Goal: Task Accomplishment & Management: Manage account settings

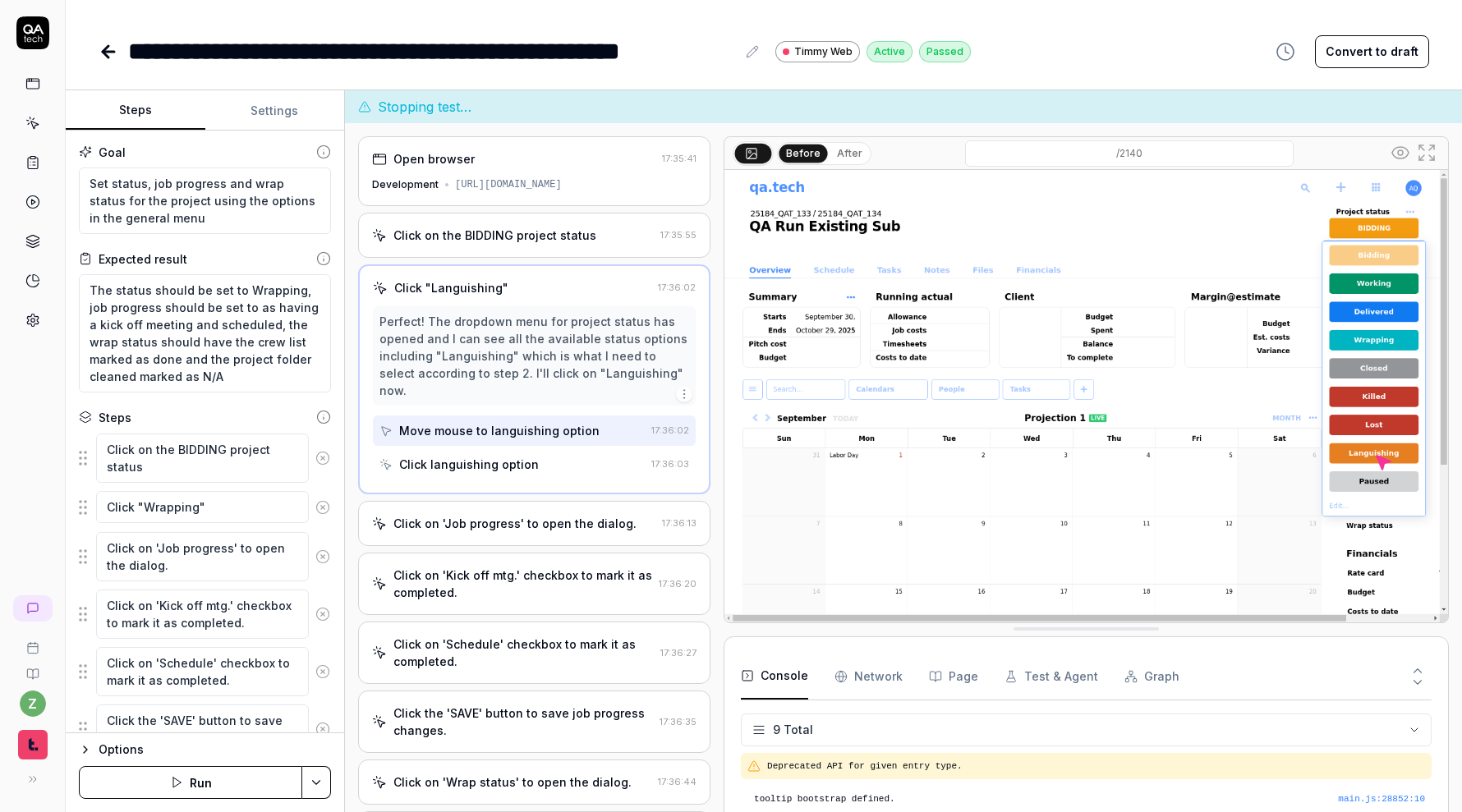
scroll to position [192, 0]
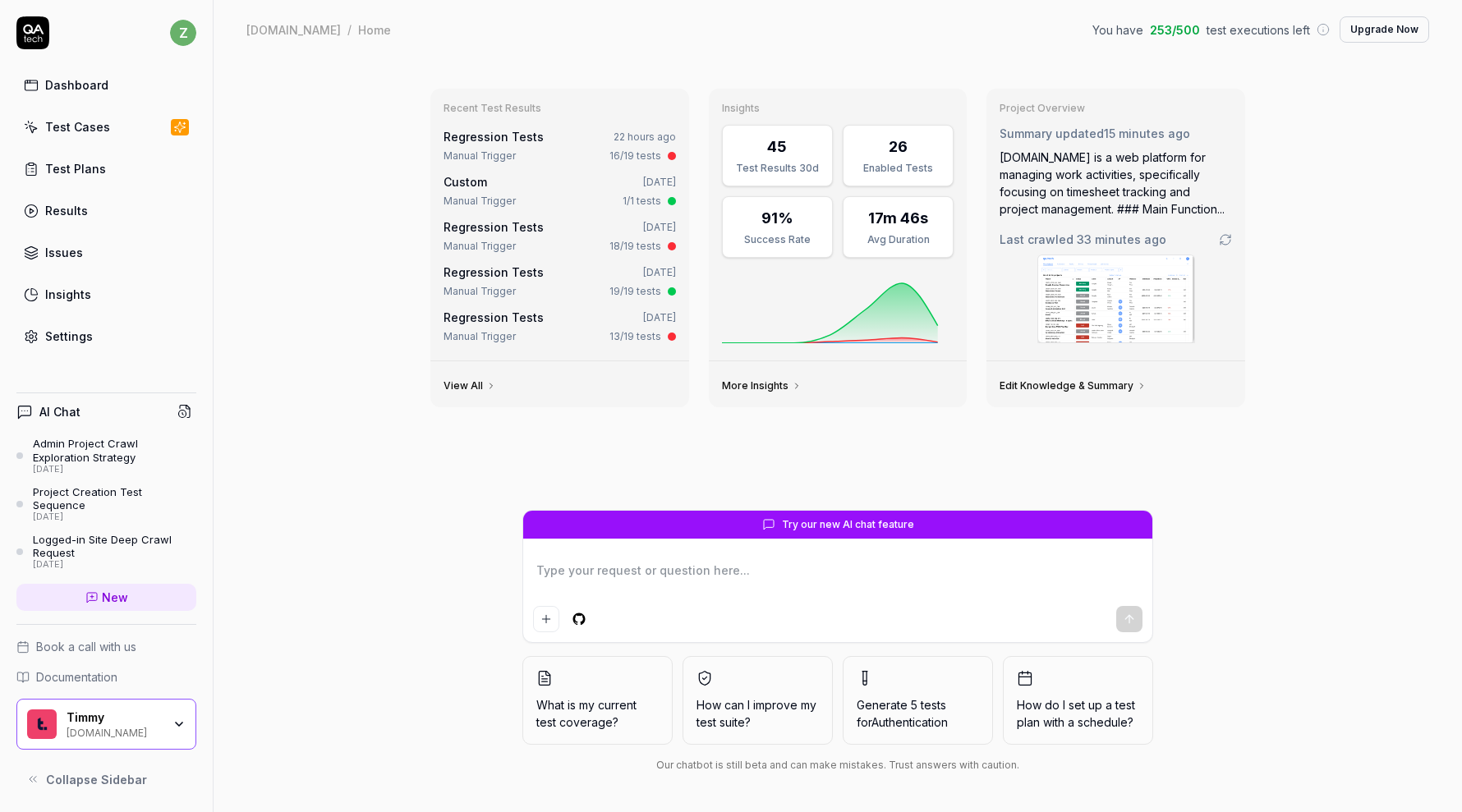
click at [528, 139] on link "Regression Tests" at bounding box center [493, 136] width 100 height 14
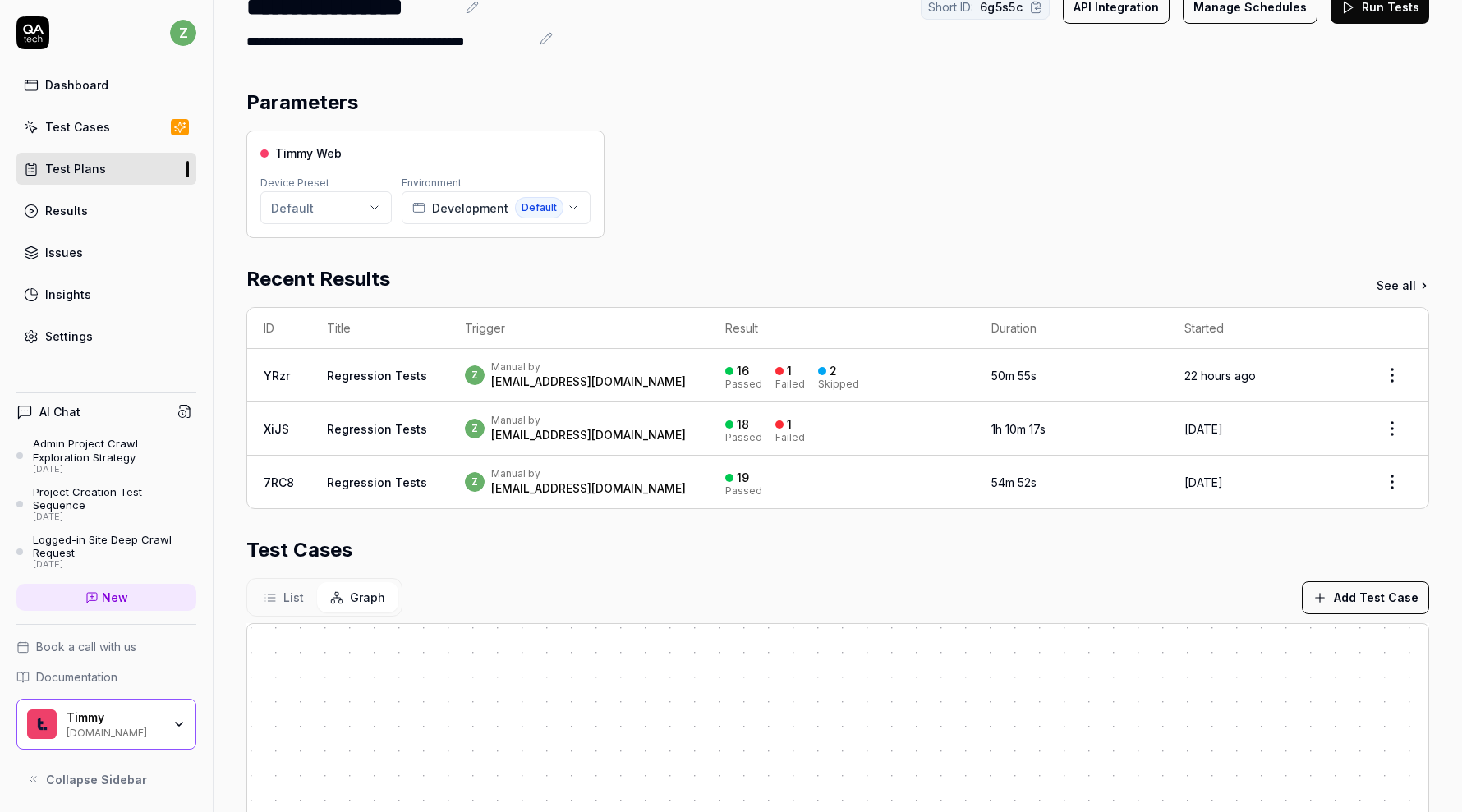
scroll to position [122, 0]
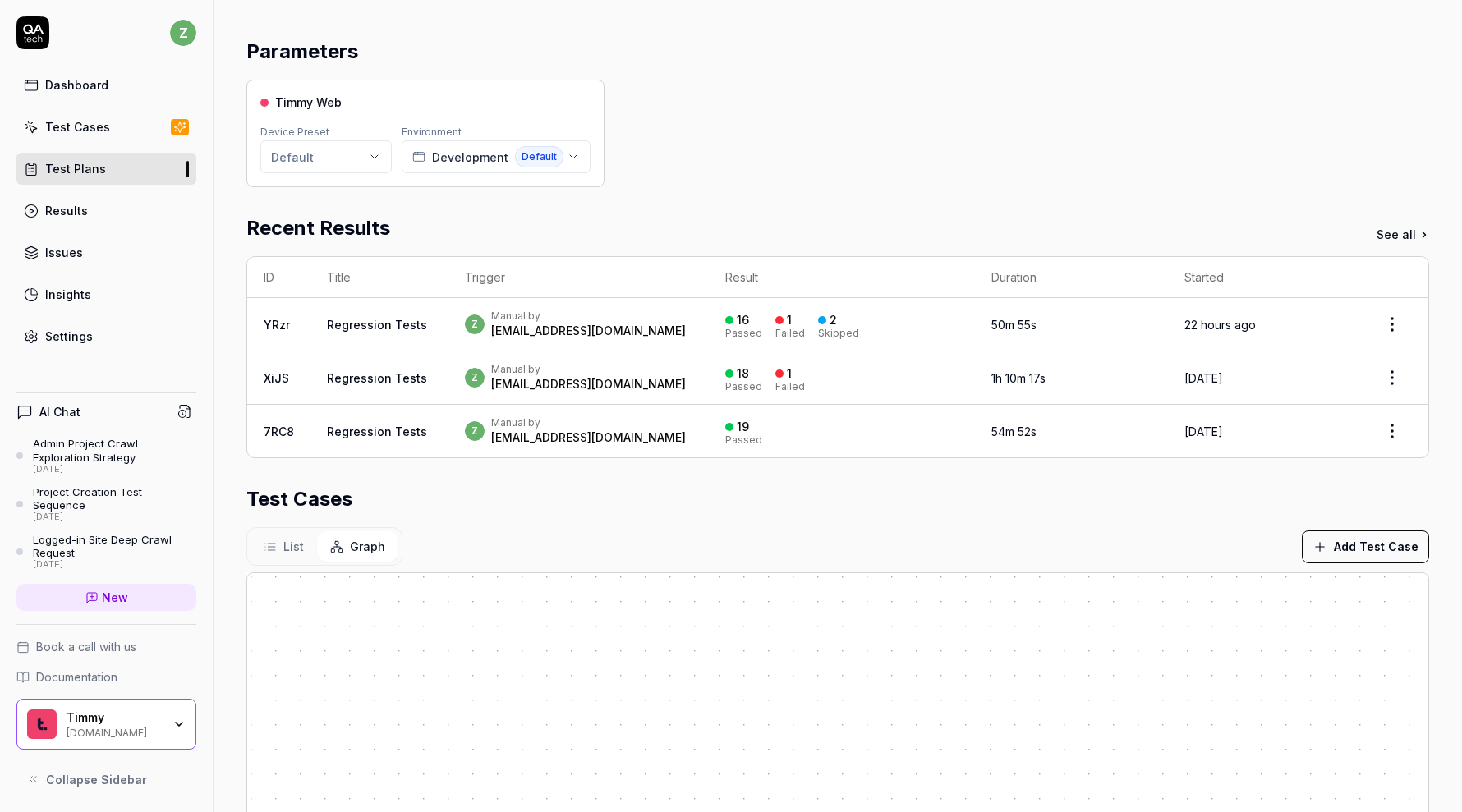
click at [95, 134] on div "Test Cases" at bounding box center [77, 127] width 65 height 17
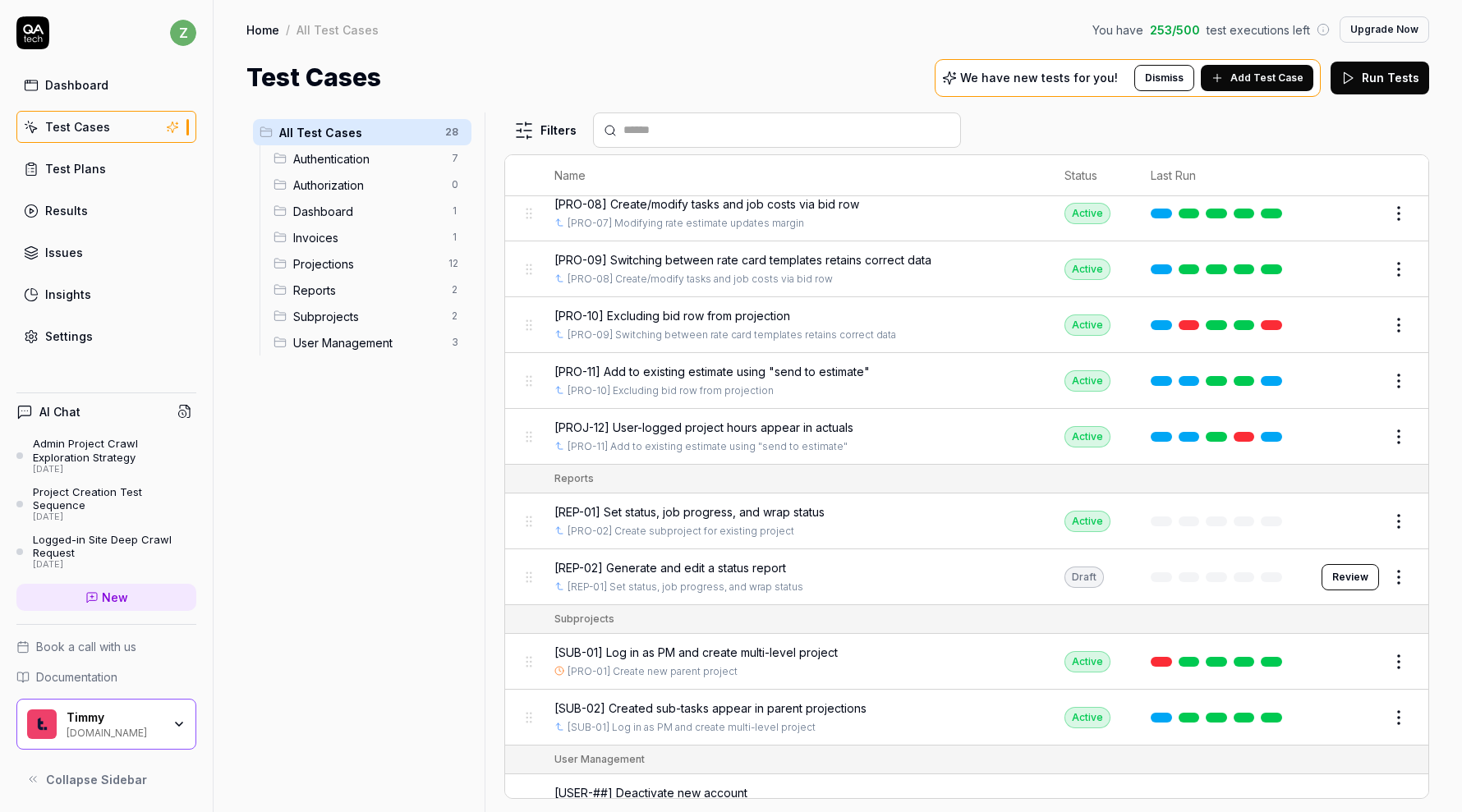
scroll to position [1163, 0]
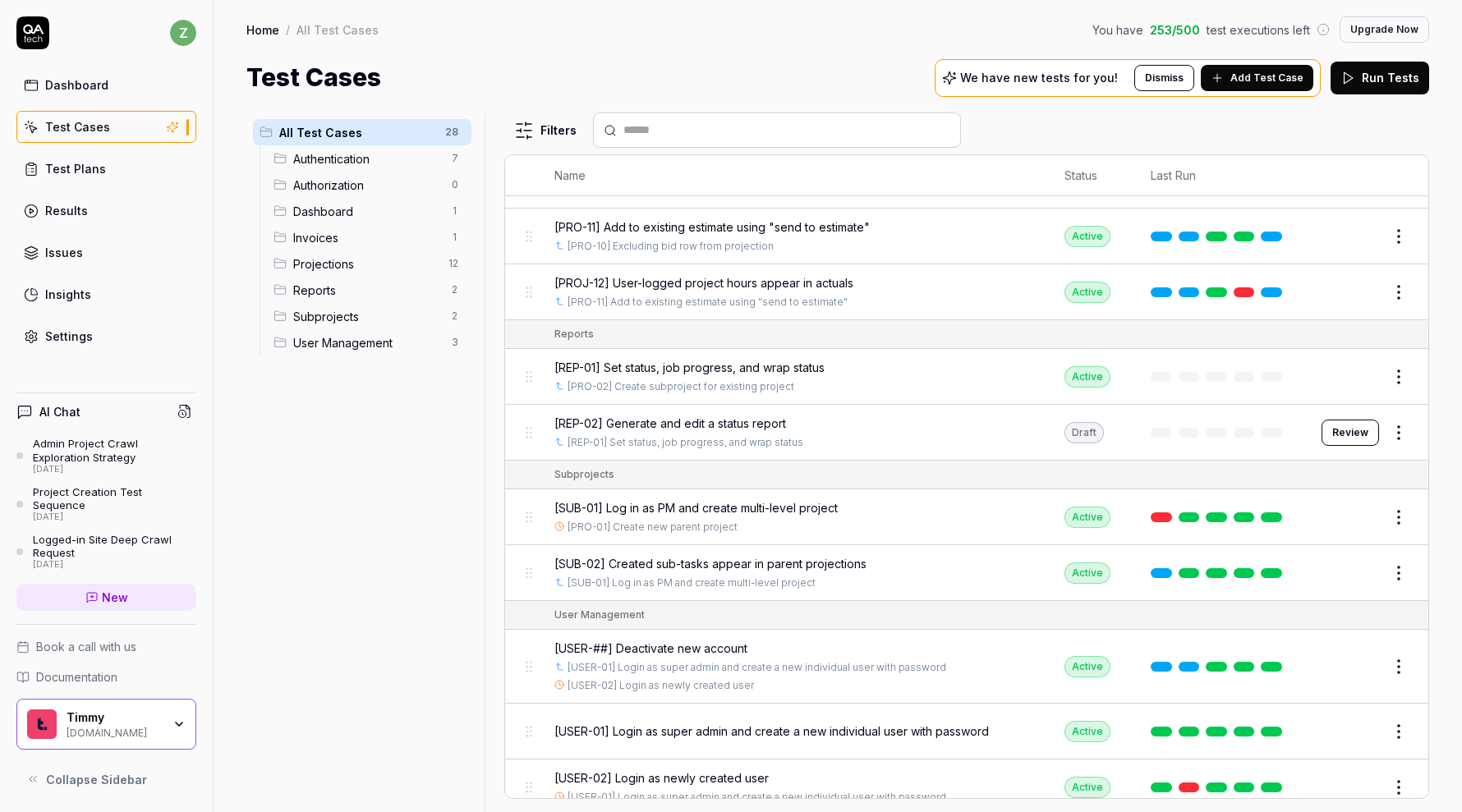
click at [97, 347] on link "Settings" at bounding box center [106, 337] width 180 height 32
click at [1359, 420] on button "Review" at bounding box center [1350, 432] width 58 height 26
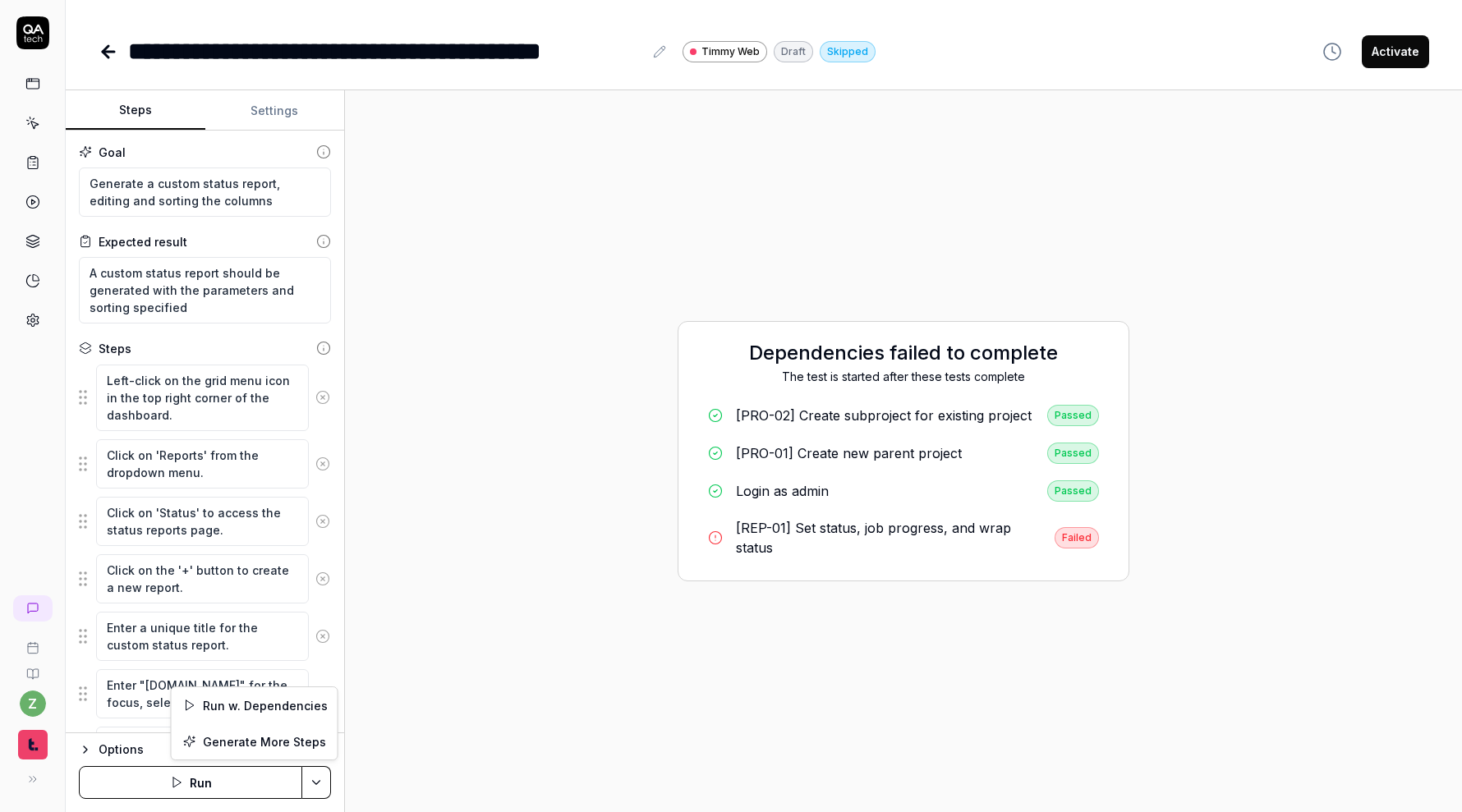
click at [308, 782] on html "**********" at bounding box center [731, 406] width 1462 height 812
click at [292, 702] on div "Run w. Dependencies" at bounding box center [255, 705] width 166 height 36
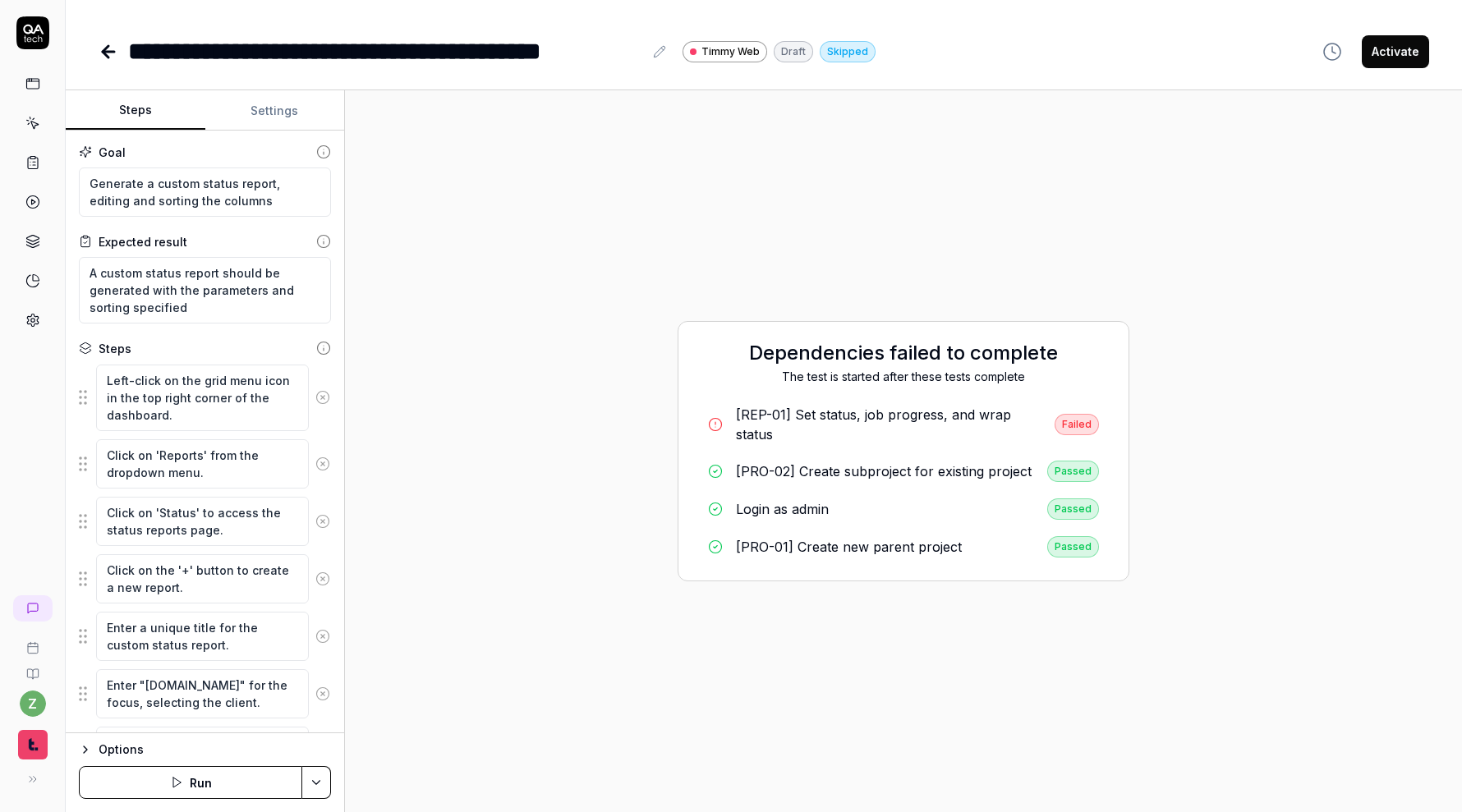
click at [854, 424] on div "[REP-01] Set status, job progress, and wrap status" at bounding box center [888, 424] width 305 height 40
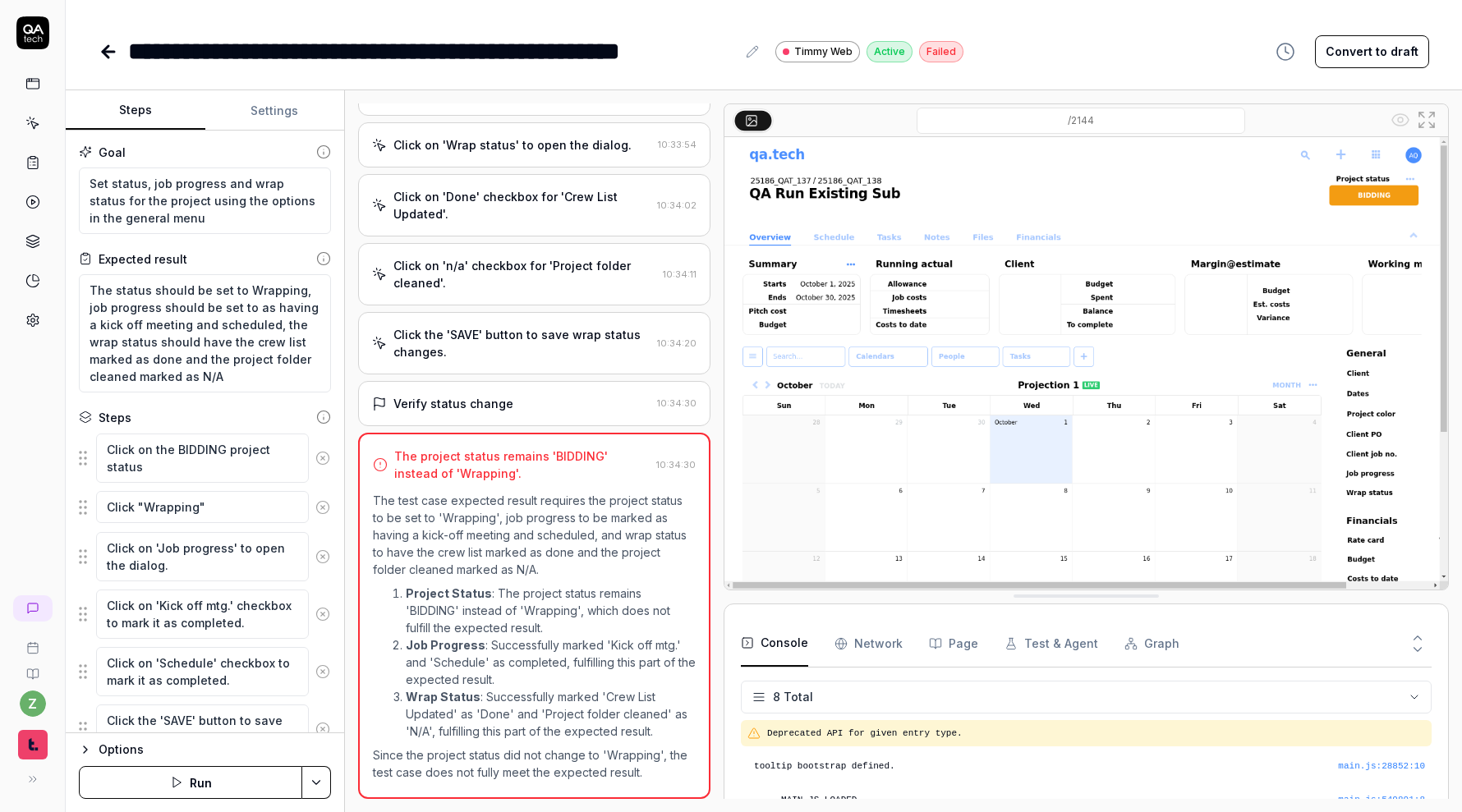
scroll to position [159, 0]
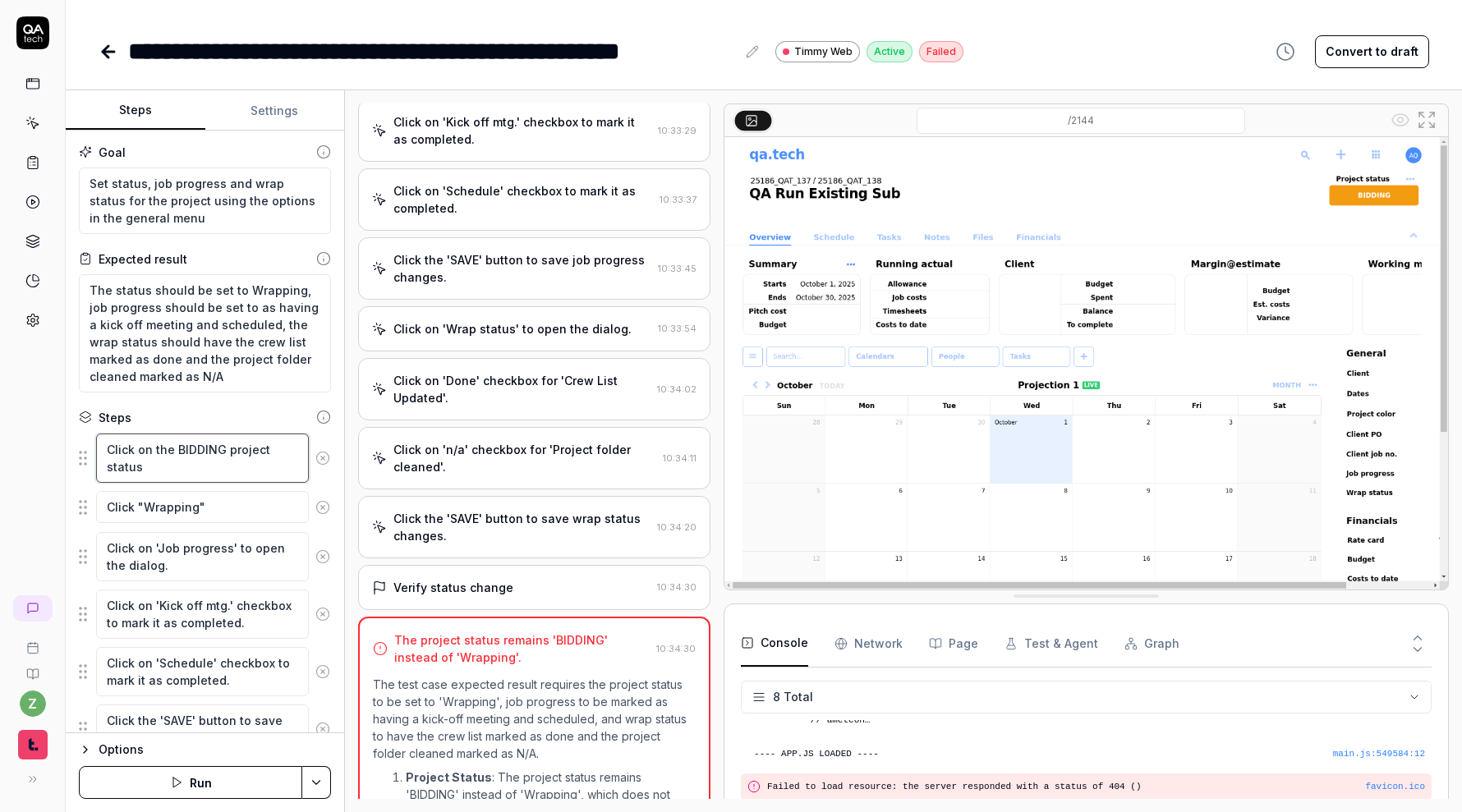
click at [193, 452] on textarea "Click on the BIDDING project status" at bounding box center [202, 458] width 212 height 49
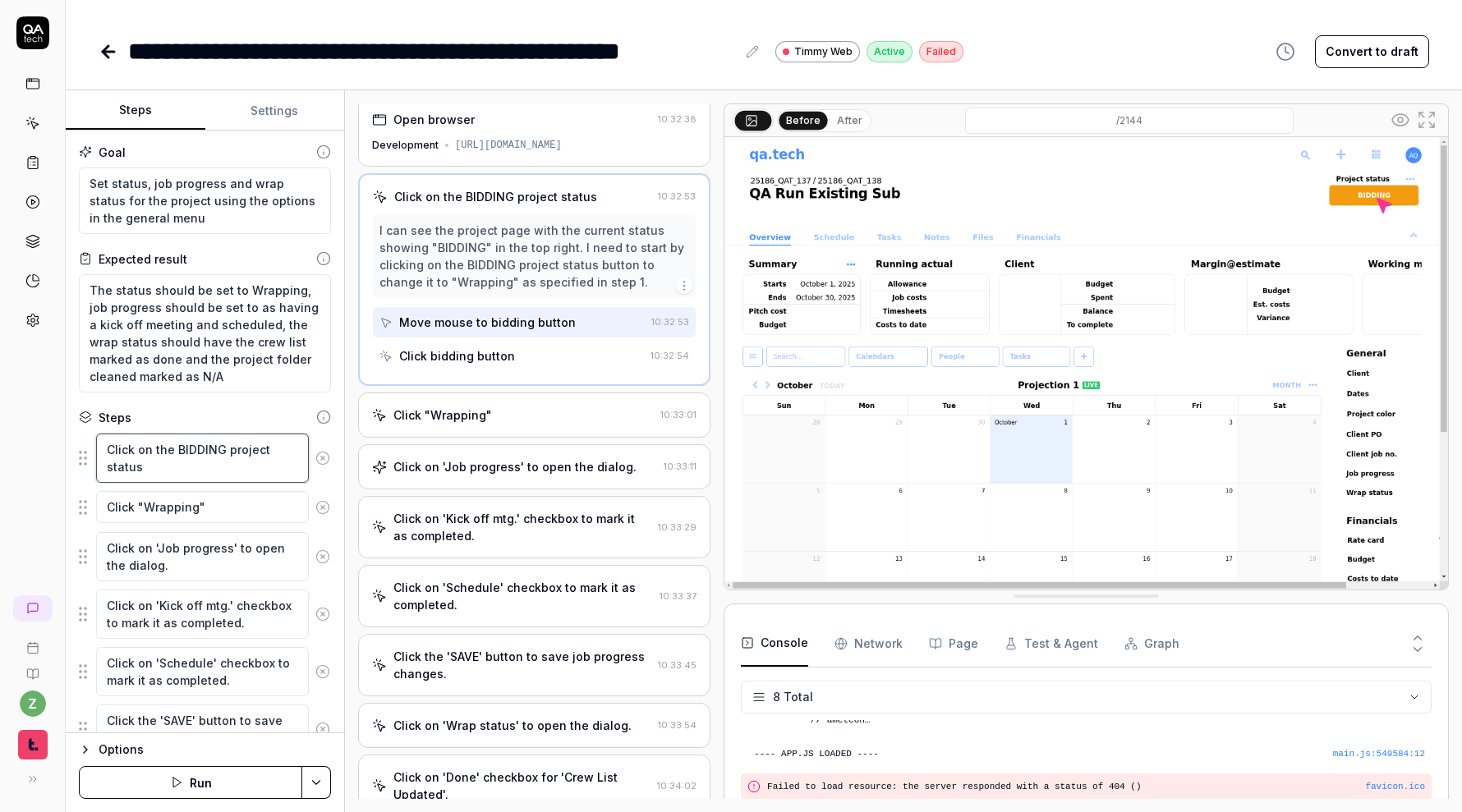
scroll to position [0, 0]
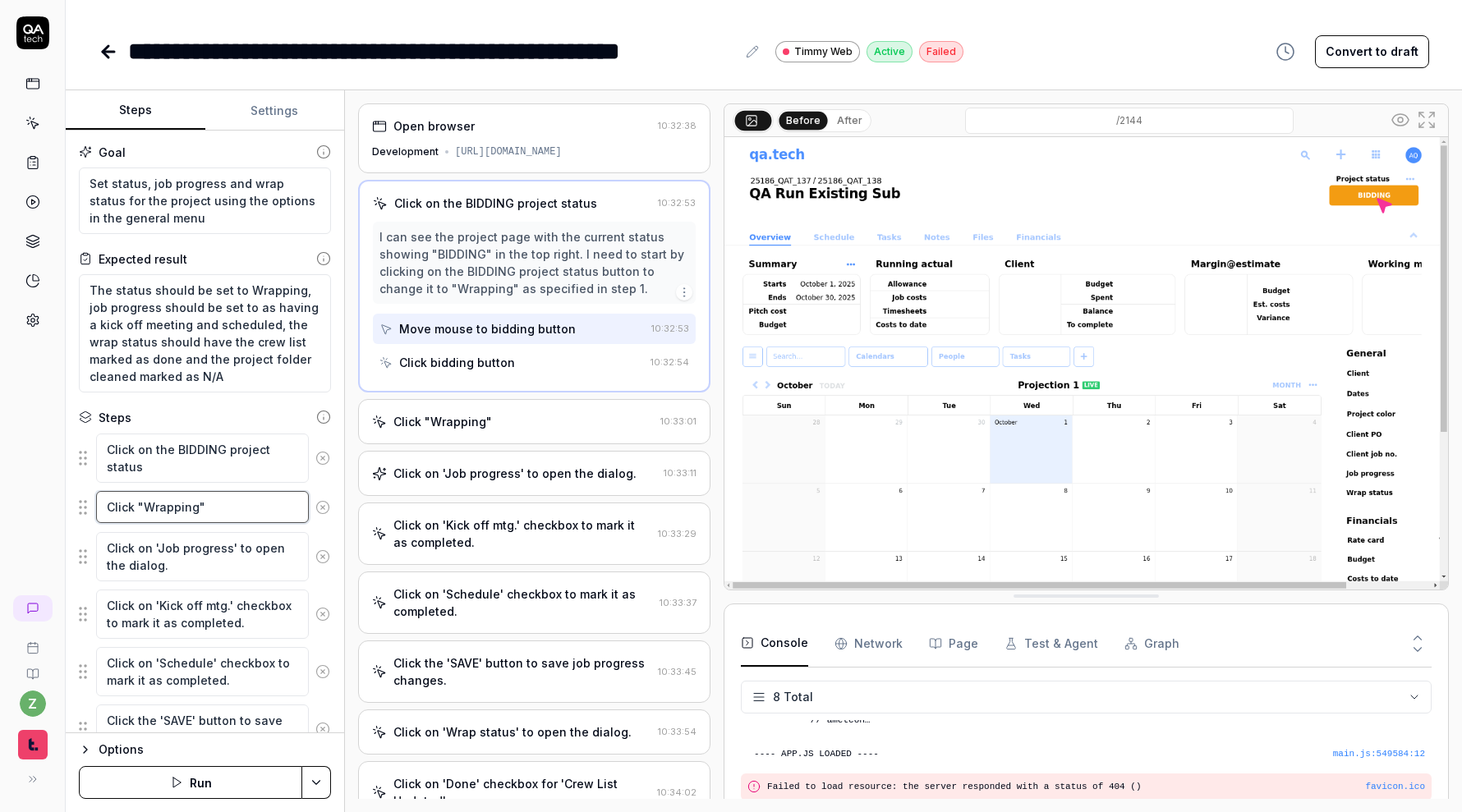
click at [192, 498] on textarea "Click "Wrapping"" at bounding box center [202, 507] width 212 height 32
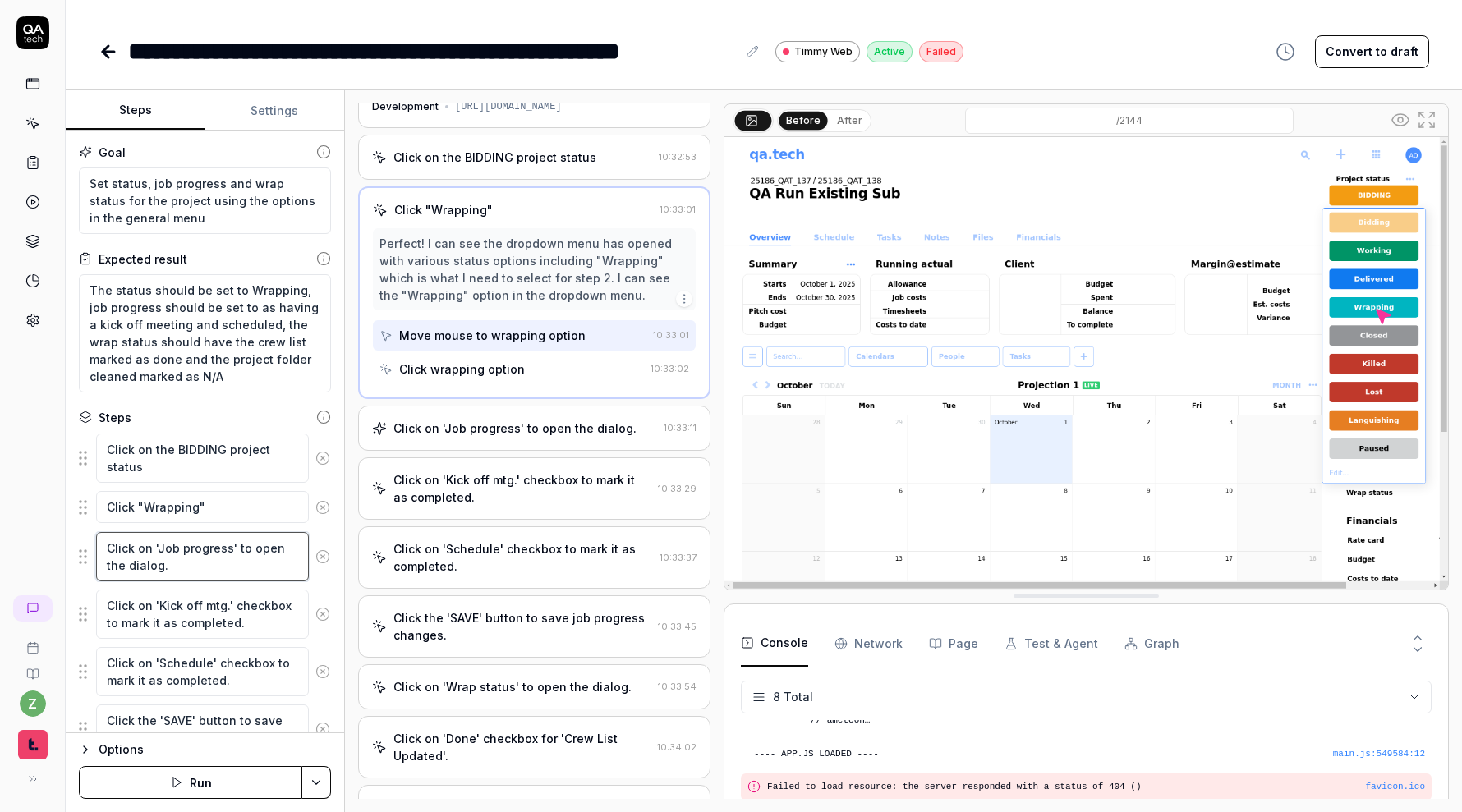
click at [193, 544] on textarea "Click on 'Job progress' to open the dialog." at bounding box center [202, 557] width 212 height 49
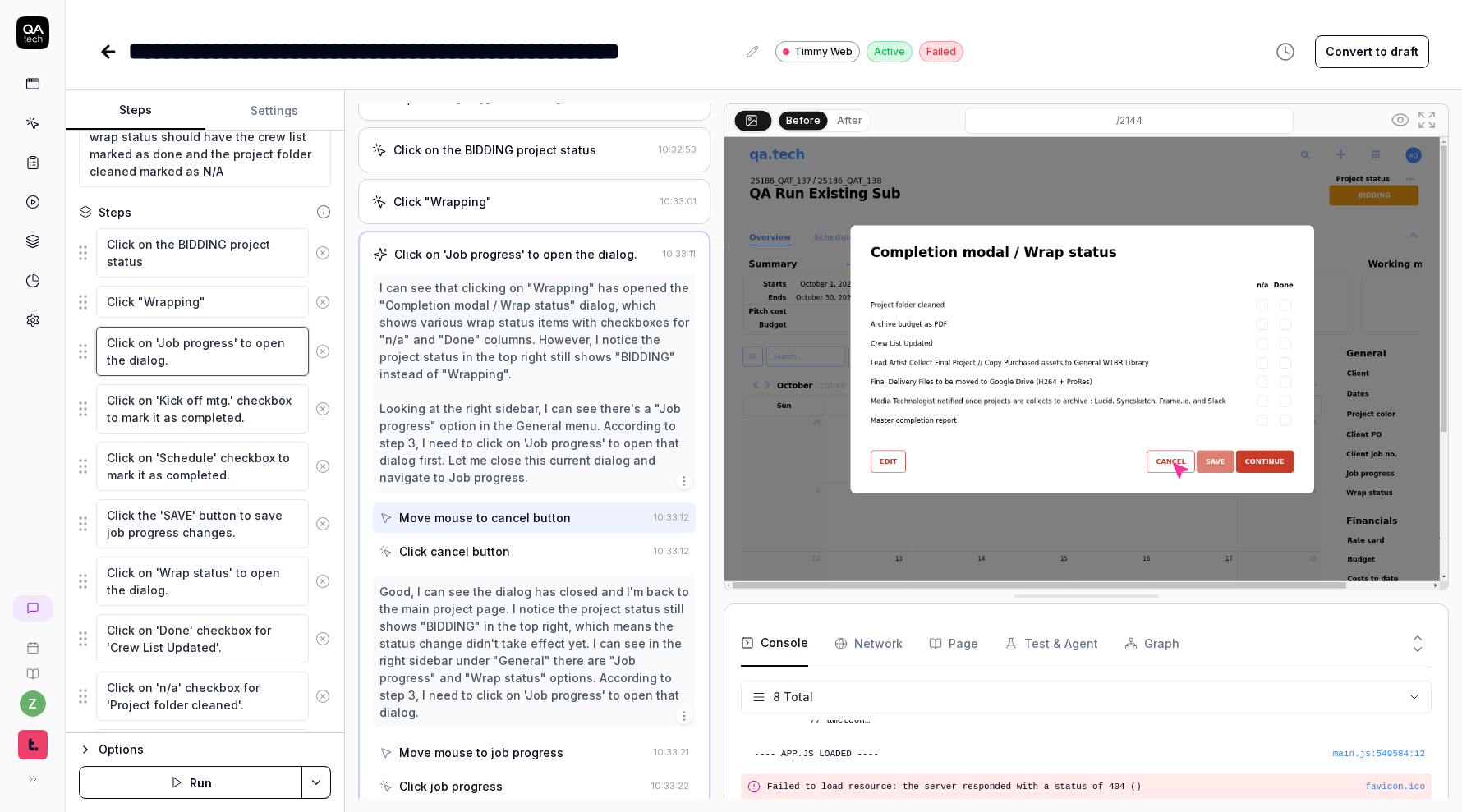
scroll to position [214, 0]
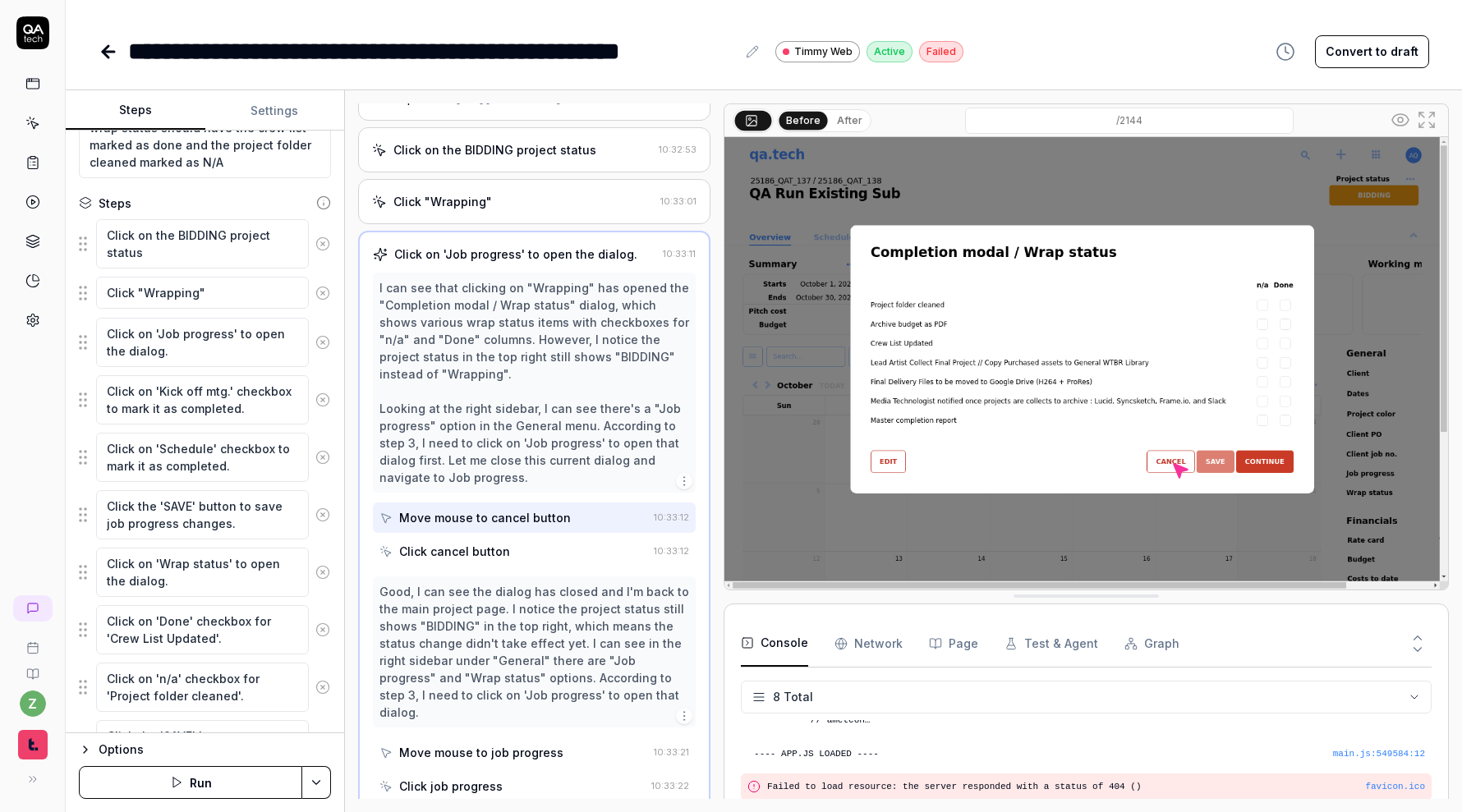
click at [318, 568] on icon at bounding box center [322, 572] width 14 height 14
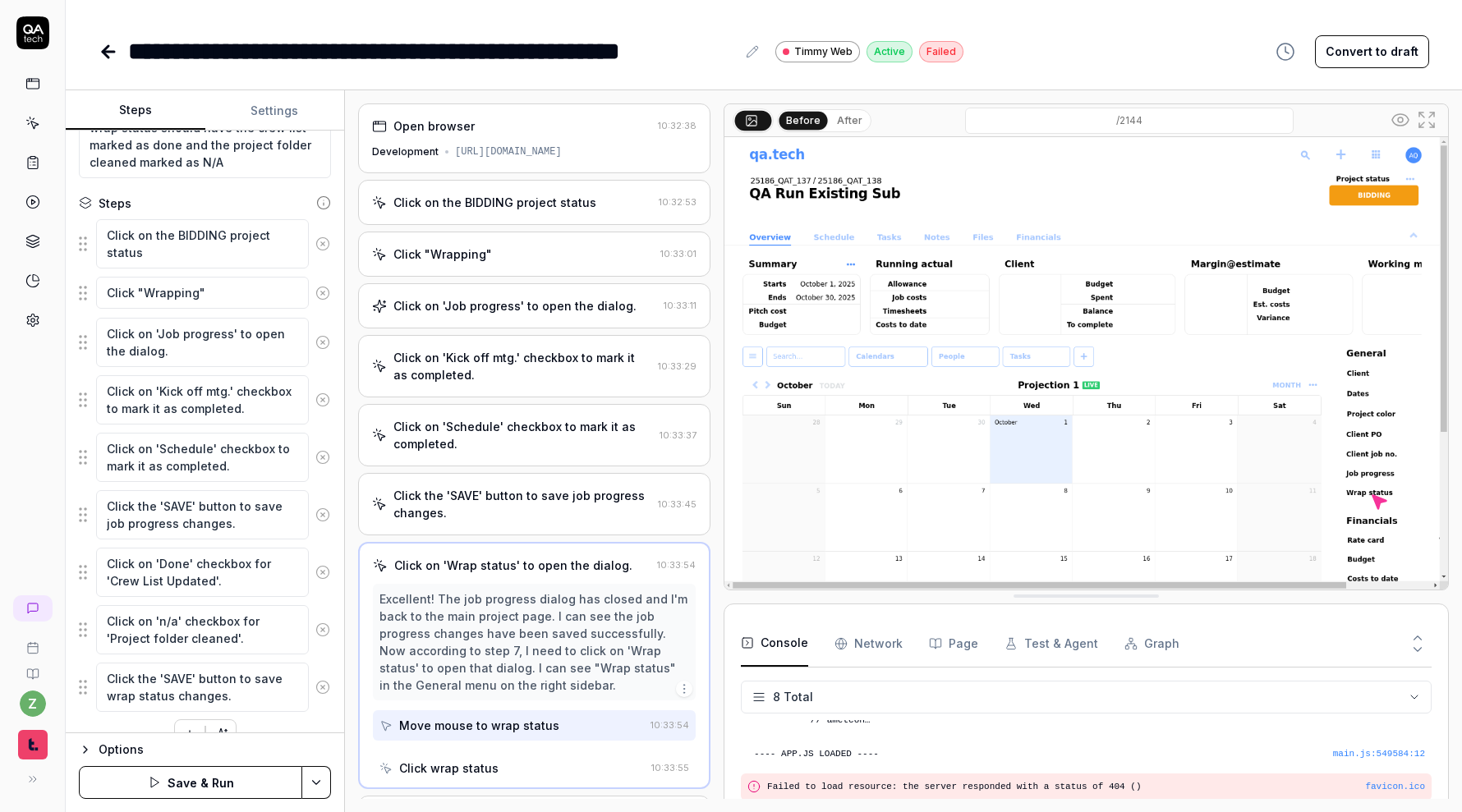
scroll to position [0, 0]
click at [217, 301] on textarea "Click "Wrapping"" at bounding box center [202, 293] width 212 height 32
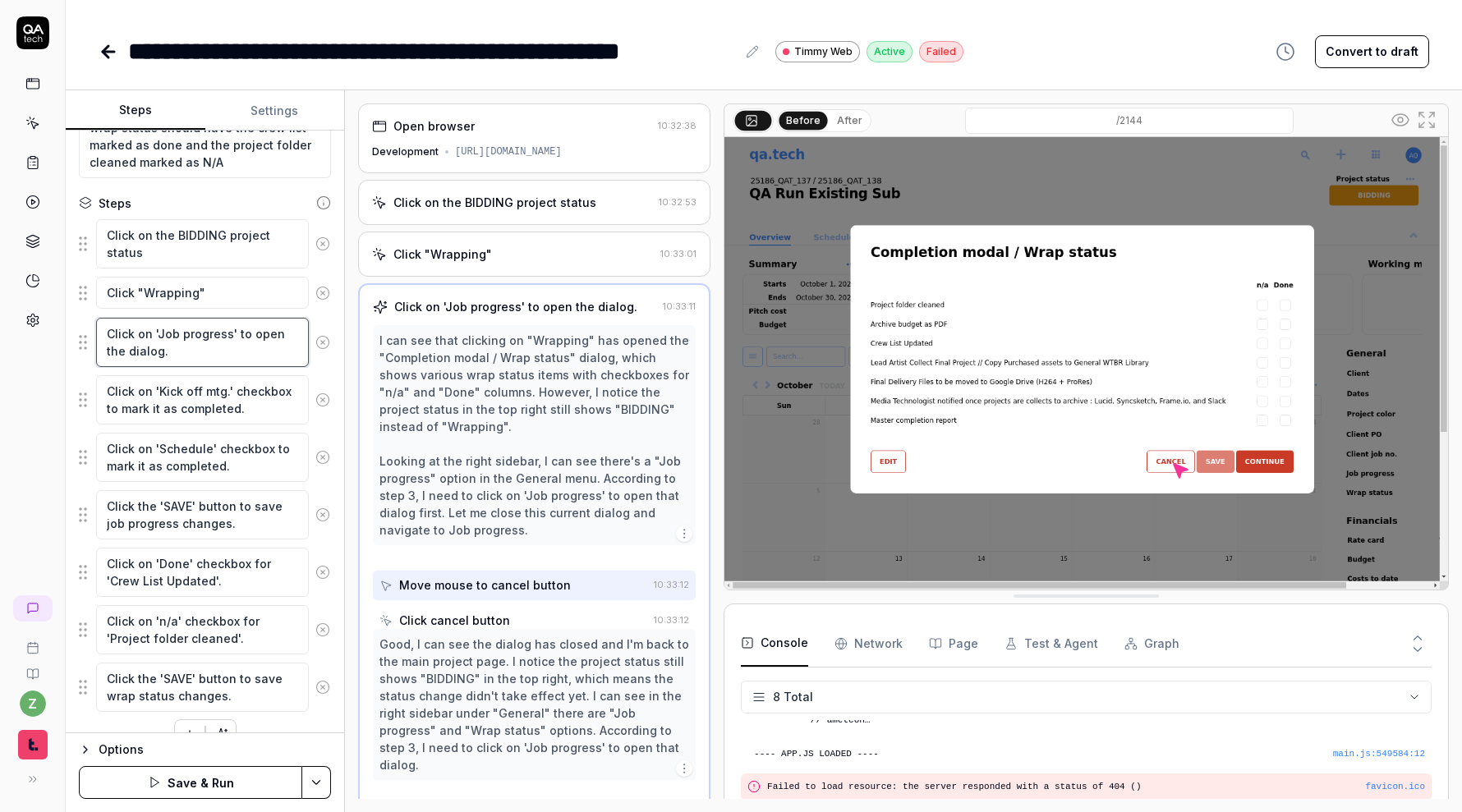
click at [216, 320] on textarea "Click on 'Job progress' to open the dialog." at bounding box center [202, 343] width 212 height 49
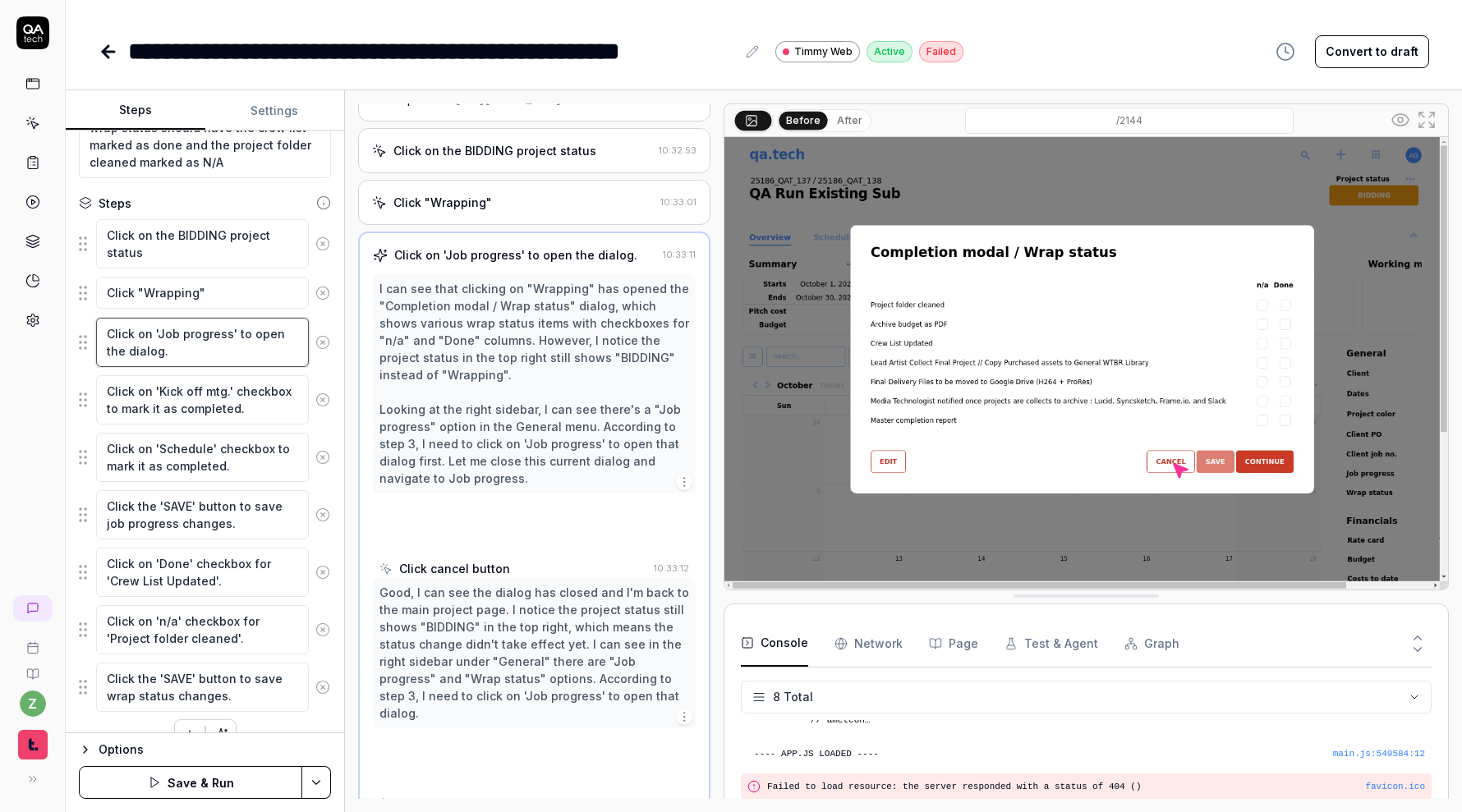
scroll to position [52, 0]
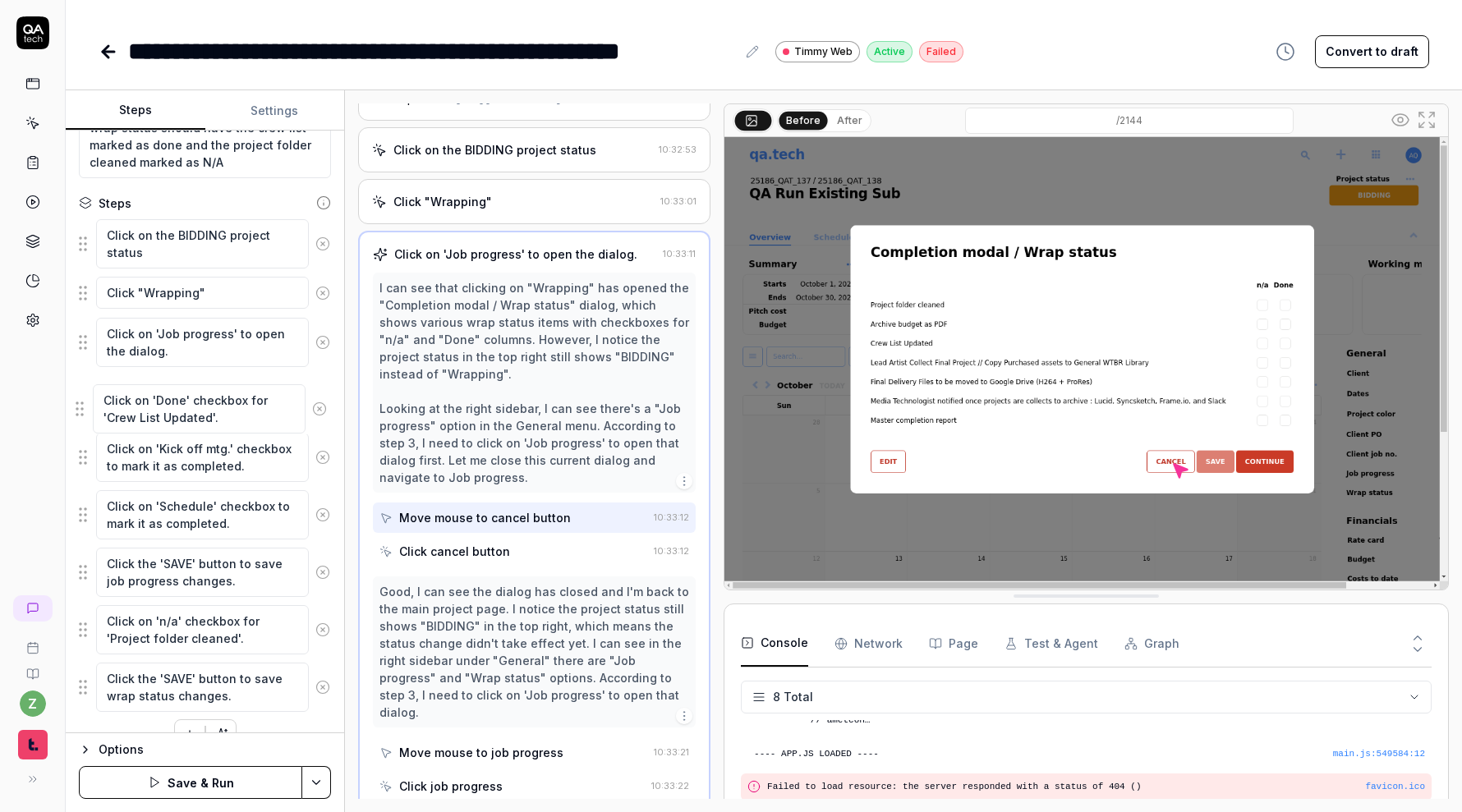
drag, startPoint x: 86, startPoint y: 573, endPoint x: 83, endPoint y: 398, distance: 175.0
click at [83, 398] on fieldset "Click on the BIDDING project status Click "Wrapping" Click on 'Job progress' to…" at bounding box center [205, 465] width 252 height 494
drag, startPoint x: 90, startPoint y: 628, endPoint x: 80, endPoint y: 448, distance: 180.3
click at [80, 448] on fieldset "Click on the BIDDING project status Click "Wrapping" Click on 'Job progress' to…" at bounding box center [205, 465] width 252 height 494
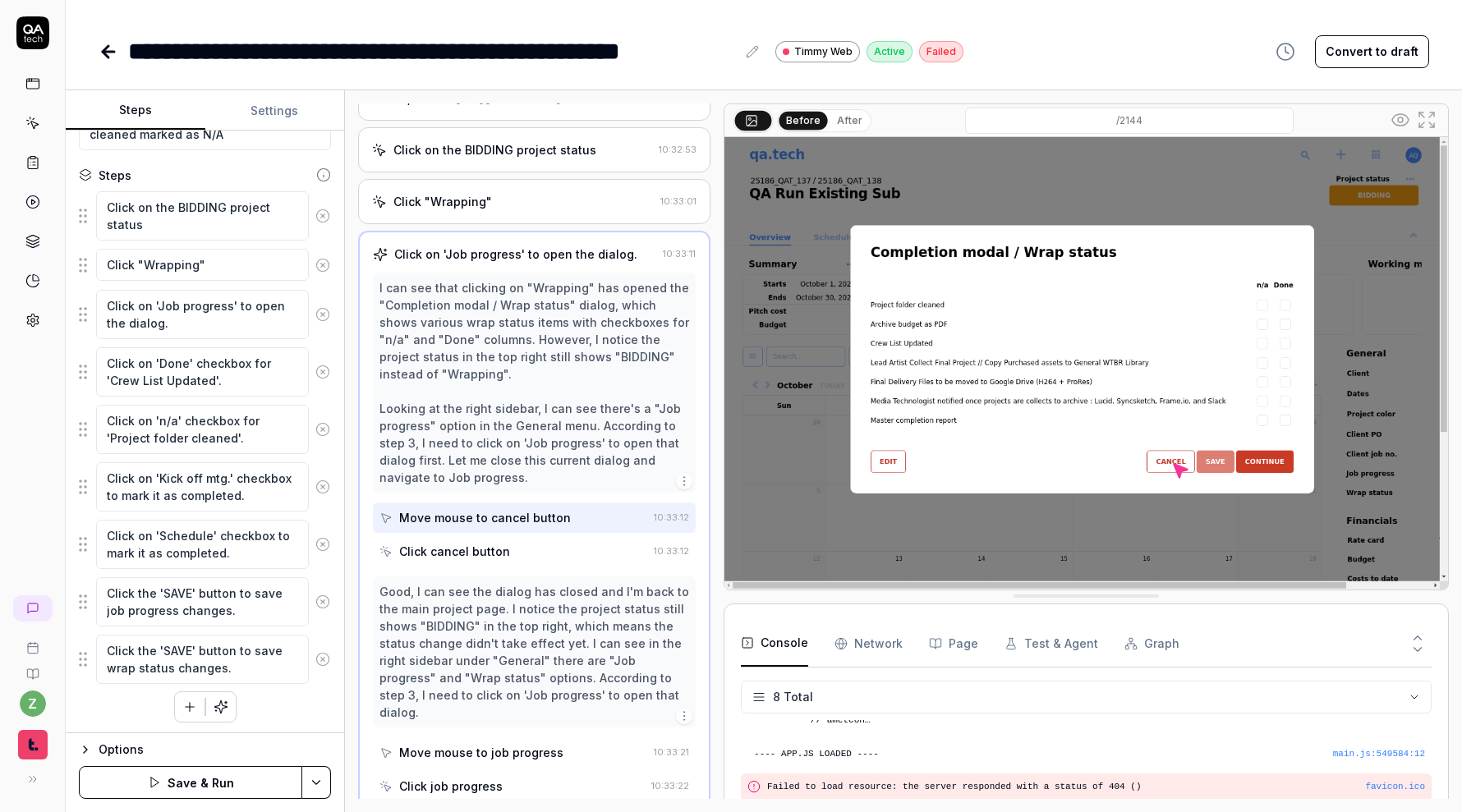
scroll to position [244, 0]
drag, startPoint x: 91, startPoint y: 305, endPoint x: 86, endPoint y: 425, distance: 120.1
drag, startPoint x: 83, startPoint y: 656, endPoint x: 80, endPoint y: 425, distance: 231.0
click at [80, 425] on fieldset "Click on the BIDDING project status Click "Wrapping" Click on 'Done' checkbox f…" at bounding box center [205, 435] width 252 height 494
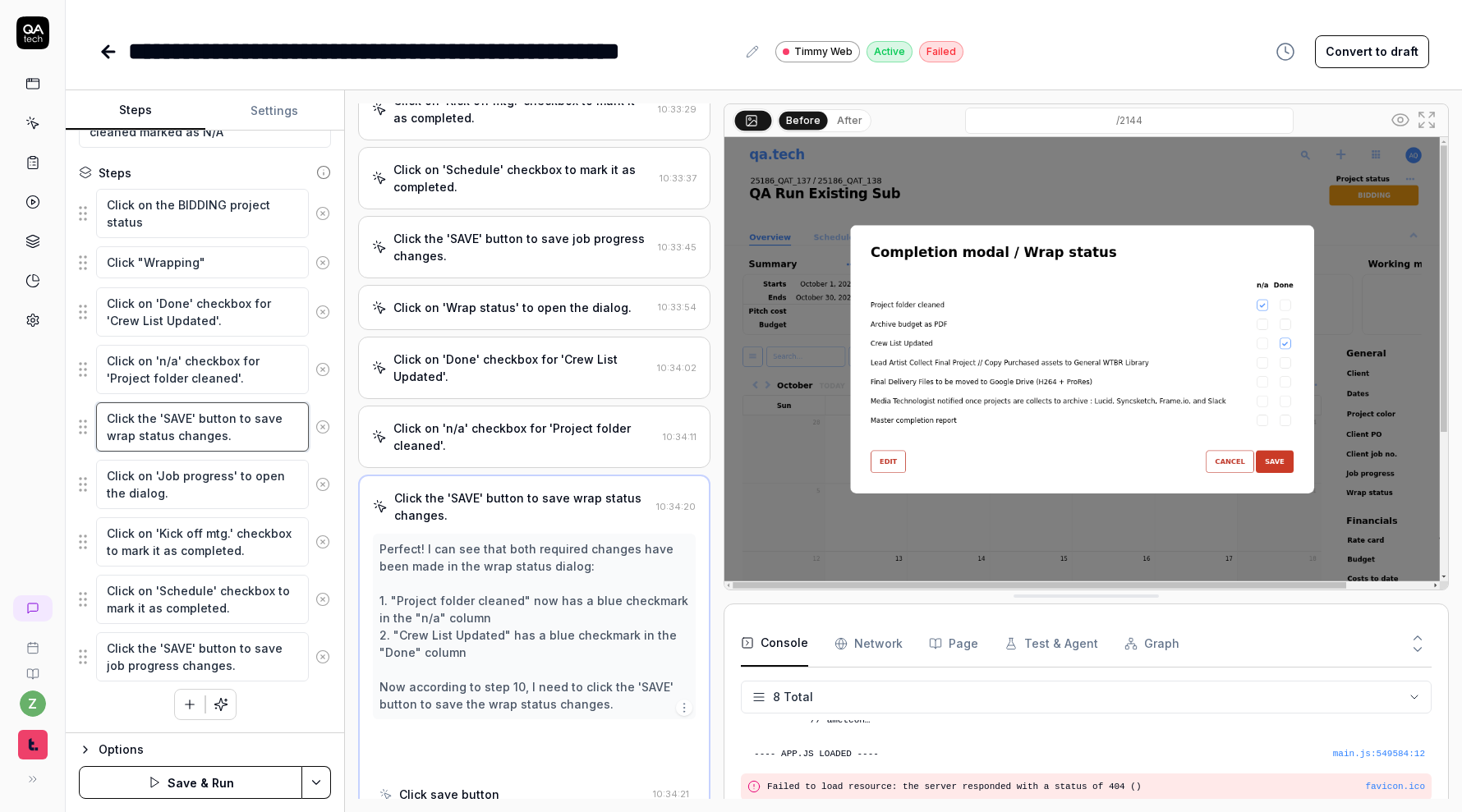
drag, startPoint x: 261, startPoint y: 438, endPoint x: 67, endPoint y: 406, distance: 196.6
click at [67, 406] on div "Goal Set status, job progress and wrap status for the project using the options…" at bounding box center [205, 431] width 278 height 602
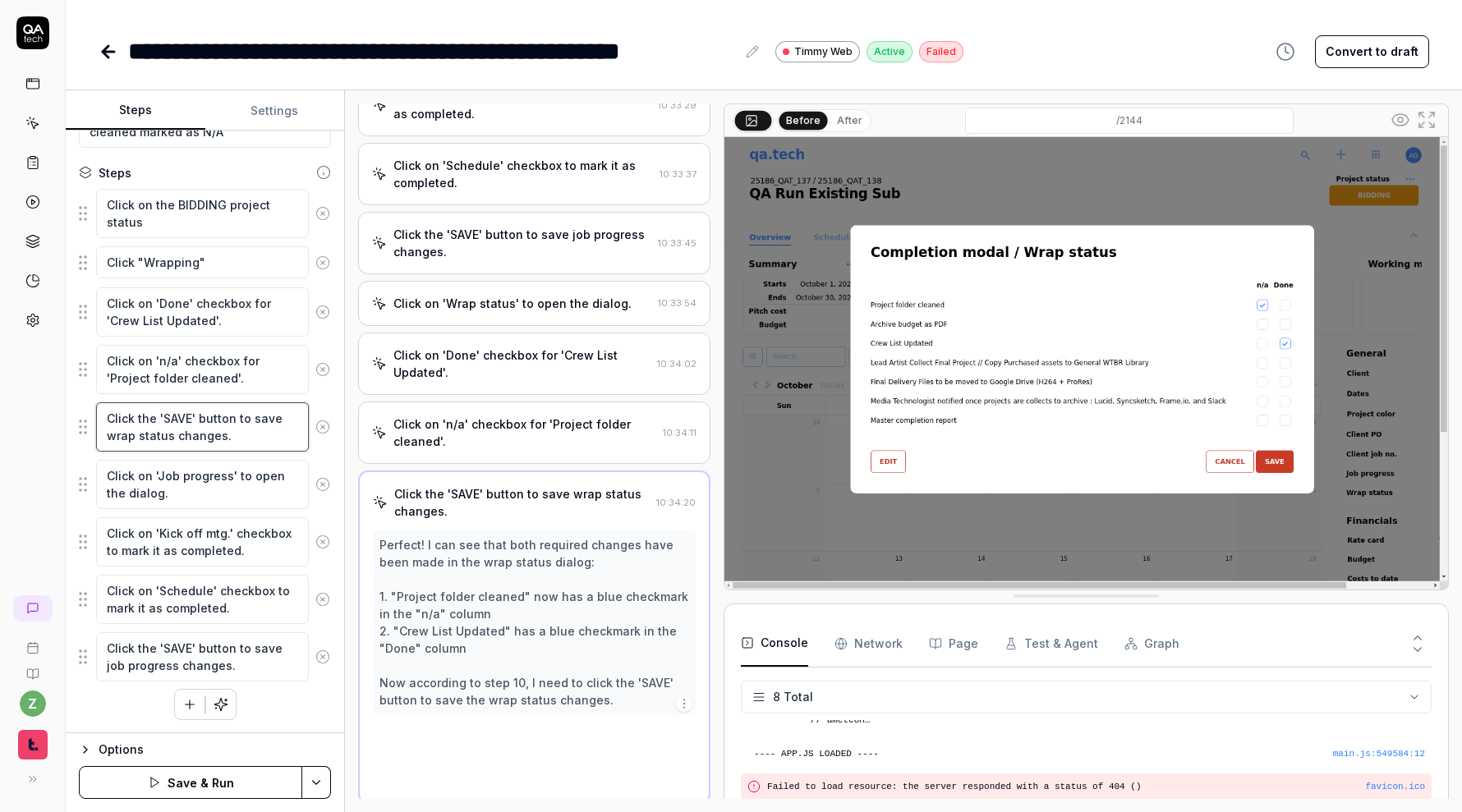
scroll to position [266, 0]
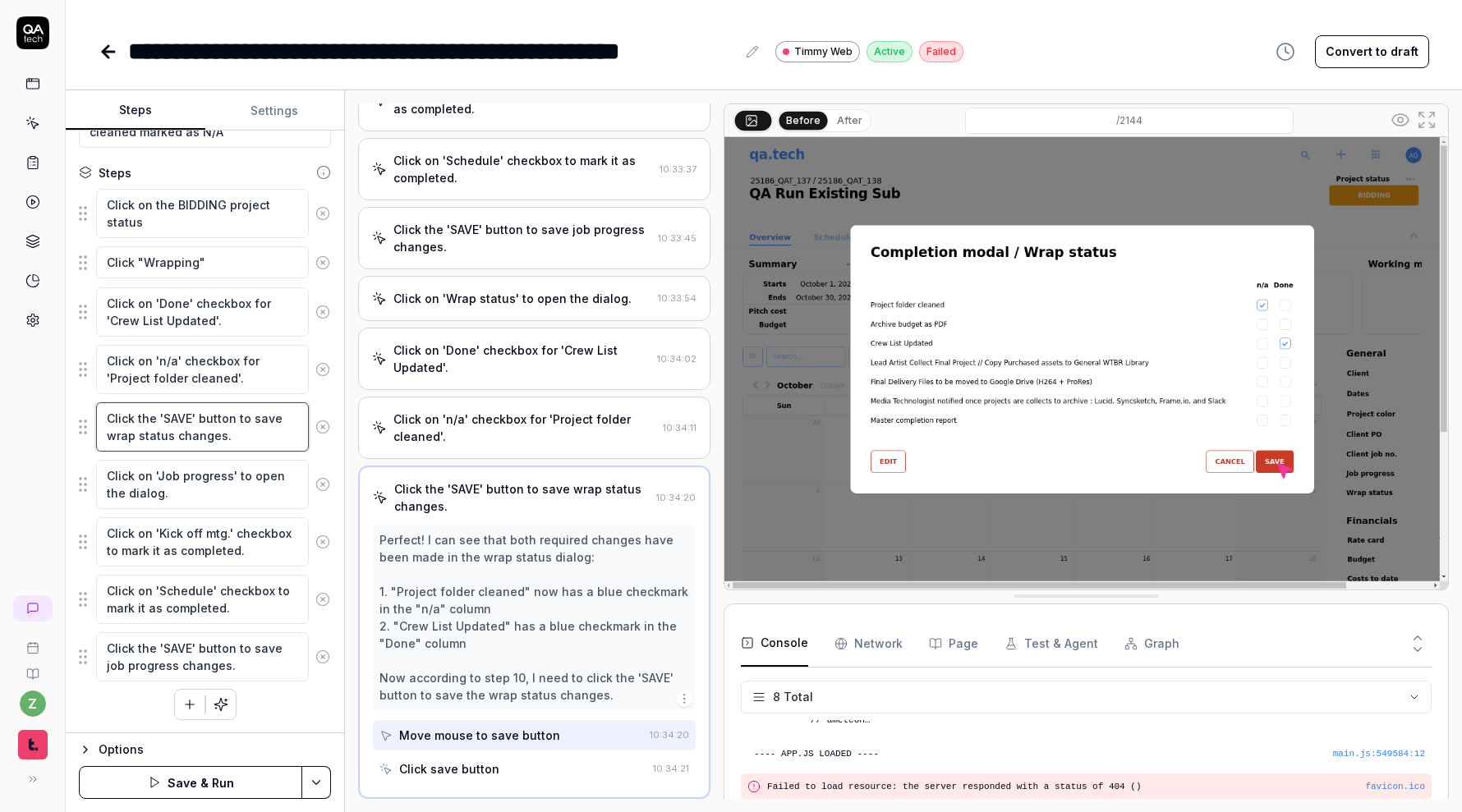
type textarea "*"
type textarea "C"
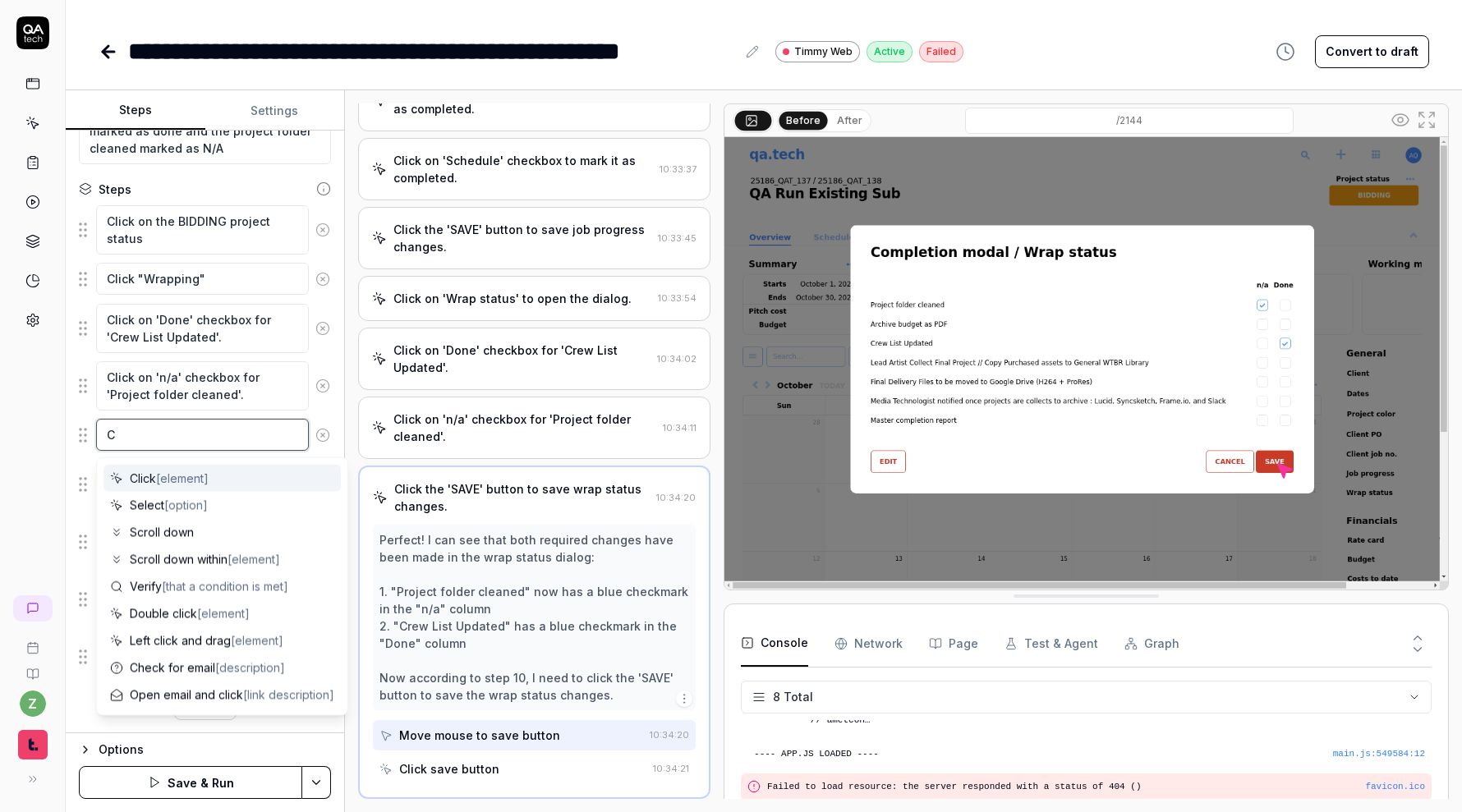
scroll to position [228, 0]
type textarea "*"
type textarea "Cl"
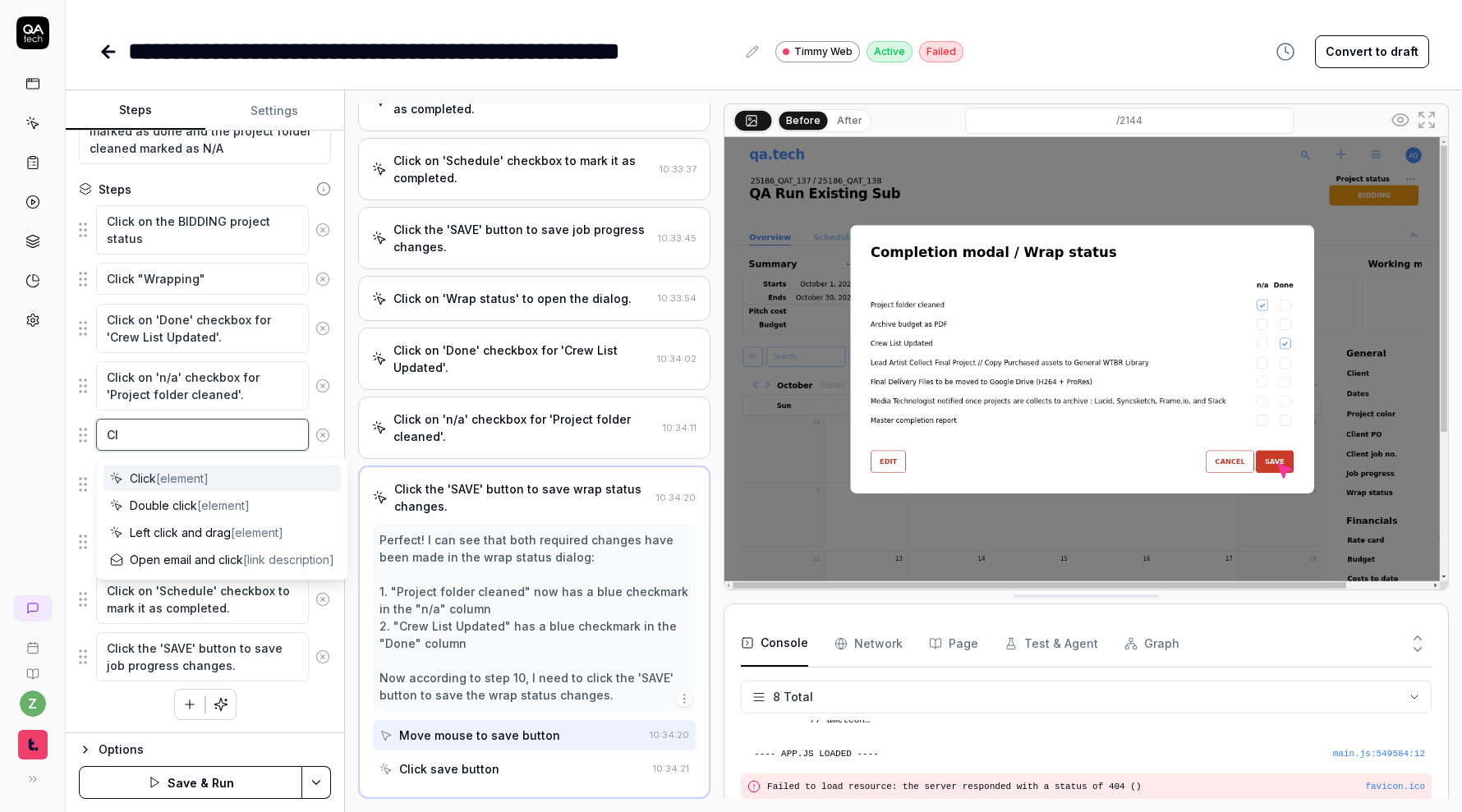
type textarea "*"
type textarea "Cli"
type textarea "*"
type textarea "Clic"
type textarea "*"
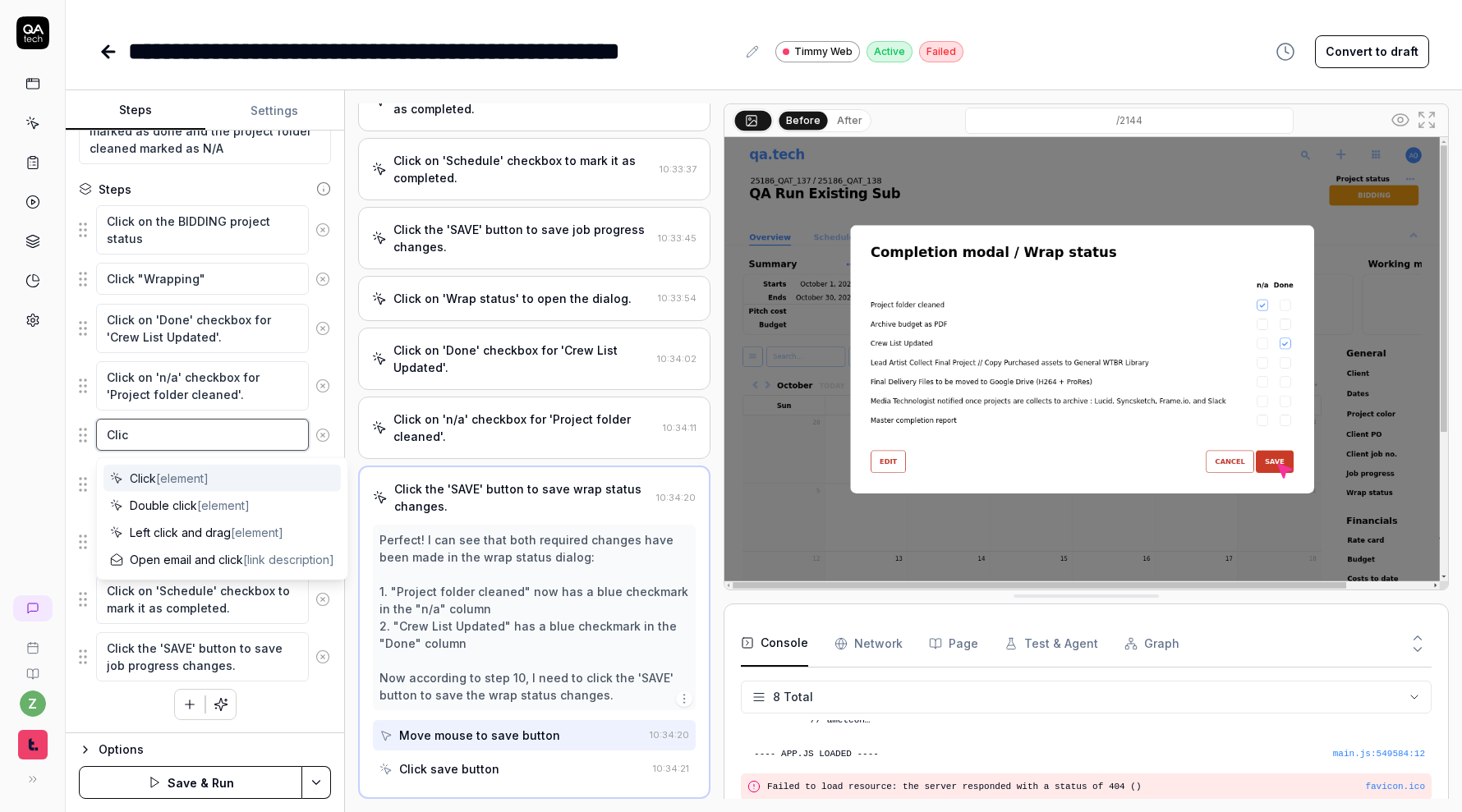
type textarea "Click"
type textarea "*"
type textarea "Click"
type textarea "*"
type textarea "Click '"
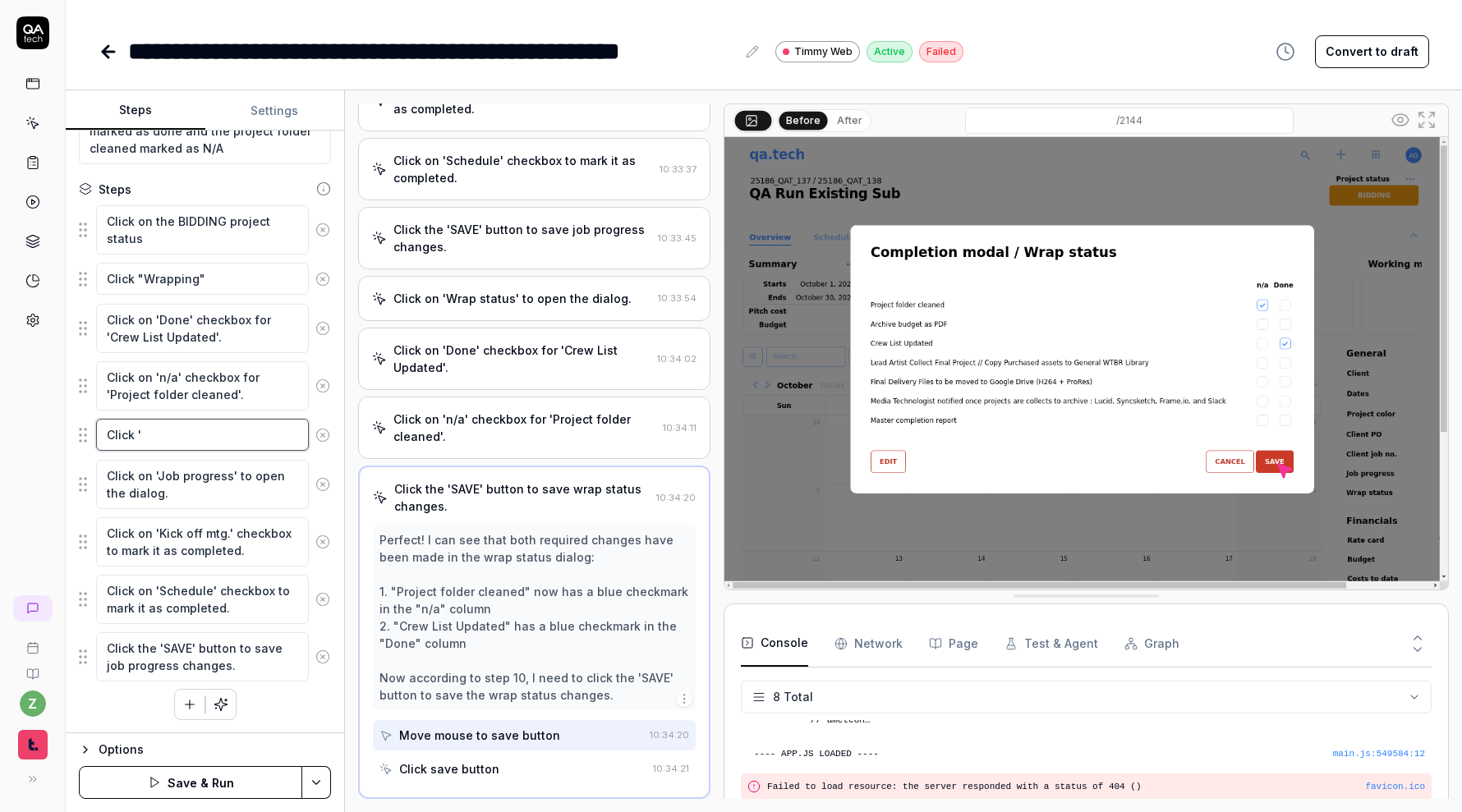
type textarea "*"
type textarea "Click 'c"
type textarea "*"
type textarea "Click 'co"
type textarea "*"
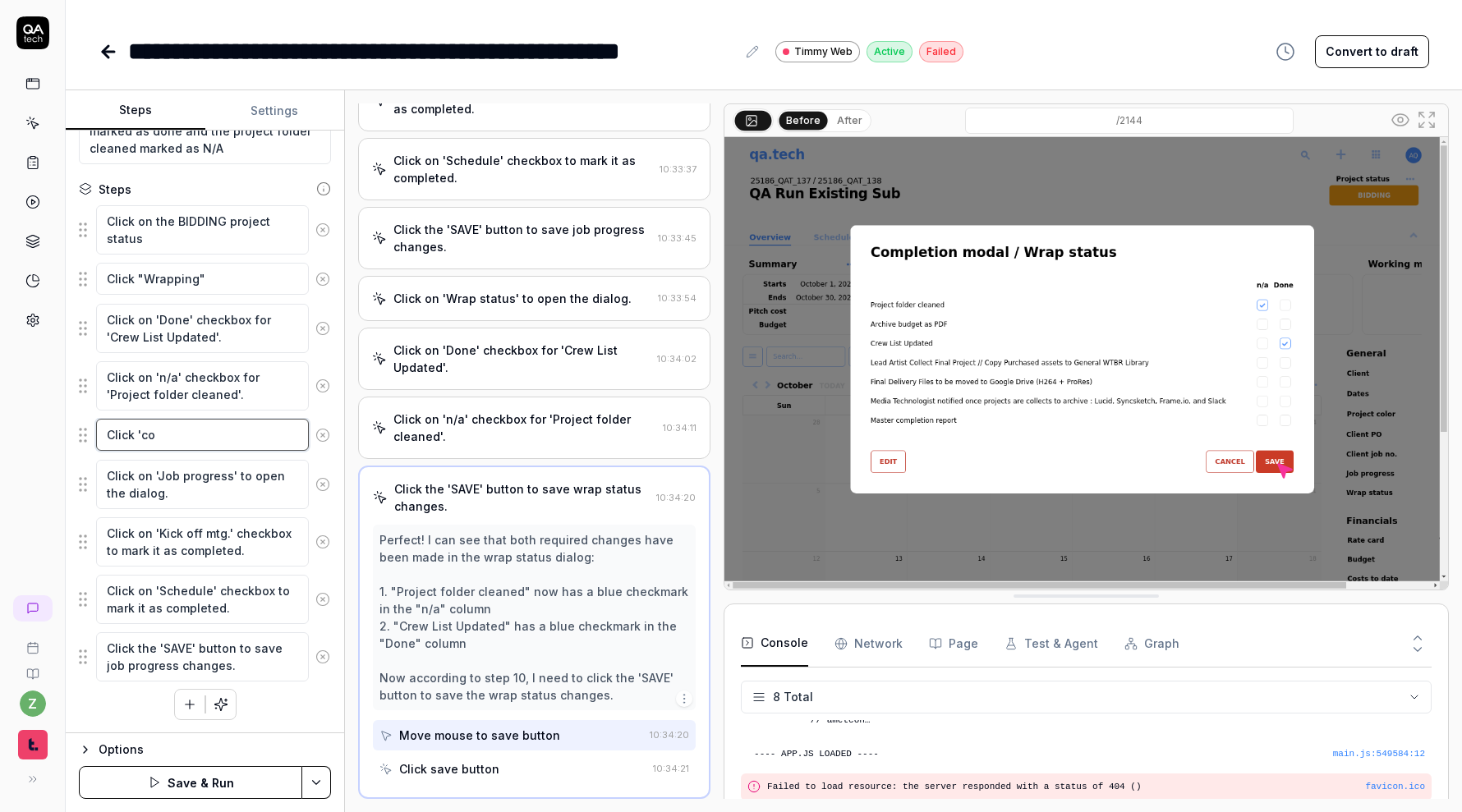
type textarea "Click 'con"
type textarea "*"
type textarea "Click 'cont"
type textarea "*"
type textarea "Click 'conti"
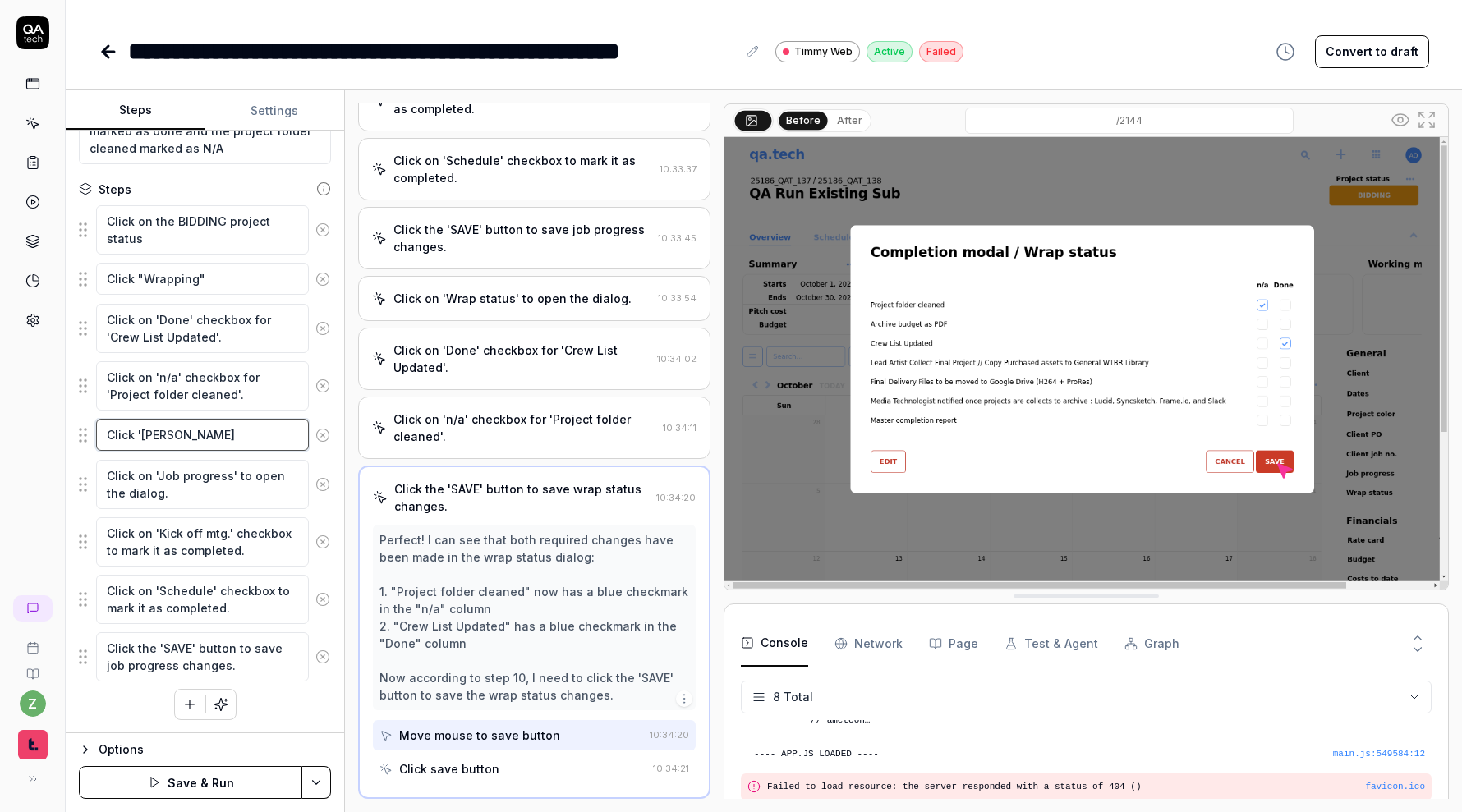
type textarea "*"
type textarea "Click 'contin"
type textarea "*"
type textarea "Click 'continu"
type textarea "*"
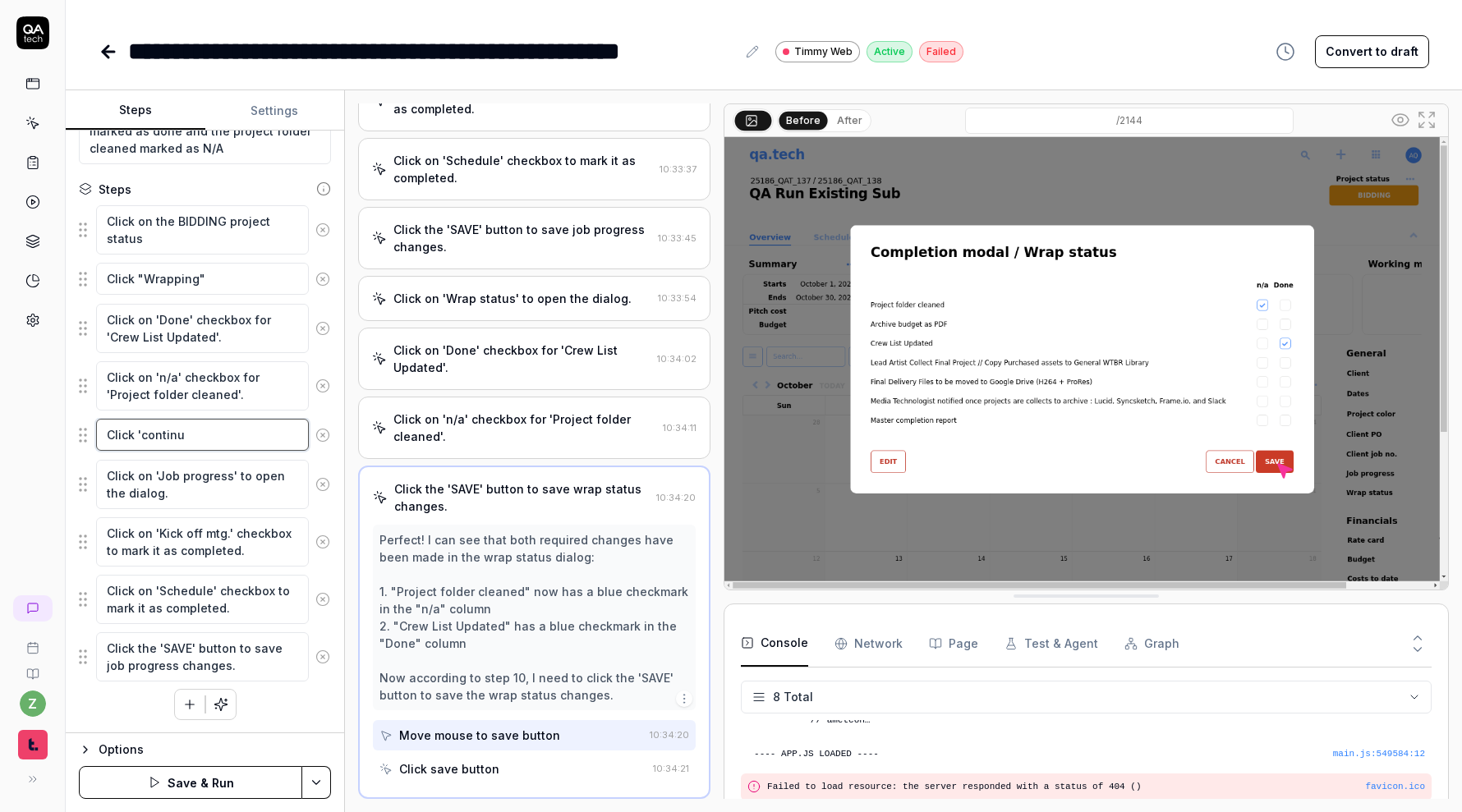
type textarea "Click 'continue"
type textarea "*"
type textarea "Click 'continue:"
type textarea "*"
type textarea "Click 'continue"
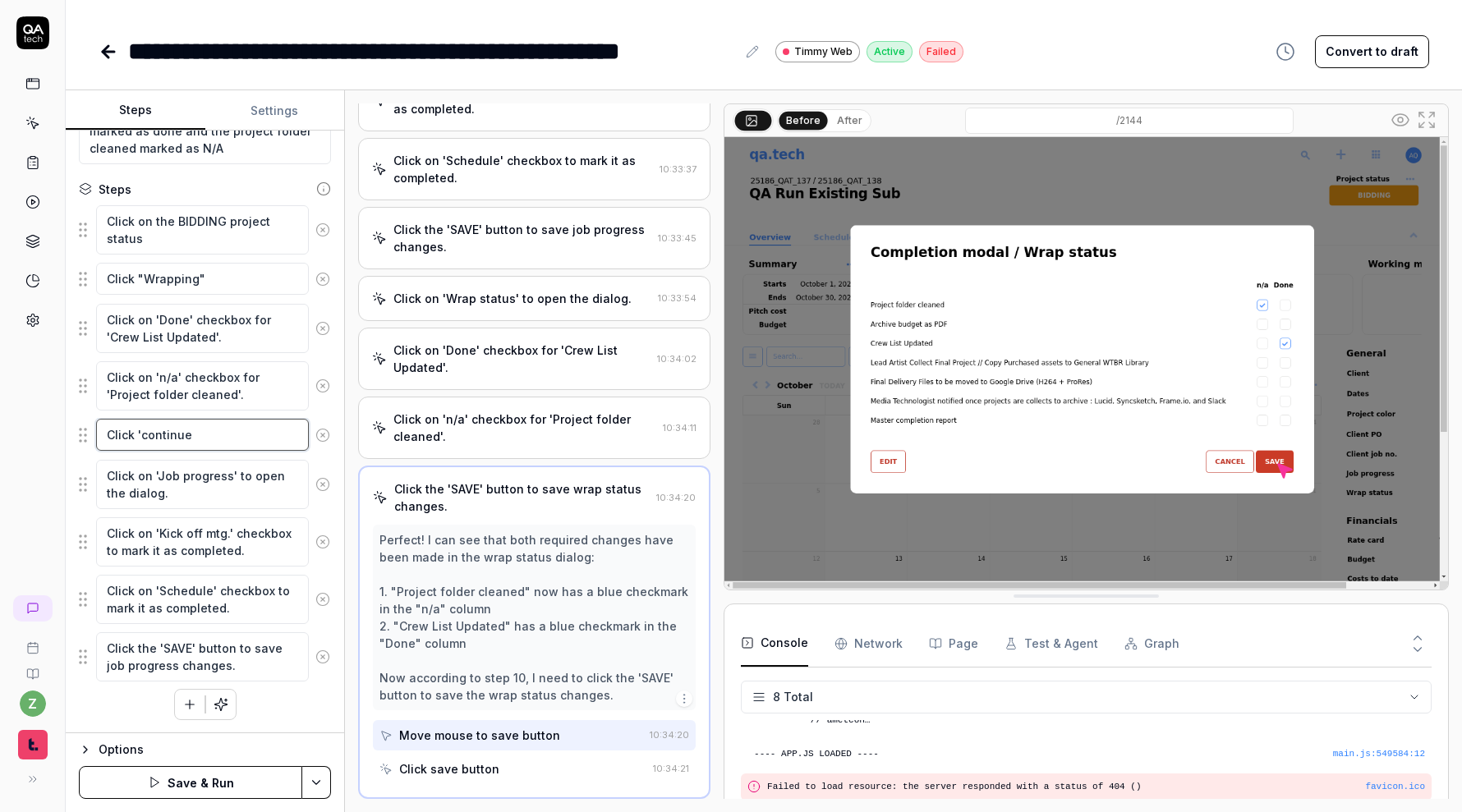
type textarea "*"
type textarea "Click 'continue'"
type textarea "*"
type textarea "Click 'continue"
type textarea "*"
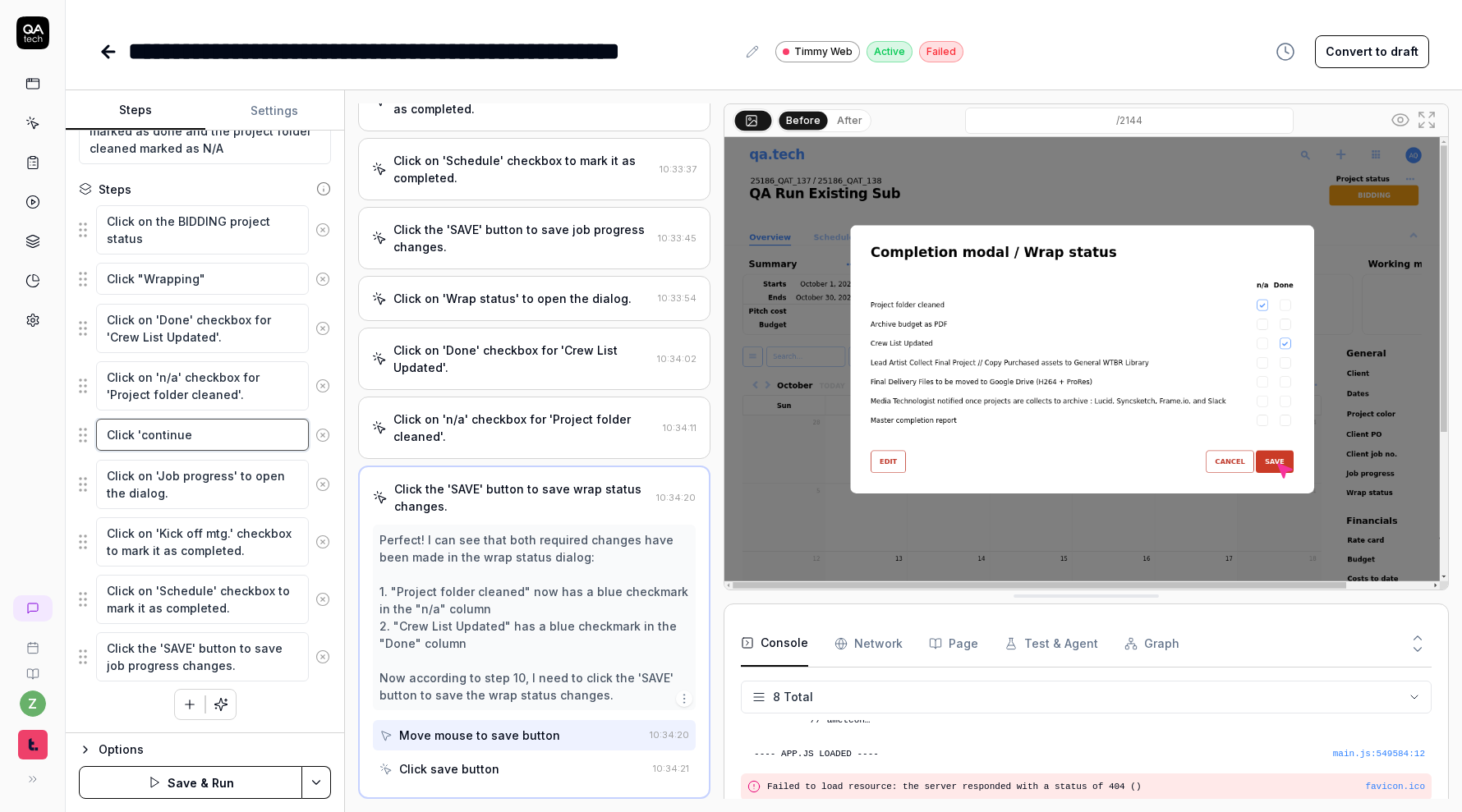
type textarea "Click 'continue."
type textarea "*"
type textarea "Click 'continue.'"
type textarea "*"
type textarea "Click 'continue.'"
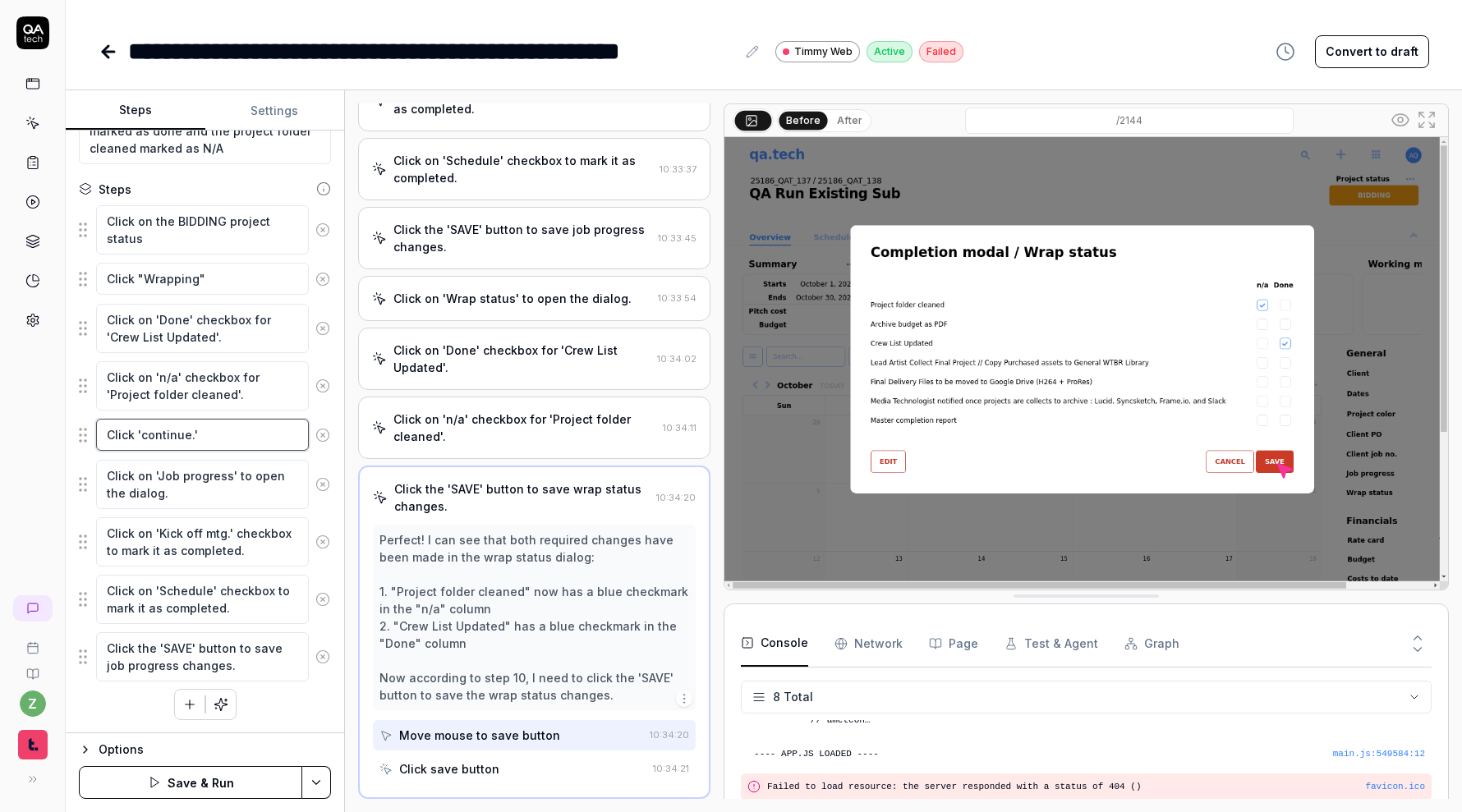
type textarea "*"
type textarea "Click 'continue.' I"
type textarea "*"
type textarea "Click 'continue.' If"
type textarea "*"
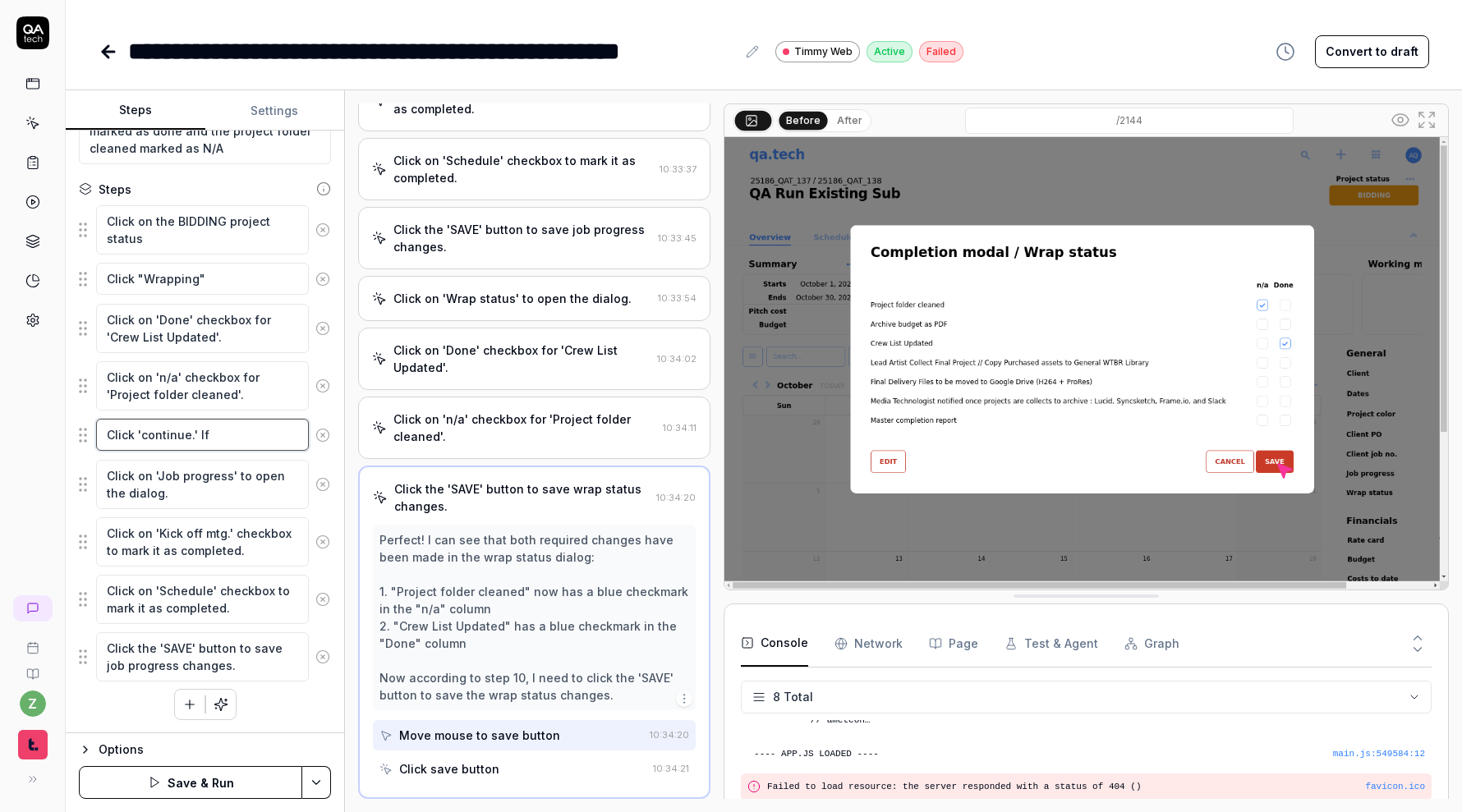
type textarea "Click 'continue.' If"
type textarea "*"
type textarea "Click 'continue.' If p"
type textarea "*"
type textarea "Click 'continue.' If pr"
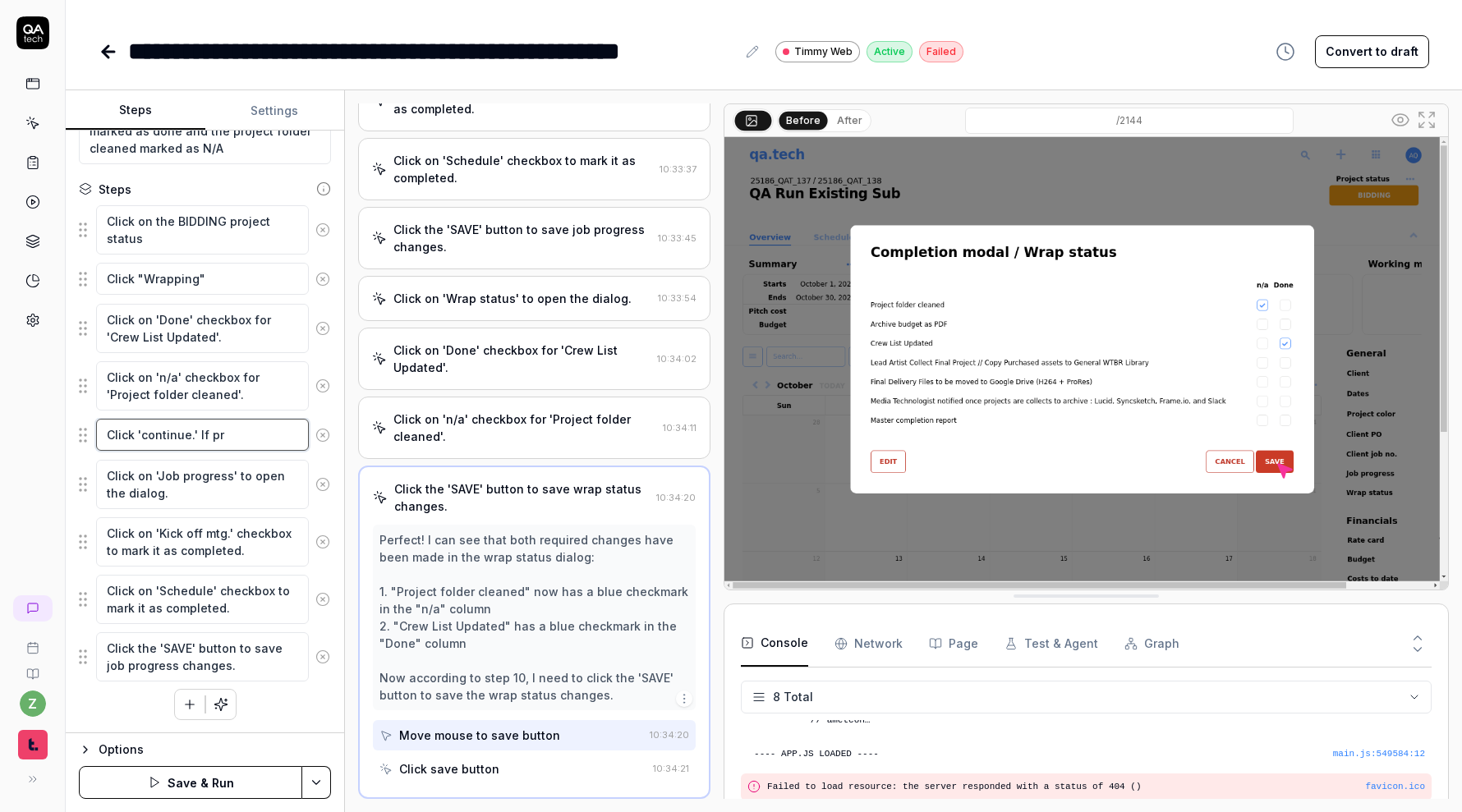
type textarea "*"
type textarea "Click 'continue.' If pro"
type textarea "*"
type textarea "Click 'continue.' If prom"
type textarea "*"
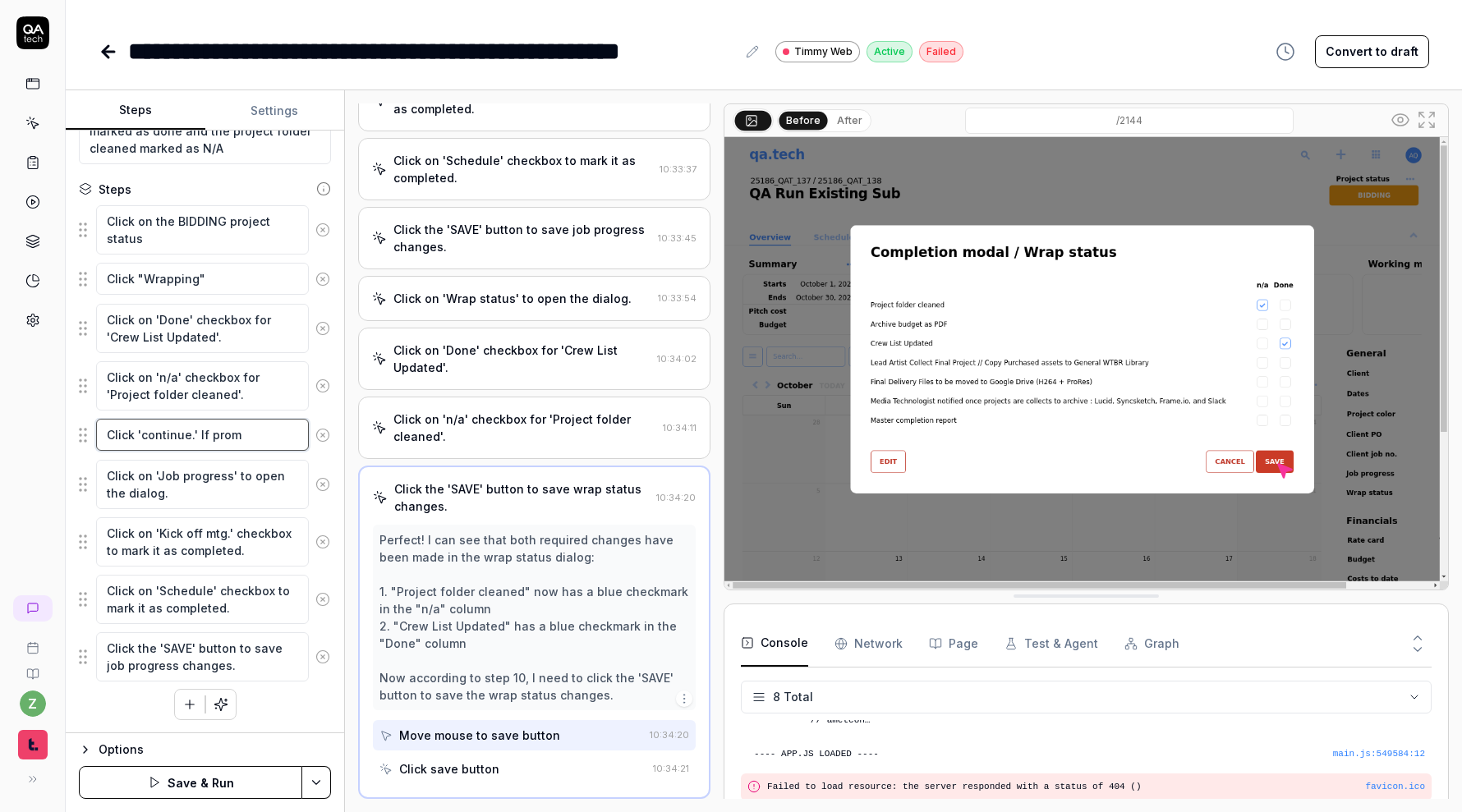
type textarea "Click 'continue.' If promp"
type textarea "*"
type textarea "Click 'continue.' If prompt"
type textarea "*"
type textarea "Click 'continue.' If prompte"
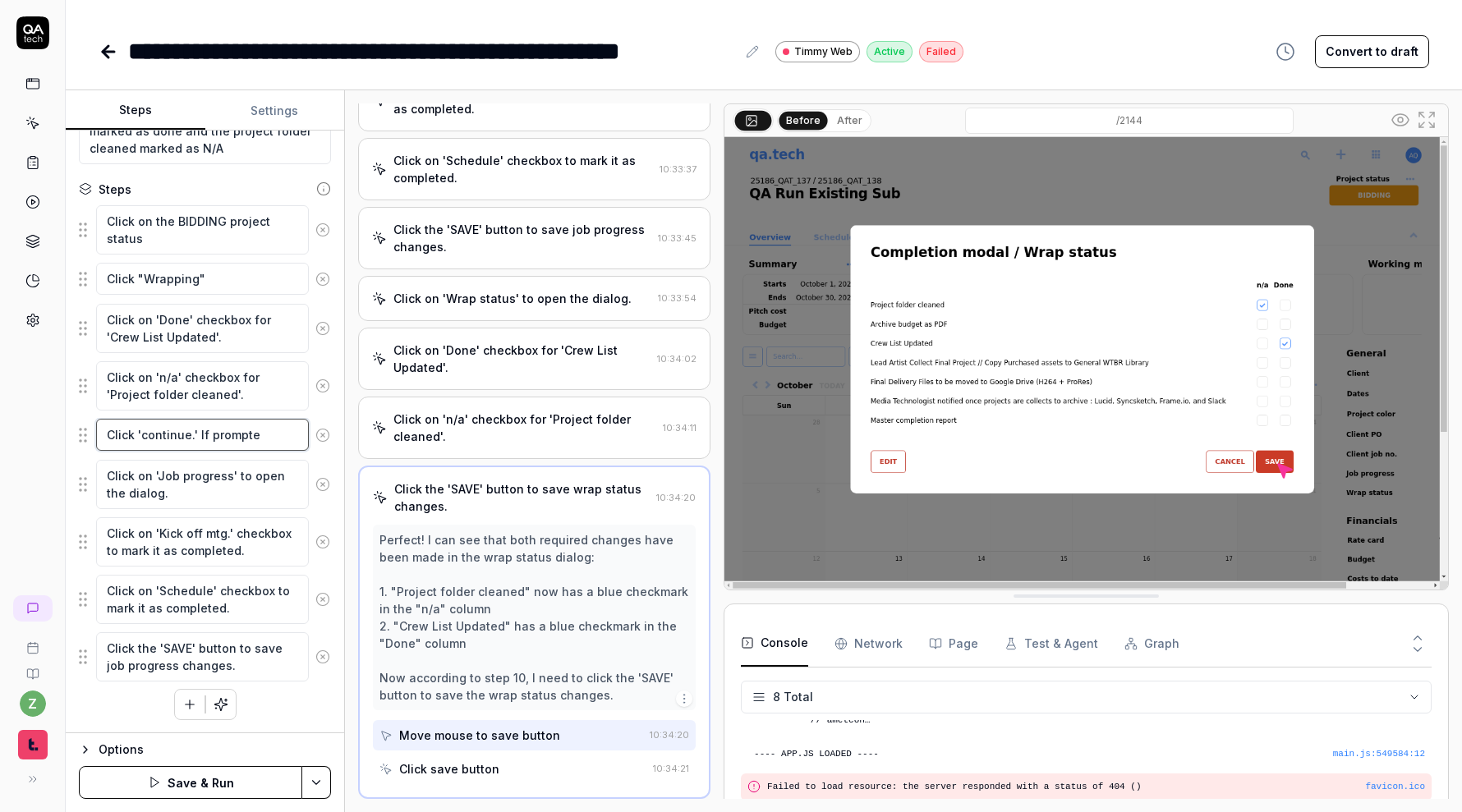
type textarea "*"
type textarea "Click 'continue.' If prompted"
type textarea "*"
type textarea "Click 'continue.' If prompted,"
type textarea "*"
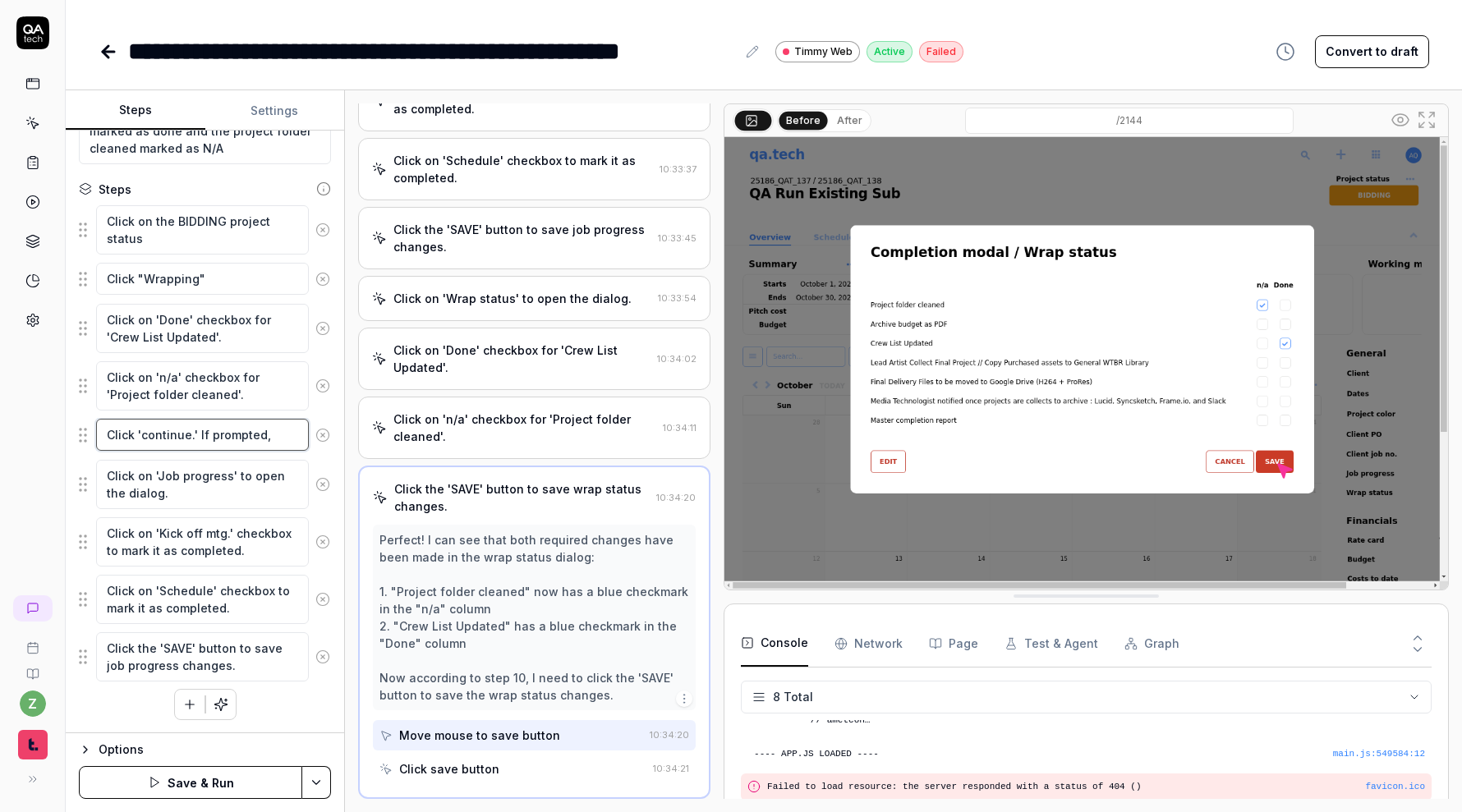
type textarea "Click 'continue.' If prompted,"
type textarea "*"
type textarea "Click 'continue.' If prompted, m"
type textarea "*"
type textarea "Click 'continue.' If prompted, ma"
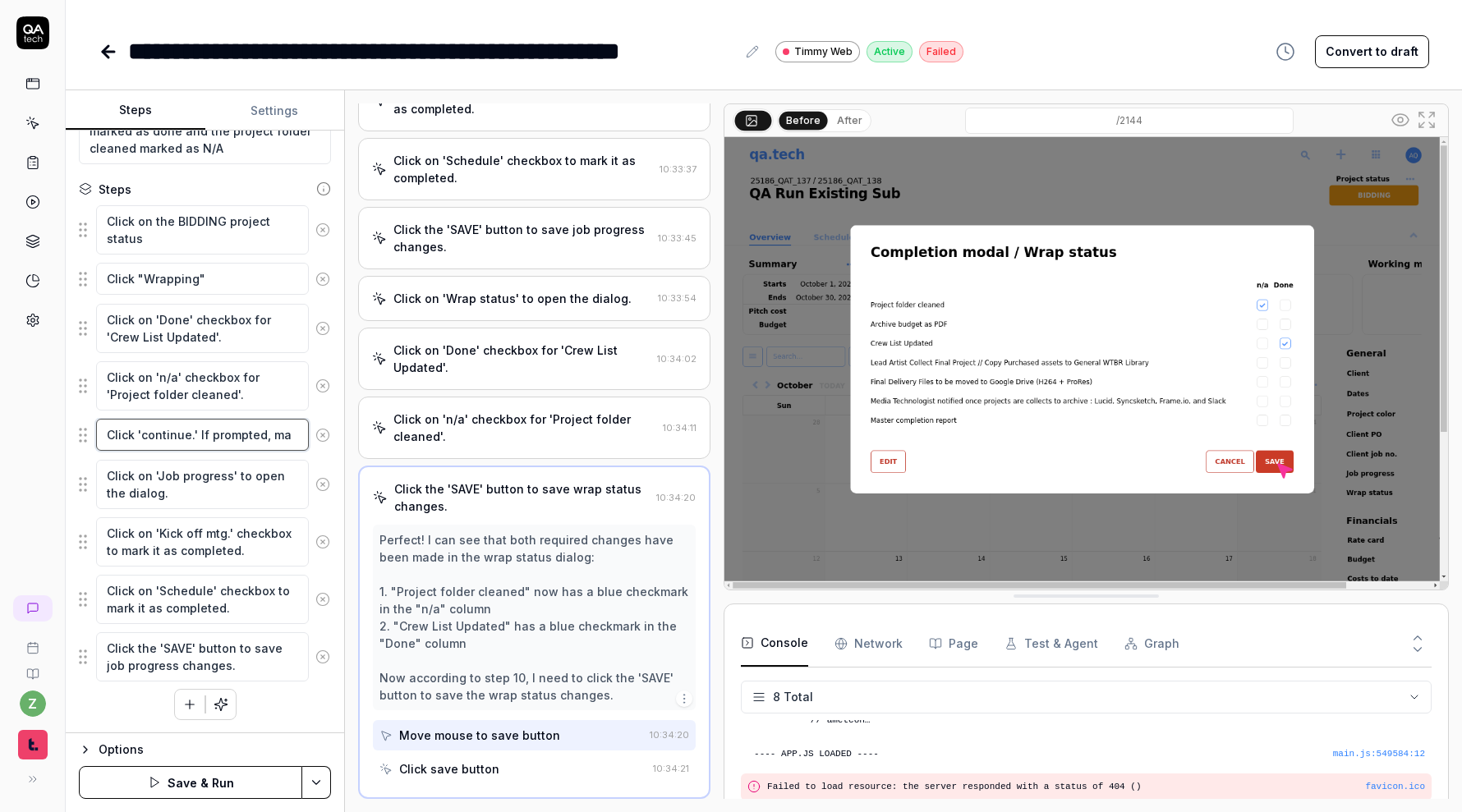
type textarea "*"
type textarea "Click 'continue.' If prompted, mar"
type textarea "*"
type textarea "Click 'continue.' If prompted, mark"
type textarea "*"
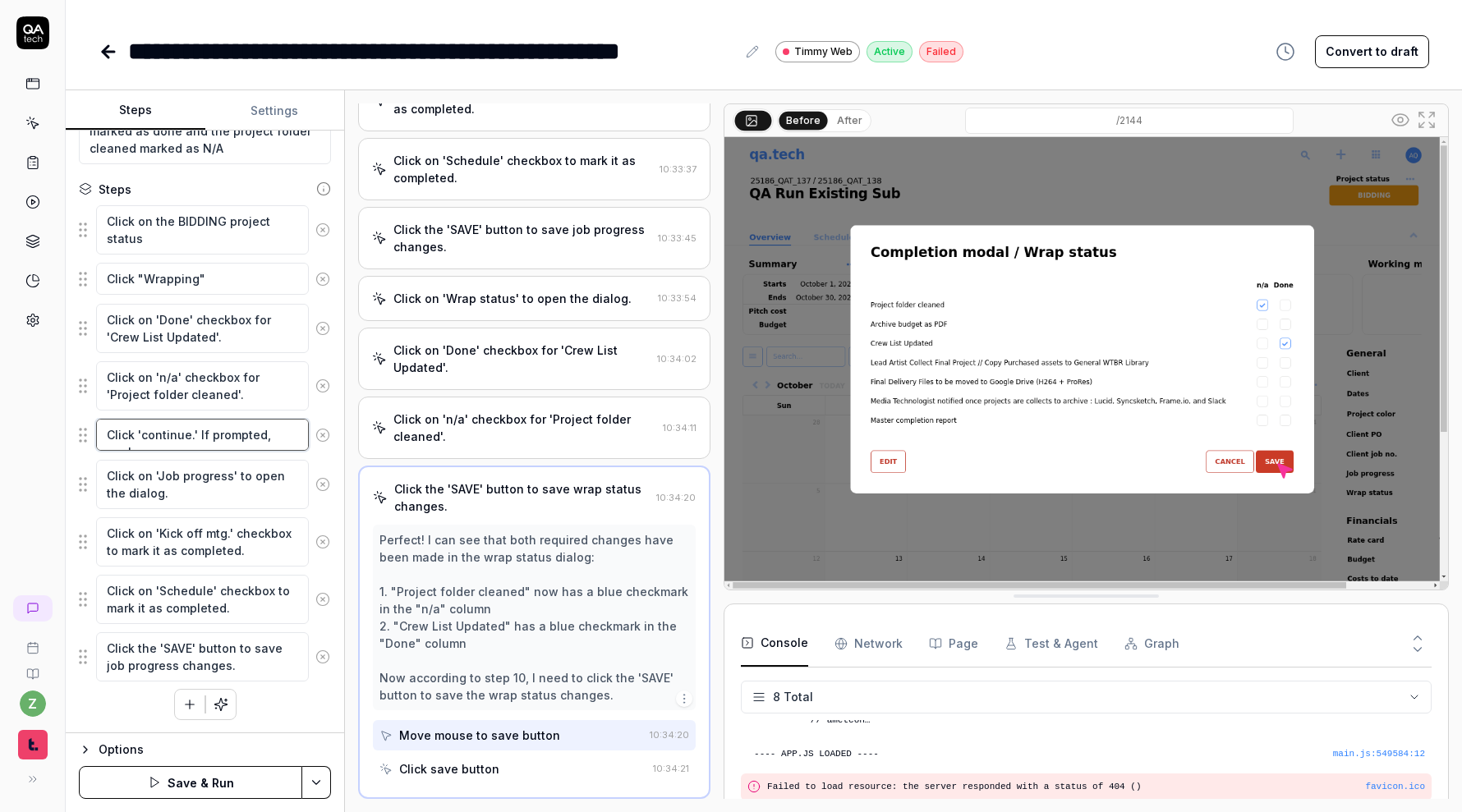
type textarea "Click 'continue.' If prompted, mark p"
type textarea "*"
type textarea "Click 'continue.' If prompted, mark pr"
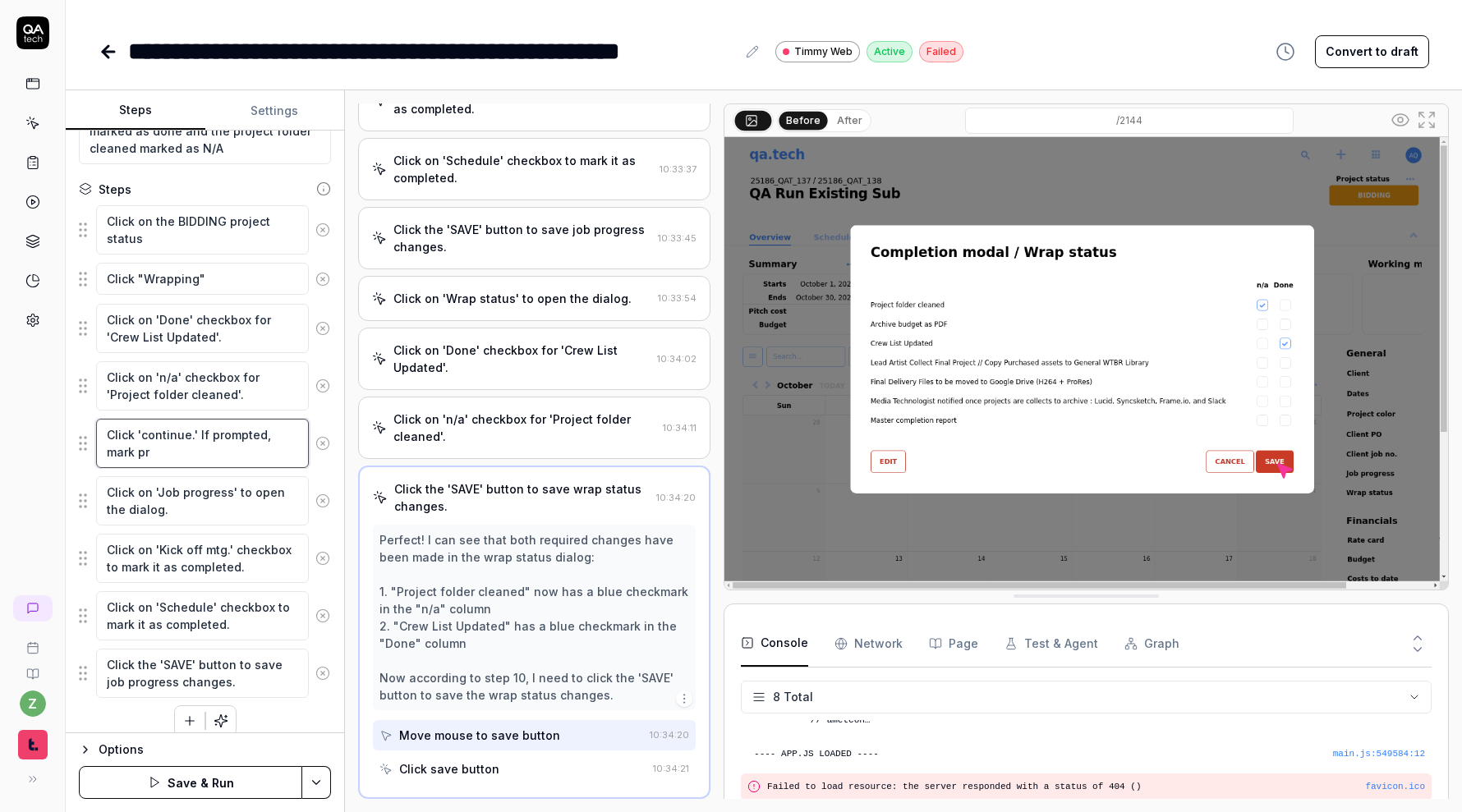
scroll to position [244, 0]
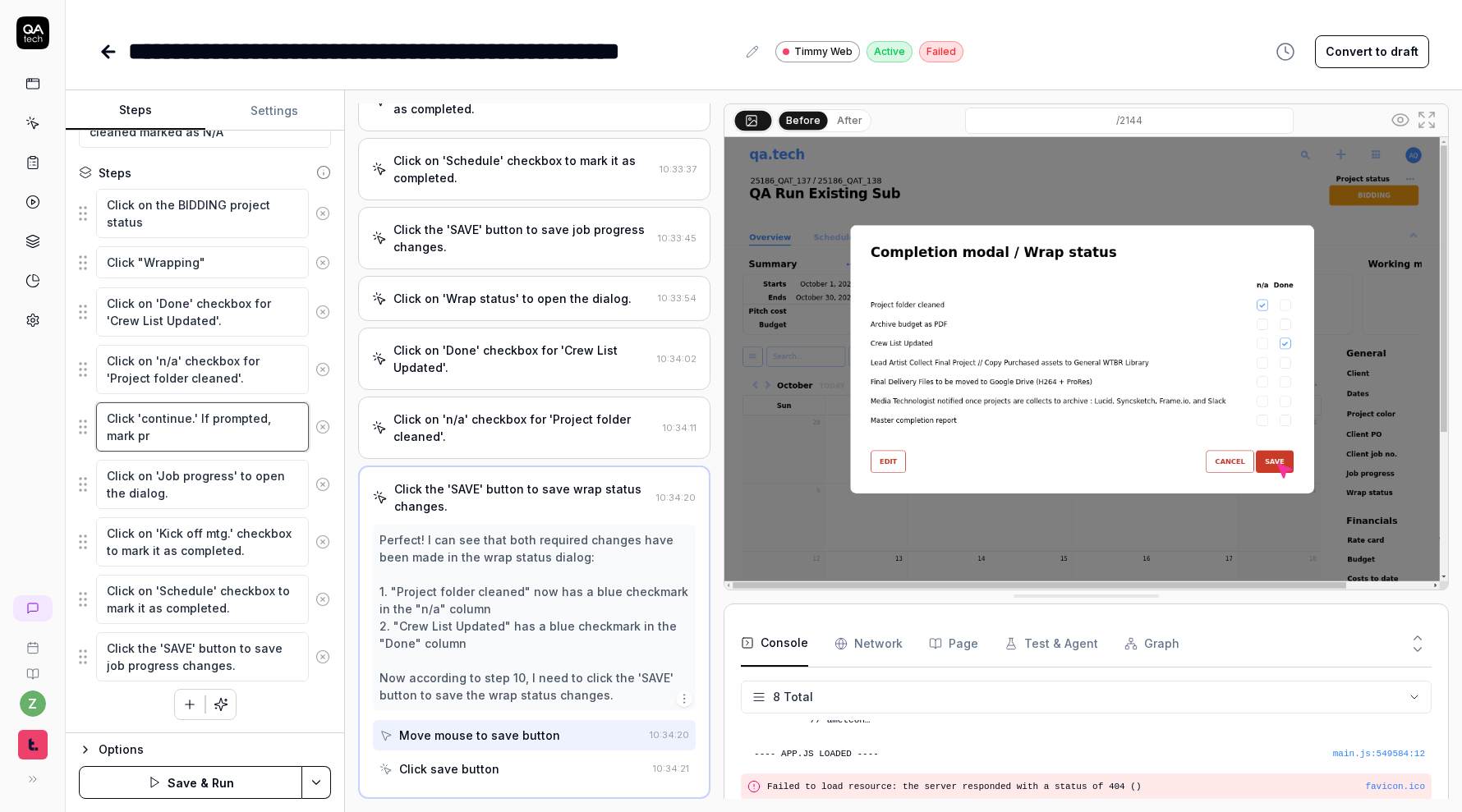
type textarea "*"
type textarea "Click 'continue.' If prompted, mark pro"
type textarea "*"
type textarea "Click 'continue.' If prompted, mark proj"
type textarea "*"
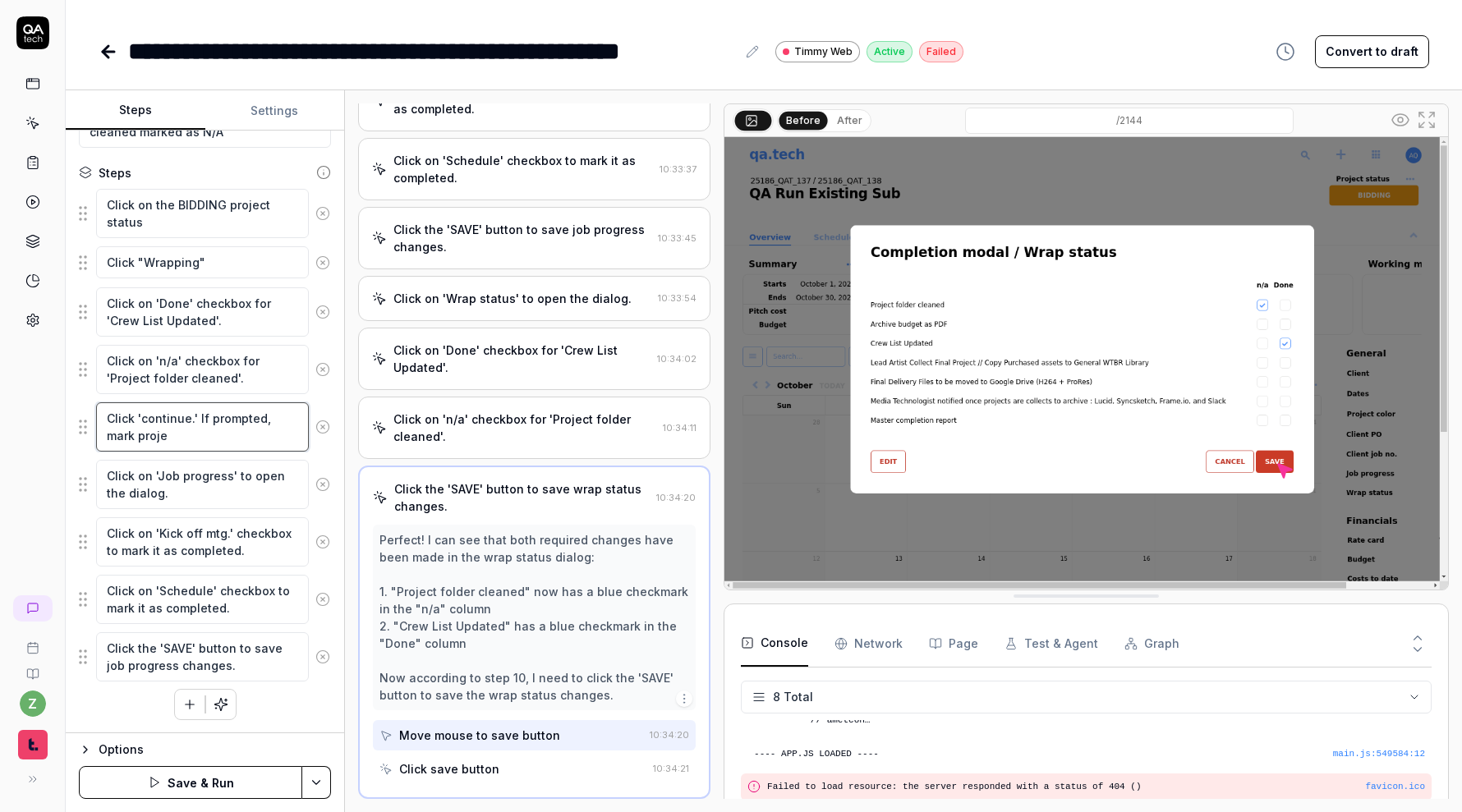
type textarea "Click 'continue.' If prompted, mark projec"
type textarea "*"
type textarea "Click 'continue.' If prompted, mark project"
type textarea "*"
type textarea "Click 'continue.' If prompted, mark projectio"
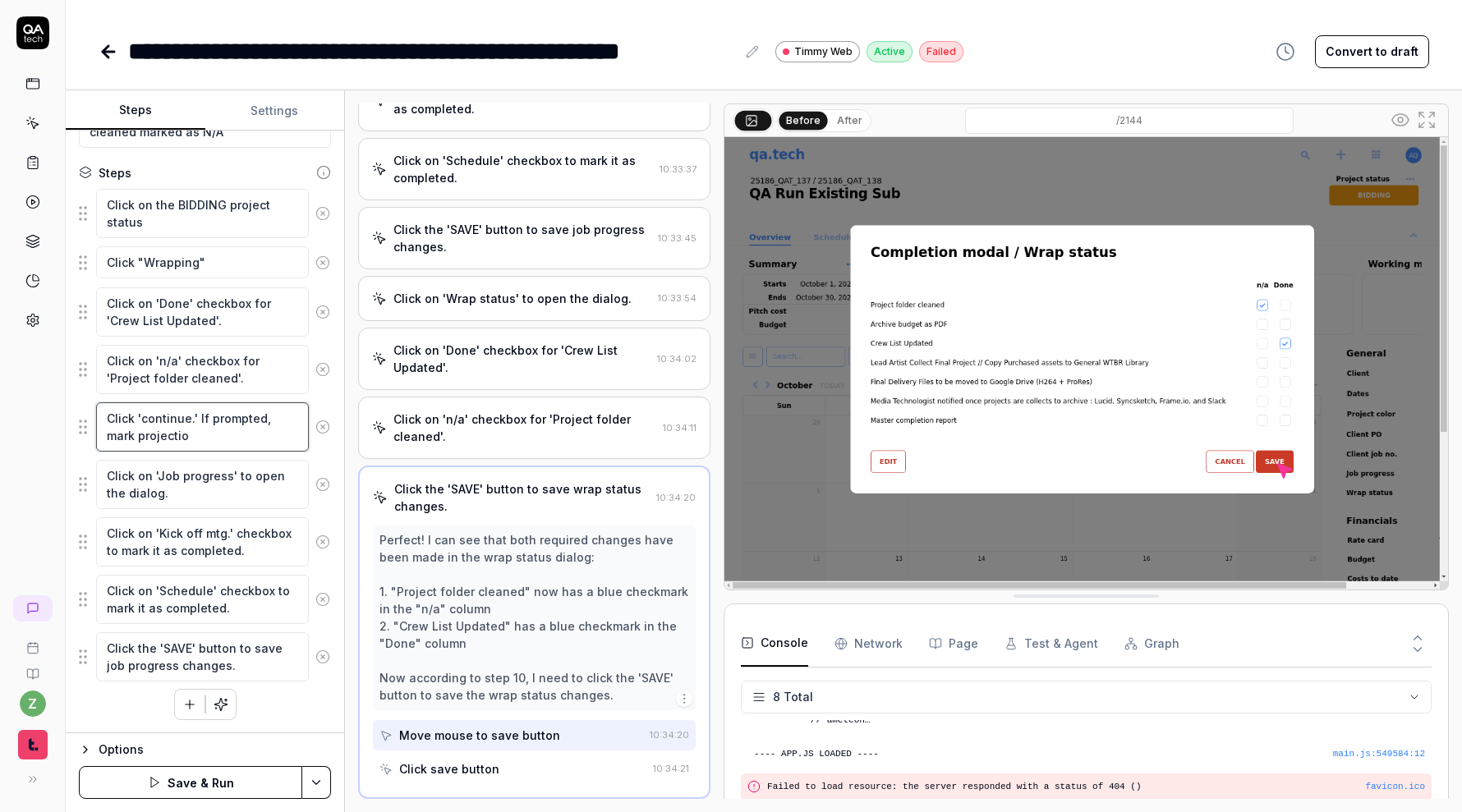
type textarea "*"
type textarea "Click 'continue.' If prompted, mark projection"
type textarea "*"
type textarea "Click 'continue.' If prompted, mark projection"
type textarea "*"
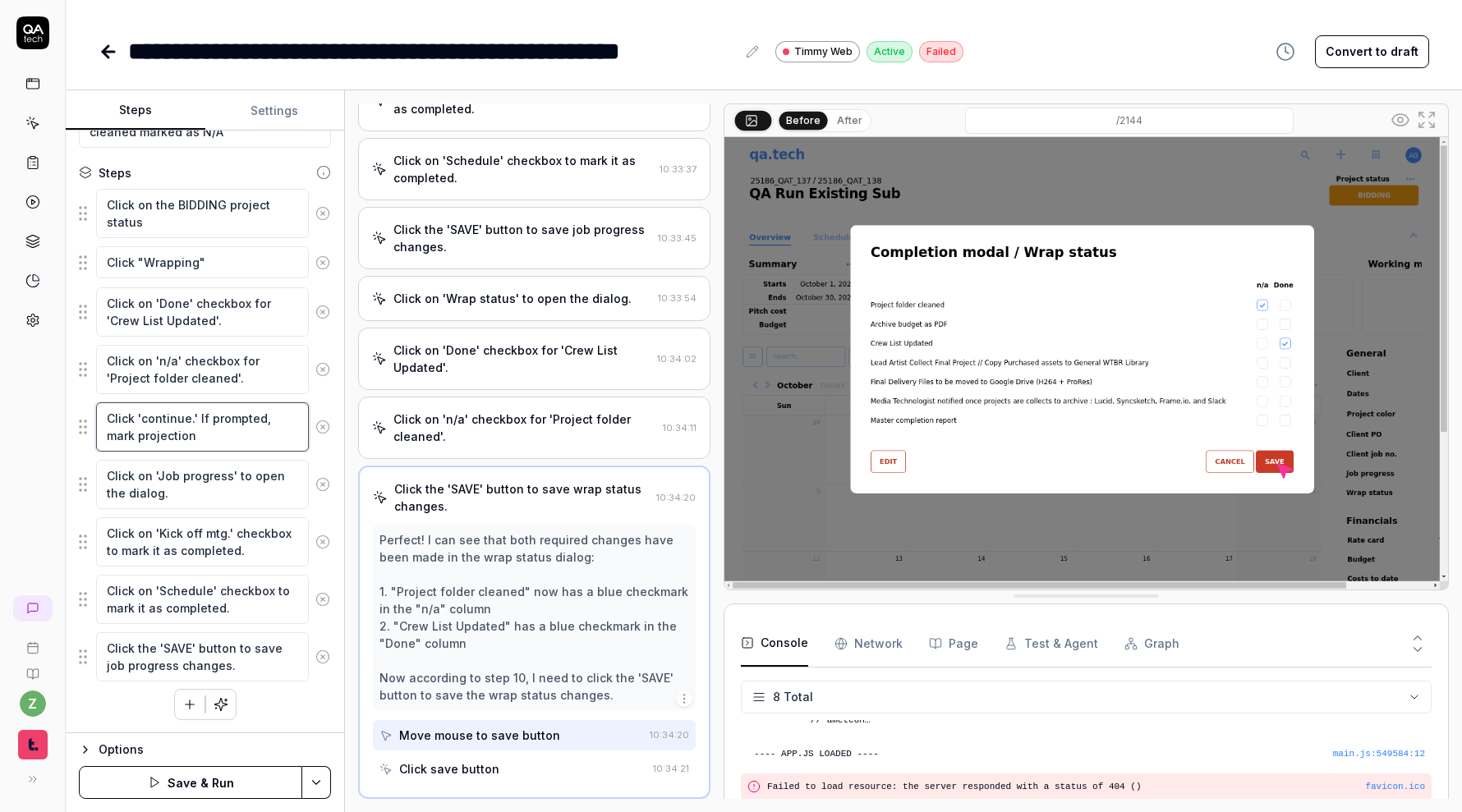
type textarea "Click 'continue.' If prompted, mark projection o"
type textarea "*"
type textarea "Click 'continue.' If prompted, mark projection on"
type textarea "*"
type textarea "Click 'continue.' If prompted, mark projection o"
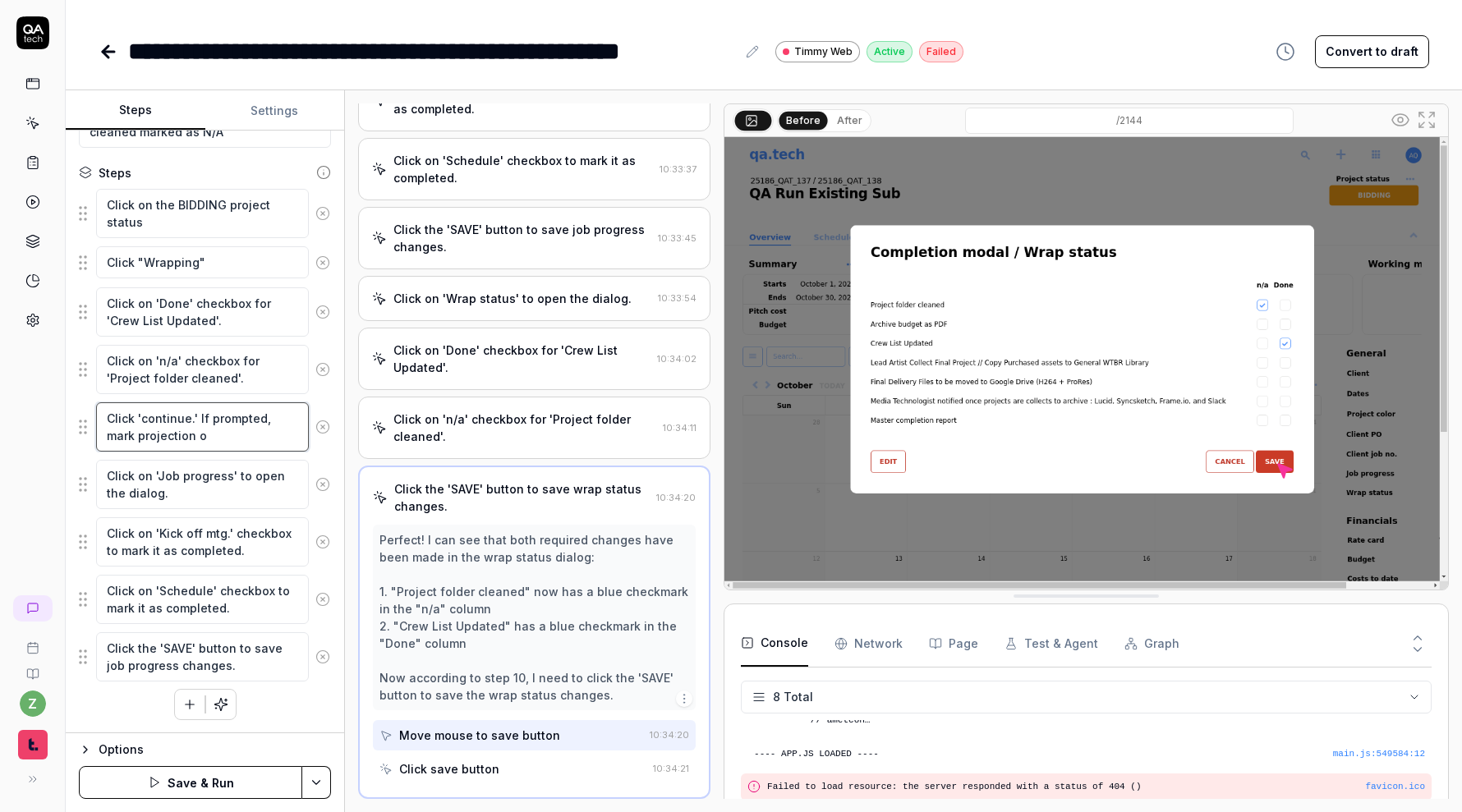
type textarea "*"
type textarea "Click 'continue.' If prompted, mark projection"
type textarea "*"
type textarea "Click 'continue.' If prompted, mark projection 1"
type textarea "*"
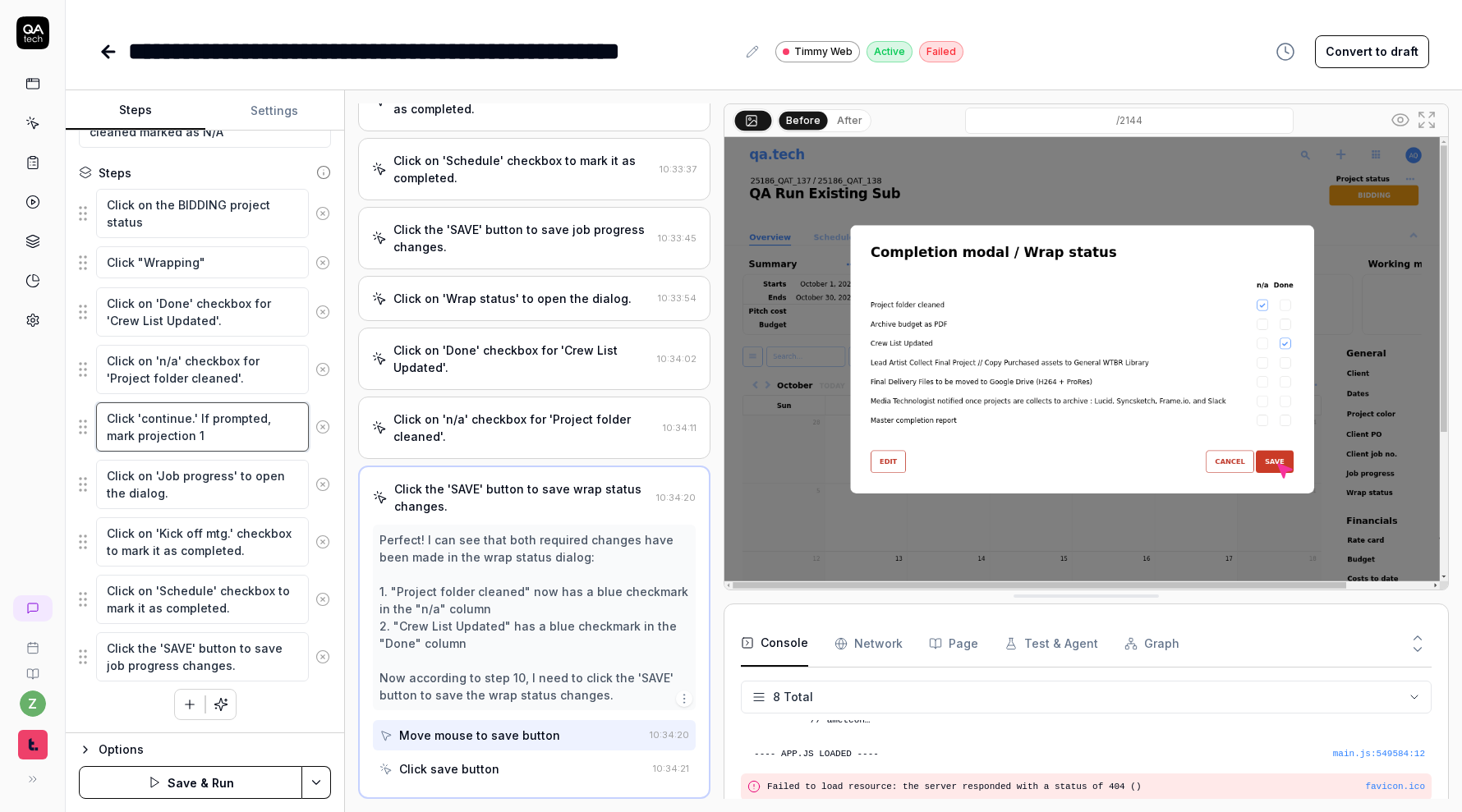
type textarea "Click 'continue.' If prompted, mark projection 1"
type textarea "*"
type textarea "Click 'continue.' If prompted, mark projection 1"
type textarea "*"
type textarea "Click 'continue.' If prompted, mark projection"
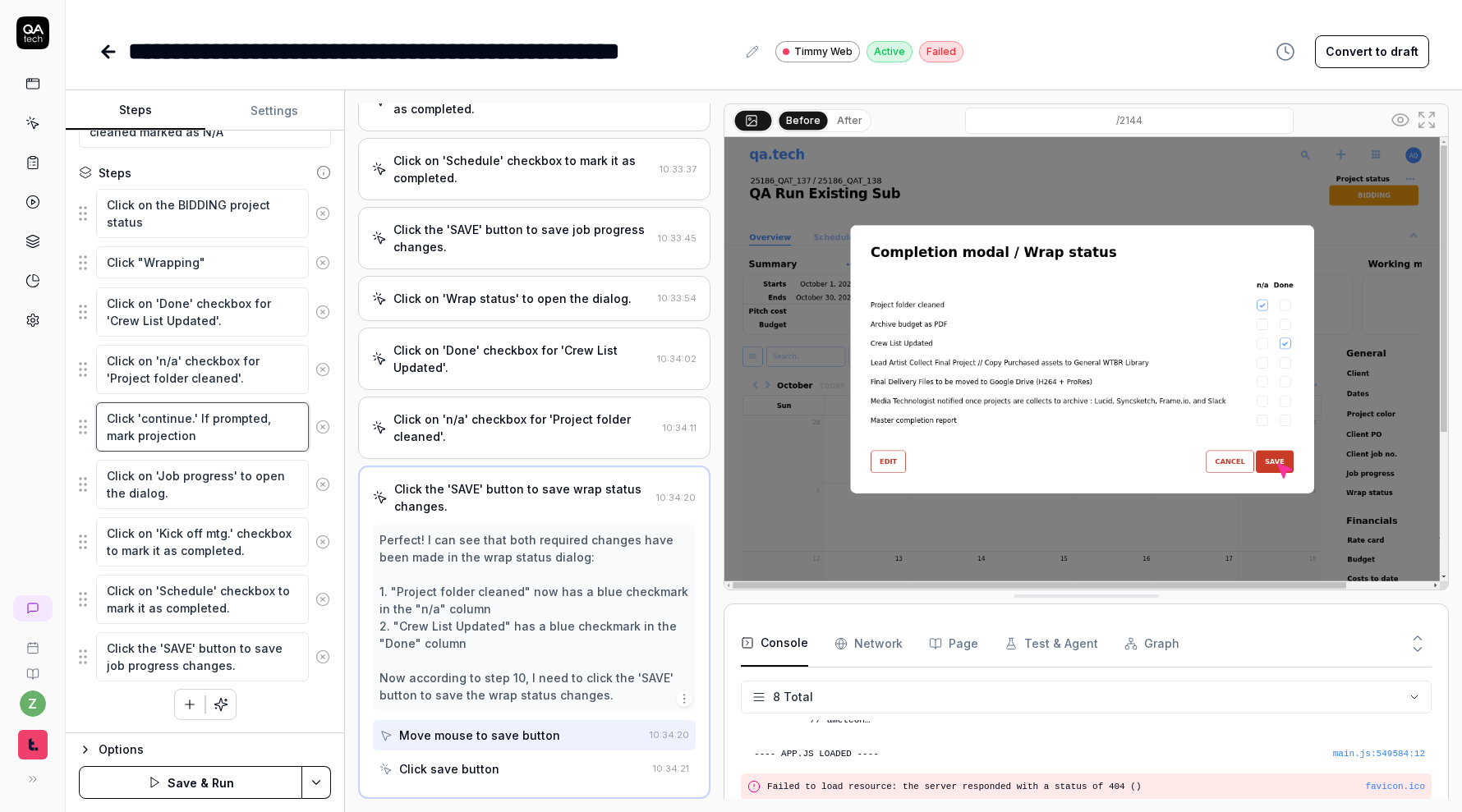
type textarea "*"
type textarea "Click 'continue.' If prompted, mark projection"
type textarea "*"
type textarea "Click 'continue.' If prompted, mark projectio"
type textarea "*"
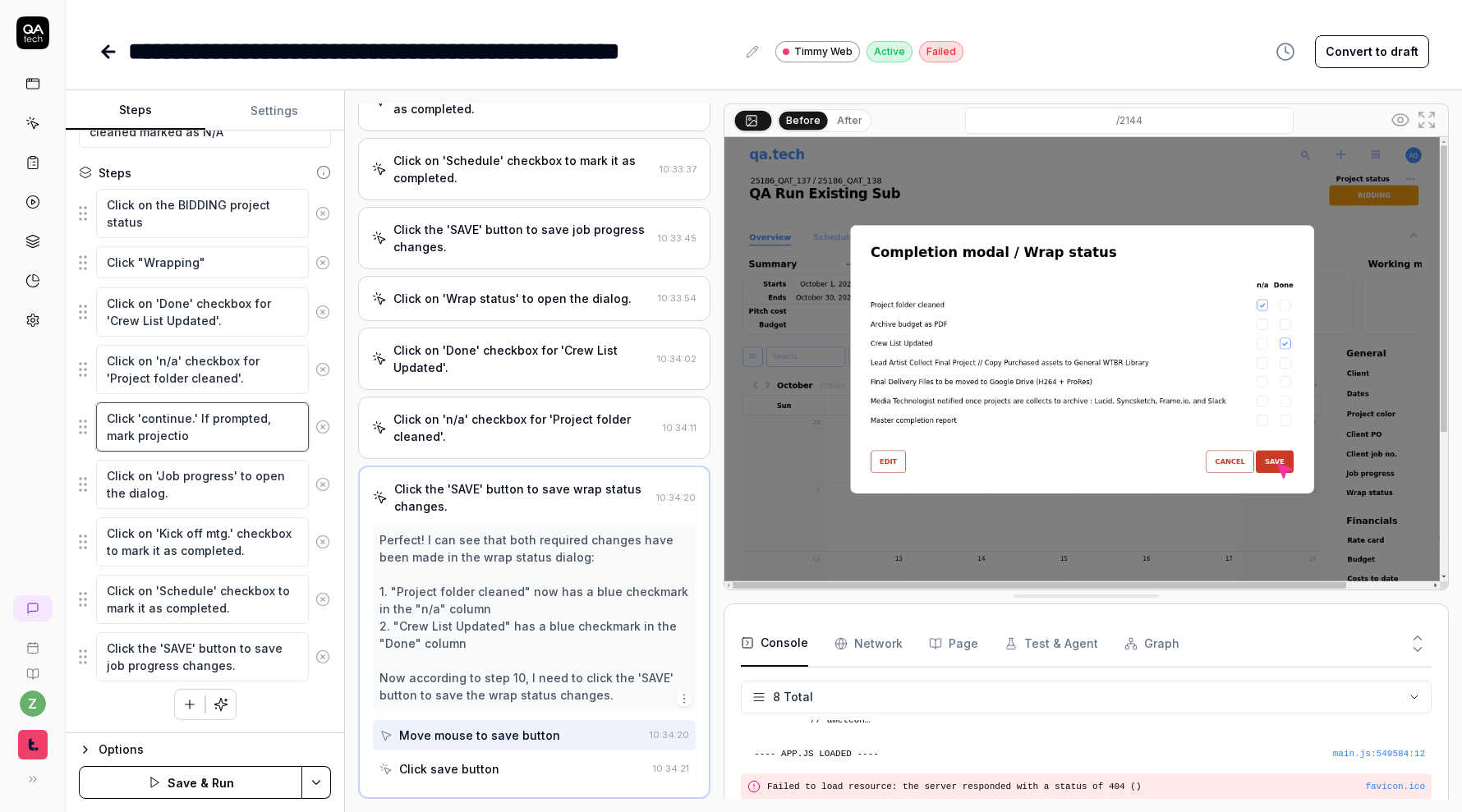
type textarea "Click 'continue.' If prompted, mark projecti"
type textarea "*"
type textarea "Click 'continue.' If prompted, mark project"
type textarea "*"
type textarea "Click 'continue.' If prompted, mark projec"
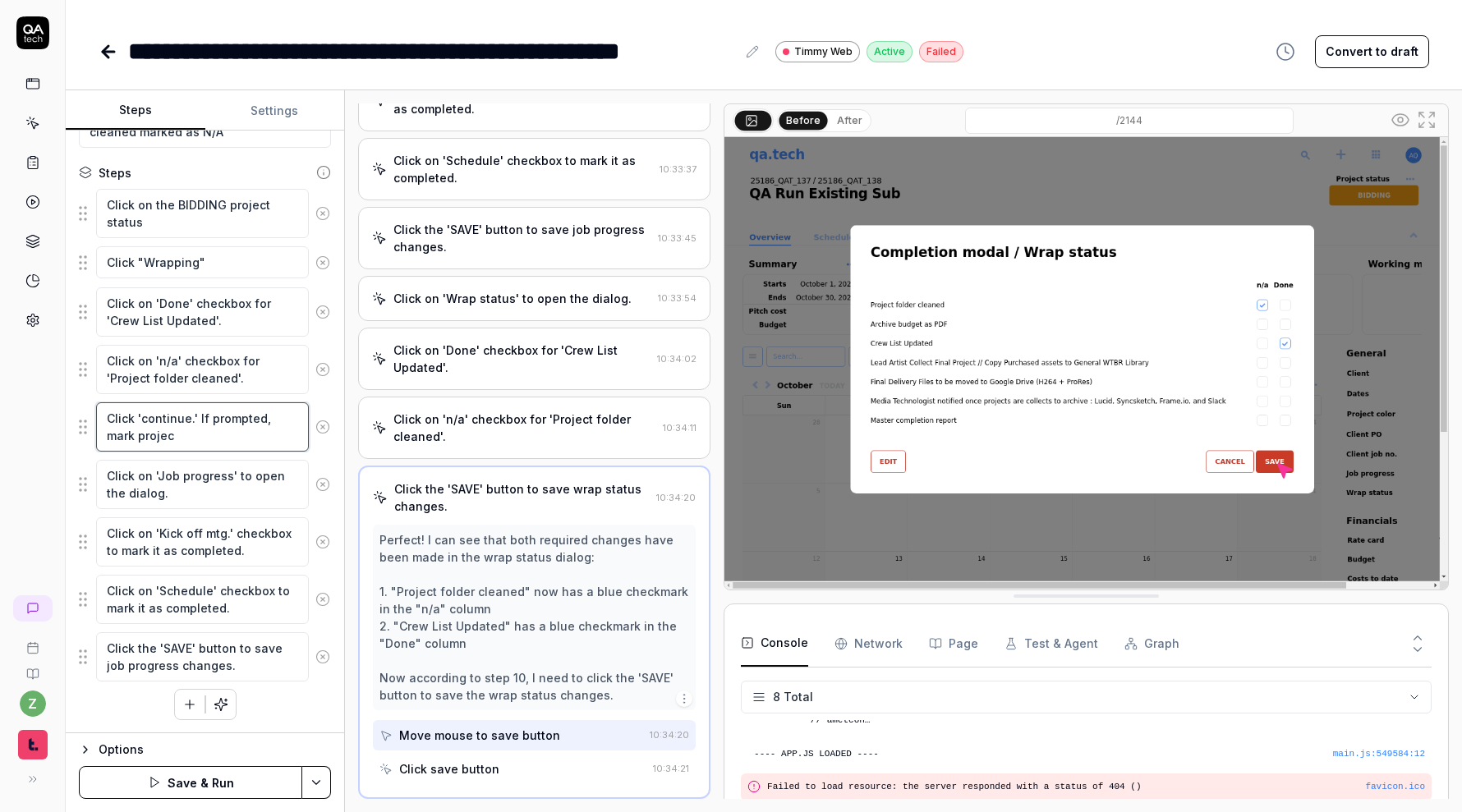
type textarea "*"
type textarea "Click 'continue.' If prompted, mark proje"
type textarea "*"
type textarea "Click 'continue.' If prompted, mark proj"
type textarea "*"
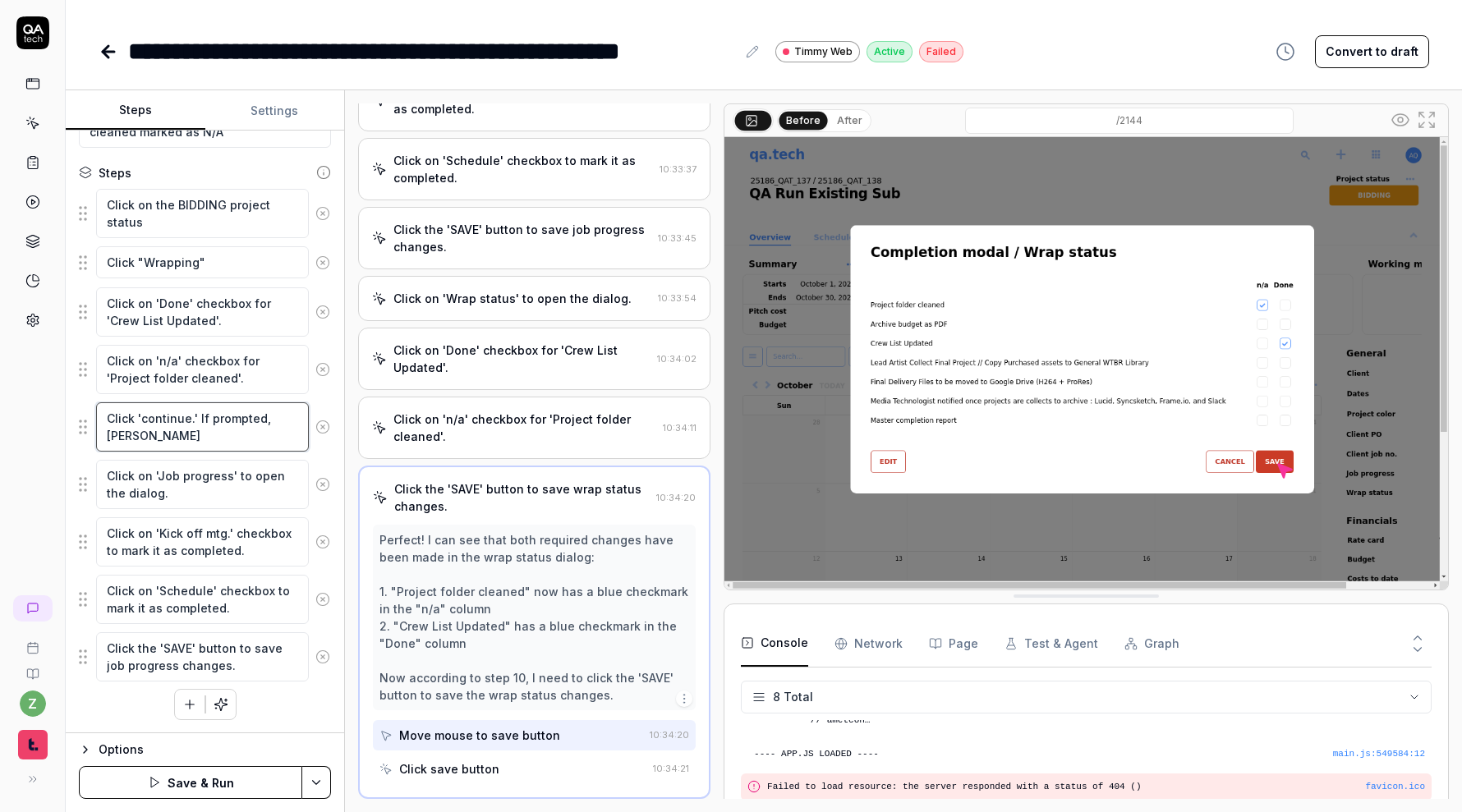
type textarea "Click 'continue.' If prompted, mark pro"
type textarea "*"
type textarea "Click 'continue.' If prompted, mark pr"
type textarea "*"
type textarea "Click 'continue.' If prompted, mark p"
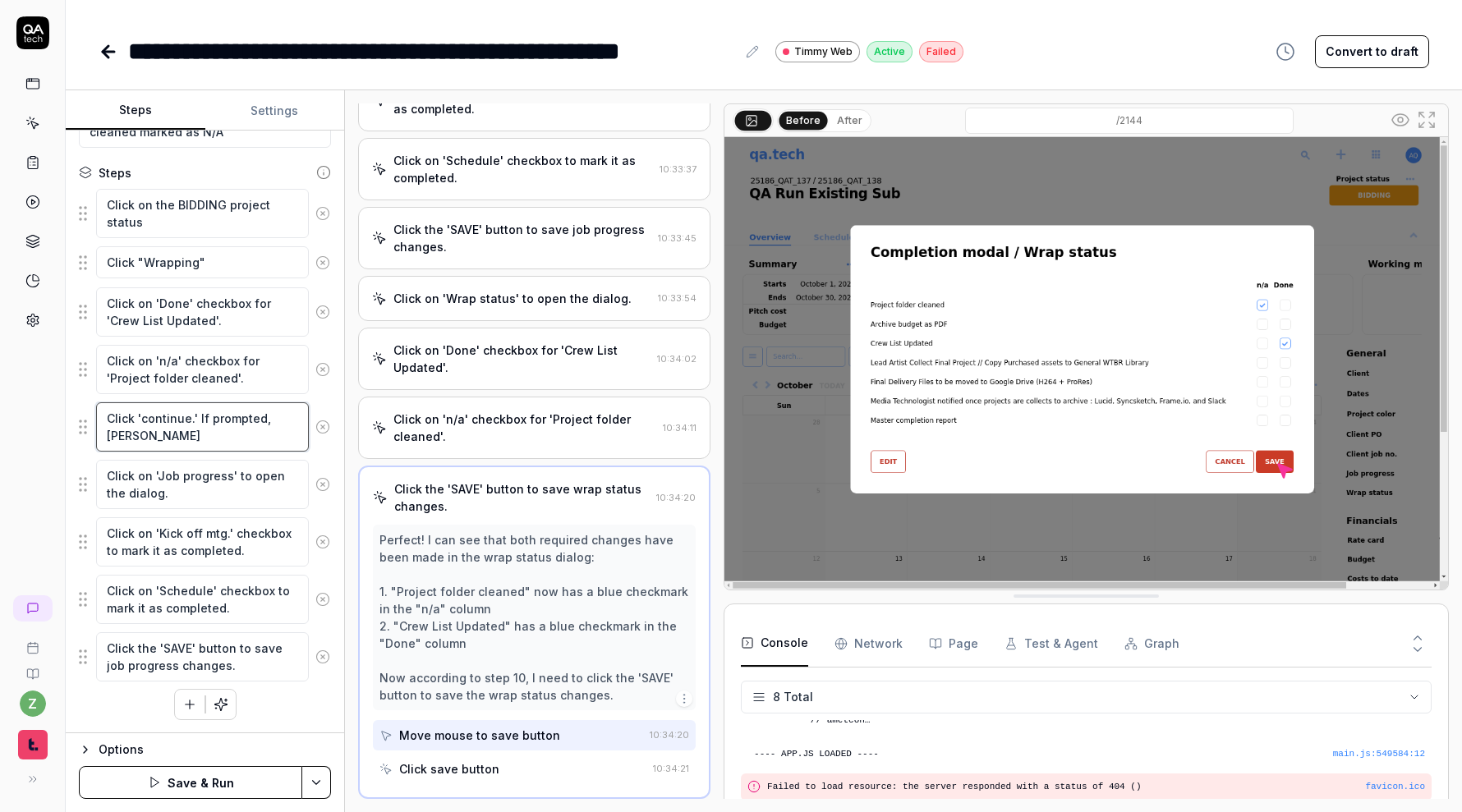
type textarea "*"
type textarea "Click 'continue.' If prompted, mark"
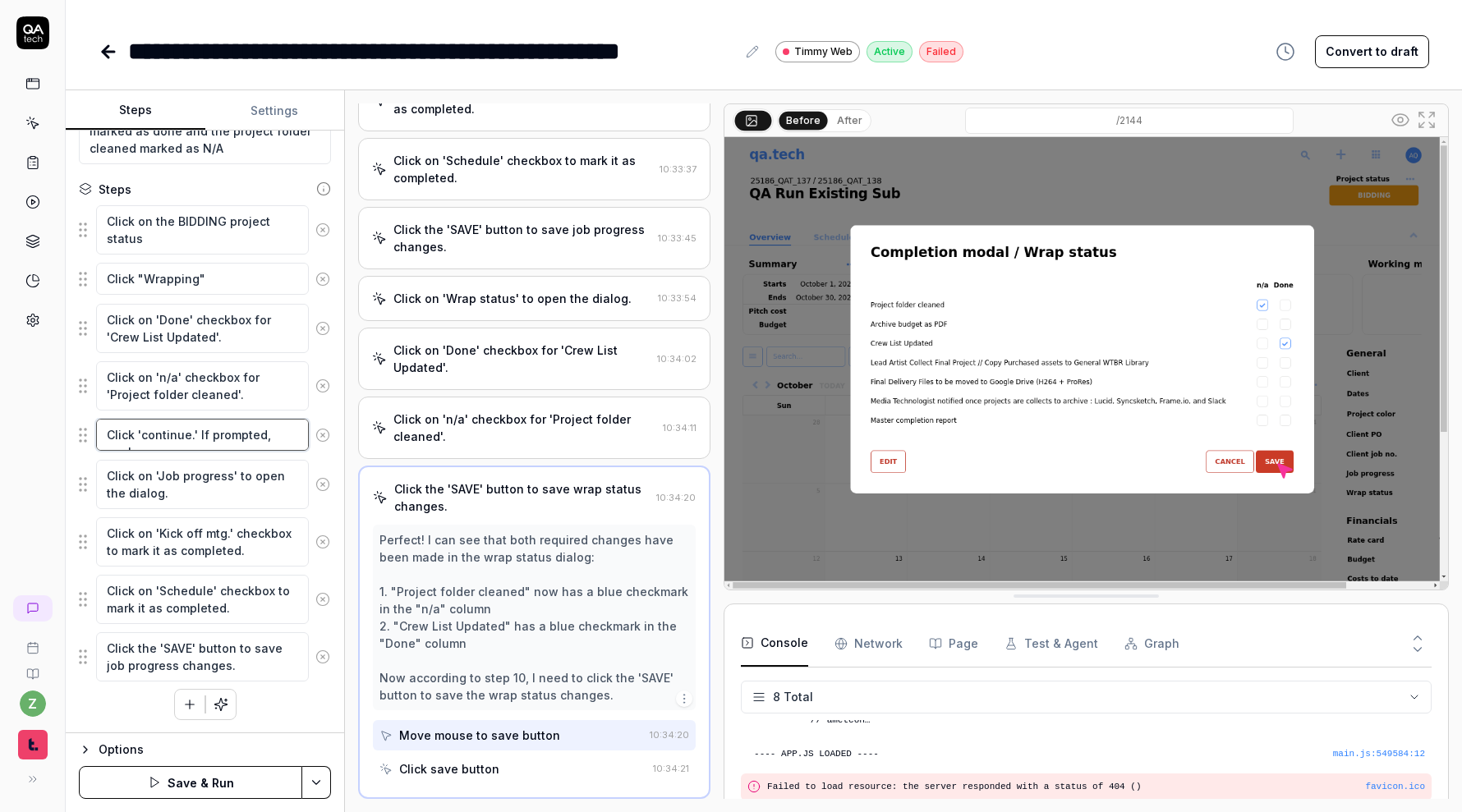
type textarea "*"
type textarea "Click 'continue.' If prompted, mark t"
type textarea "*"
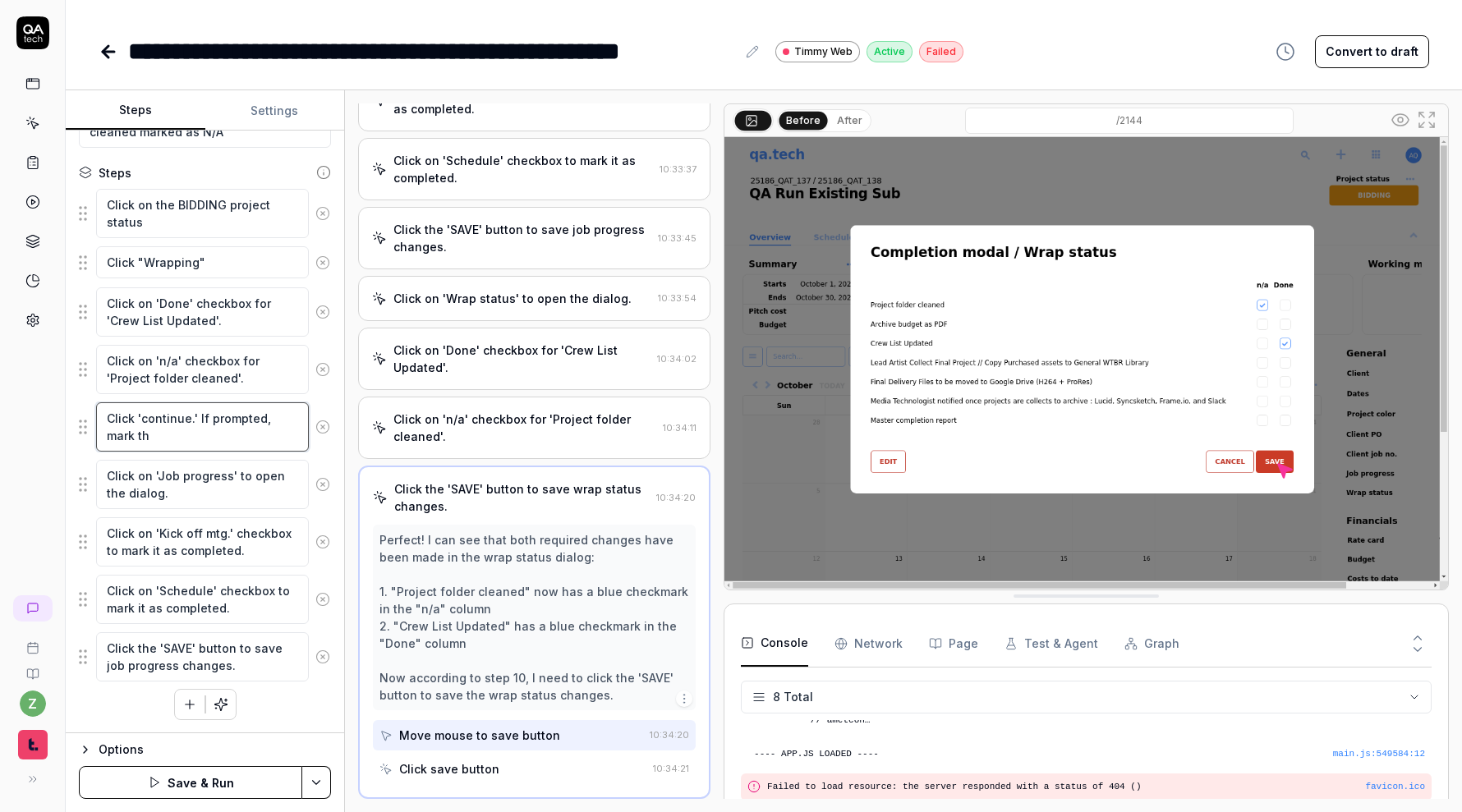
type textarea "Click 'continue.' If prompted, mark the"
type textarea "*"
type textarea "Click 'continue.' If prompted, mark the"
type textarea "*"
type textarea "Click 'continue.' If prompted, mark the d"
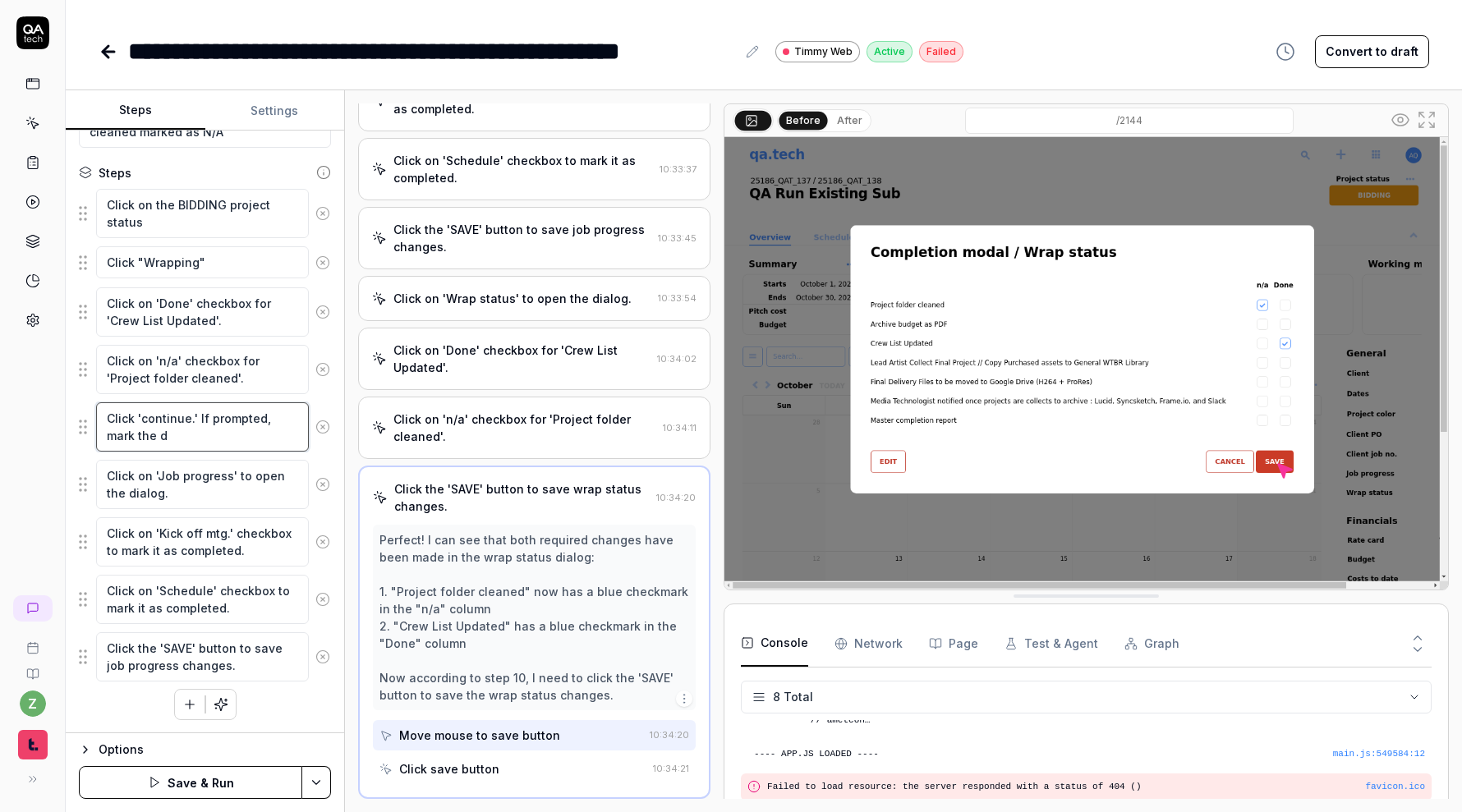
type textarea "*"
type textarea "Click 'continue.' If prompted, mark the def"
type textarea "*"
type textarea "Click 'continue.' If prompted, mark the defa"
type textarea "*"
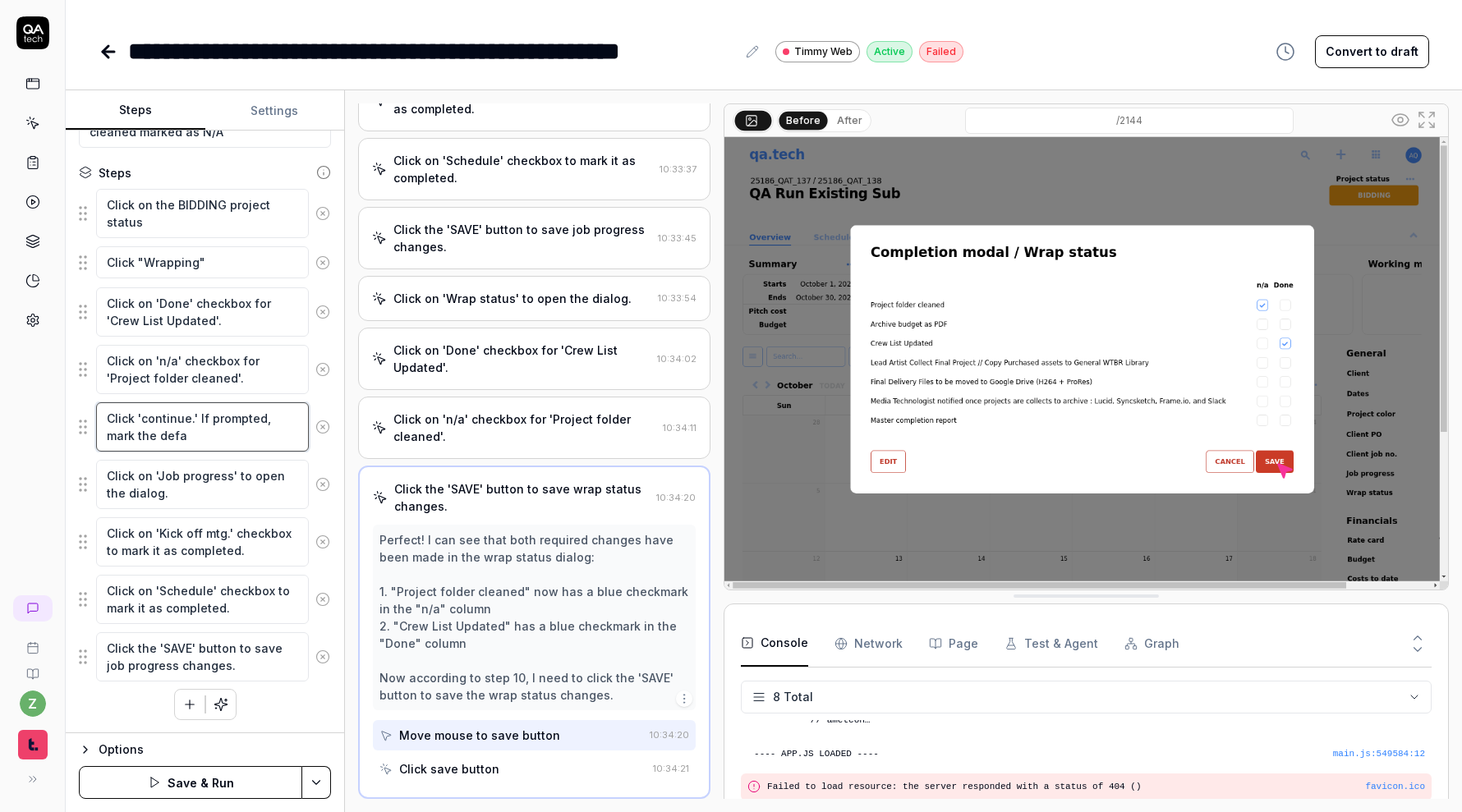
type textarea "Click 'continue.' If prompted, mark the defau"
type textarea "*"
type textarea "Click 'continue.' If prompted, mark the defaul"
type textarea "*"
type textarea "Click 'continue.' If prompted, mark the default"
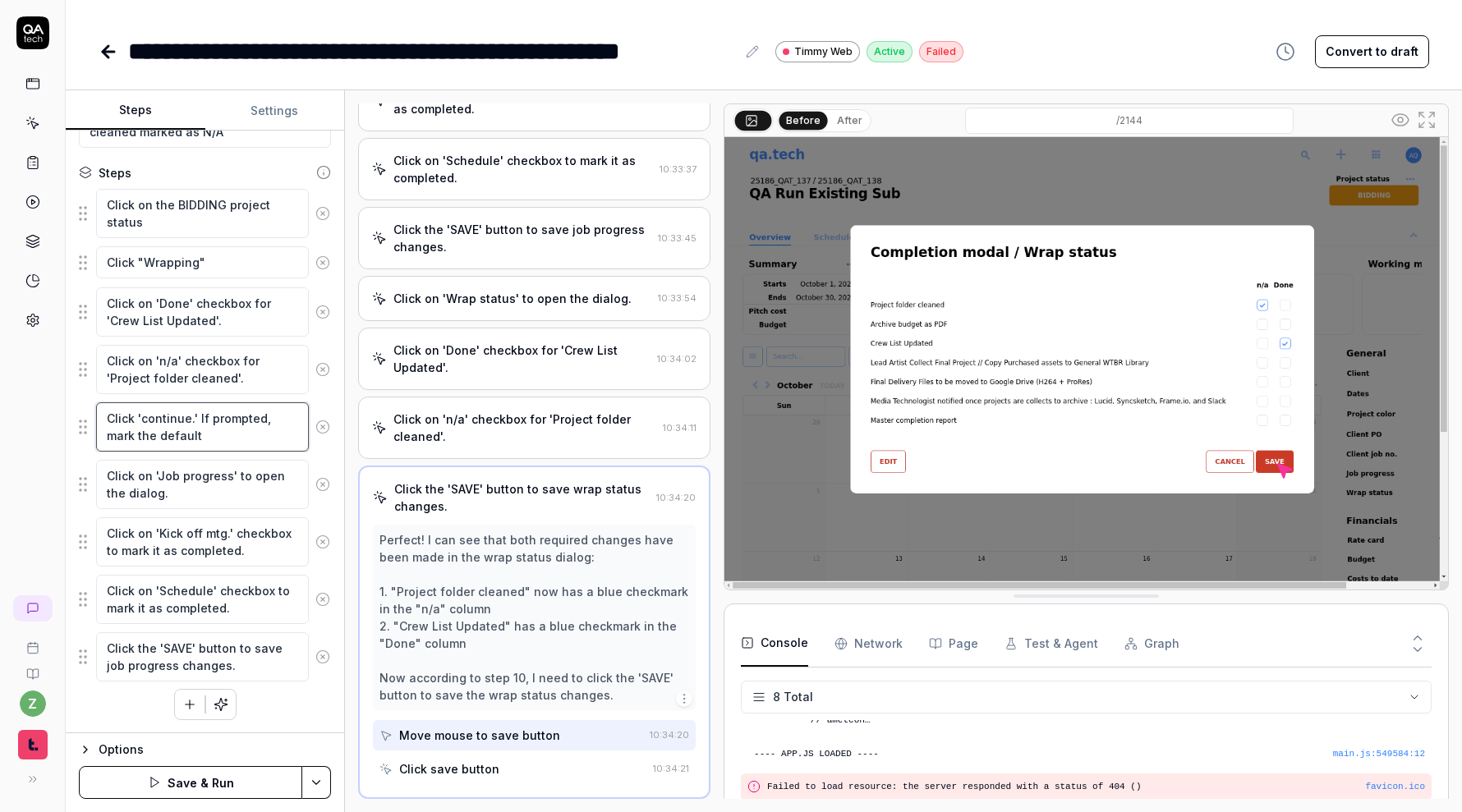
type textarea "*"
type textarea "Click 'continue.' If prompted, mark the default"
type textarea "*"
type textarea "Click 'continue.' If prompted, mark the default s"
type textarea "*"
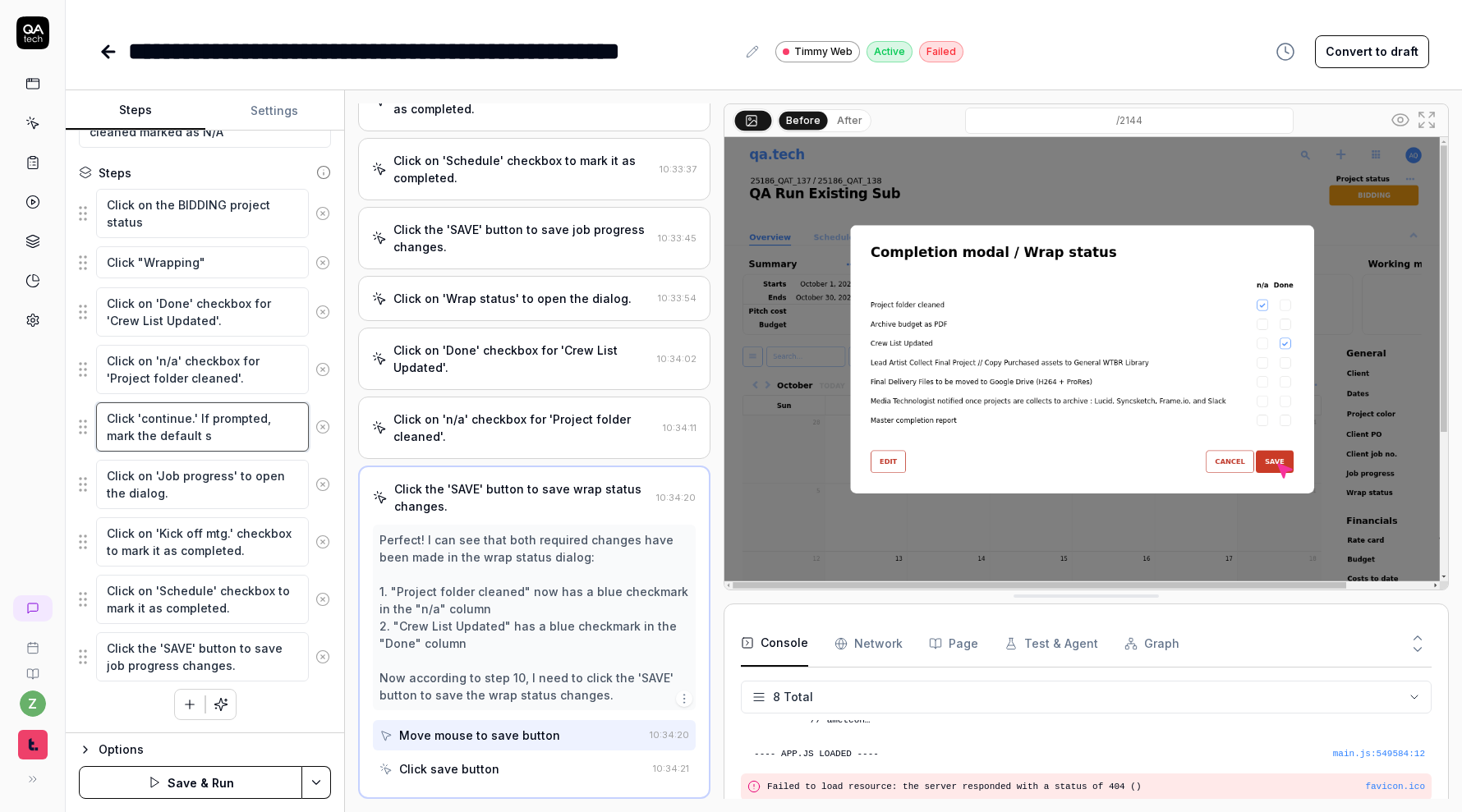
type textarea "Click 'continue.' If prompted, mark the default se"
type textarea "*"
type textarea "Click 'continue.' If prompted, mark the default sel"
type textarea "*"
type textarea "Click 'continue.' If prompted, mark the default sele"
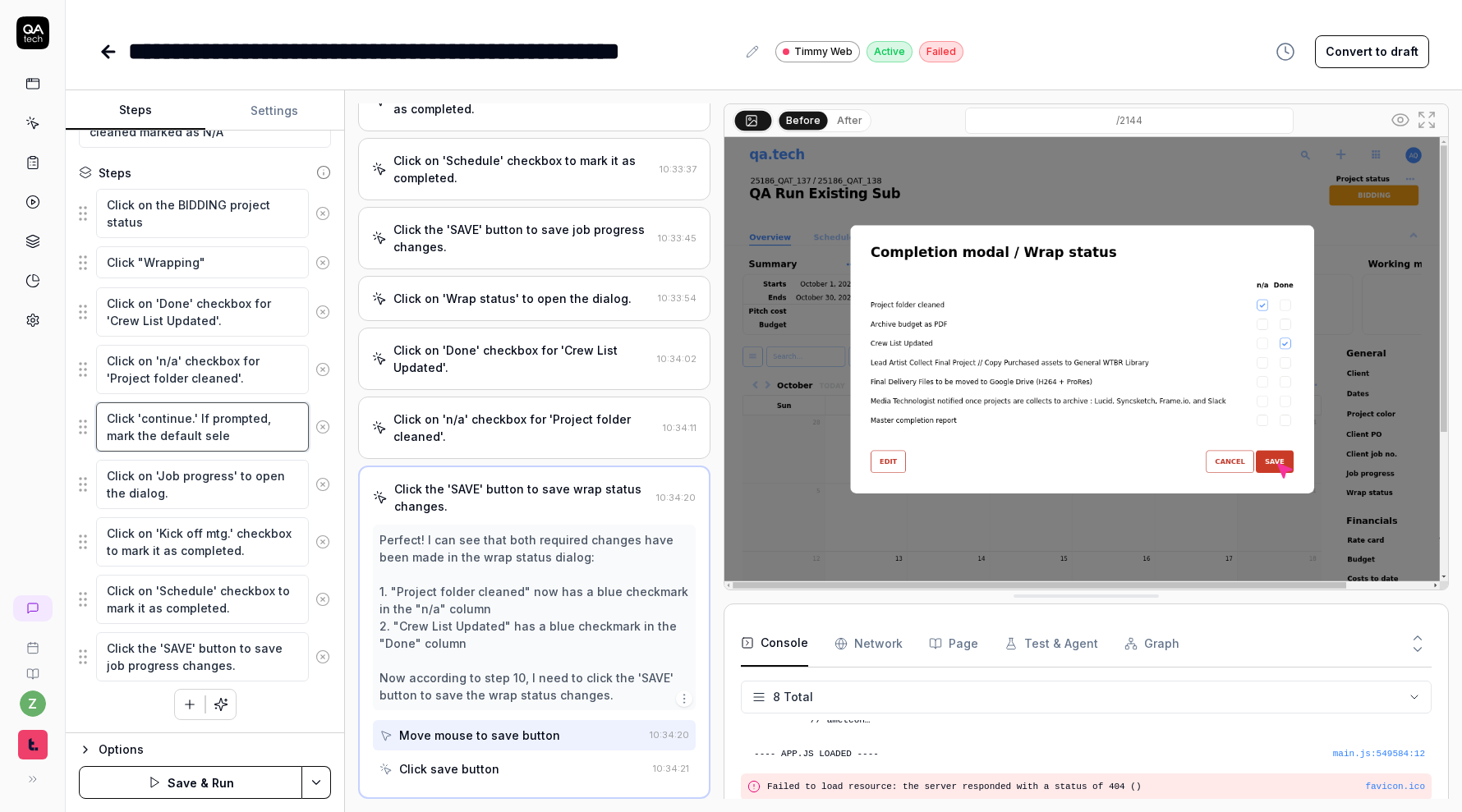
type textarea "*"
type textarea "Click 'continue.' If prompted, mark the default selec"
type textarea "*"
type textarea "Click 'continue.' If prompted, mark the default select"
type textarea "*"
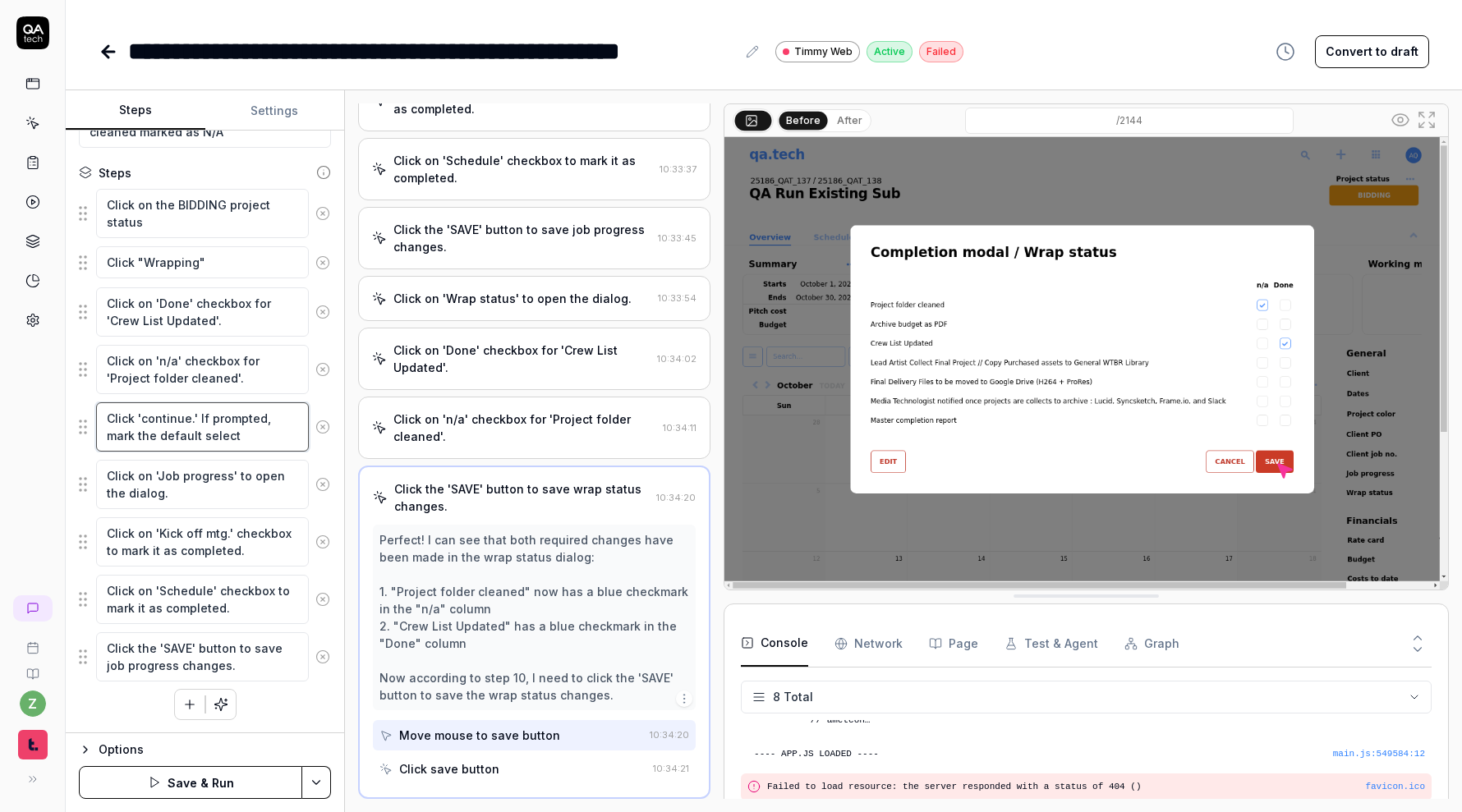
type textarea "Click 'continue.' If prompted, mark the default selecte"
type textarea "*"
type textarea "Click 'continue.' If prompted, mark the default selected"
type textarea "*"
type textarea "Click 'continue.' If prompted, mark the default selected"
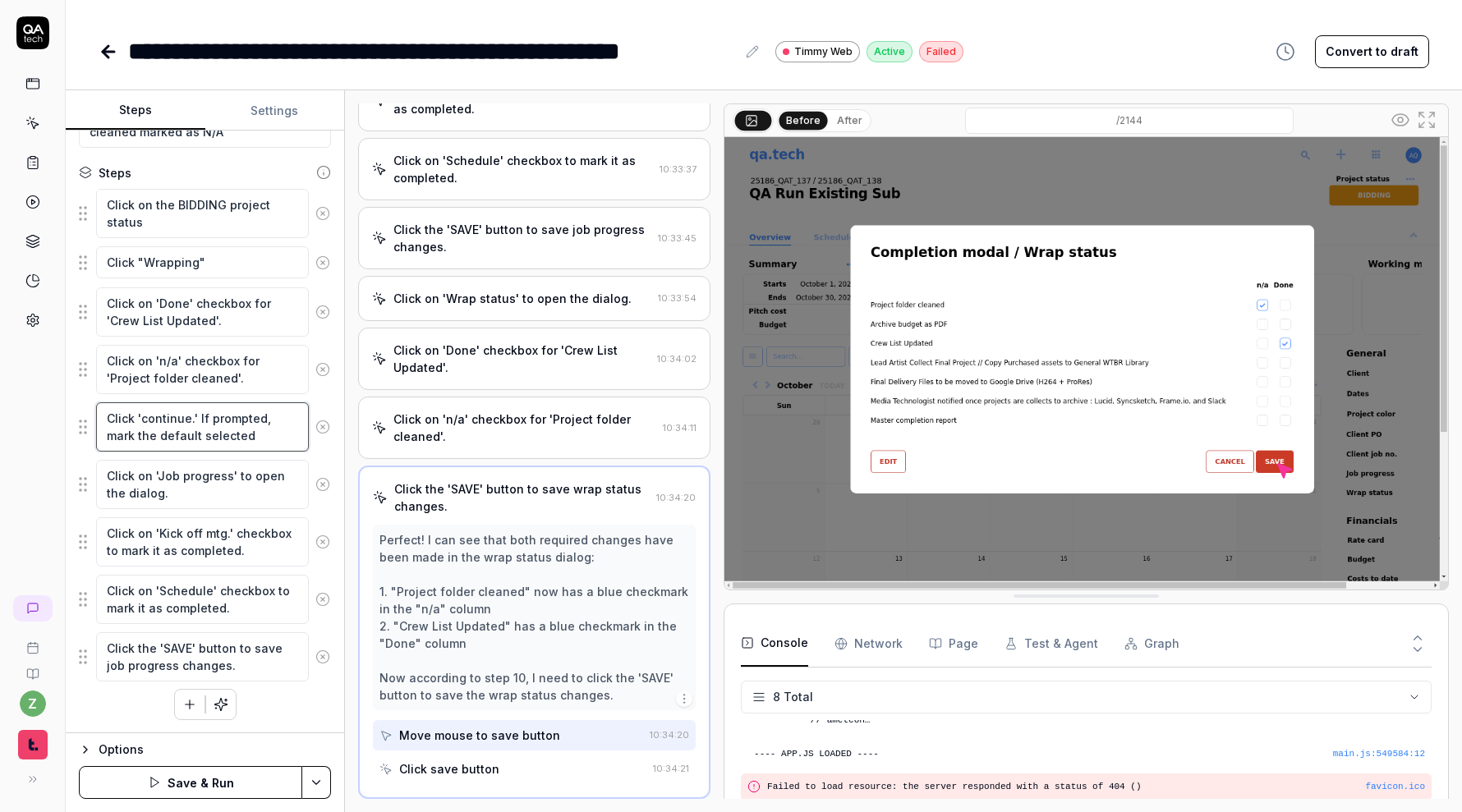
type textarea "*"
type textarea "Click 'continue.' If prompted, mark the default selected p"
type textarea "*"
type textarea "Click 'continue.' If prompted, mark the default selected pr"
type textarea "*"
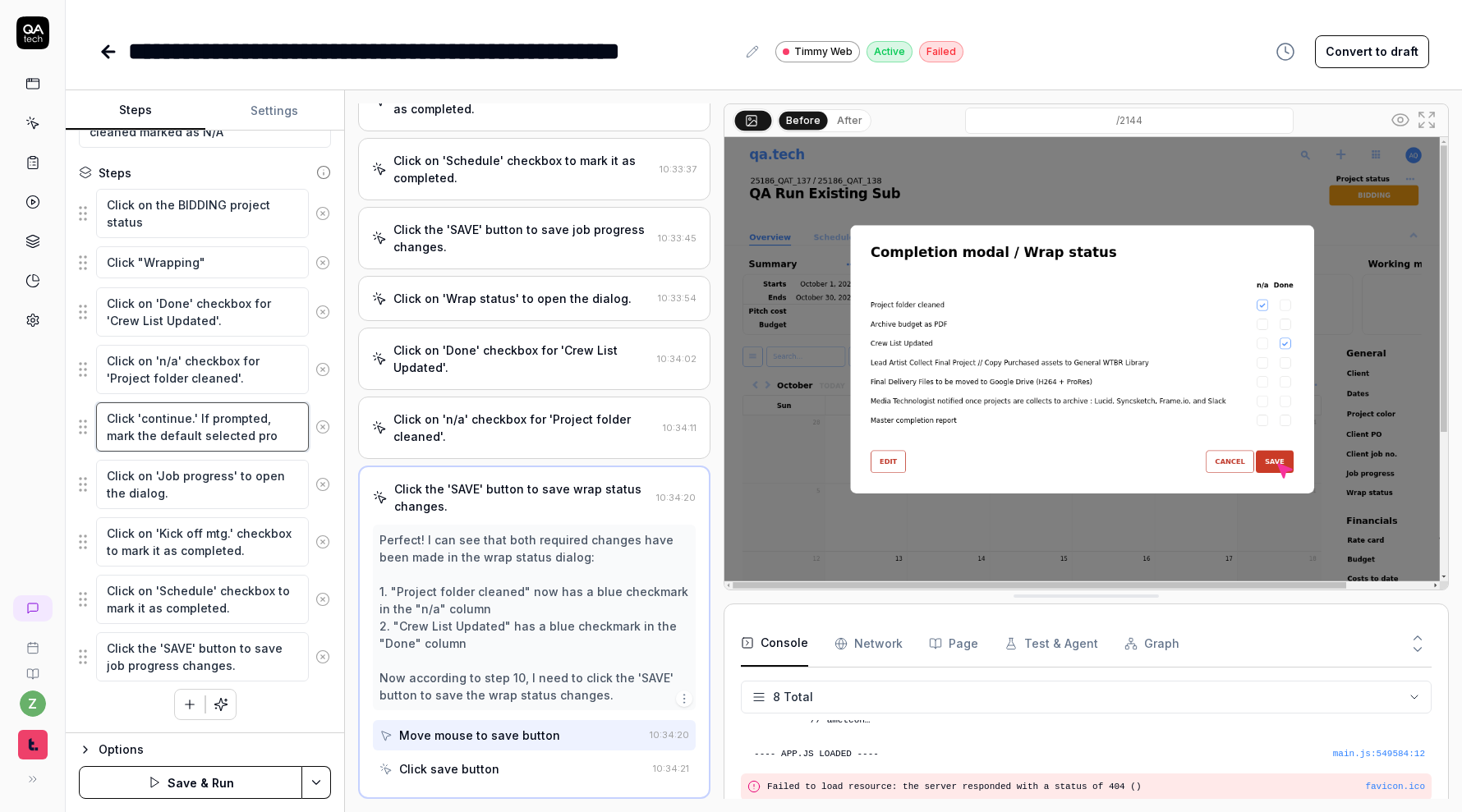
type textarea "Click 'continue.' If prompted, mark the default selected proj"
type textarea "*"
type textarea "Click 'continue.' If prompted, mark the default selected proje"
type textarea "*"
type textarea "Click 'continue.' If prompted, mark the default selected projec"
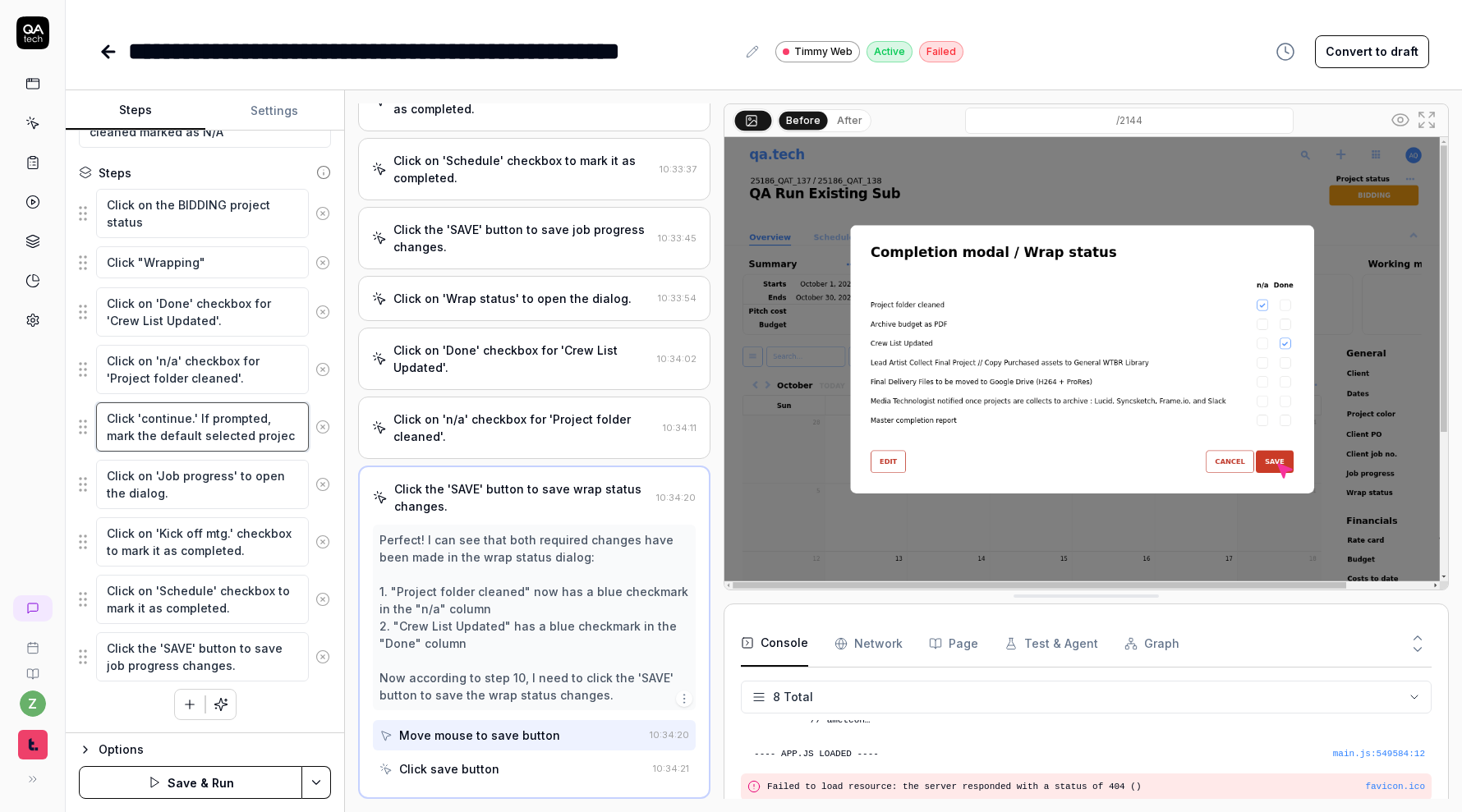
type textarea "*"
type textarea "Click 'continue.' If prompted, mark the default selected project"
type textarea "*"
type textarea "Click 'continue.' If prompted, mark the default selected projecti"
type textarea "*"
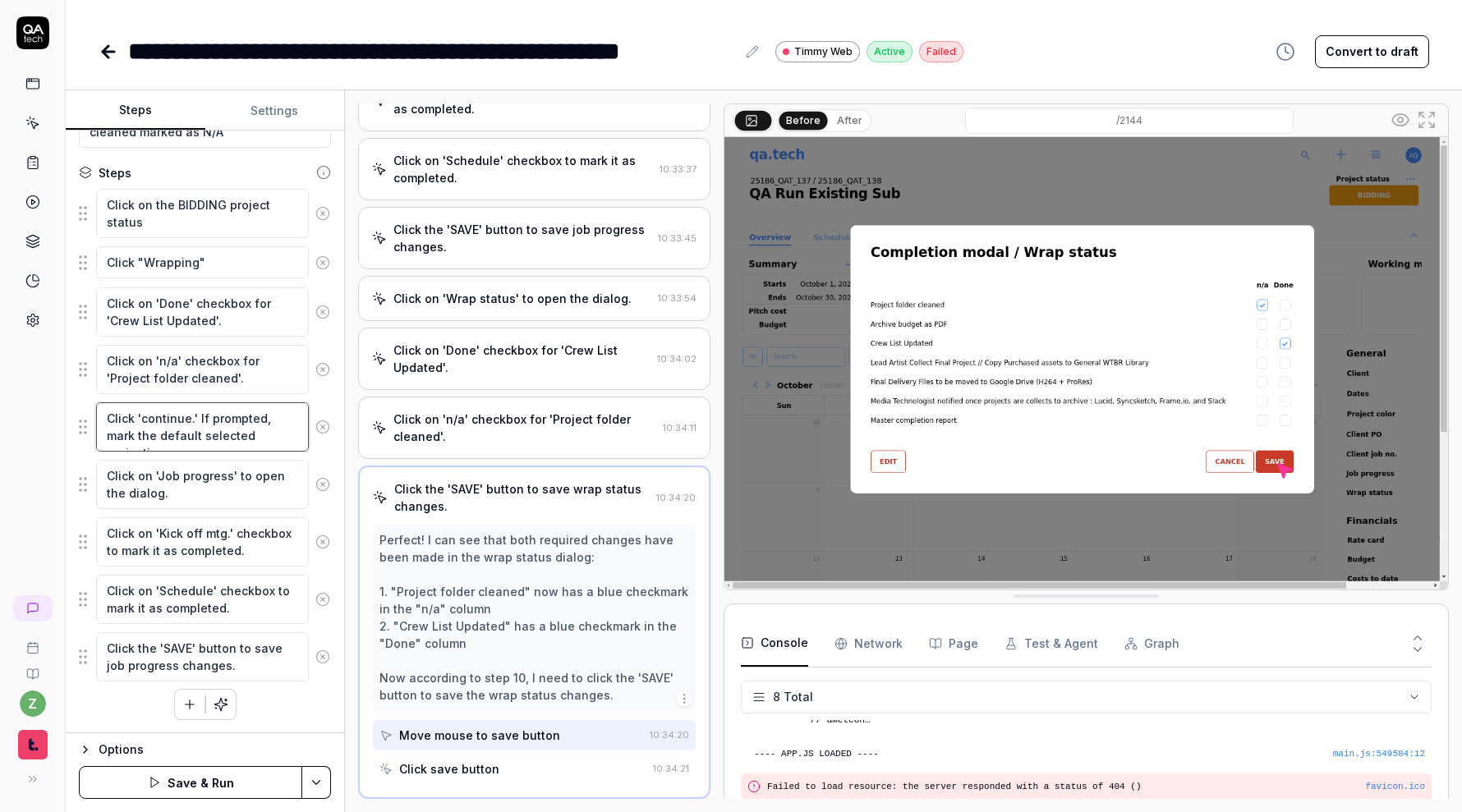
type textarea "Click 'continue.' If prompted, mark the default selected projectio"
type textarea "*"
type textarea "Click 'continue.' If prompted, mark the default selected projection"
type textarea "*"
type textarea "Click 'continue.' If prompted, mark the default selected projection"
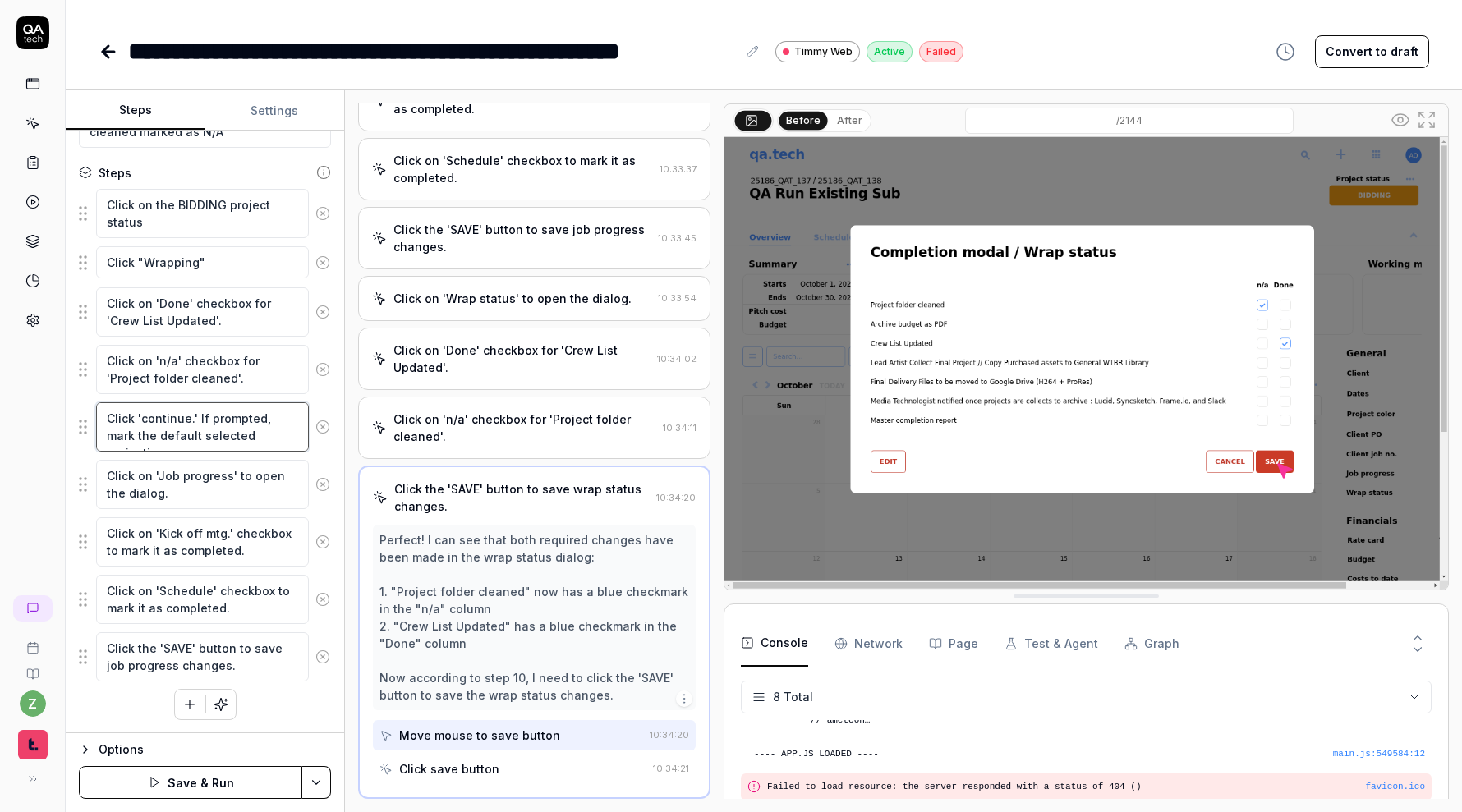
type textarea "*"
type textarea "Click 'continue.' If prompted, mark the default selected projection a"
type textarea "*"
type textarea "Click 'continue.' If prompted, mark the default selected projection as"
type textarea "*"
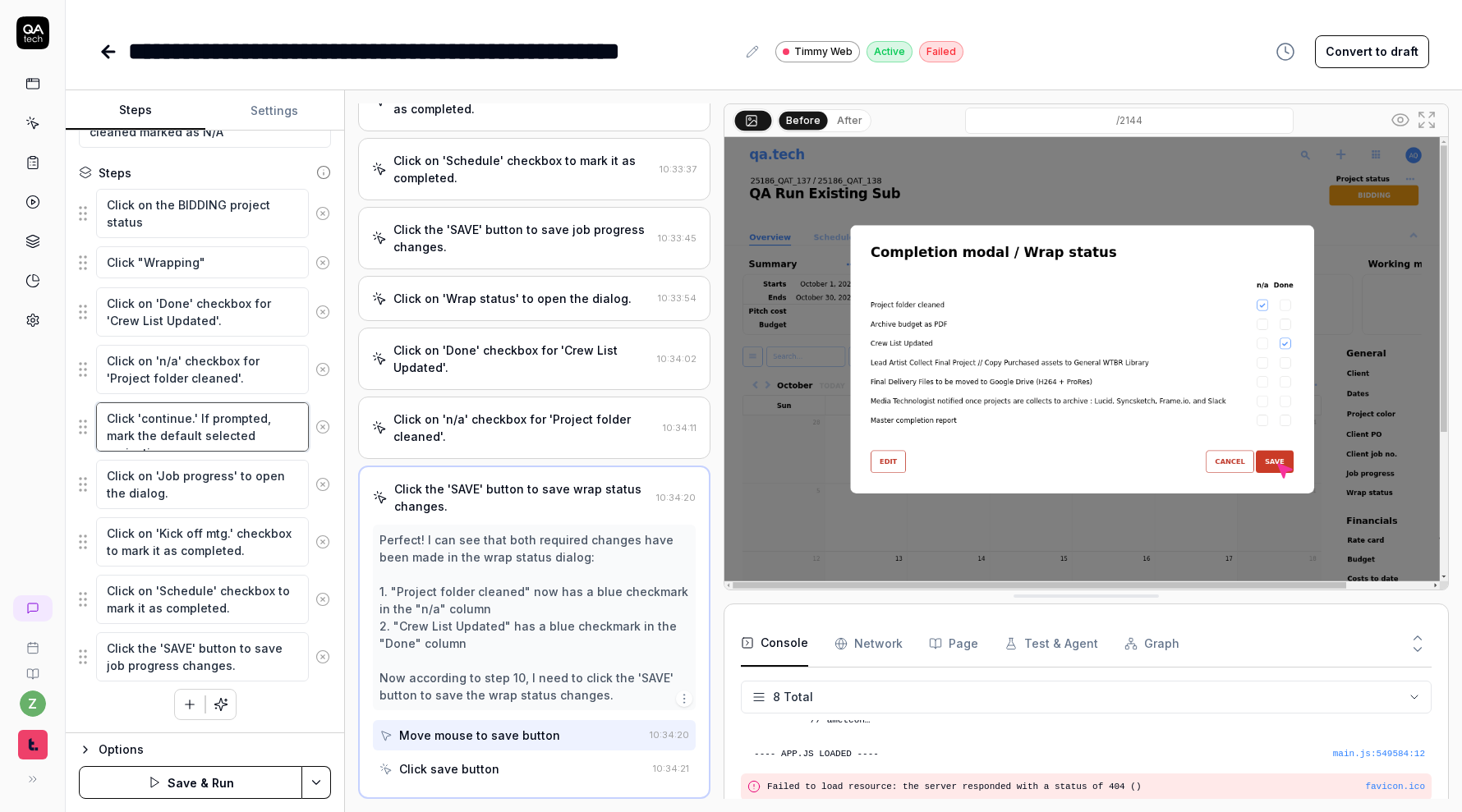
type textarea "Click 'continue.' If prompted, mark the default selected projection as"
type textarea "*"
type textarea "Click 'continue.' If prompted, mark the default selected projection as l"
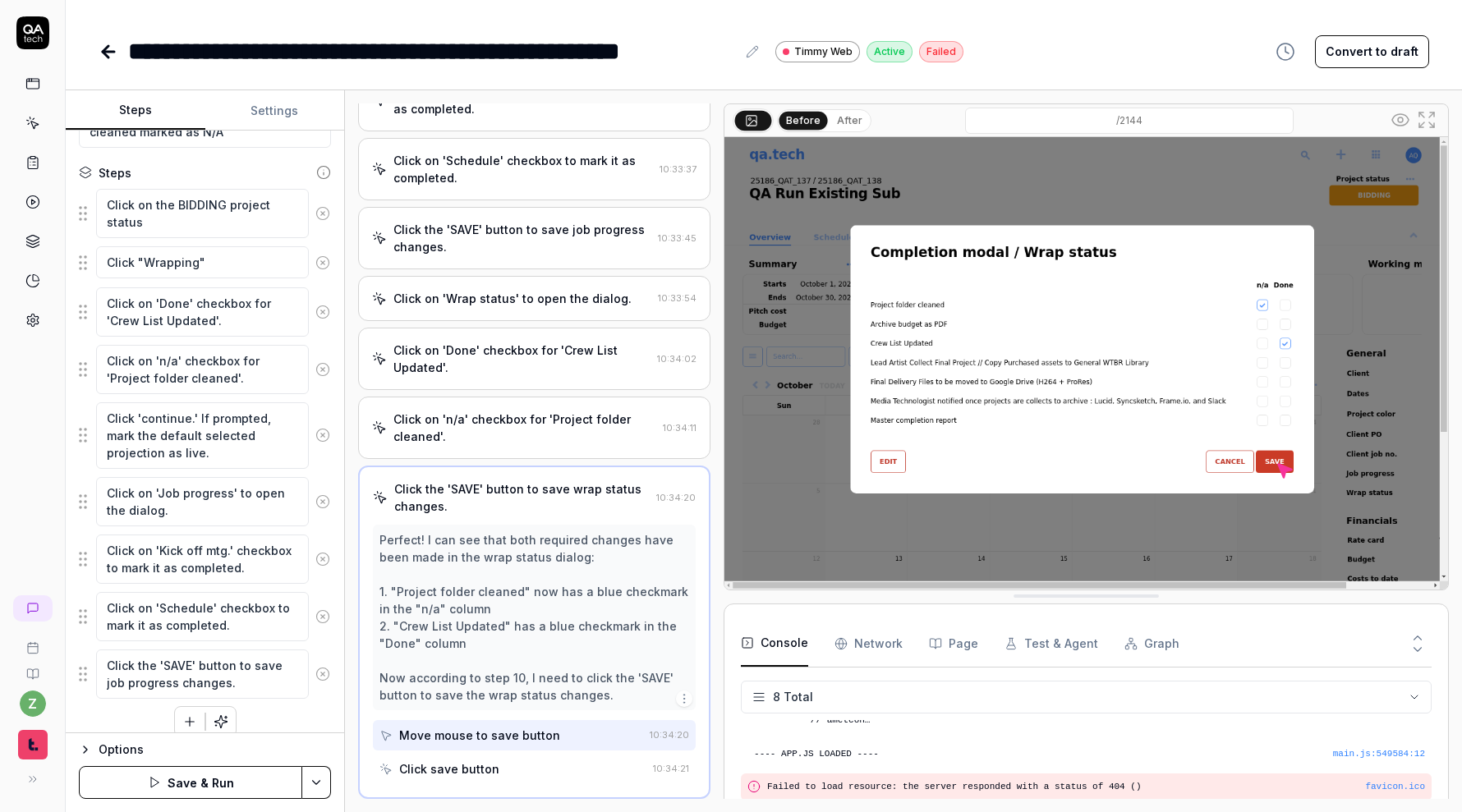
click at [317, 785] on html "**********" at bounding box center [731, 406] width 1462 height 812
click at [266, 667] on div "Save" at bounding box center [235, 669] width 209 height 36
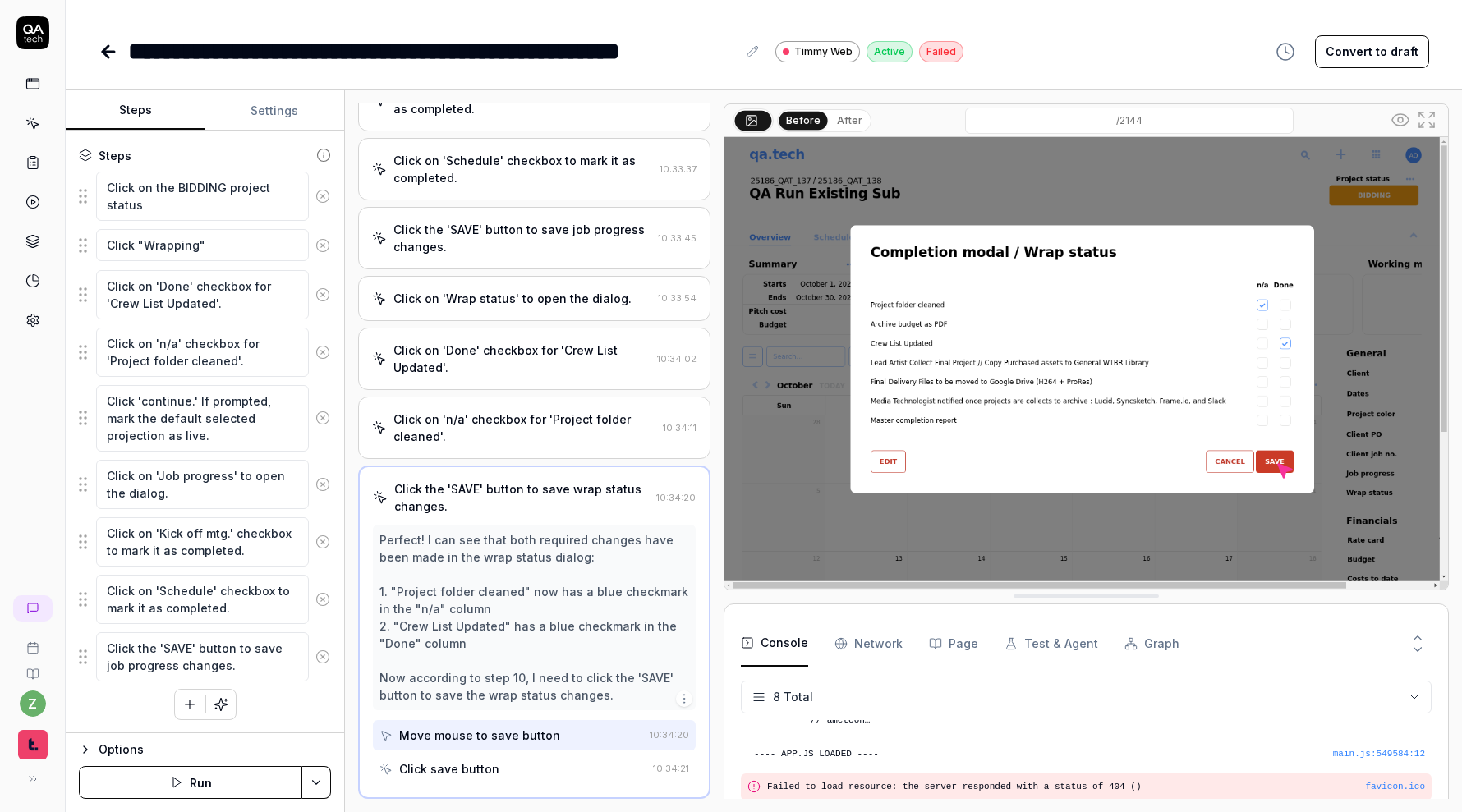
scroll to position [387, 0]
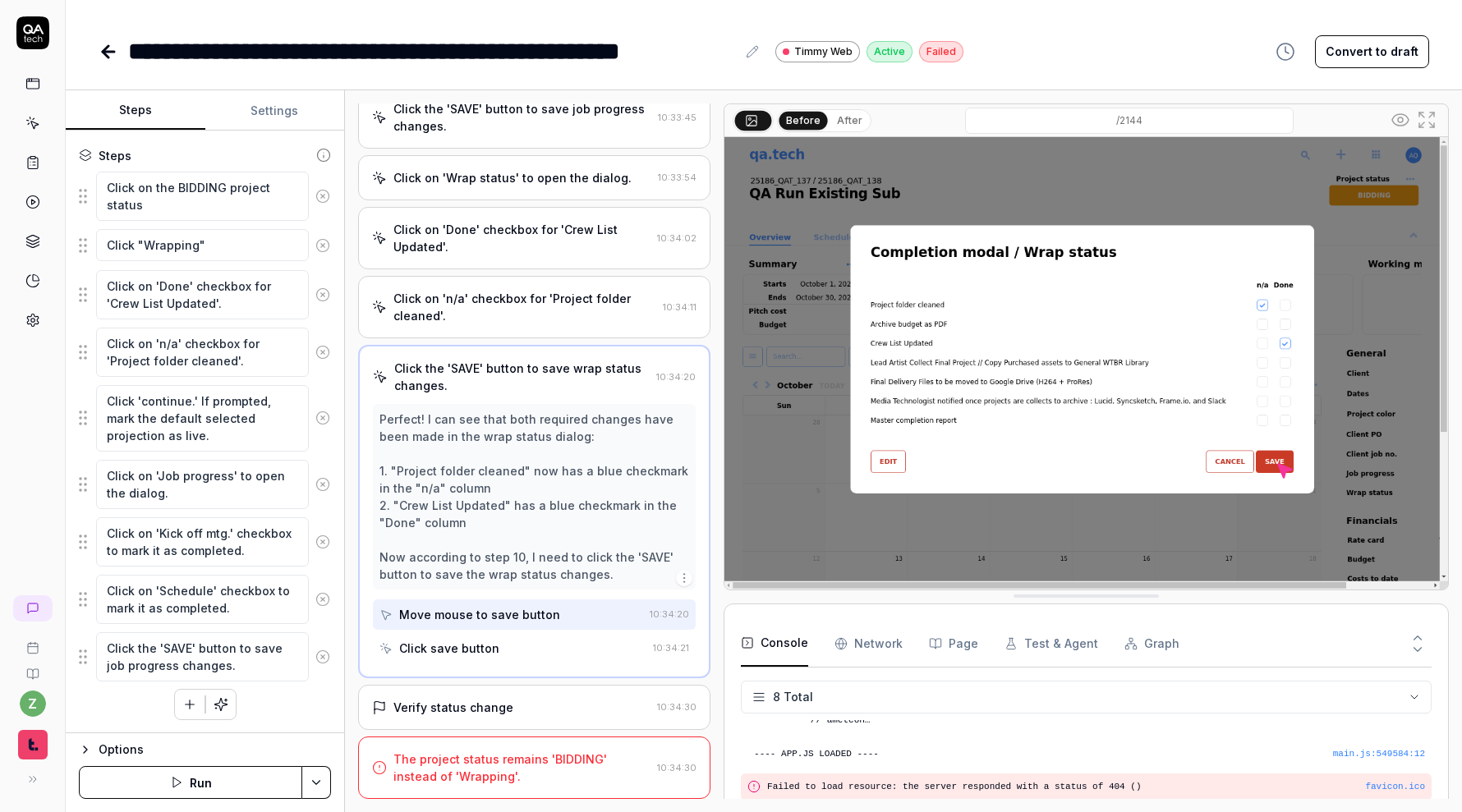
click at [503, 763] on div "The project status remains 'BIDDING' instead of 'Wrapping'." at bounding box center [522, 767] width 257 height 35
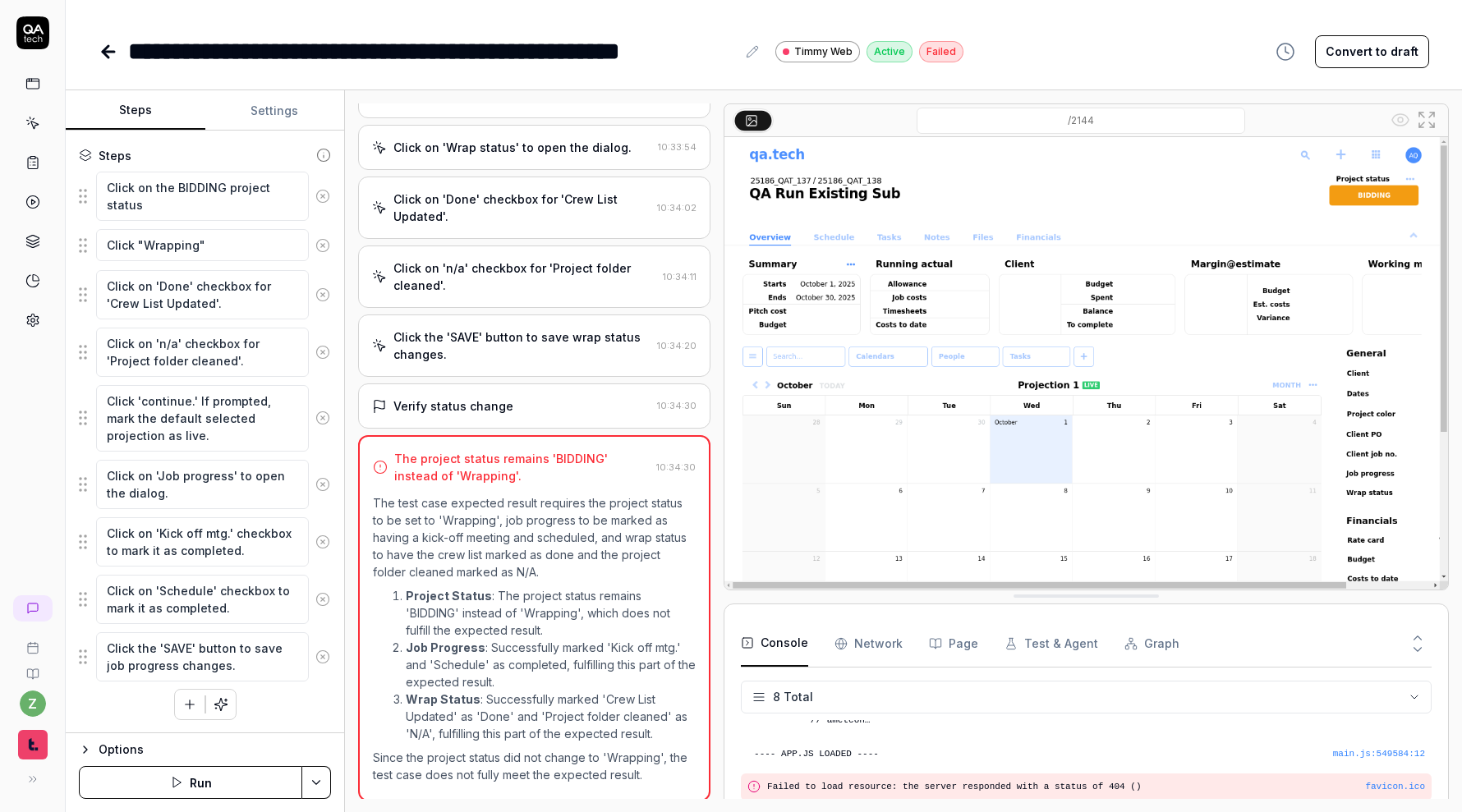
scroll to position [420, 0]
click at [515, 407] on div "Verify status change" at bounding box center [511, 403] width 278 height 17
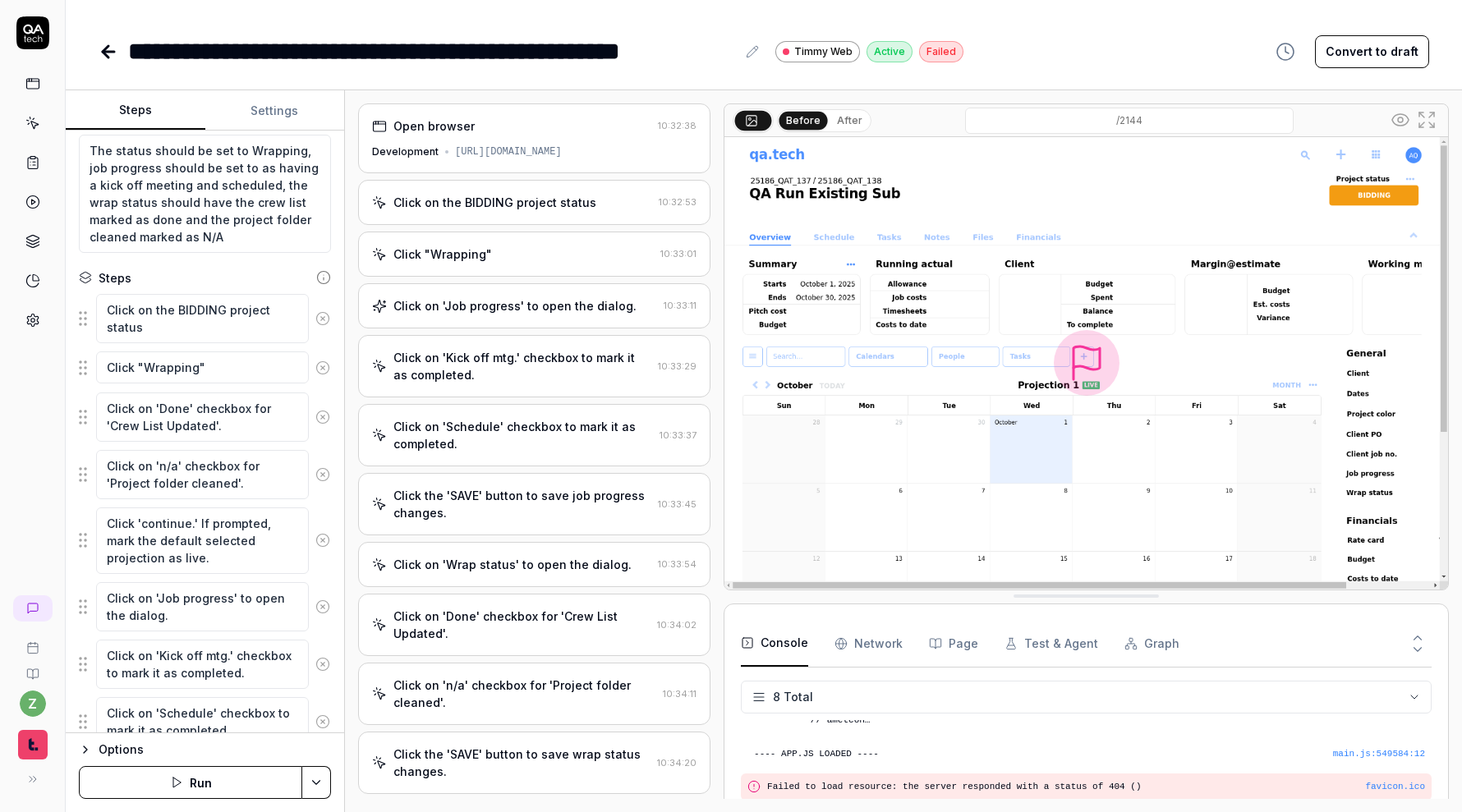
scroll to position [152, 0]
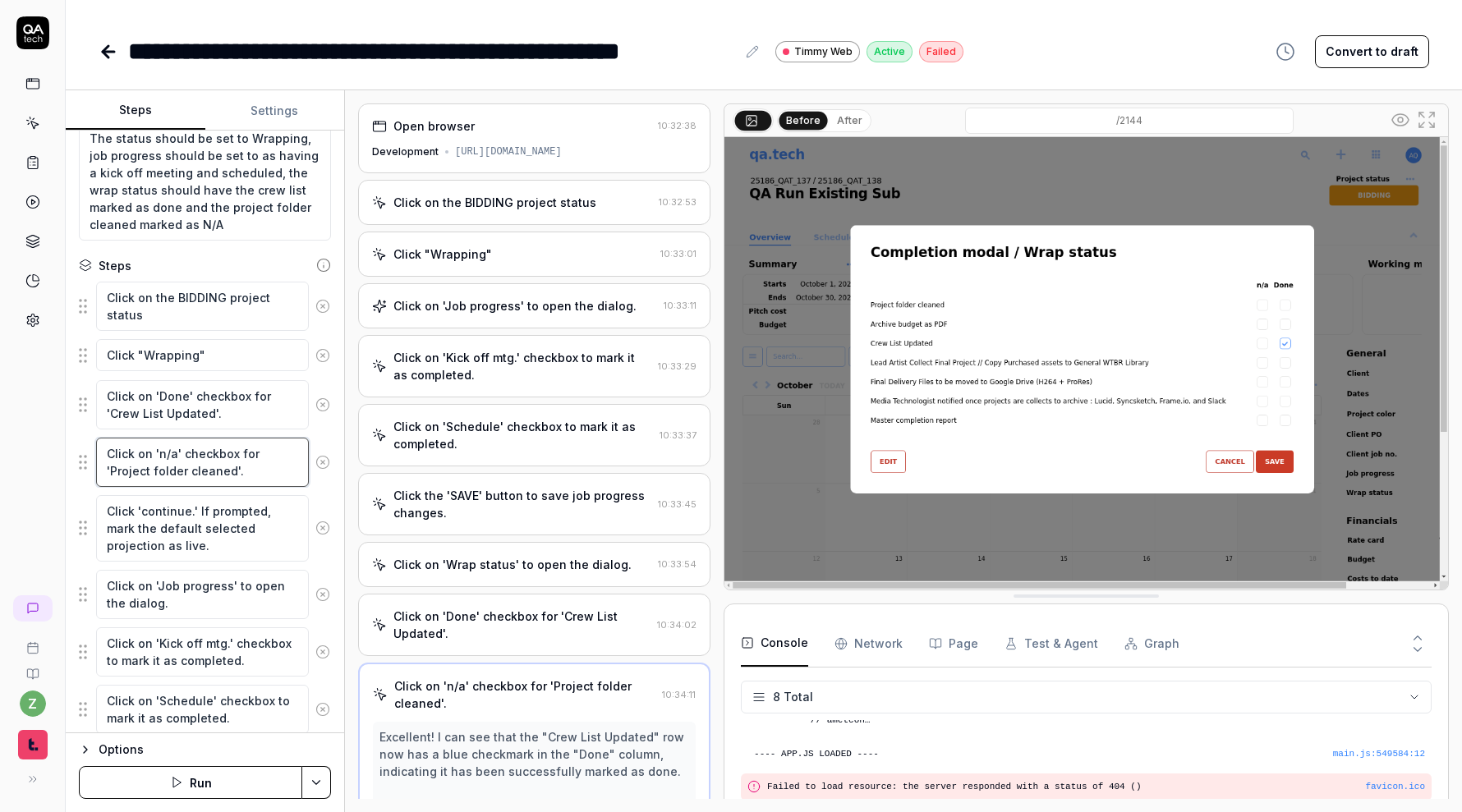
click at [235, 486] on textarea "Click on 'n/a' checkbox for 'Project folder cleaned'." at bounding box center [202, 462] width 212 height 49
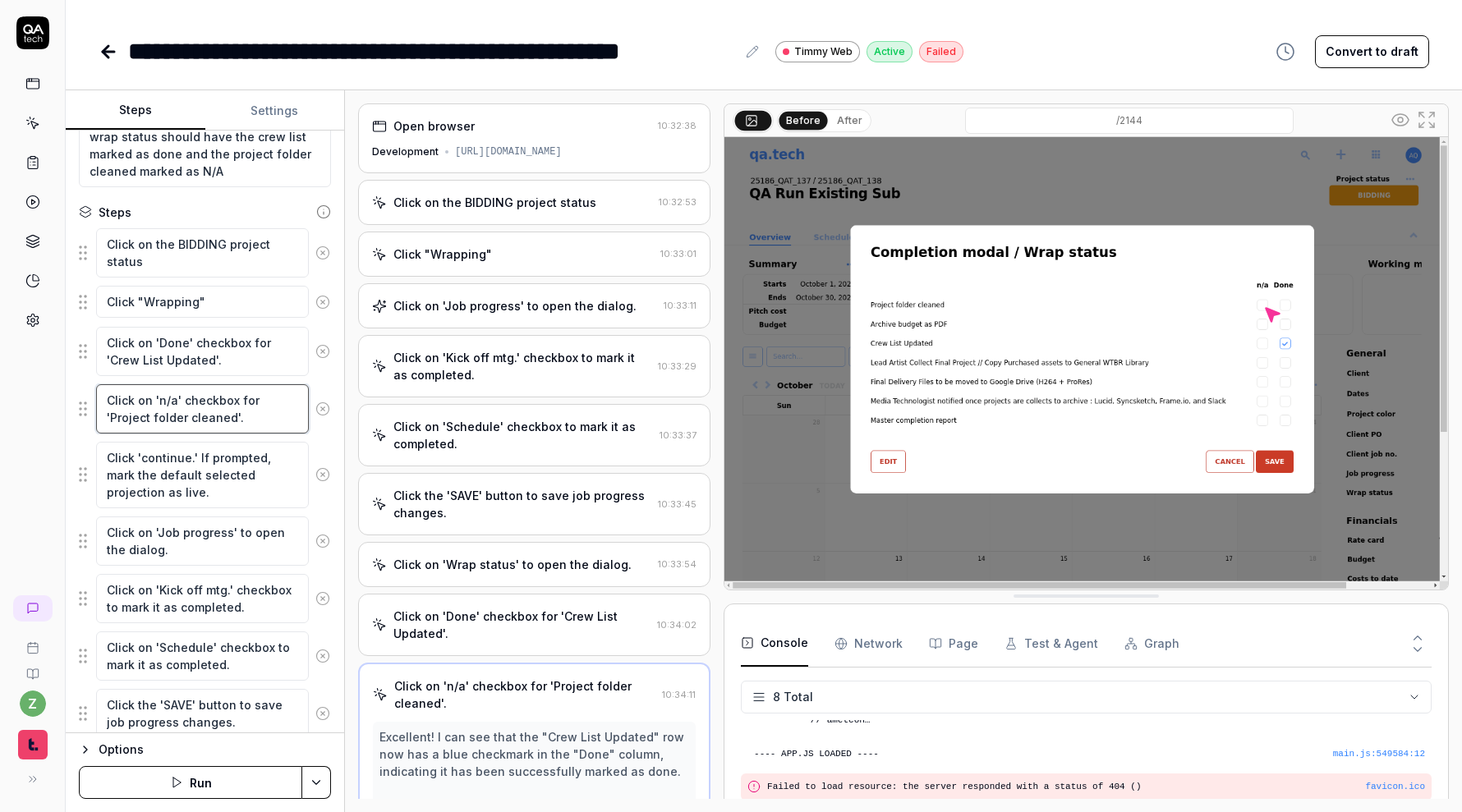
scroll to position [262, 0]
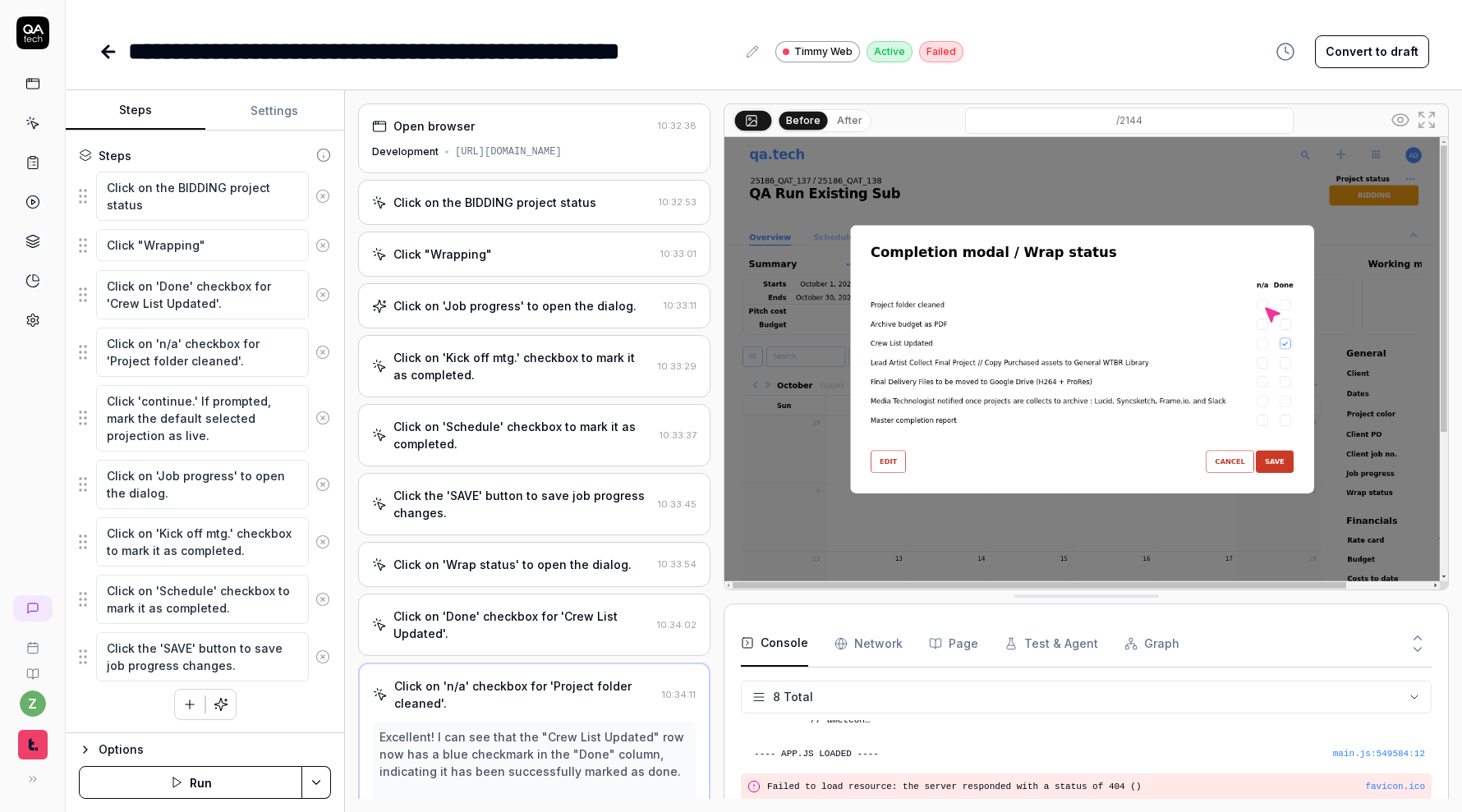
click at [239, 455] on fieldset "Click on the BIDDING project status Click "Wrapping" Click on 'Done' checkbox f…" at bounding box center [205, 426] width 252 height 512
click at [241, 442] on textarea "Click 'continue.' If prompted, mark the default selected projection as live." at bounding box center [202, 418] width 212 height 67
click at [228, 479] on textarea "Click on 'Job progress' to open the dialog." at bounding box center [202, 485] width 212 height 49
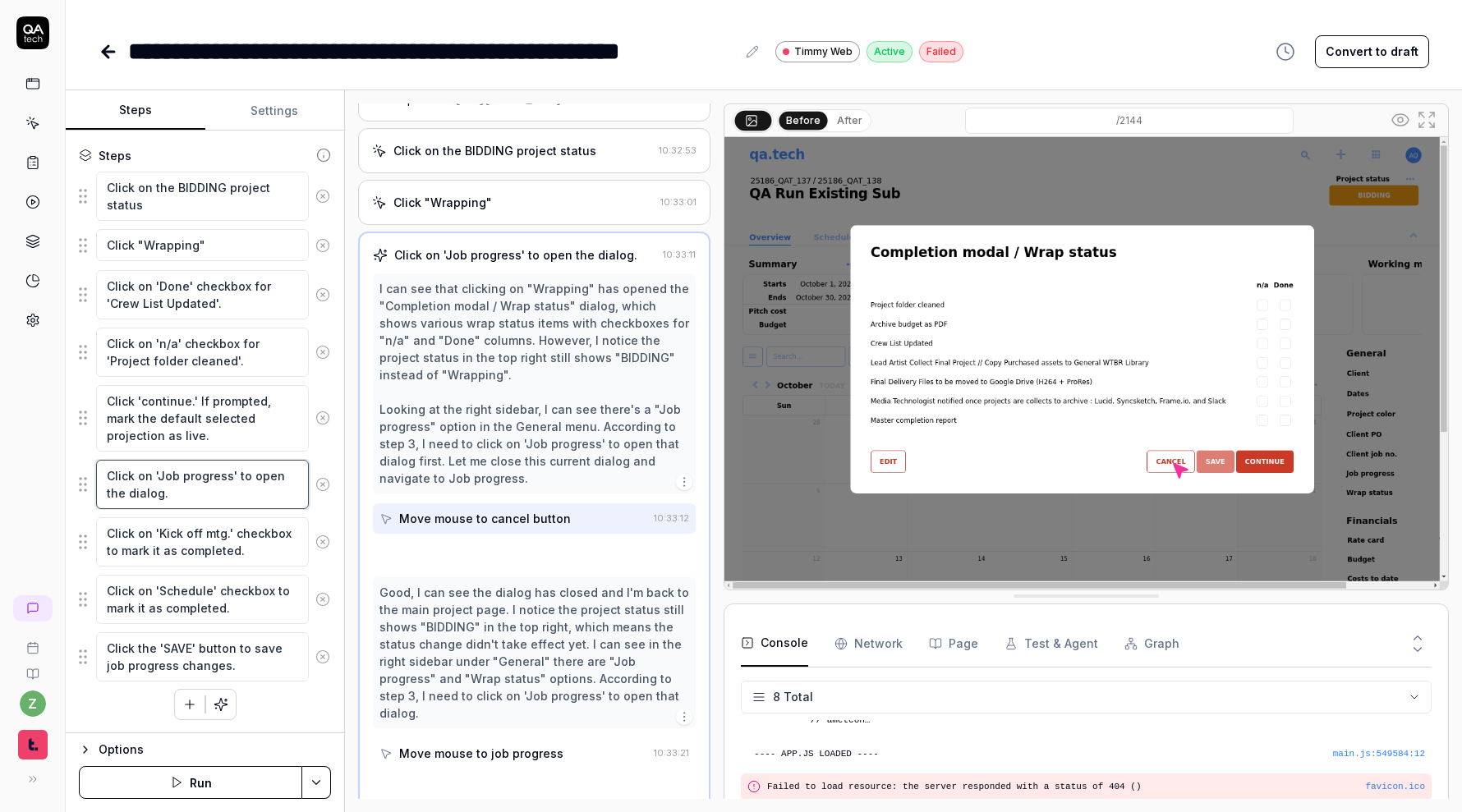
scroll to position [52, 0]
click at [223, 515] on fieldset "Click on the BIDDING project status Click "Wrapping" Click on 'Done' checkbox f…" at bounding box center [205, 426] width 252 height 512
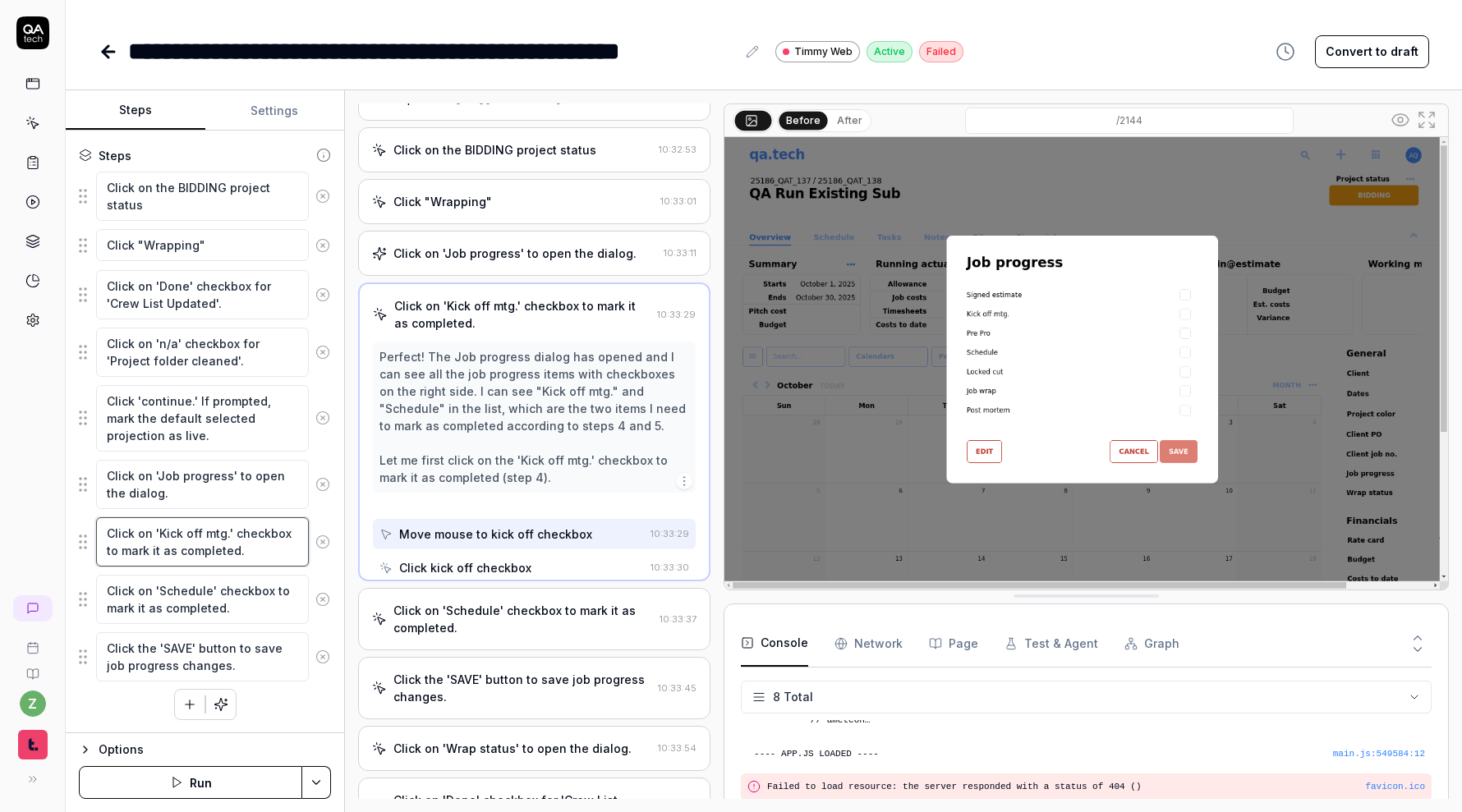
click at [218, 534] on textarea "Click on 'Kick off mtg.' checkbox to mark it as completed." at bounding box center [202, 541] width 212 height 49
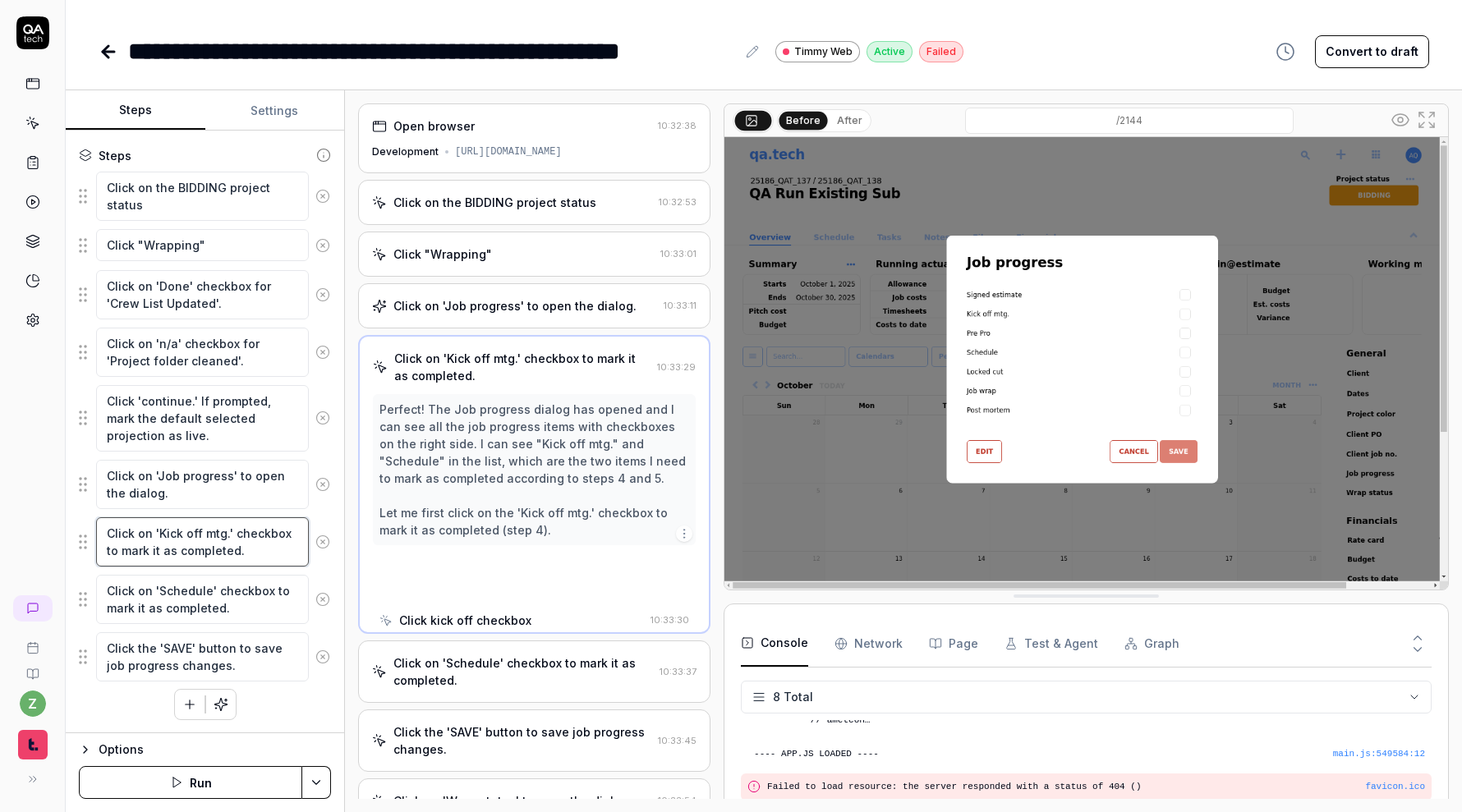
scroll to position [0, 0]
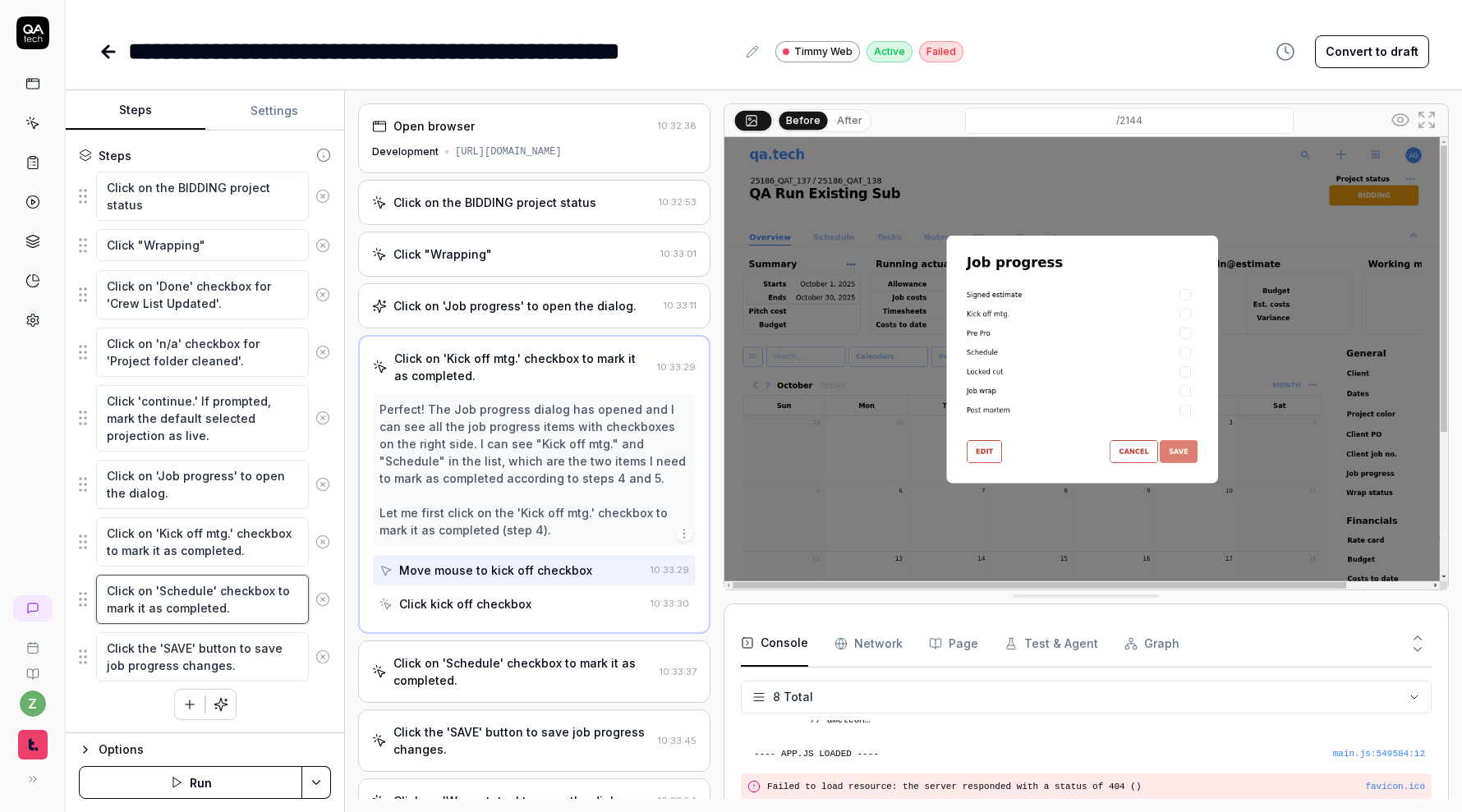
click at [218, 589] on textarea "Click on 'Schedule' checkbox to mark it as completed." at bounding box center [202, 599] width 212 height 49
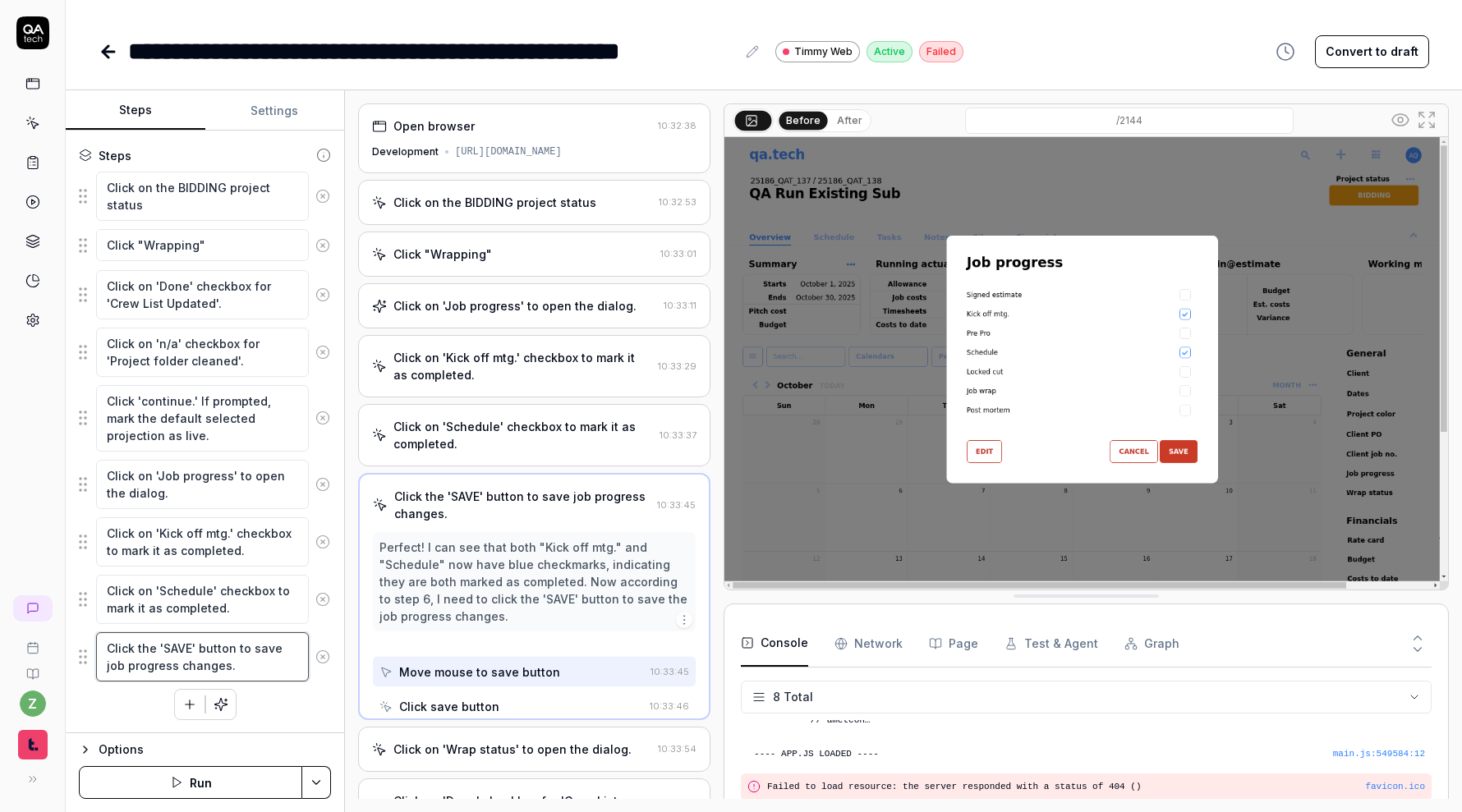
click at [212, 662] on textarea "Click the 'SAVE' button to save job progress changes." at bounding box center [202, 656] width 212 height 49
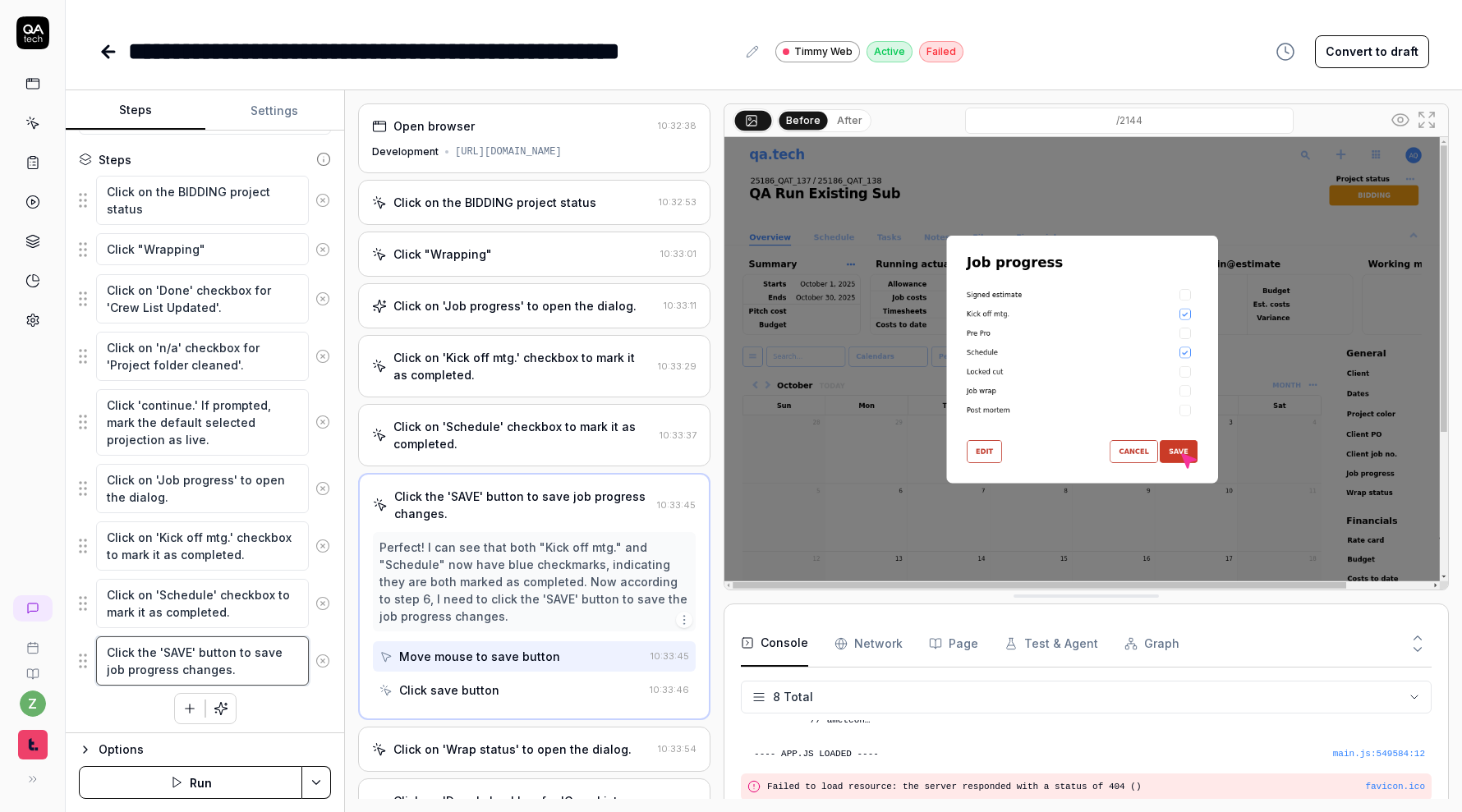
scroll to position [262, 0]
click at [314, 781] on html "**********" at bounding box center [731, 406] width 1462 height 812
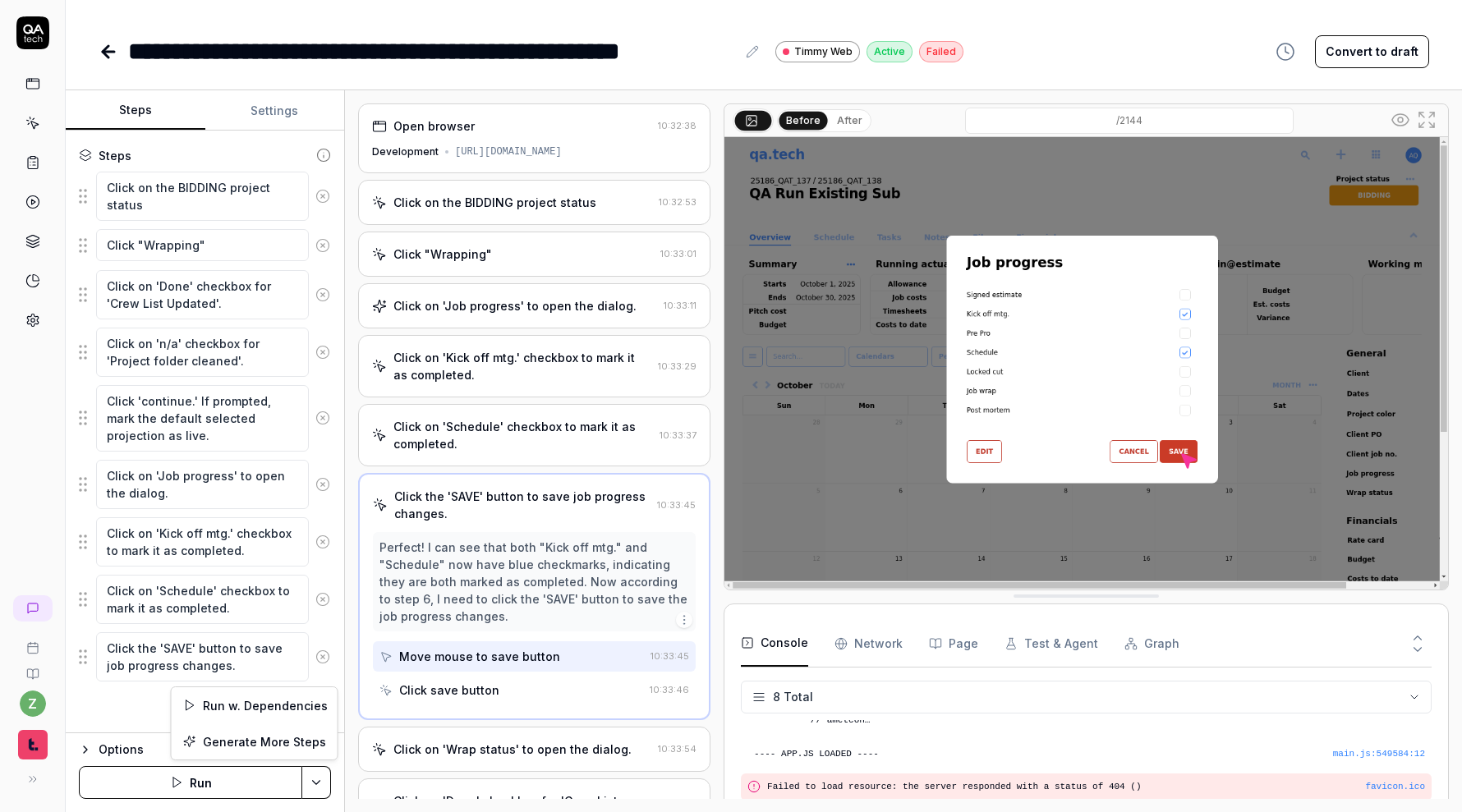
click at [264, 32] on html "**********" at bounding box center [731, 406] width 1462 height 812
click at [108, 47] on icon at bounding box center [107, 51] width 19 height 19
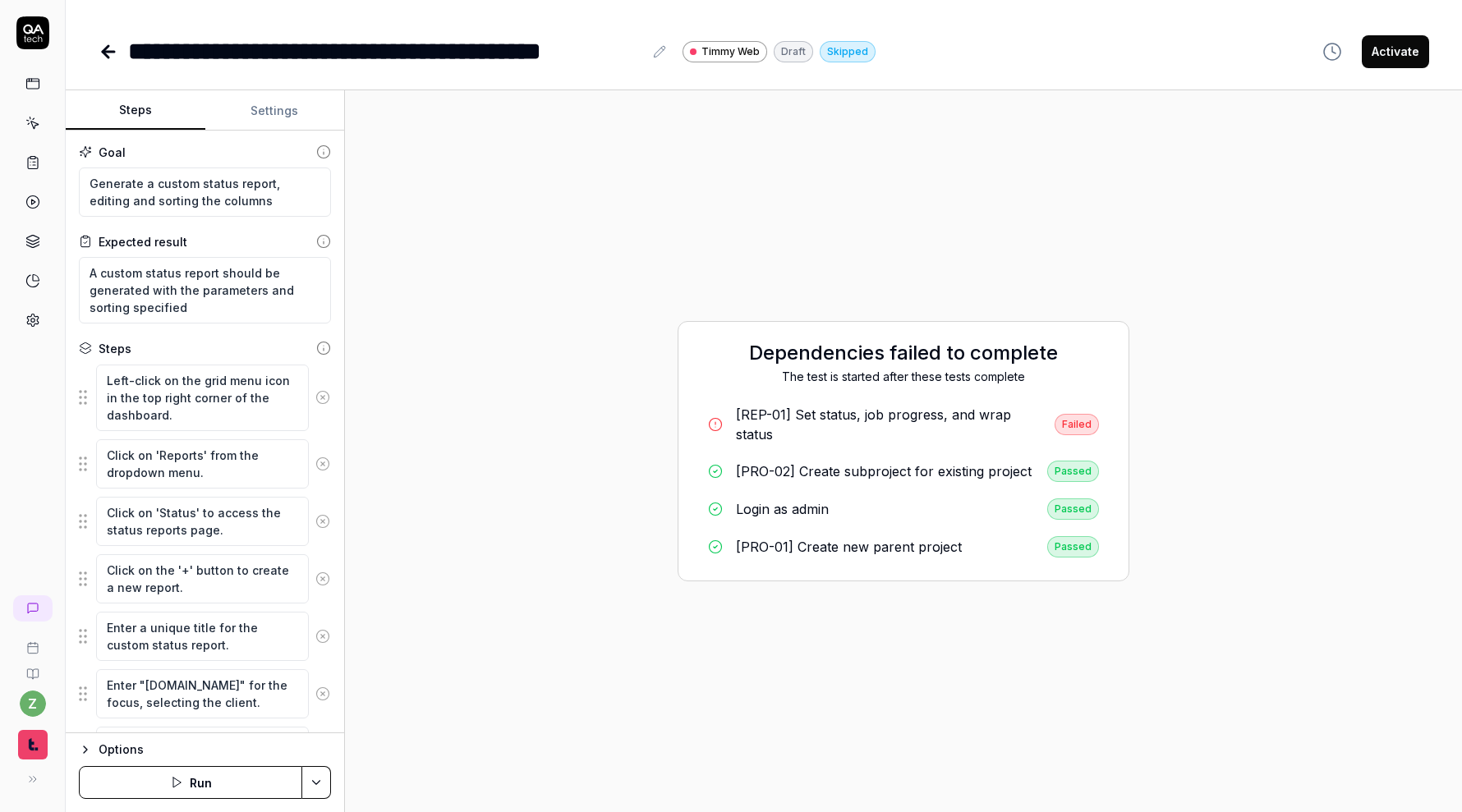
click at [798, 414] on div "[REP-01] Set status, job progress, and wrap status" at bounding box center [888, 424] width 305 height 40
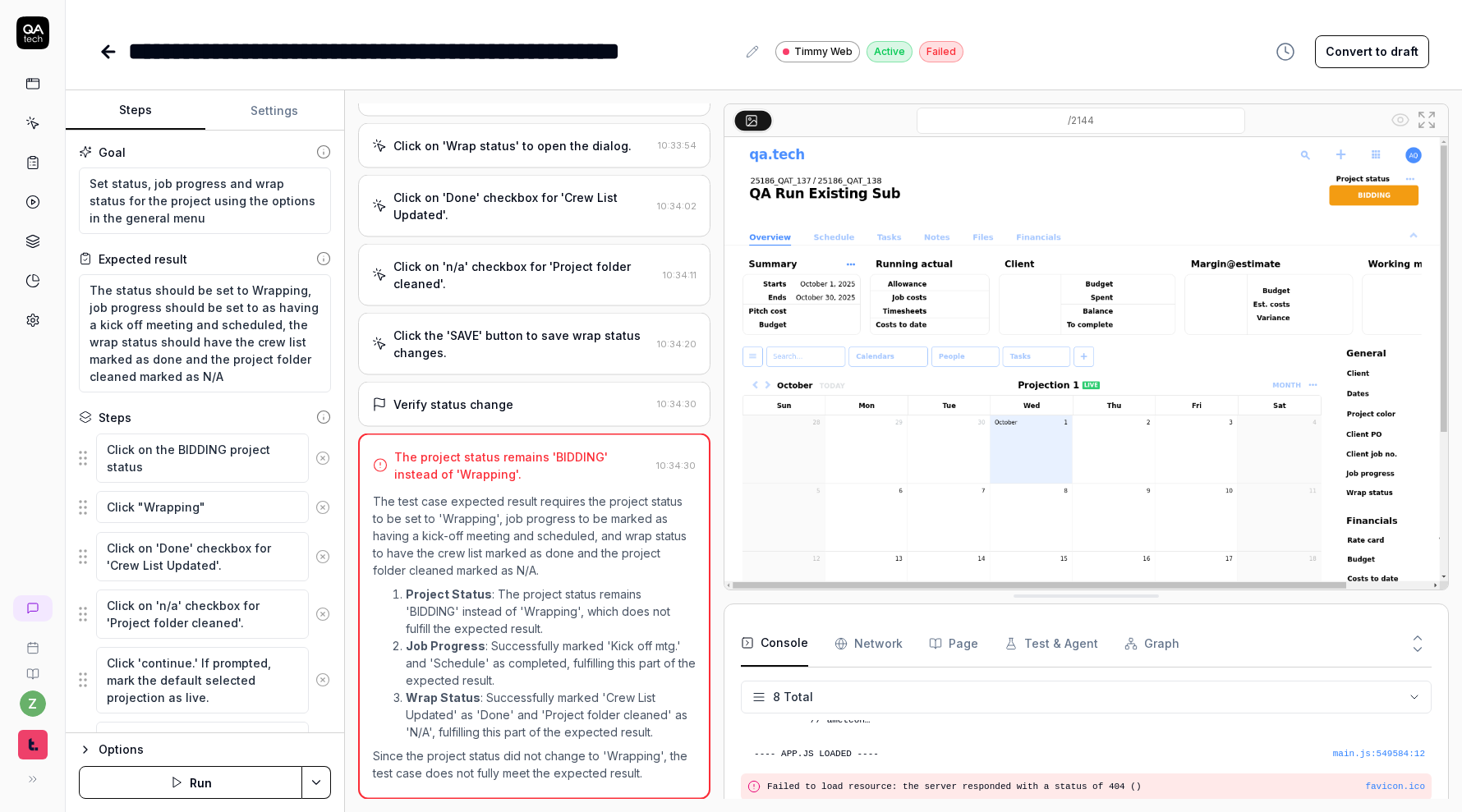
scroll to position [420, 0]
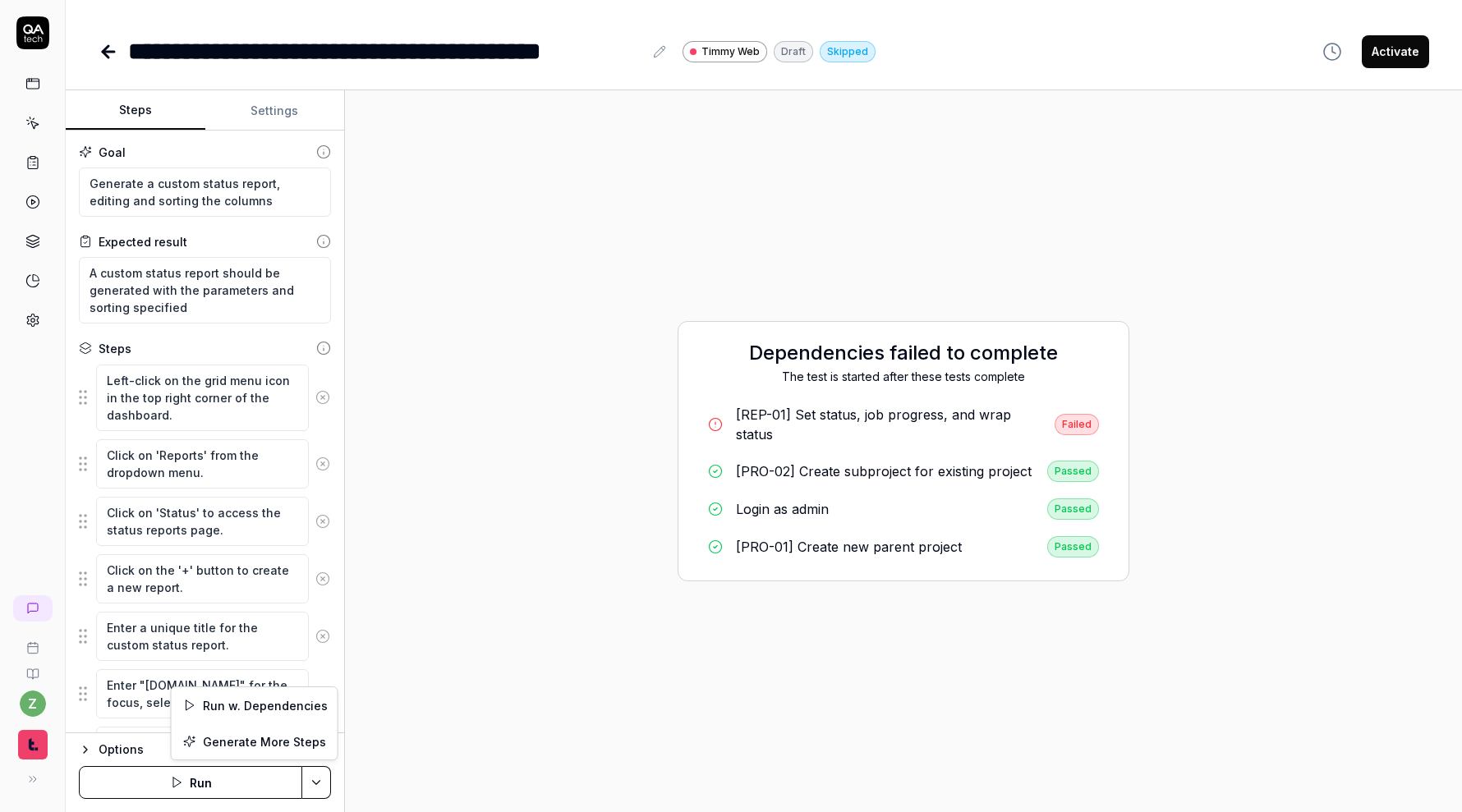
click at [312, 778] on html "**********" at bounding box center [731, 406] width 1462 height 812
click at [300, 708] on div "Run w. Dependencies" at bounding box center [255, 705] width 166 height 36
type textarea "*"
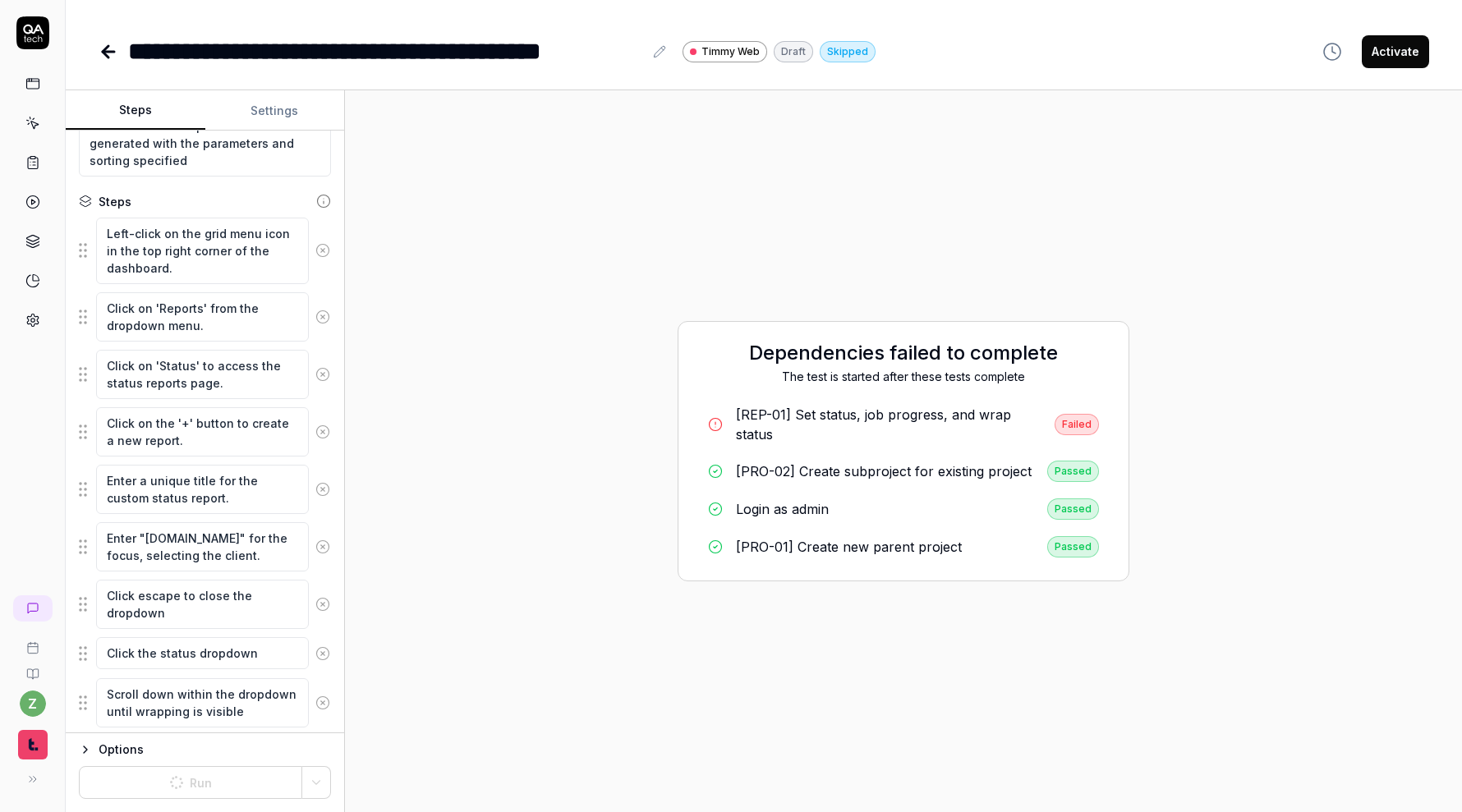
scroll to position [160, 0]
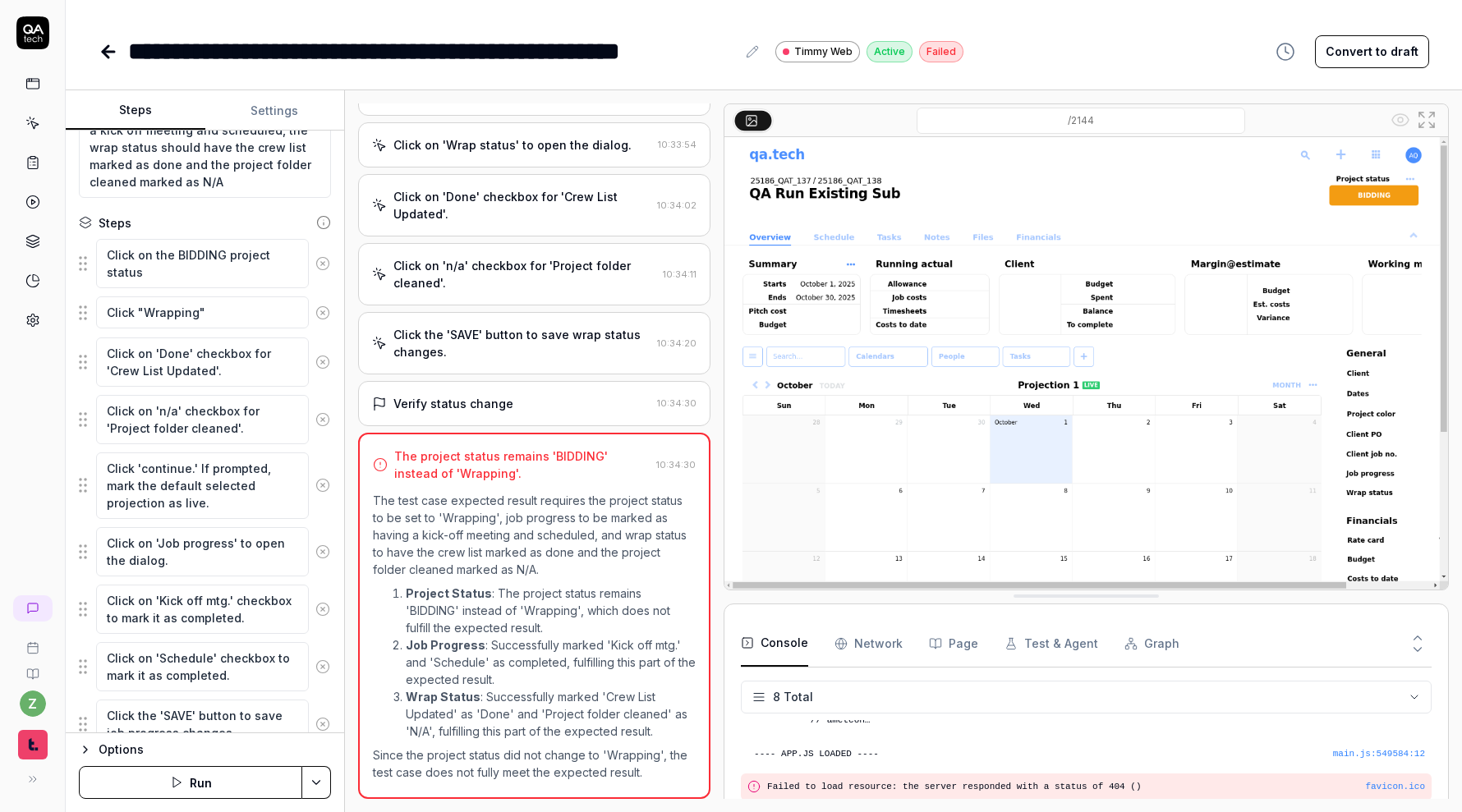
scroll to position [262, 0]
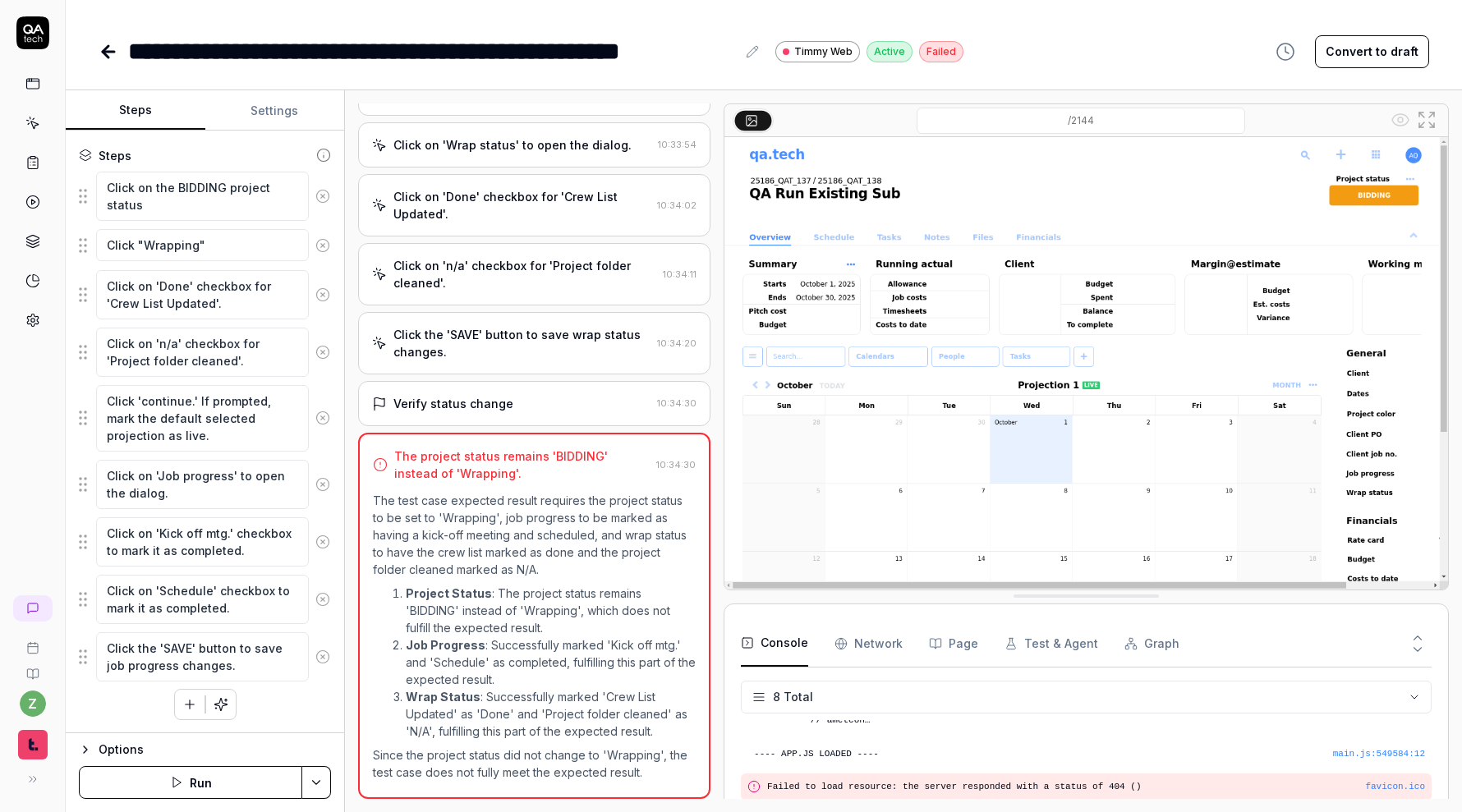
click at [310, 792] on html "**********" at bounding box center [731, 406] width 1462 height 812
click at [297, 713] on div "Run w. Dependencies" at bounding box center [255, 705] width 166 height 36
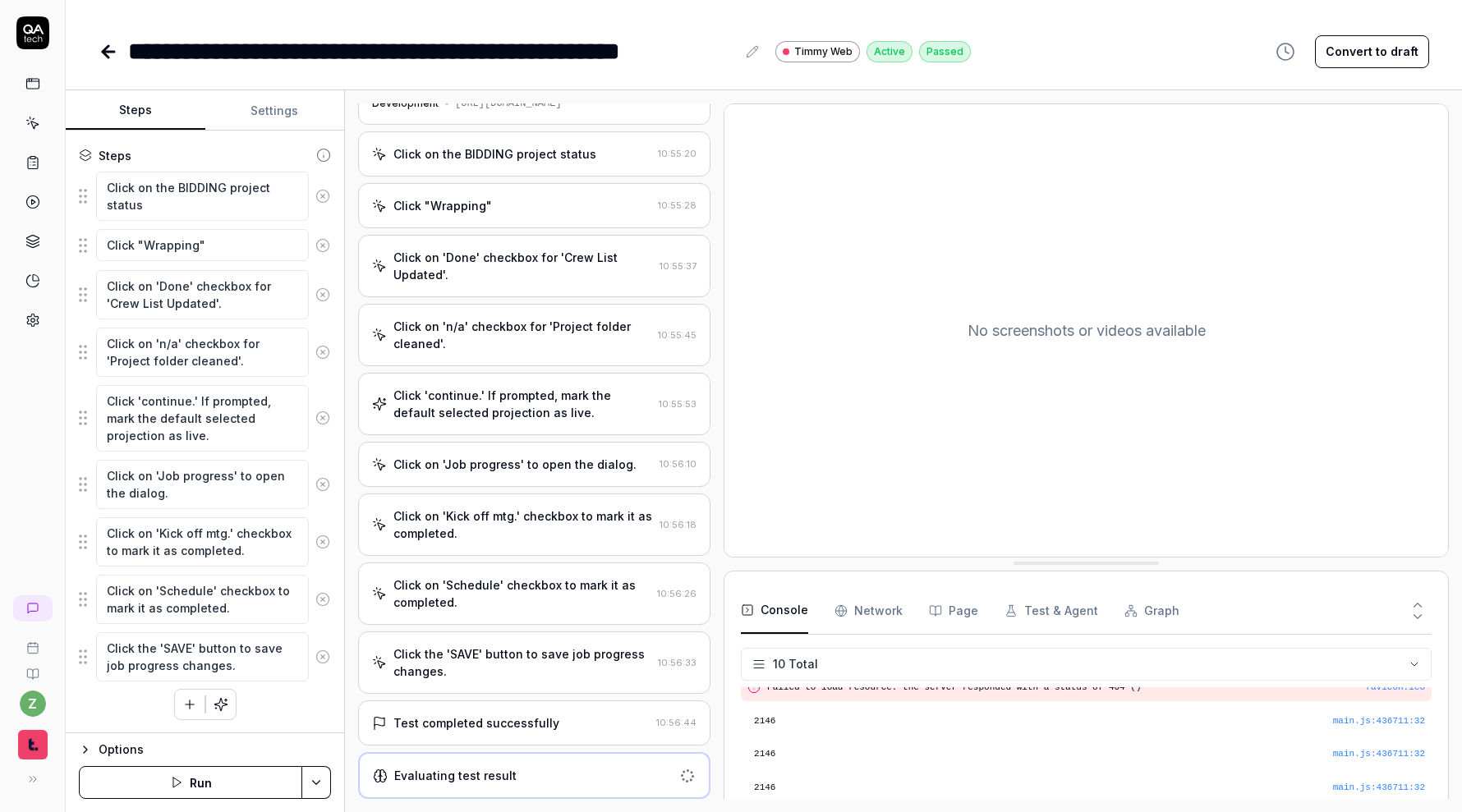
scroll to position [213, 0]
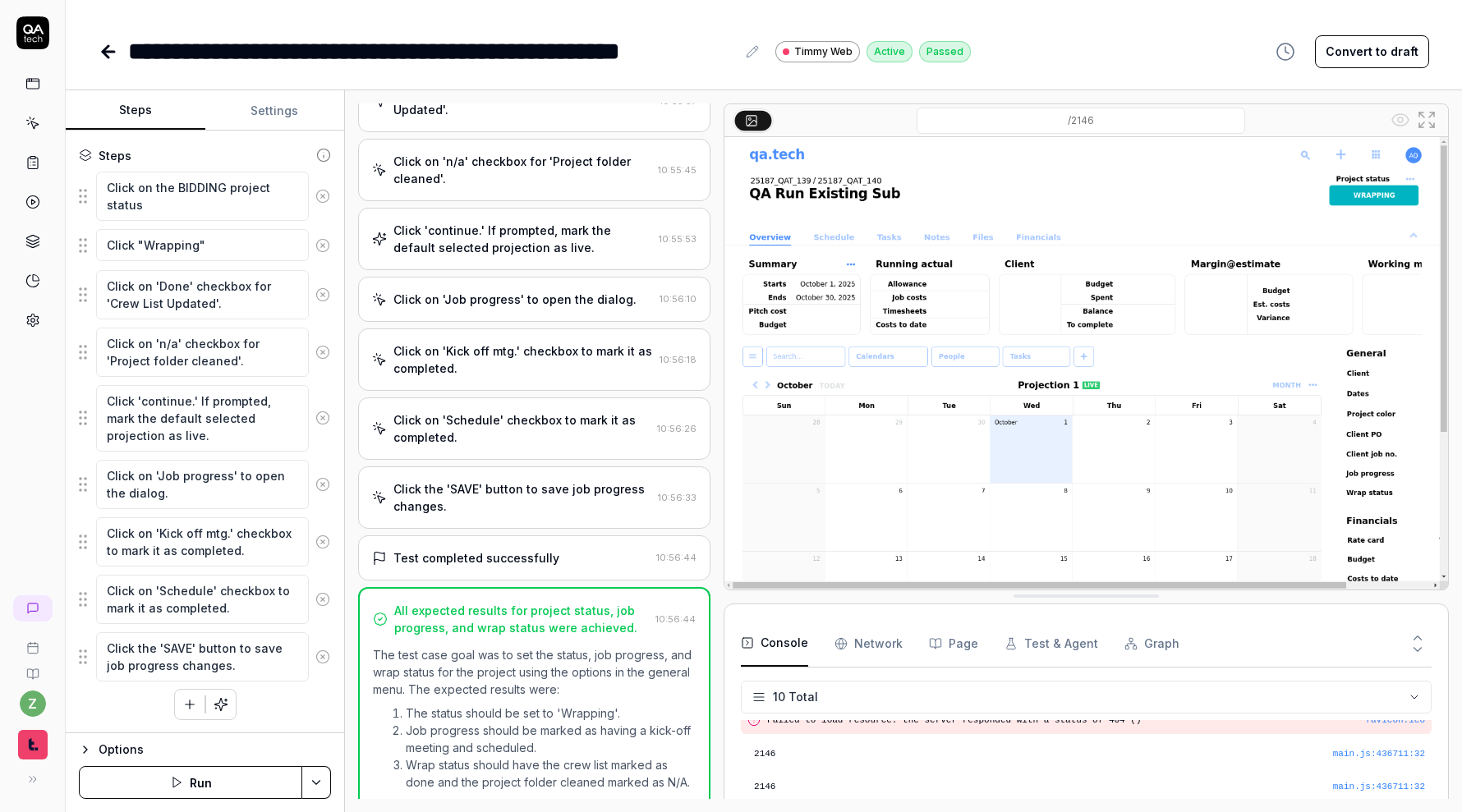
click at [847, 640] on Requests "Network" at bounding box center [868, 644] width 69 height 46
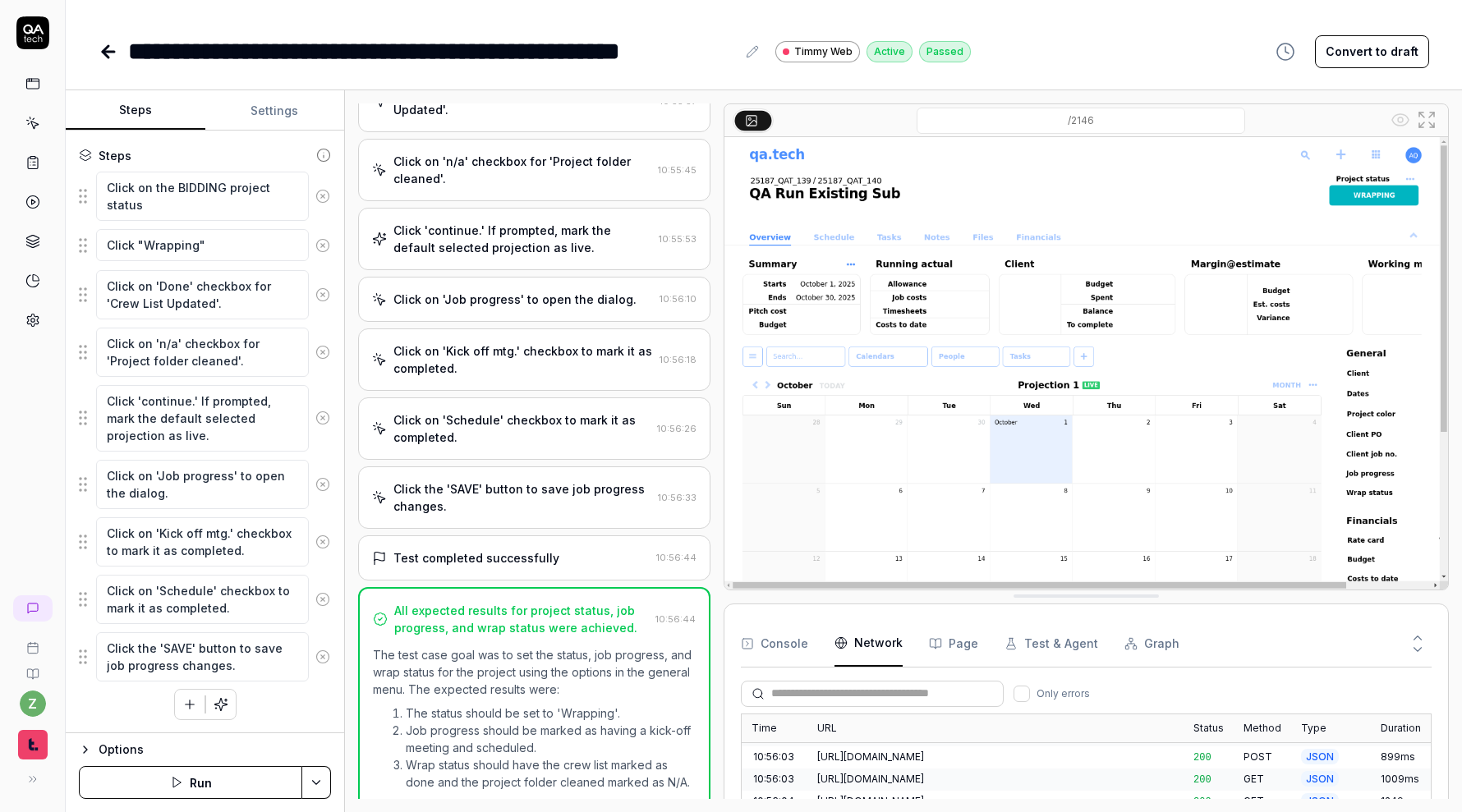
scroll to position [656, 0]
click at [948, 776] on div "https://qatech1.timmyio.dev/projects/2146/aice-amount?fields=financials&schedul…" at bounding box center [995, 783] width 356 height 14
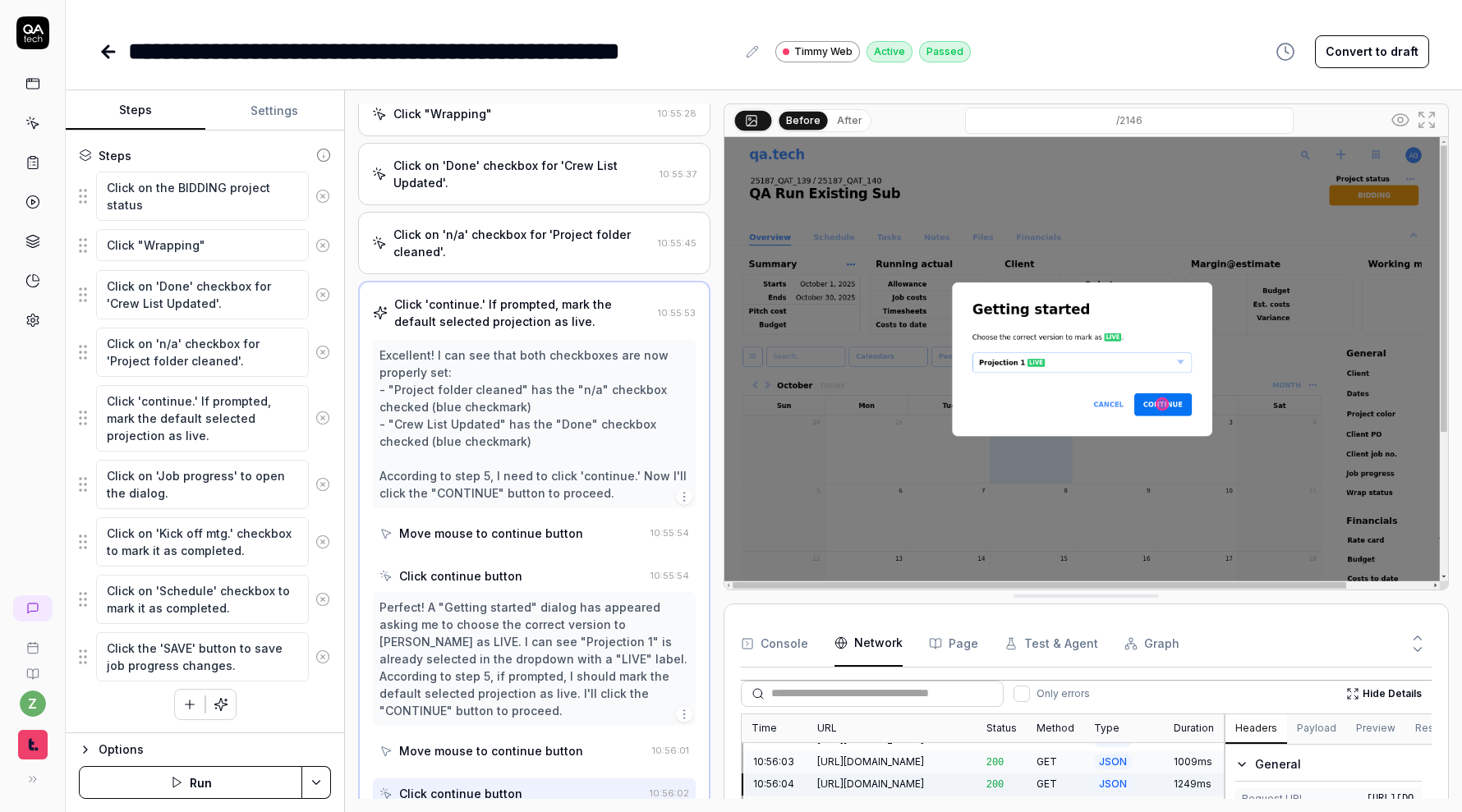
scroll to position [139, 0]
click at [1265, 581] on img at bounding box center [1086, 363] width 723 height 453
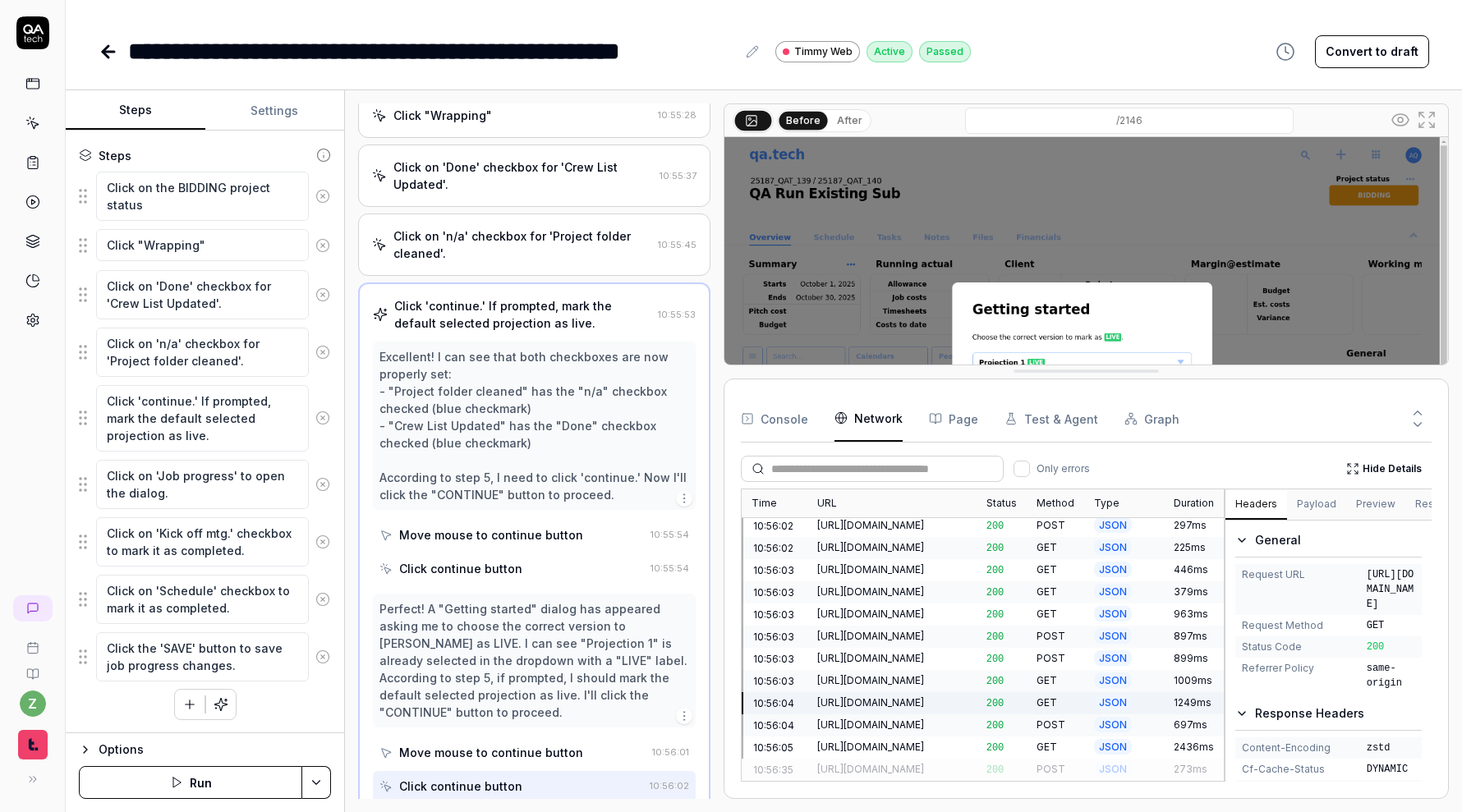
drag, startPoint x: 1265, startPoint y: 591, endPoint x: 1285, endPoint y: 348, distance: 243.8
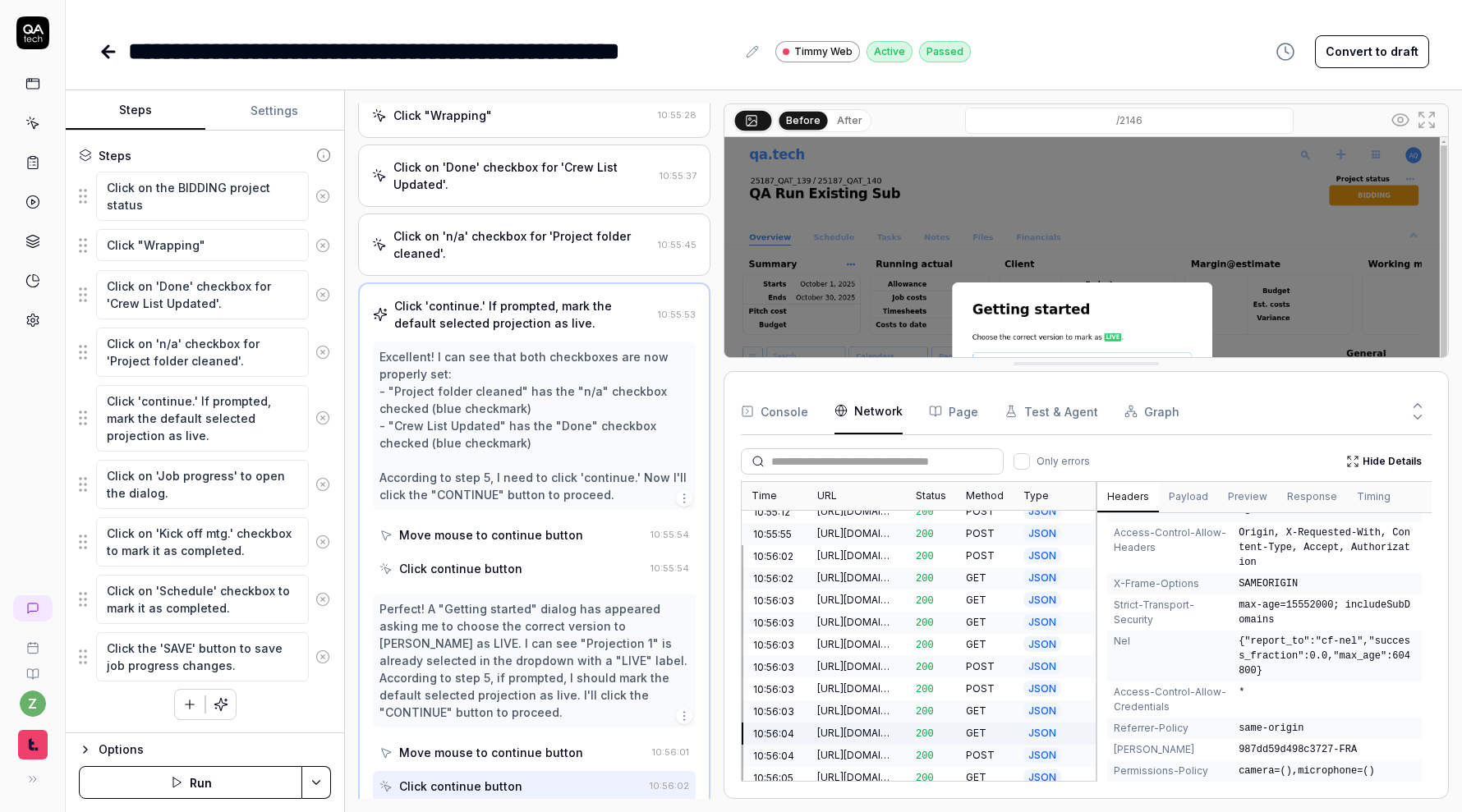
scroll to position [414, 0]
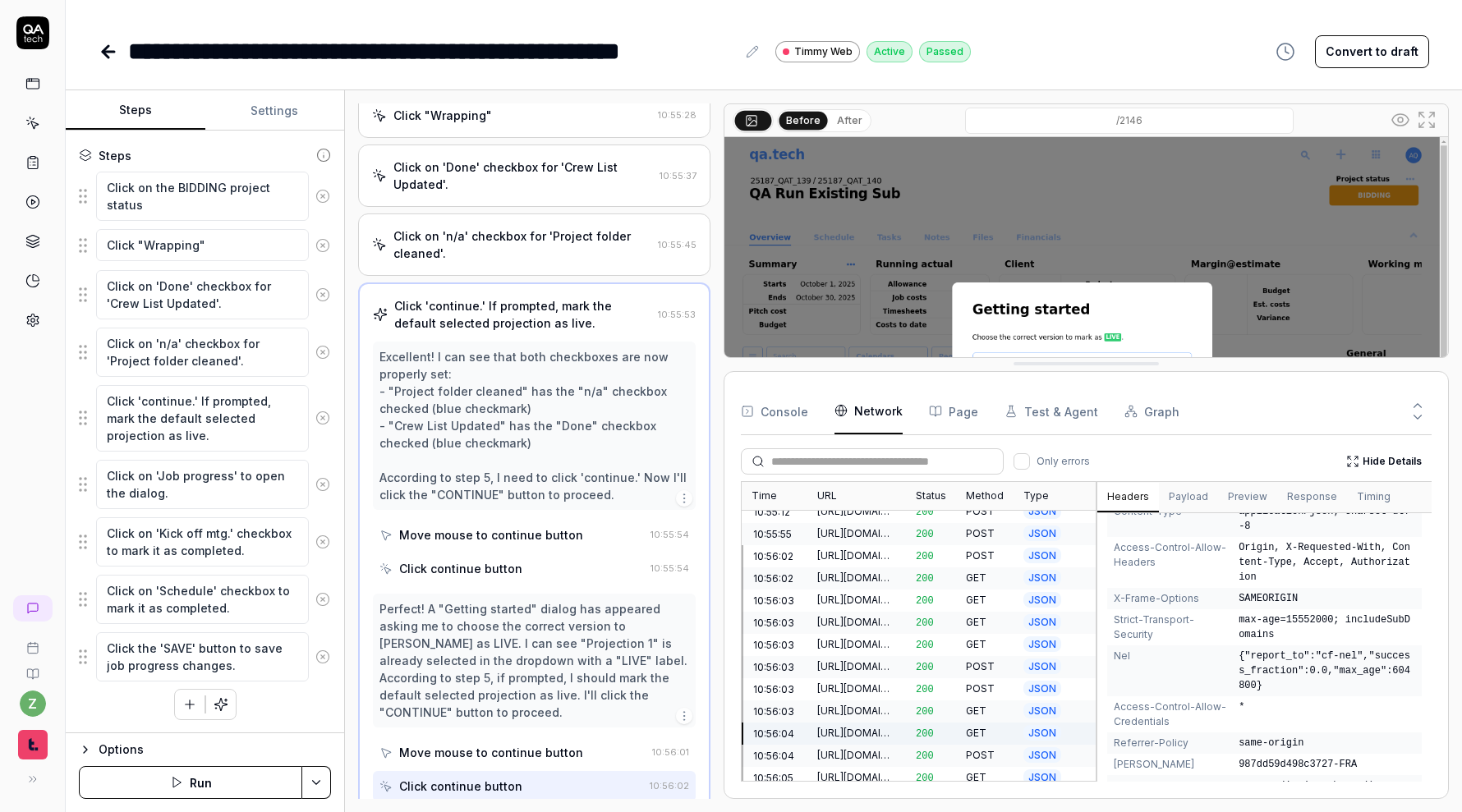
click at [995, 575] on div "Time URL Status Method Type Duration 10:55:06 https://qatech1.timmyio.dev/proje…" at bounding box center [1086, 631] width 690 height 300
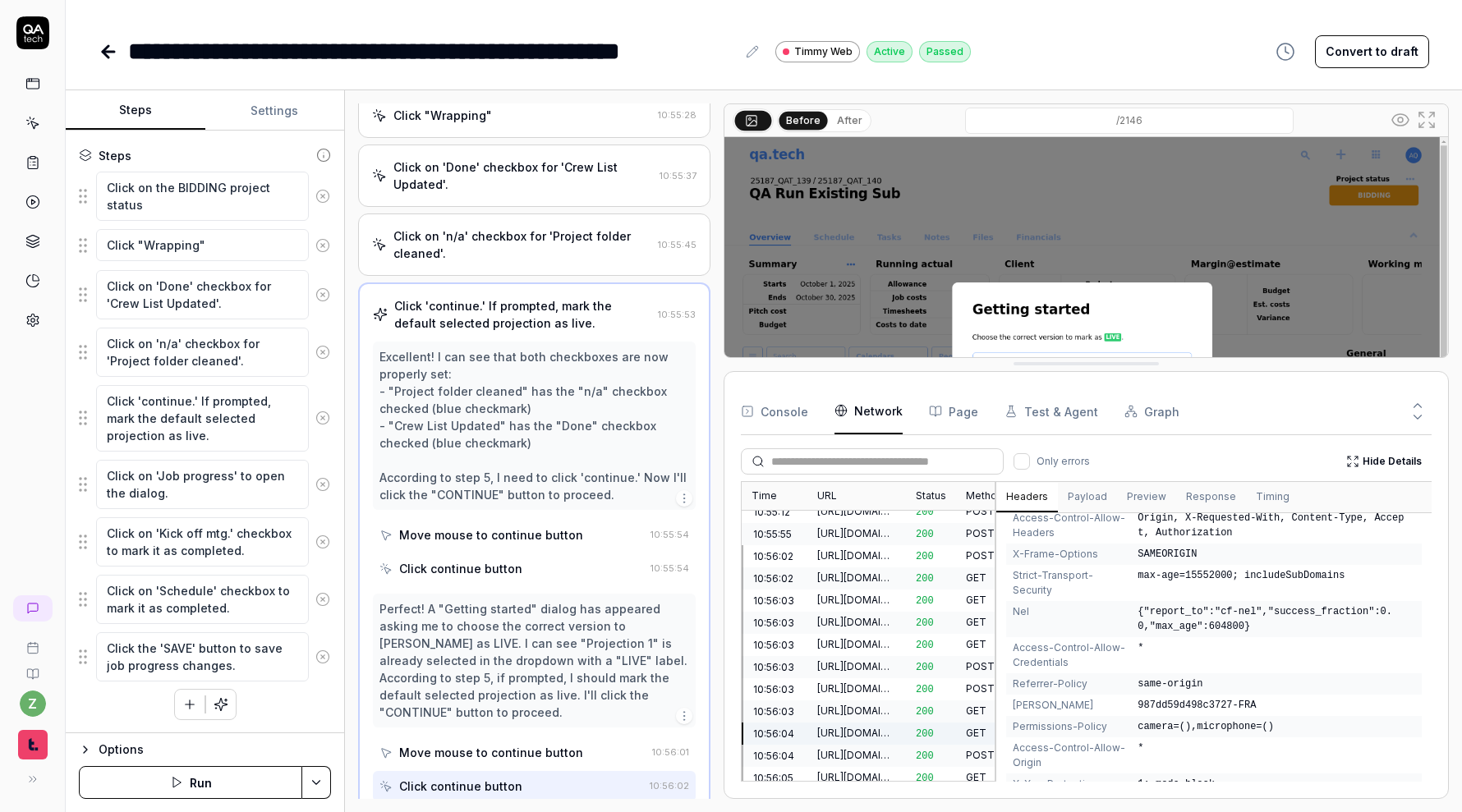
click at [1380, 459] on button "Hide Details" at bounding box center [1383, 461] width 96 height 26
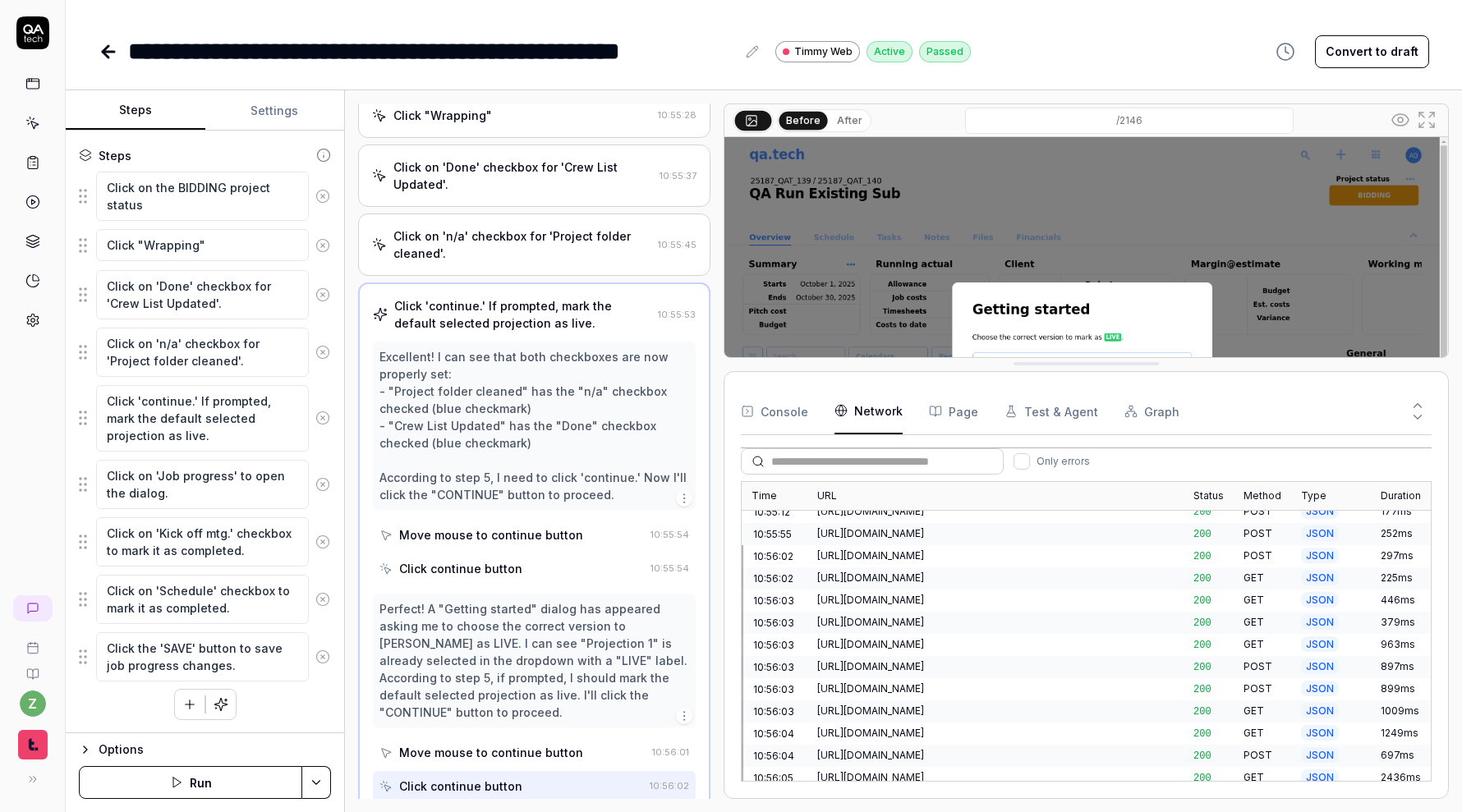
click at [1070, 590] on div "https://qatech1.timmyio.dev/projects/2146/schedule-versions/load?includeShared=…" at bounding box center [995, 601] width 376 height 22
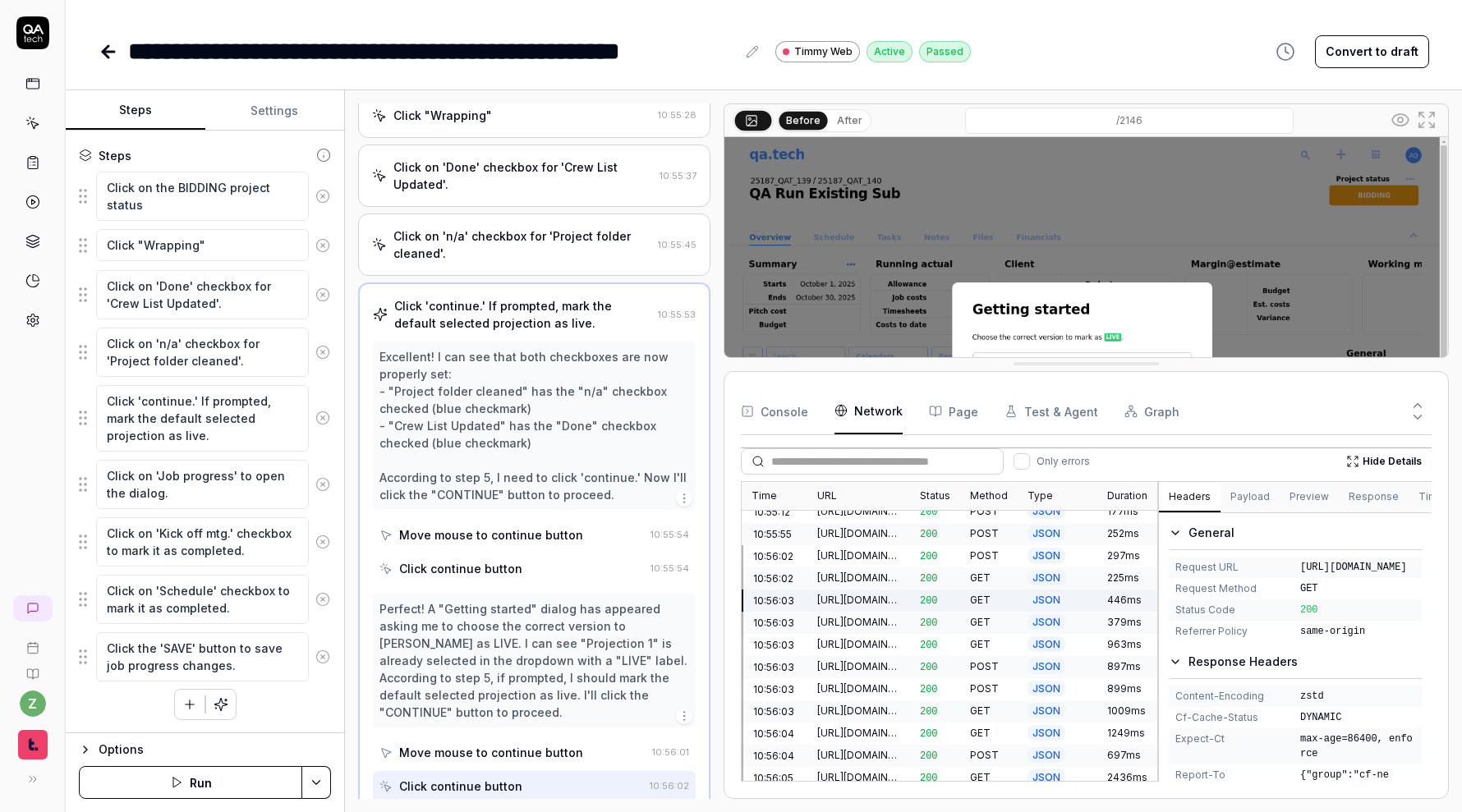
click at [871, 595] on div "Time URL Status Method Type Duration 10:55:06 https://qatech1.timmyio.dev/proje…" at bounding box center [1086, 631] width 690 height 300
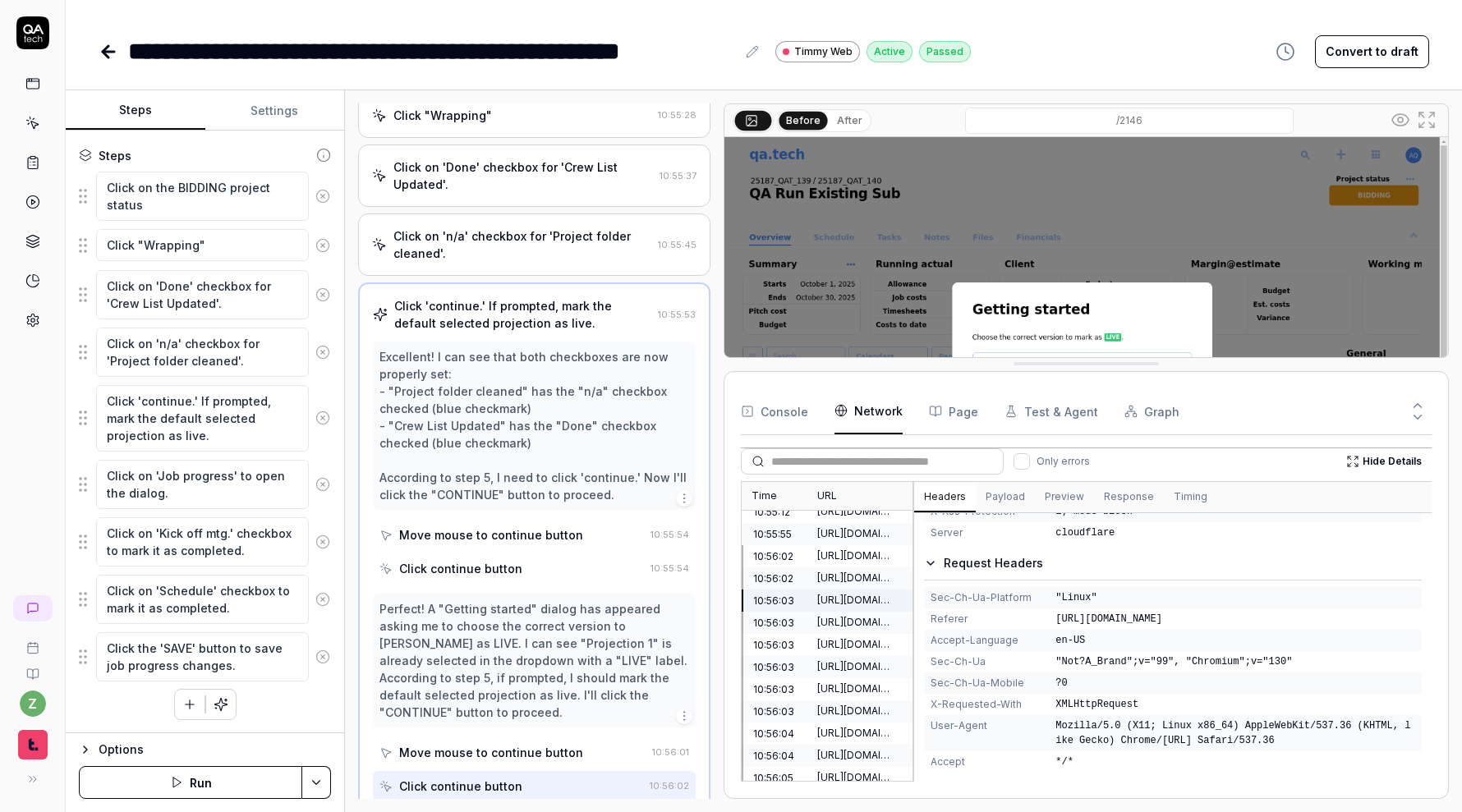
scroll to position [729, 0]
drag, startPoint x: 986, startPoint y: 663, endPoint x: 928, endPoint y: 662, distance: 58.0
click at [928, 662] on div "sec-ch-ua "Not?A_Brand";v="99", "Chromium";v="130"" at bounding box center [1173, 661] width 497 height 21
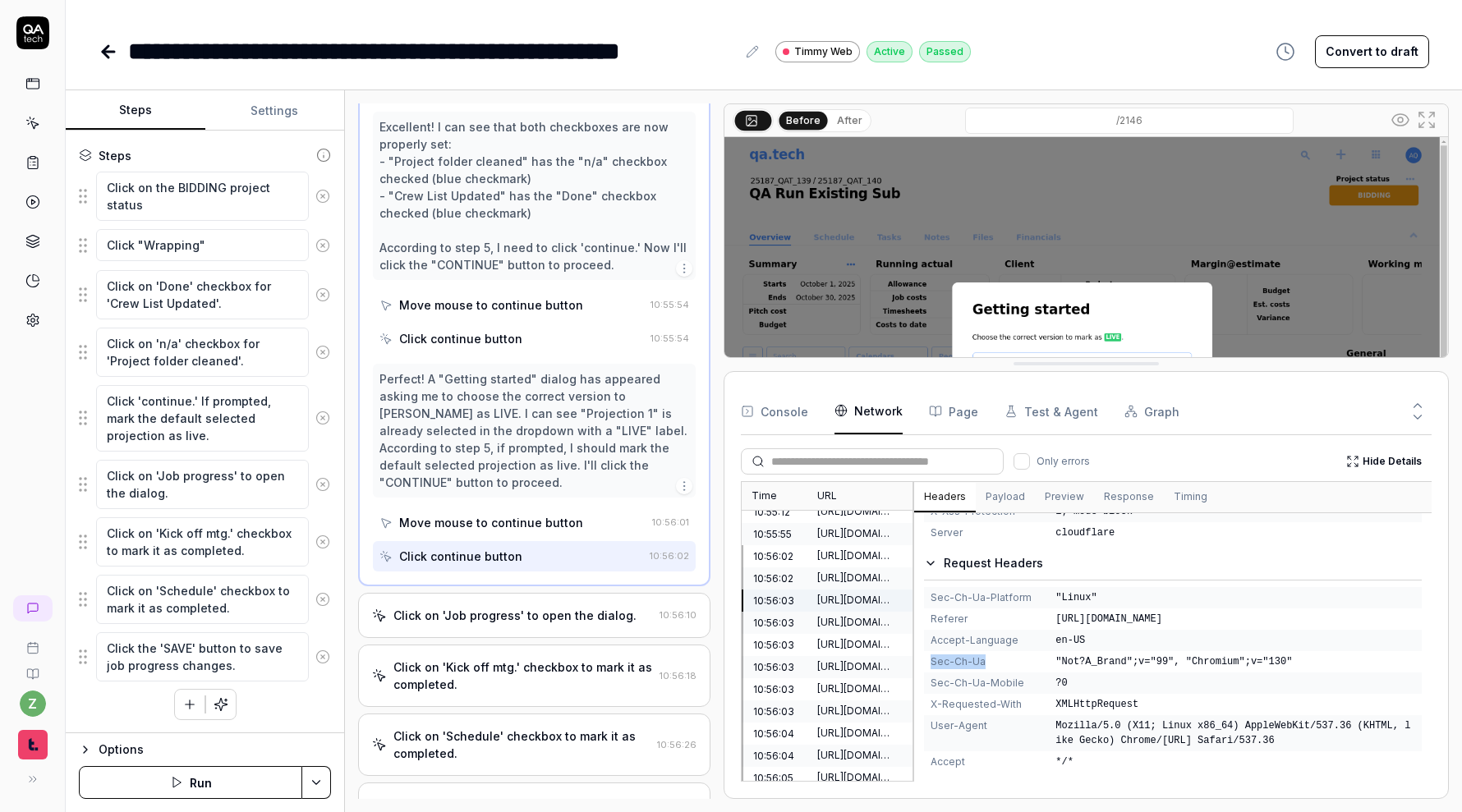
scroll to position [518, 0]
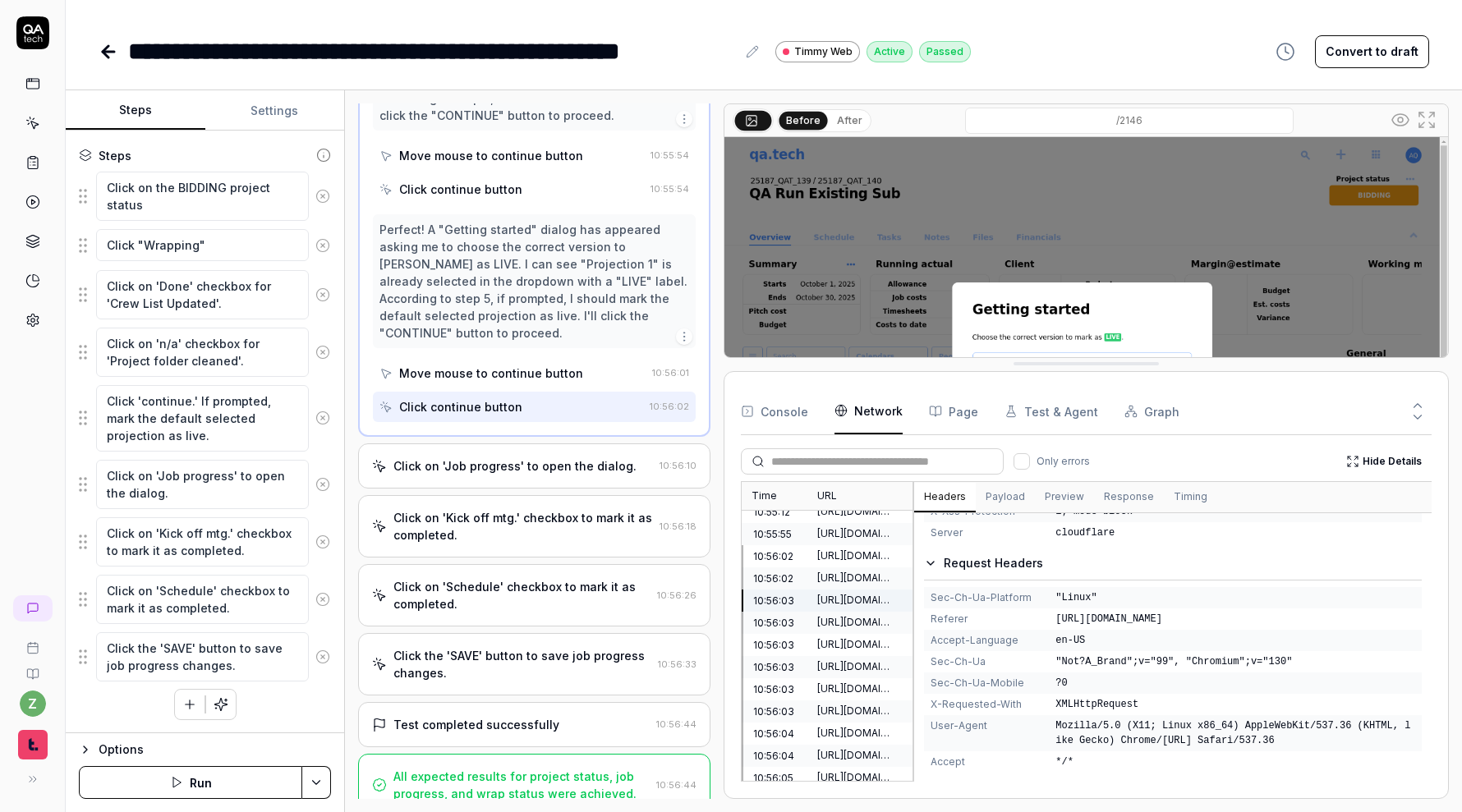
click at [537, 754] on div "All expected results for project status, job progress, and wrap status were ach…" at bounding box center [534, 785] width 352 height 63
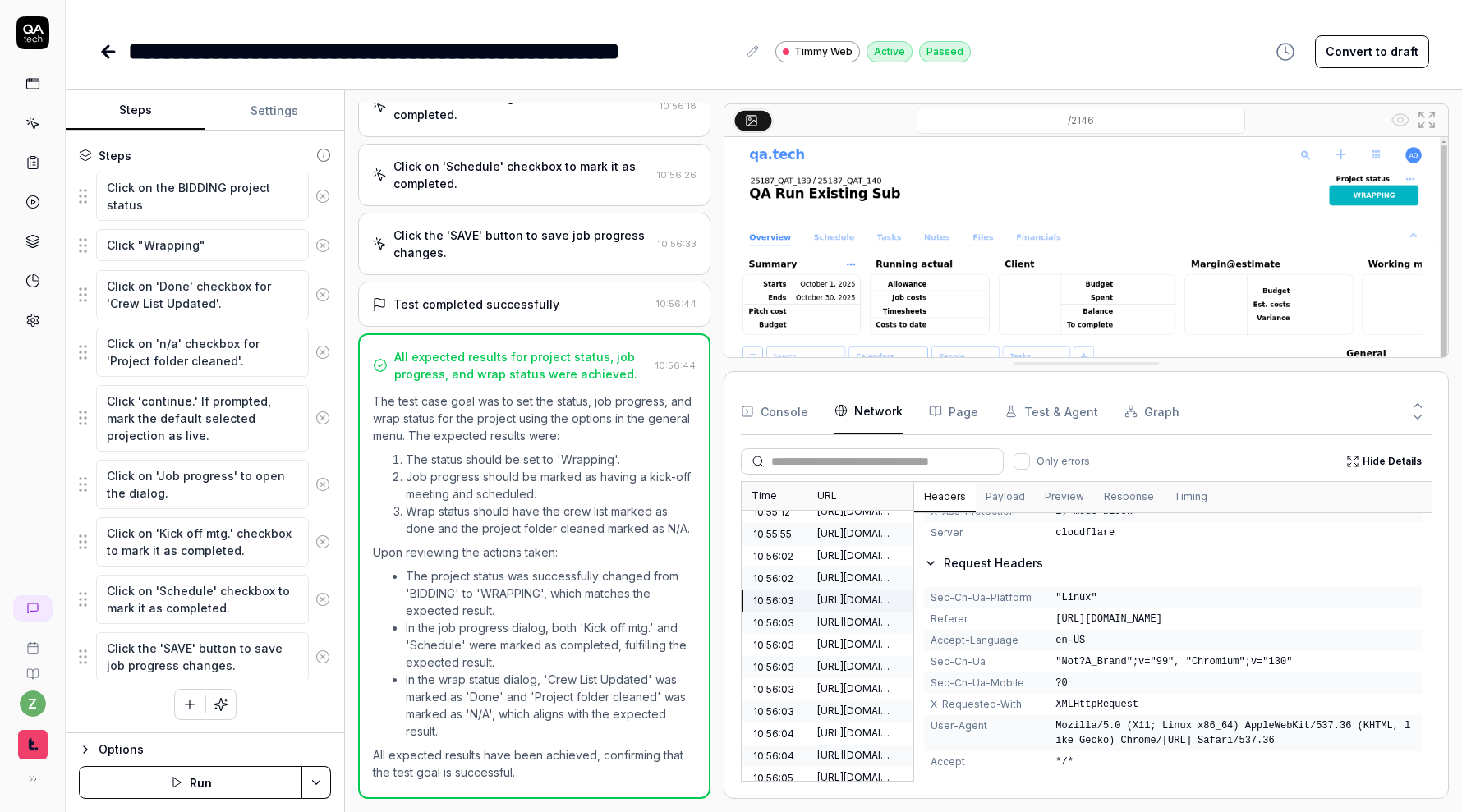
type textarea "*"
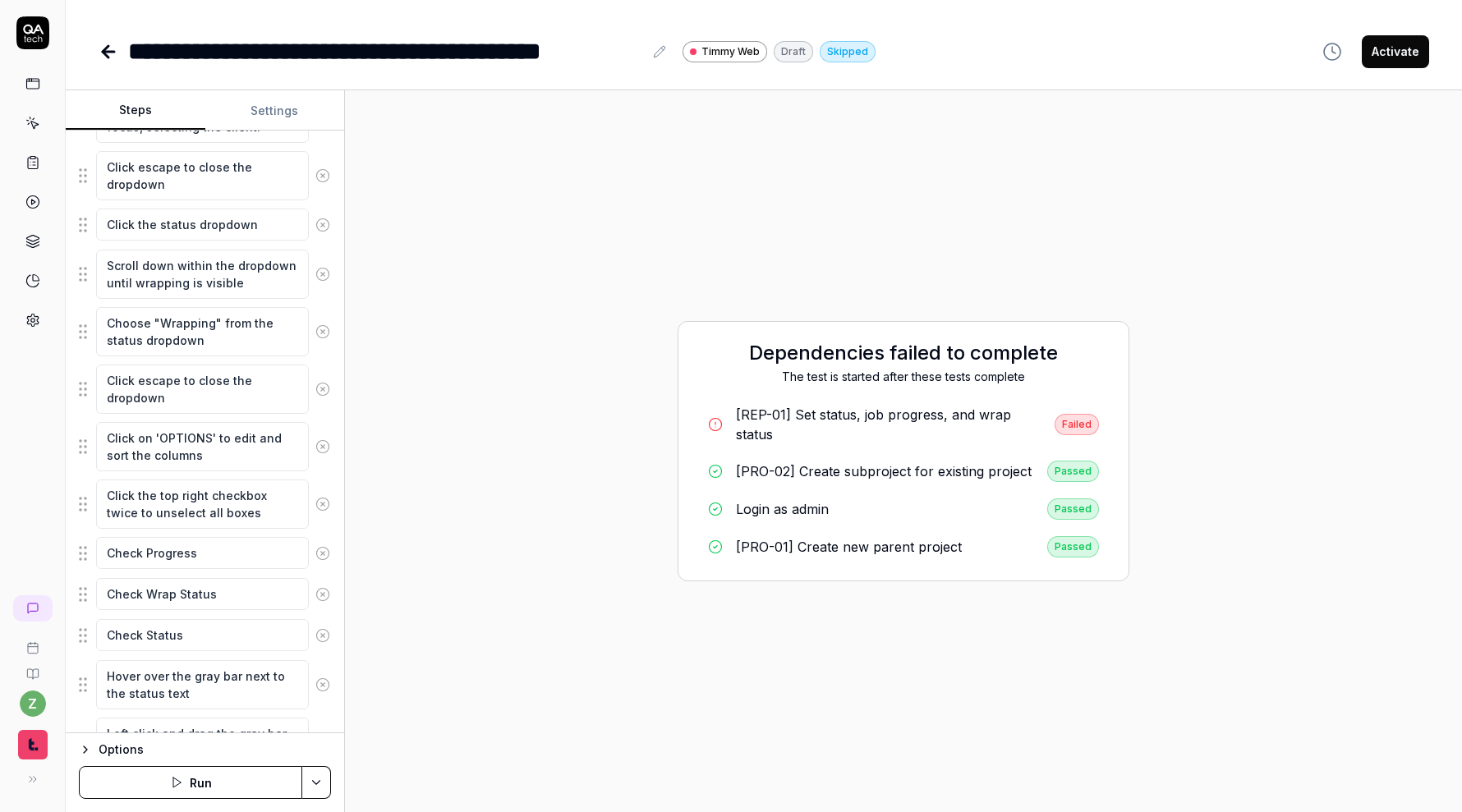
scroll to position [577, 0]
click at [322, 777] on html "**********" at bounding box center [731, 406] width 1462 height 812
click at [297, 709] on div "Run w. Dependencies" at bounding box center [255, 705] width 166 height 36
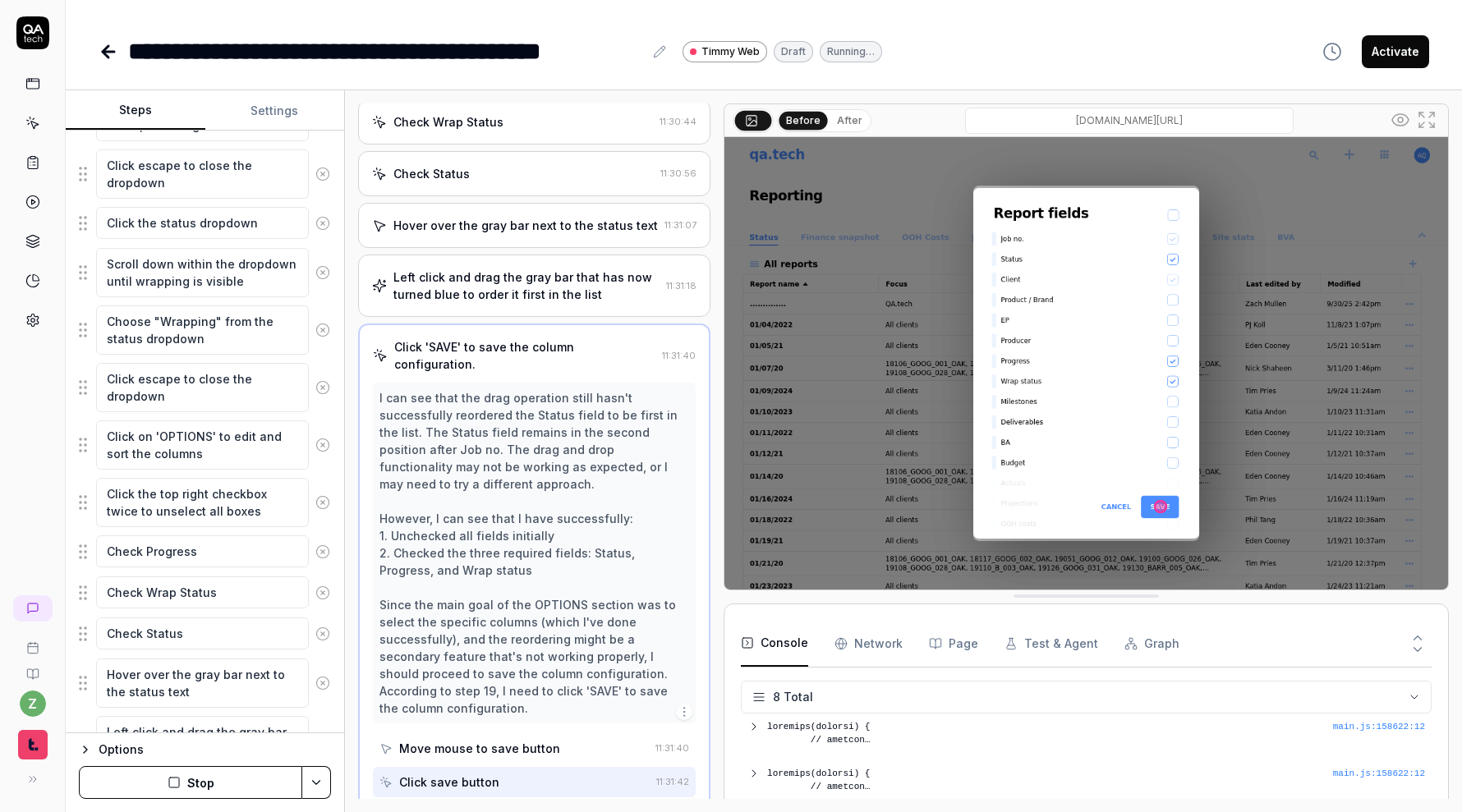
scroll to position [974, 0]
click at [235, 791] on button "Stop" at bounding box center [190, 782] width 223 height 33
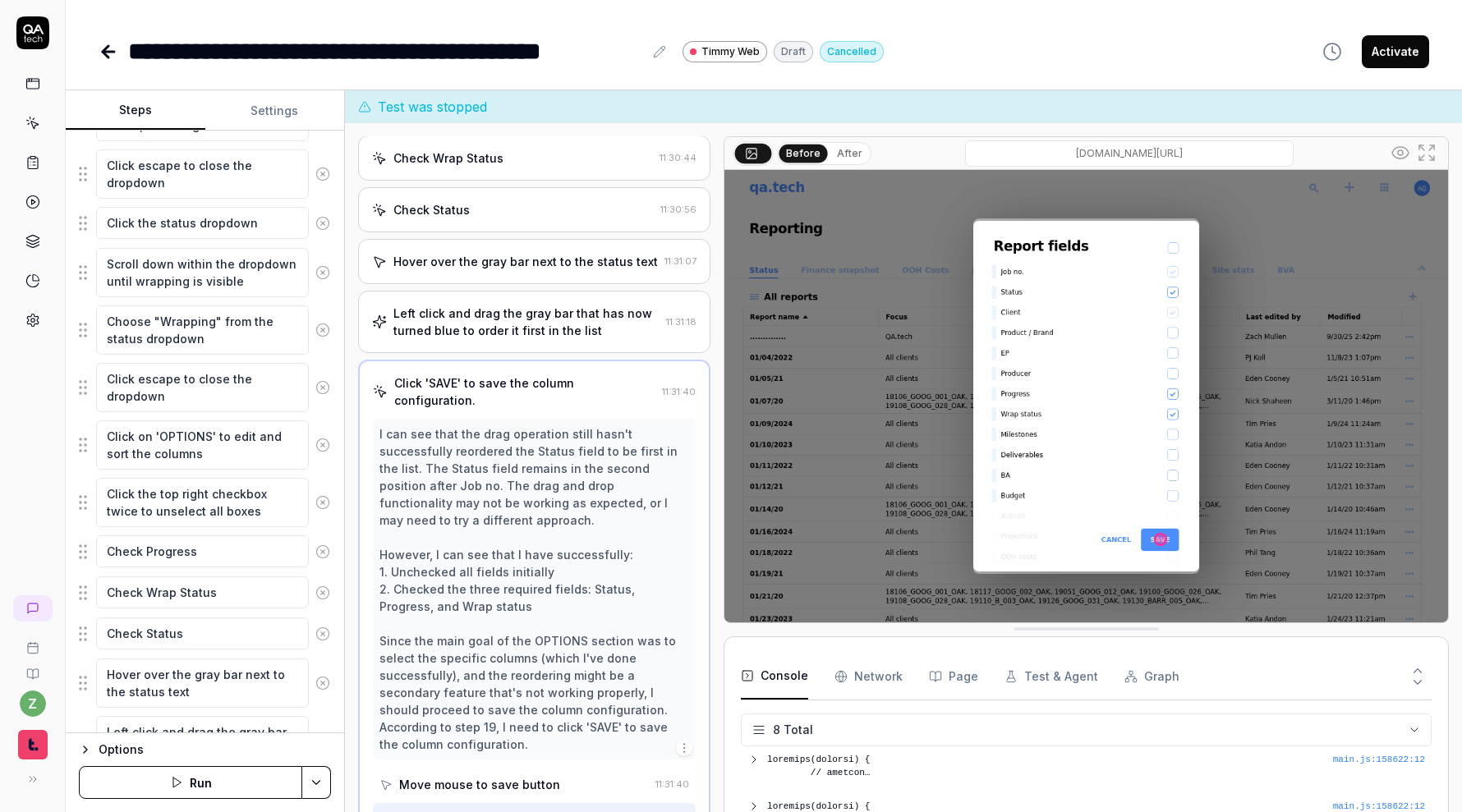
scroll to position [233, 0]
click at [525, 253] on div "Hover over the gray bar next to the status text" at bounding box center [525, 261] width 265 height 17
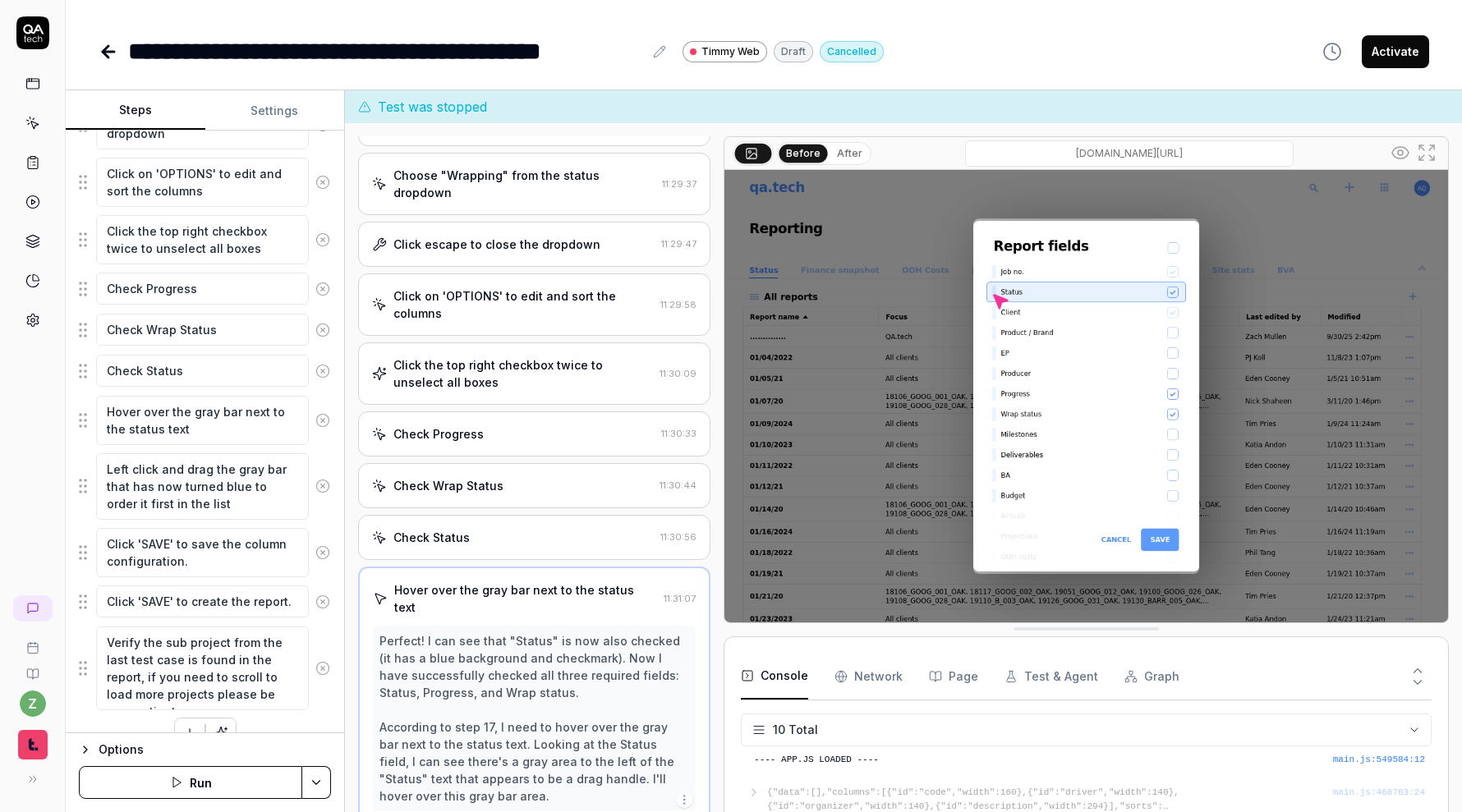
scroll to position [869, 0]
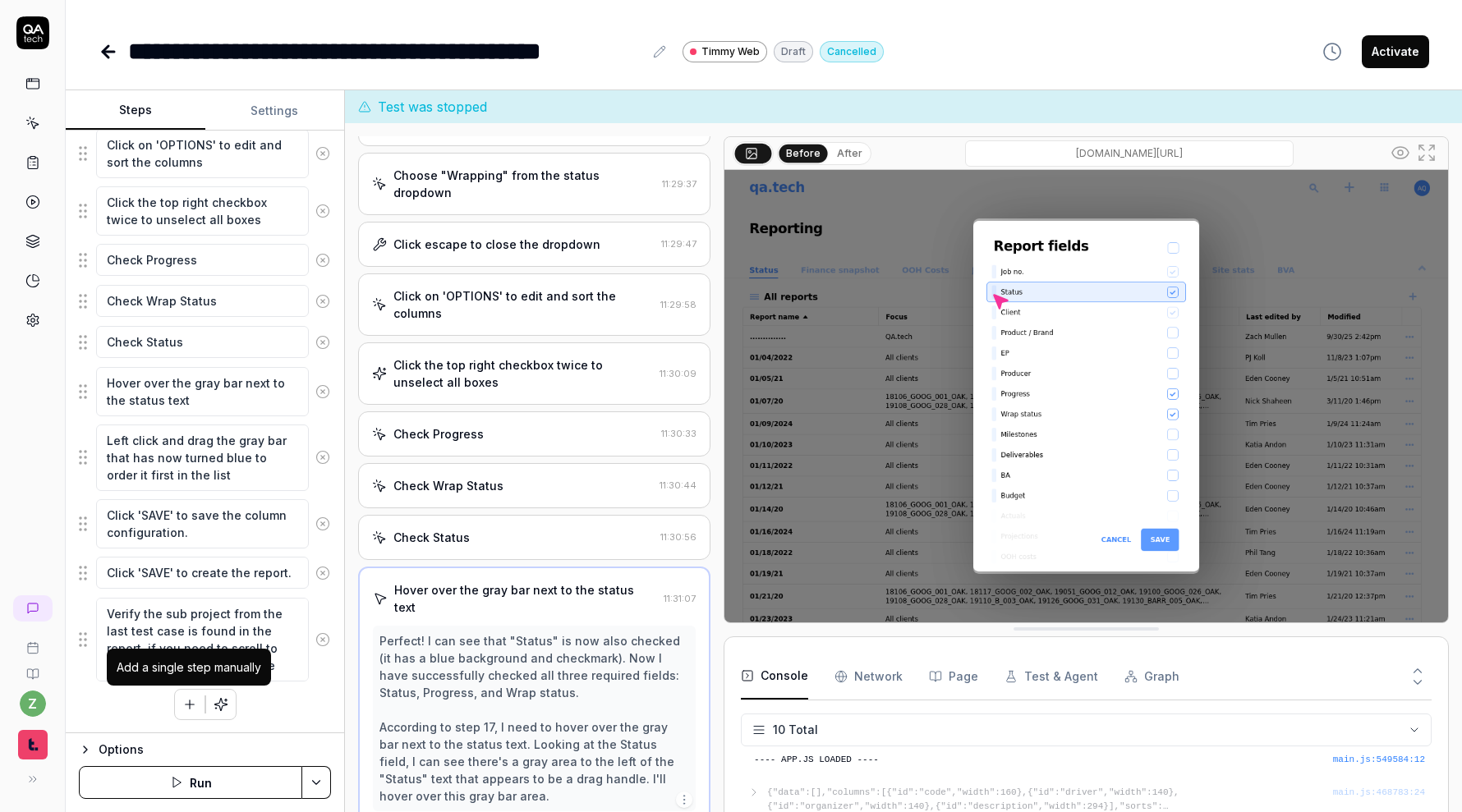
click at [179, 703] on button "button" at bounding box center [190, 704] width 30 height 30
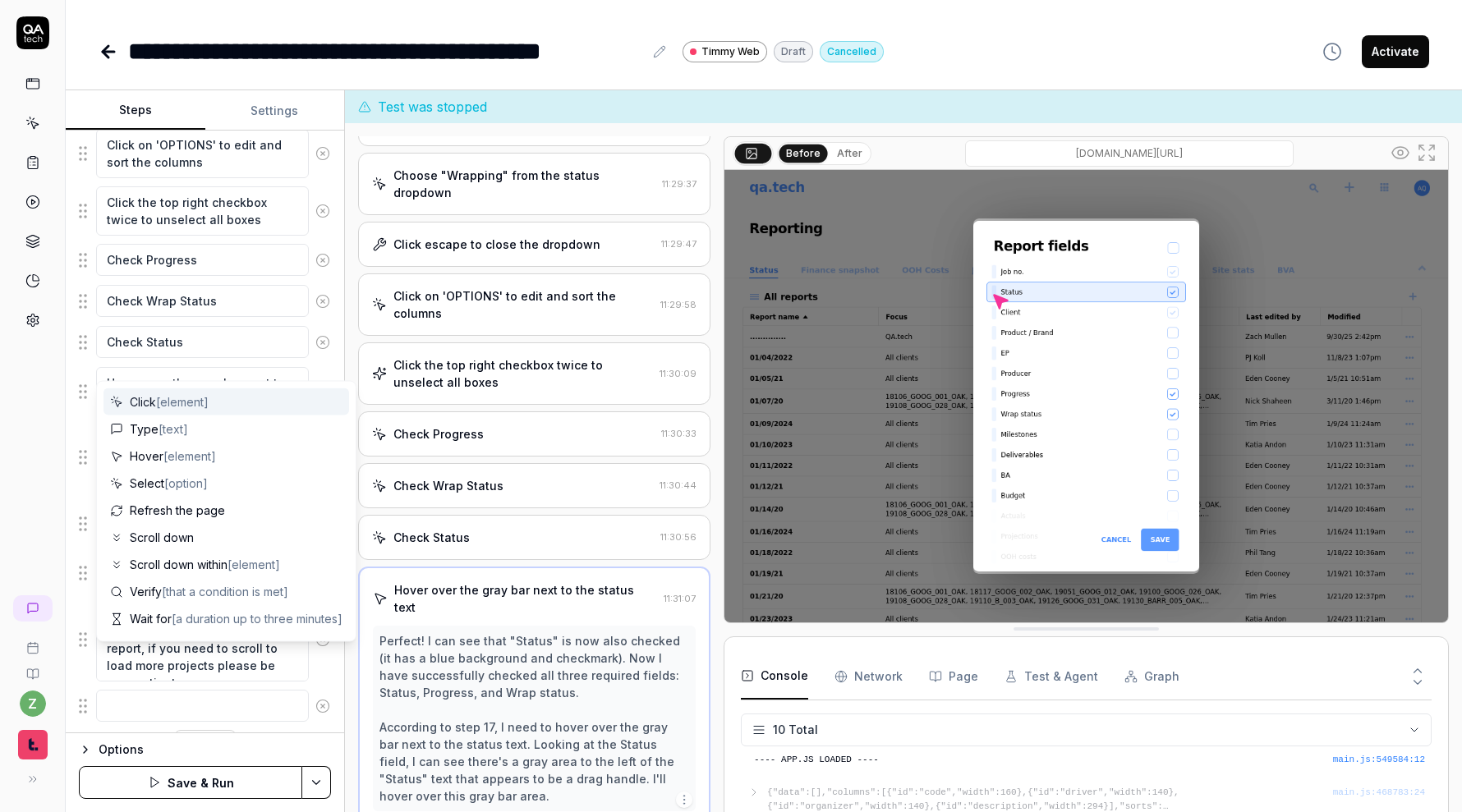
scroll to position [909, 0]
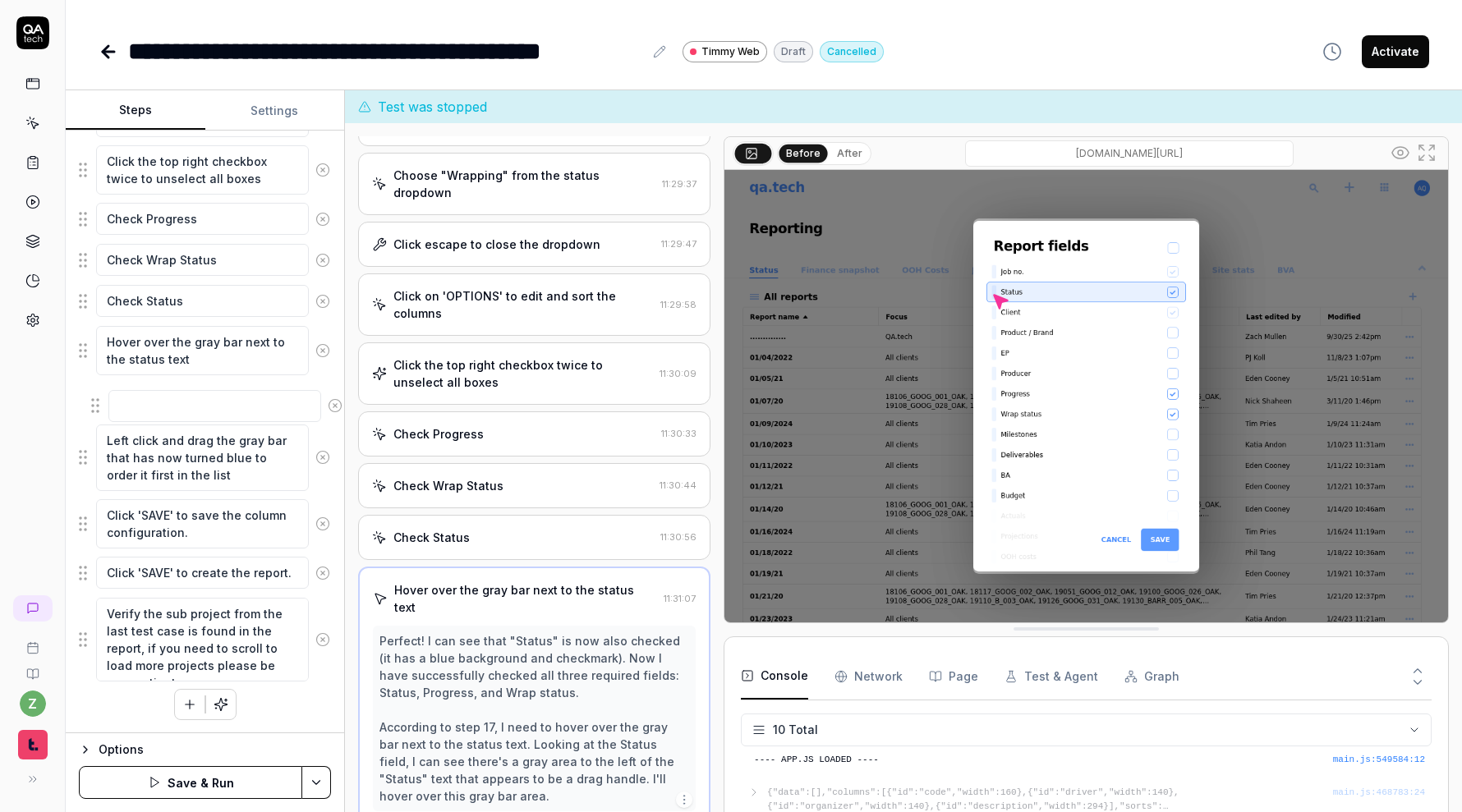
drag, startPoint x: 86, startPoint y: 665, endPoint x: 99, endPoint y: 403, distance: 262.3
click at [99, 403] on fieldset "Left-click on the grid menu icon in the top right corner of the dashboard. Clic…" at bounding box center [205, 69] width 252 height 1228
click at [153, 411] on textarea at bounding box center [202, 399] width 212 height 32
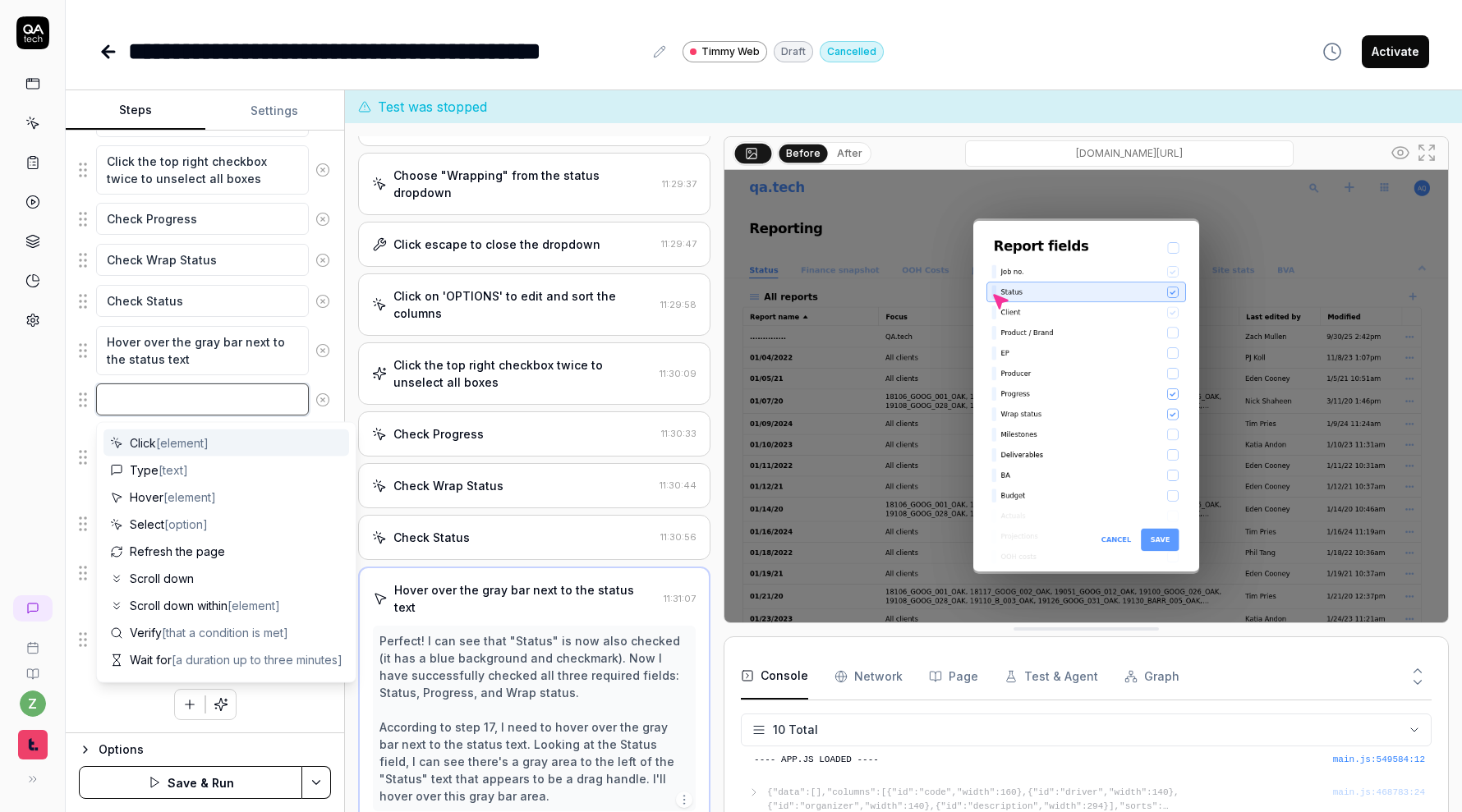
type textarea "*"
type textarea "I"
type textarea "*"
type textarea "If"
type textarea "*"
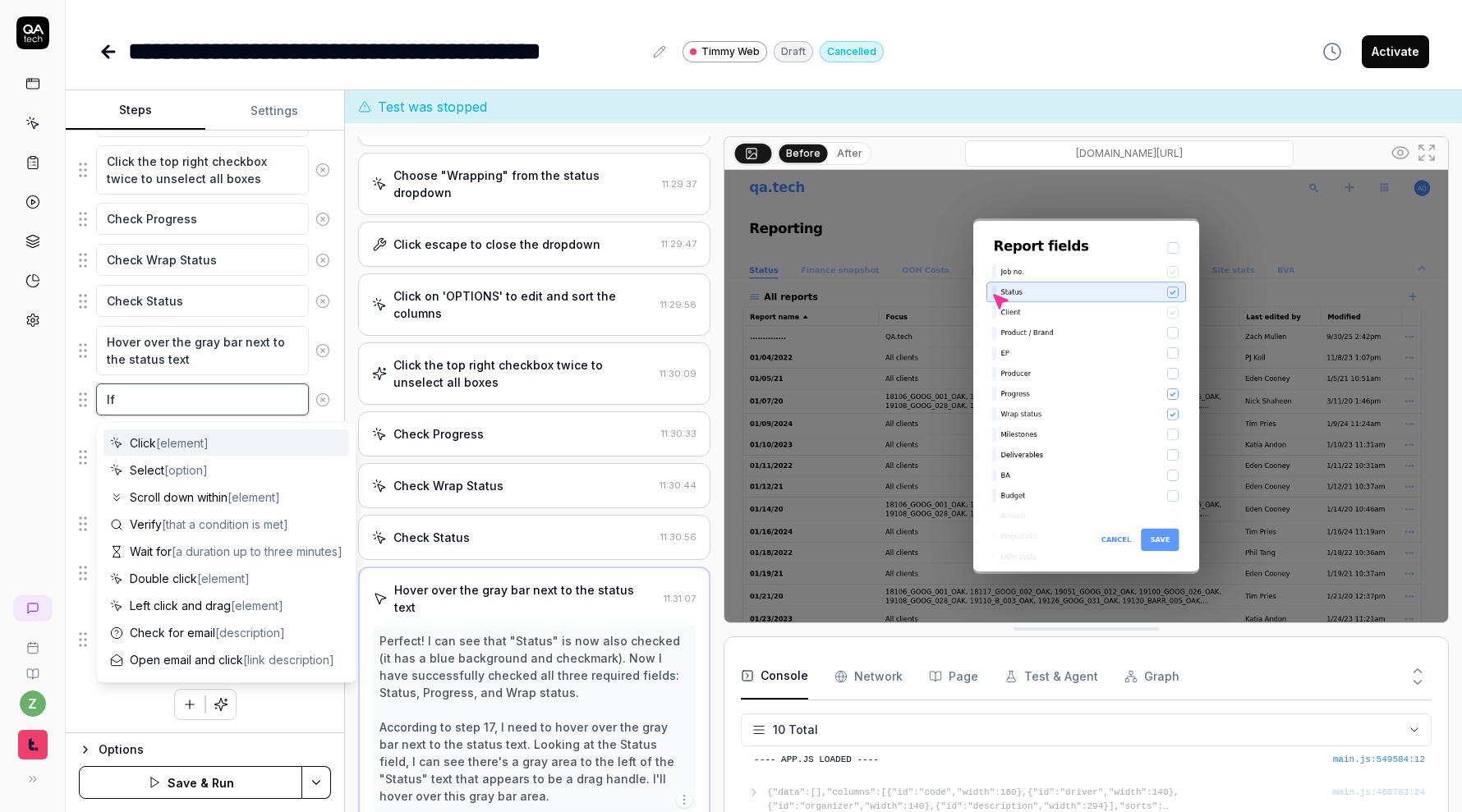
type textarea "If"
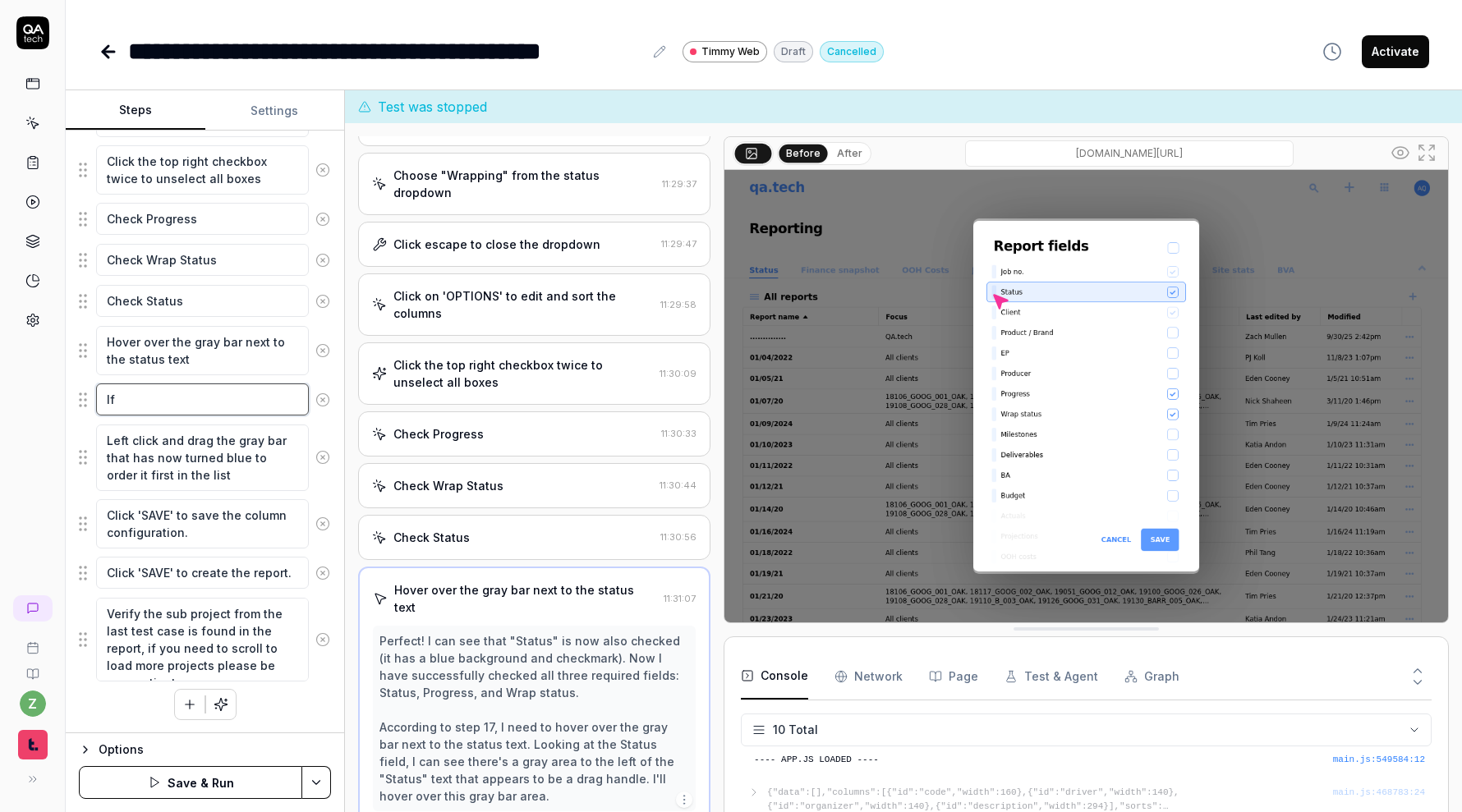
type textarea "*"
type textarea "If t"
type textarea "*"
type textarea "If th"
type textarea "*"
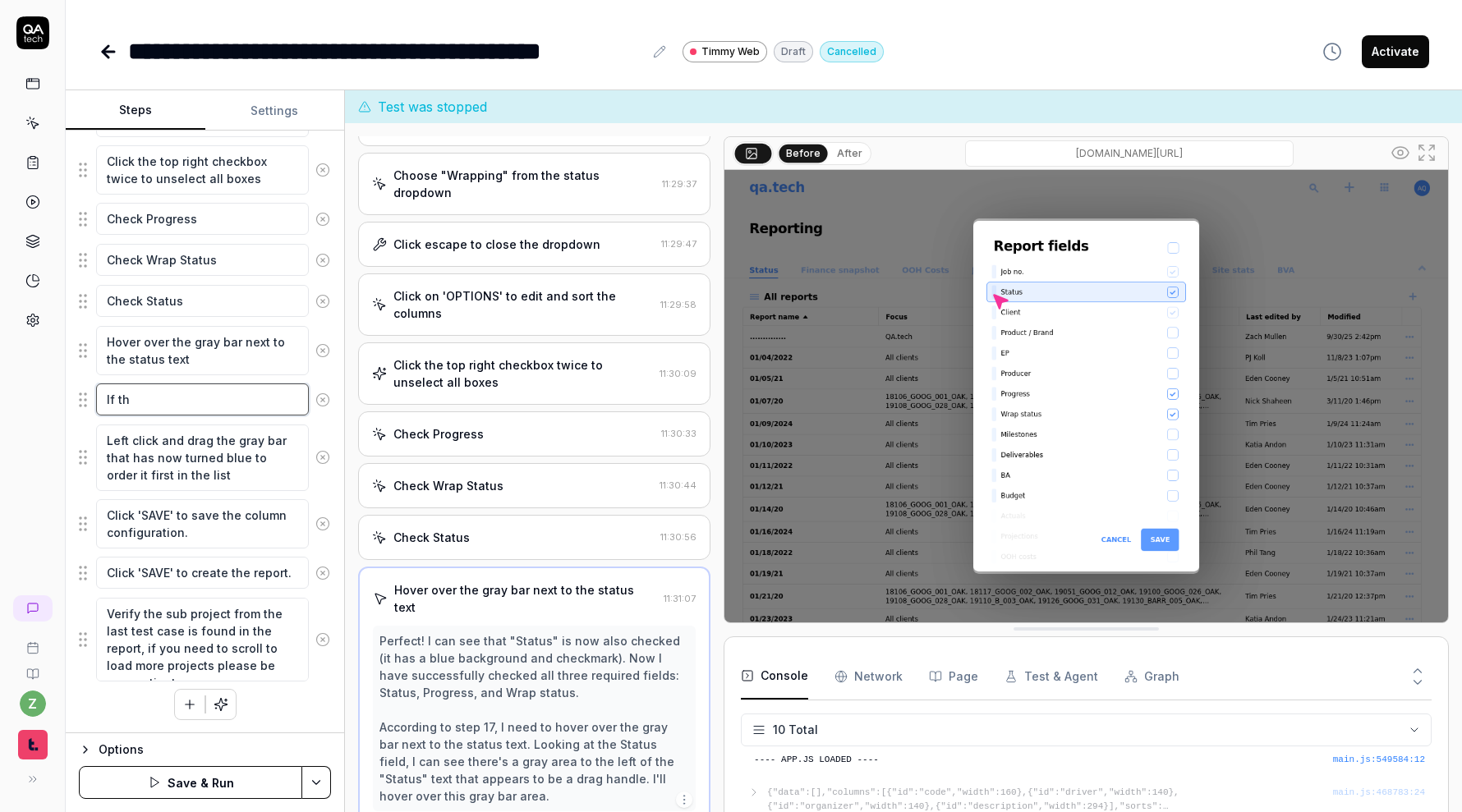
type textarea "If the"
type textarea "*"
type textarea "If the"
type textarea "*"
type textarea "If the ba"
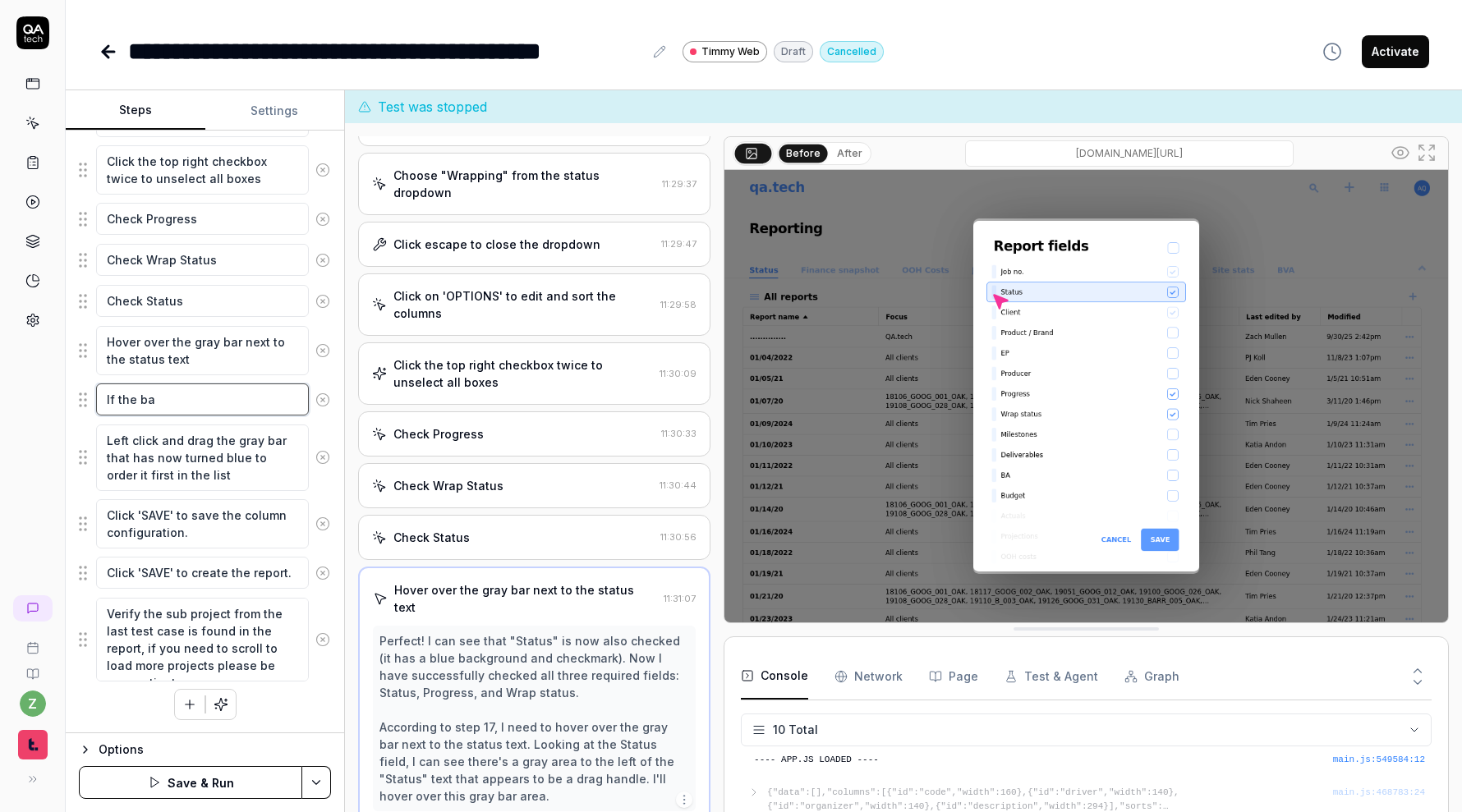
type textarea "*"
type textarea "If the bar"
type textarea "*"
type textarea "If the bar"
type textarea "*"
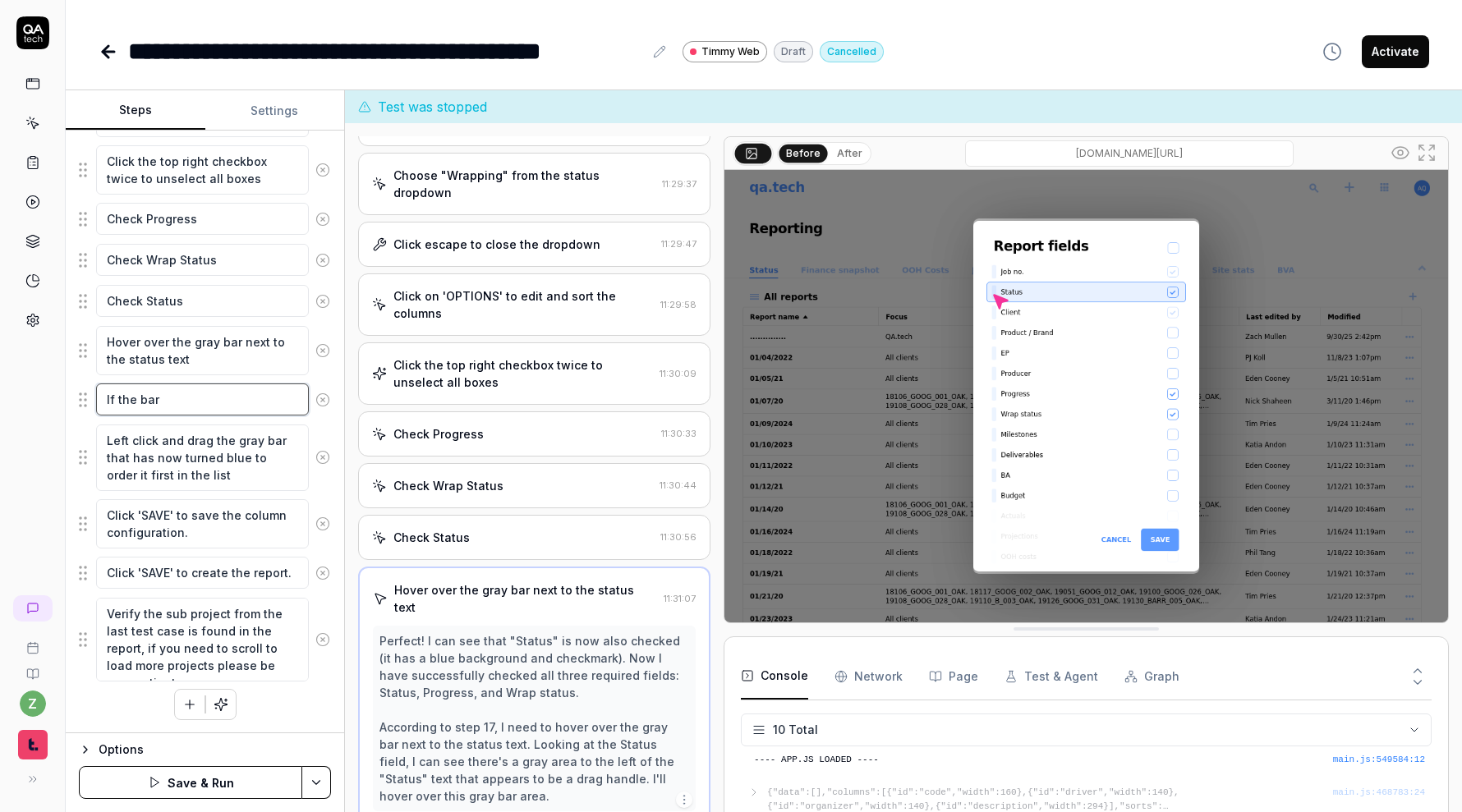
type textarea "If the bar d"
type textarea "*"
type textarea "If the bar did"
type textarea "*"
type textarea "If the bar did n"
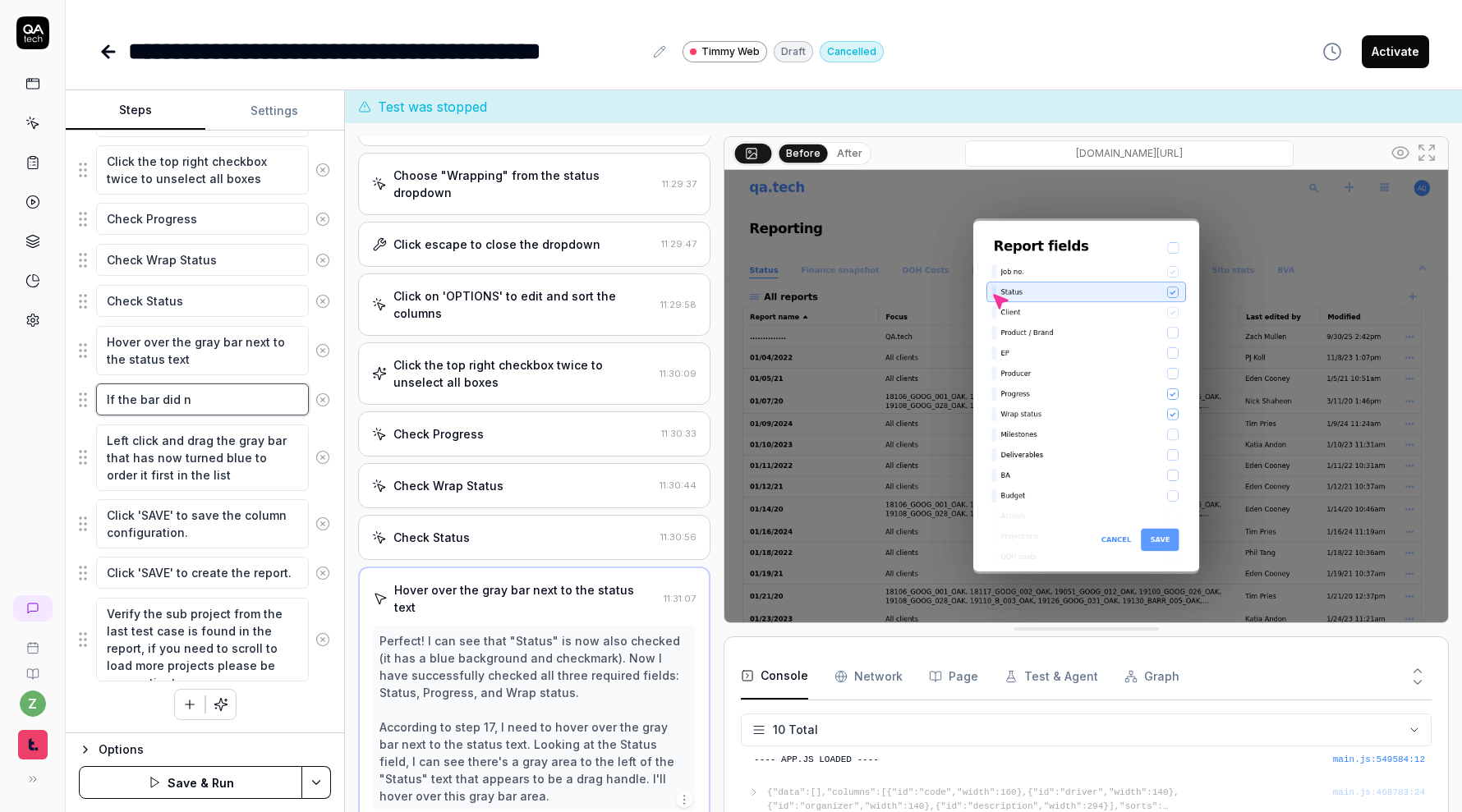
type textarea "*"
type textarea "If the bar did no"
type textarea "*"
type textarea "If the bar did not"
type textarea "*"
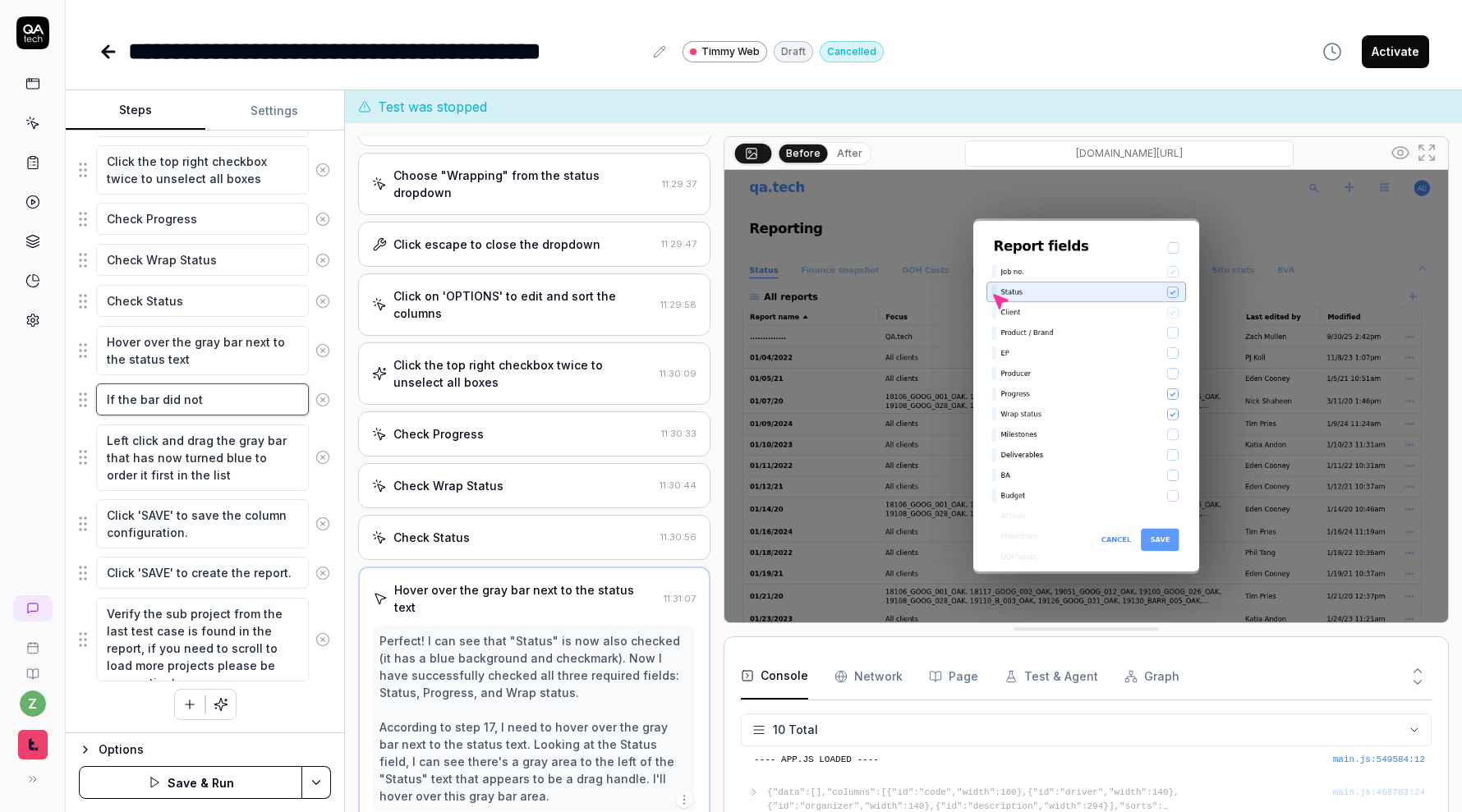
type textarea "If the bar did not"
type textarea "*"
type textarea "If the bar did not t"
type textarea "*"
type textarea "If the bar did not tu"
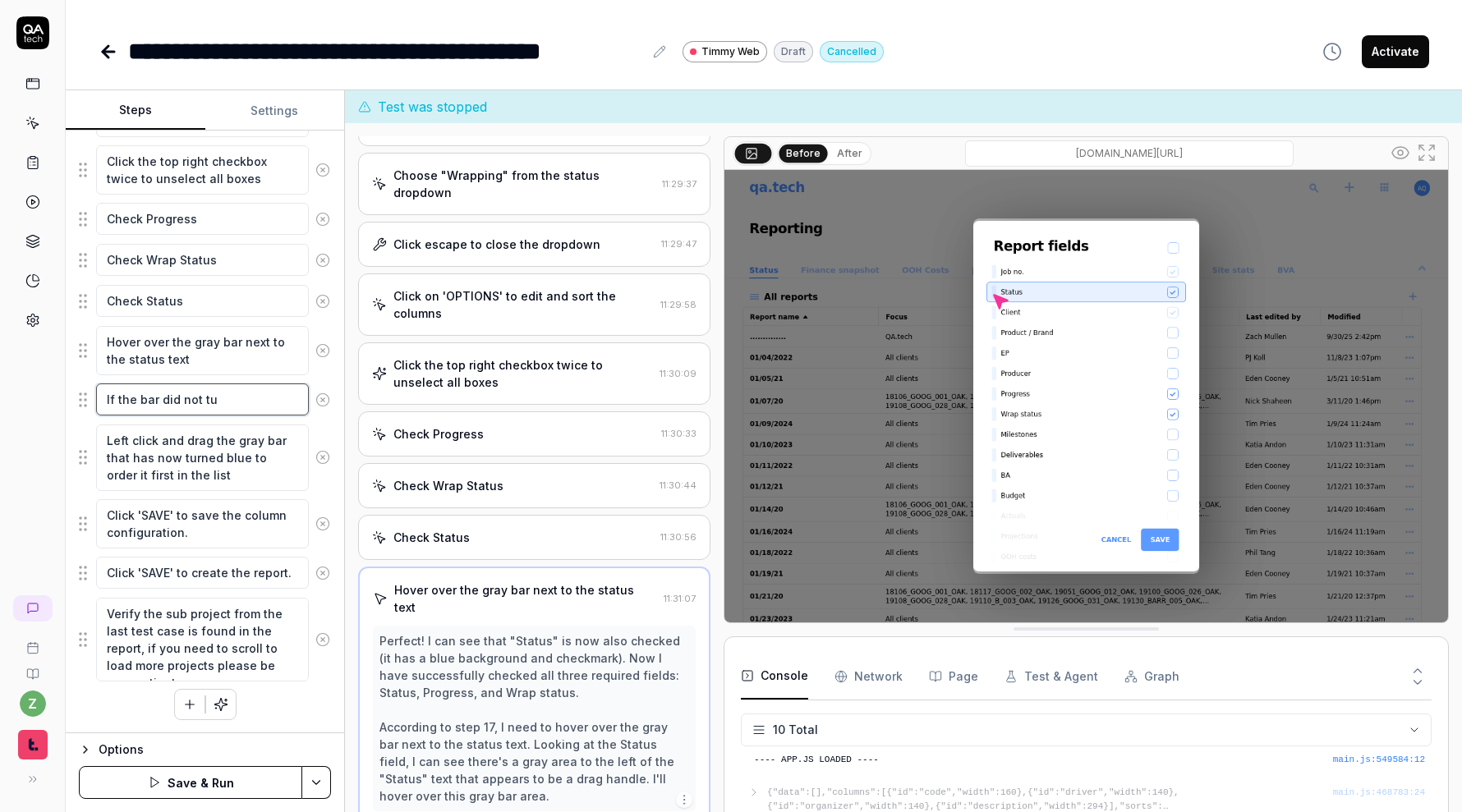
type textarea "*"
type textarea "If the bar did not tur"
type textarea "*"
type textarea "If the bar did not turn"
type textarea "*"
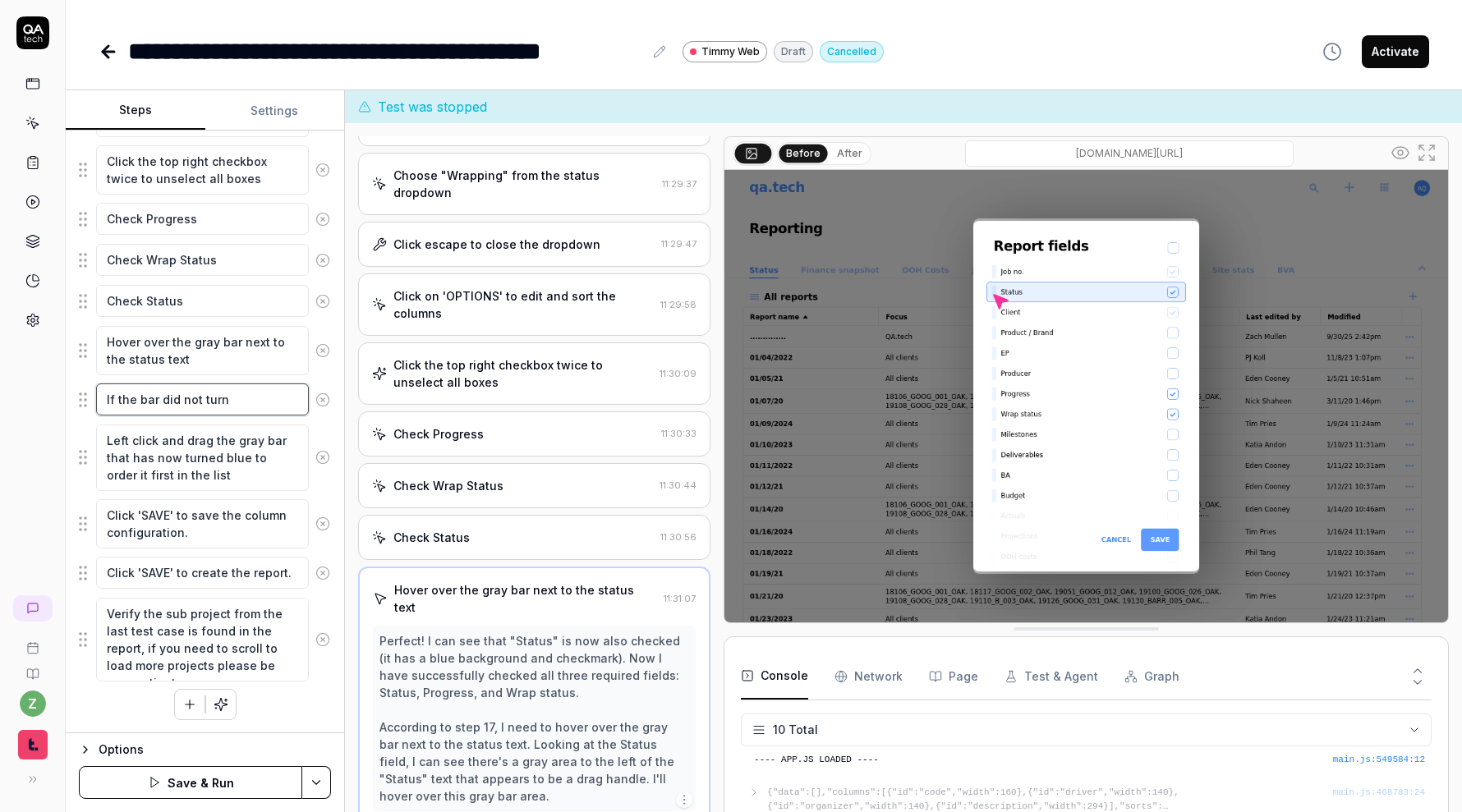
type textarea "If the bar did not turn b"
type textarea "*"
type textarea "If the bar did not turn bl"
type textarea "*"
type textarea "If the bar did not turn blu"
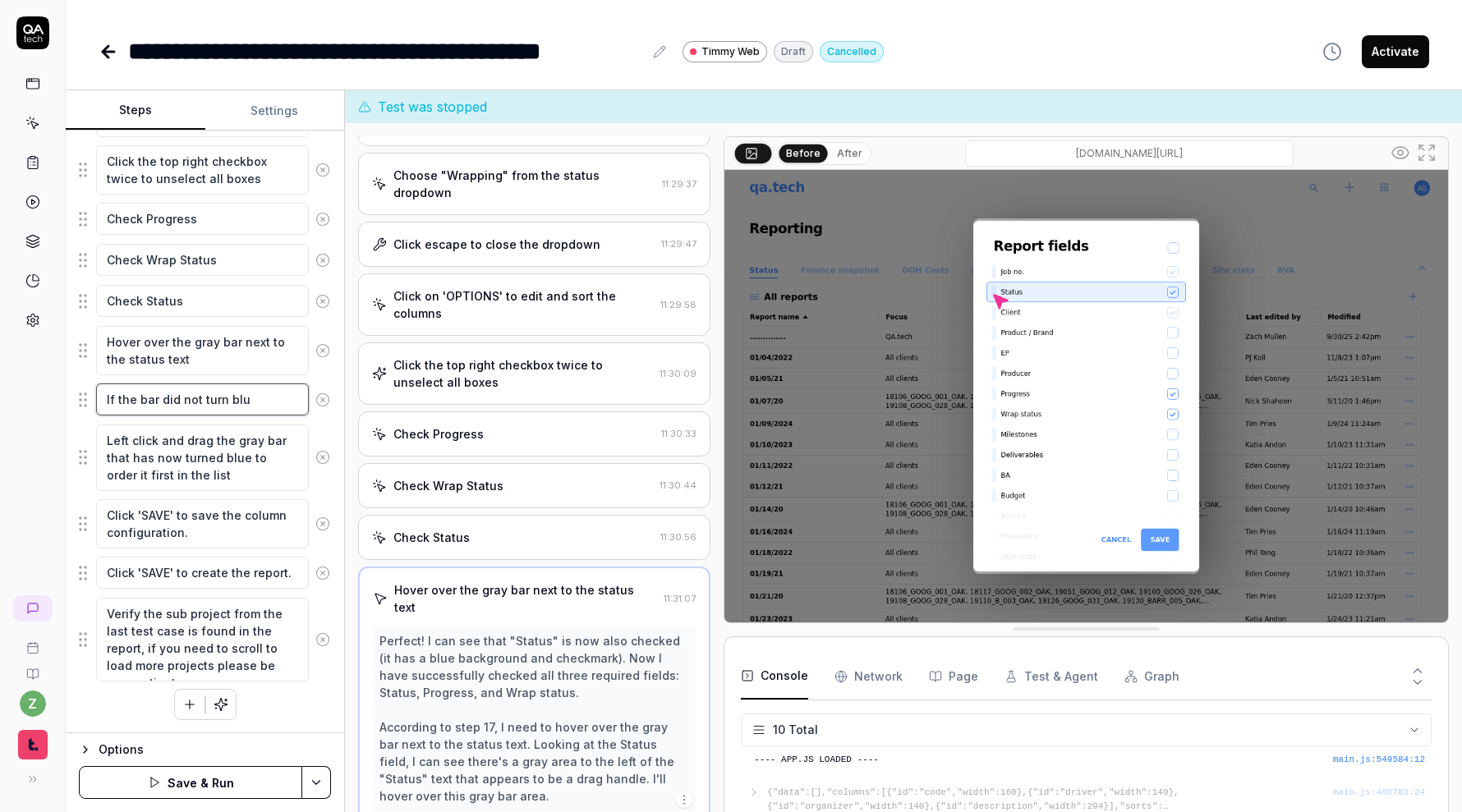
type textarea "*"
type textarea "If the bar did not turn blue"
type textarea "*"
type textarea "If the bar did not turn blue,"
type textarea "*"
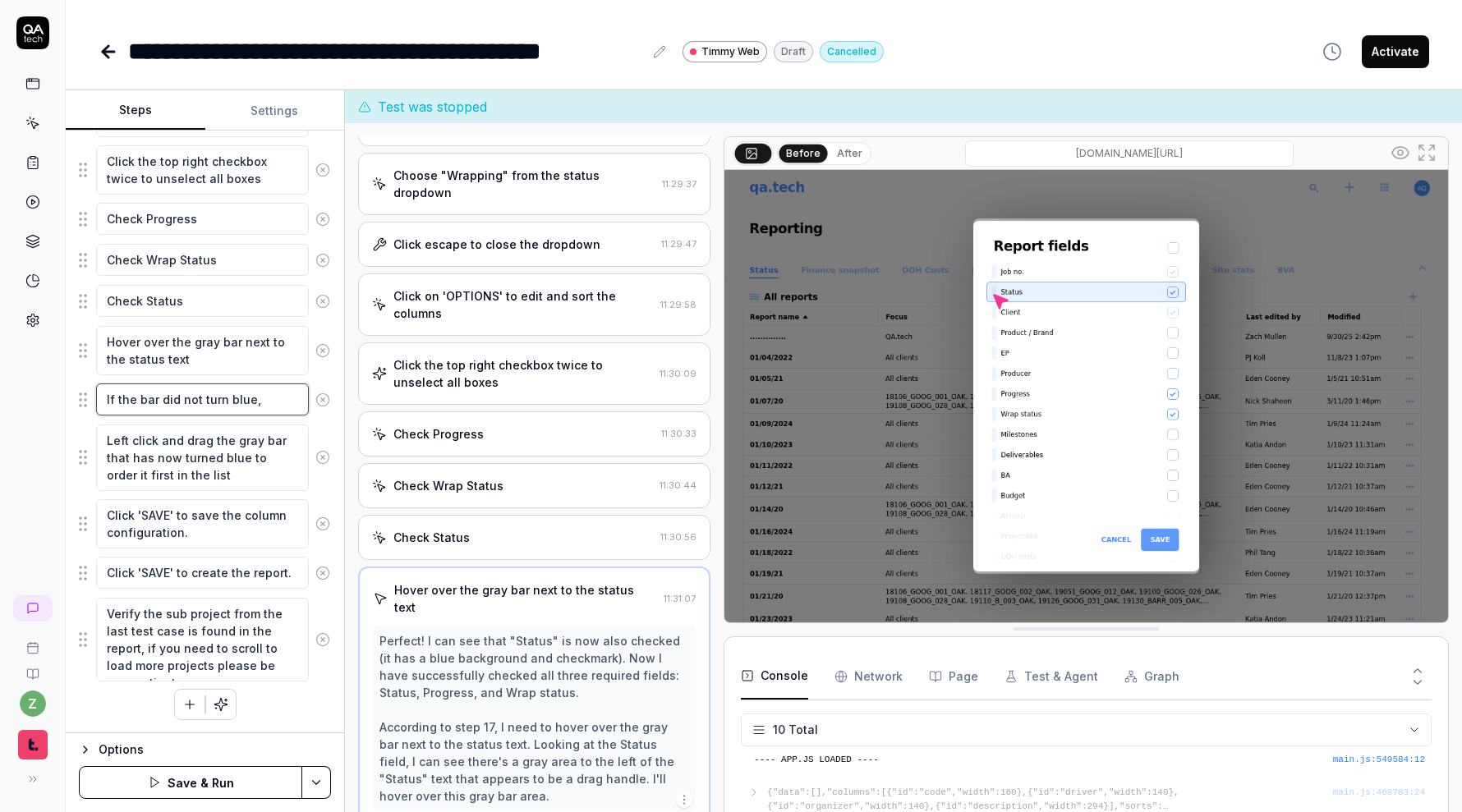
type textarea "If the bar did not turn blue"
type textarea "*"
type textarea "If the bar did not turn blu"
type textarea "*"
type textarea "If the bar did not turn bl"
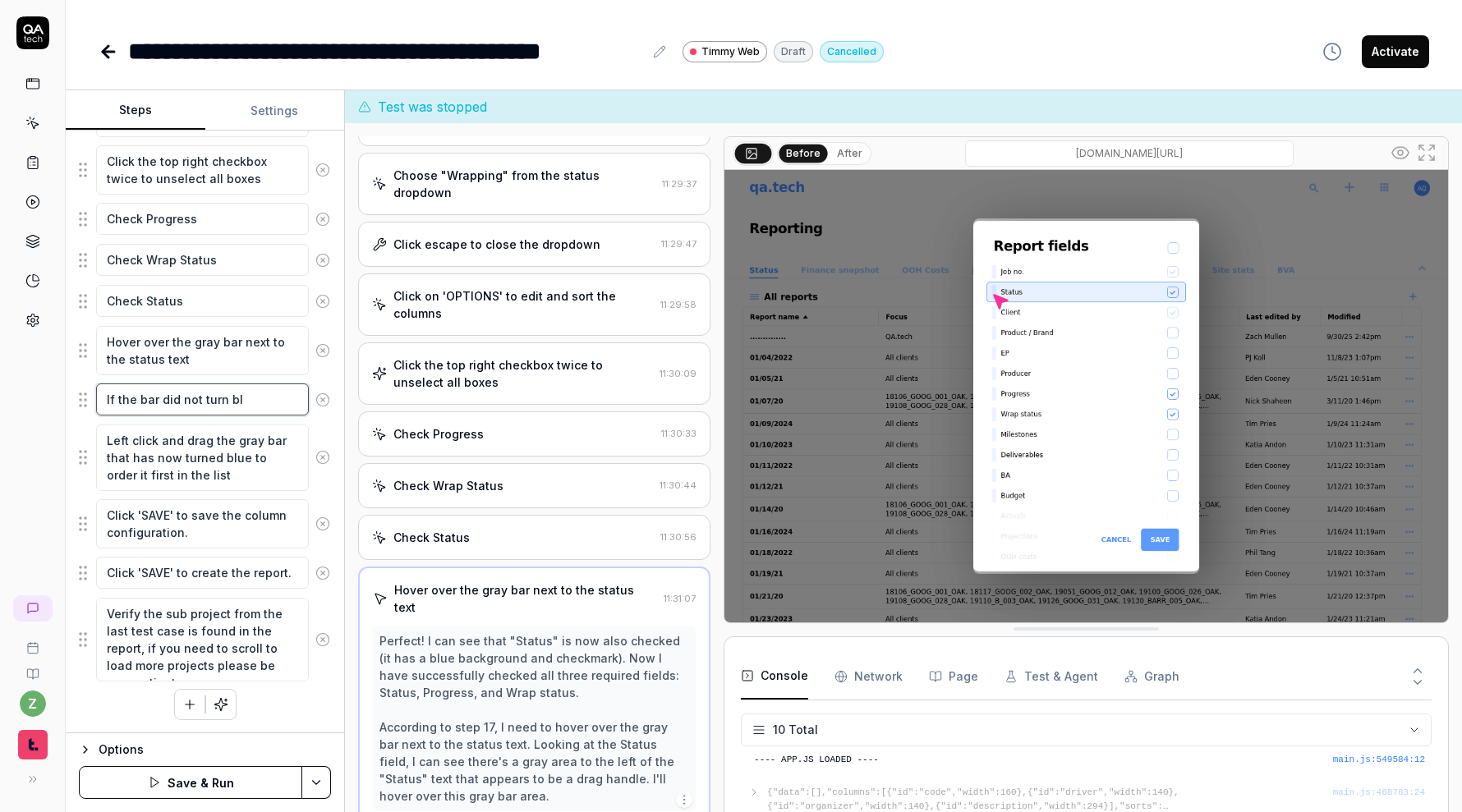
type textarea "*"
type textarea "If the bar did not turn b"
type textarea "*"
type textarea "If the bar did not turn"
type textarea "*"
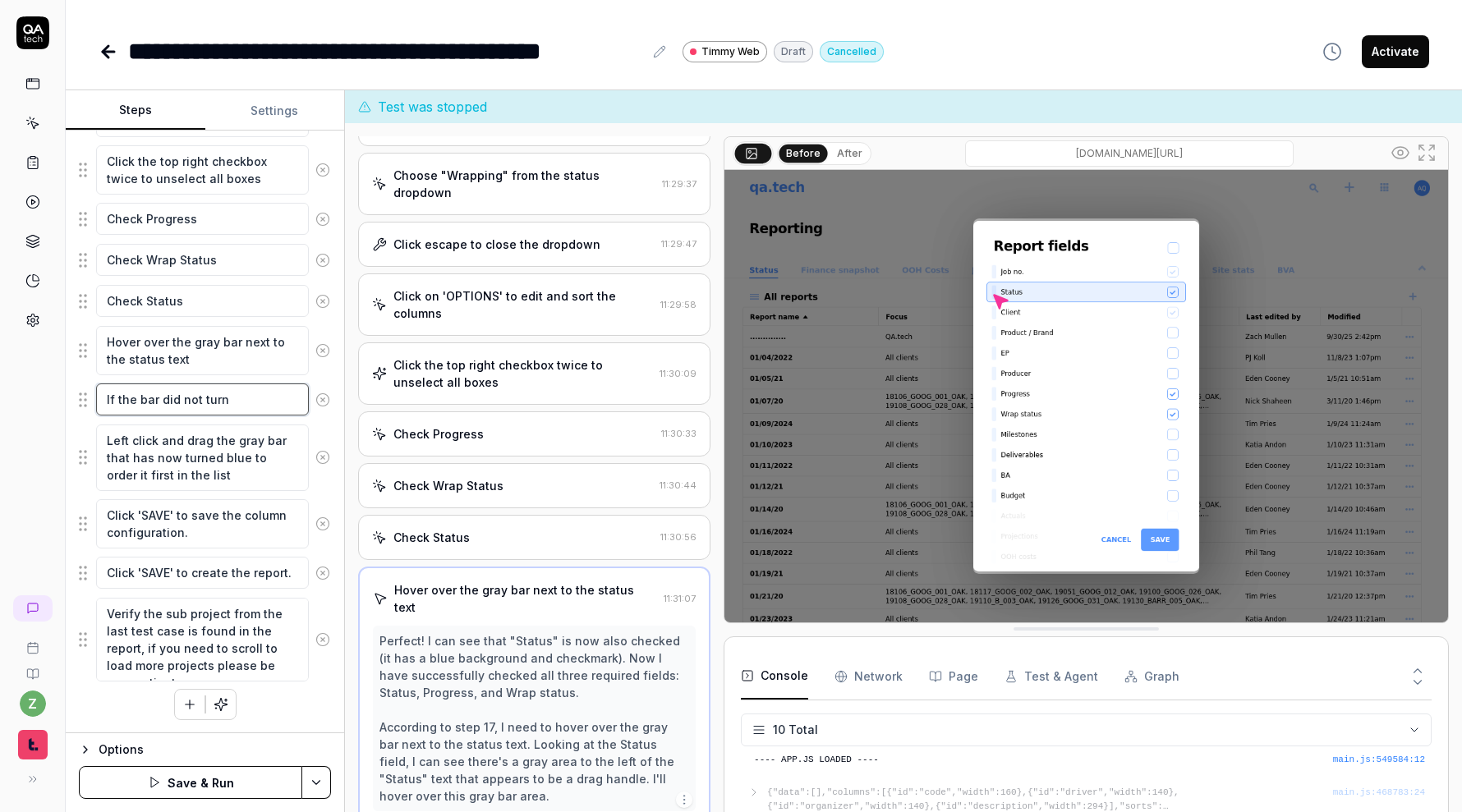
type textarea "If the bar did not turn"
type textarea "*"
type textarea "If the bar did not tur"
type textarea "*"
type textarea "If the bar did not tu"
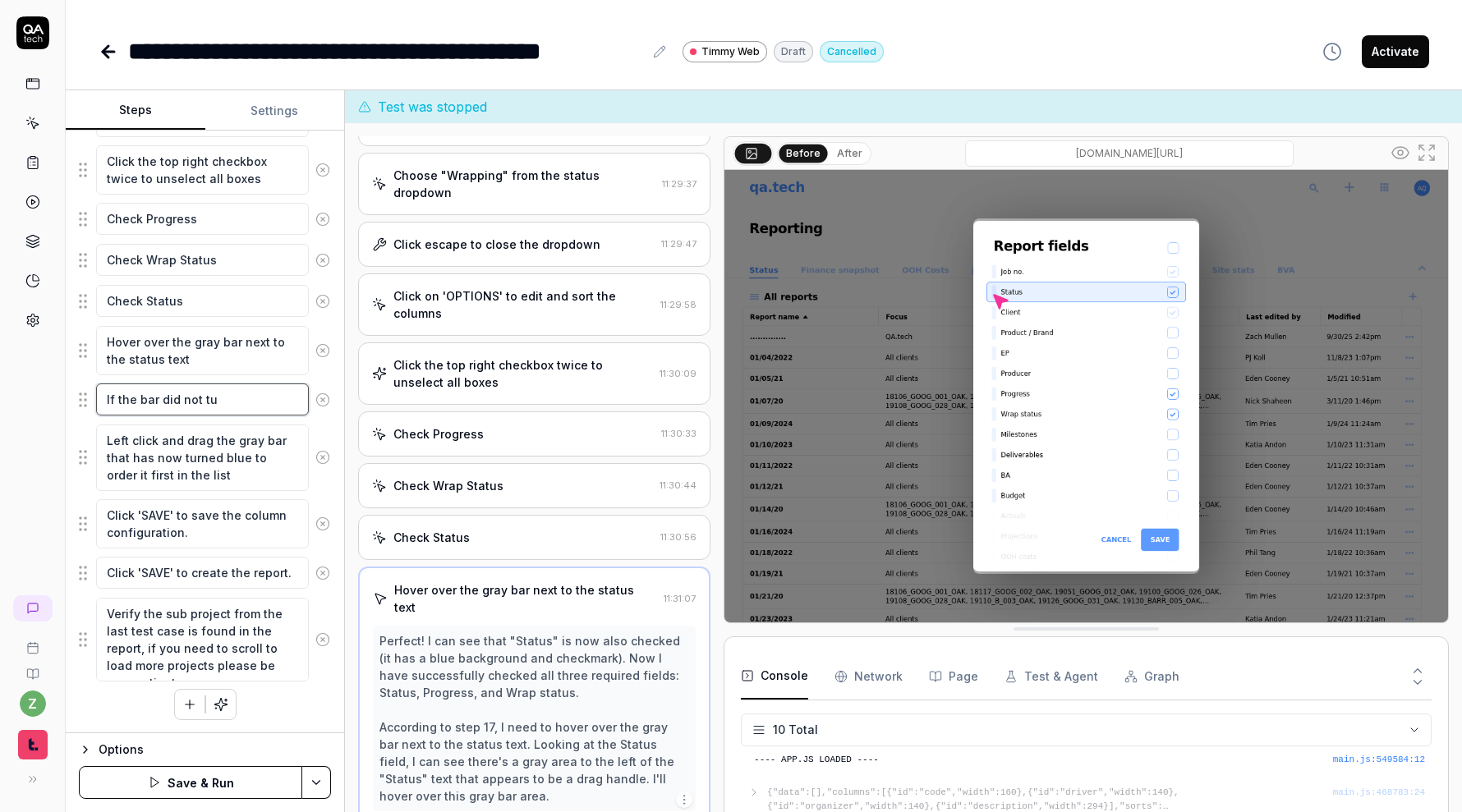
type textarea "*"
type textarea "If the bar did not t"
type textarea "*"
type textarea "If the bar did not"
type textarea "*"
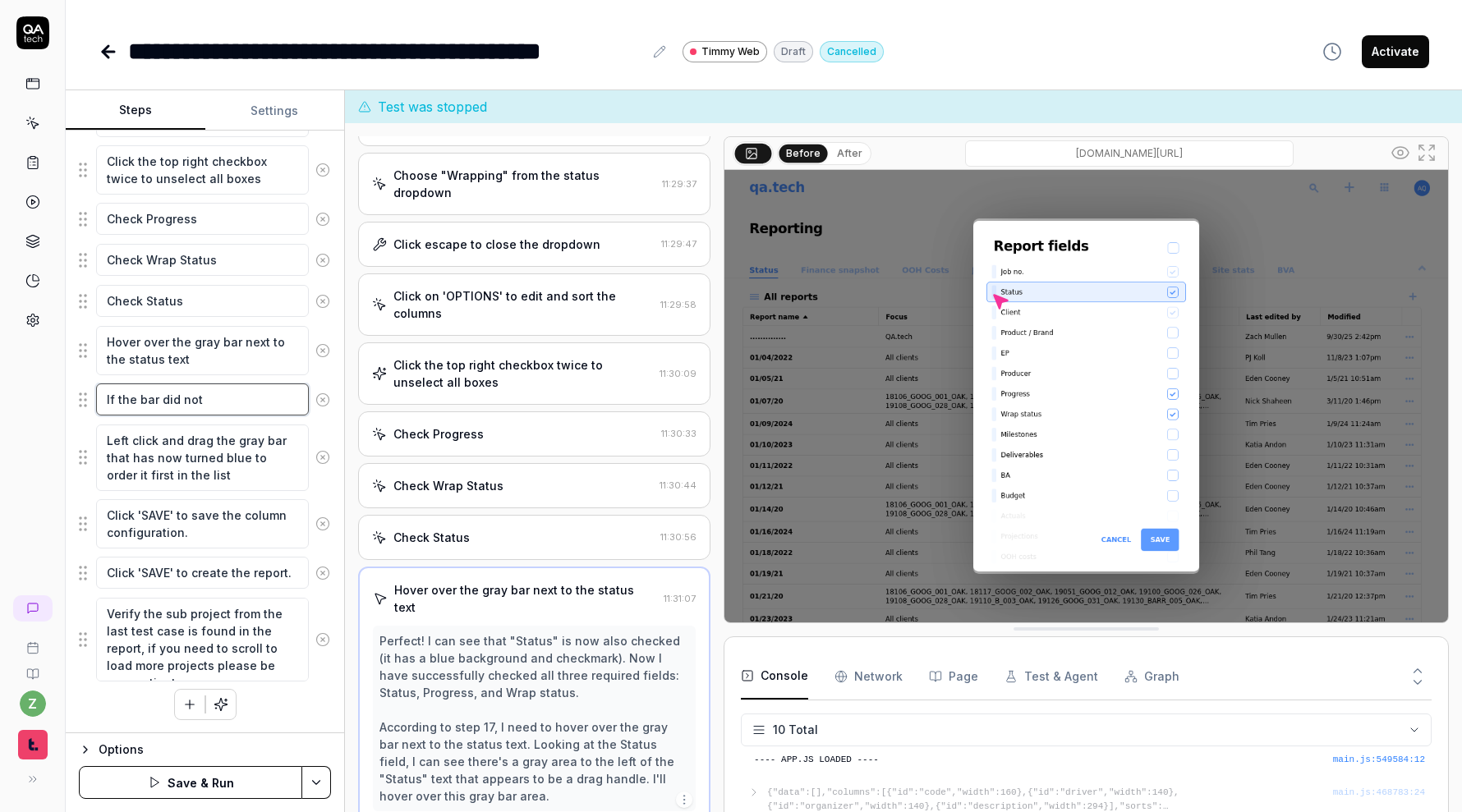
type textarea "If the bar did not"
type textarea "*"
type textarea "If the bar did no"
type textarea "*"
type textarea "If the bar did n"
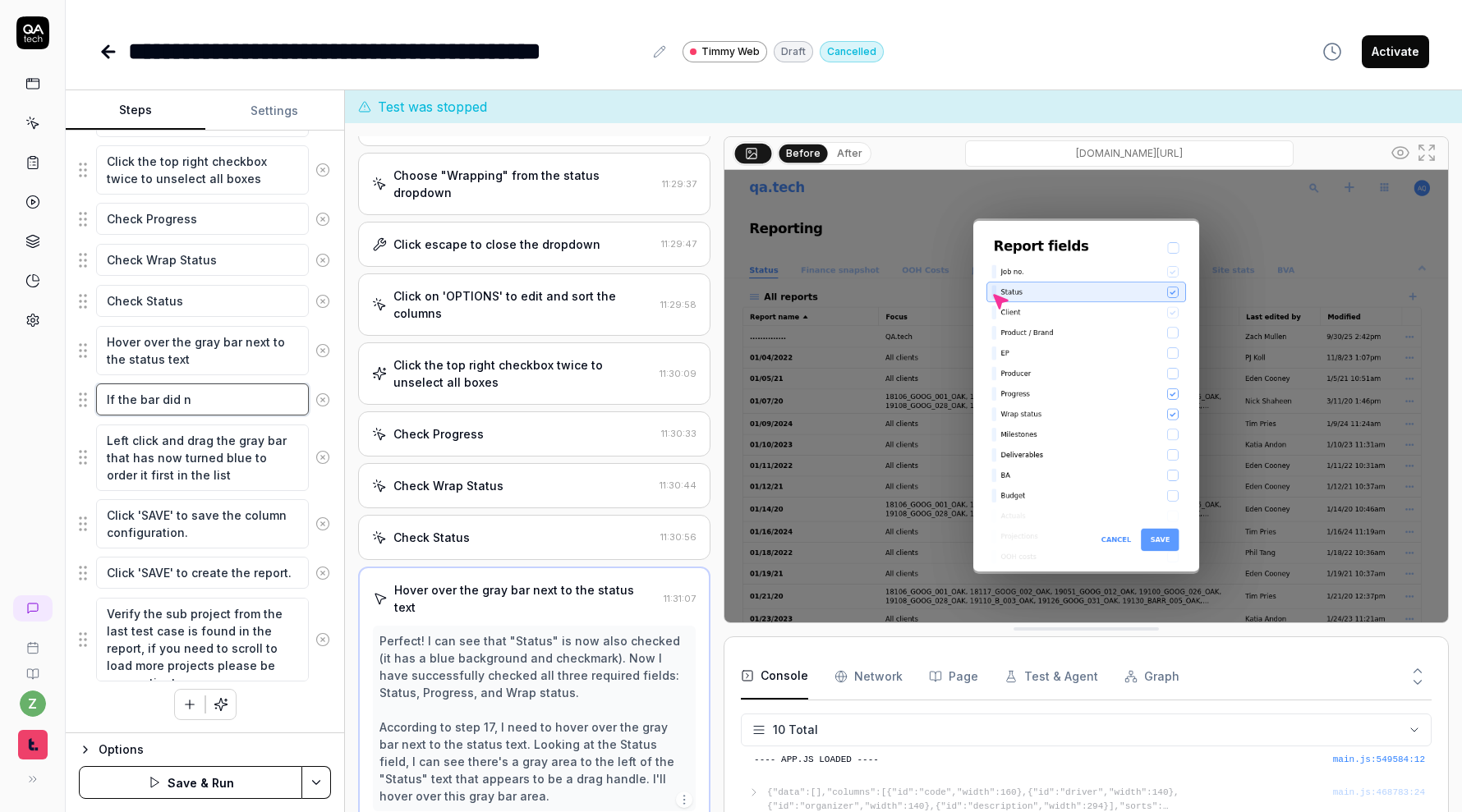
type textarea "*"
type textarea "If the bar did"
type textarea "*"
type textarea "If the bar did"
type textarea "*"
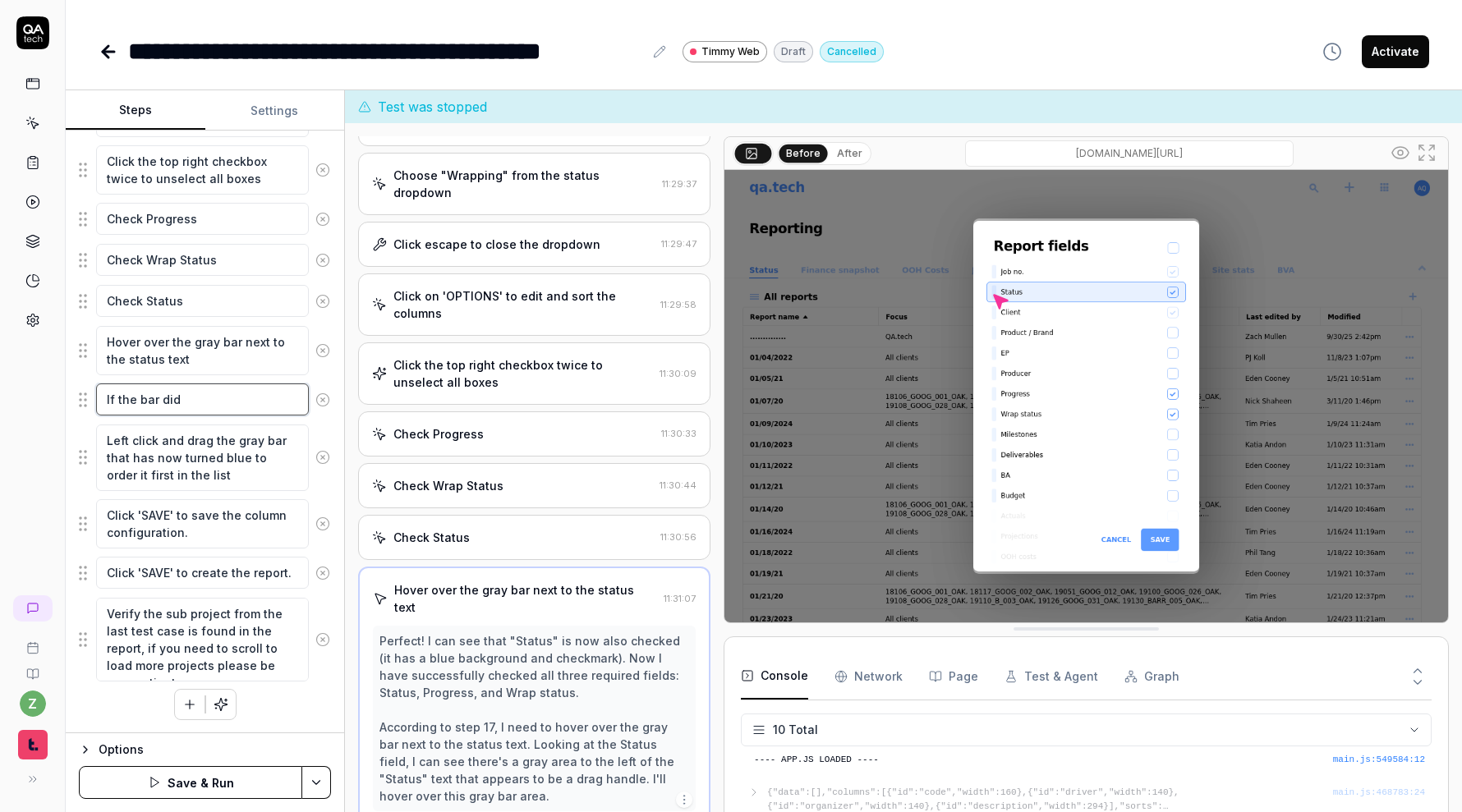
type textarea "If the bar di"
type textarea "*"
type textarea "If the bar d"
type textarea "*"
type textarea "If the bar"
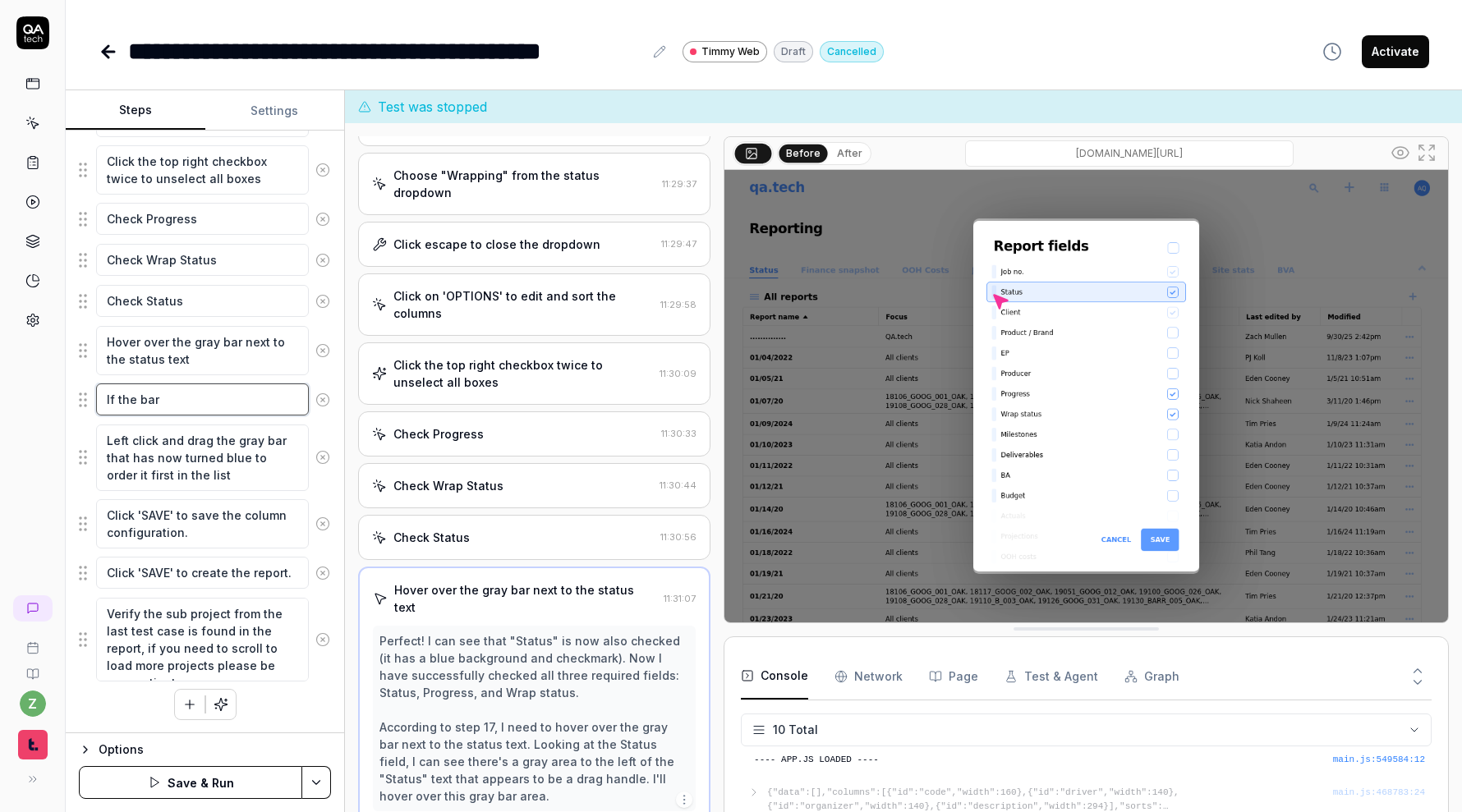
type textarea "*"
type textarea "If the bar"
type textarea "*"
type textarea "If the ba"
type textarea "*"
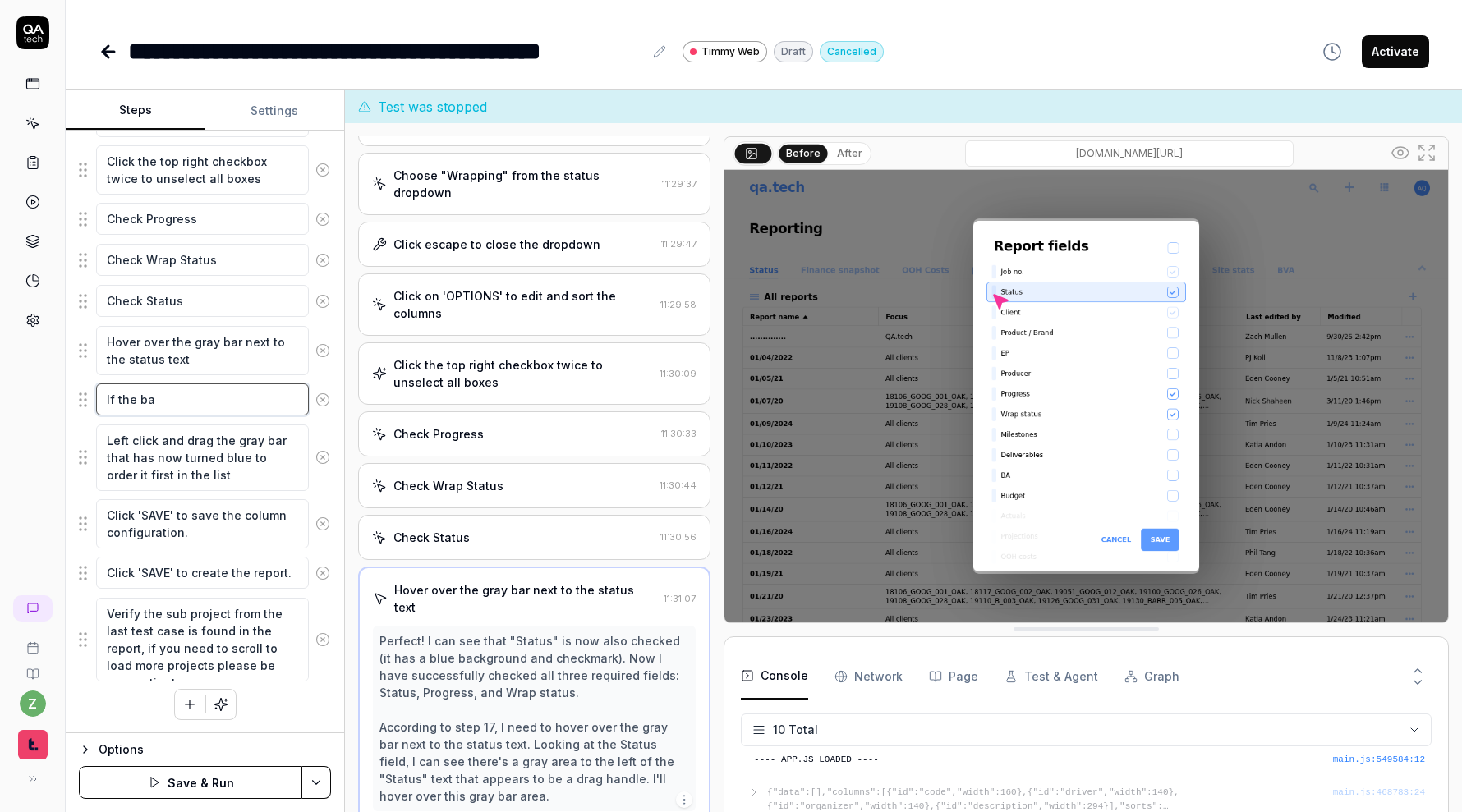
type textarea "If the b"
type textarea "*"
type textarea "If the"
type textarea "*"
type textarea "If the v"
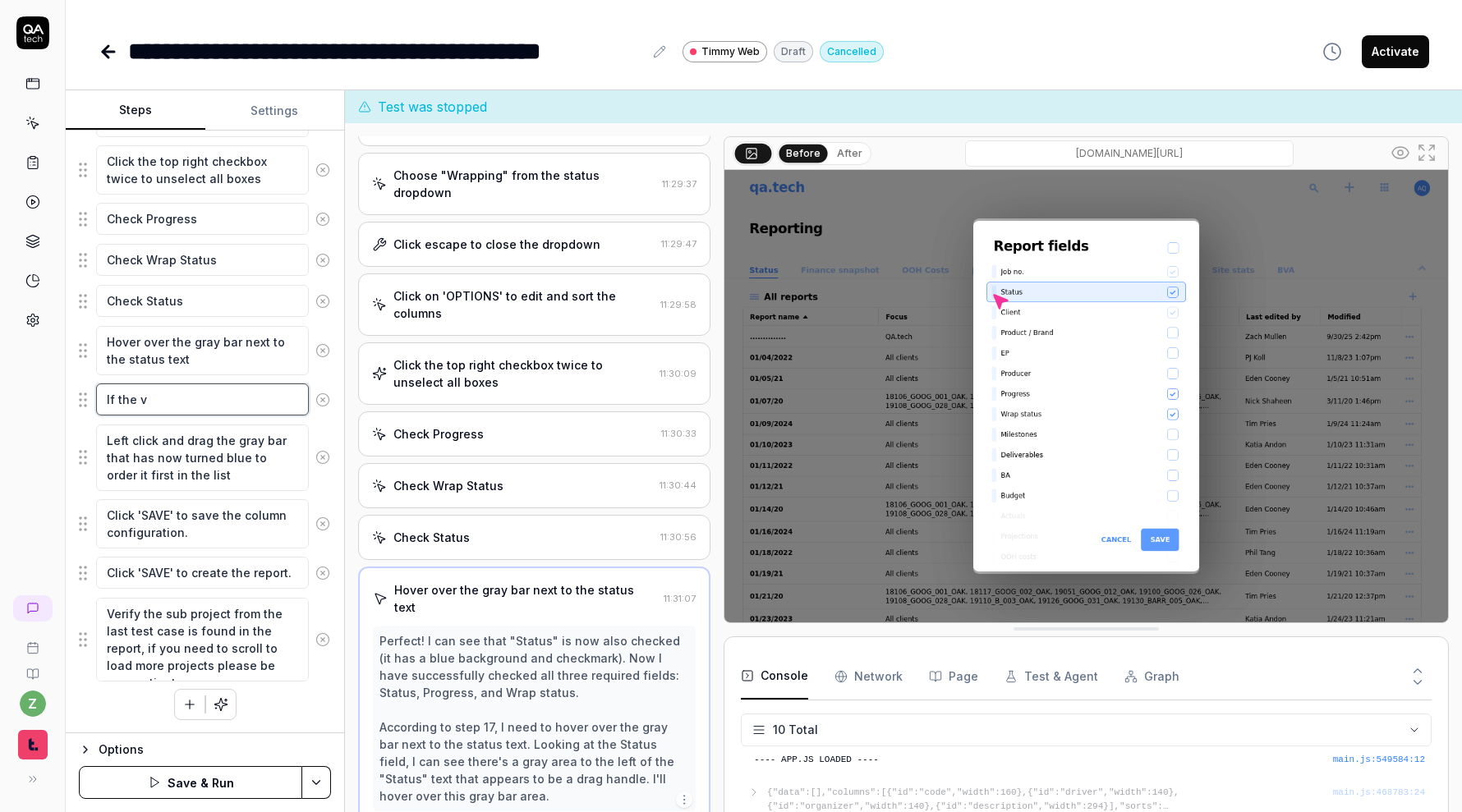
type textarea "*"
type textarea "If the ve"
type textarea "*"
type textarea "If the ver"
type textarea "*"
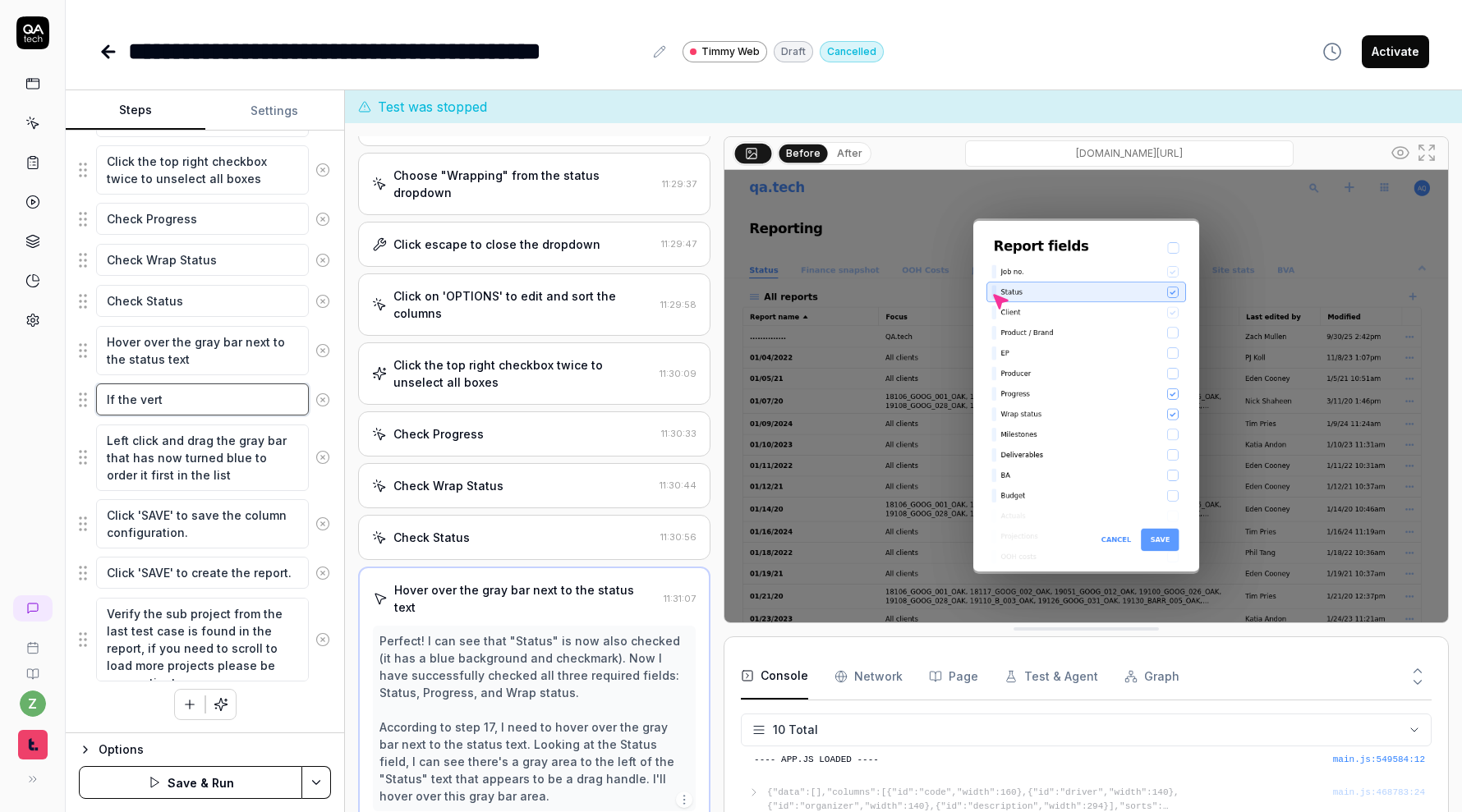
type textarea "If the verti"
type textarea "*"
type textarea "If the vertic"
type textarea "*"
type textarea "If the vertica"
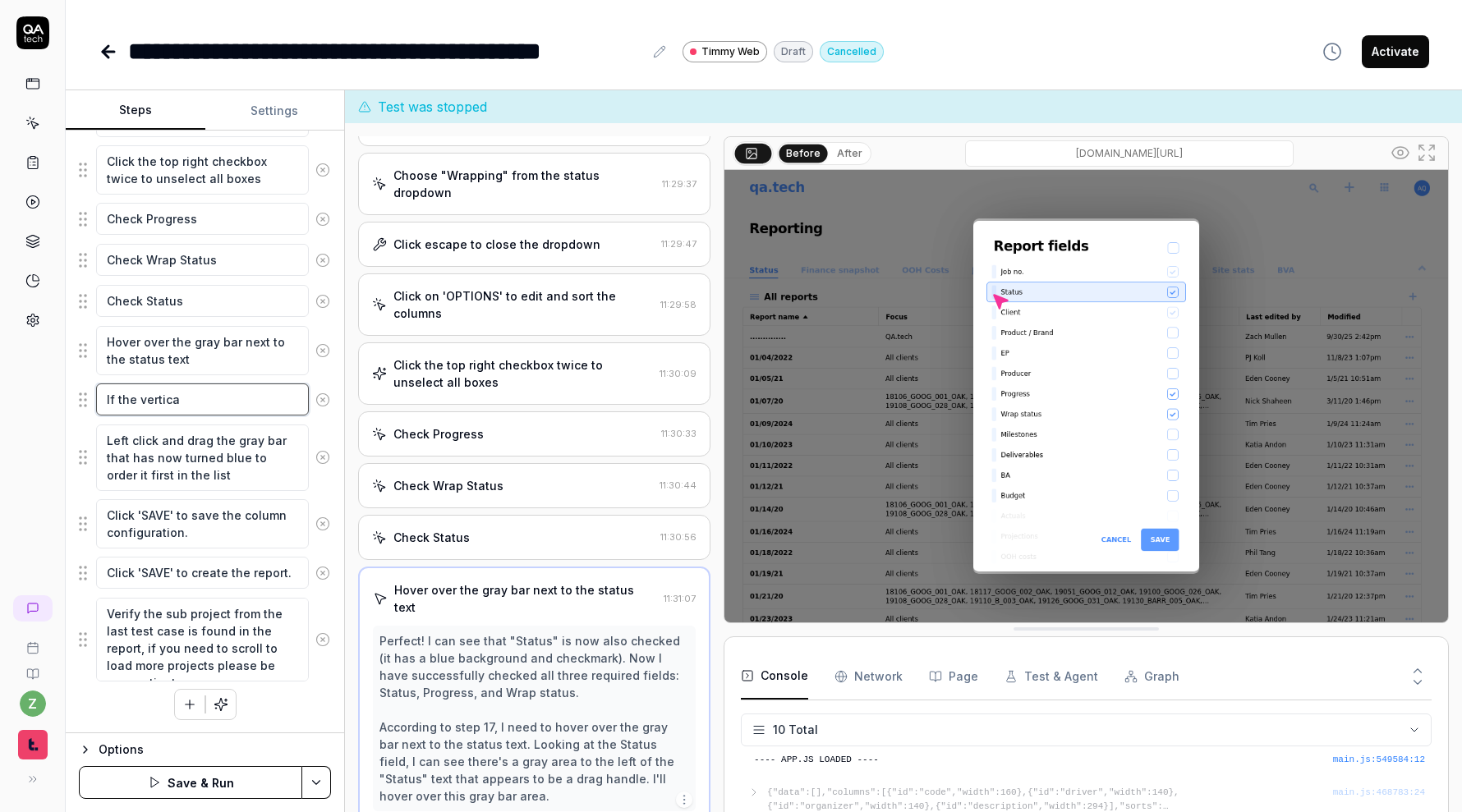
type textarea "*"
type textarea "If the vertical"
type textarea "*"
type textarea "If the vertical b"
type textarea "*"
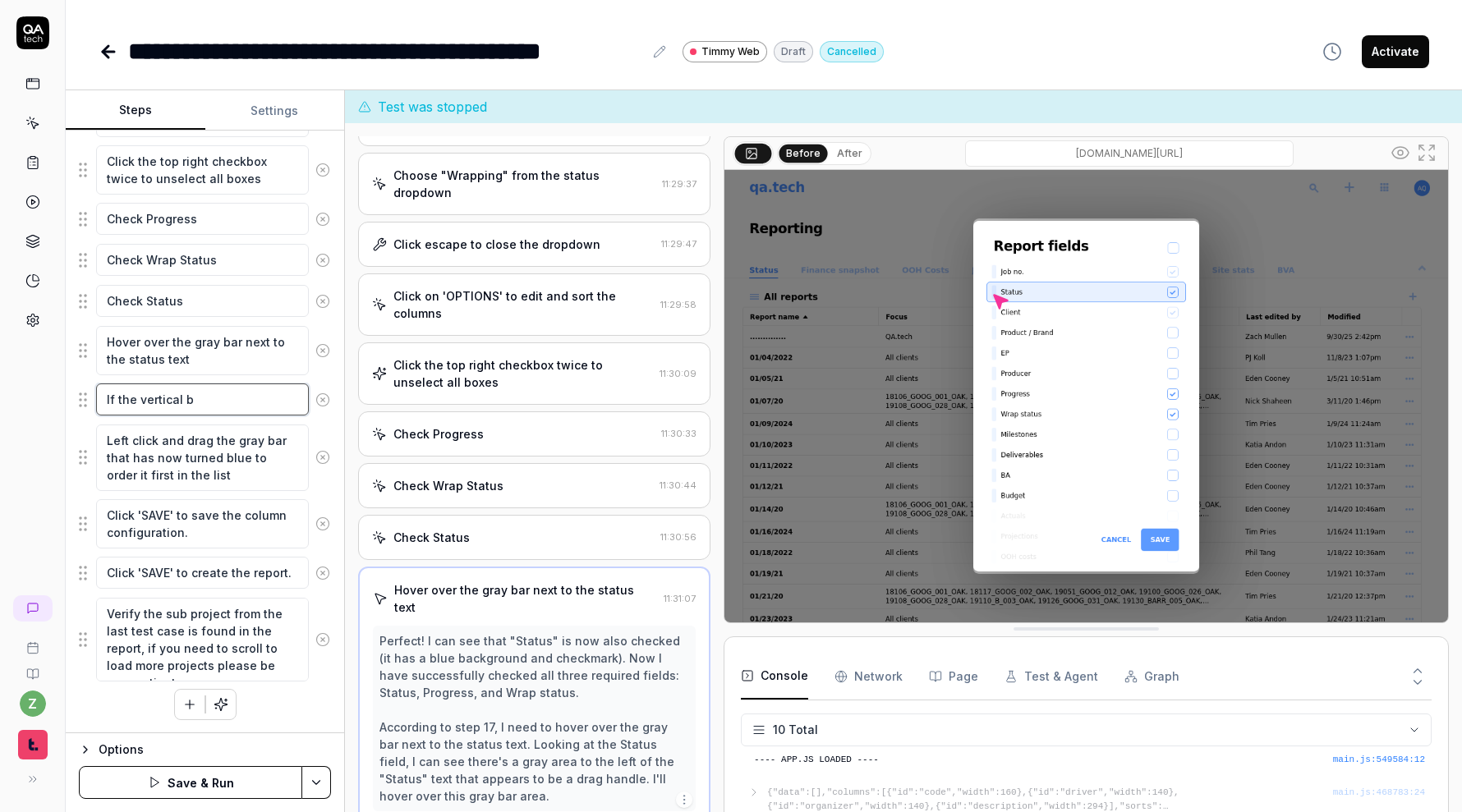
type textarea "If the vertical ba"
type textarea "*"
type textarea "If the vertical bar"
type textarea "*"
type textarea "If the vertical bar"
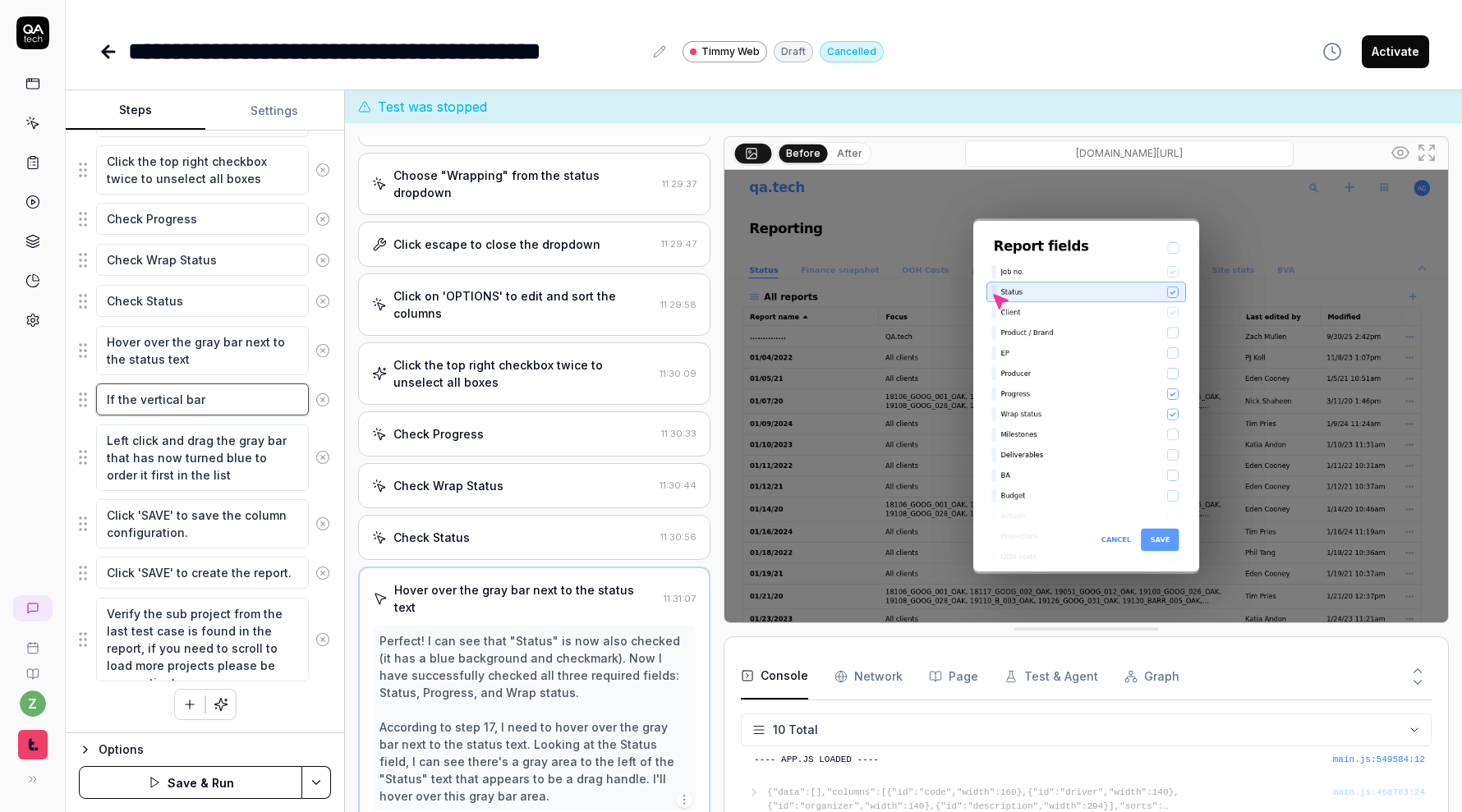
type textarea "*"
type textarea "If the vertical bar di"
type textarea "*"
type textarea "If the vertical bar did"
type textarea "*"
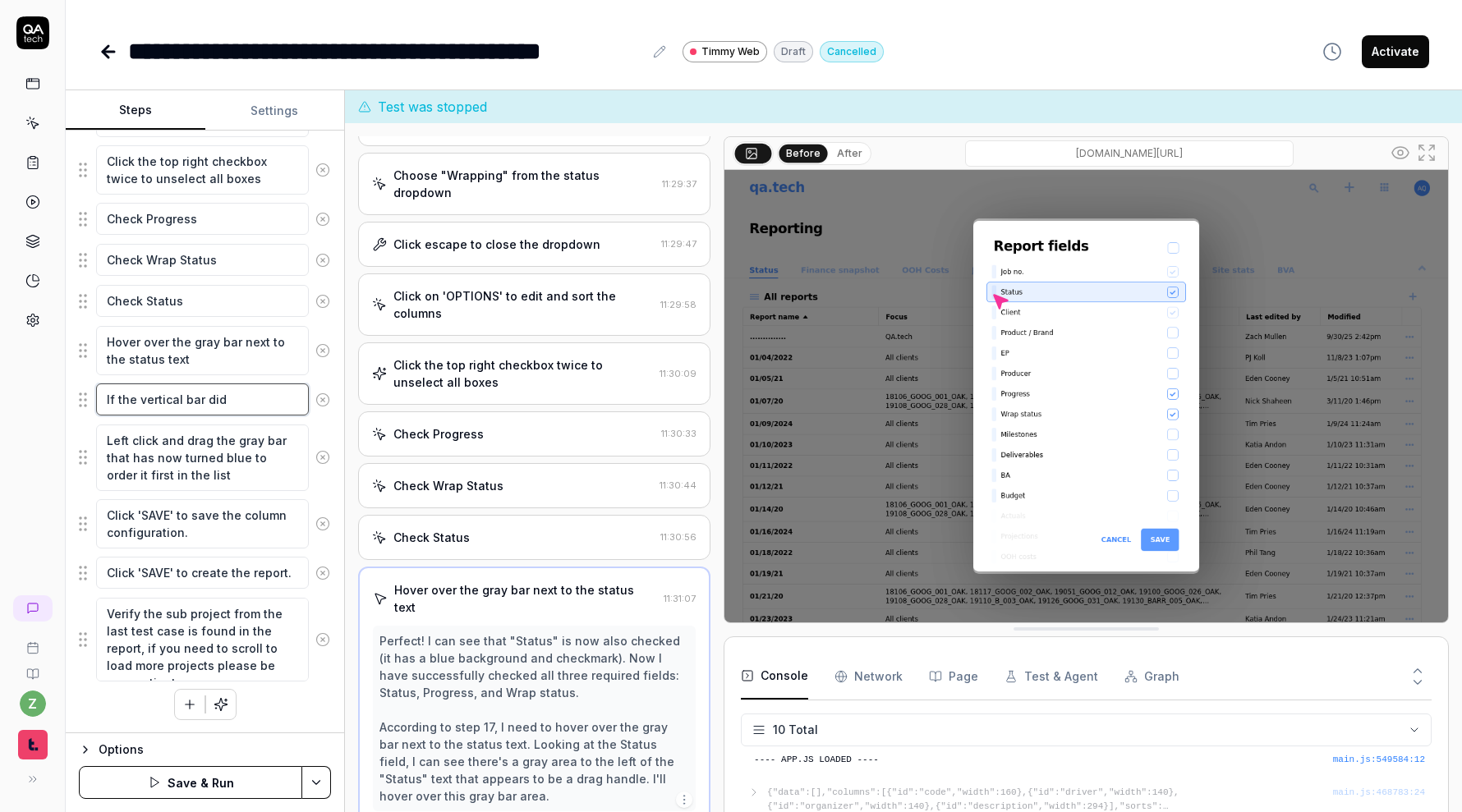
type textarea "If the vertical bar did"
type textarea "*"
type textarea "If the vertical bar did n"
type textarea "*"
type textarea "If the vertical bar did no"
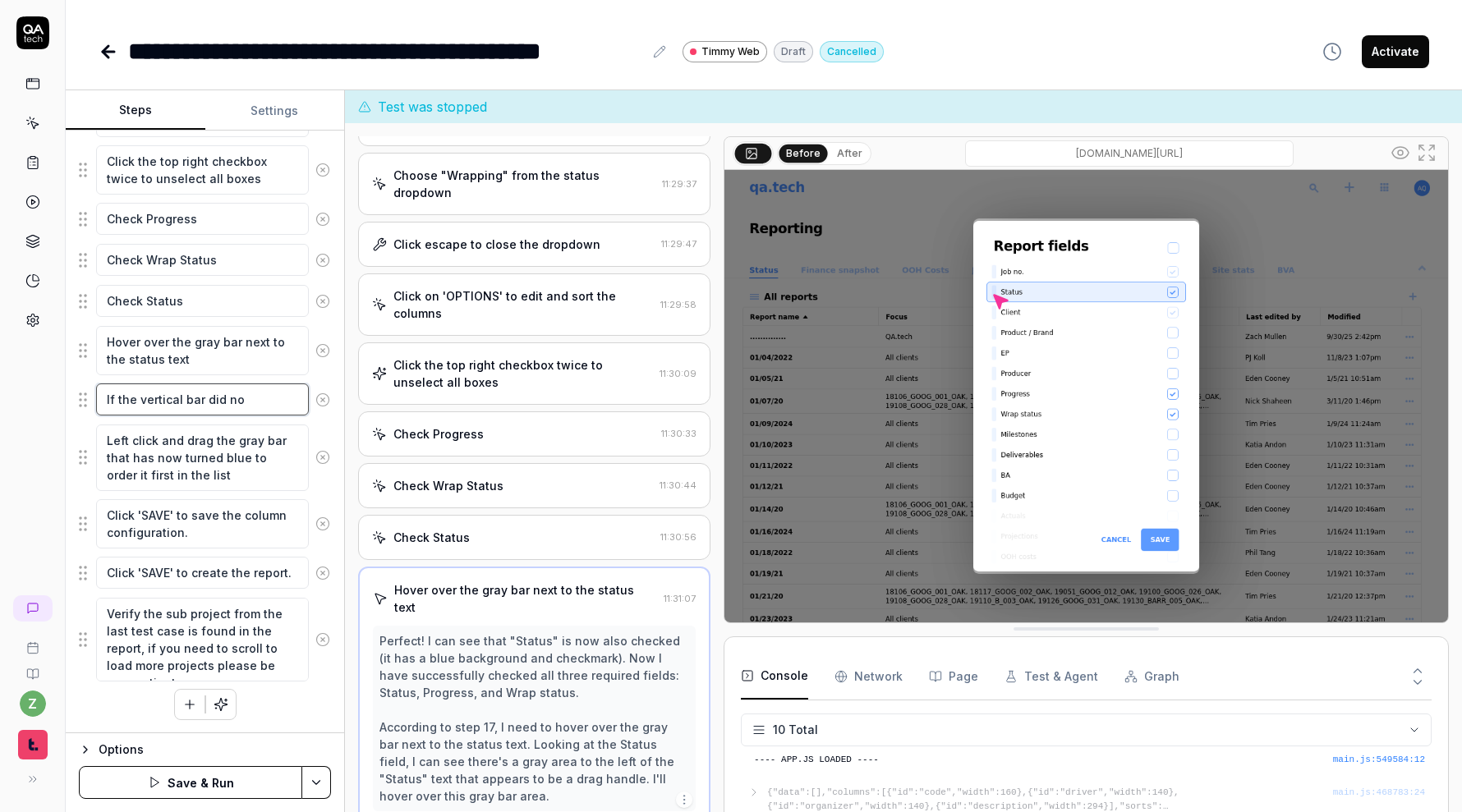
type textarea "*"
type textarea "If the vertical bar did not"
type textarea "*"
type textarea "If the vertical bar did not"
type textarea "*"
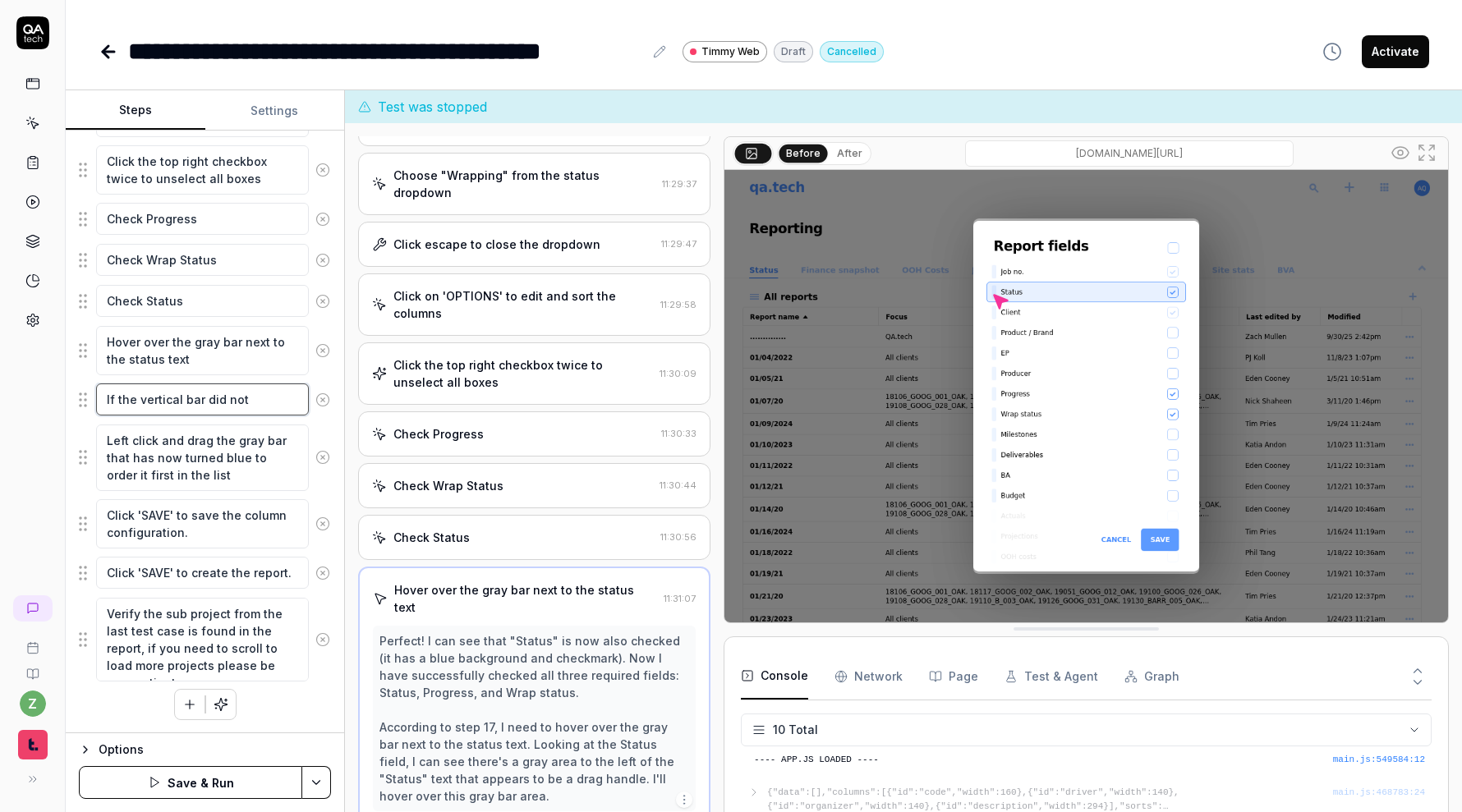
type textarea "If the vertical bar did not t"
type textarea "*"
type textarea "If the vertical bar did not tu"
type textarea "*"
type textarea "If the vertical bar did not tur"
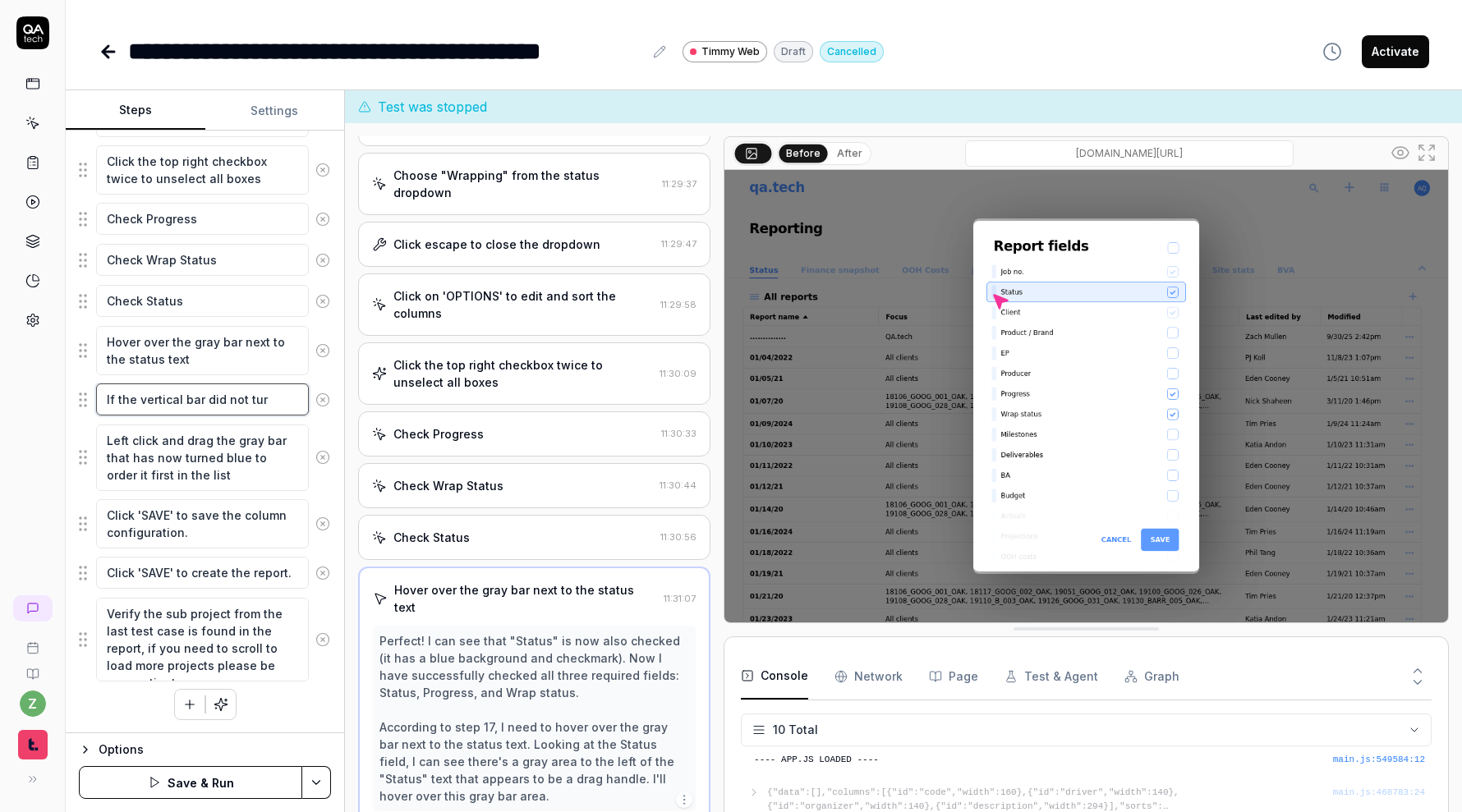
type textarea "*"
type textarea "If the vertical bar did not turn"
click at [223, 345] on textarea "Hover over the gray bar next to the status text" at bounding box center [202, 350] width 212 height 49
click at [287, 405] on textarea "If the vertical bar did not turn" at bounding box center [202, 399] width 212 height 32
type textarea "*"
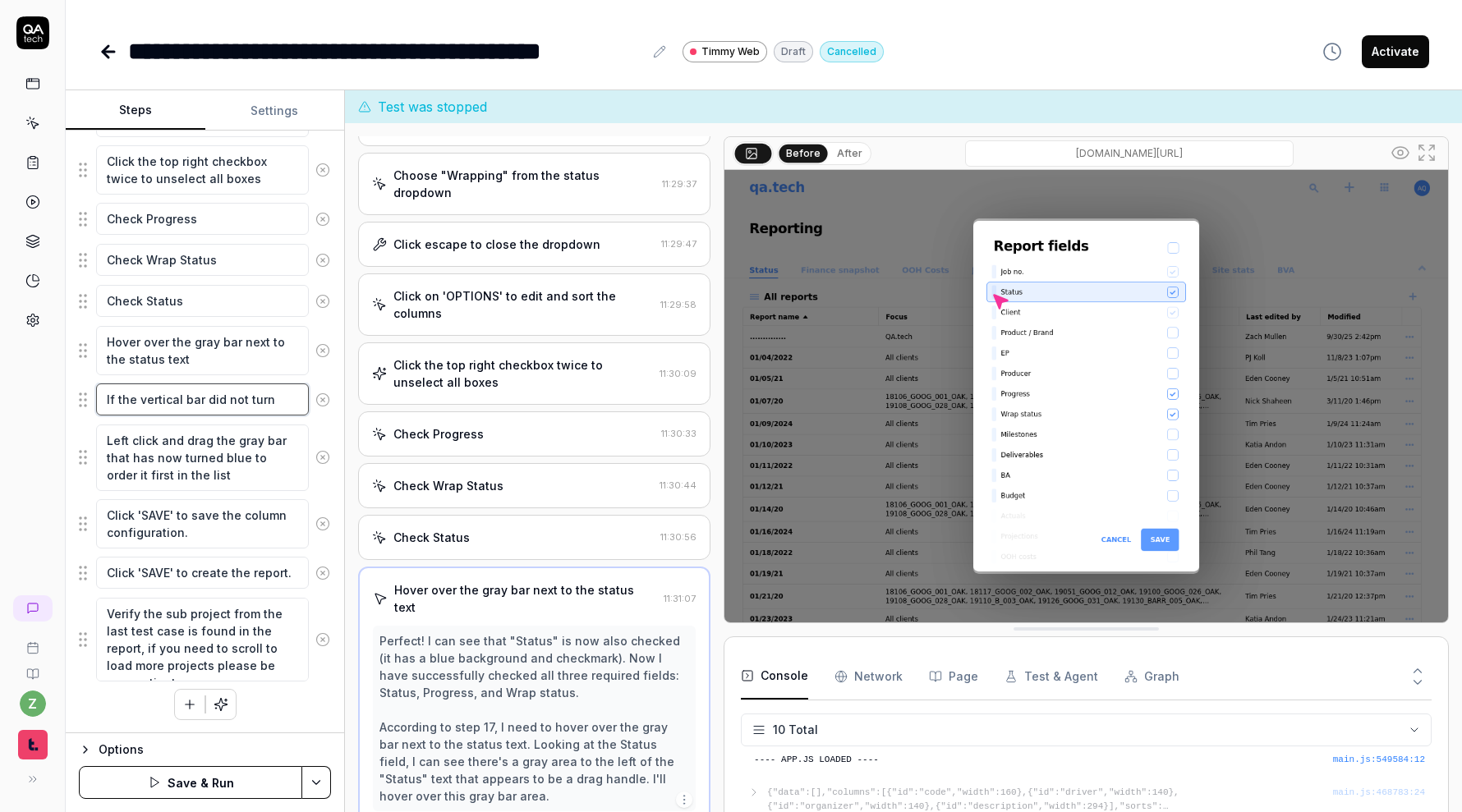
type textarea "If the vertical bar did not turn"
type textarea "*"
type textarea "If the vertical bar did not turn b"
type textarea "*"
type textarea "If the vertical bar did not turn bl"
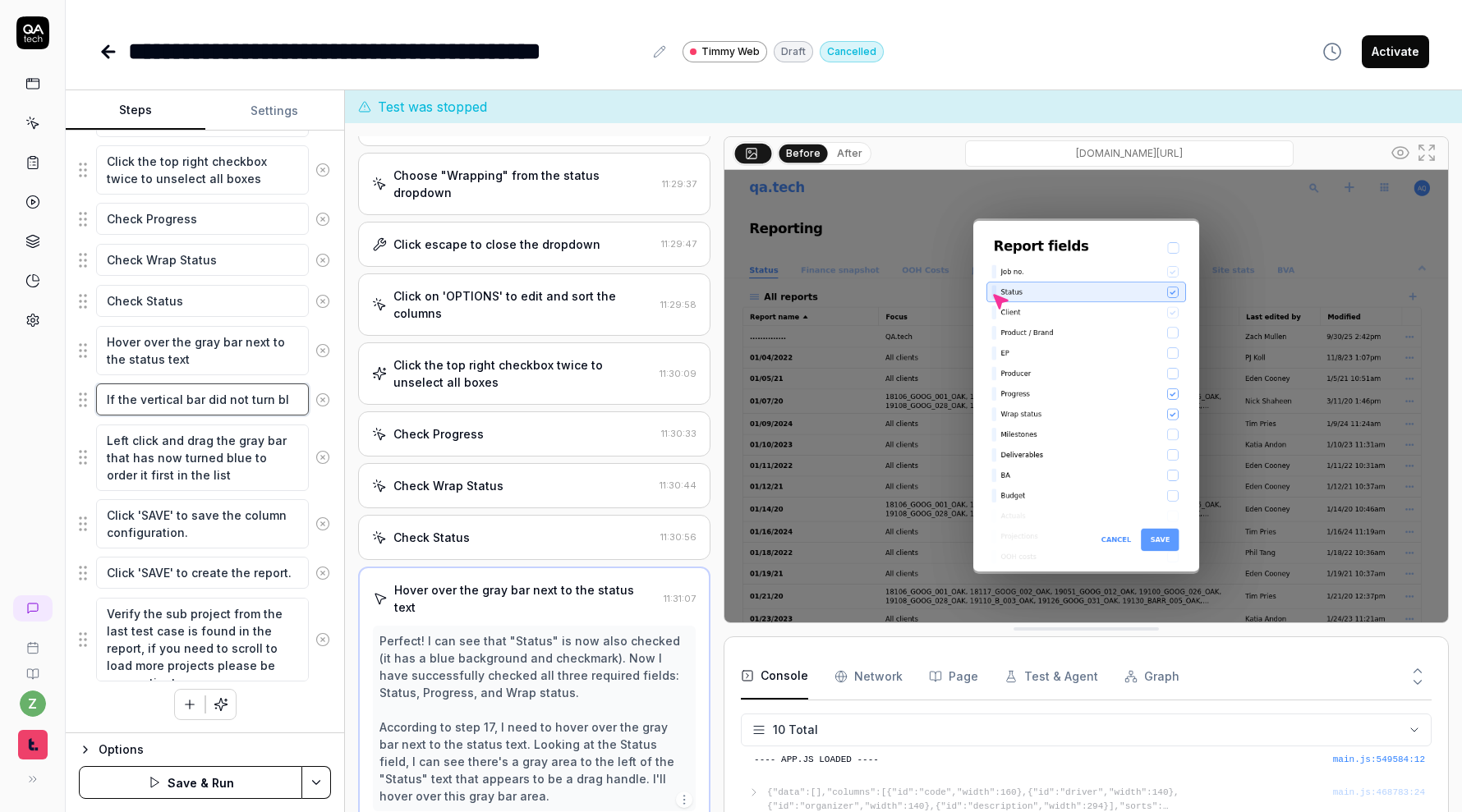
type textarea "*"
type textarea "If the vertical bar did not turn blu"
type textarea "*"
type textarea "If the vertical bar did not turn blue"
type textarea "*"
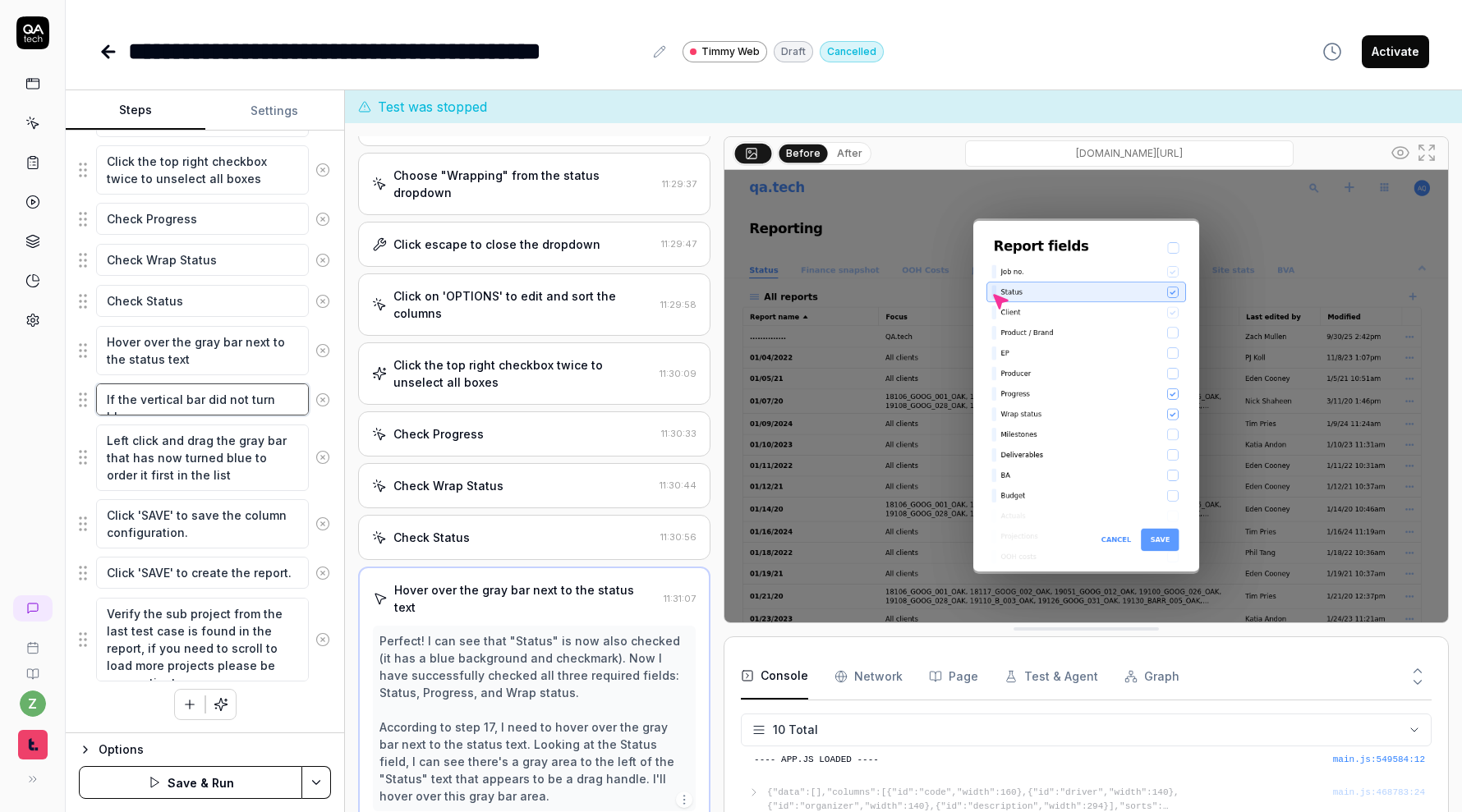
type textarea "If the vertical bar did not turn blue,"
type textarea "*"
type textarea "If the vertical bar did not turn blue,"
type textarea "*"
type textarea "If the vertical bar did not turn blue, i"
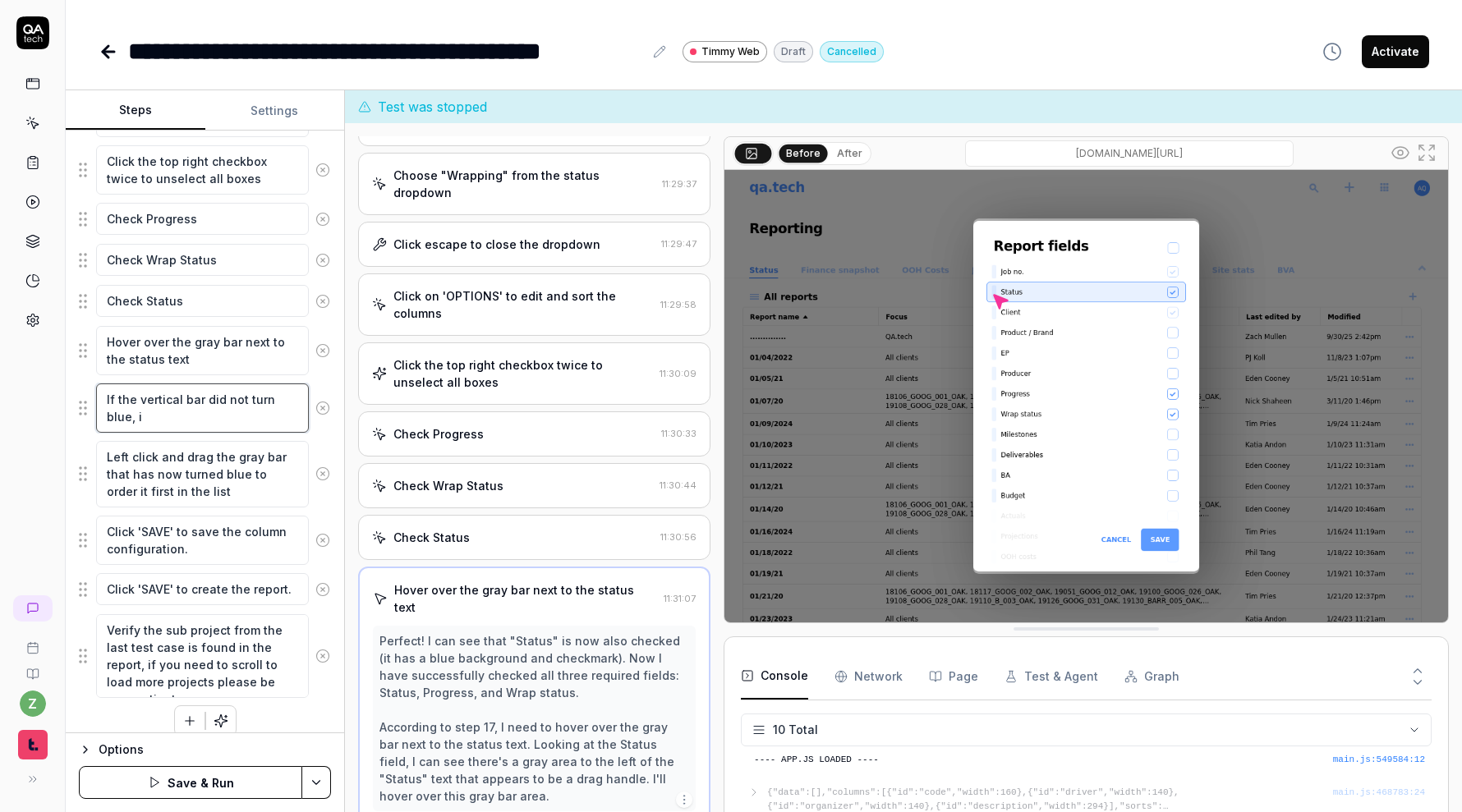
type textarea "*"
type textarea "If the vertical bar did not turn blue, it"
type textarea "*"
type textarea "If the vertical bar did not turn blue, it i"
type textarea "*"
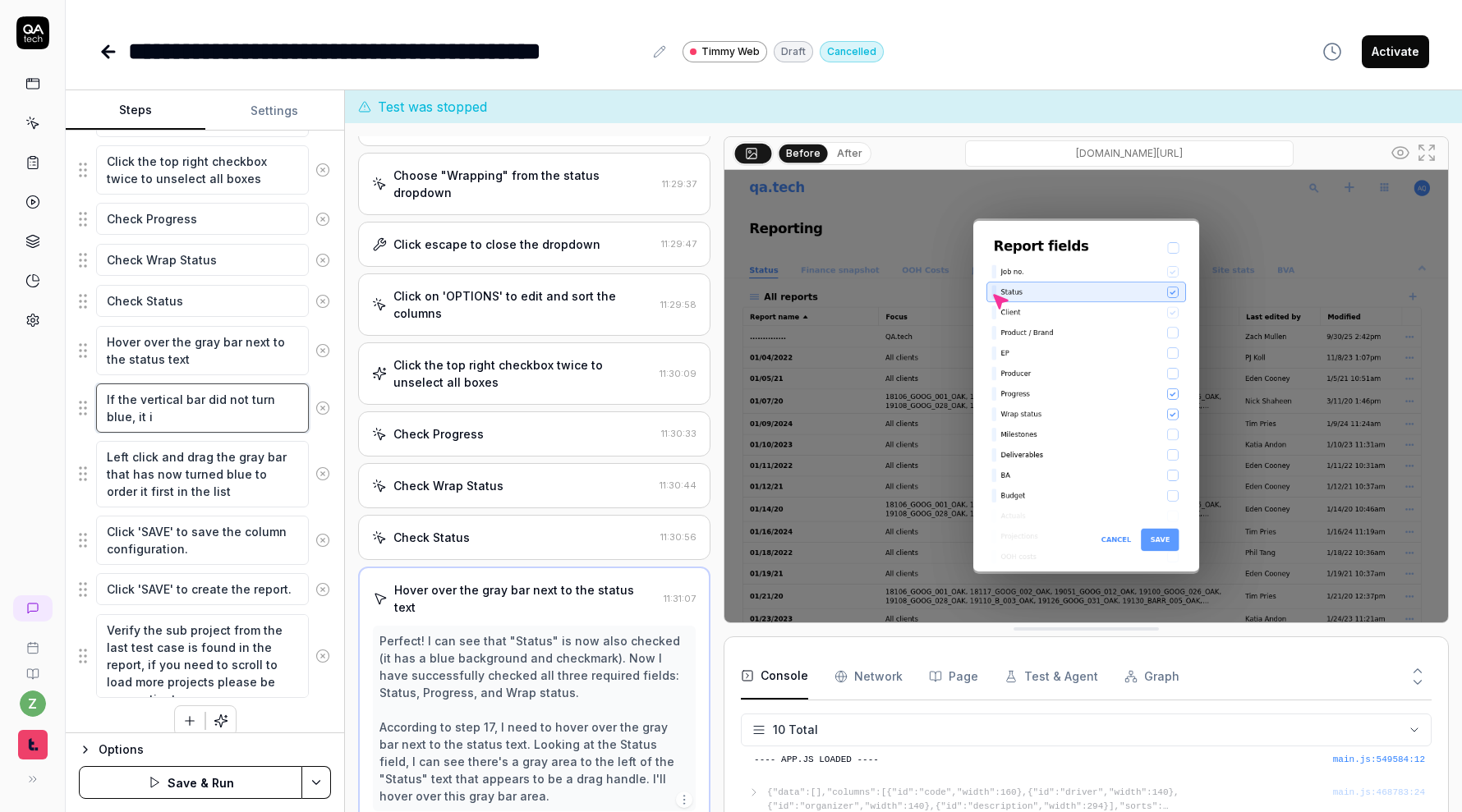
type textarea "If the vertical bar did not turn blue, it is"
type textarea "*"
type textarea "If the vertical bar did not turn blue, it is"
type textarea "*"
type textarea "If the vertical bar did not turn blue, it is n"
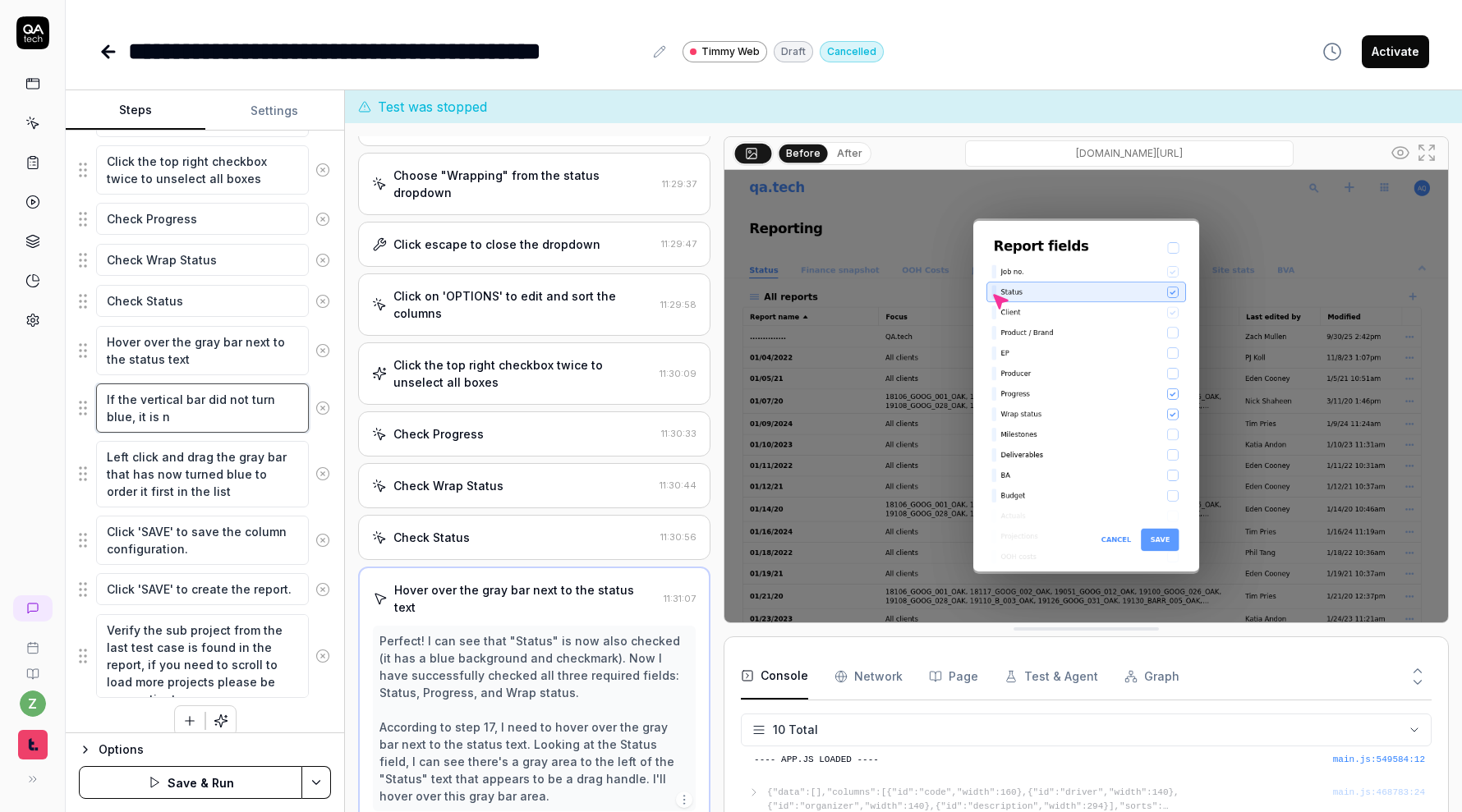
type textarea "*"
type textarea "If the vertical bar did not turn blue, it is no"
type textarea "*"
type textarea "If the vertical bar did not turn blue, it is not"
type textarea "*"
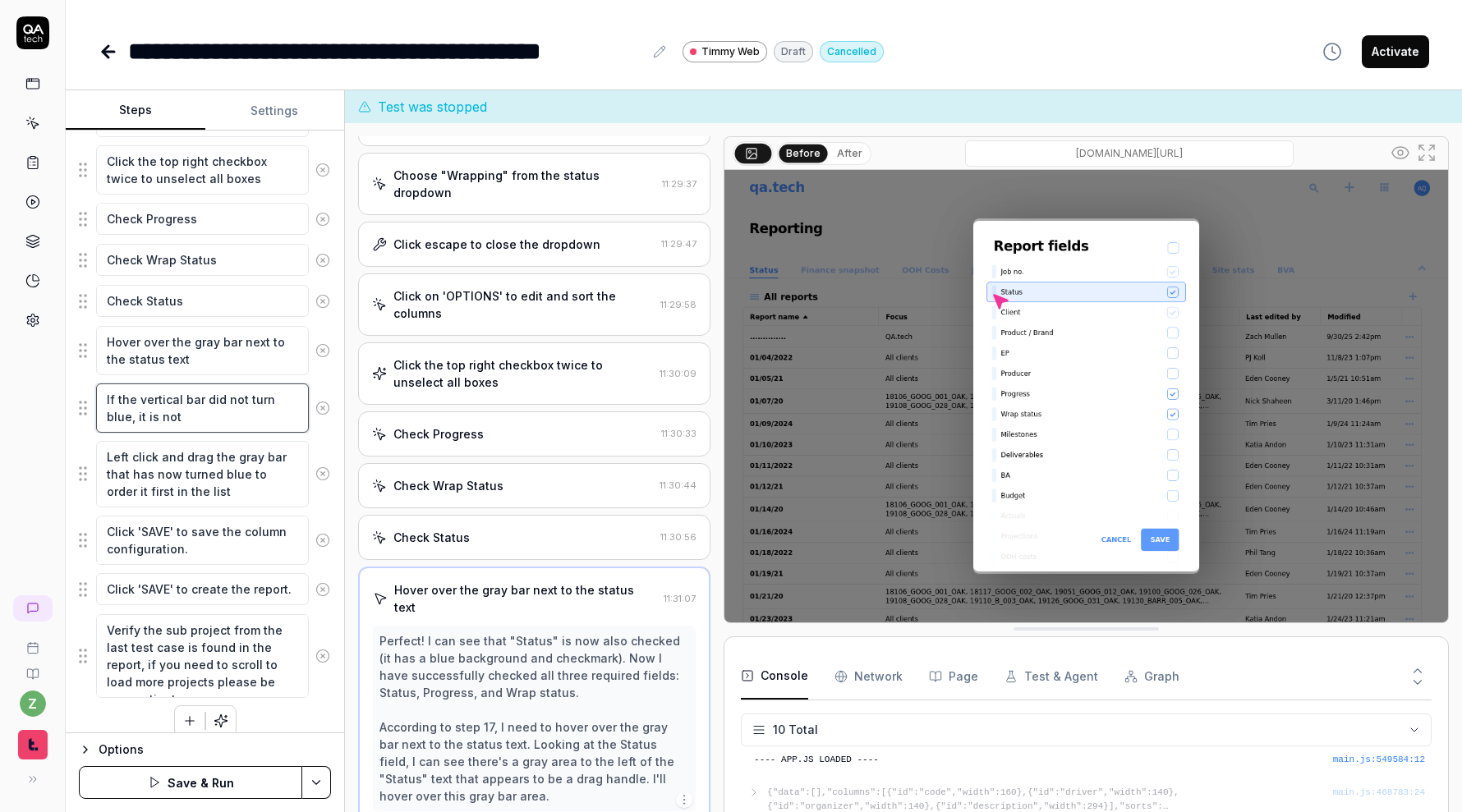
type textarea "If the vertical bar did not turn blue, it is not"
type textarea "*"
type textarea "If the vertical bar did not turn blue, it is not s"
type textarea "*"
type textarea "If the vertical bar did not turn blue, it is not su"
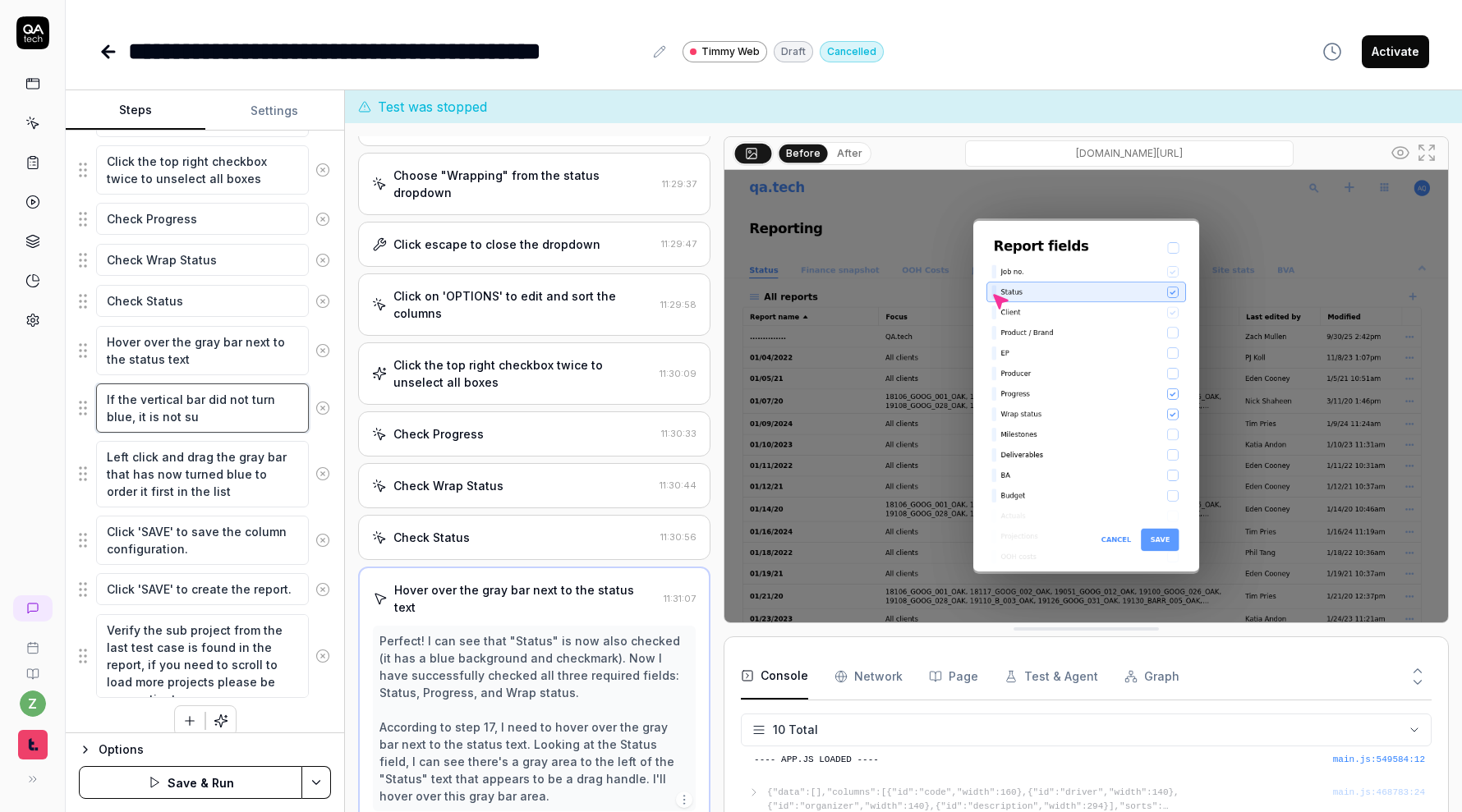
type textarea "*"
type textarea "If the vertical bar did not turn blue, it is not suc"
type textarea "*"
type textarea "If the vertical bar did not turn blue, it is not succ"
type textarea "*"
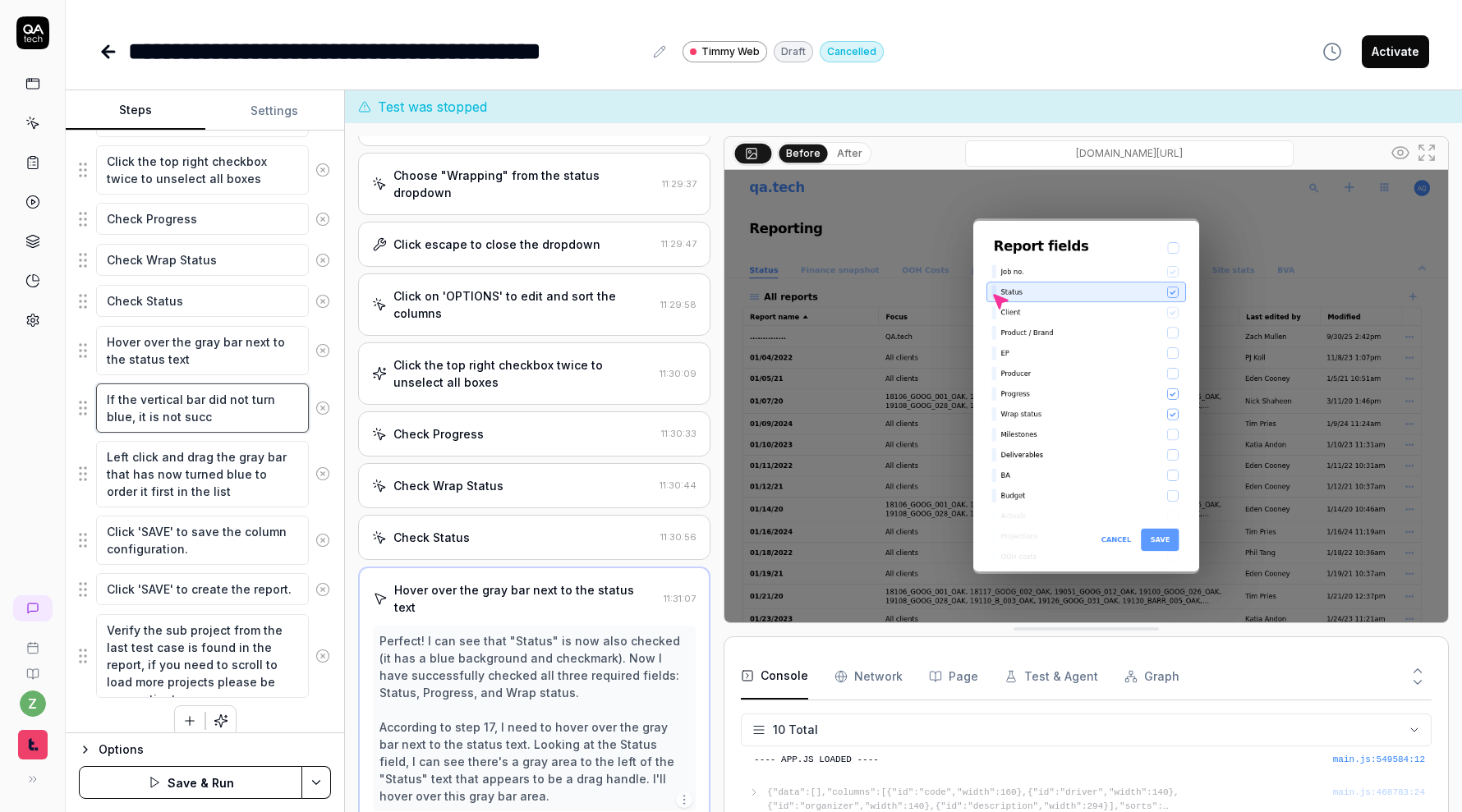
type textarea "If the vertical bar did not turn blue, it is not succe"
type textarea "*"
type textarea "If the vertical bar did not turn blue, it is not succes"
type textarea "*"
type textarea "If the vertical bar did not turn blue, it is not success"
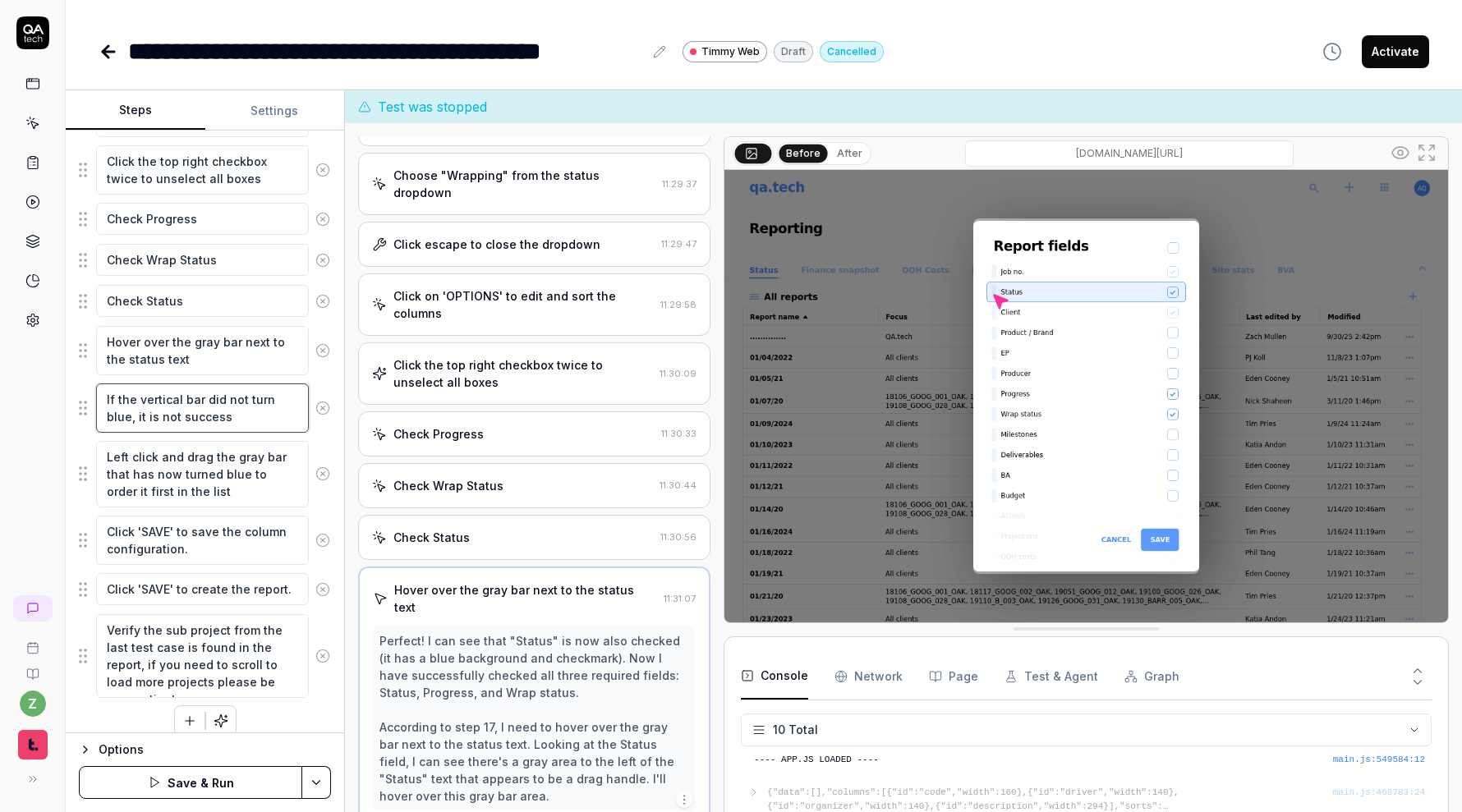
type textarea "*"
type textarea "If the vertical bar did not turn blue, it is not successf"
type textarea "*"
type textarea "If the vertical bar did not turn blue, it is not successfu"
type textarea "*"
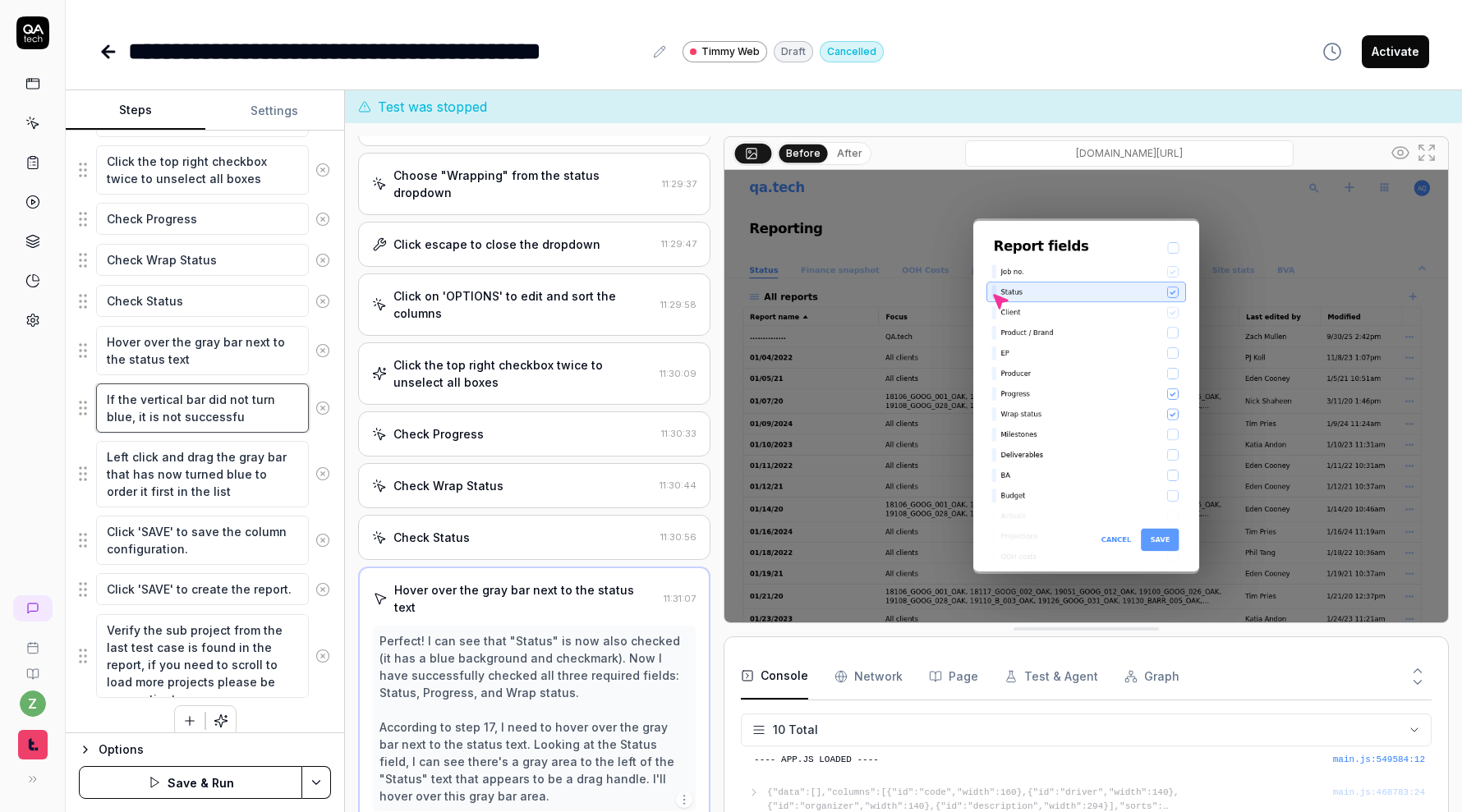
type textarea "If the vertical bar did not turn blue, it is not successful"
type textarea "*"
type textarea "If the vertical bar did not turn blue, it is not successfull"
type textarea "*"
type textarea "If the vertical bar did not turn blue, it is not successfully"
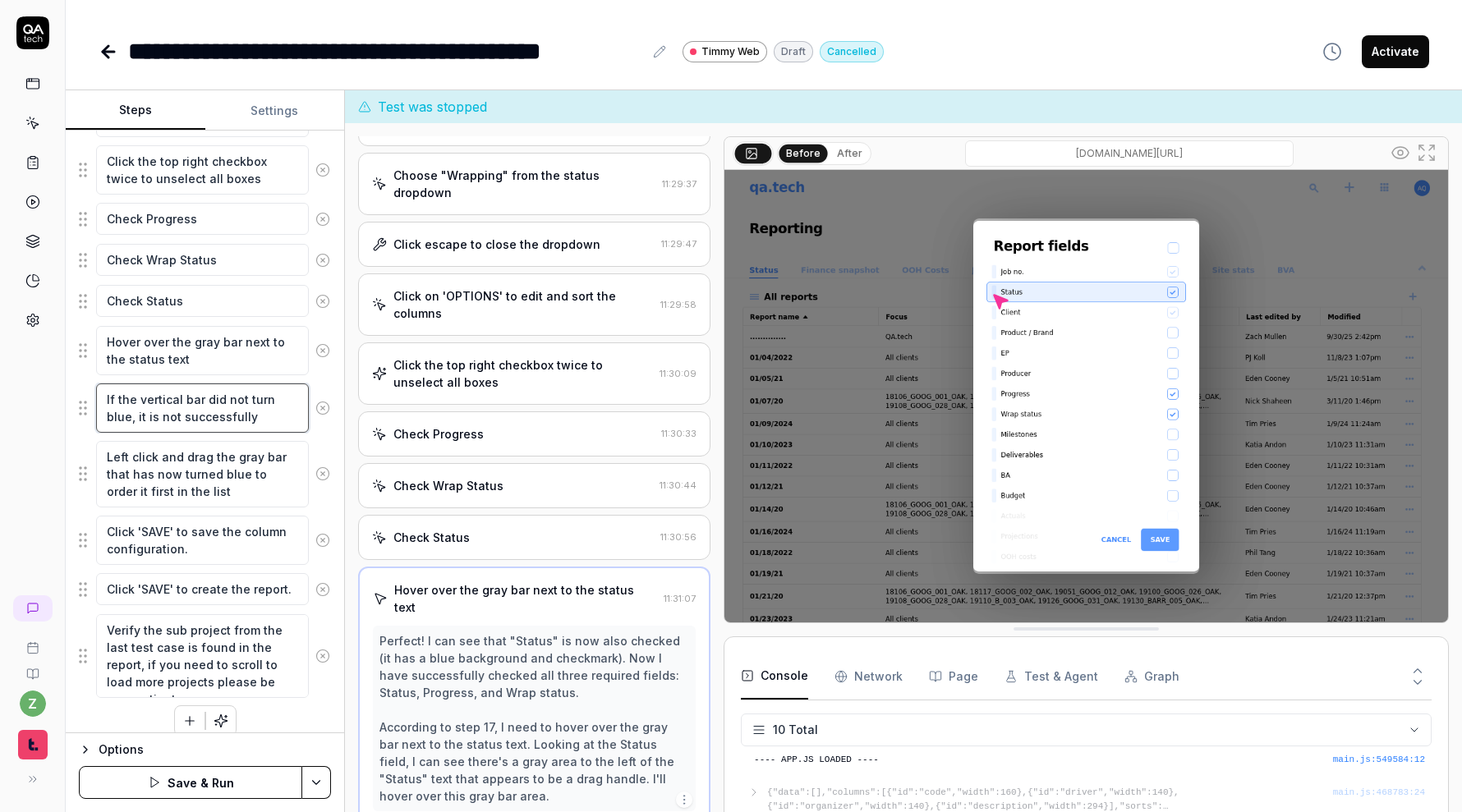
type textarea "*"
type textarea "If the vertical bar did not turn blue, it is not successfully h"
type textarea "*"
type textarea "If the vertical bar did not turn blue, it is not successfully ho"
type textarea "*"
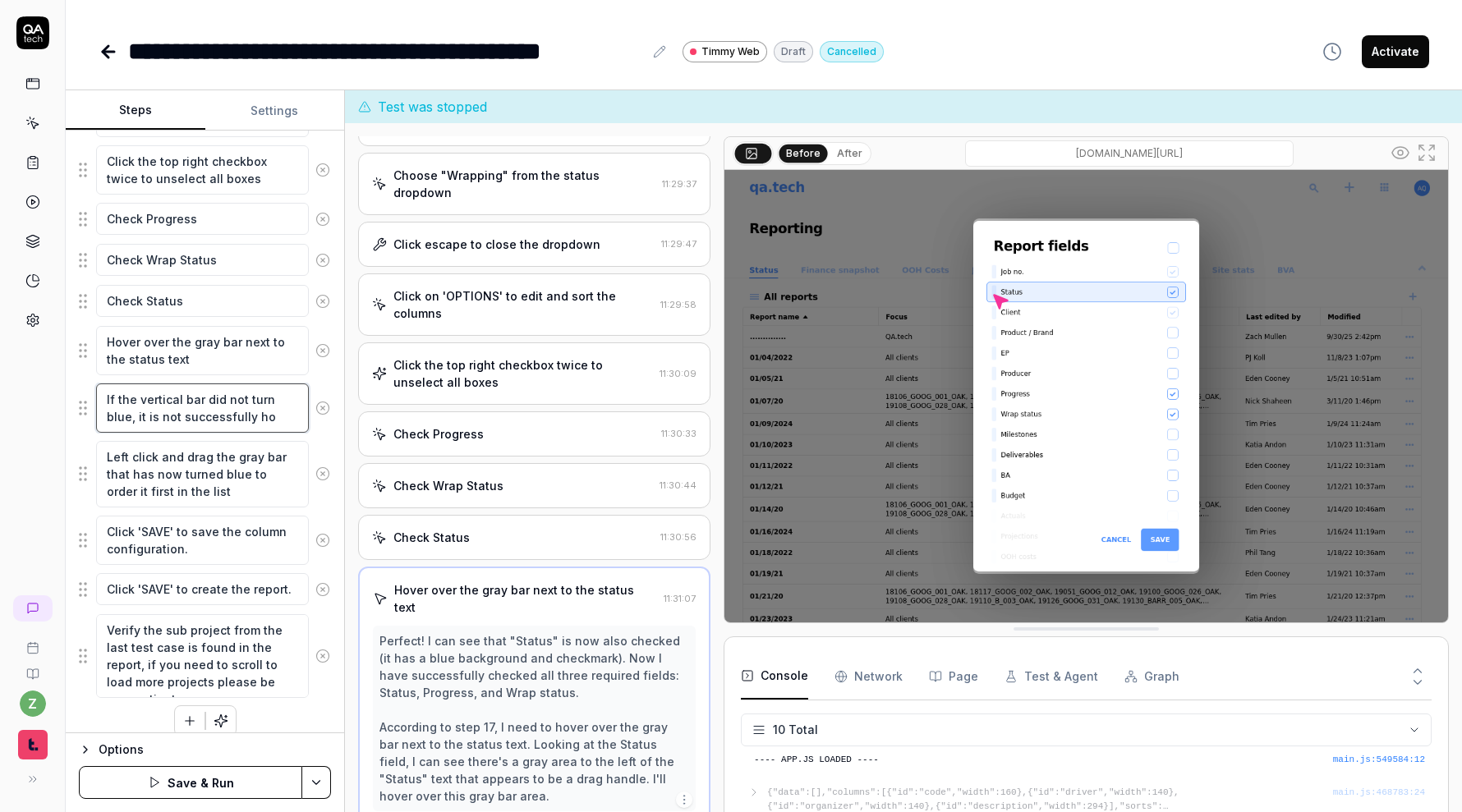
type textarea "If the vertical bar did not turn blue, it is not successfully hov"
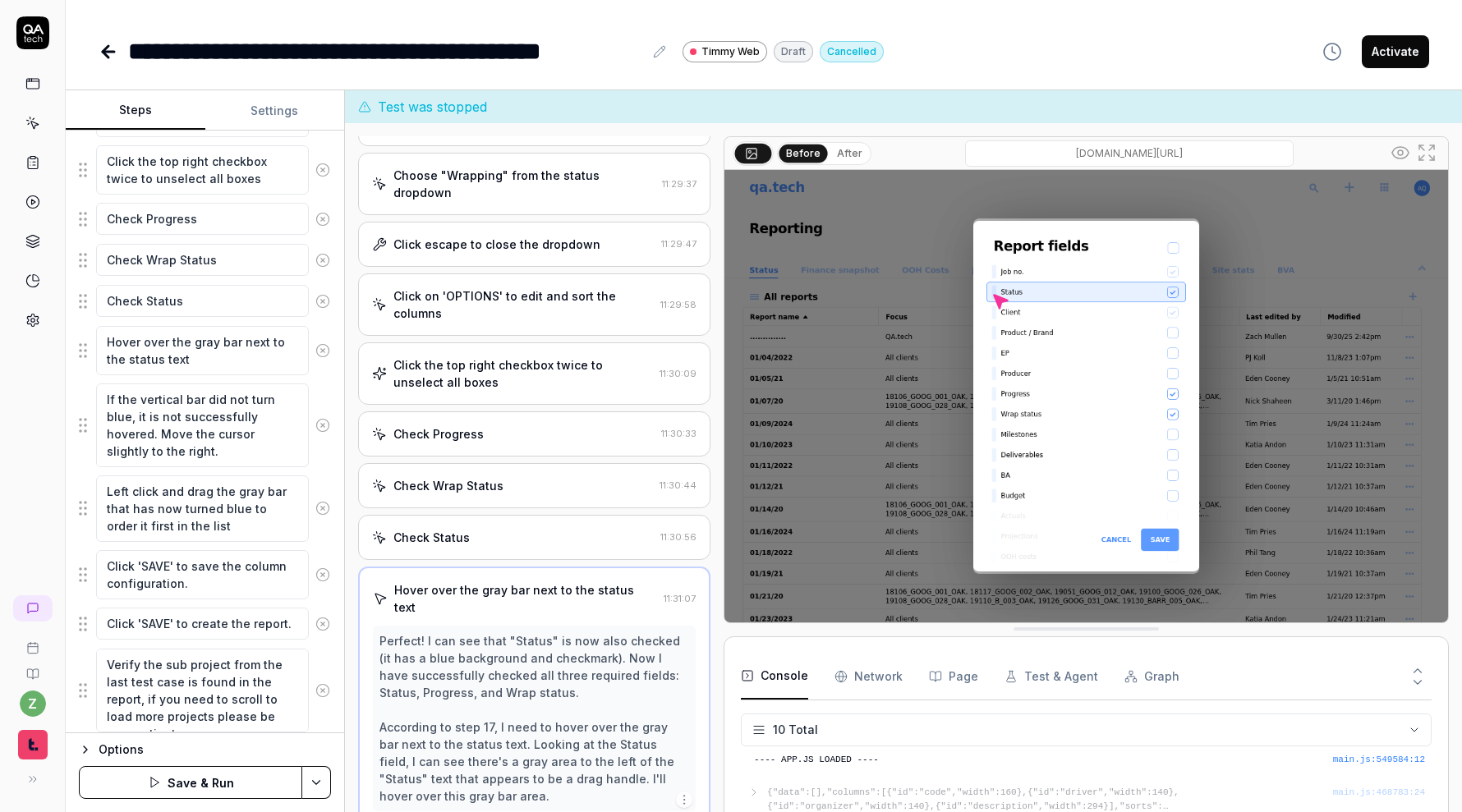
click at [267, 782] on button "Save & Run" at bounding box center [190, 782] width 223 height 33
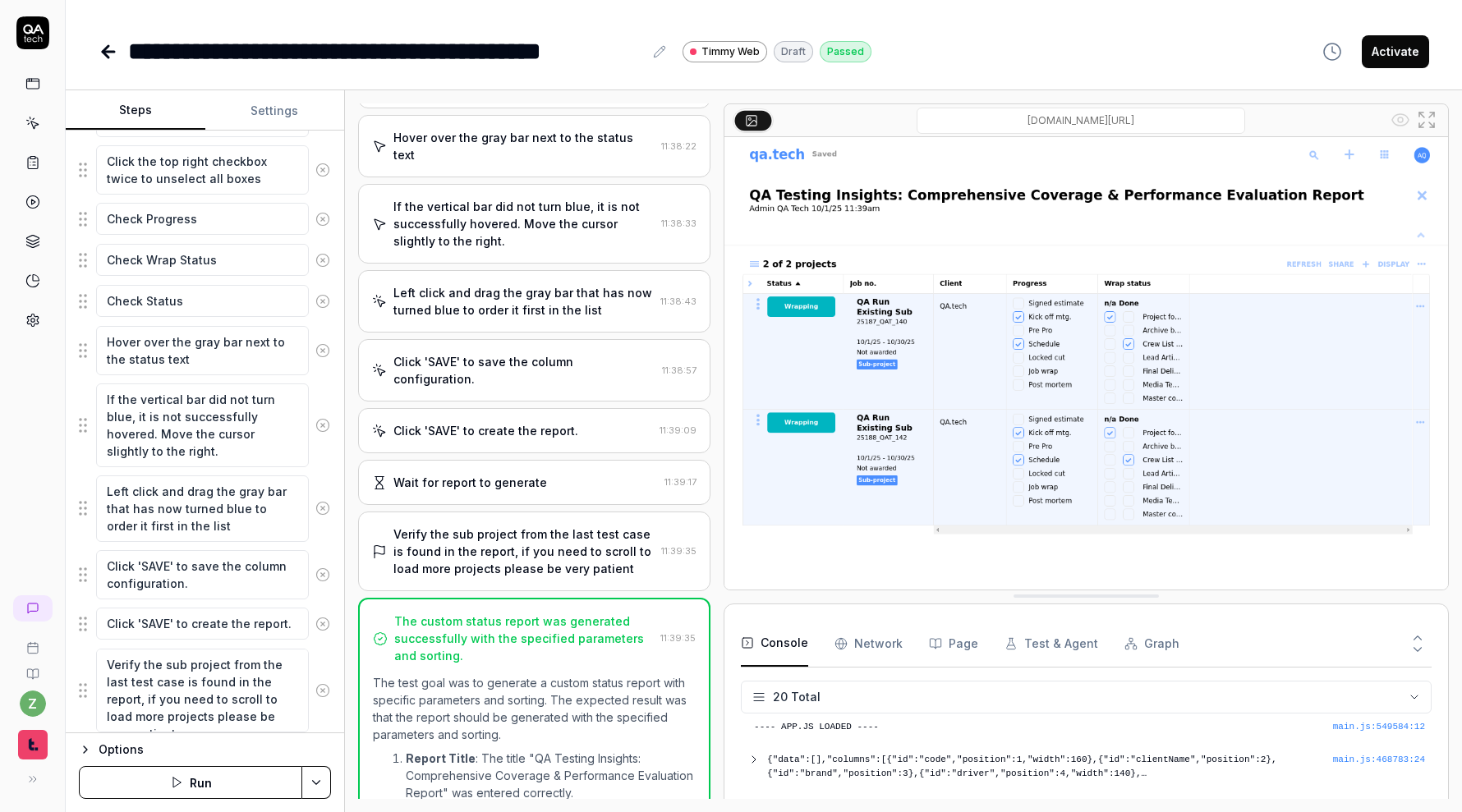
scroll to position [990, 0]
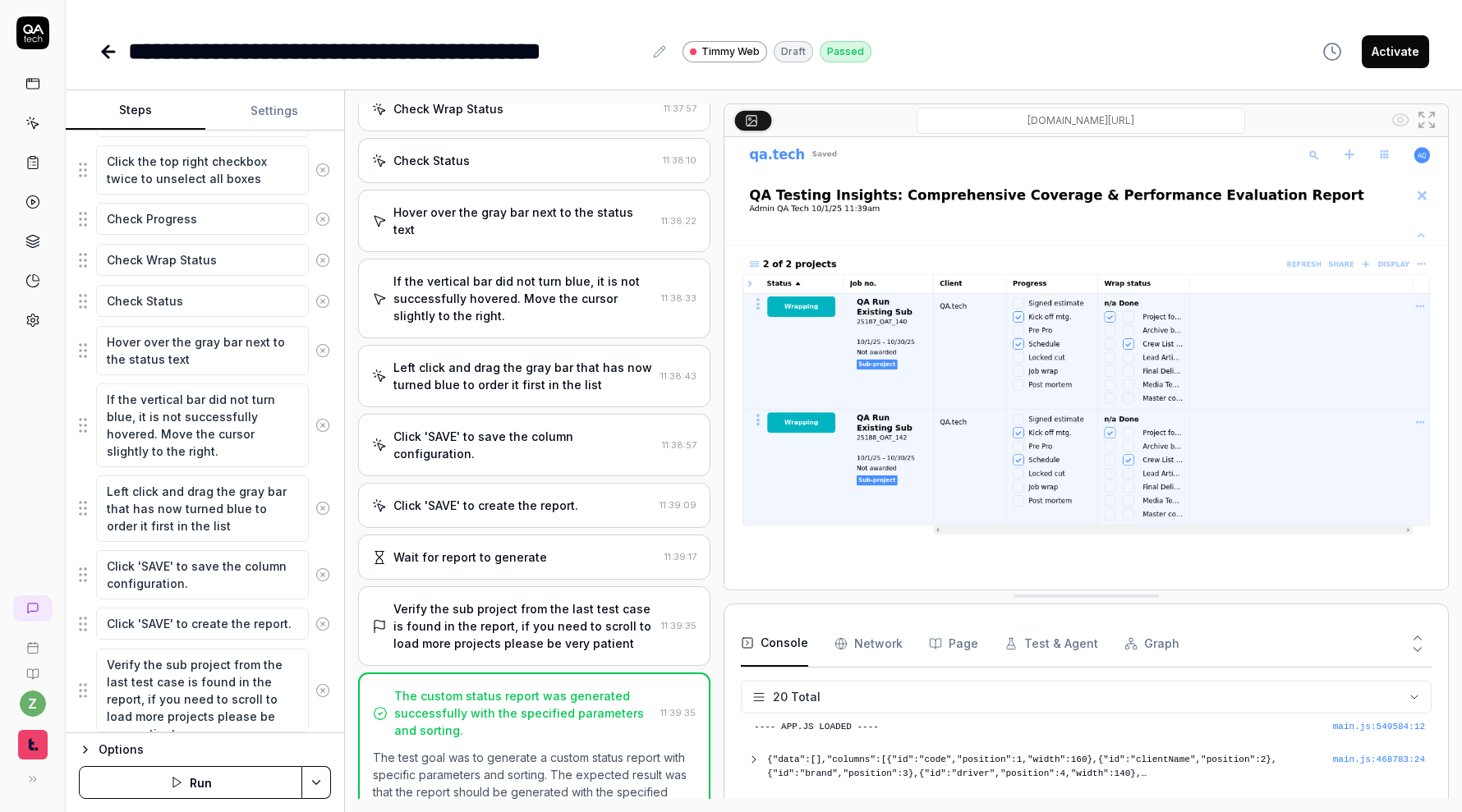
click at [484, 359] on div "Left click and drag the gray bar that has now turned blue to order it first in …" at bounding box center [524, 376] width 261 height 35
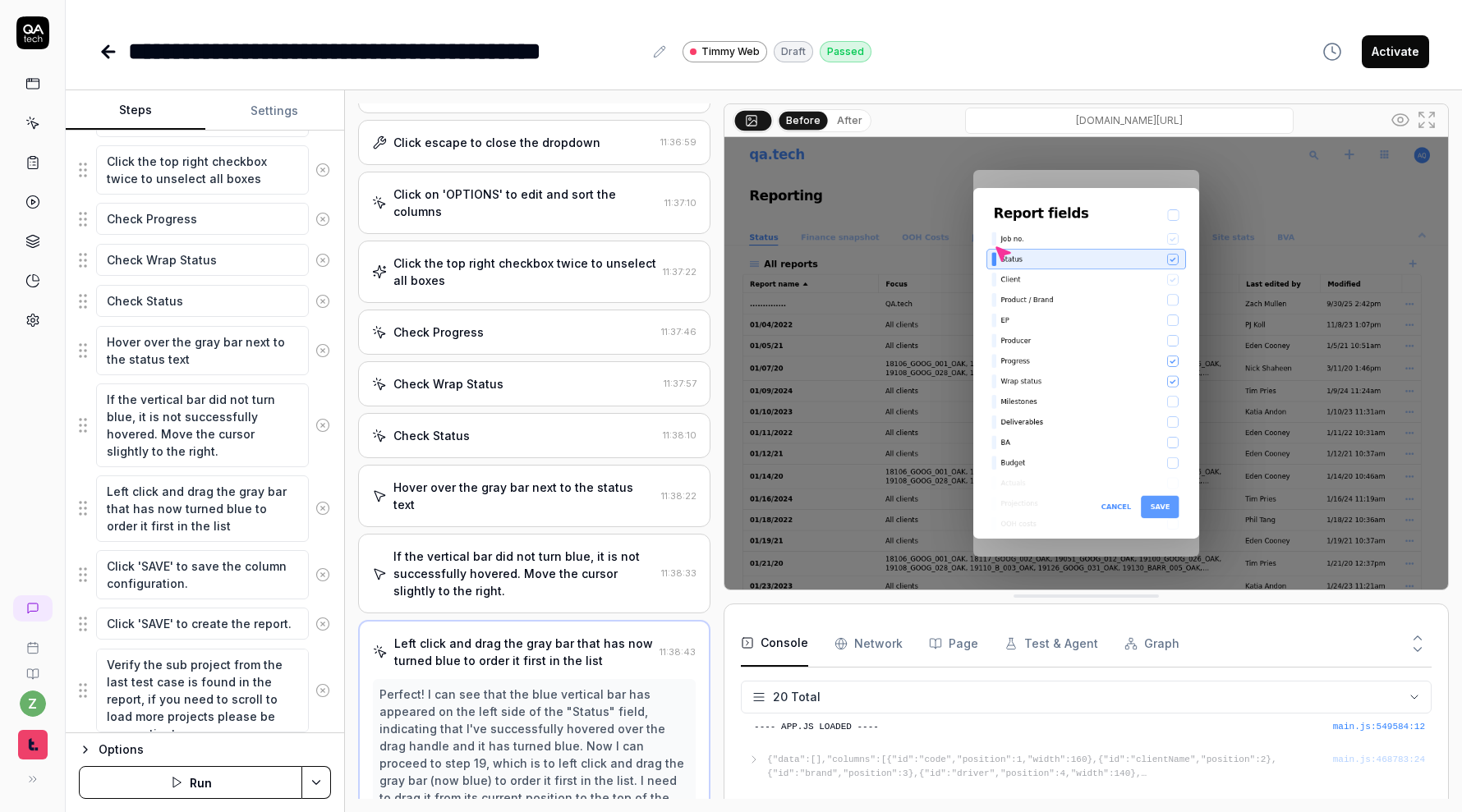
click at [521, 547] on div "If the vertical bar did not turn blue, it is not successfully hovered. Move the…" at bounding box center [524, 573] width 261 height 52
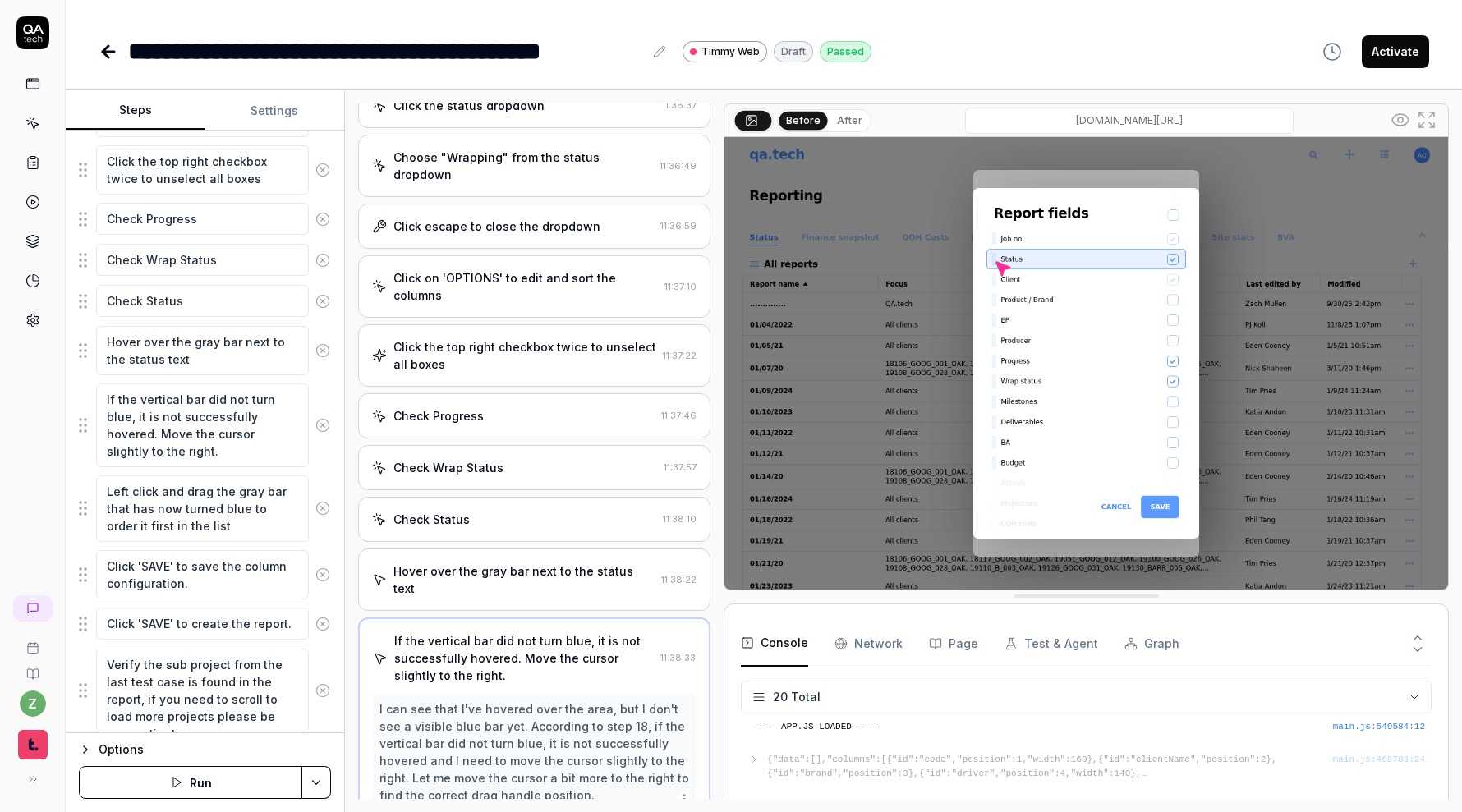
scroll to position [628, 0]
click at [517, 565] on div "Hover over the gray bar next to the status text" at bounding box center [524, 582] width 261 height 35
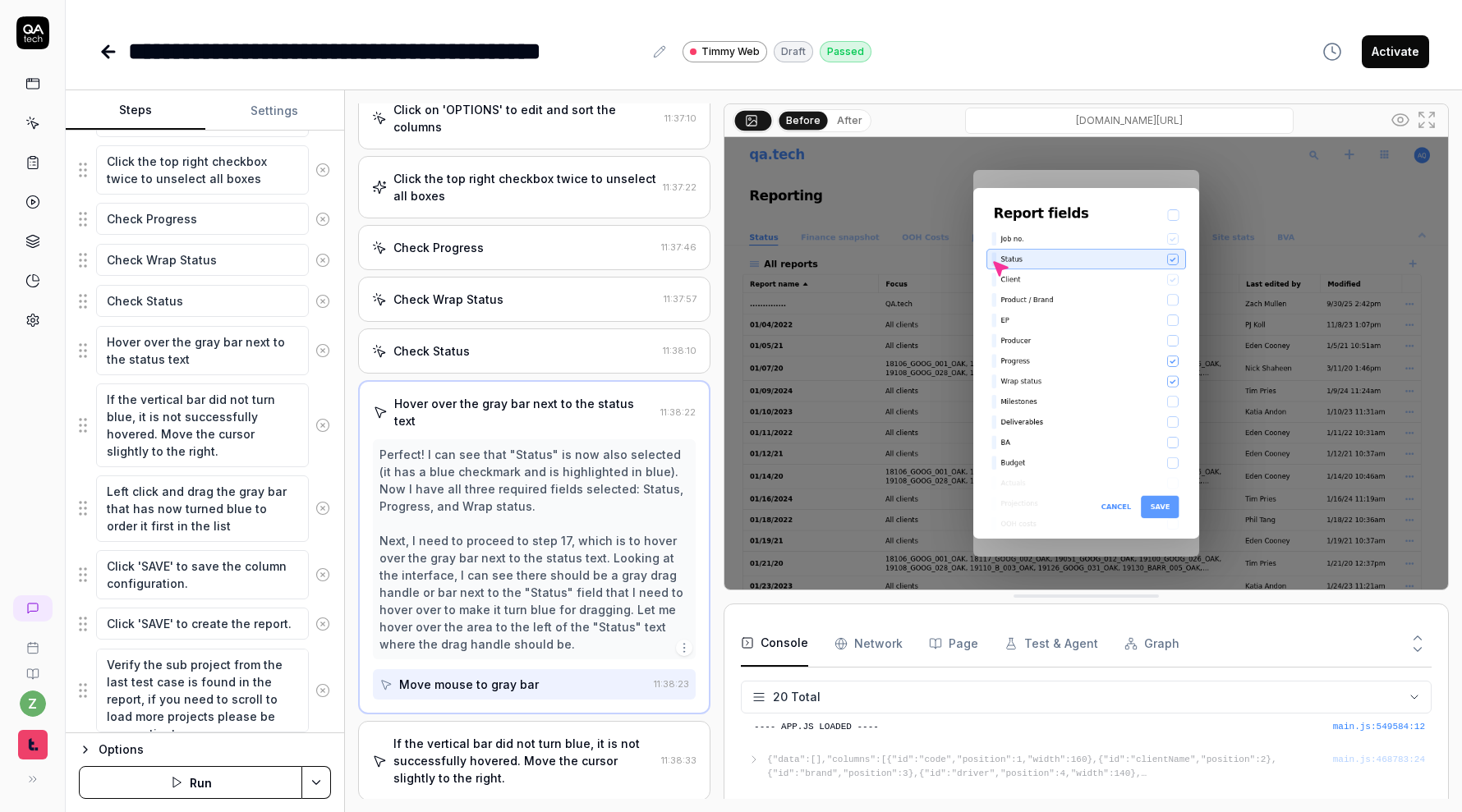
scroll to position [802, 0]
click at [525, 732] on div "If the vertical bar did not turn blue, it is not successfully hovered. Move the…" at bounding box center [524, 758] width 261 height 52
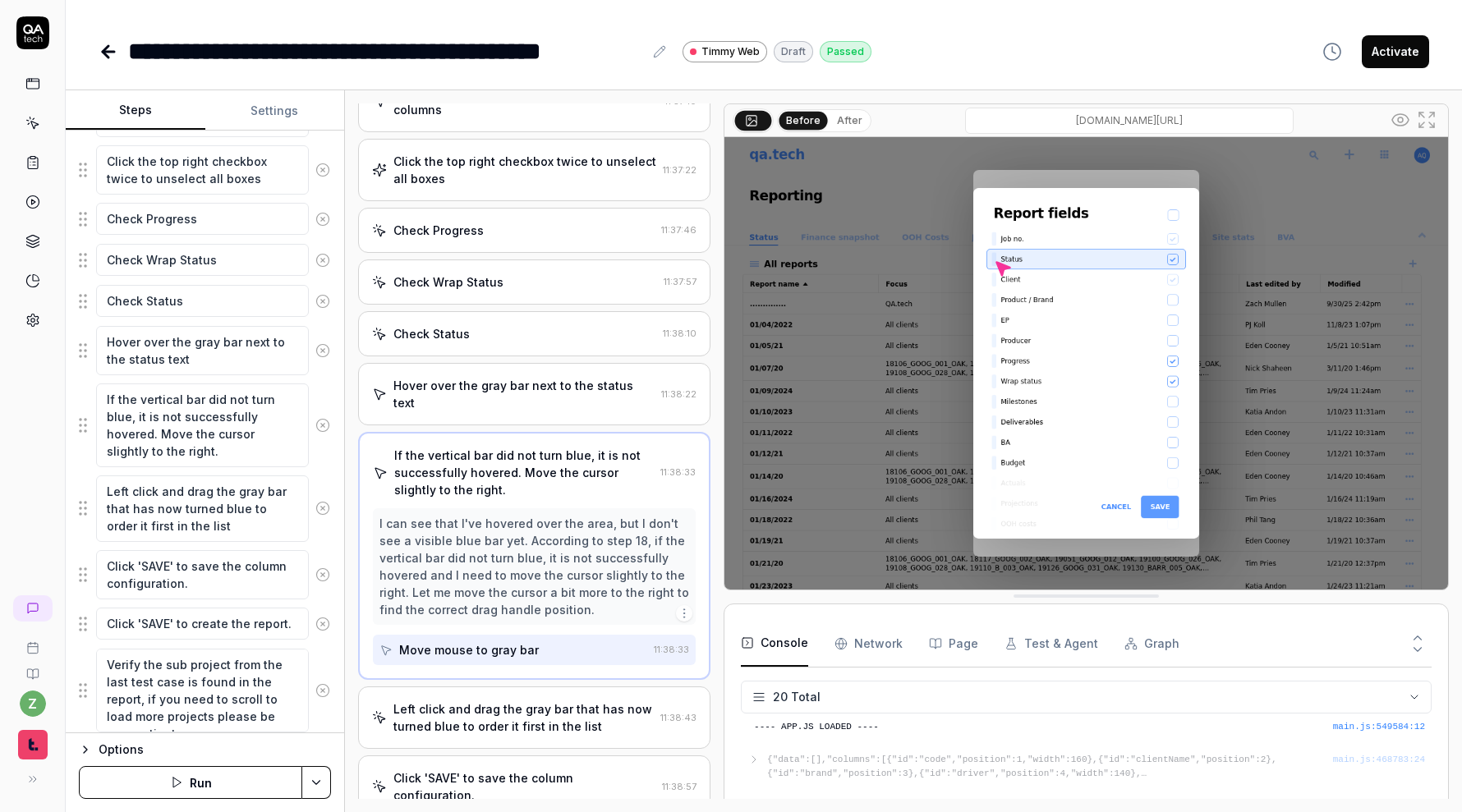
scroll to position [831, 0]
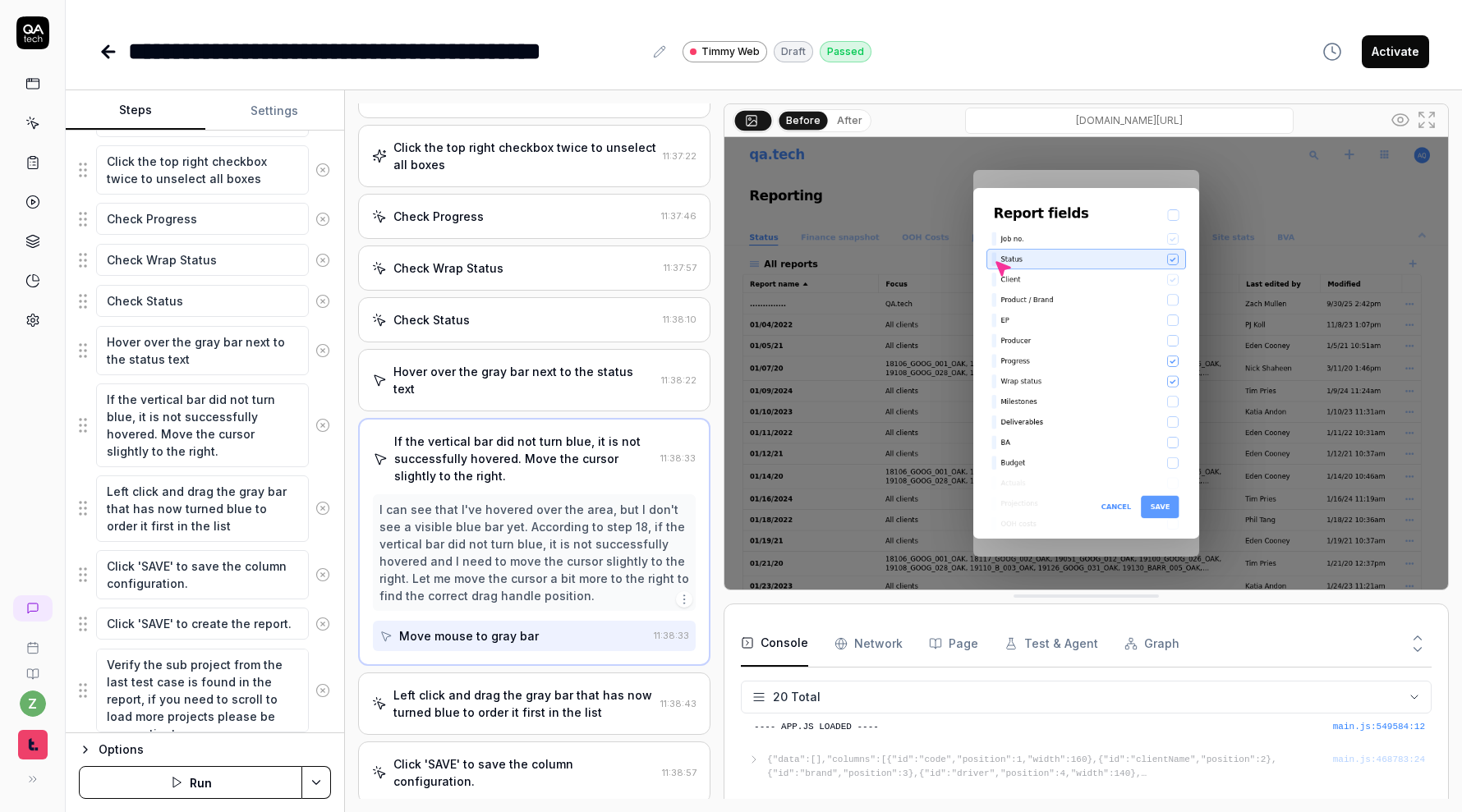
click at [514, 686] on div "Left click and drag the gray bar that has now turned blue to order it first in …" at bounding box center [524, 703] width 261 height 35
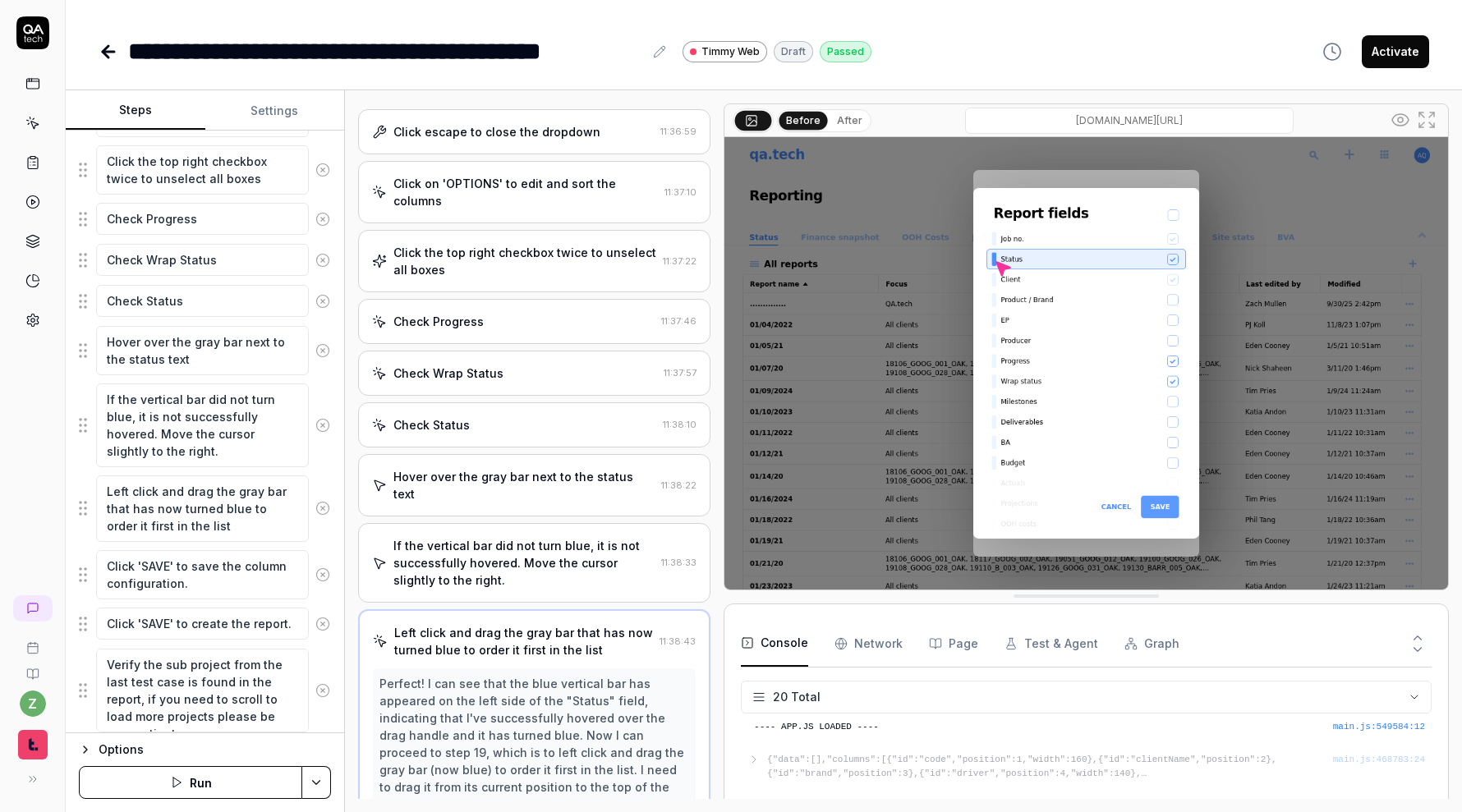
scroll to position [715, 0]
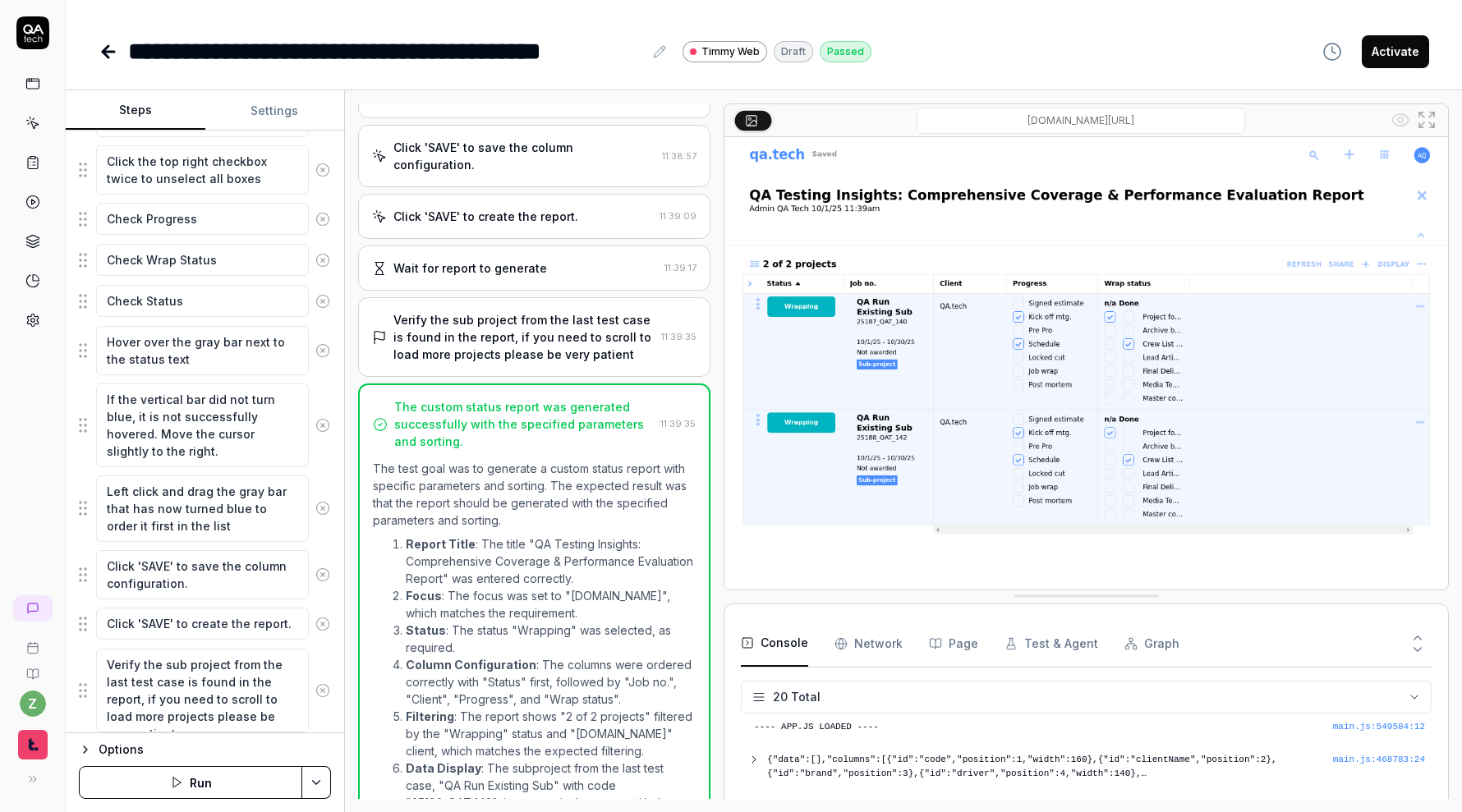
scroll to position [1281, 0]
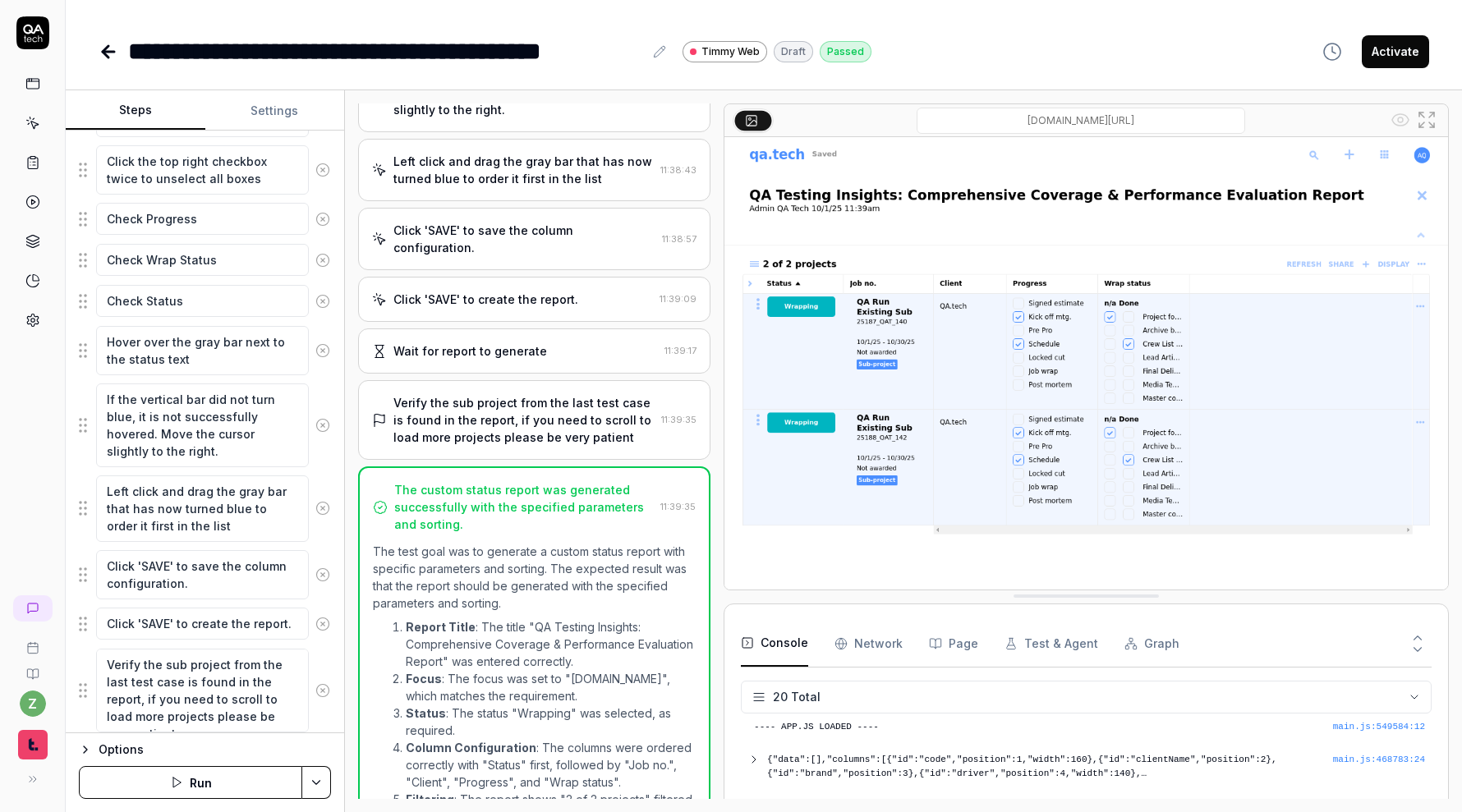
click at [558, 394] on div "Verify the sub project from the last test case is found in the report, if you n…" at bounding box center [524, 420] width 261 height 52
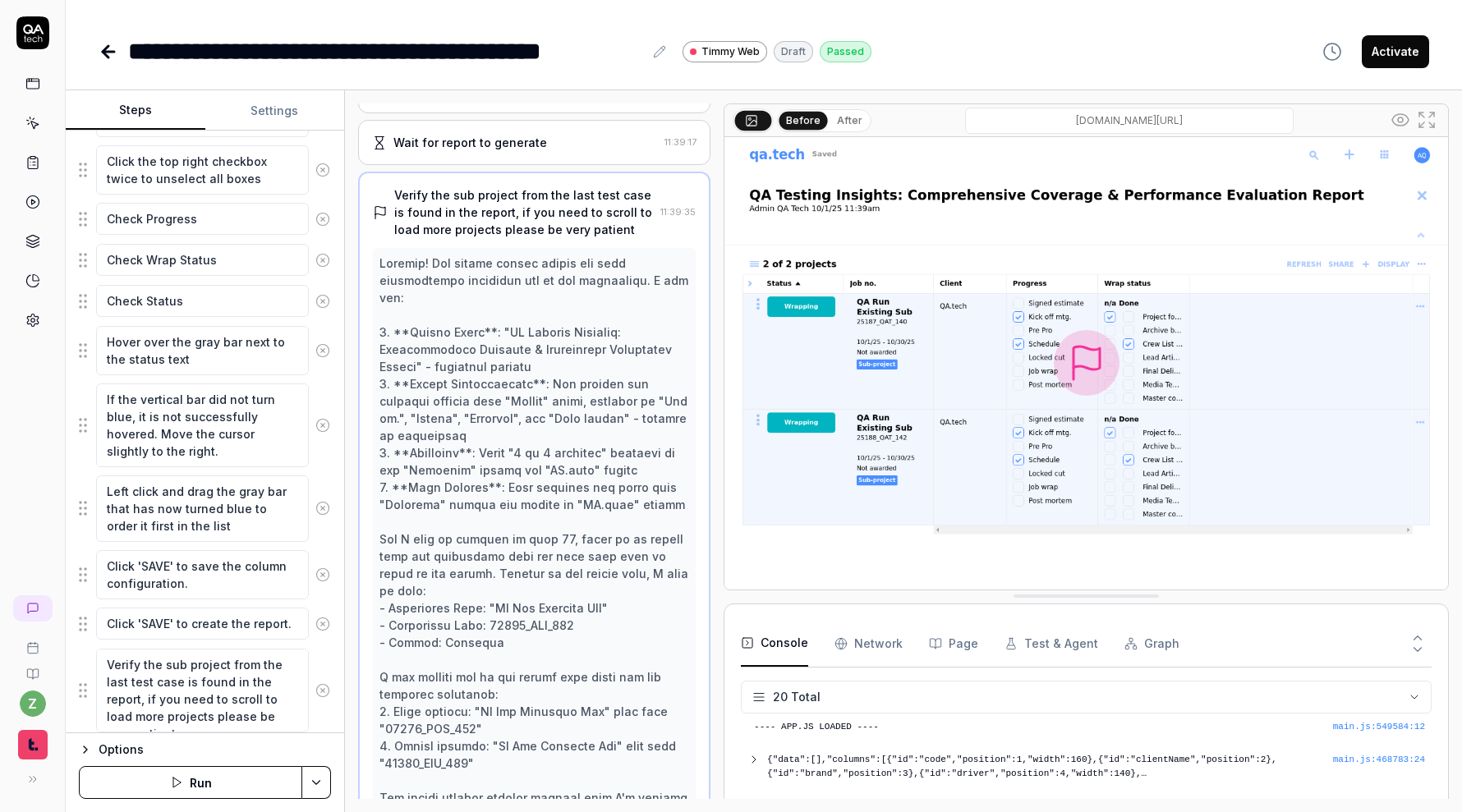
scroll to position [1490, 0]
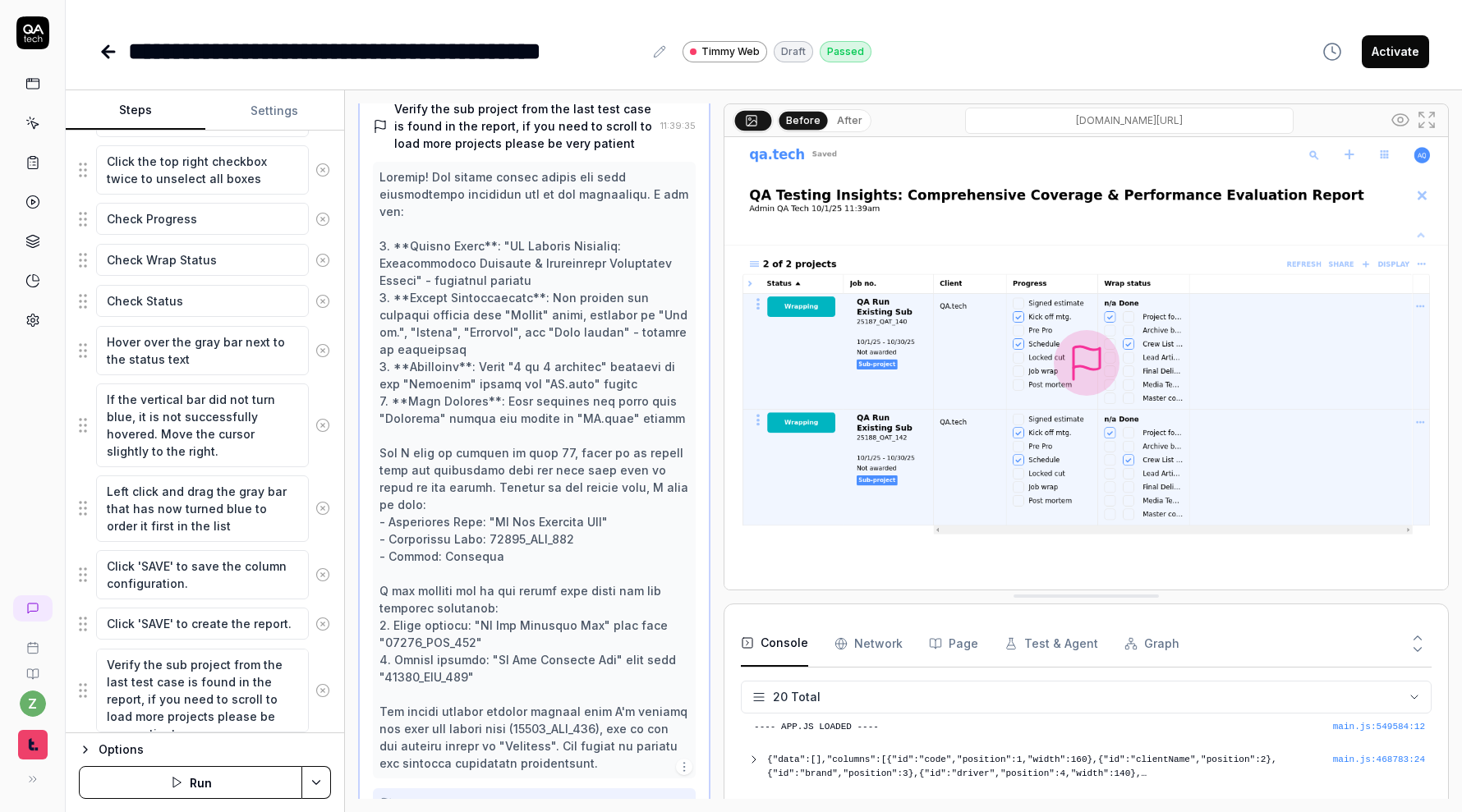
click at [1390, 57] on button "Activate" at bounding box center [1395, 52] width 68 height 33
click at [46, 32] on icon at bounding box center [32, 32] width 33 height 33
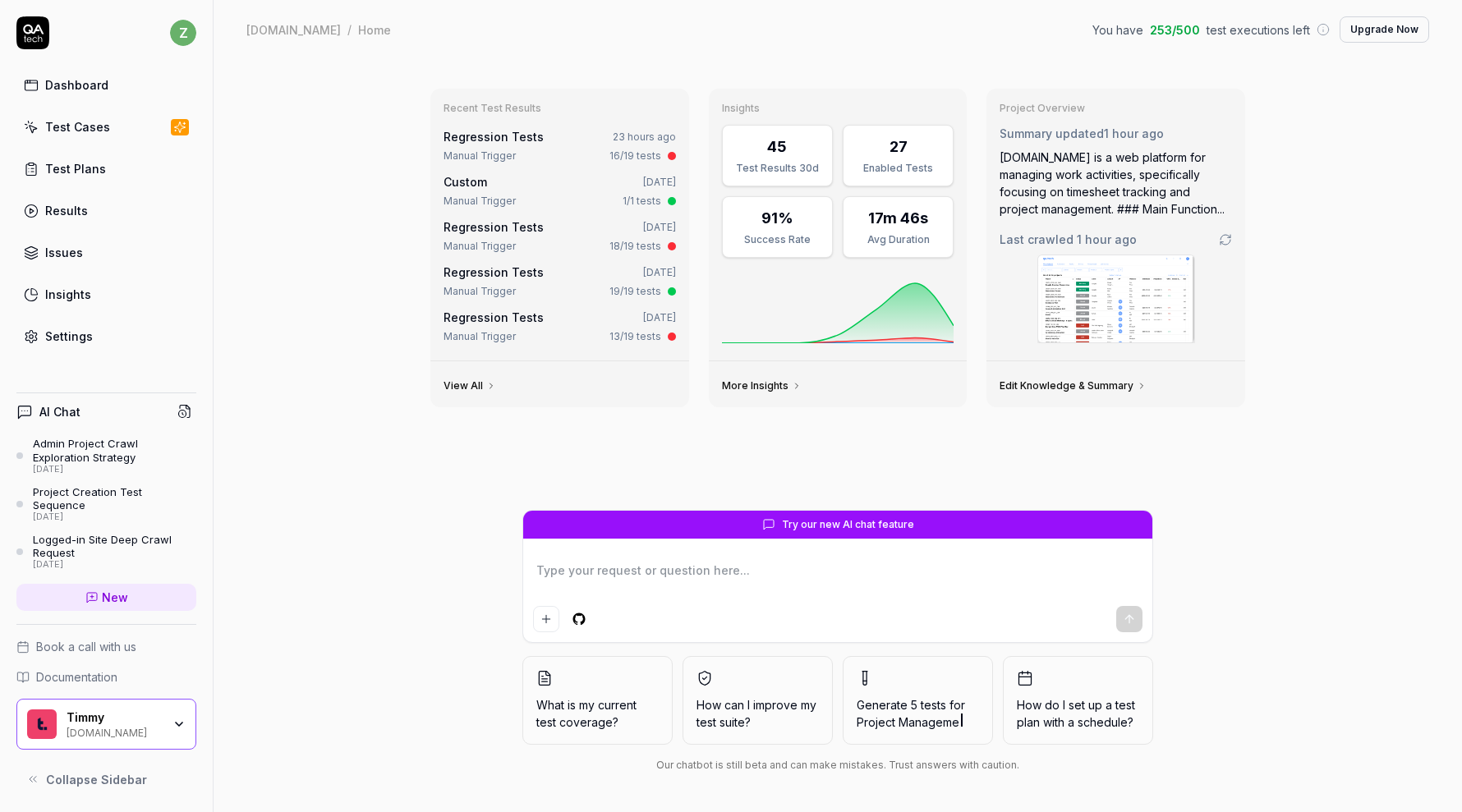
click at [92, 182] on link "Test Plans" at bounding box center [106, 169] width 180 height 32
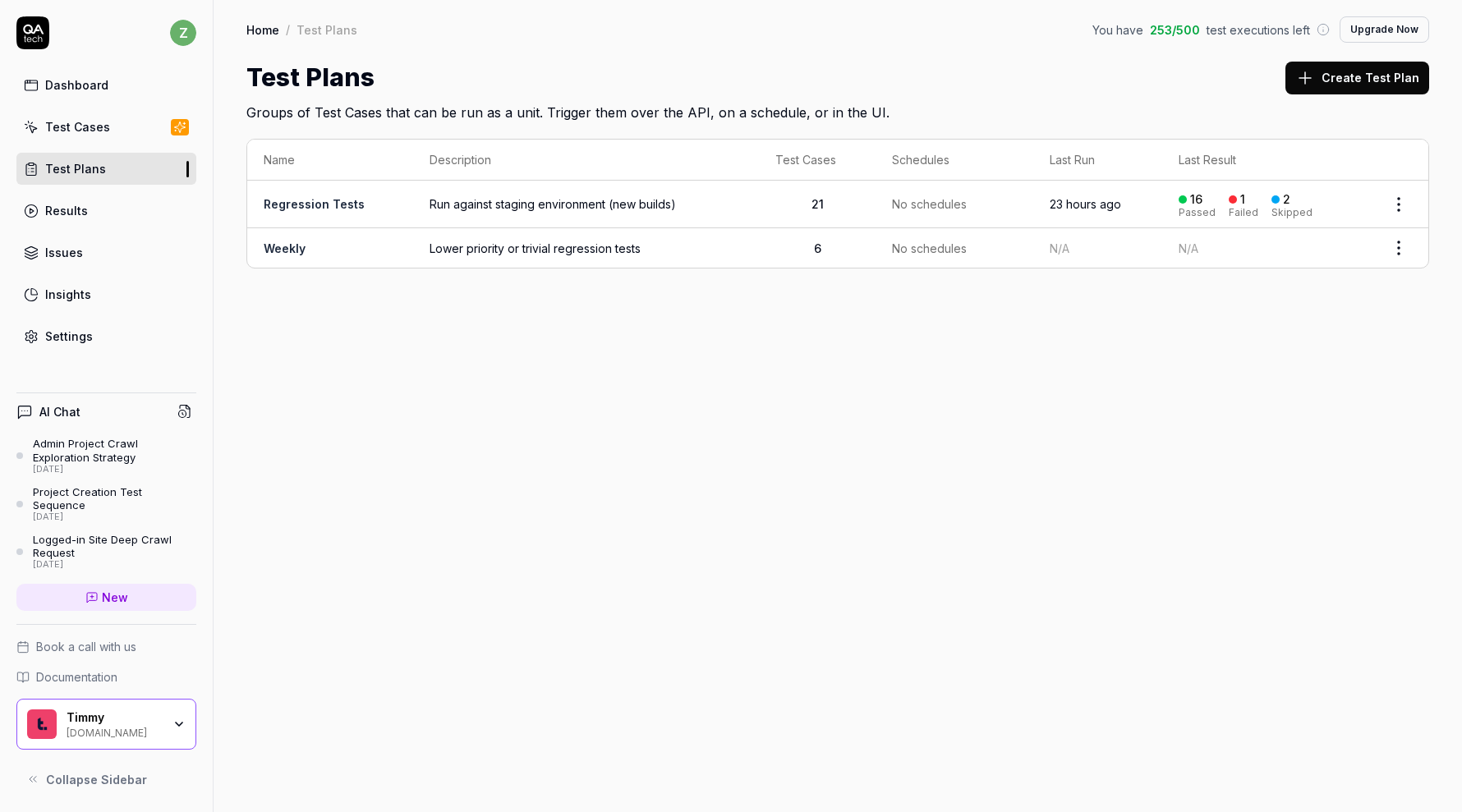
click at [335, 201] on link "Regression Tests" at bounding box center [314, 204] width 101 height 14
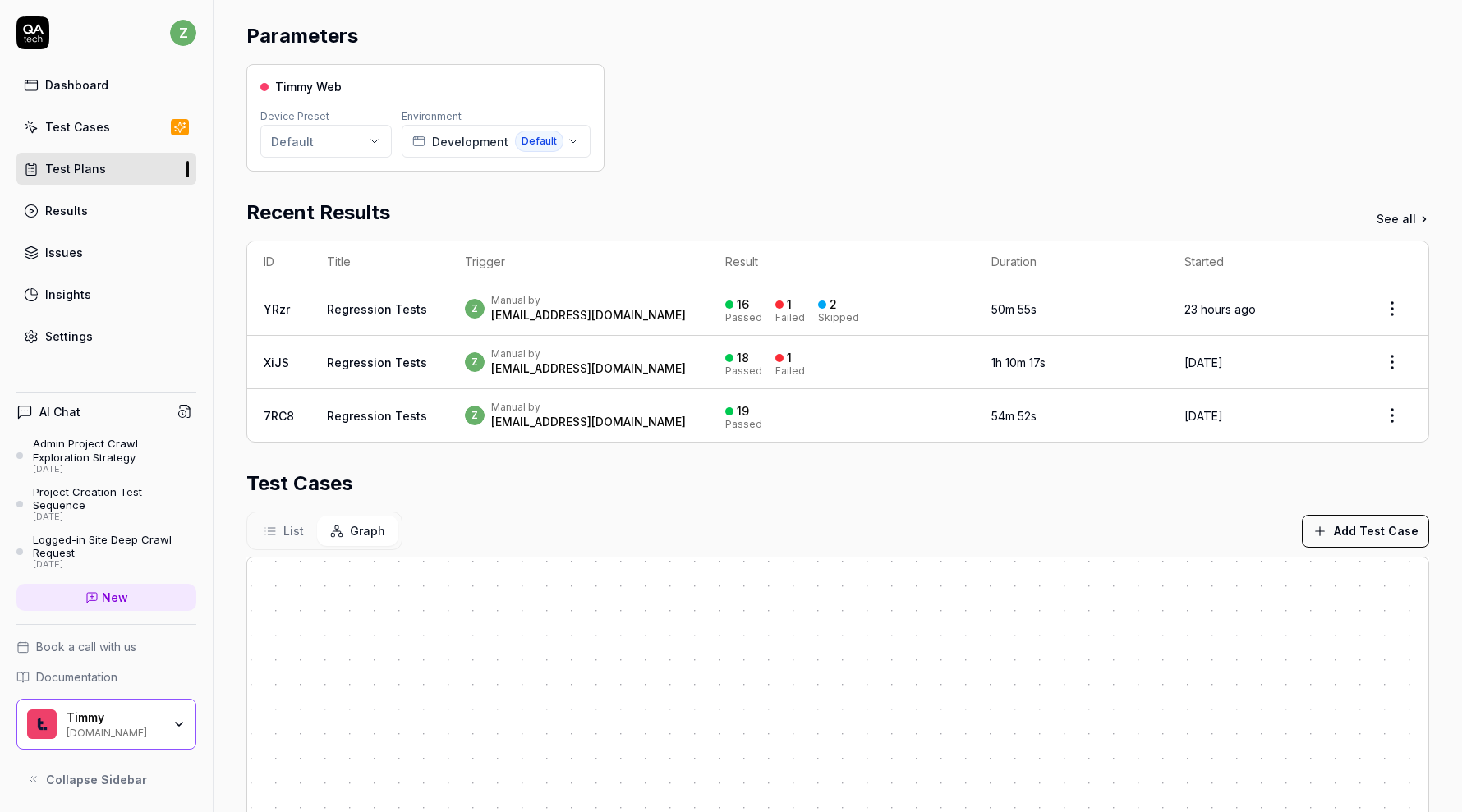
scroll to position [396, 0]
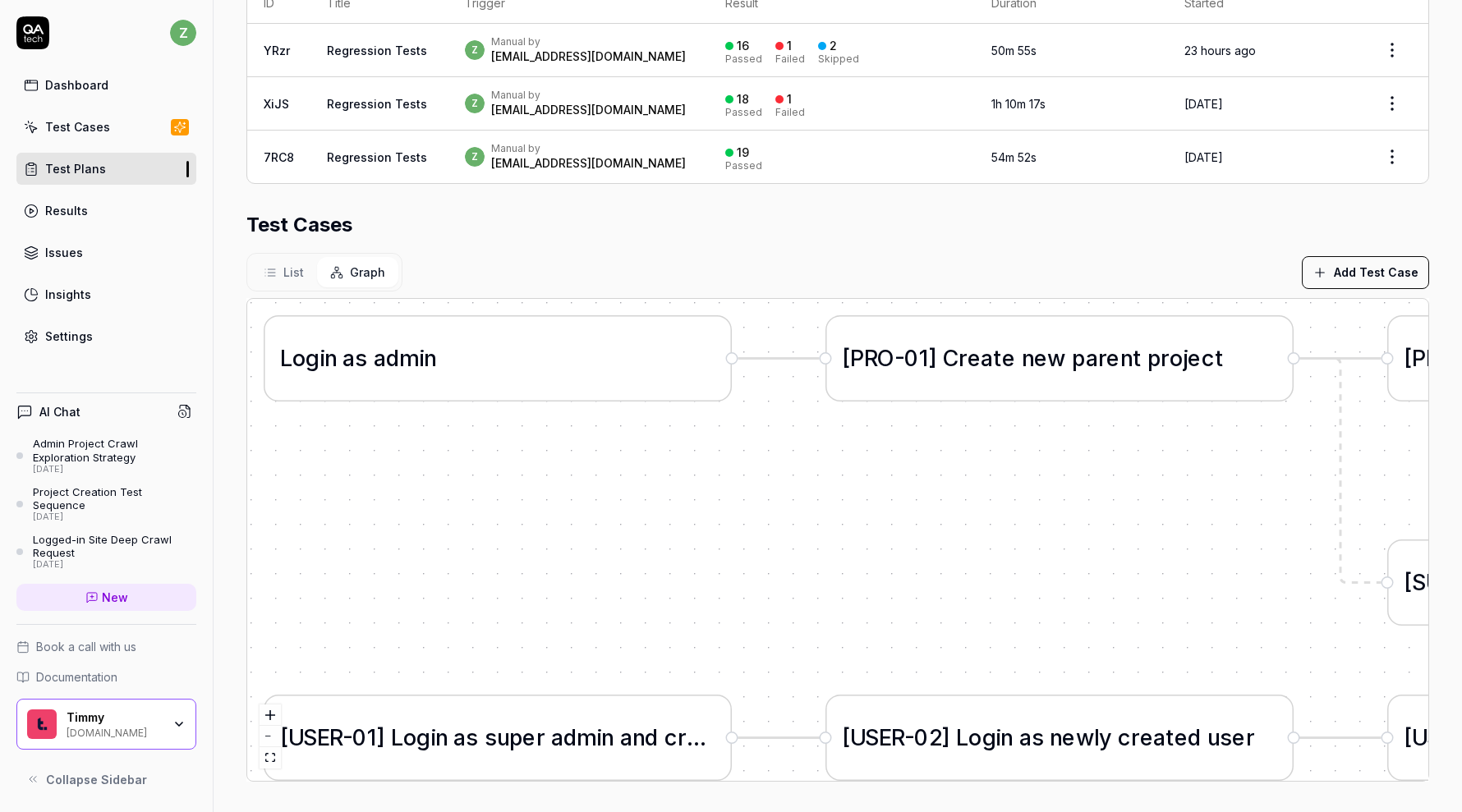
click at [1393, 275] on button "Add Test Case" at bounding box center [1365, 272] width 127 height 33
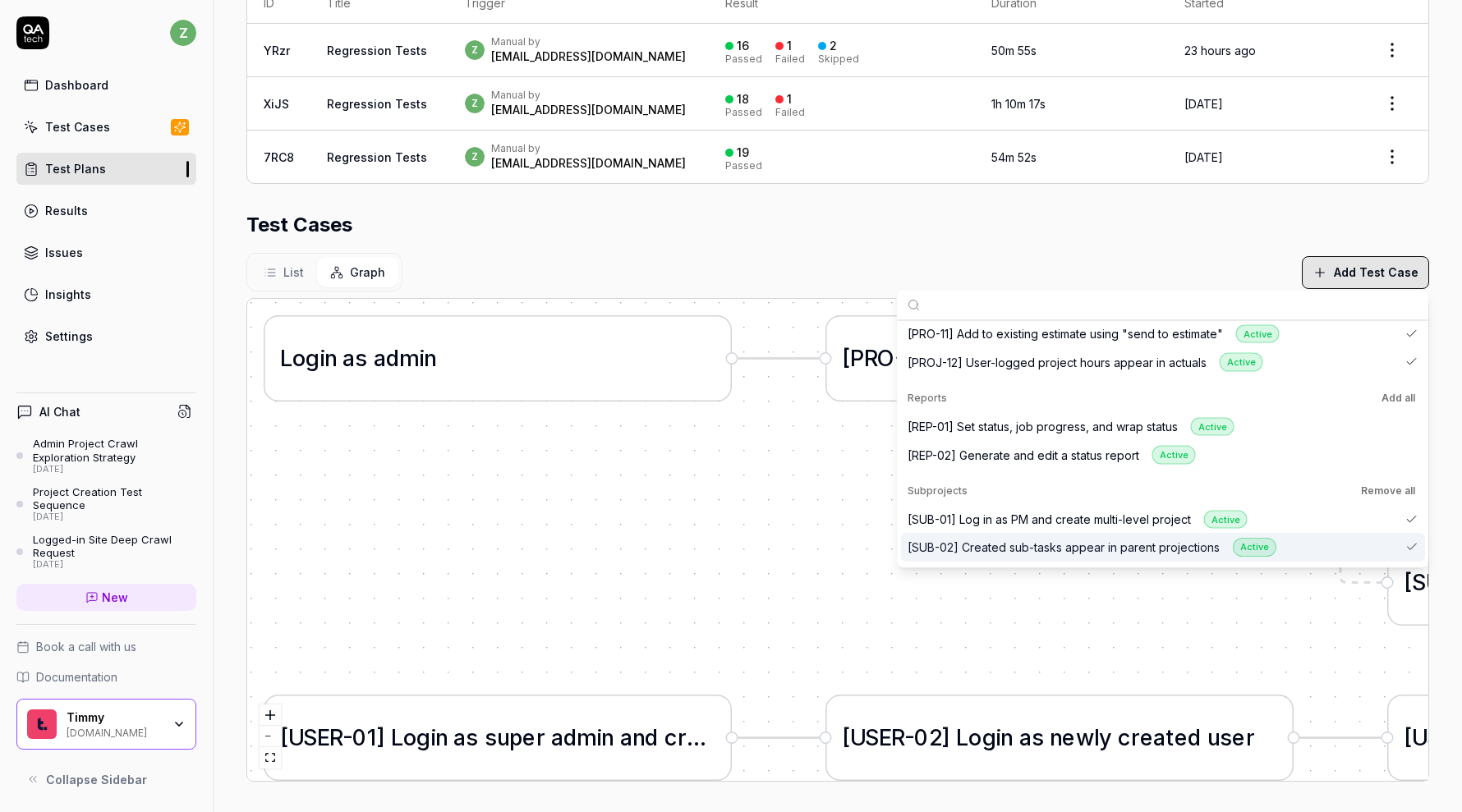
scroll to position [648, 0]
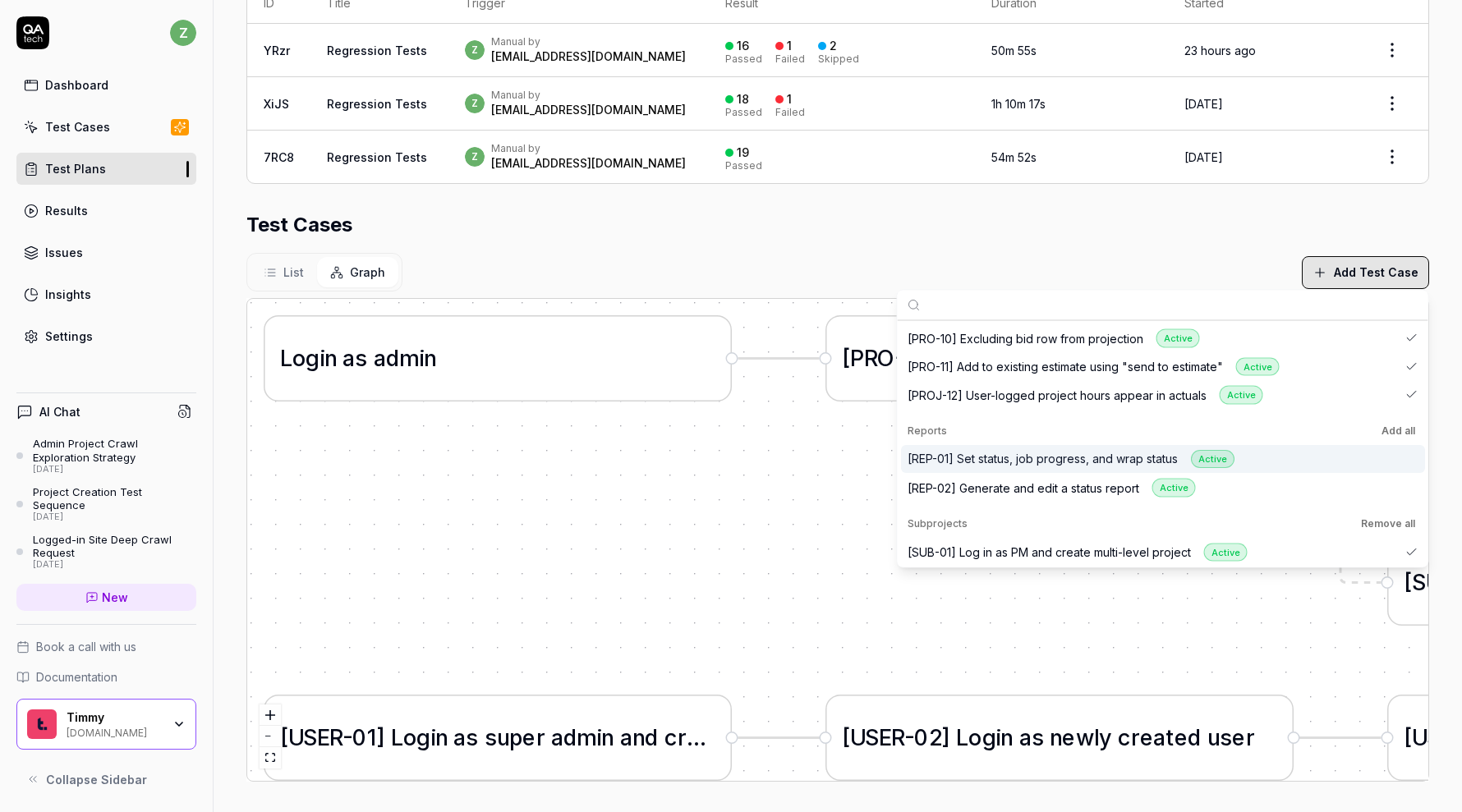
click at [1402, 434] on button "Add all" at bounding box center [1399, 430] width 41 height 19
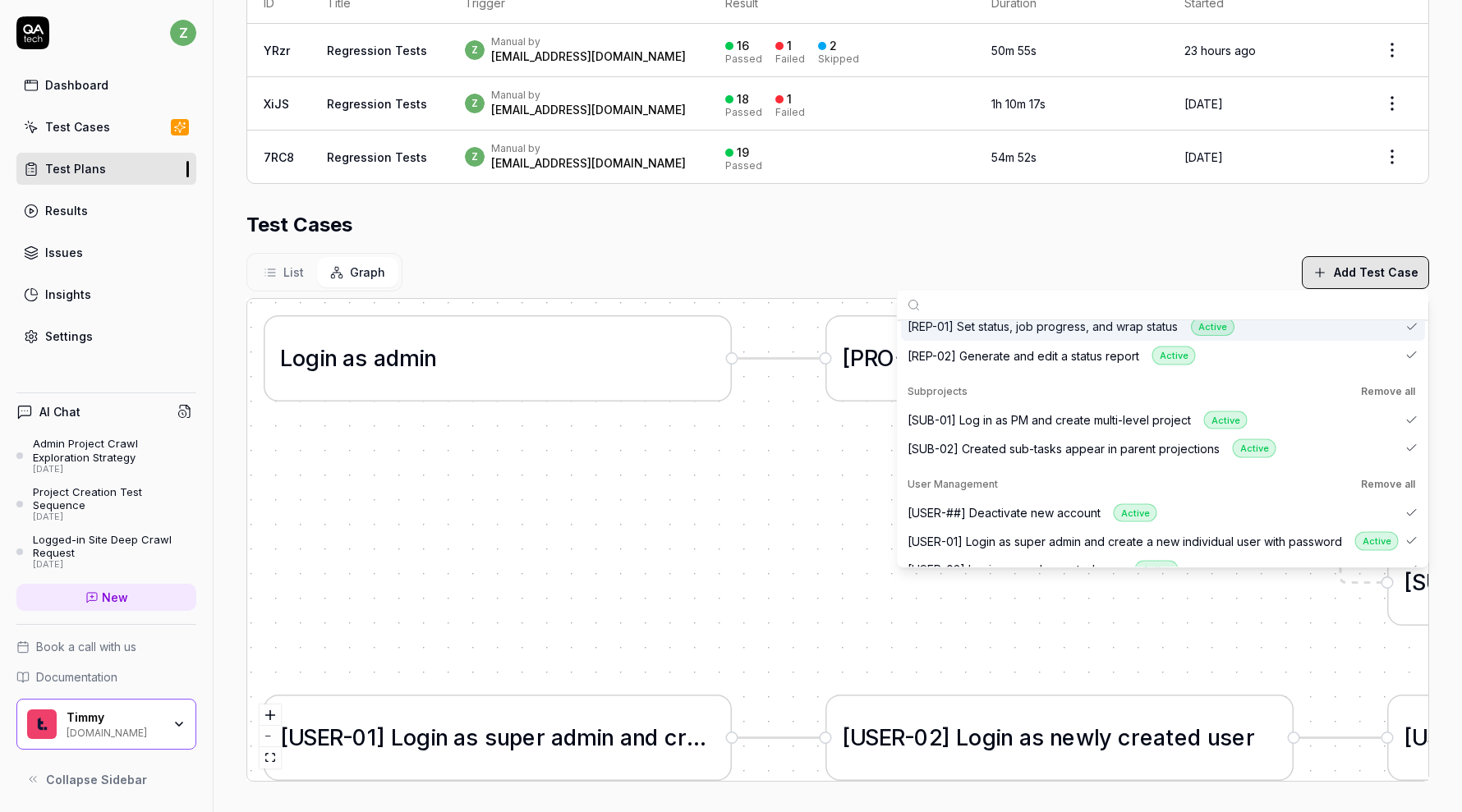
scroll to position [799, 0]
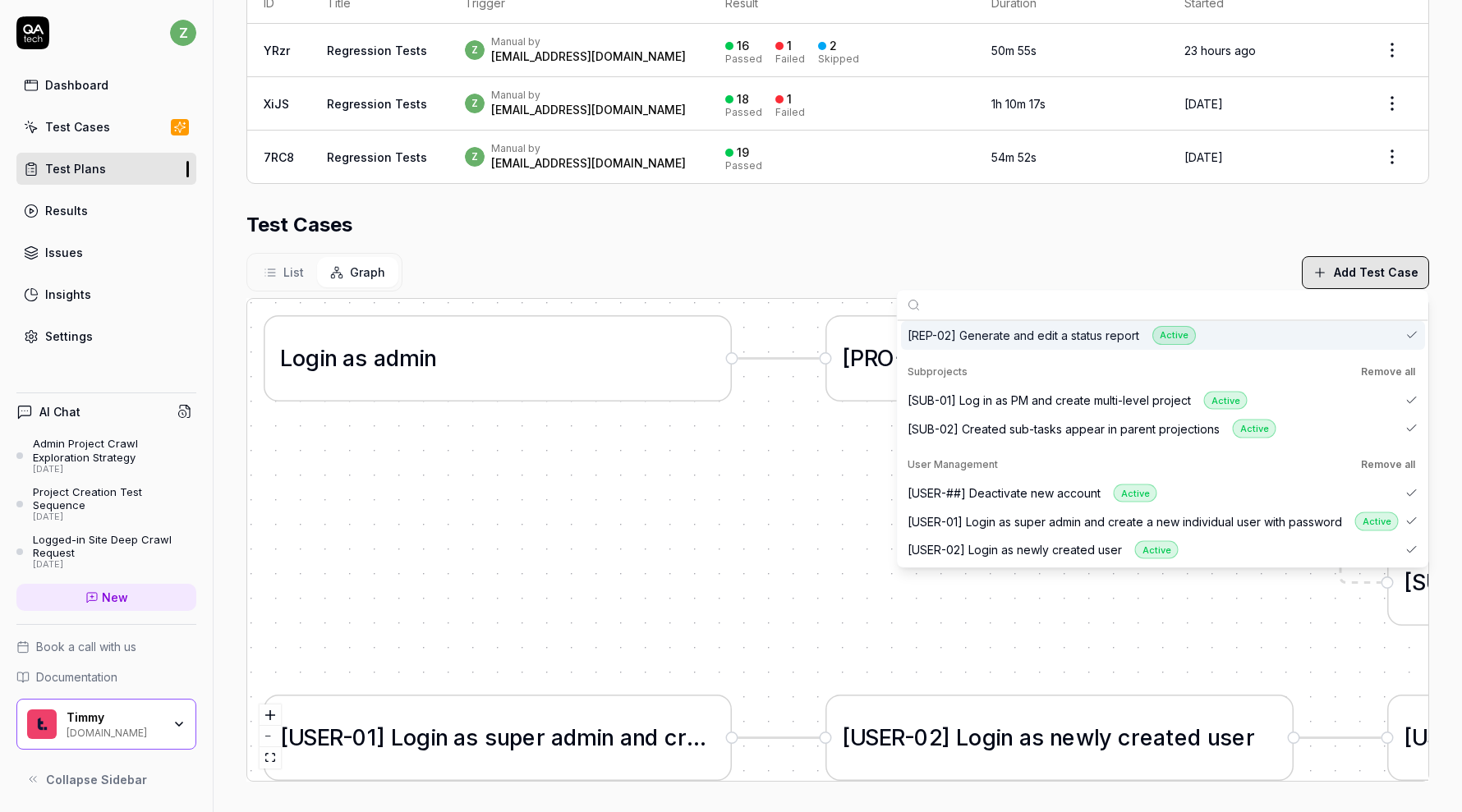
click at [1190, 214] on div "Test Cases" at bounding box center [838, 224] width 1183 height 30
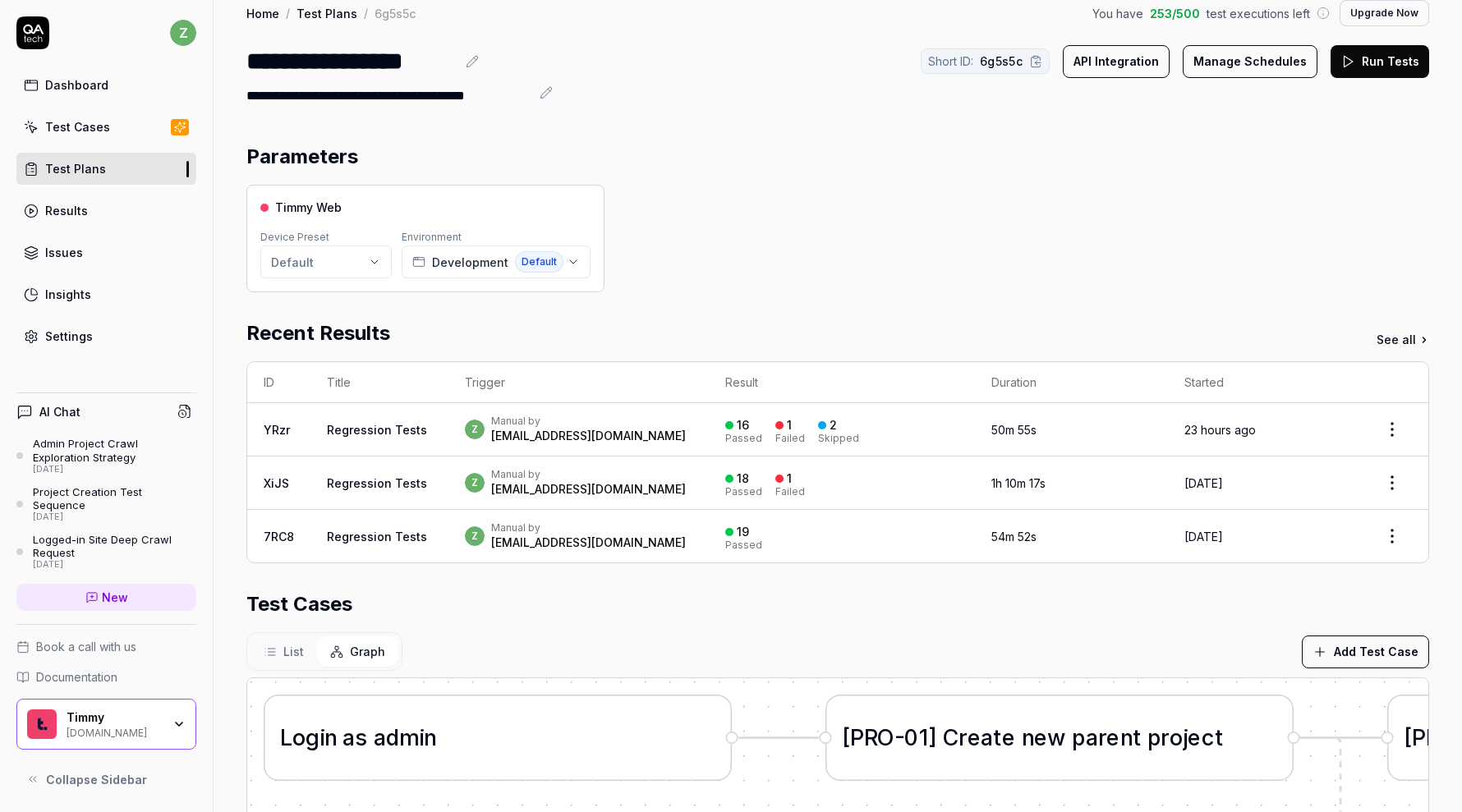
scroll to position [0, 0]
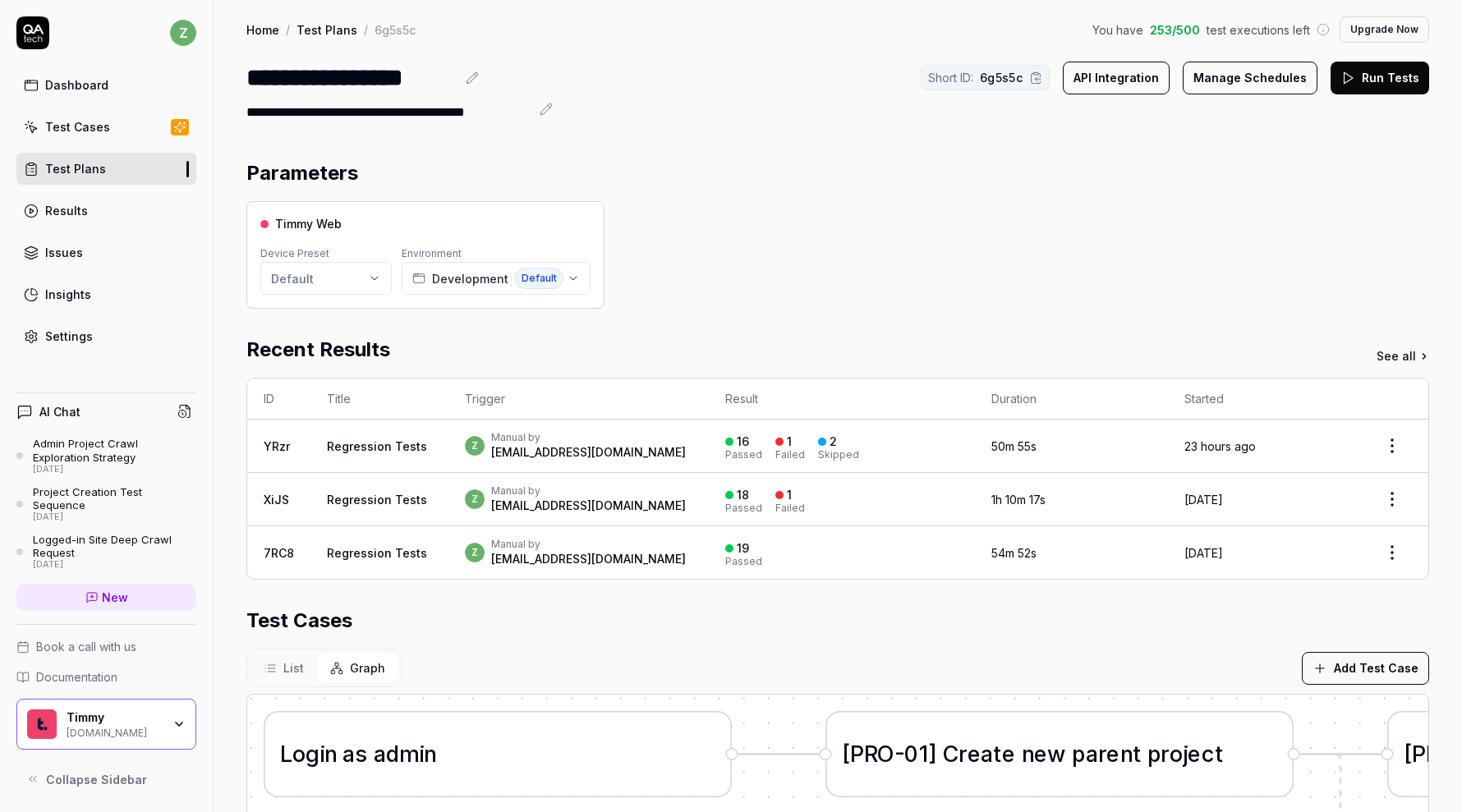
click at [288, 659] on span "List" at bounding box center [294, 667] width 20 height 17
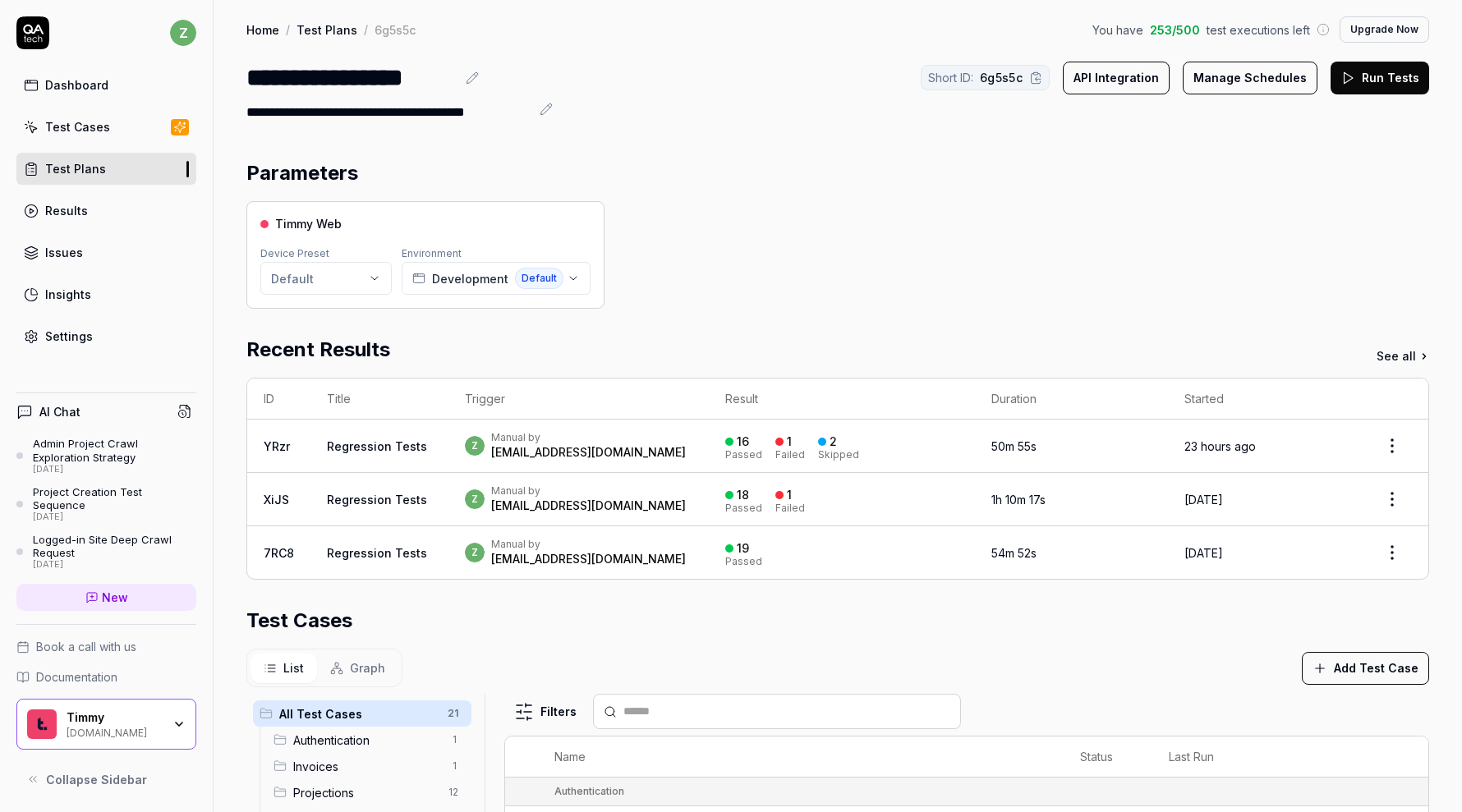
click at [1391, 77] on button "Run Tests" at bounding box center [1379, 78] width 98 height 33
click at [366, 445] on link "Regression Tests" at bounding box center [376, 446] width 100 height 14
click at [641, 442] on div "z Manual by [PERSON_NAME][EMAIL_ADDRESS][DOMAIN_NAME]" at bounding box center [578, 446] width 227 height 30
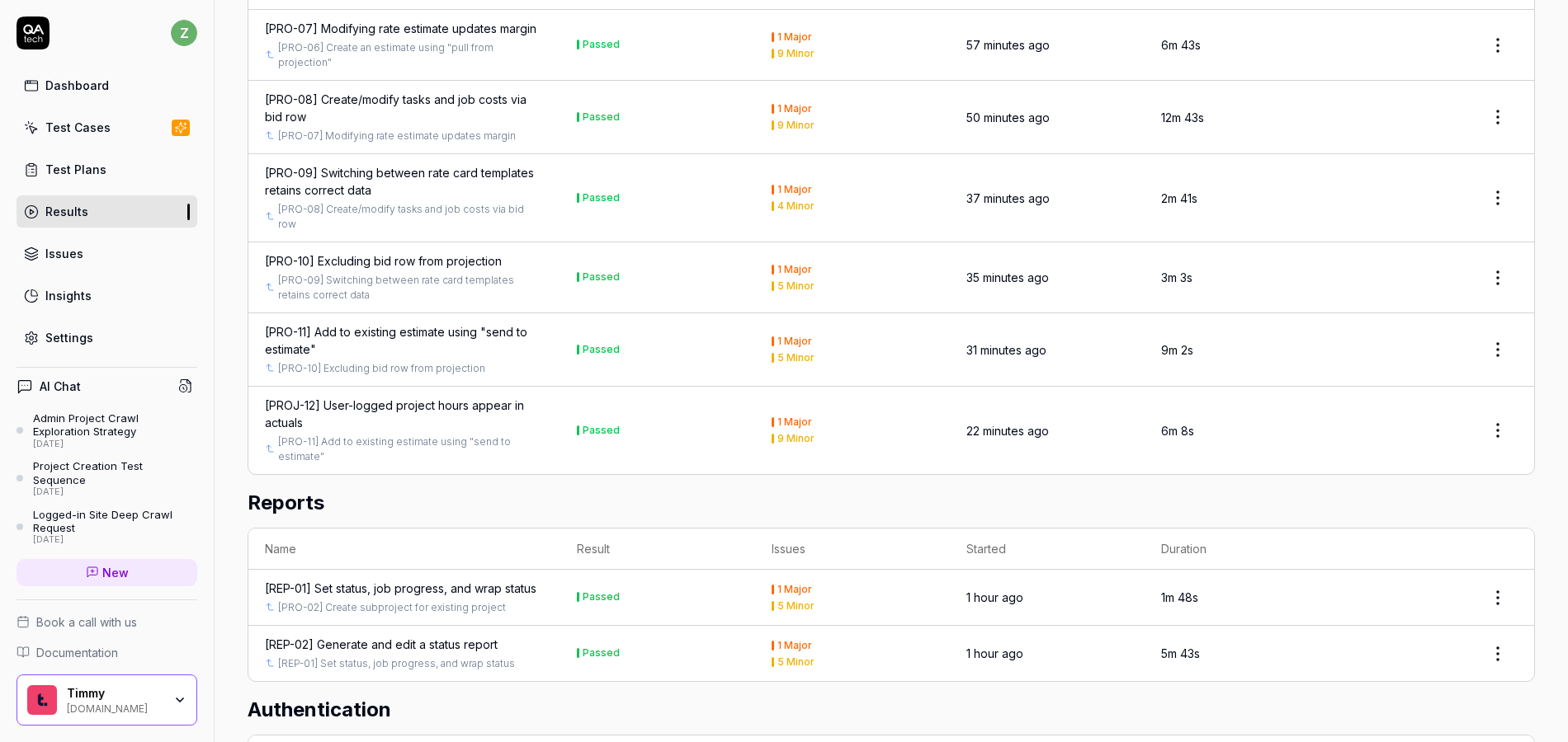
scroll to position [1543, 0]
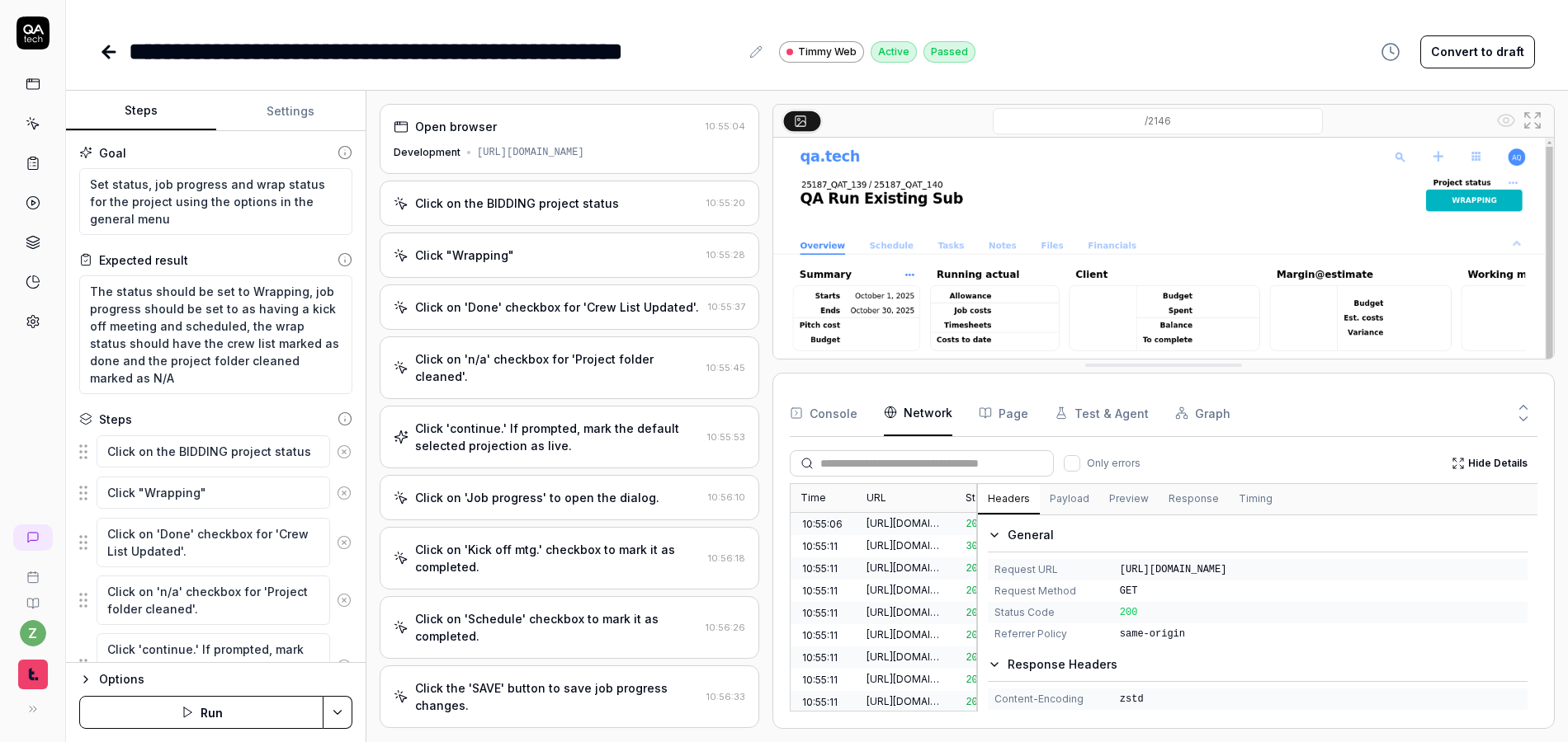
scroll to position [718, 0]
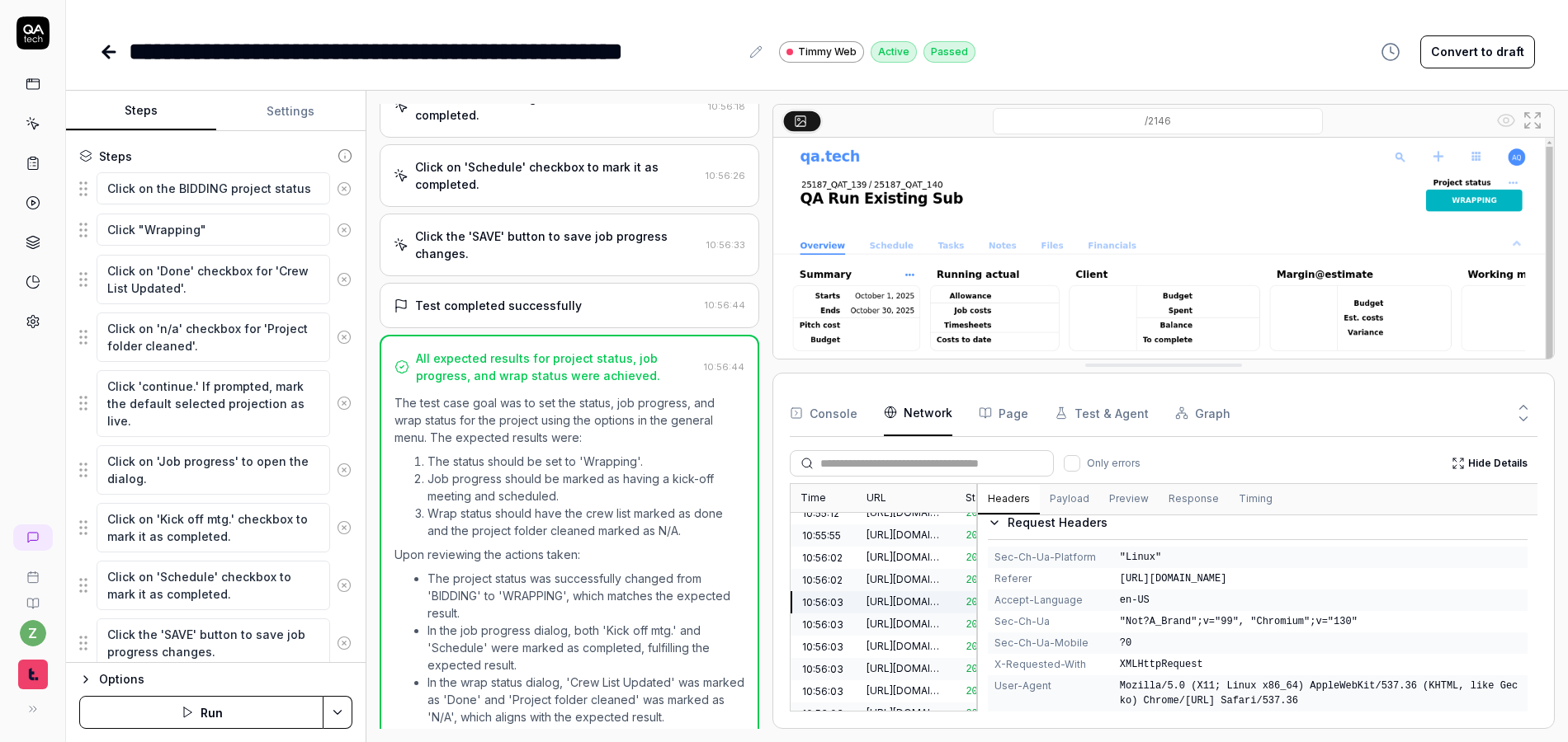
type textarea "*"
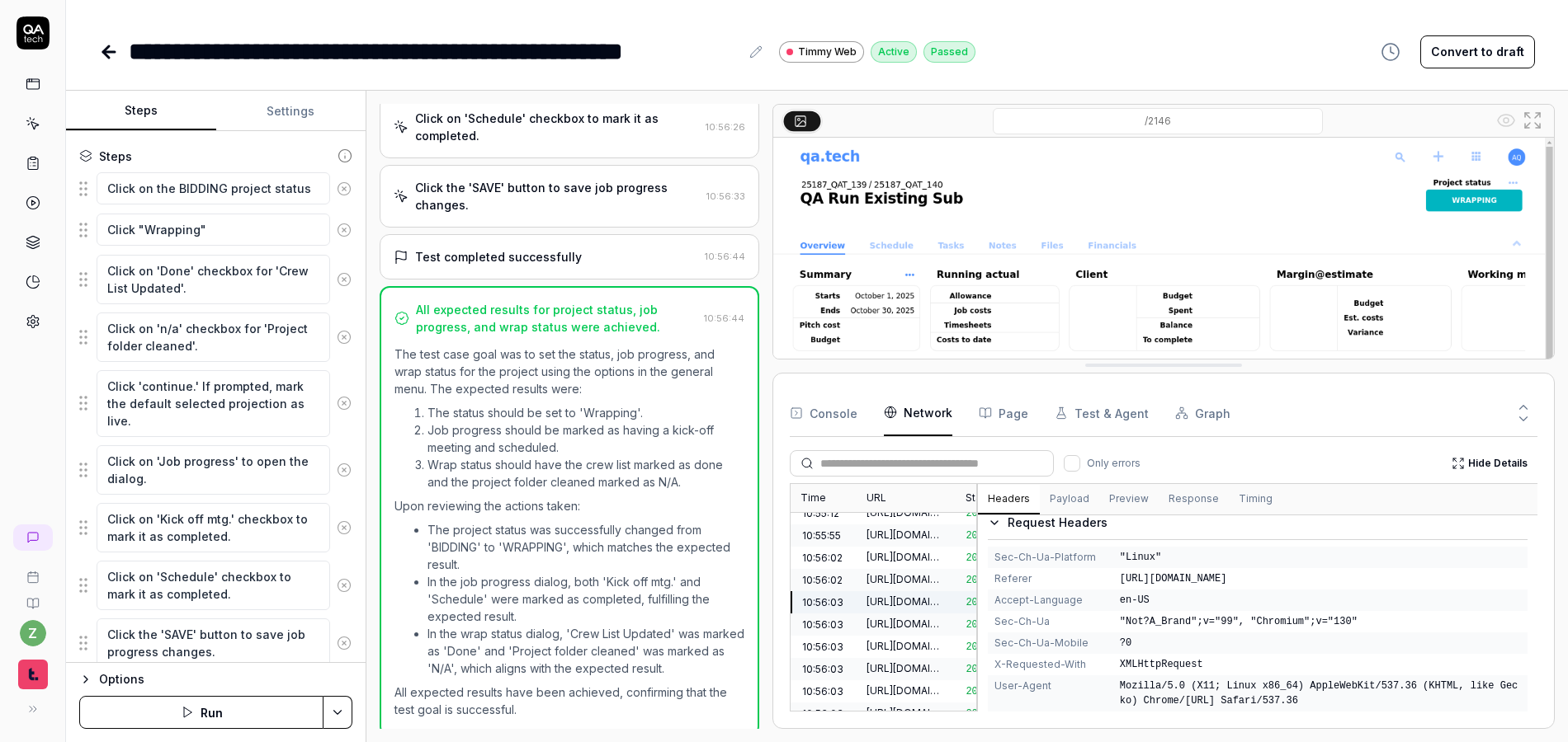
scroll to position [508, 0]
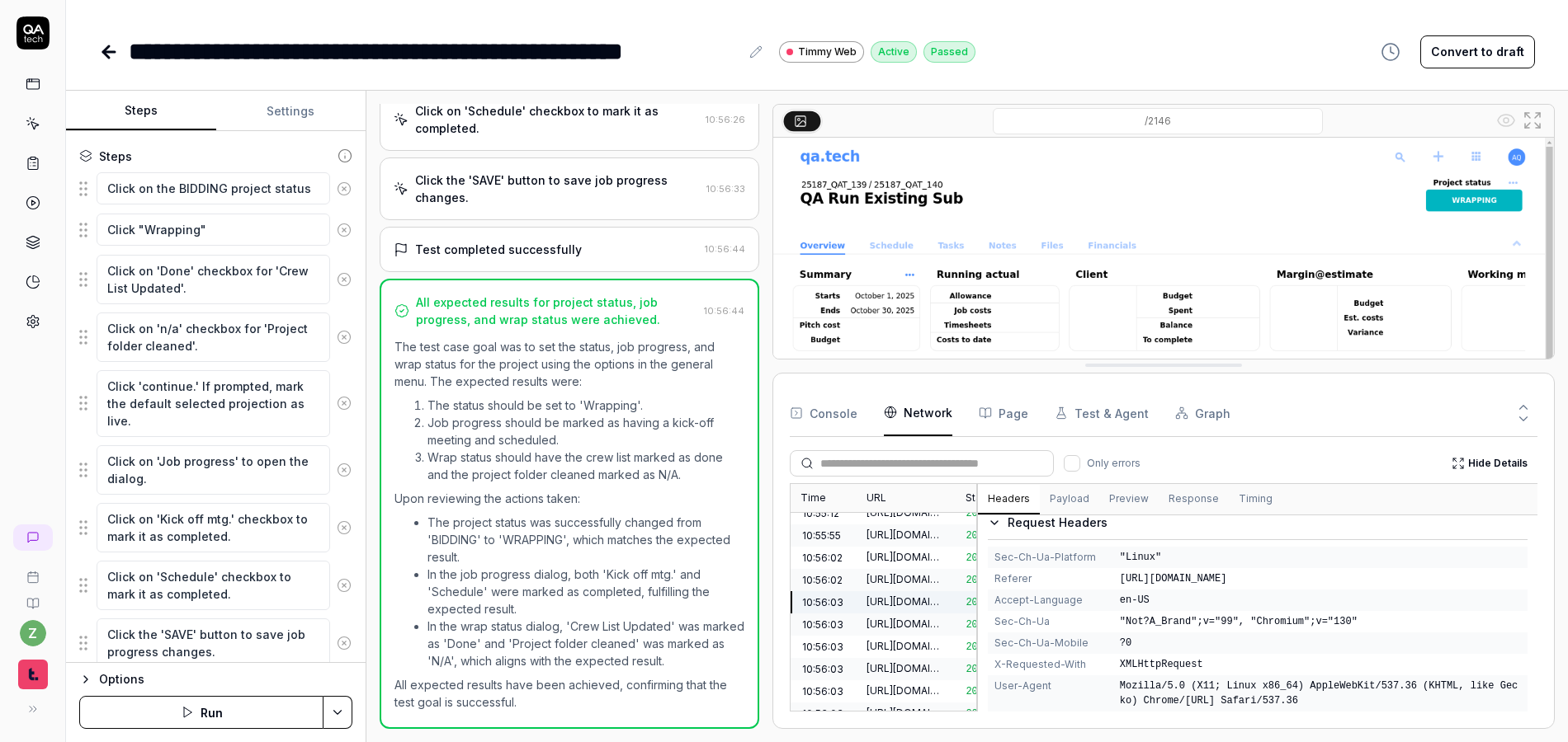
click at [103, 55] on icon at bounding box center [108, 51] width 20 height 20
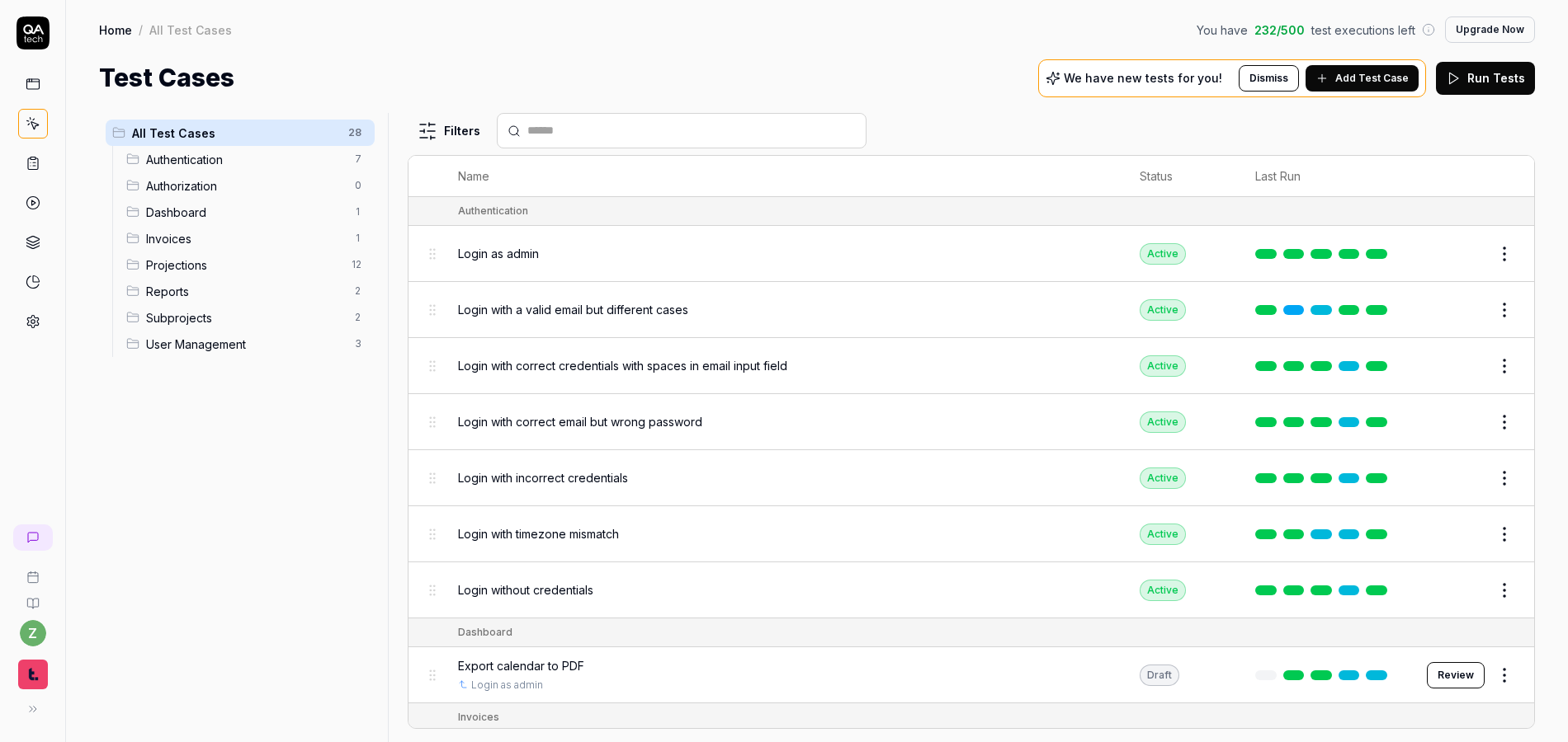
click at [1378, 80] on span "Add Test Case" at bounding box center [1372, 77] width 73 height 14
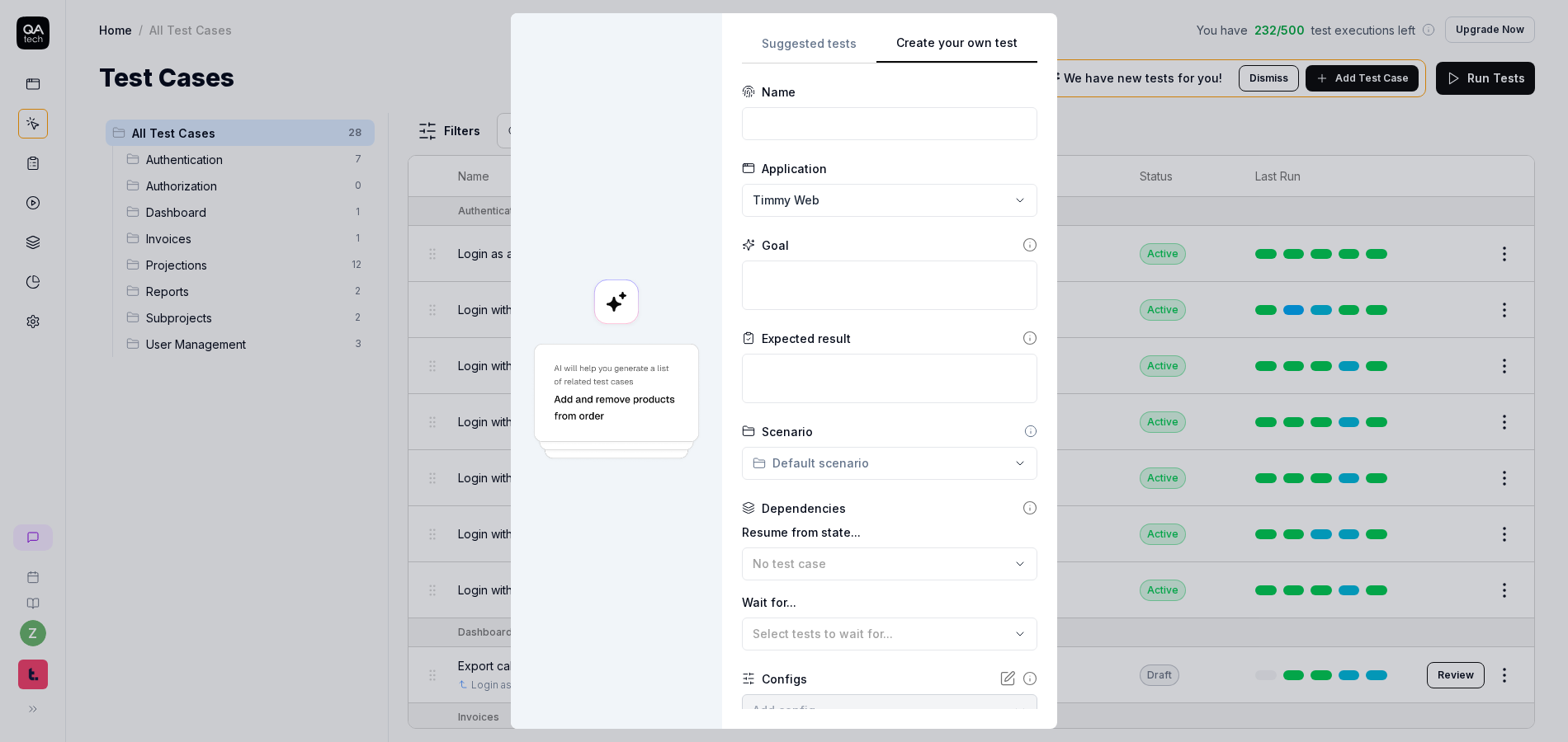
click at [975, 42] on button "Create your own test" at bounding box center [957, 48] width 161 height 30
click at [819, 127] on input at bounding box center [889, 123] width 295 height 33
click at [845, 126] on input at bounding box center [889, 123] width 295 height 33
paste input "Export and share status report via email"
click at [742, 120] on input "Export and share status report via email" at bounding box center [889, 123] width 295 height 33
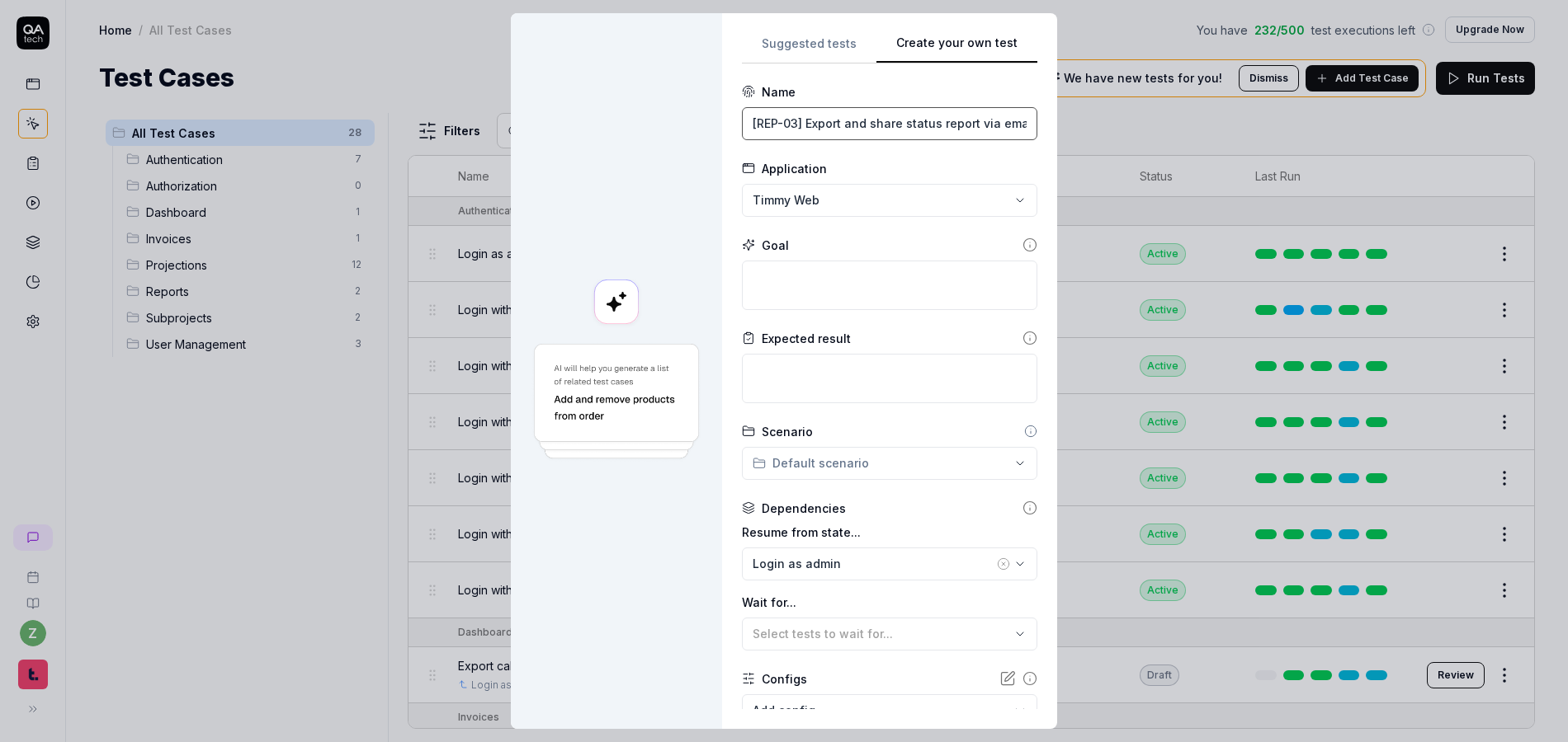
type input "[REP-03] Export and share status report via email"
click at [845, 283] on textarea at bounding box center [889, 286] width 295 height 49
type textarea "*"
type textarea "E"
type textarea "*"
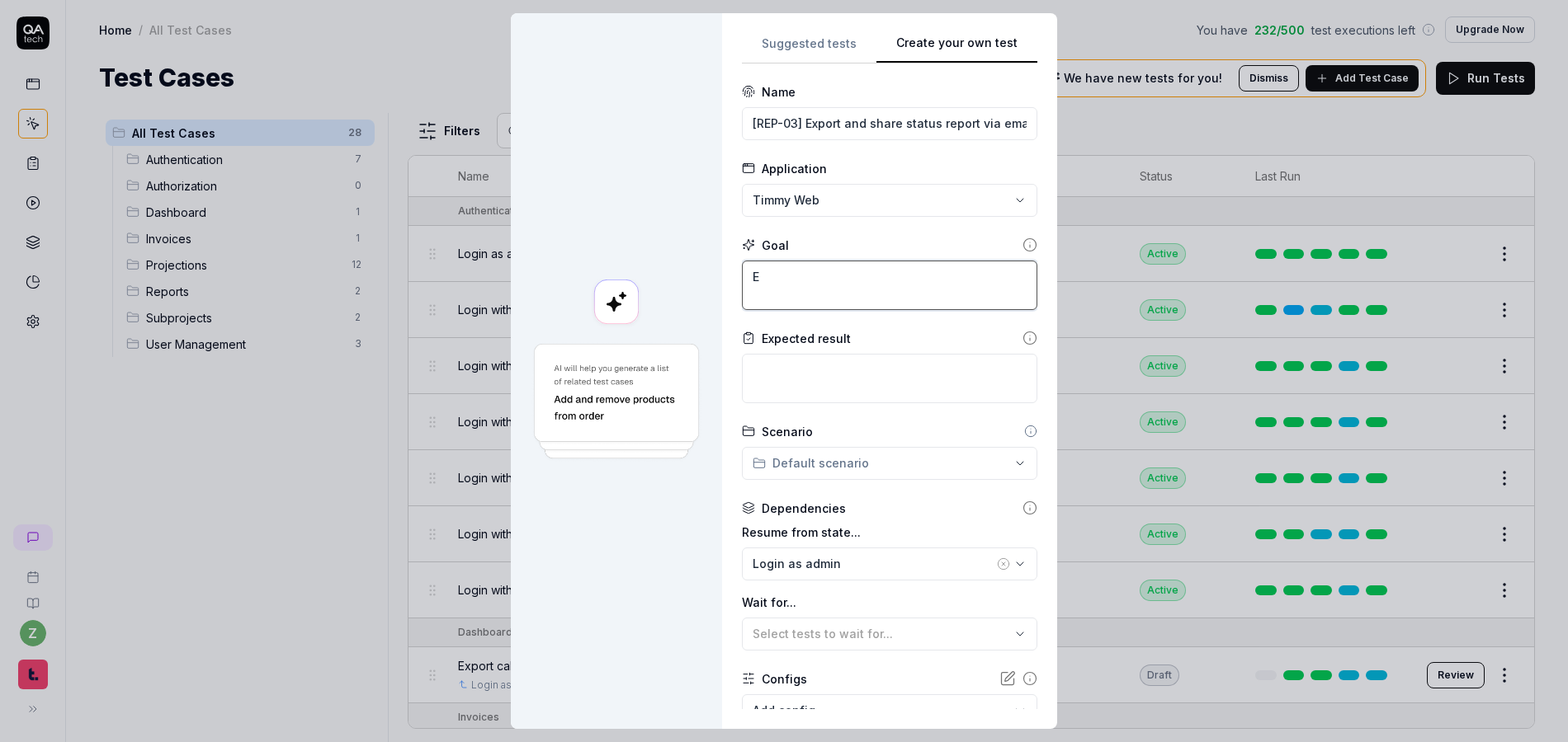
type textarea "Ex"
type textarea "*"
type textarea "Exp"
type textarea "*"
type textarea "Expo"
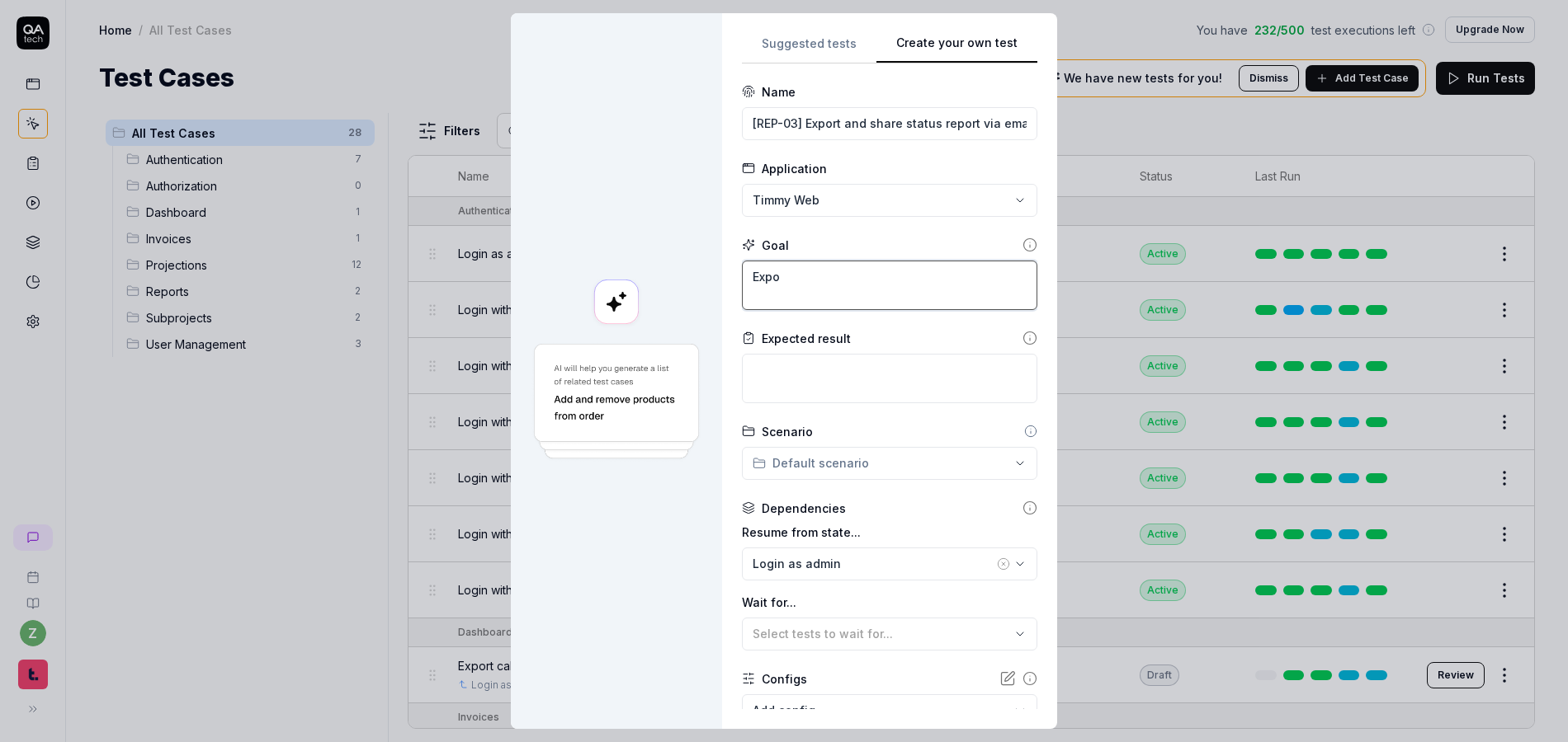
type textarea "*"
type textarea "Expor"
type textarea "*"
type textarea "Export"
type textarea "*"
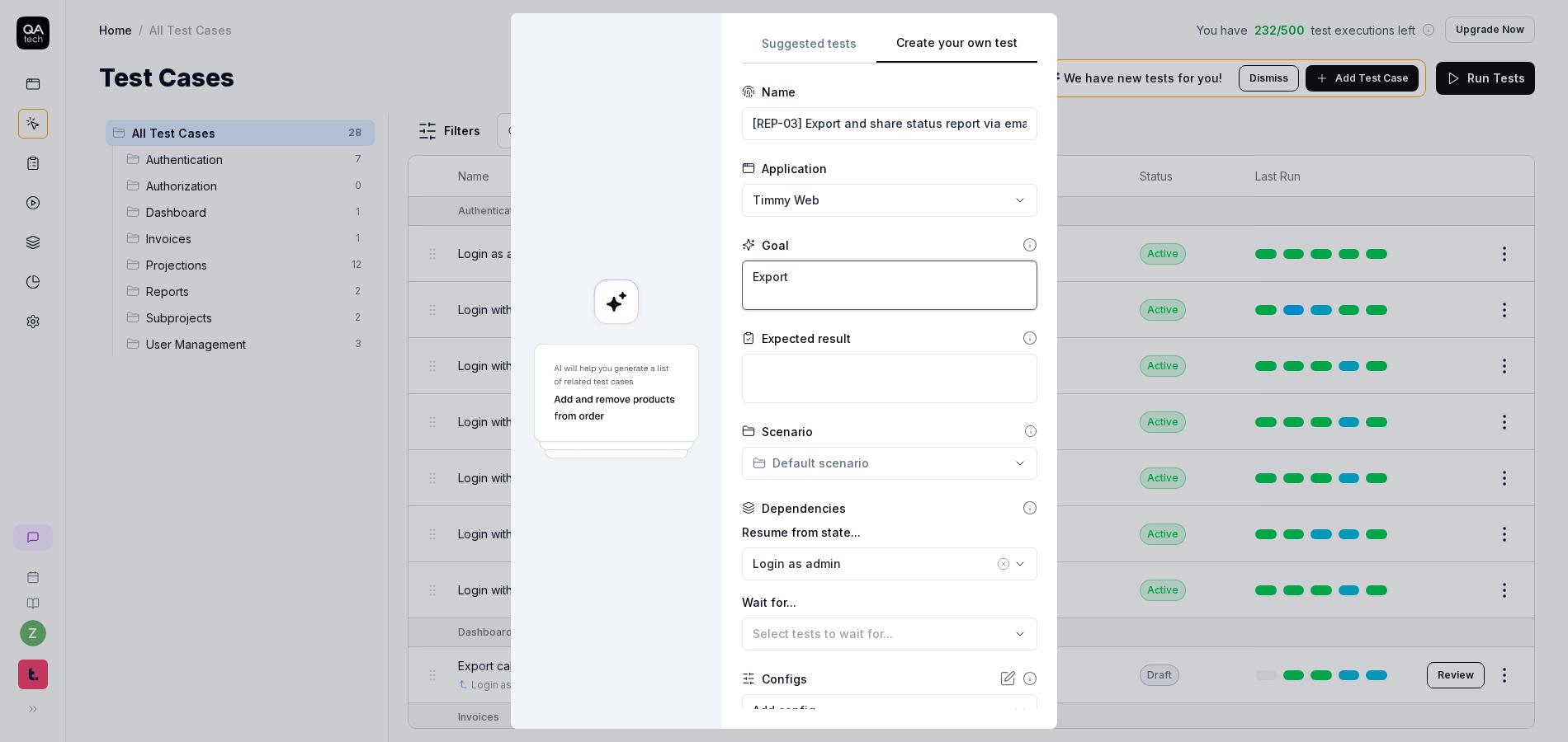
type textarea "Export"
type textarea "*"
type textarea "Export s"
type textarea "*"
type textarea "Export st"
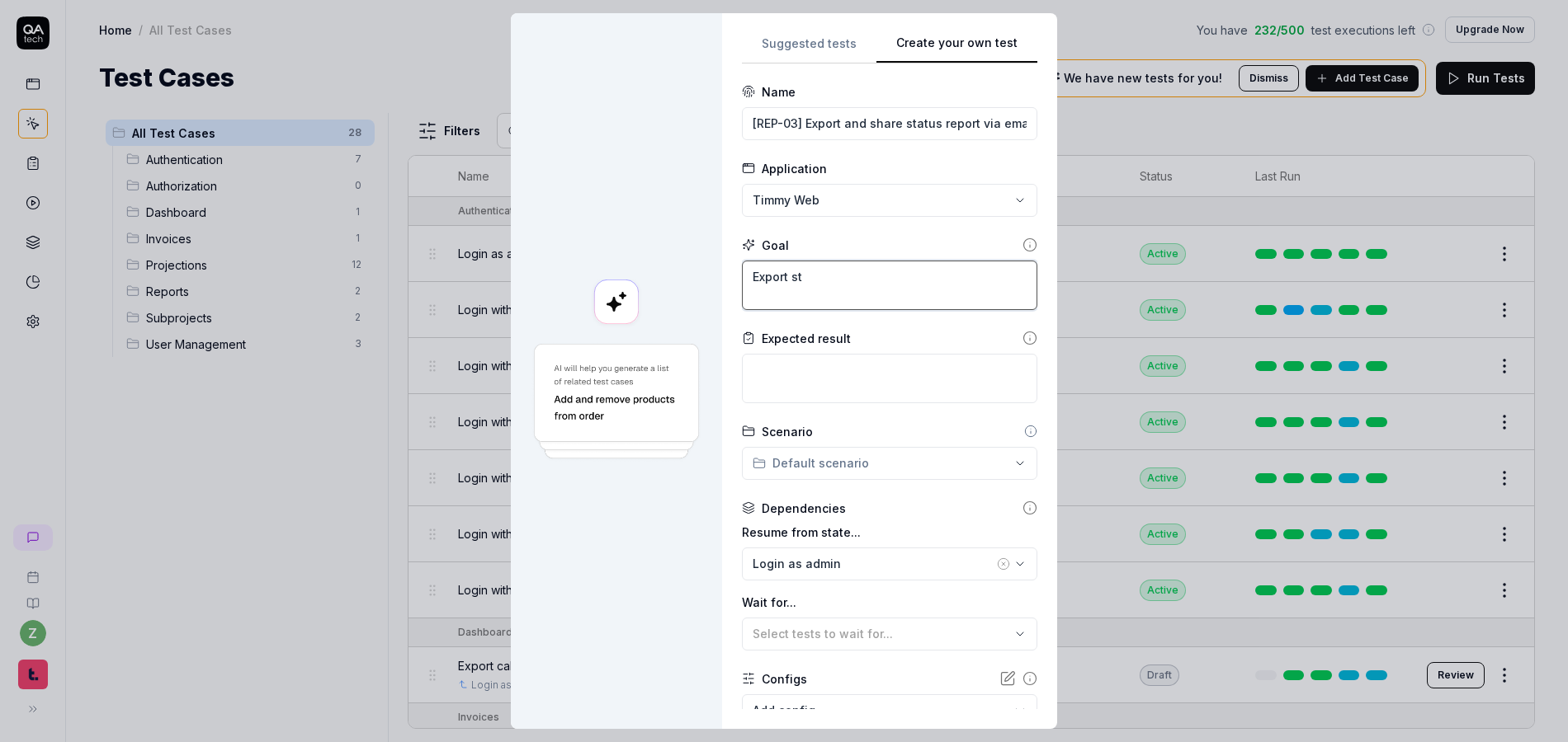
type textarea "*"
type textarea "Export sta"
type textarea "*"
type textarea "Export statu"
type textarea "*"
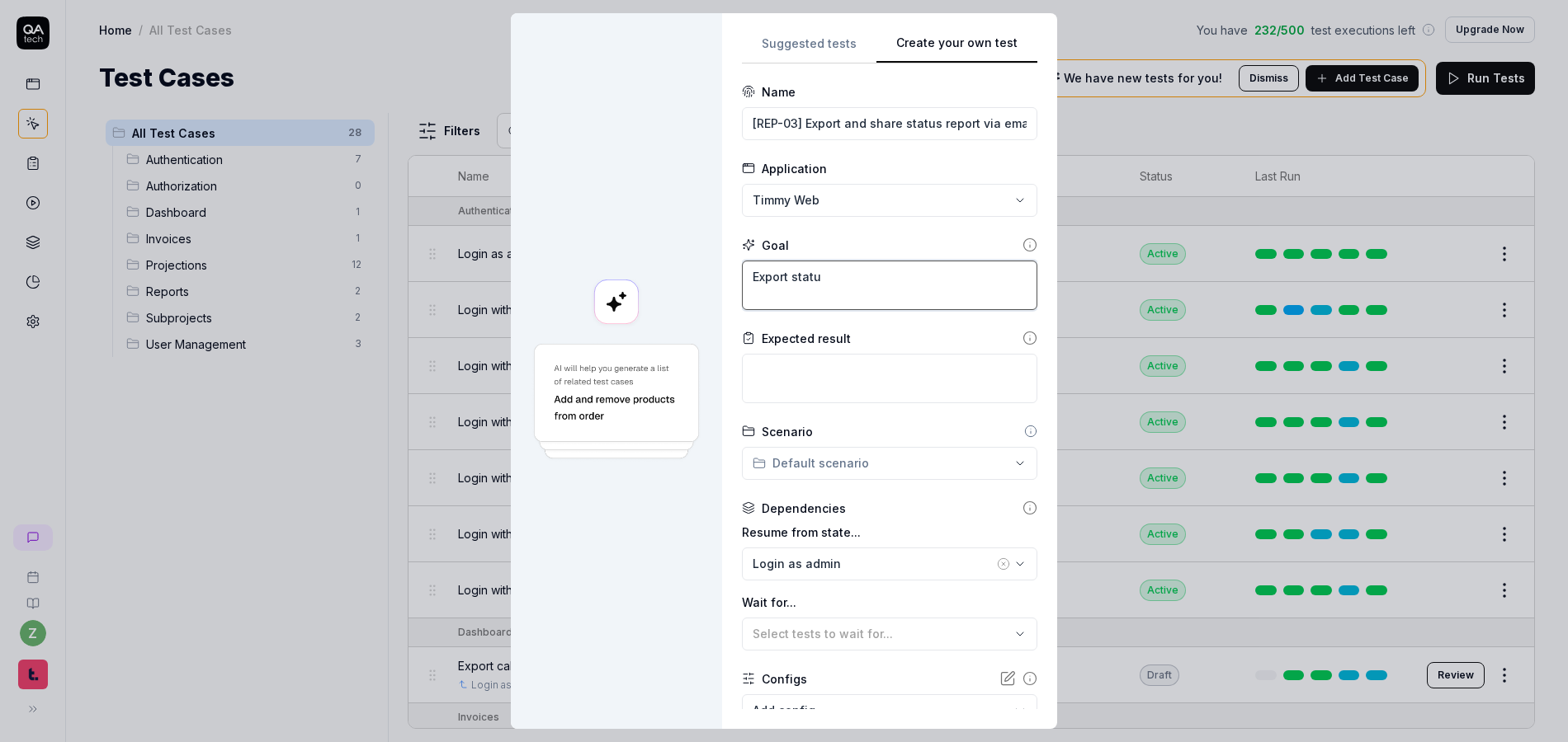
type textarea "Export status"
type textarea "*"
type textarea "Export statu"
type textarea "*"
type textarea "Export stat"
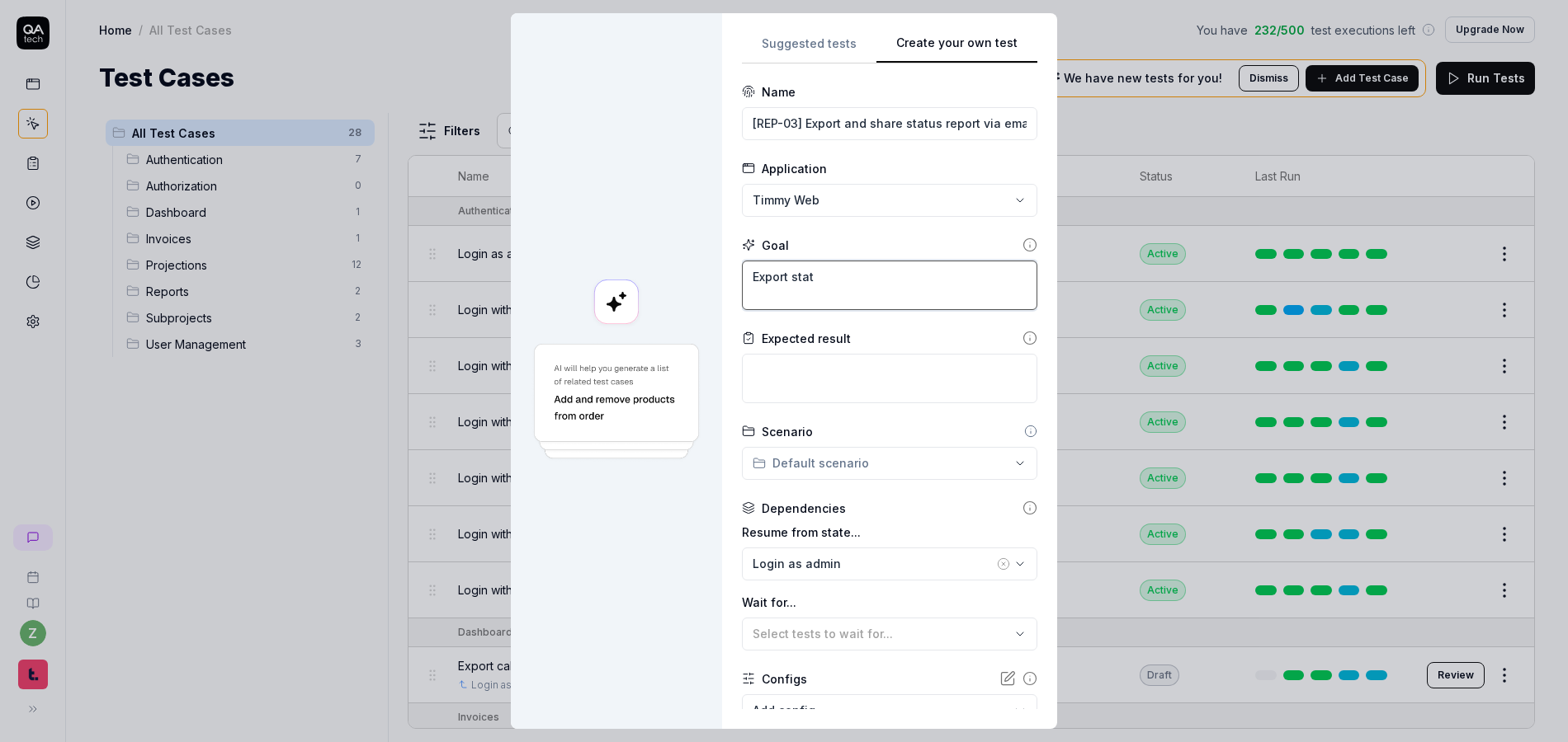
type textarea "*"
type textarea "Export sta"
type textarea "*"
type textarea "Export st"
type textarea "*"
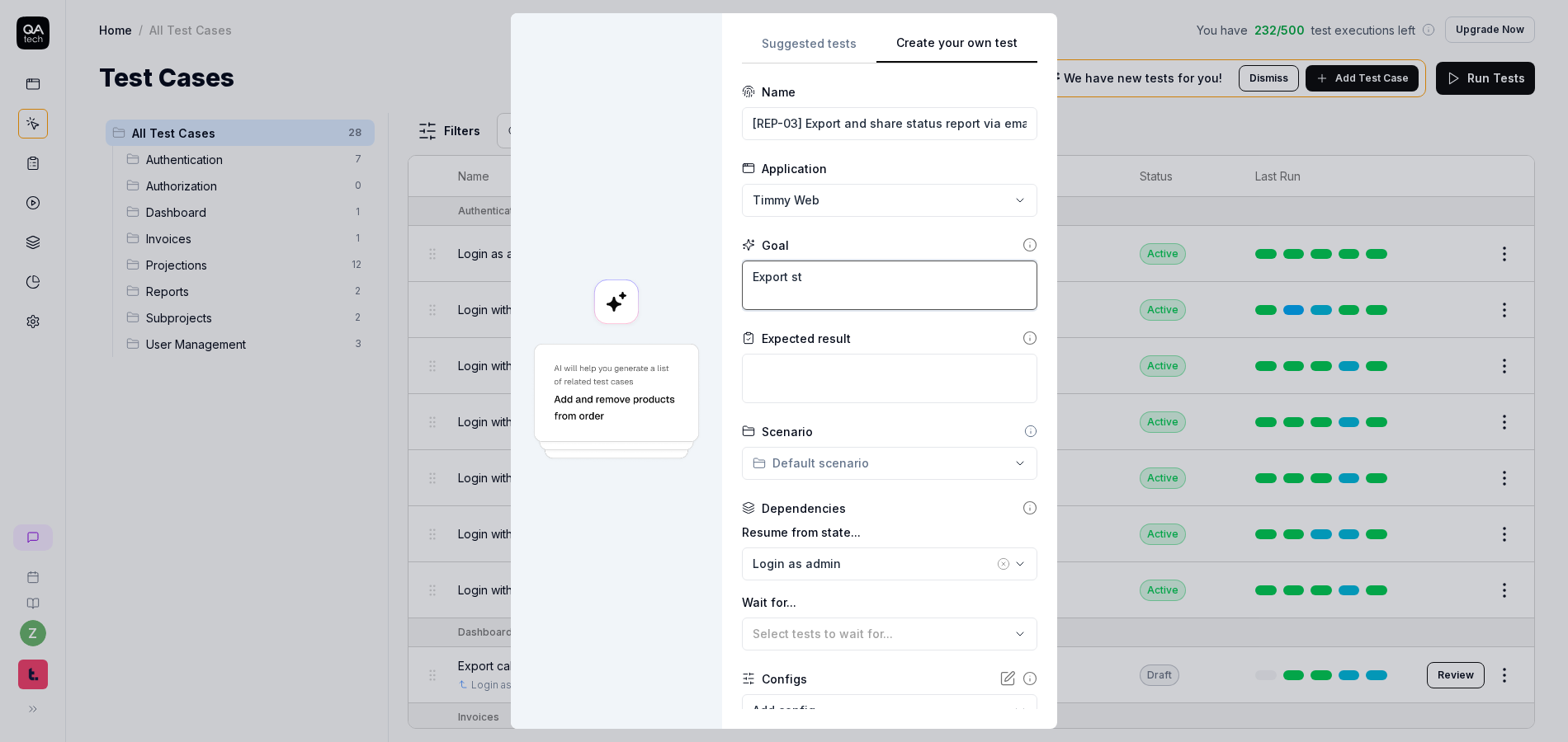
type textarea "Export sta"
type textarea "*"
type textarea "Export stat"
type textarea "*"
type textarea "Export statu"
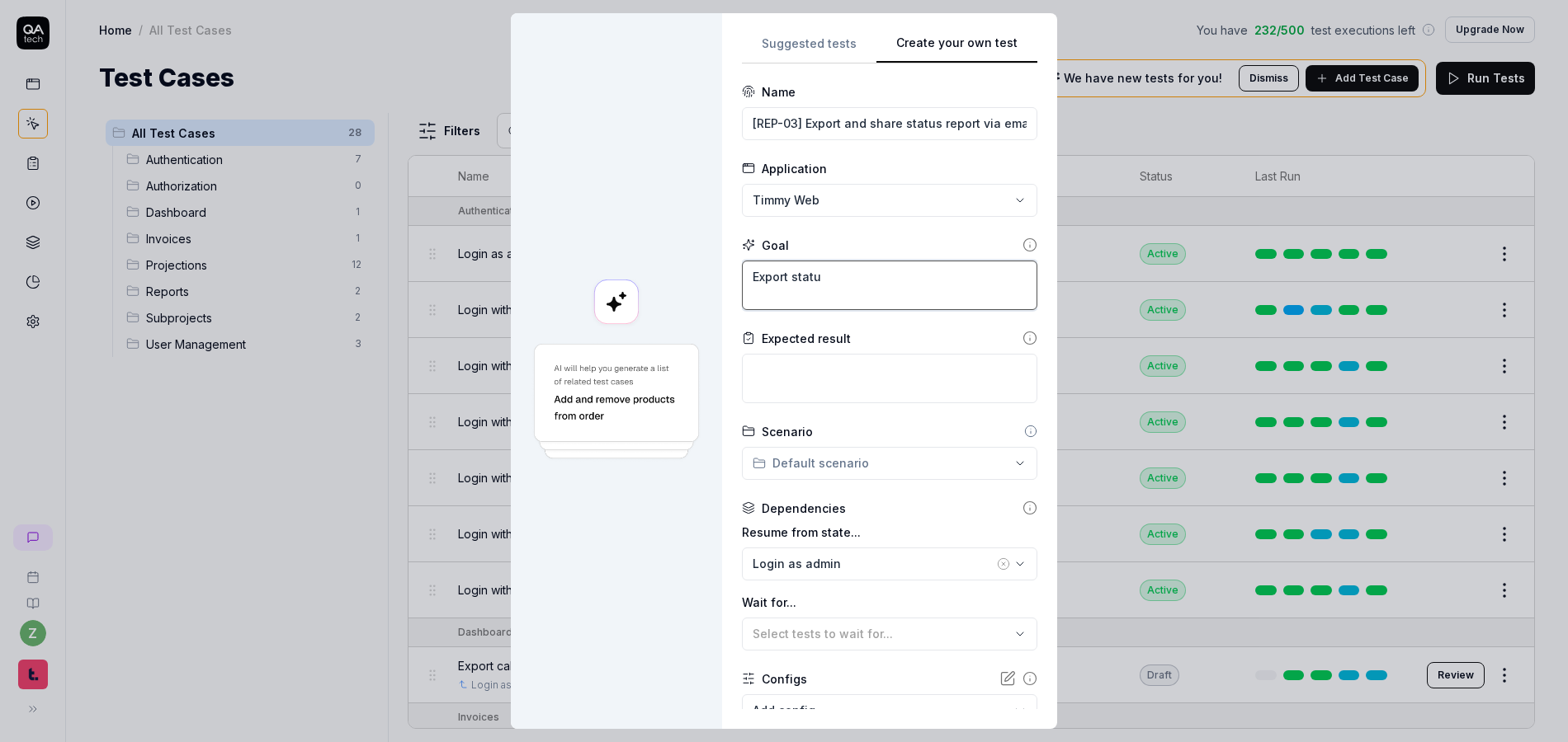
type textarea "*"
type textarea "Export status"
type textarea "*"
type textarea "Export status"
type textarea "*"
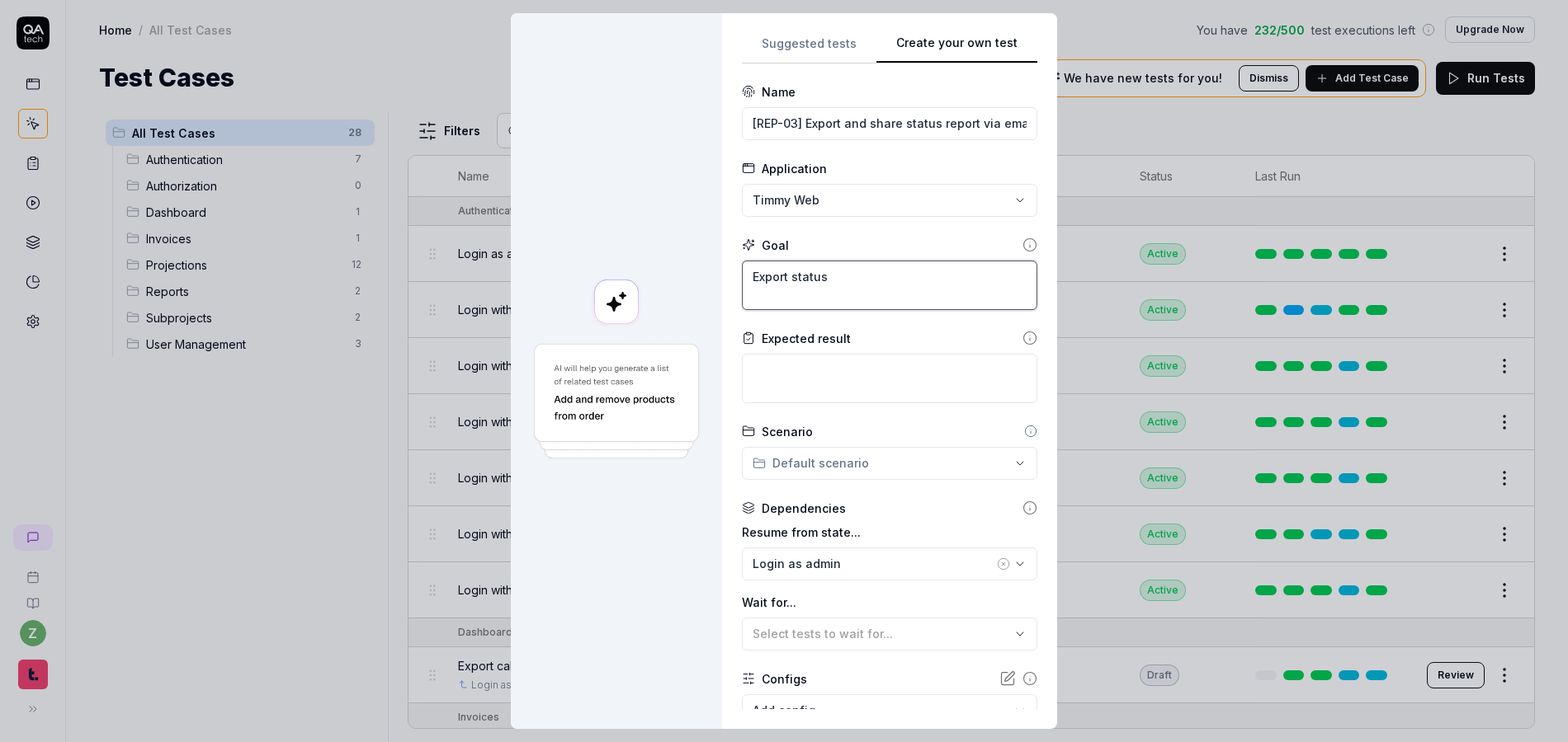
type textarea "Export status r"
type textarea "*"
type textarea "Export status re"
type textarea "*"
type textarea "Export status rep"
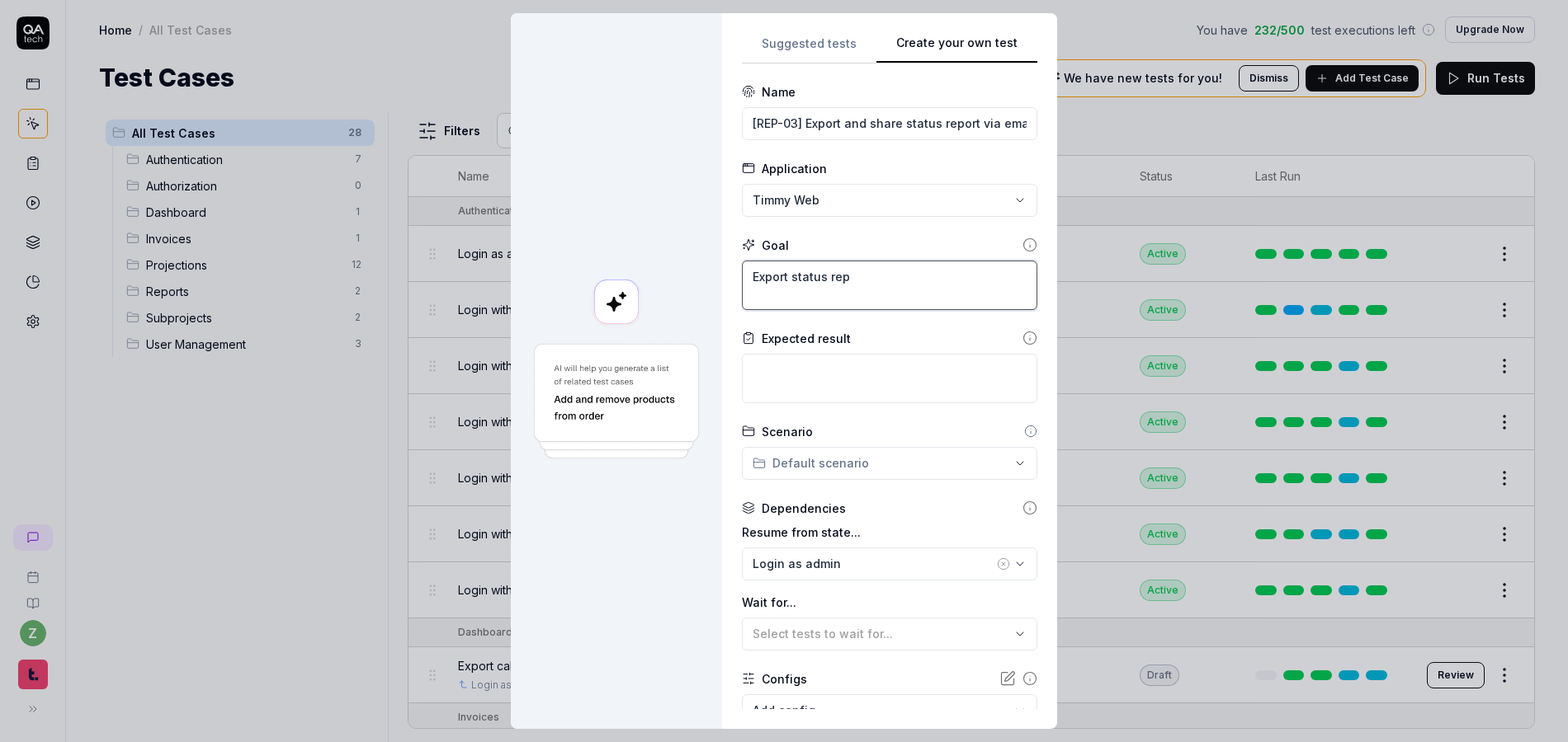
type textarea "*"
type textarea "Export status repo"
type textarea "*"
type textarea "Export status repor"
type textarea "*"
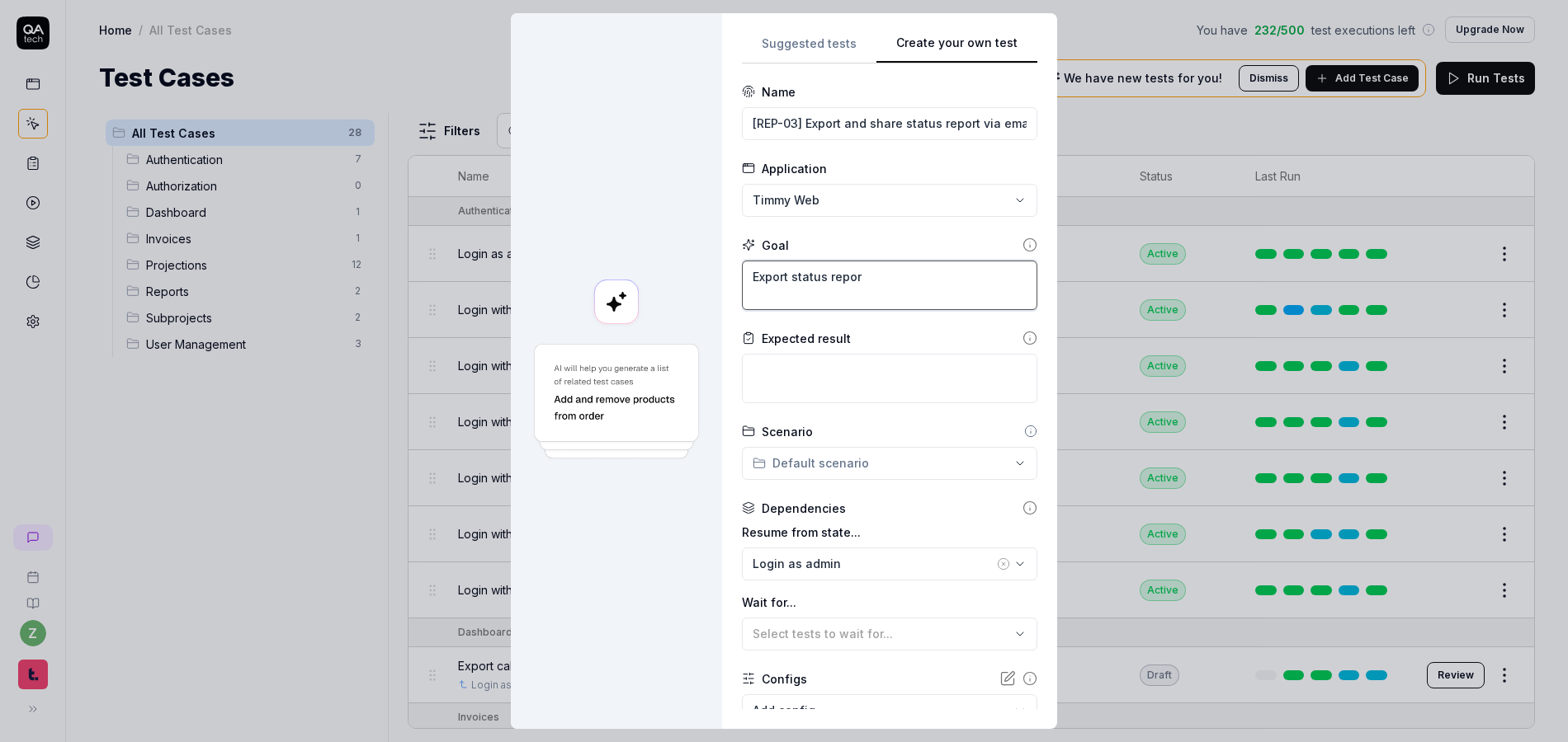
type textarea "Export status report"
type textarea "*"
type textarea "Export status report"
type textarea "*"
type textarea "Export status report t"
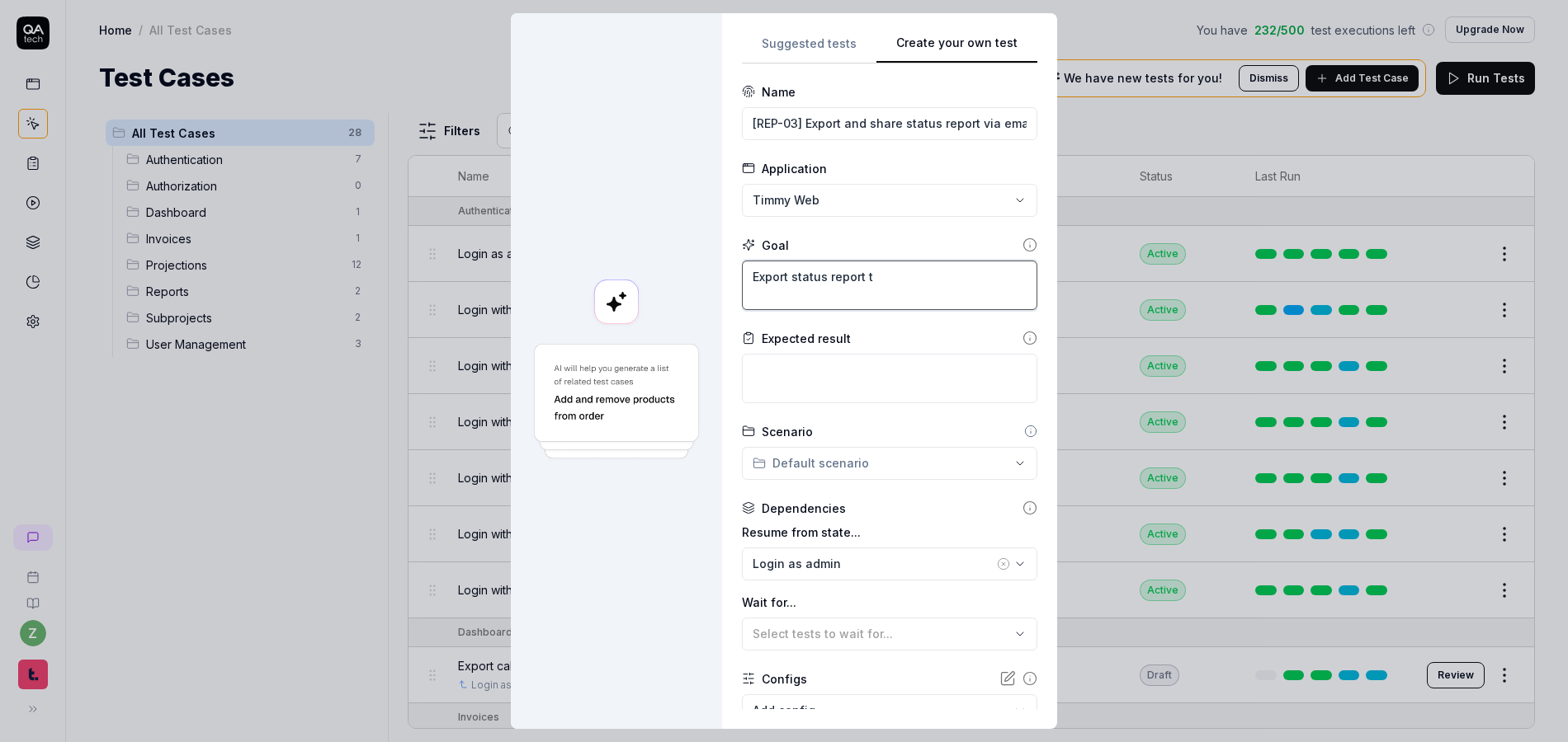
type textarea "*"
type textarea "Export status report to"
type textarea "*"
type textarea "Export status report to"
type textarea "*"
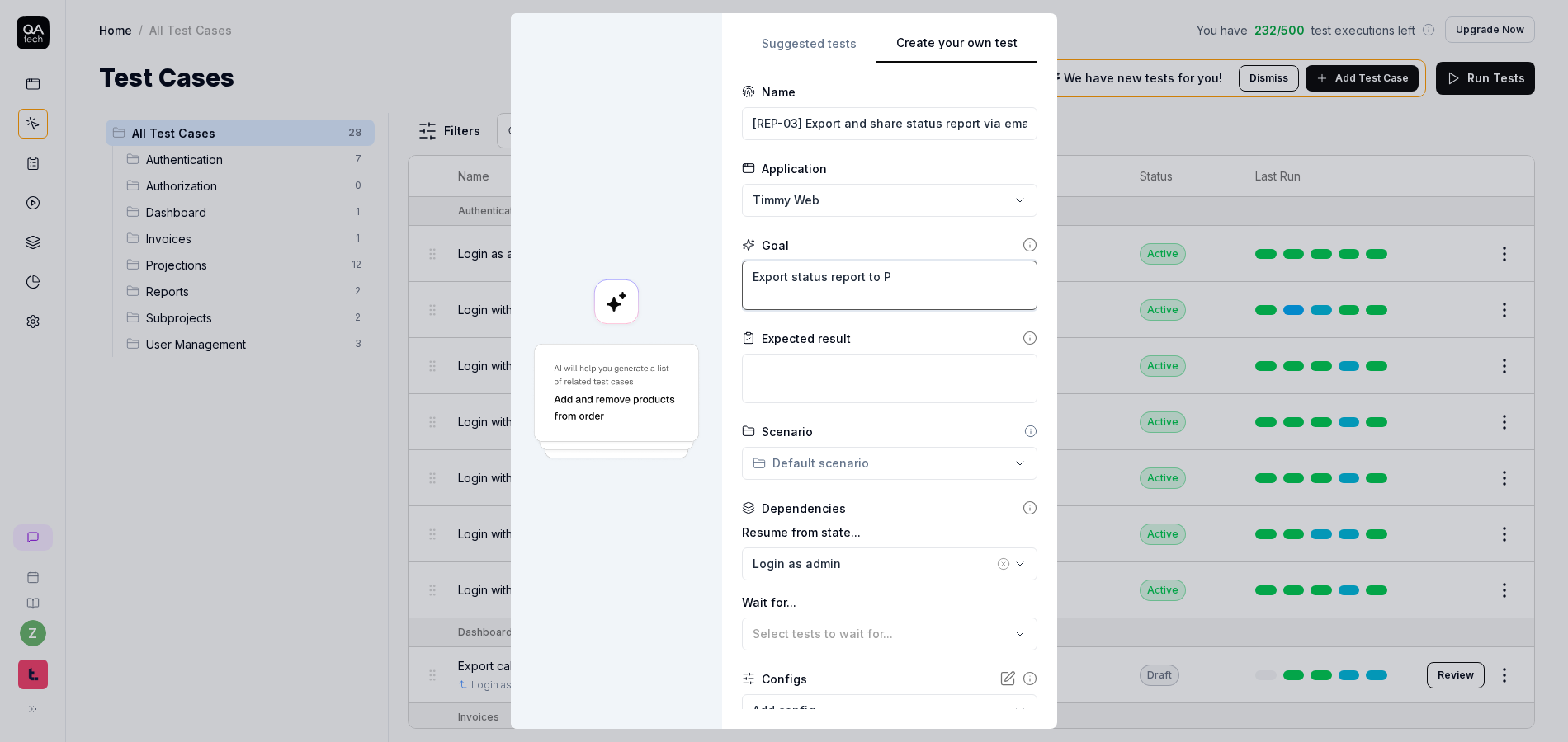
type textarea "Export status report to PD"
type textarea "*"
type textarea "Export status report to PDF"
type textarea "*"
type textarea "Export status report to PDF,"
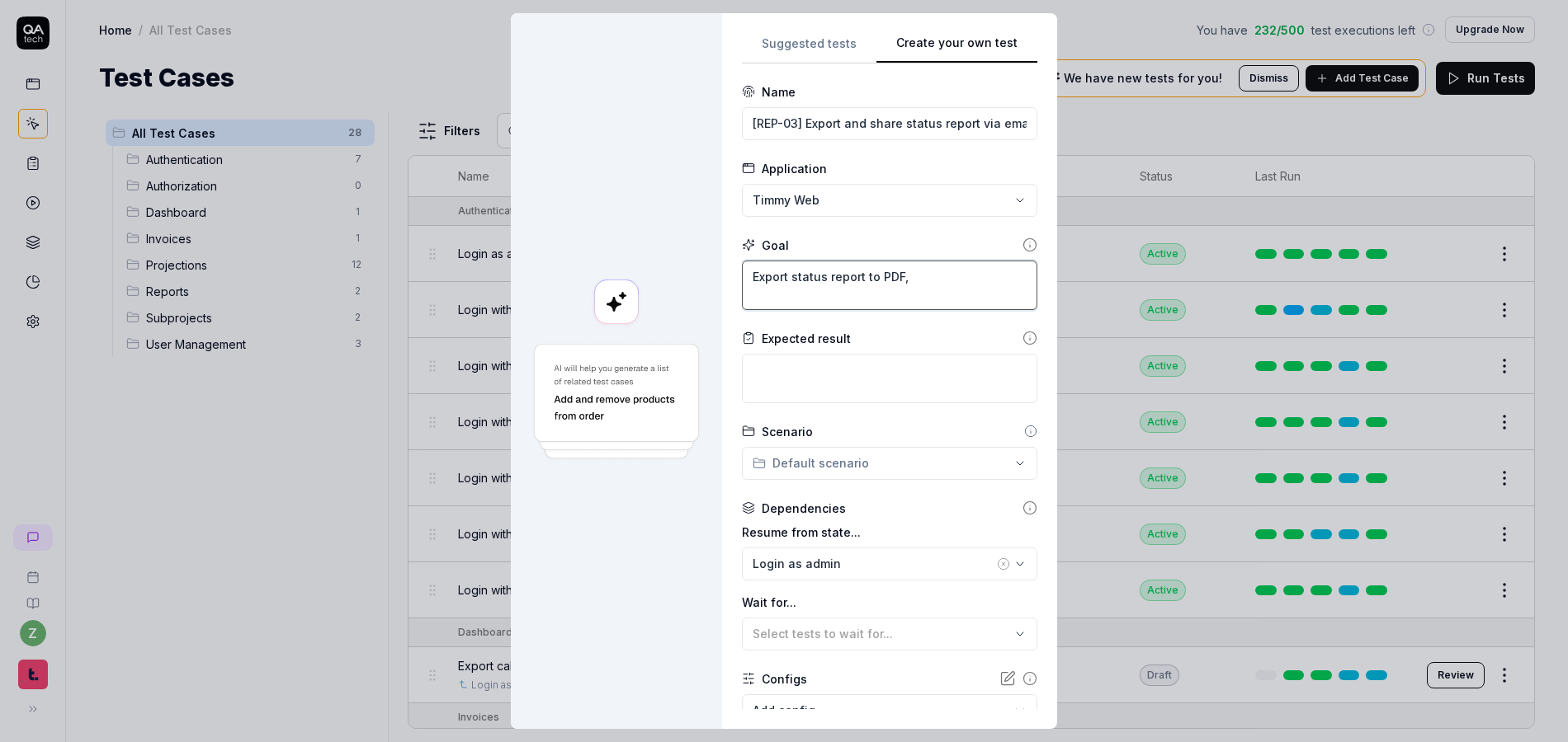
type textarea "*"
type textarea "Export status report to PDF,"
type textarea "*"
type textarea "Export status report to PDF, C"
type textarea "*"
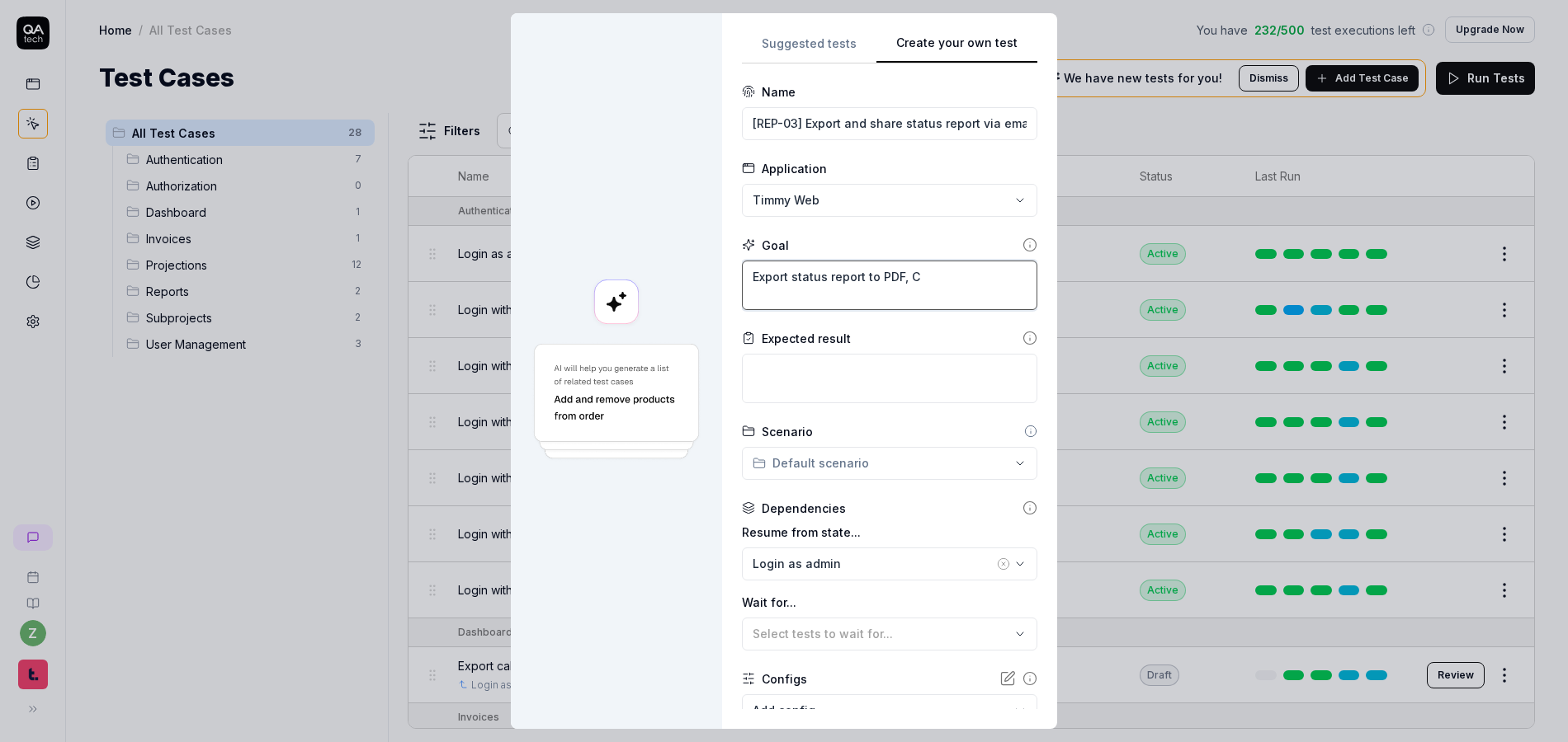
type textarea "Export status report to PDF, CS"
type textarea "*"
type textarea "Export status report to PDF, CSV"
type textarea "*"
type textarea "Export status report to PDF, CSV<"
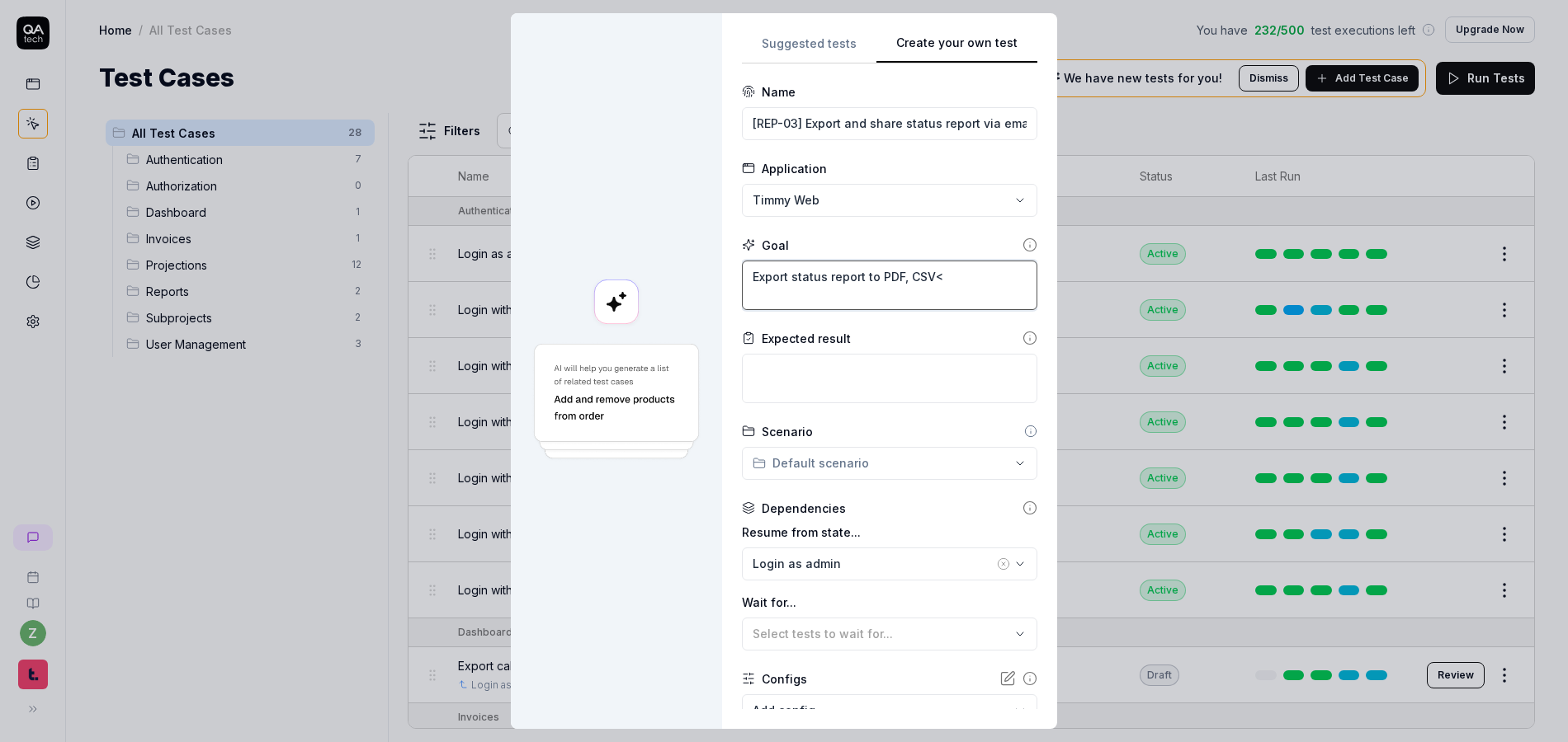
type textarea "*"
type textarea "Export status report to PDF, CSV"
type textarea "*"
type textarea "Export status report to PDF, CSV,"
type textarea "*"
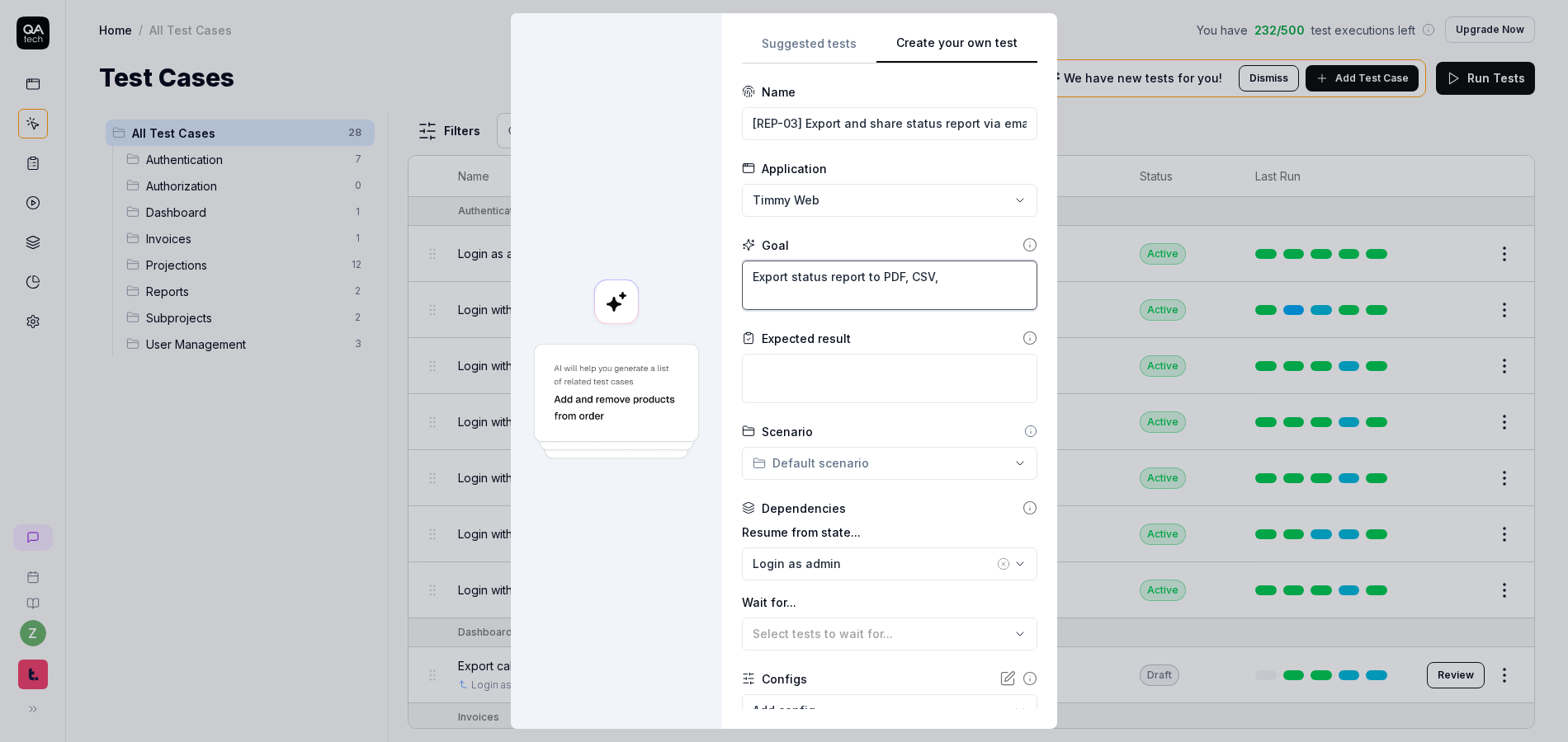
type textarea "Export status report to PDF, CSV,"
type textarea "*"
type textarea "Export status report to PDF, CSV, a"
type textarea "*"
type textarea "Export status report to PDF, CSV, an"
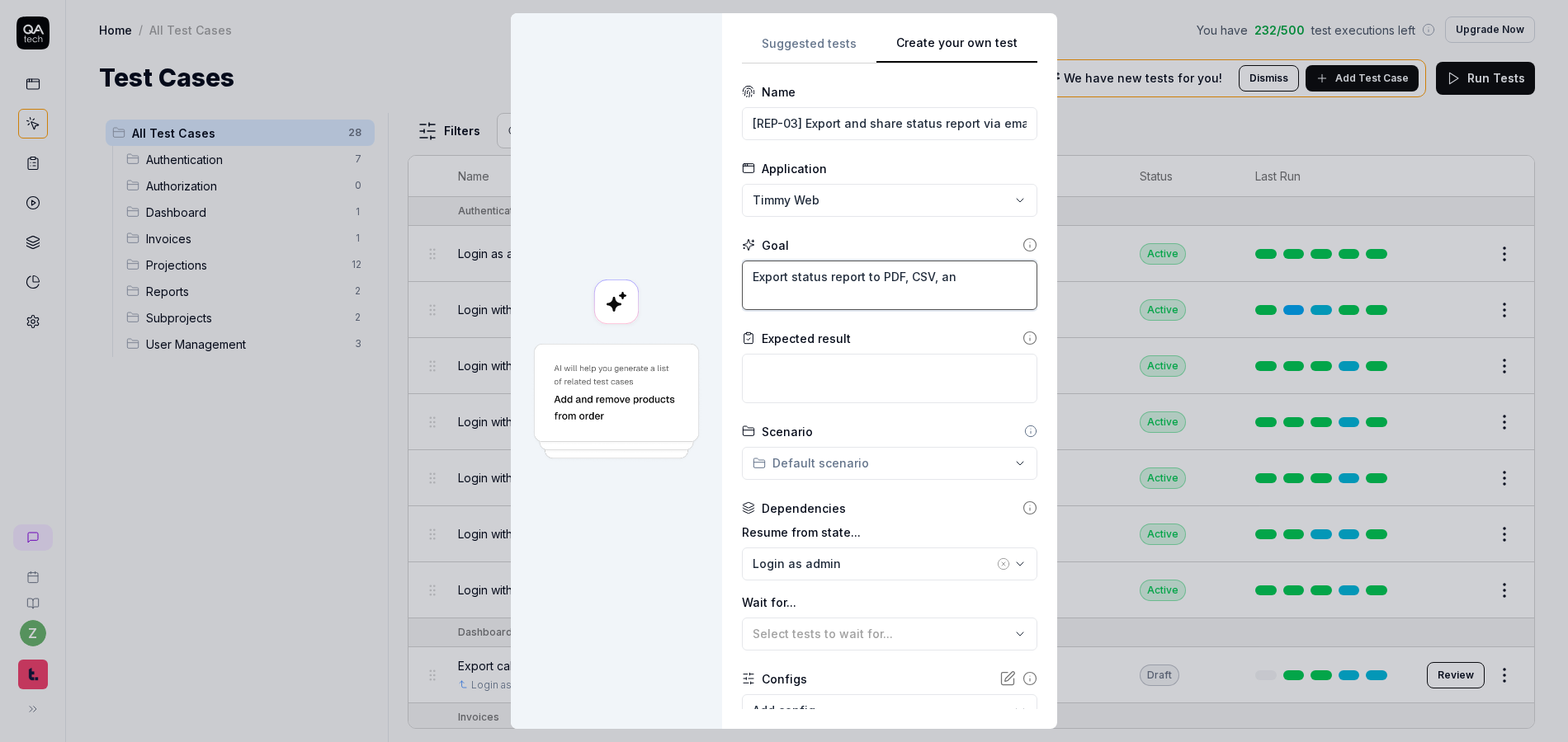
type textarea "*"
type textarea "Export status report to PDF, CSV, and"
type textarea "*"
type textarea "Export status report to PDF, CSV, and"
type textarea "*"
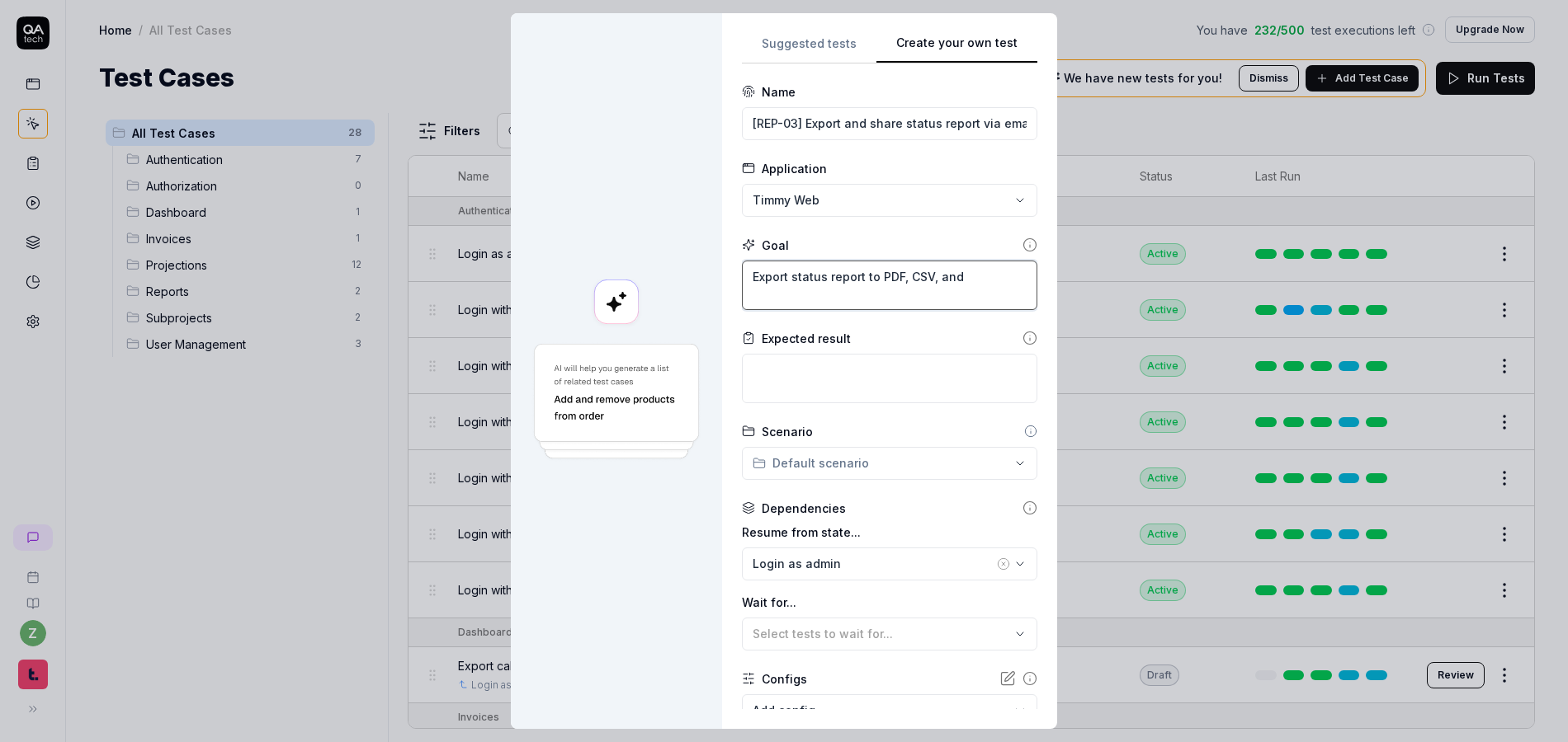
type textarea "Export status report to PDF, CSV, and c"
type textarea "*"
type textarea "Export status report to PDF, CSV, and co"
type textarea "*"
type textarea "Export status report to PDF, CSV, and con"
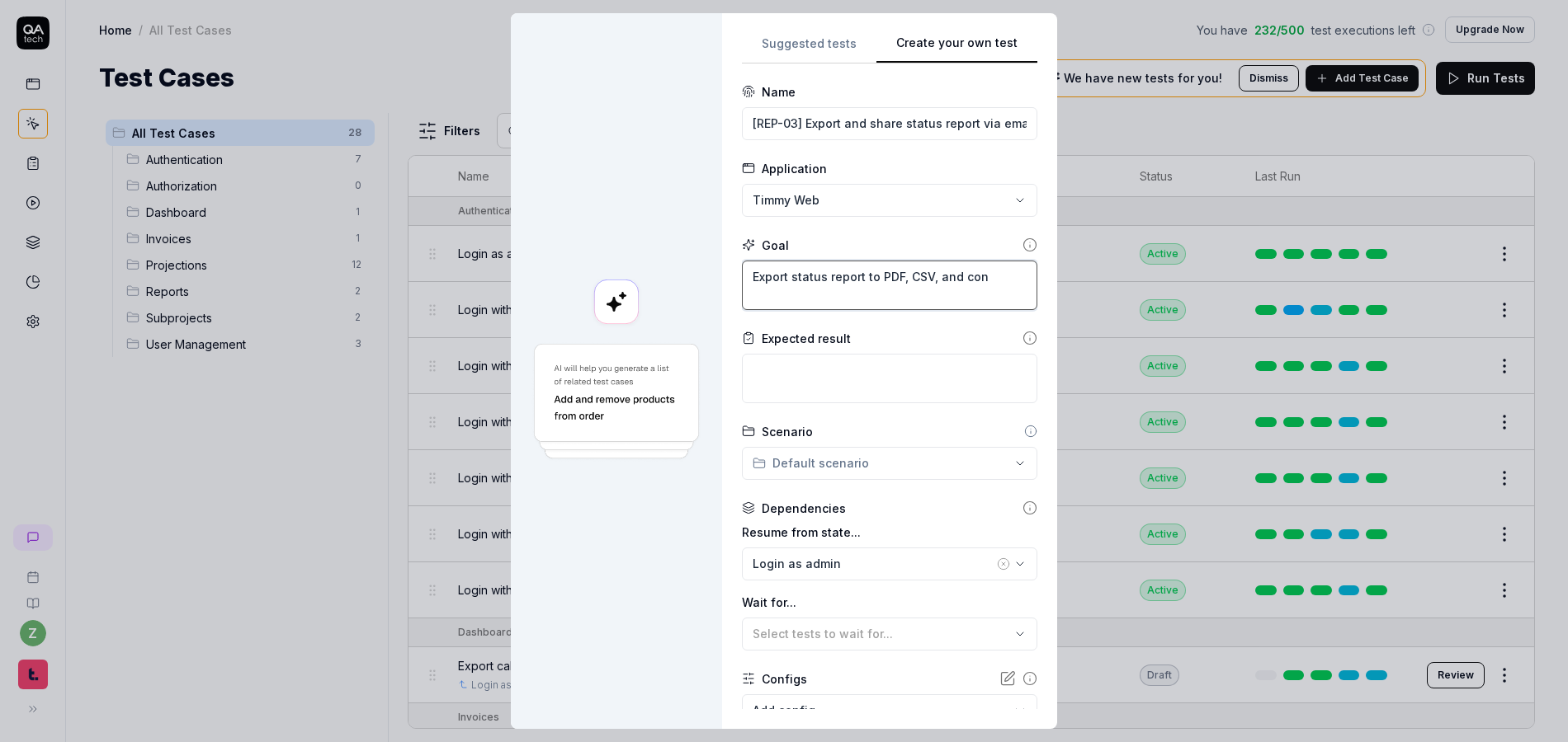
type textarea "*"
type textarea "Export status report to PDF, CSV, and conf"
type textarea "*"
type textarea "Export status report to PDF, CSV, and confi"
type textarea "*"
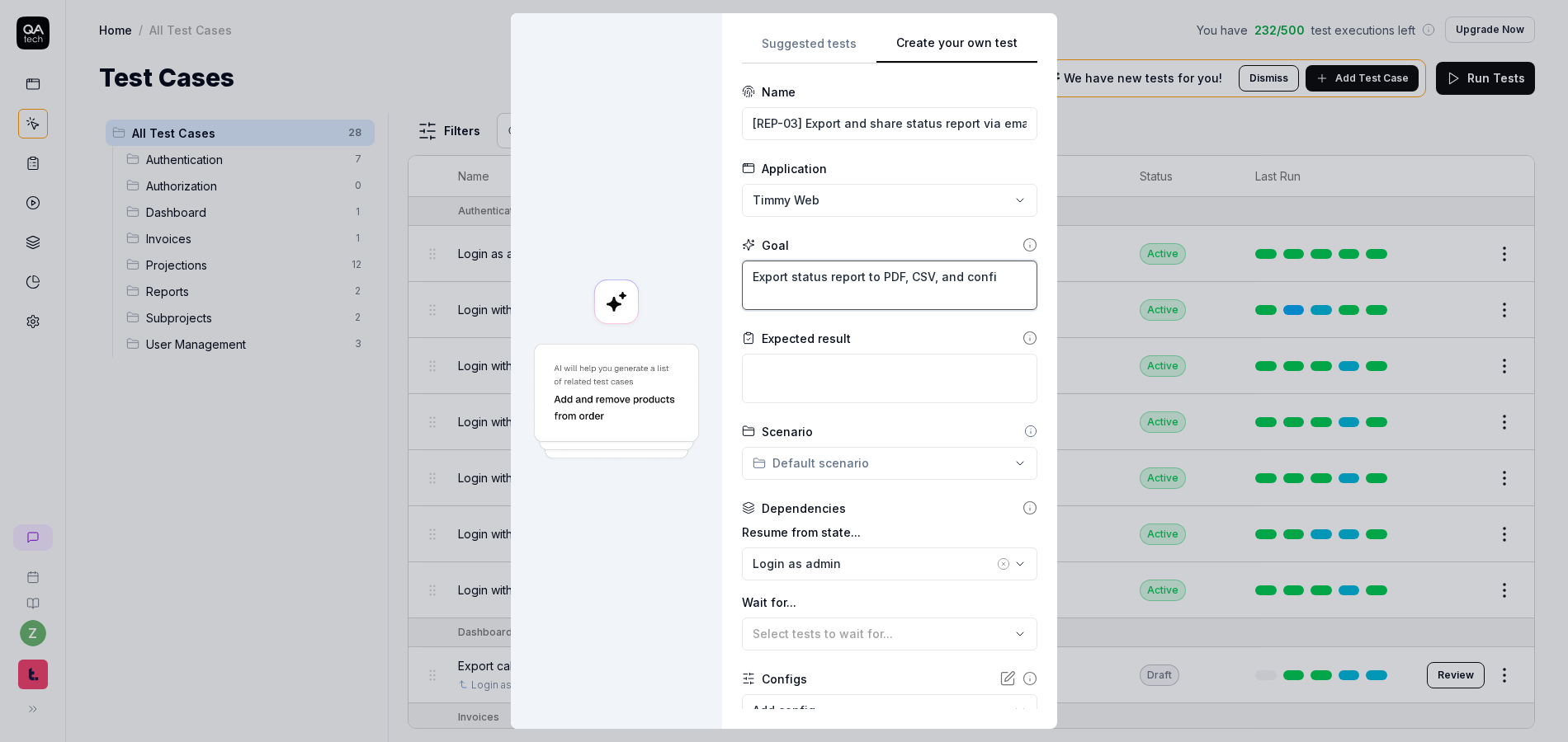
type textarea "Export status report to PDF, CSV, and conf"
type textarea "*"
type textarea "Export status report to PDF, CSV, and con"
type textarea "*"
type textarea "Export status report to PDF, CSV, and co"
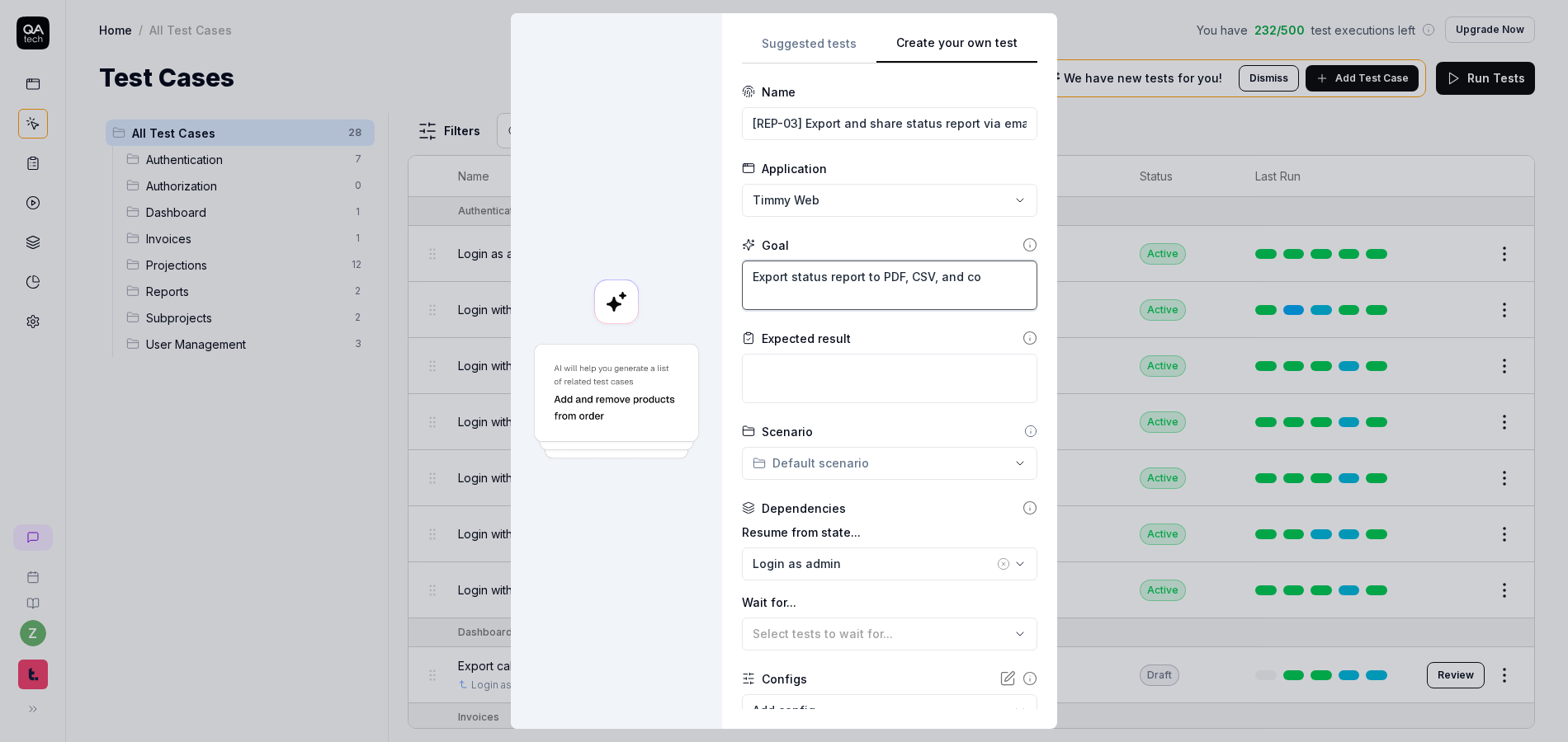
type textarea "*"
type textarea "Export status report to PDF, CSV, and c"
type textarea "*"
type textarea "Export status report to PDF, CSV, and"
type textarea "*"
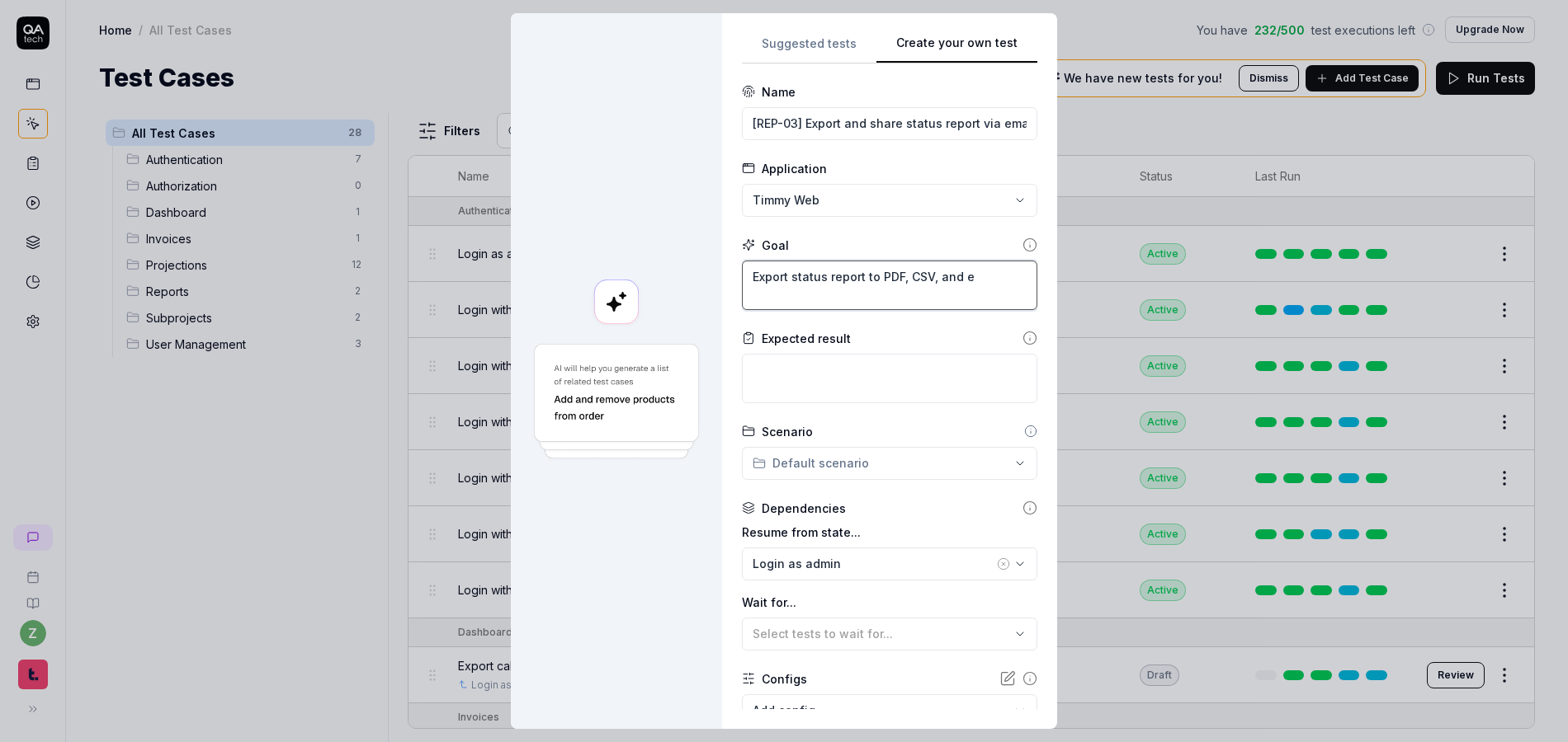
type textarea "Export status report to PDF, CSV, and em"
type textarea "*"
type textarea "Export status report to PDF, CSV, and ema"
type textarea "*"
type textarea "Export status report to PDF, CSV, and emai"
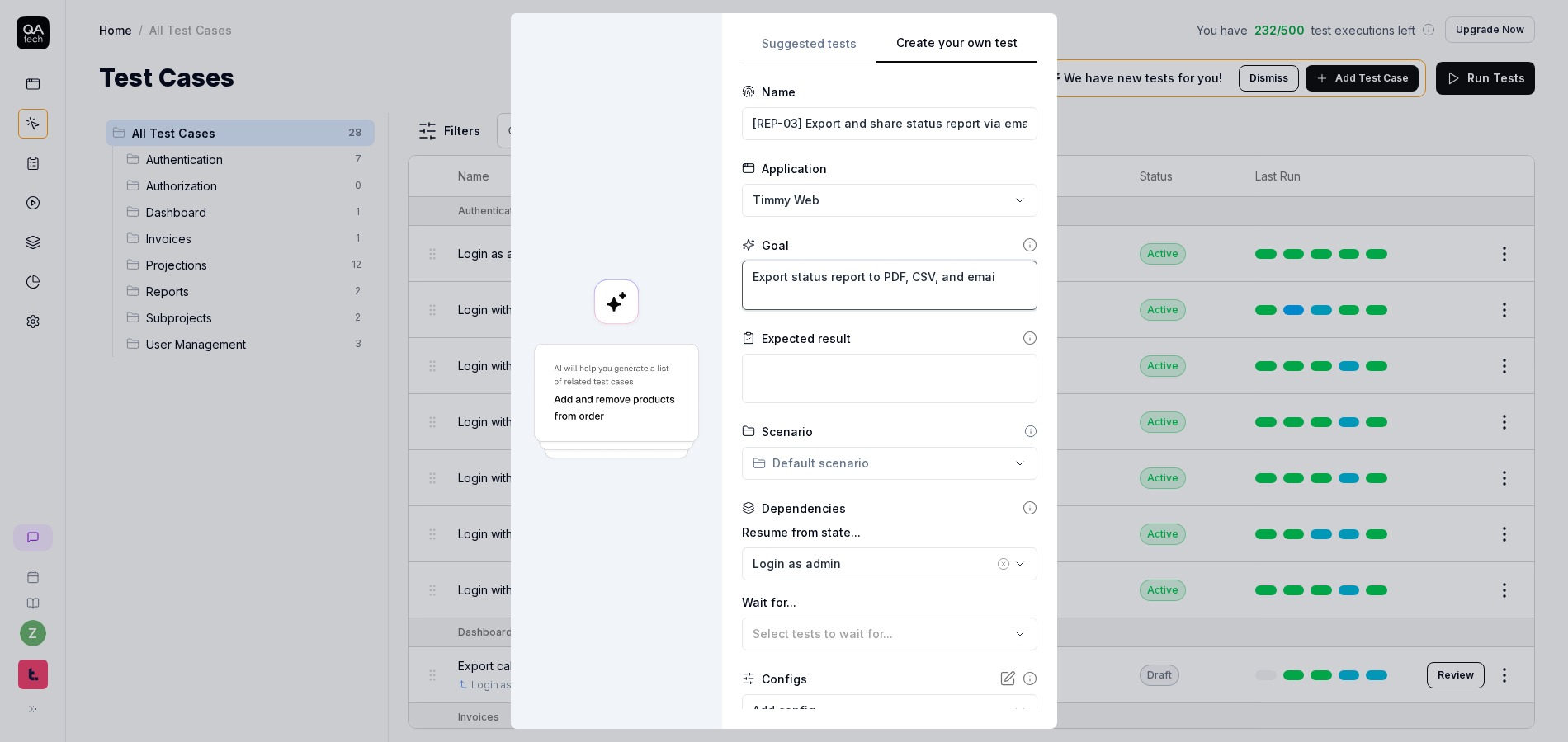
type textarea "*"
type textarea "Export status report to PDF, CSV, and email"
type textarea "*"
type textarea "Export status report to PDF, CSV, and email"
type textarea "*"
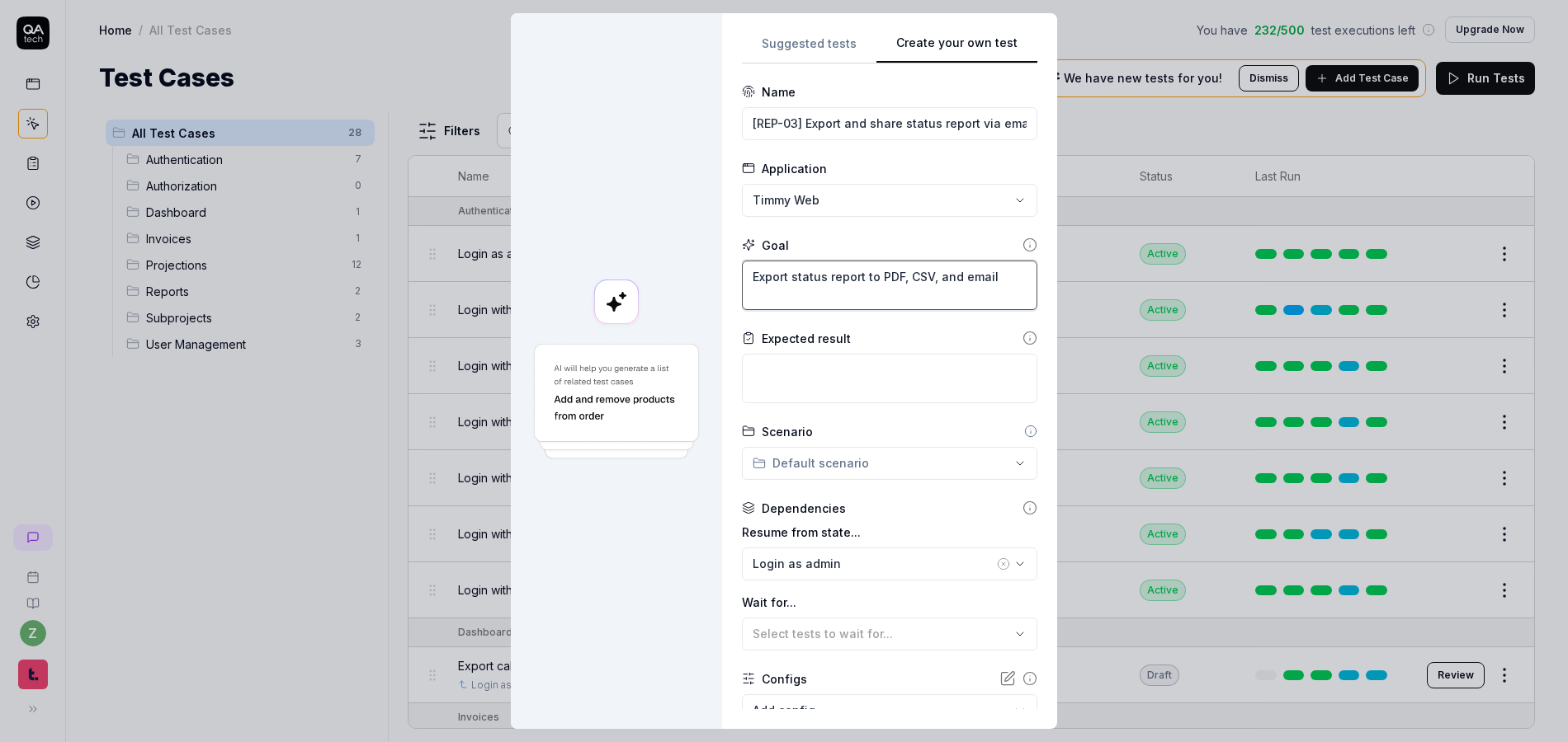
type textarea "Export status report to PDF, CSV, and email t"
type textarea "*"
type textarea "Export status report to PDF, CSV, and email to"
type textarea "*"
type textarea "Export status report to PDF, CSV, and email t"
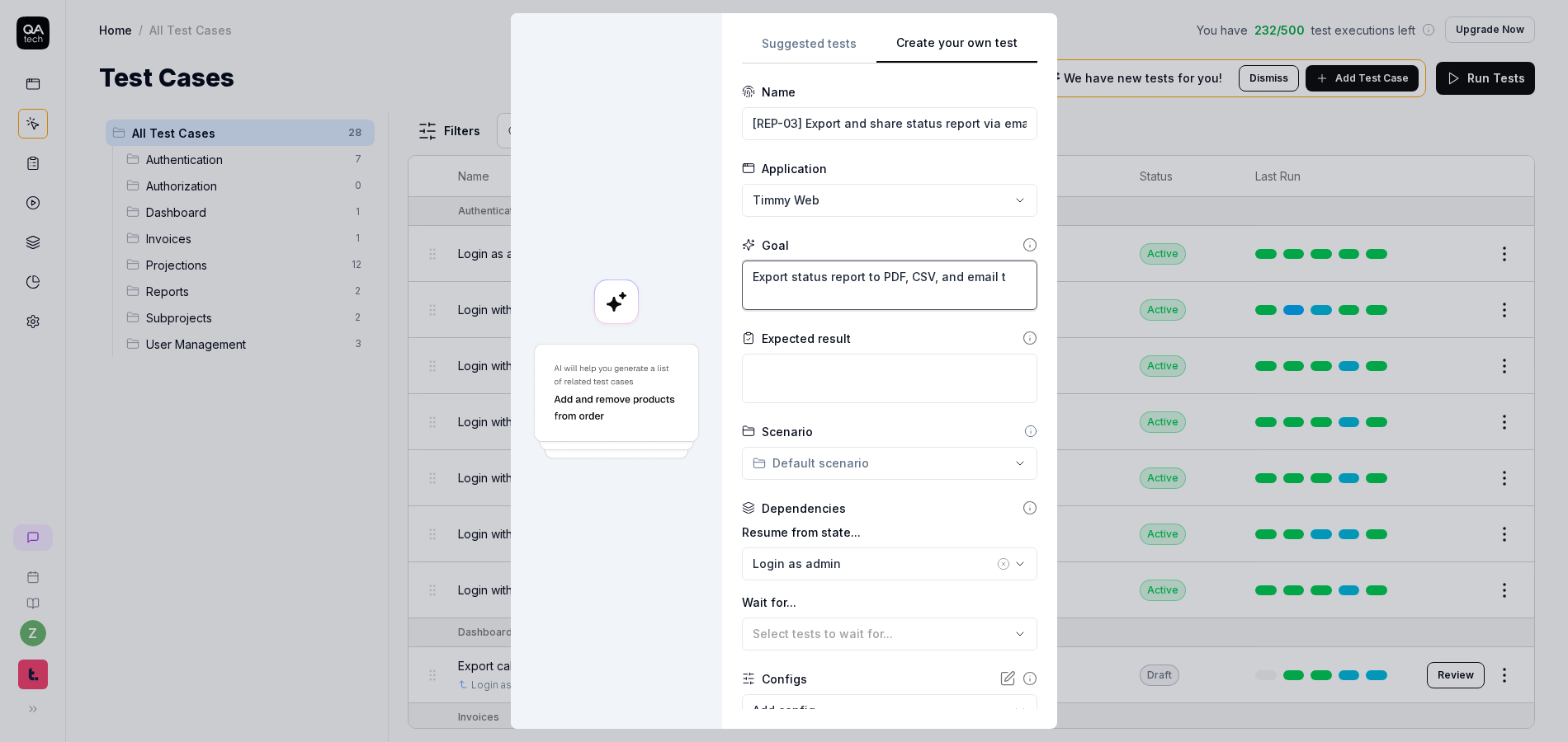
type textarea "*"
type textarea "Export status report to PDF, CSV, and email"
type textarea "*"
type textarea "Export status report to PDF, CSV, and email th"
type textarea "*"
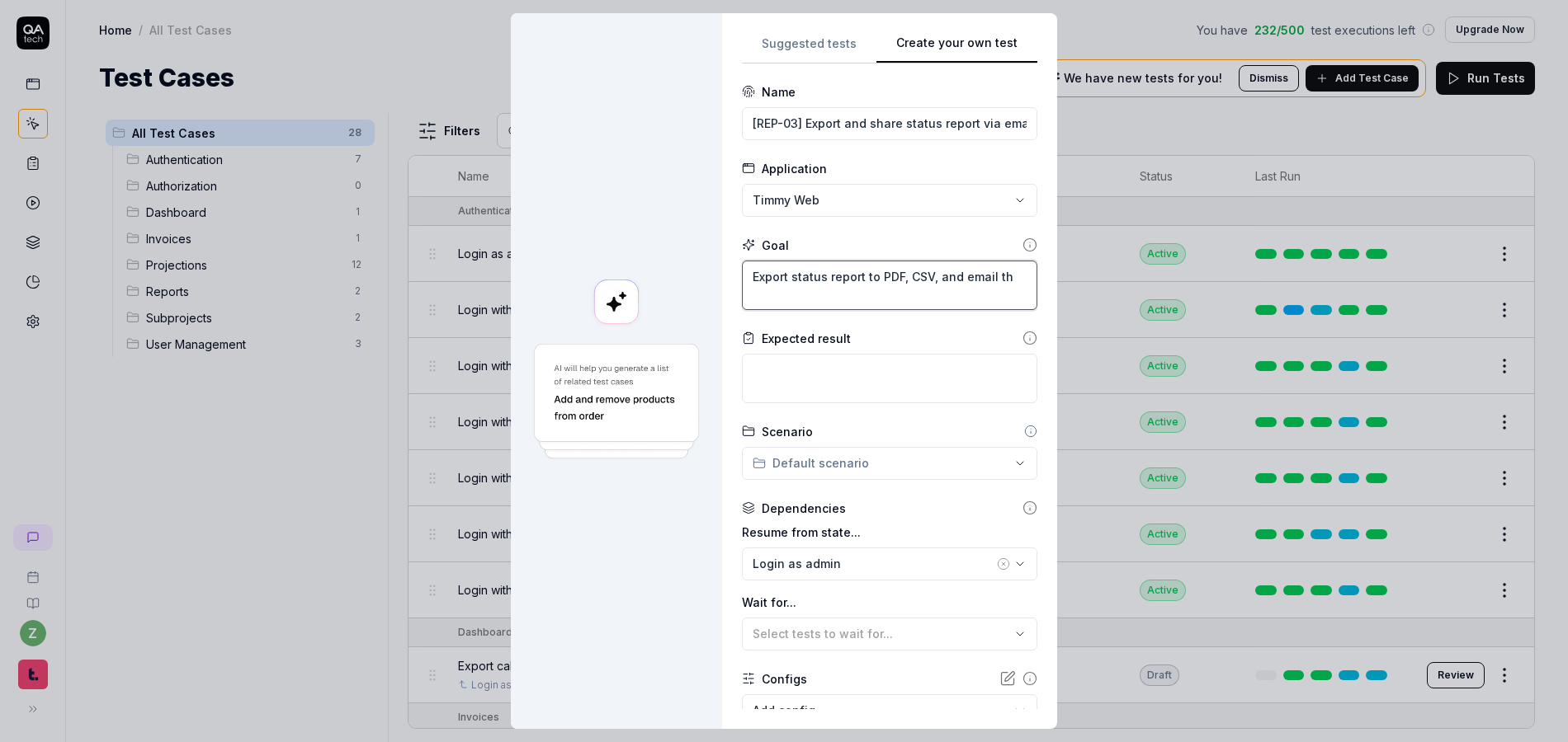
type textarea "Export status report to PDF, CSV, and email the"
type textarea "*"
type textarea "Export status report to PDF, CSV, and email the"
type textarea "*"
type textarea "Export status report to PDF, CSV, and email the r"
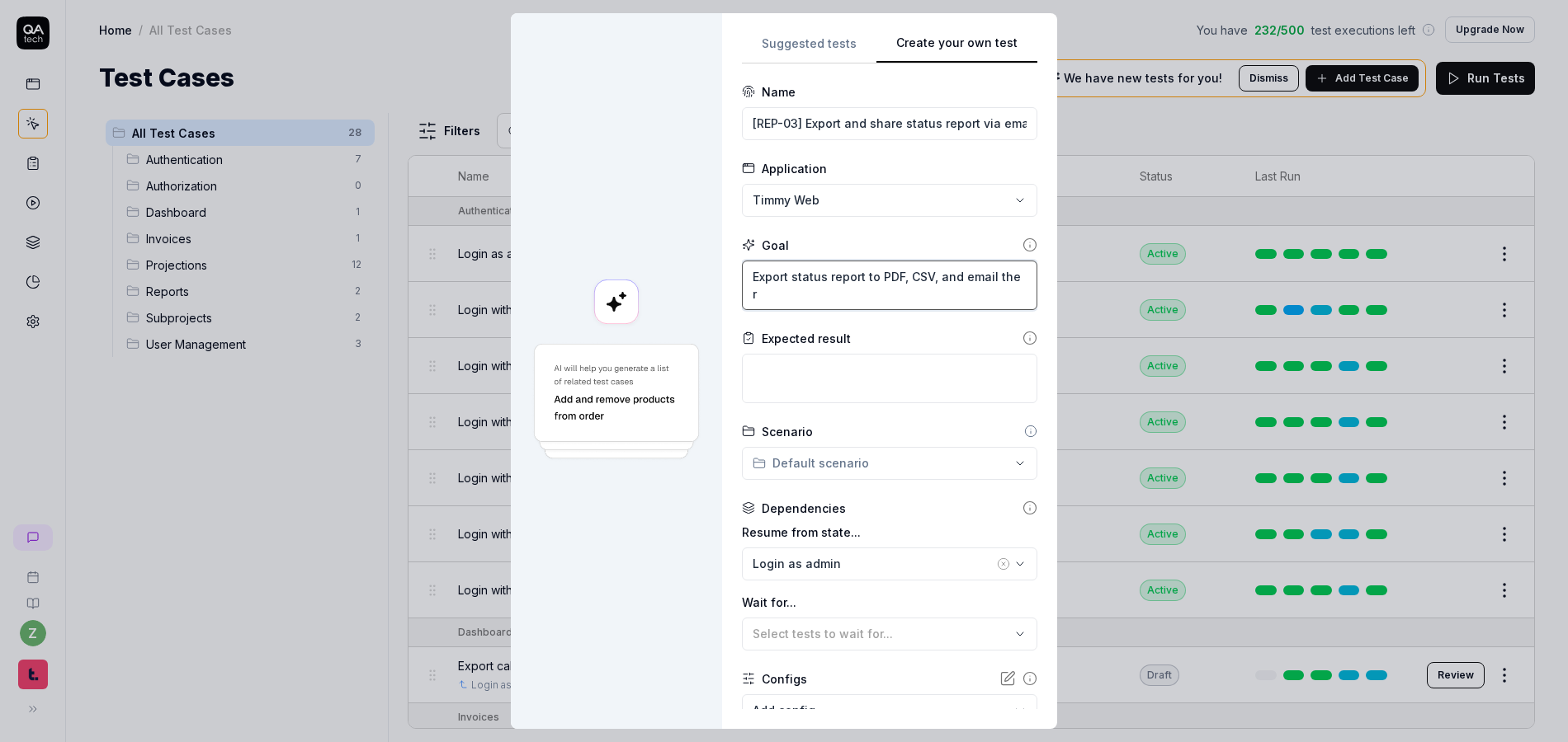
type textarea "*"
type textarea "Export status report to PDF, CSV, and email the re"
type textarea "*"
type textarea "Export status report to PDF, CSV, and email the rep"
type textarea "*"
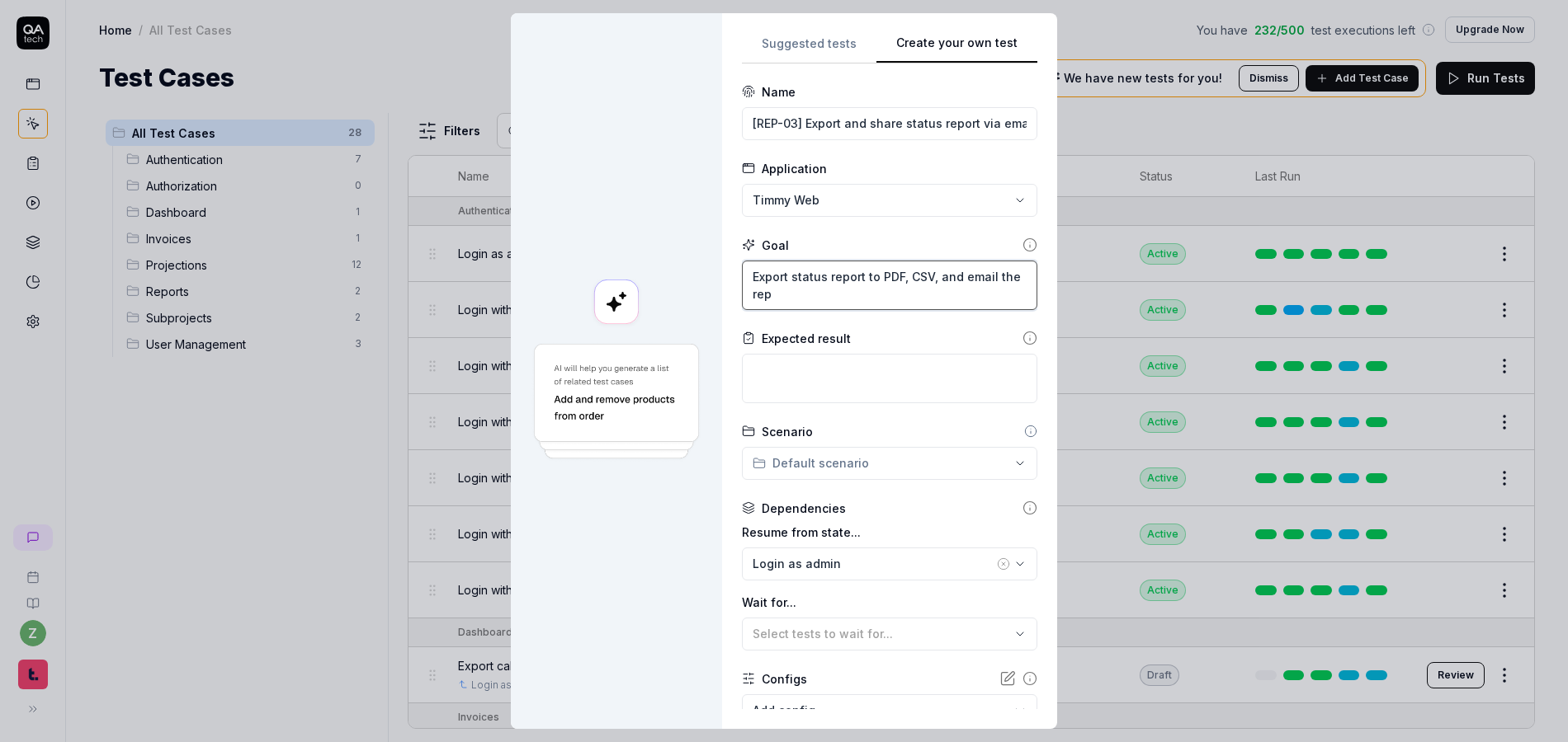
type textarea "Export status report to PDF, CSV, and email the repo"
type textarea "*"
type textarea "Export status report to PDF, CSV, and email the repor"
type textarea "*"
type textarea "Export status report to PDF, CSV, and email the report"
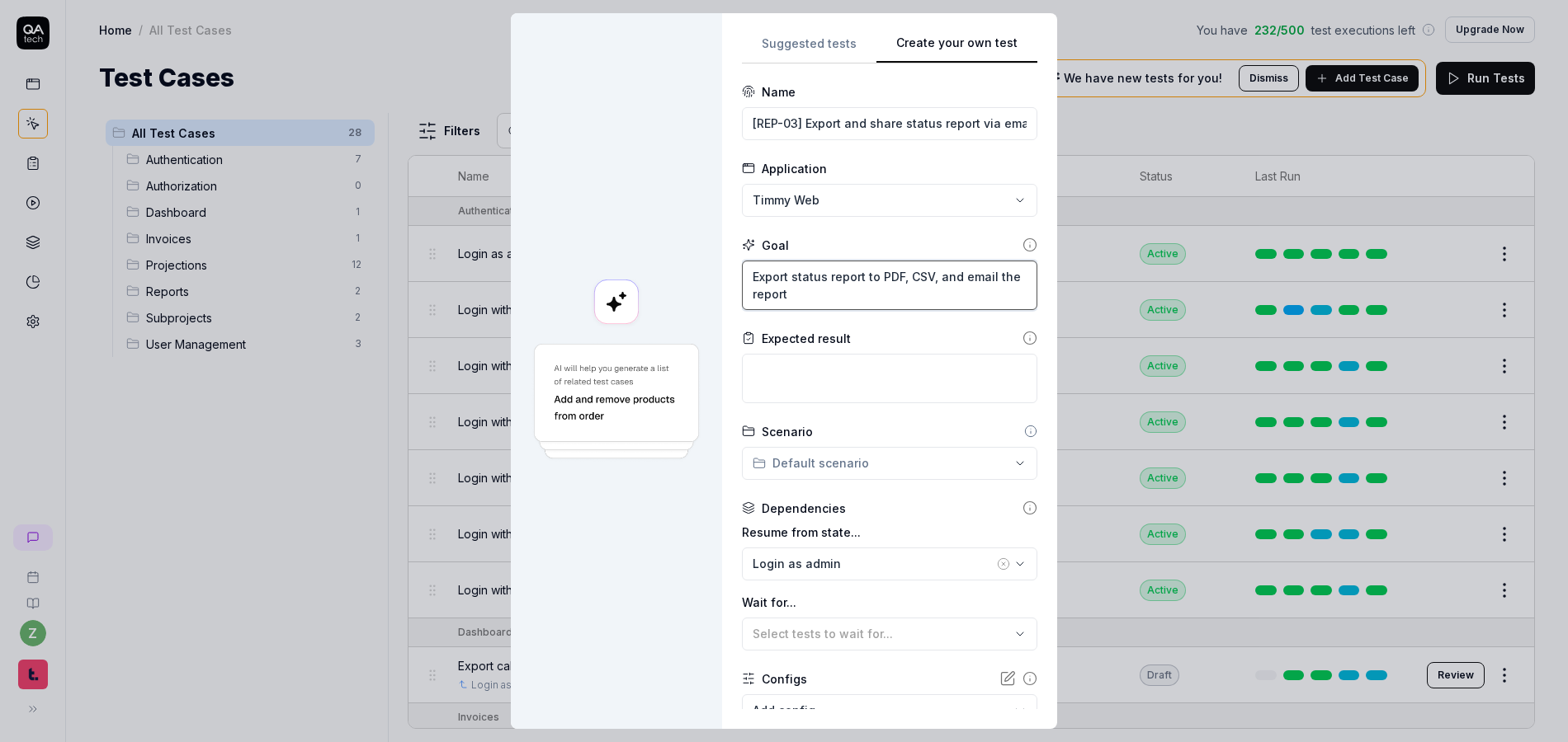
type textarea "*"
type textarea "Export status report to PDF, CSV, and email the report"
type textarea "*"
type textarea "Export status report to PDF, CSV, and email the report t"
type textarea "*"
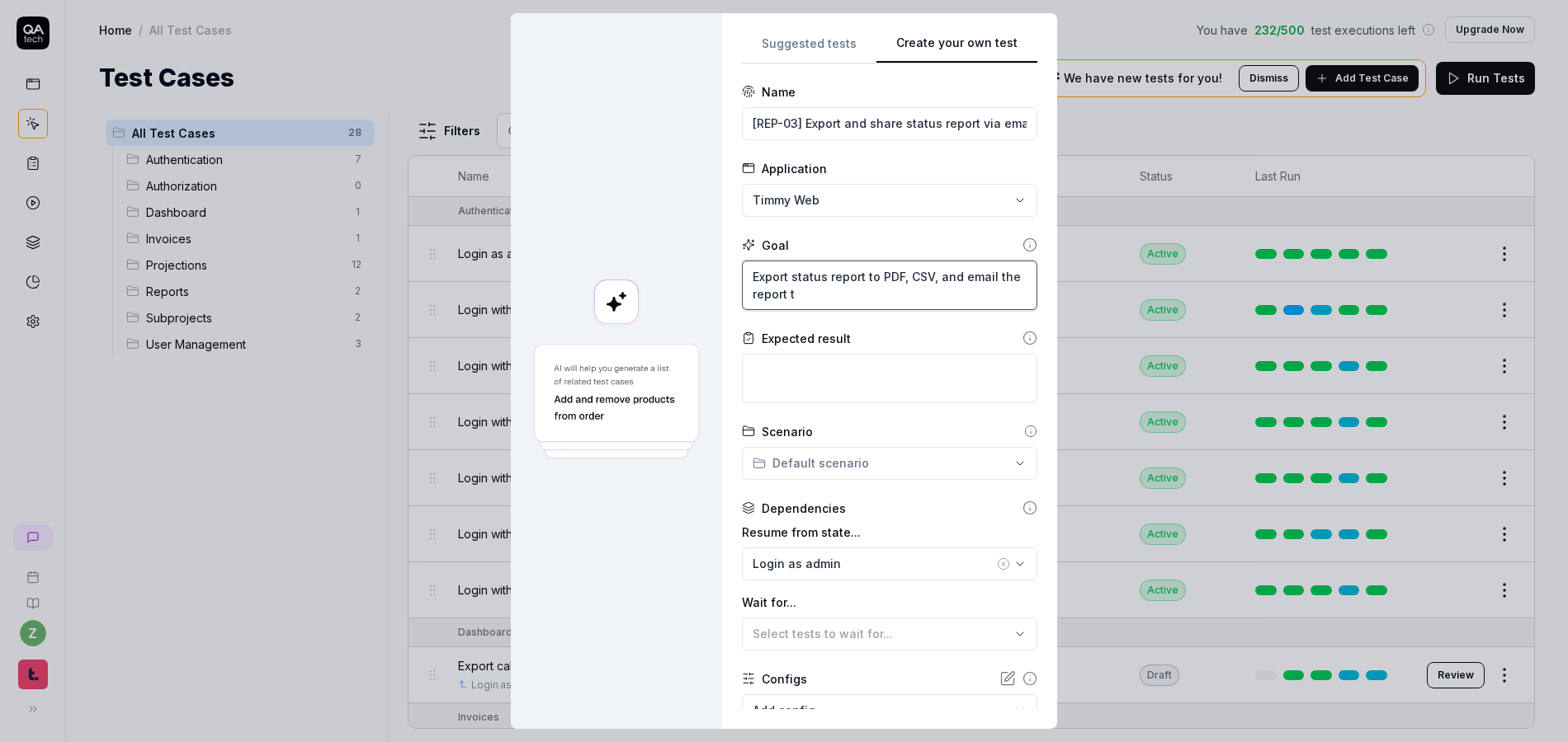
type textarea "Export status report to PDF, CSV, and email the report to"
type textarea "*"
type textarea "Export status report to PDF, CSV, and email the report to"
type textarea "*"
type textarea "Export status report to PDF, CSV, and email the report to th"
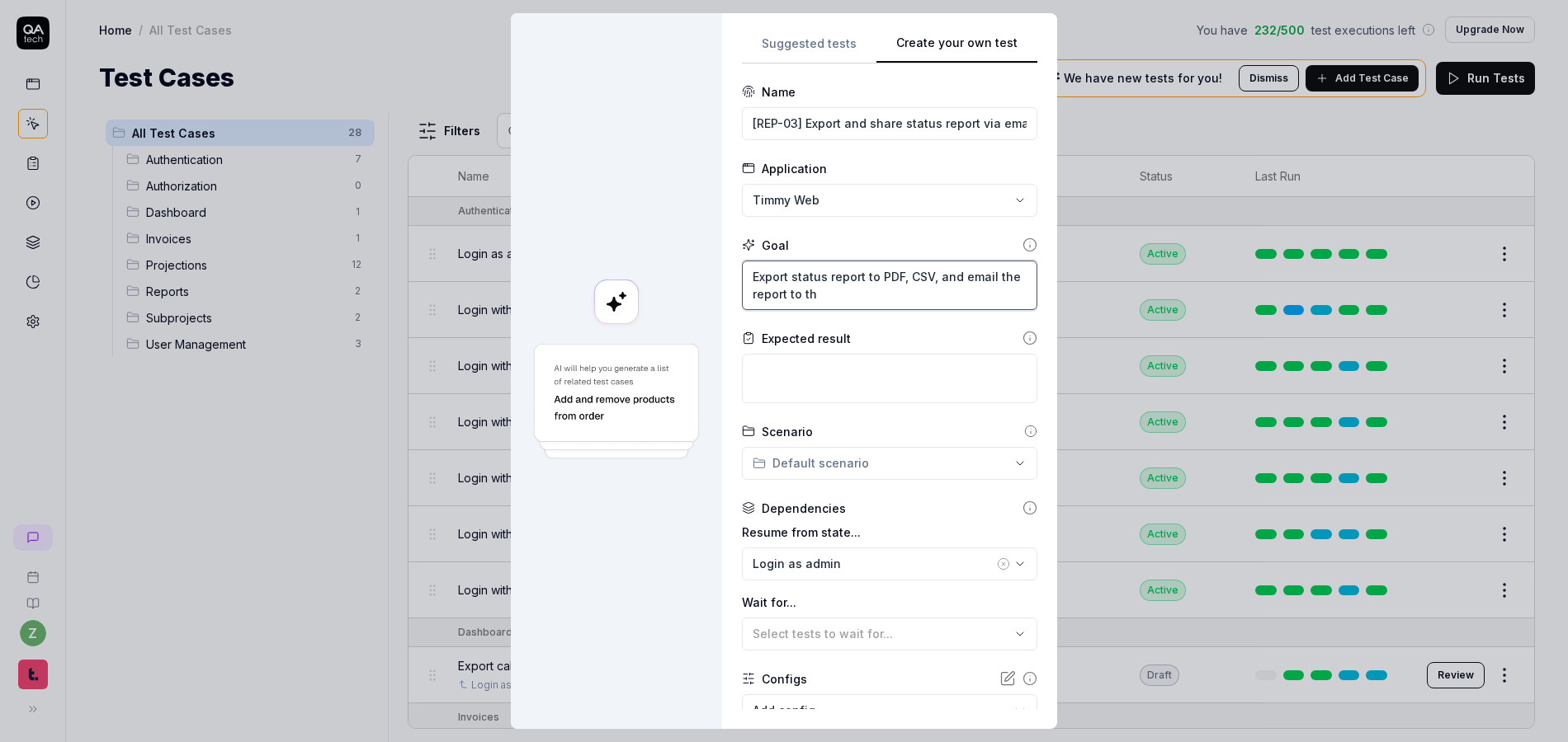
type textarea "*"
type textarea "Export status report to PDF, CSV, and email the report to the"
type textarea "*"
type textarea "Export status report to PDF, CSV, and email the report to the"
type textarea "*"
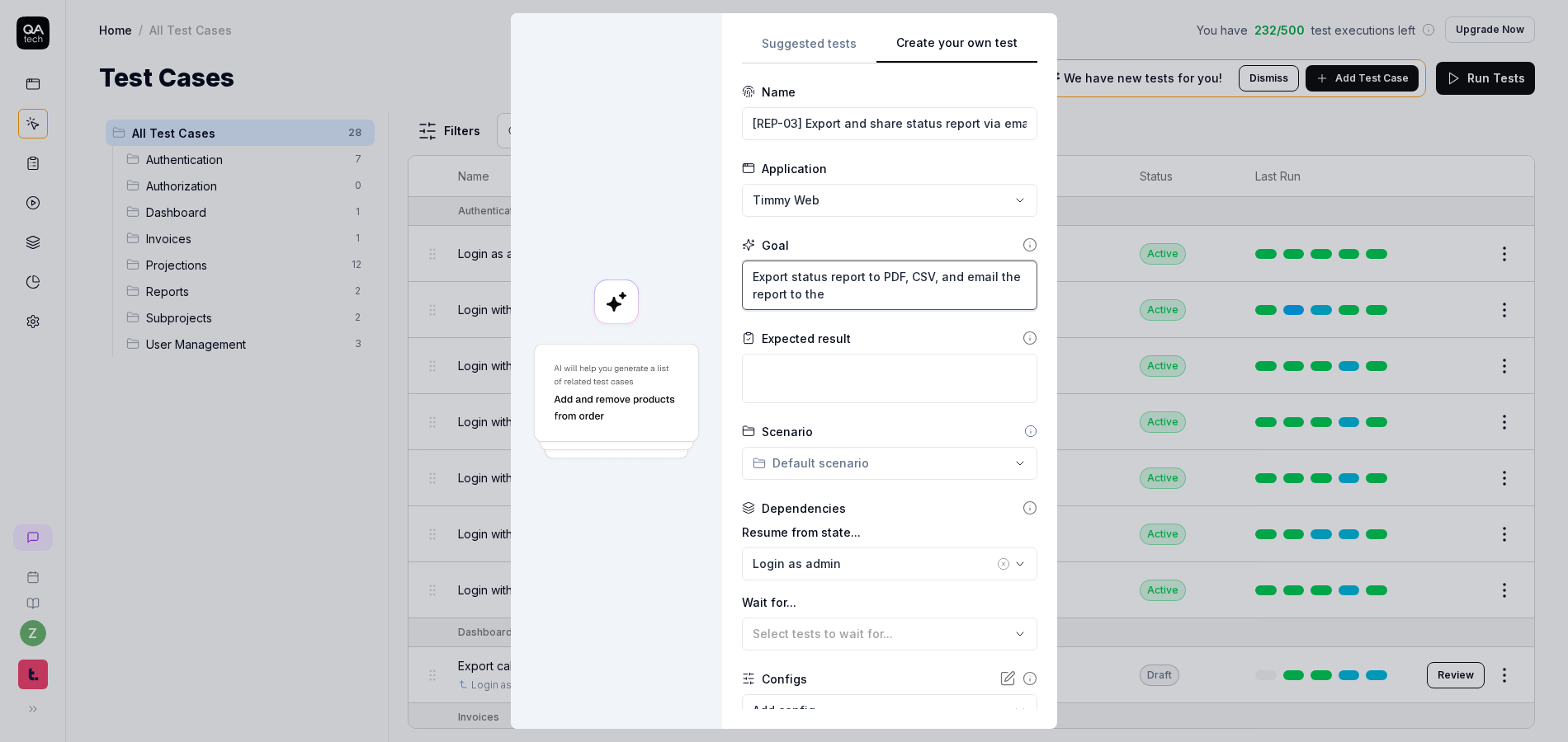
type textarea "Export status report to PDF, CSV, and email the report to the Q"
type textarea "*"
type textarea "Export status report to PDF, CSV, and email the report to the QA"
type textarea "*"
type textarea "Export status report to PDF, CSV, and email the report to the QA"
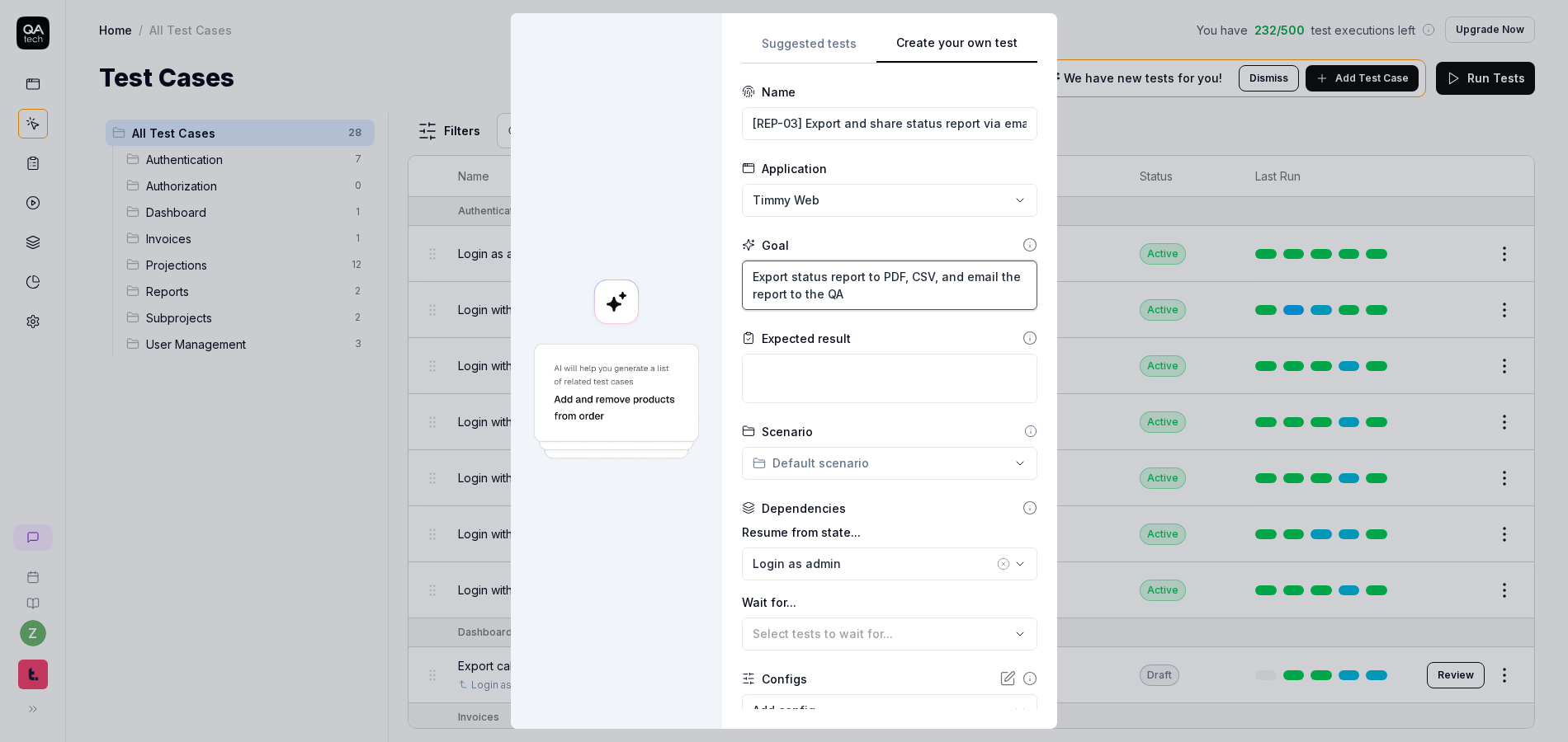
type textarea "*"
type textarea "Export status report to PDF, CSV, and email the report to the QA T"
type textarea "*"
type textarea "Export status report to PDF, CSV, and email the report to the QA Te"
type textarea "*"
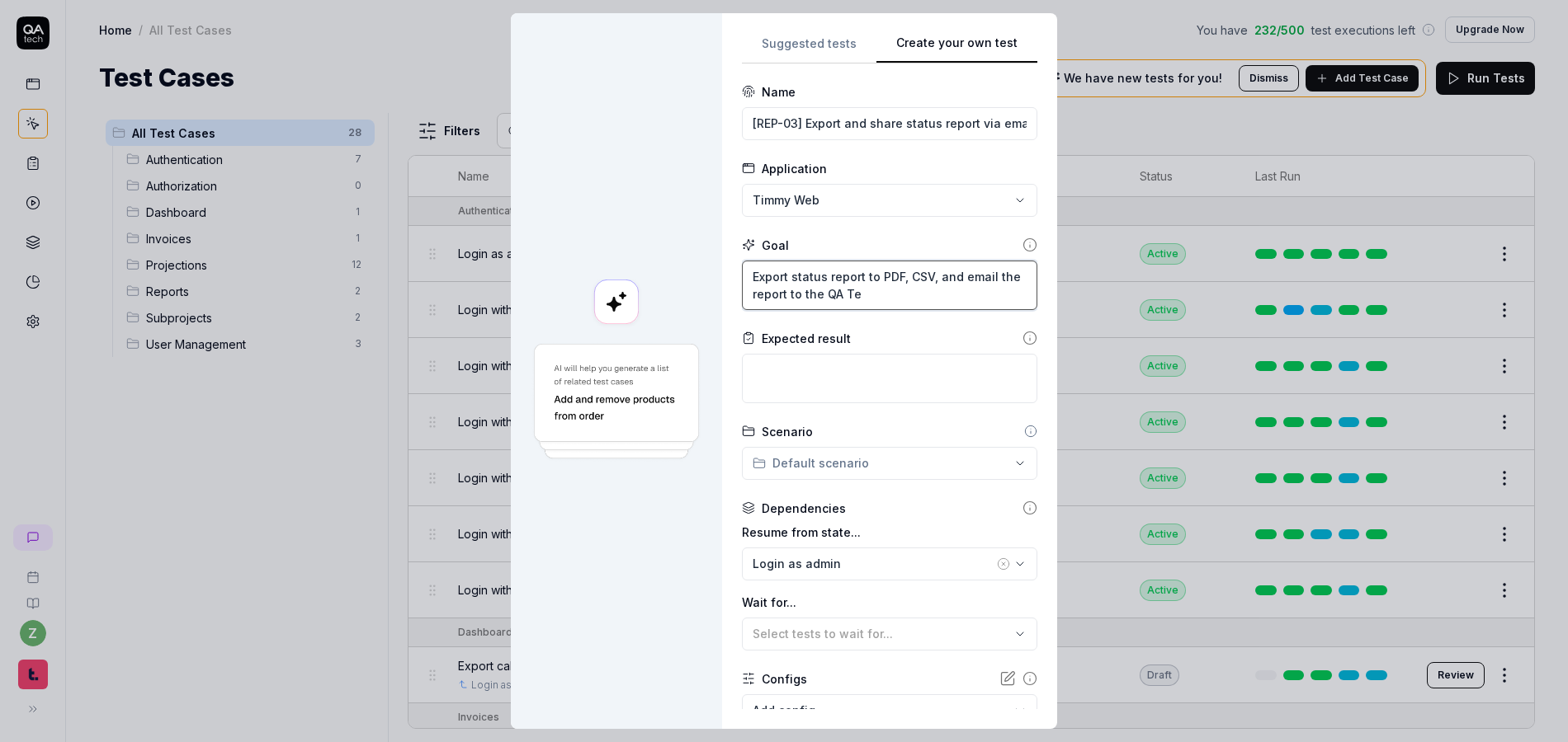
type textarea "Export status report to PDF, CSV, and email the report to the QA Tec"
type textarea "*"
type textarea "Export status report to PDF, CSV, and email the report to the QA Tech"
type textarea "*"
type textarea "Export status report to PDF, CSV, and email the report to the QA Tech"
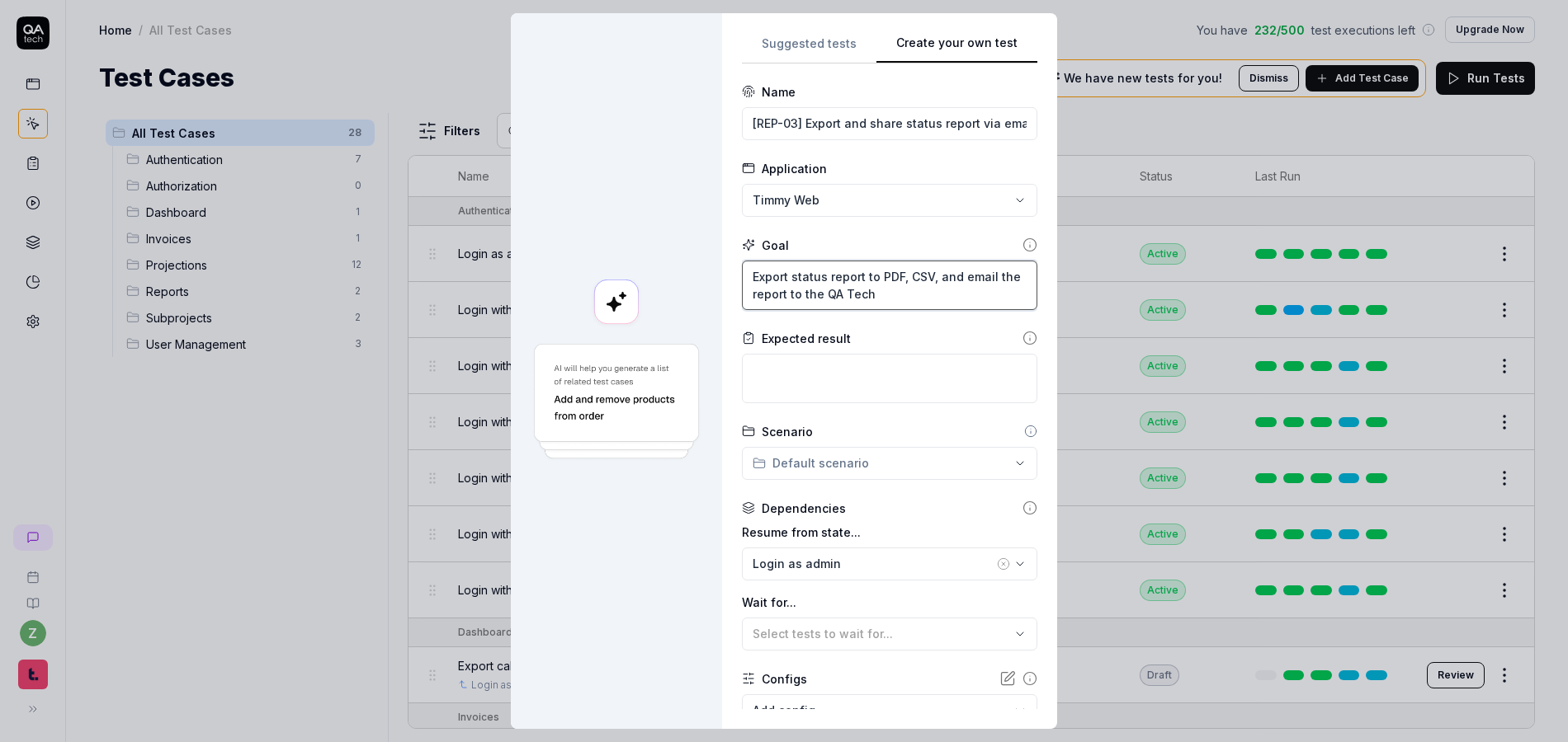
type textarea "*"
type textarea "Export status report to PDF, CSV, and email the report to the QA Tech"
type textarea "*"
type textarea "Export status report to PDF, CSV, and email the report to the QA Tec"
type textarea "*"
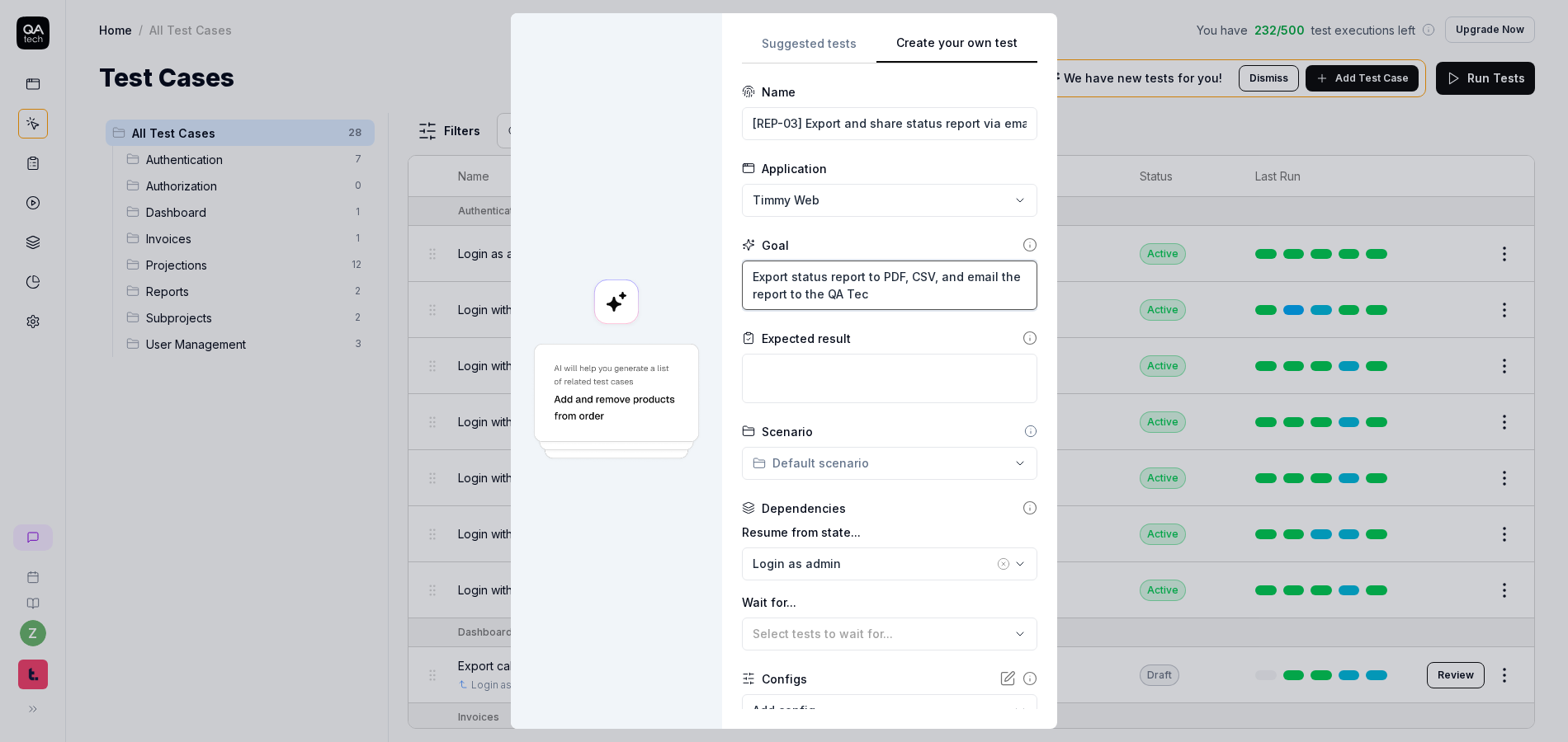
type textarea "Export status report to PDF, CSV, and email the report to the QA Te"
type textarea "*"
type textarea "Export status report to PDF, CSV, and email the report to the QA T"
type textarea "*"
type textarea "Export status report to PDF, CSV, and email the report to the QA"
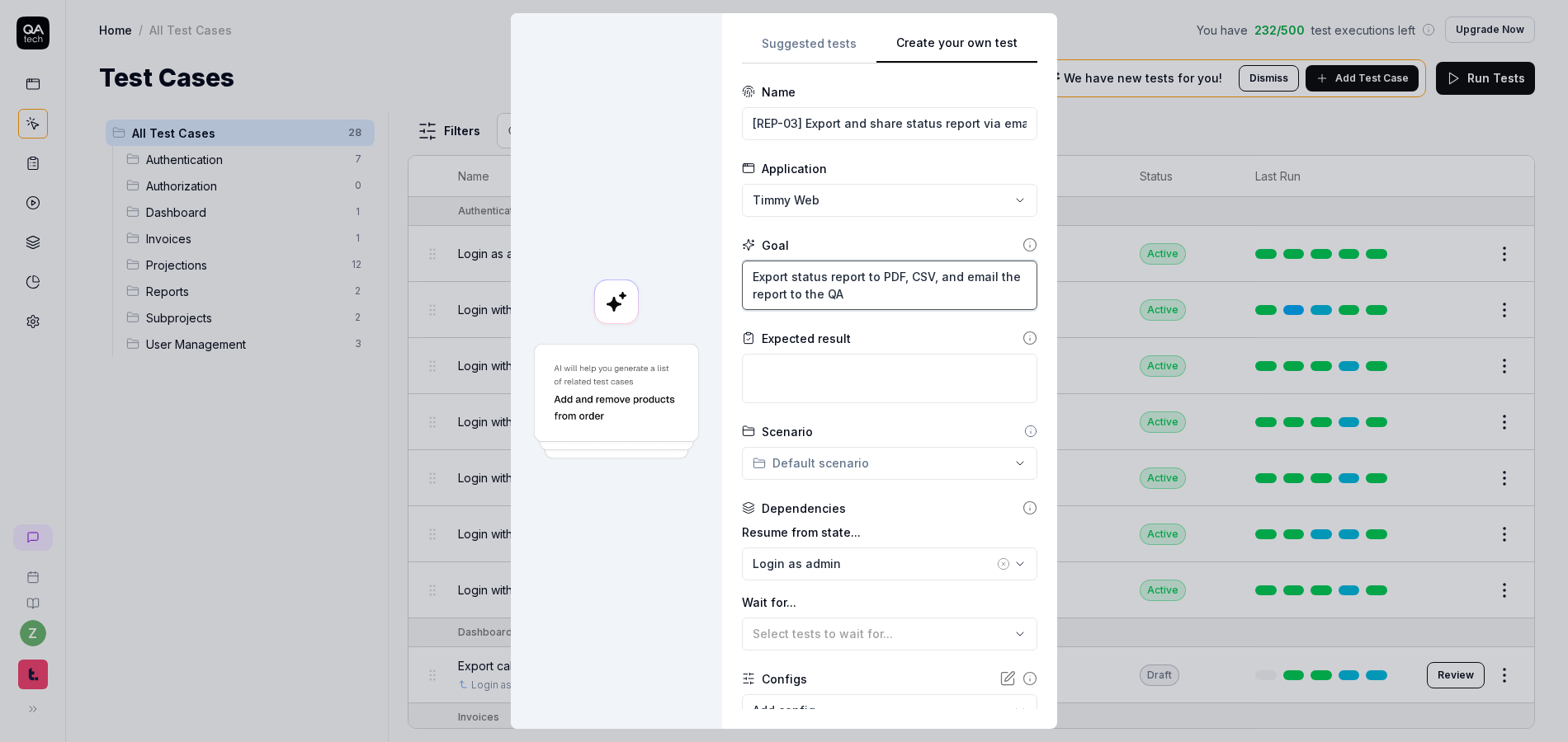
type textarea "*"
type textarea "Export status report to PDF, CSV, and email the report to the QA"
type textarea "*"
type textarea "Export status report to PDF, CSV, and email the report to the Q"
type textarea "*"
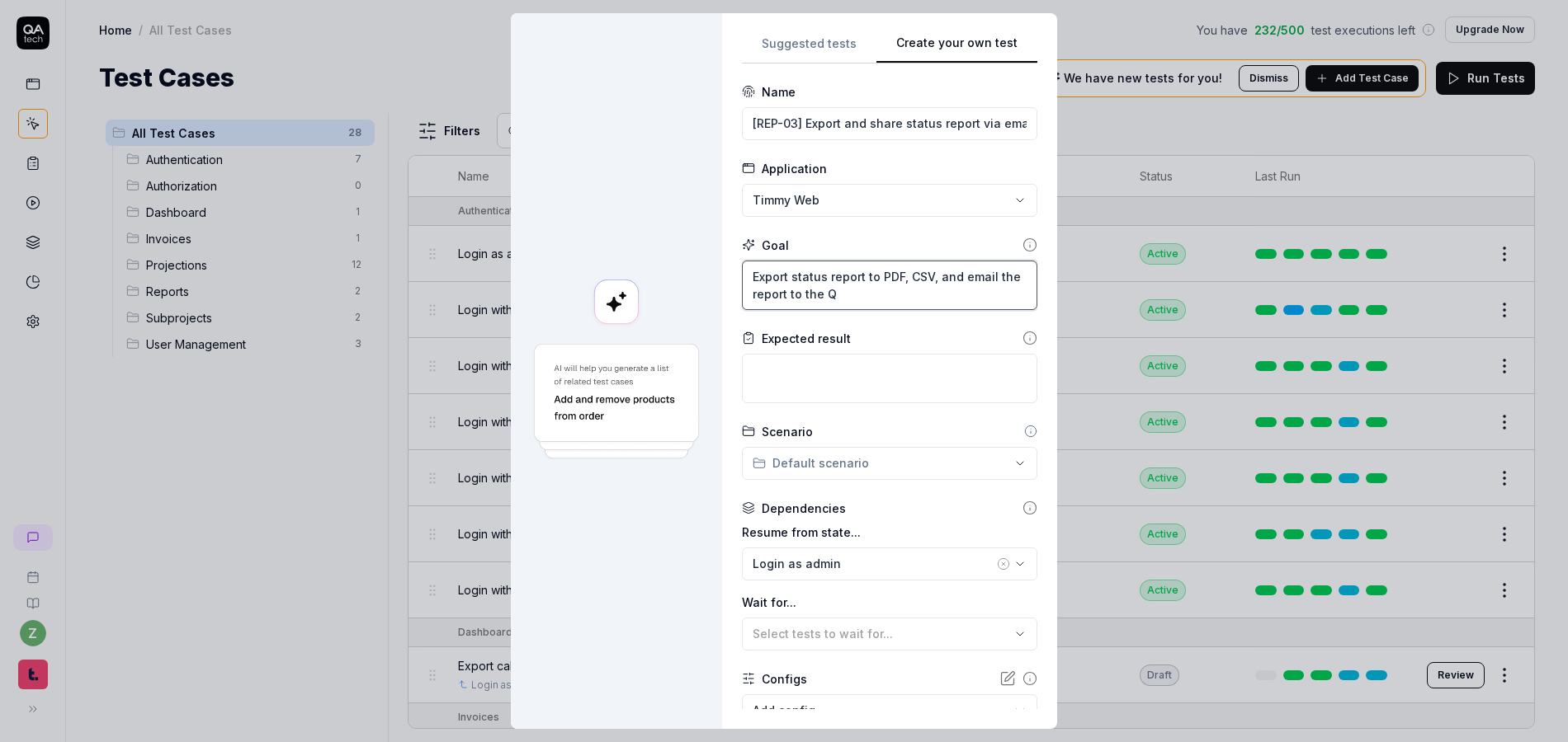
type textarea "Export status report to PDF, CSV, and email the report to the"
type textarea "*"
type textarea "Export status report to PDF, CSV, and email the report to the A"
type textarea "*"
type textarea "Export status report to PDF, CSV, and email the report to the Ad"
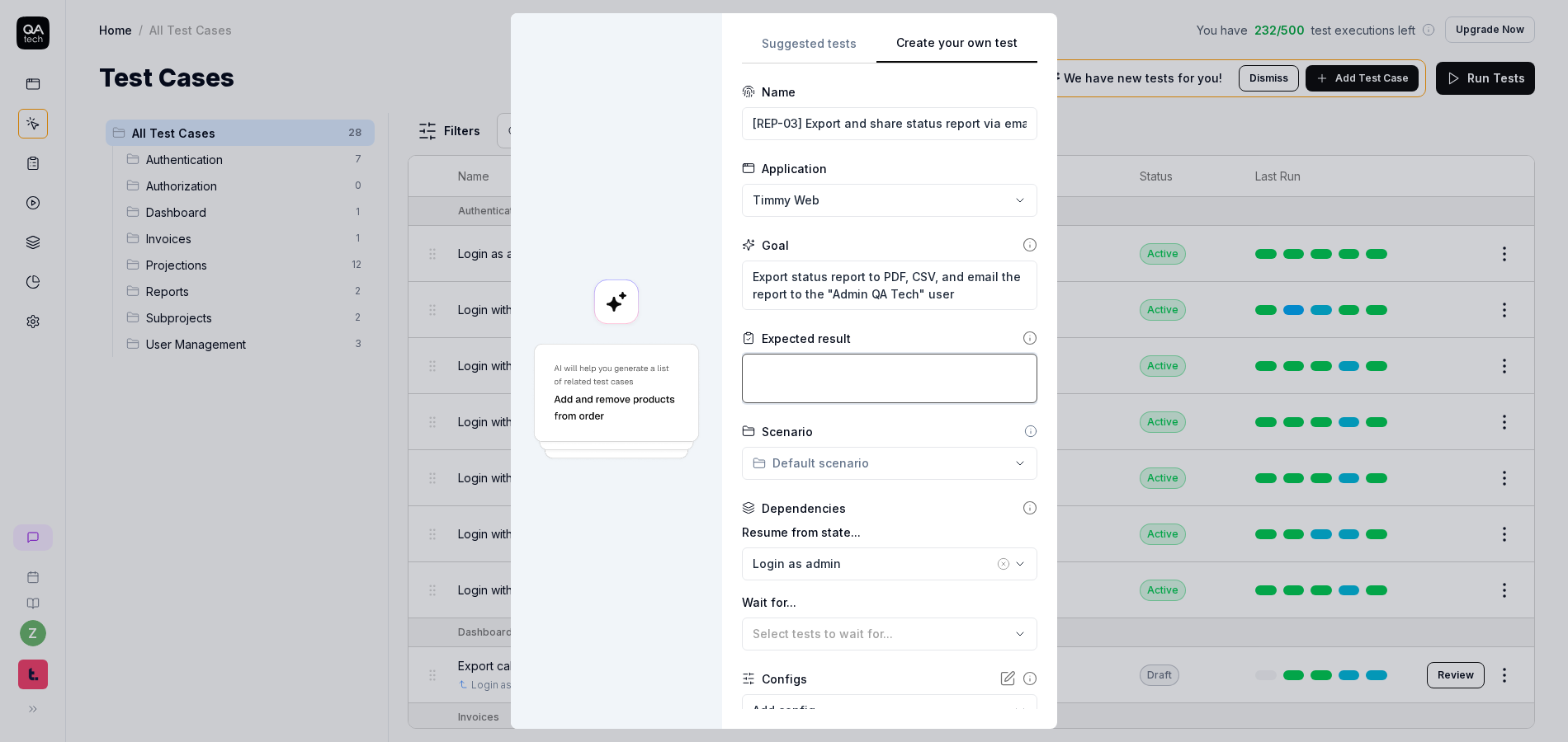
click at [902, 399] on textarea at bounding box center [889, 378] width 295 height 49
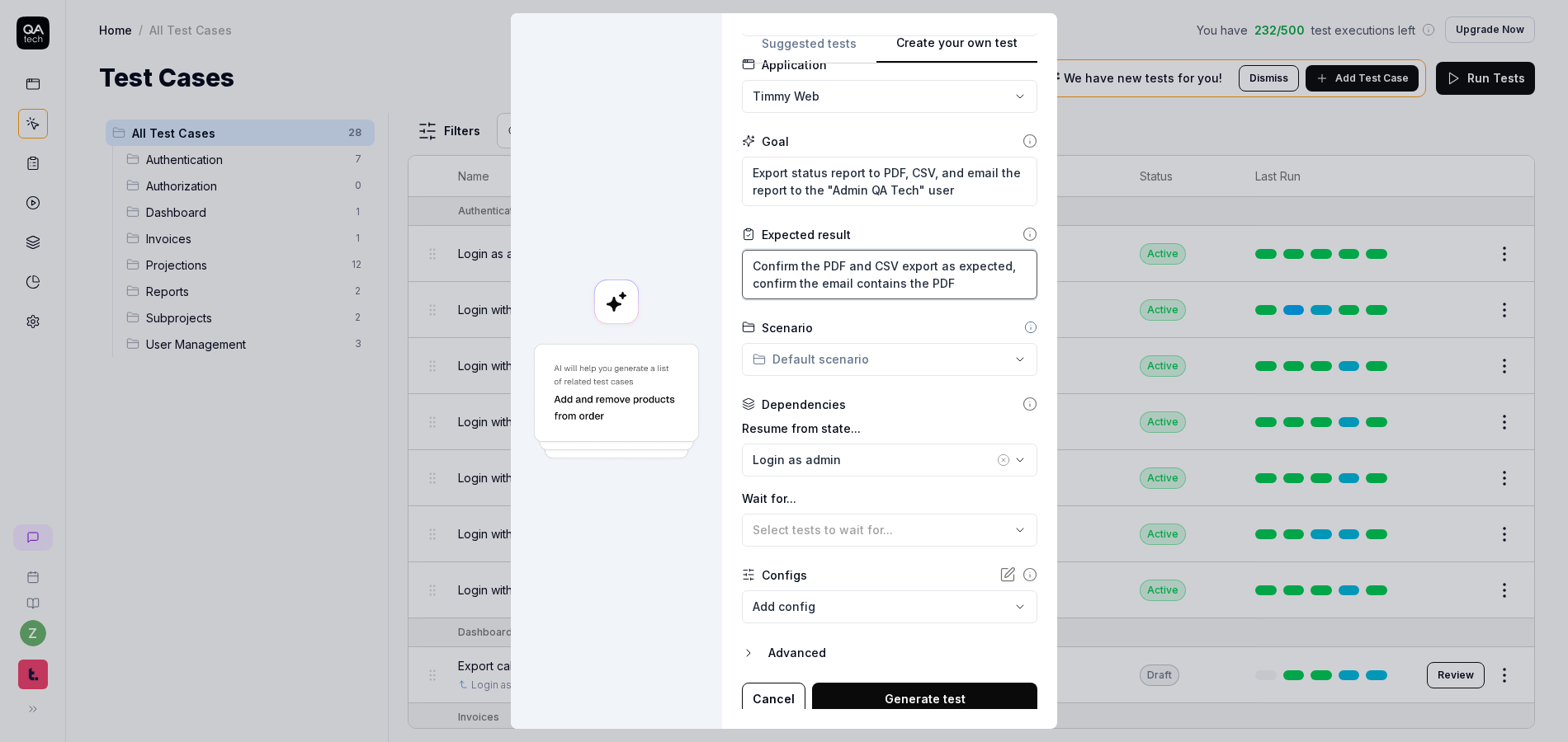
scroll to position [110, 0]
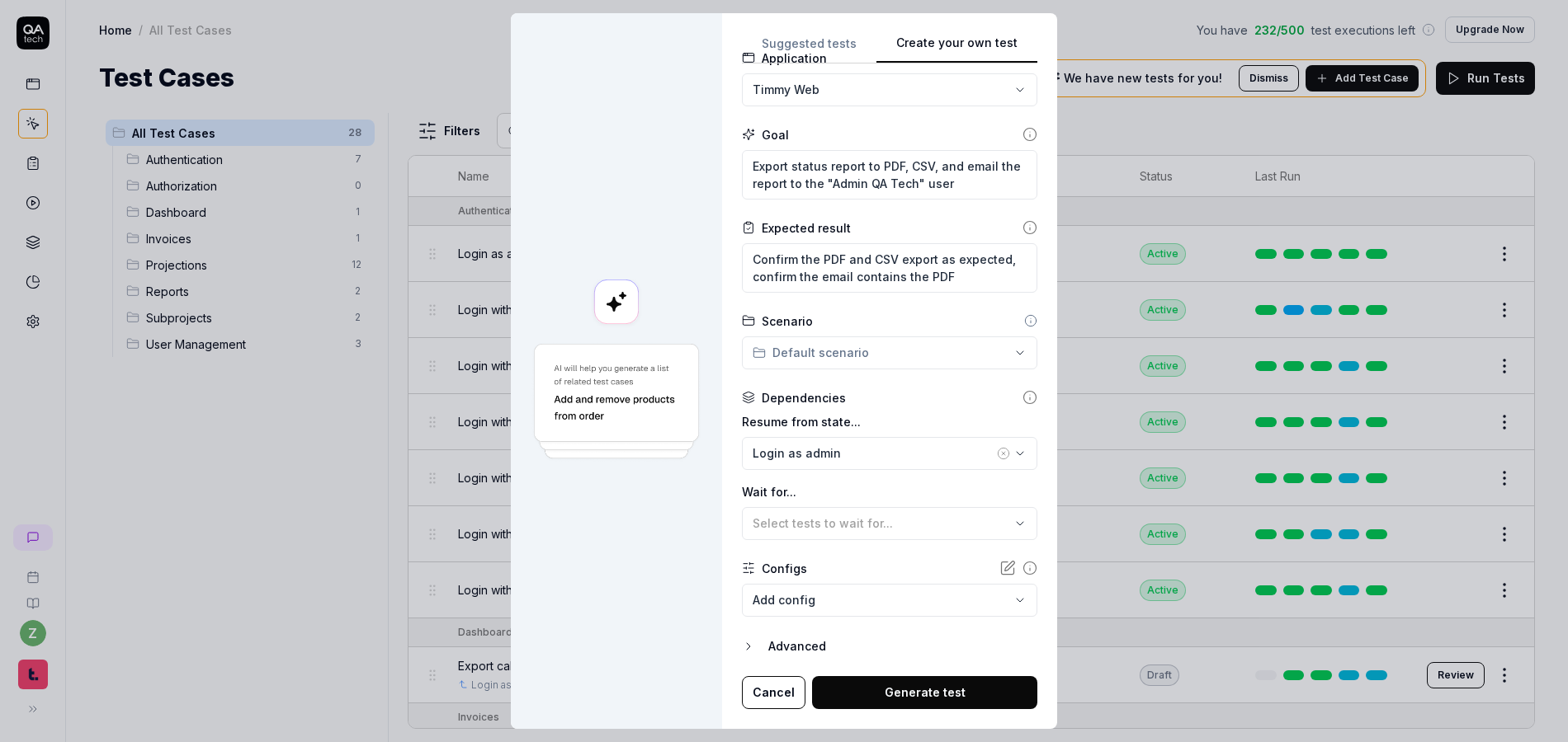
click at [851, 596] on body "z Home / All Test Cases You have 232 / 500 test executions left Upgrade Now Hom…" at bounding box center [784, 371] width 1568 height 742
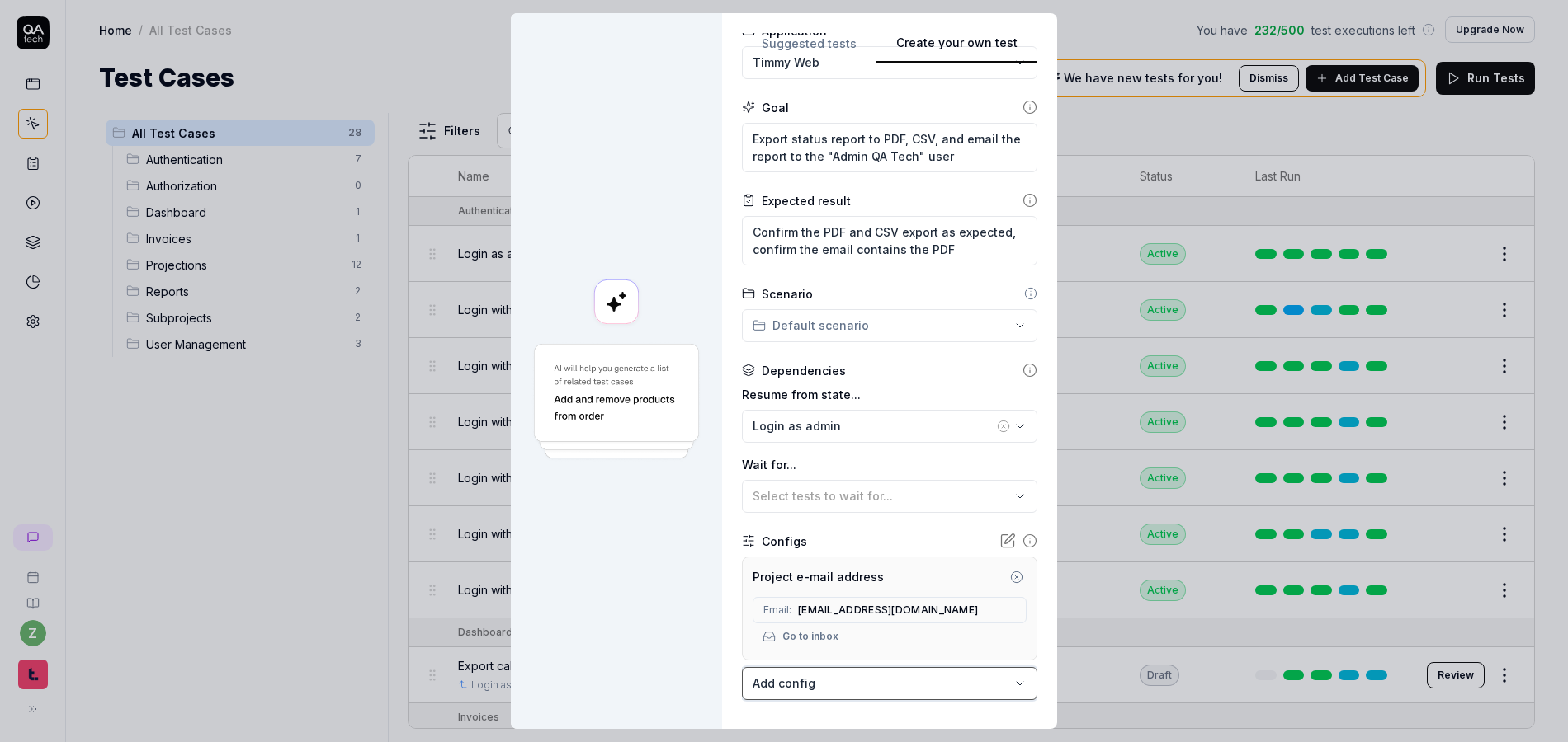
scroll to position [122, 0]
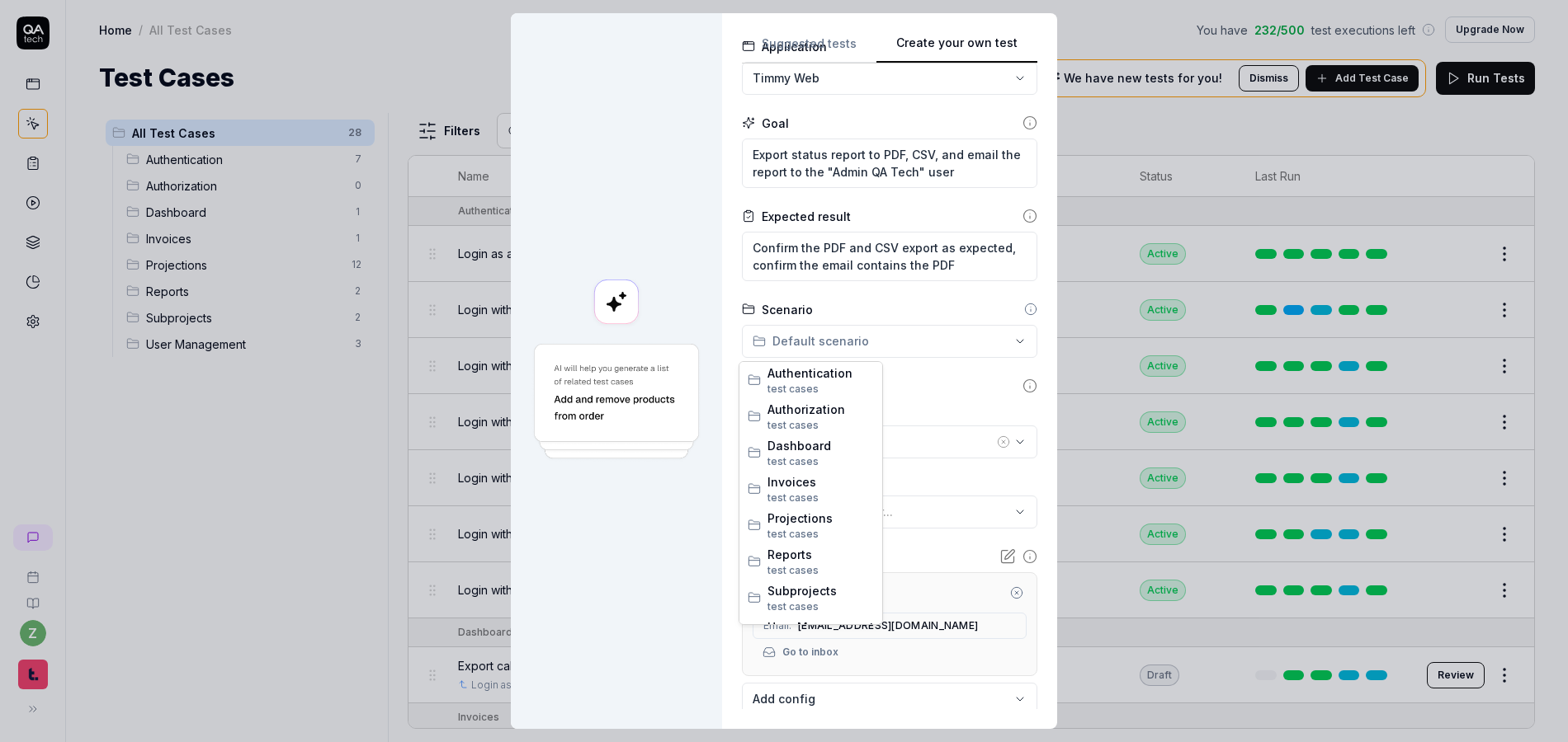
click at [813, 335] on div "**********" at bounding box center [784, 371] width 1568 height 742
click at [795, 533] on span "Reports" at bounding box center [821, 526] width 106 height 17
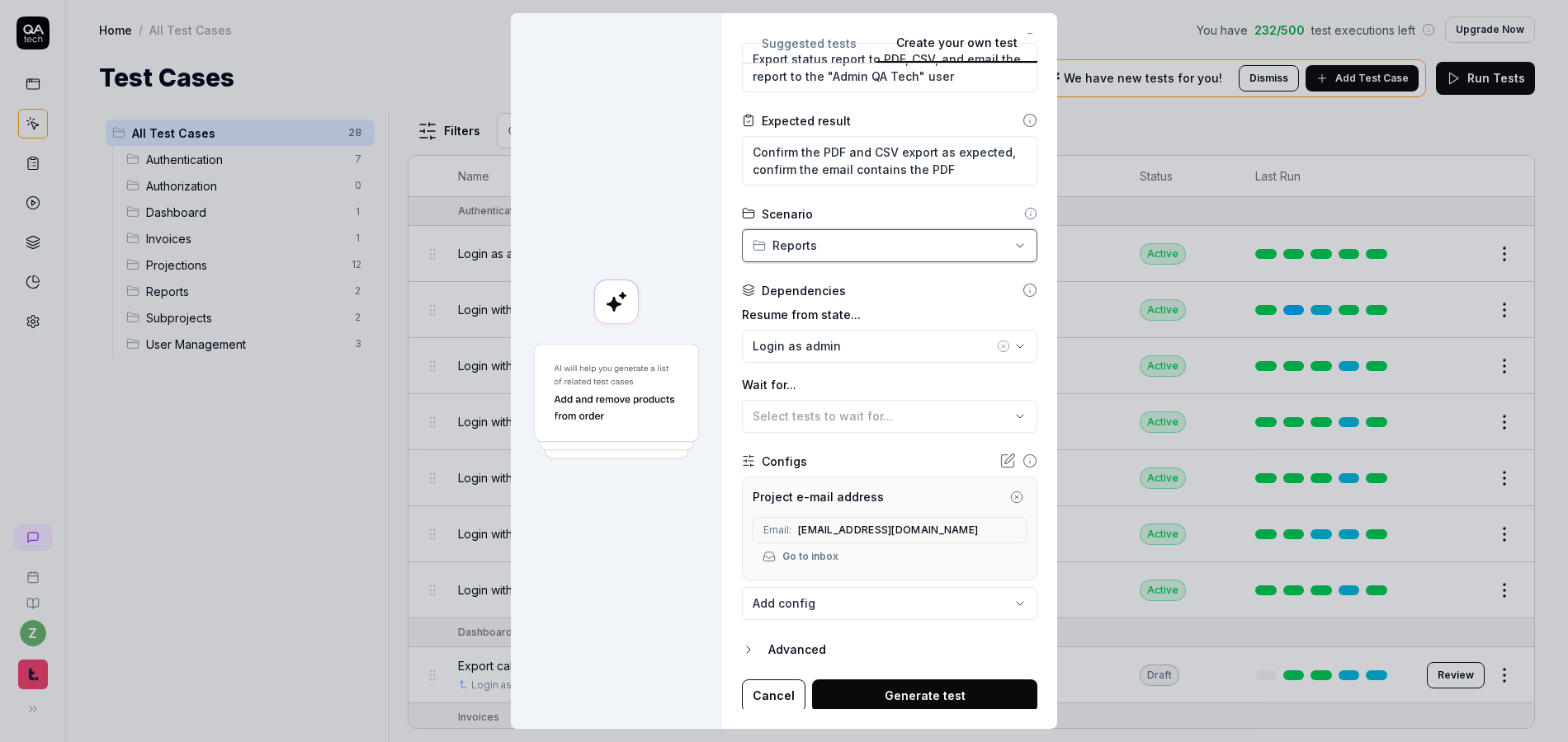
scroll to position [221, 0]
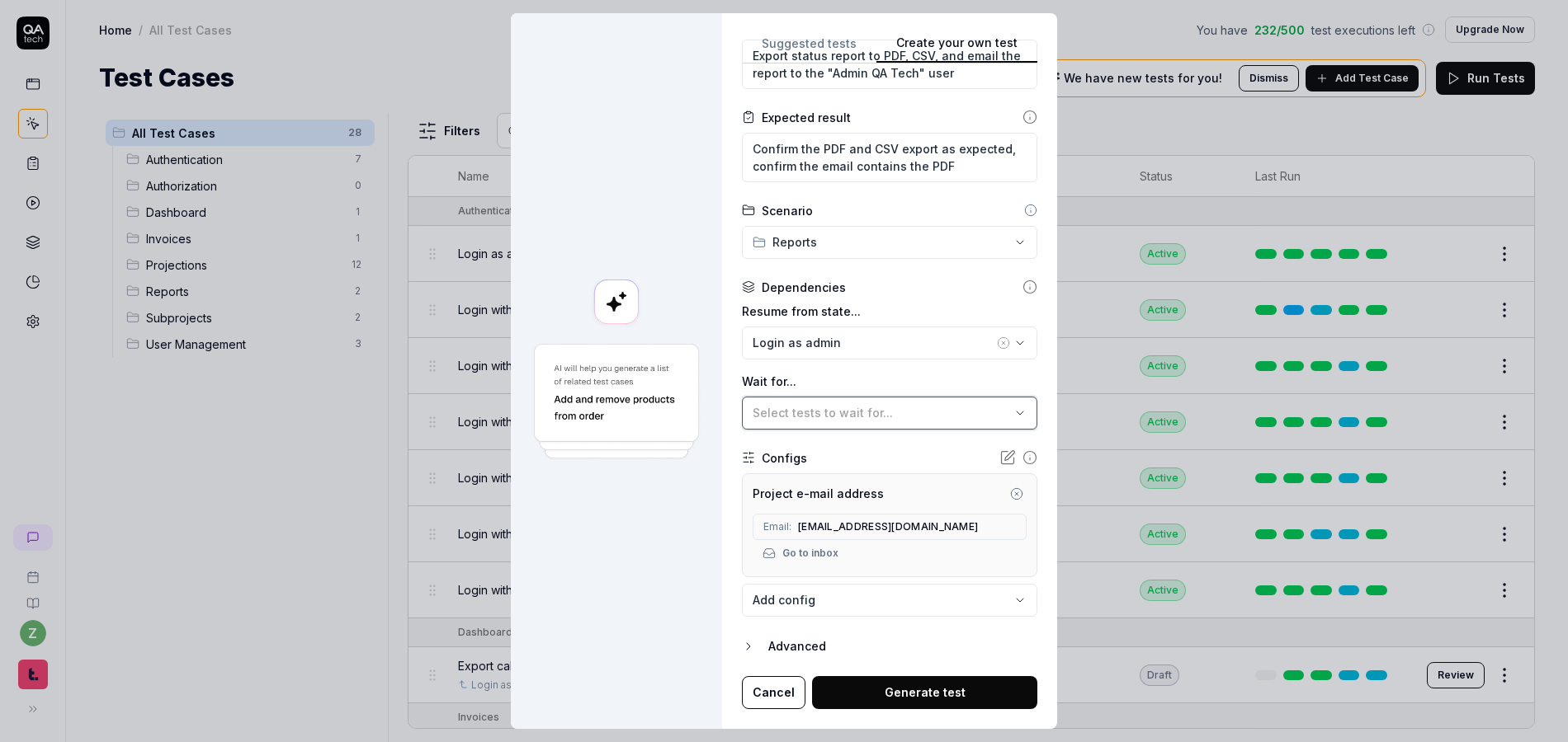
click at [872, 405] on div "Select tests to wait for..." at bounding box center [881, 413] width 258 height 17
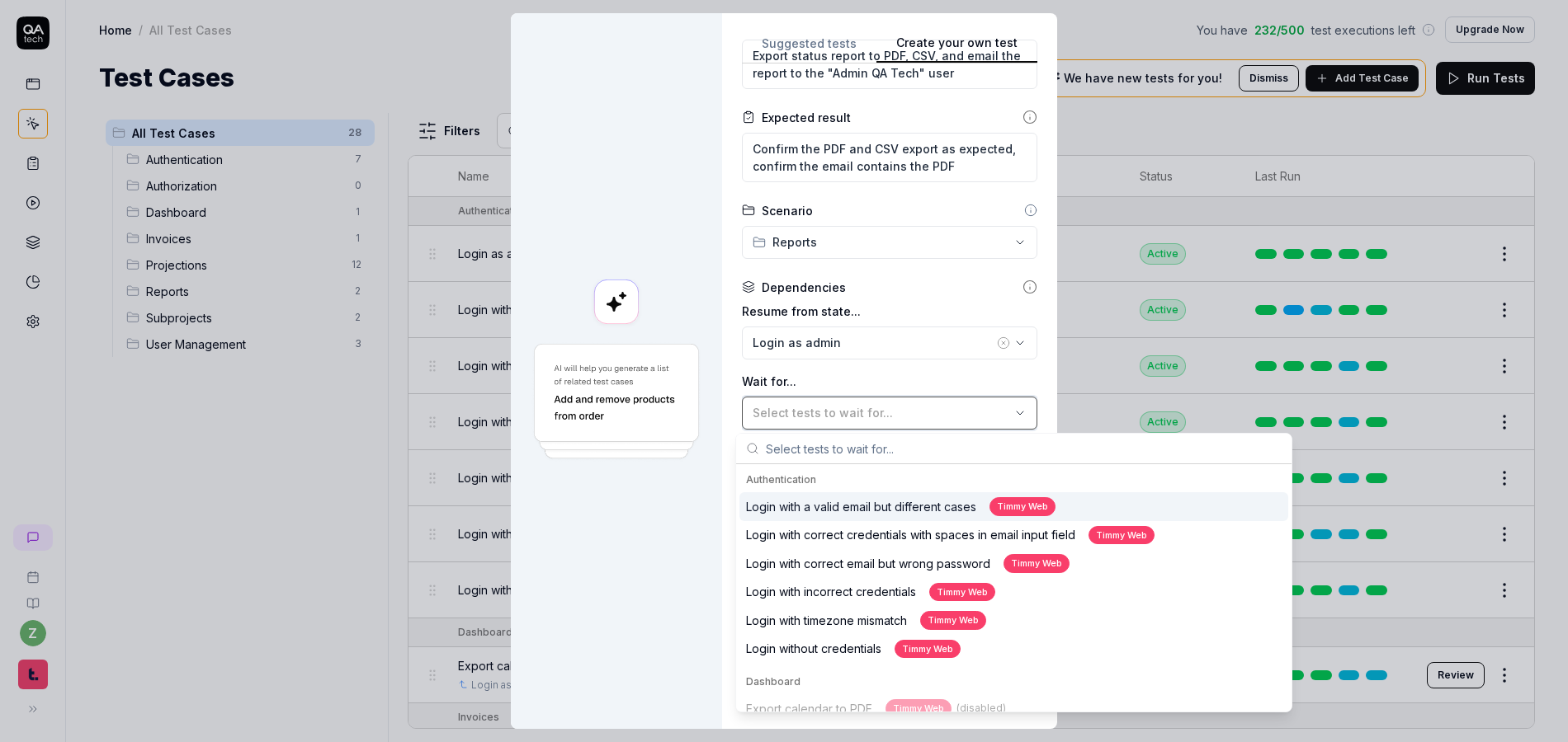
click at [872, 405] on div "Select tests to wait for..." at bounding box center [881, 413] width 258 height 17
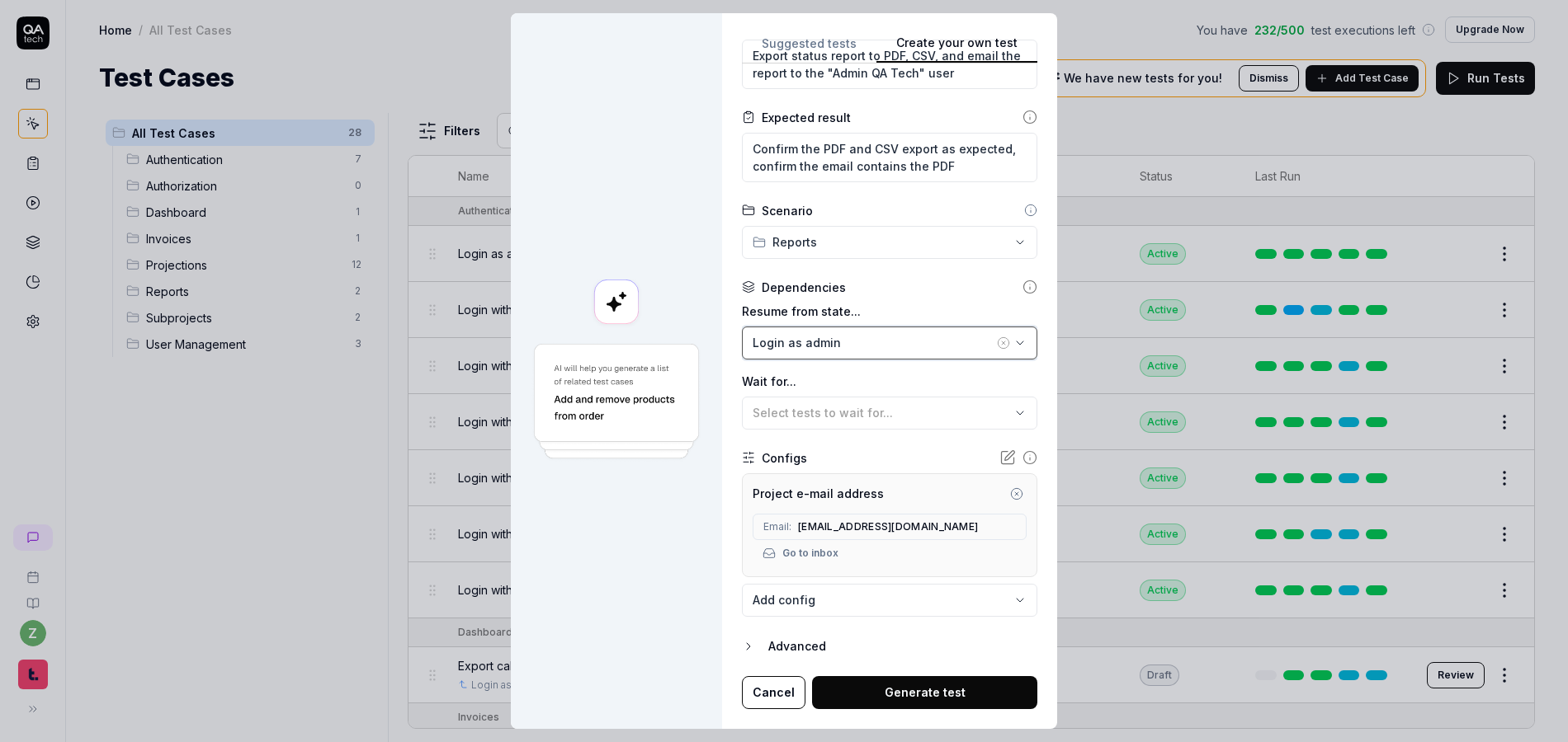
click at [855, 337] on div "Login as admin" at bounding box center [872, 343] width 241 height 17
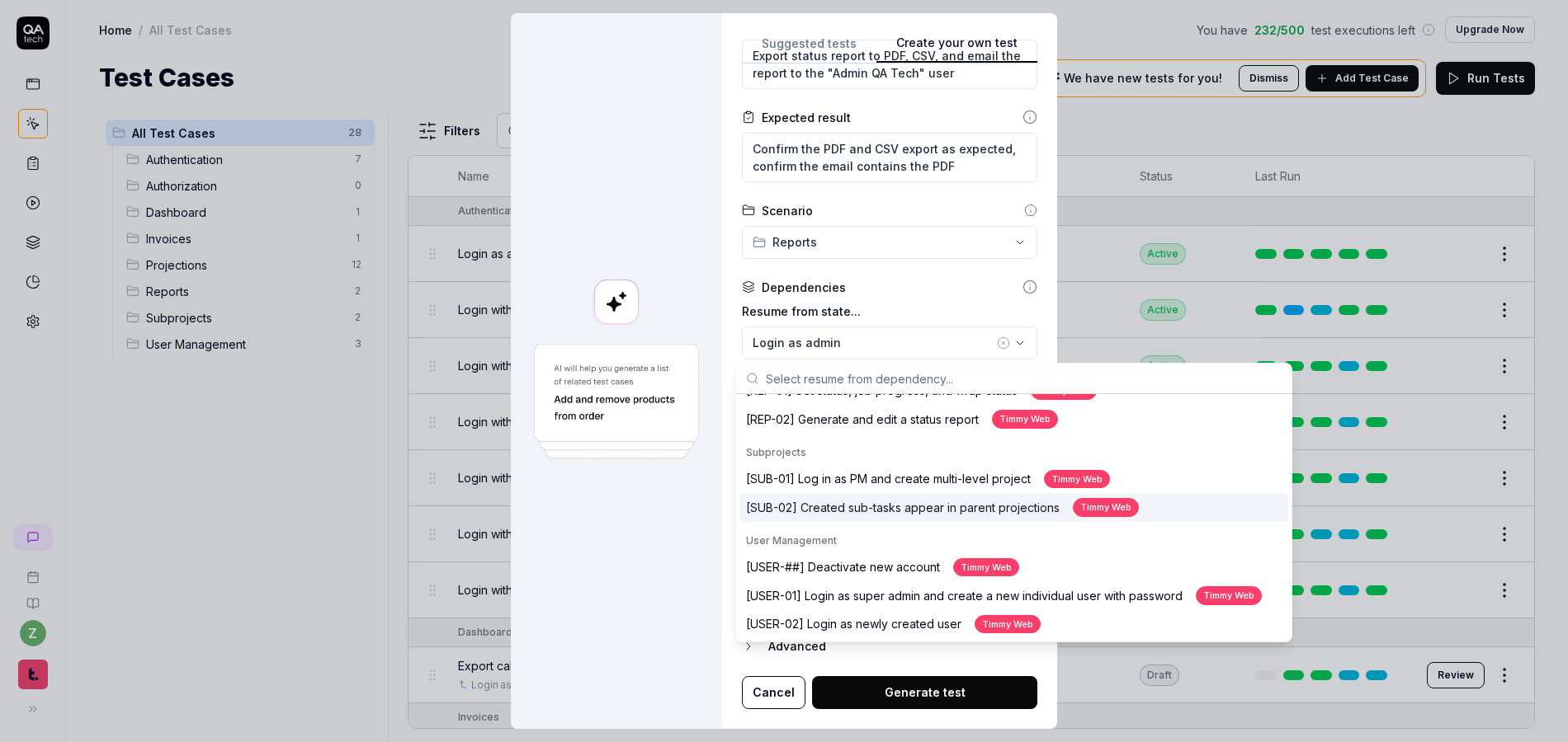
scroll to position [670, 0]
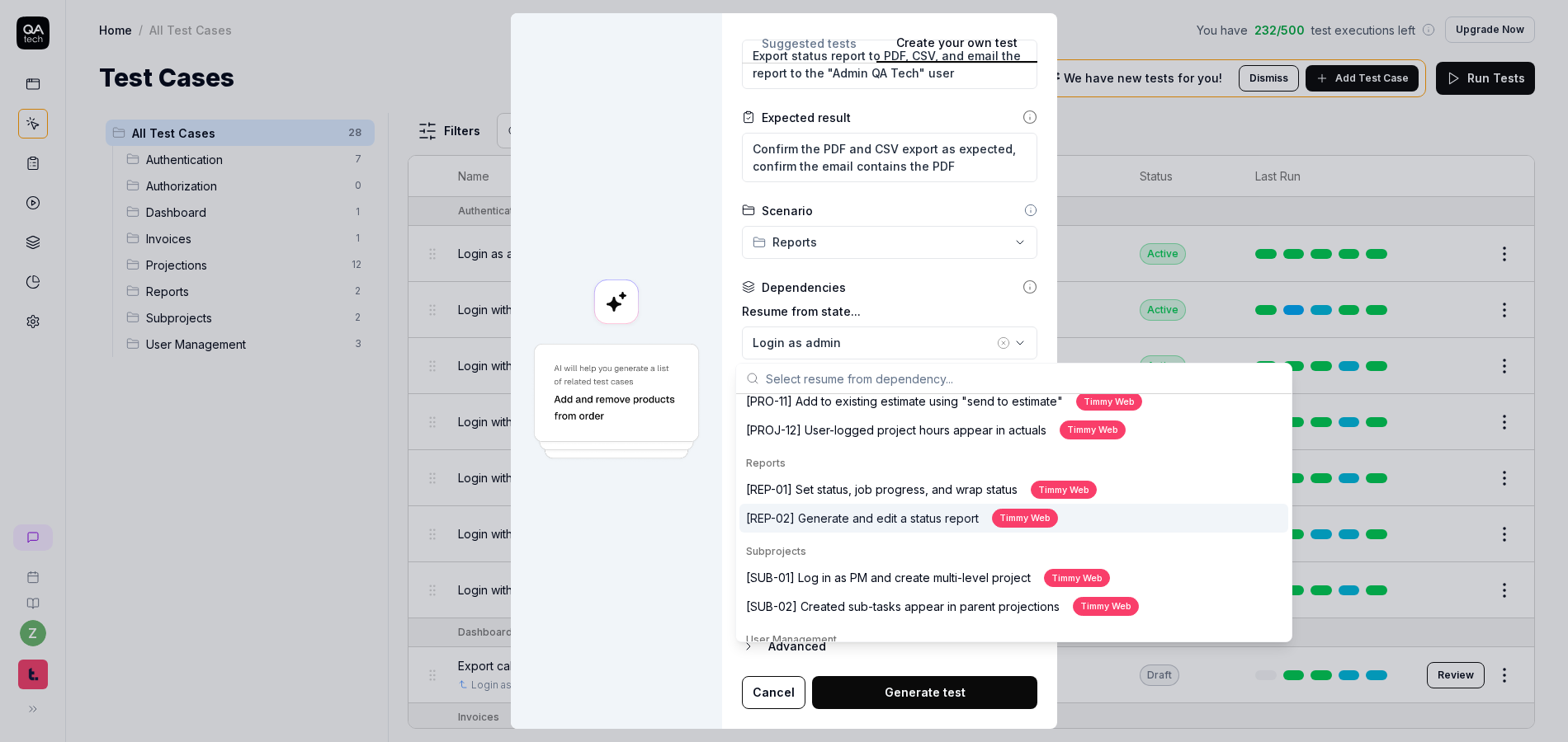
click at [878, 526] on div "[REP-02] Generate and edit a status report Timmy Web" at bounding box center [901, 518] width 312 height 19
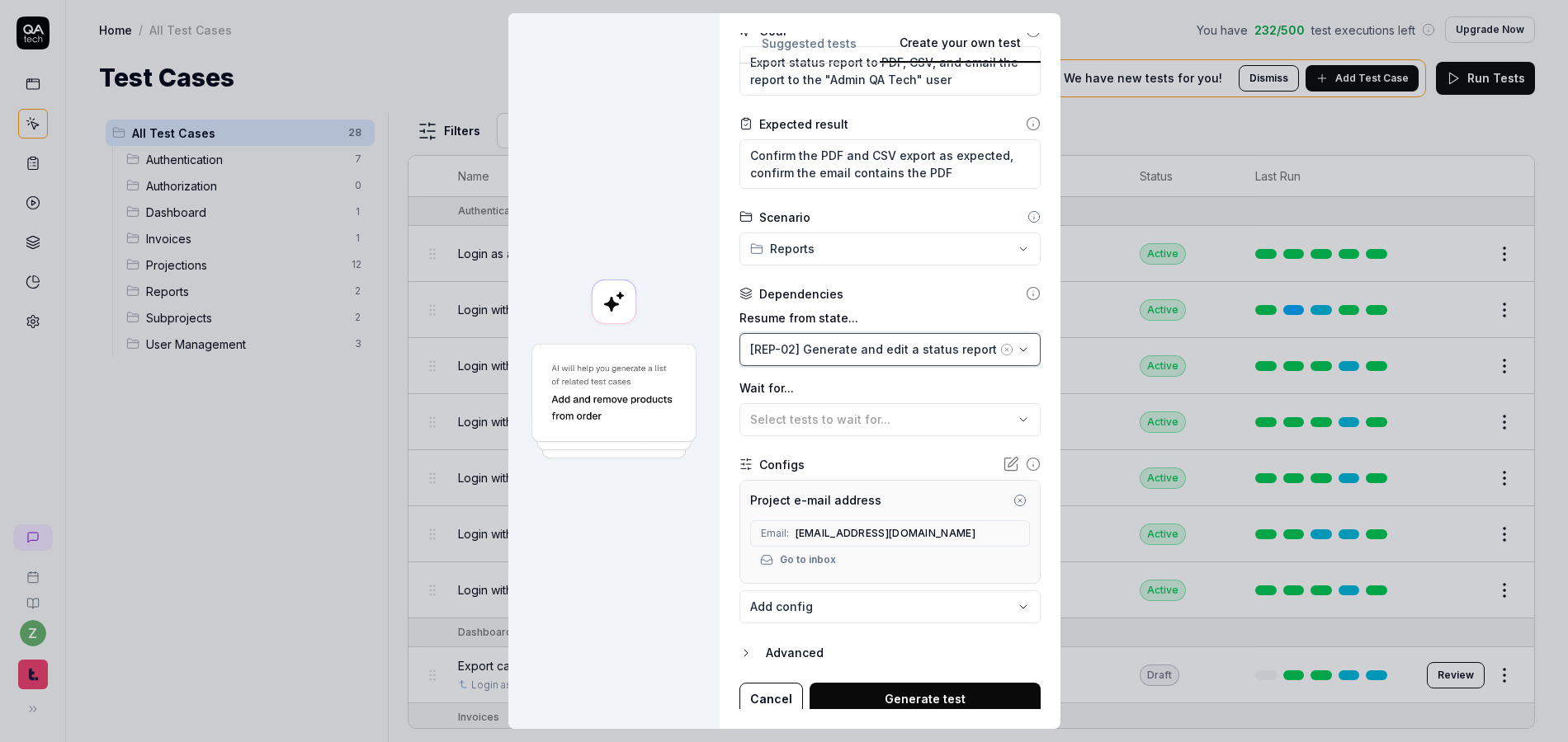
scroll to position [221, 0]
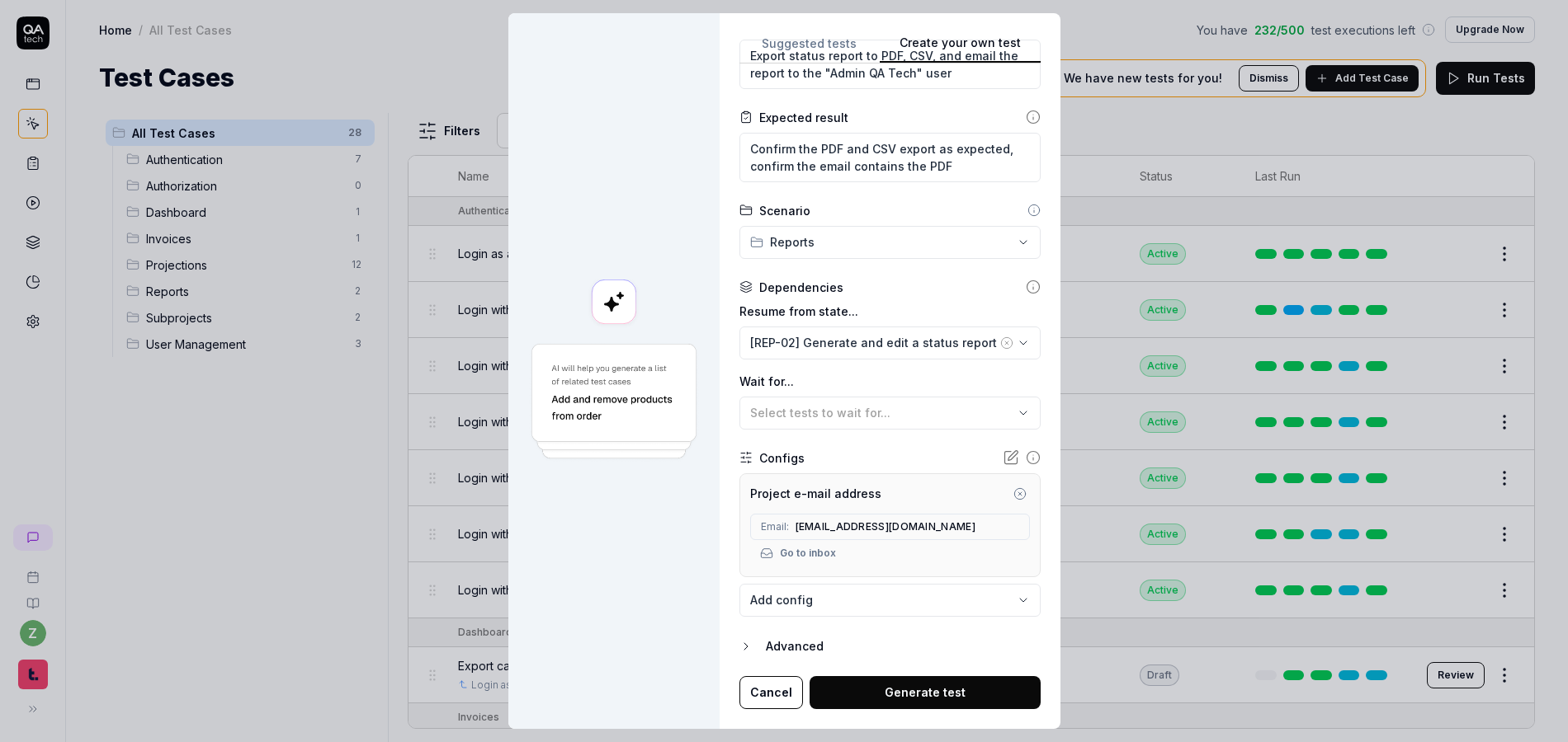
click at [719, 431] on div "**********" at bounding box center [889, 371] width 341 height 716
click at [935, 699] on button "Generate test" at bounding box center [925, 693] width 231 height 33
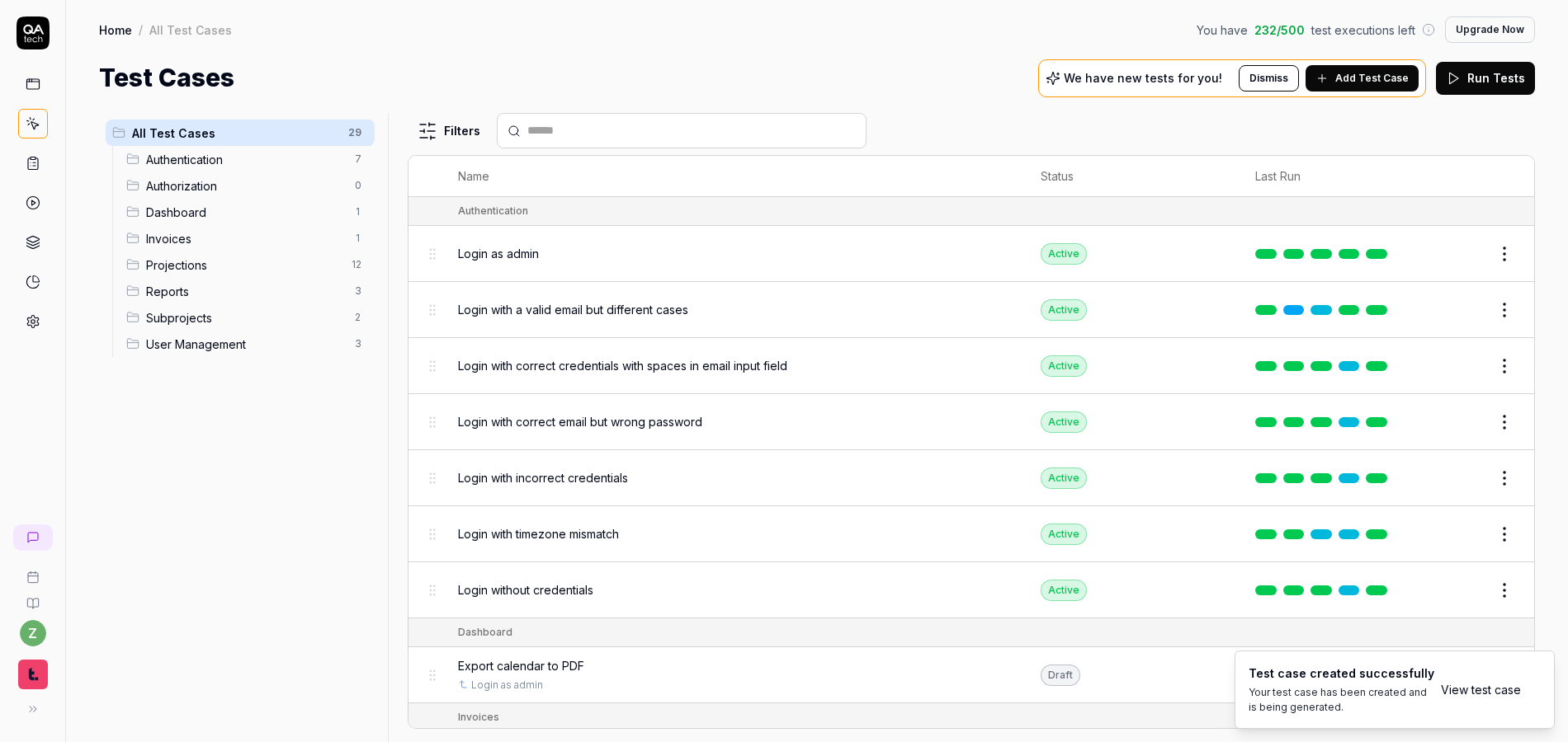
click at [1496, 693] on link "View test case" at bounding box center [1481, 690] width 80 height 17
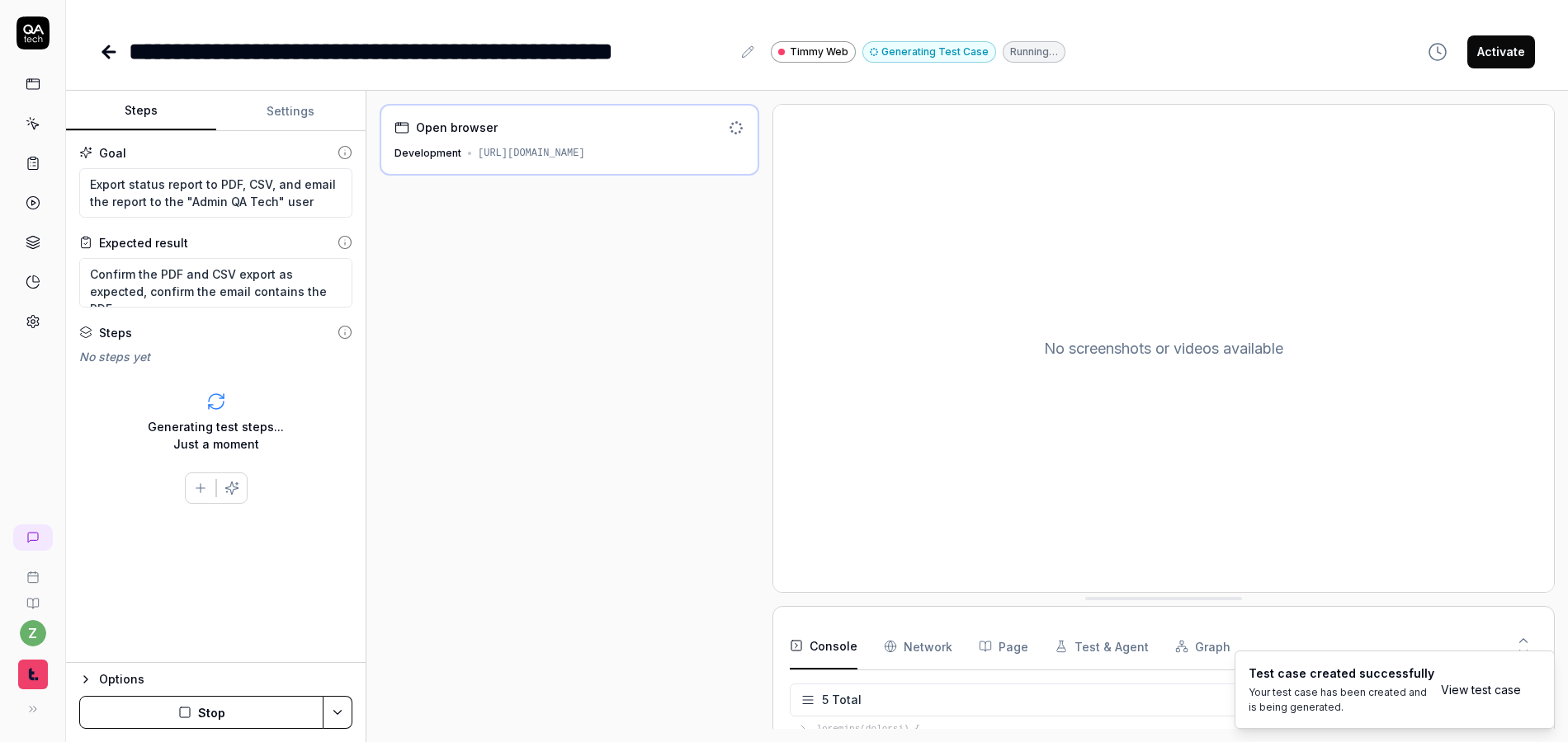
scroll to position [108, 0]
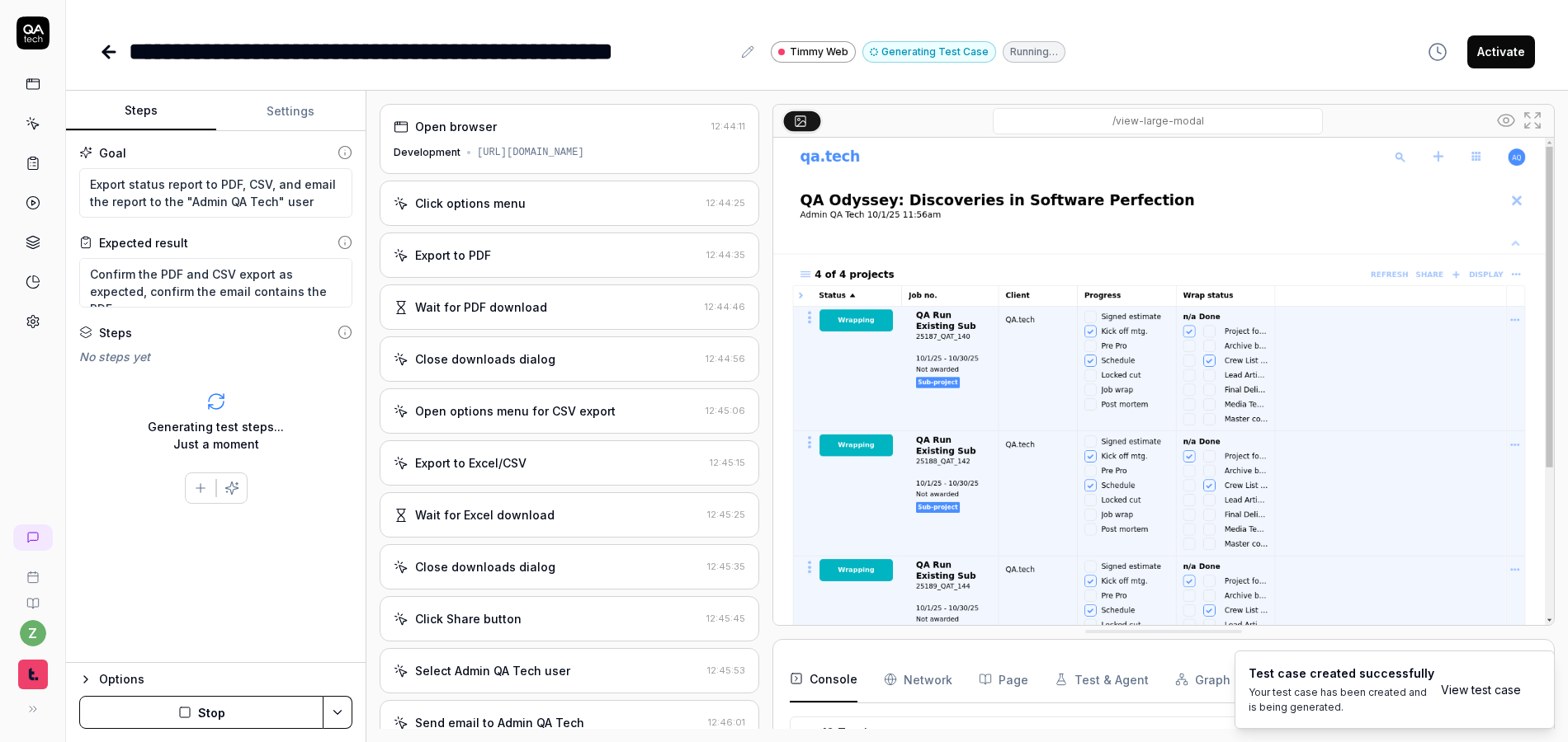
click at [512, 416] on div "Open options menu for CSV export" at bounding box center [515, 411] width 201 height 17
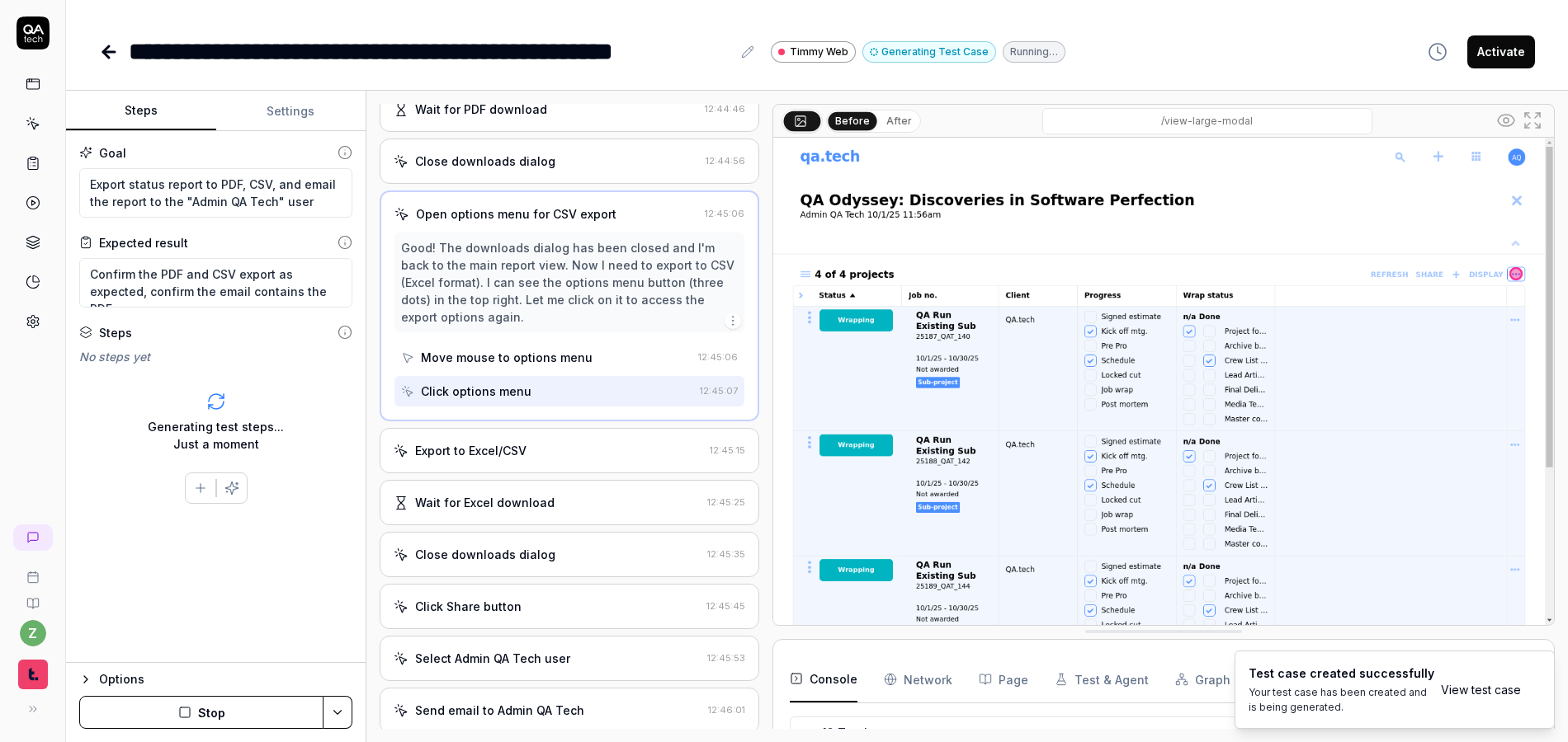
click at [500, 450] on div "Export to Excel/CSV" at bounding box center [470, 450] width 111 height 17
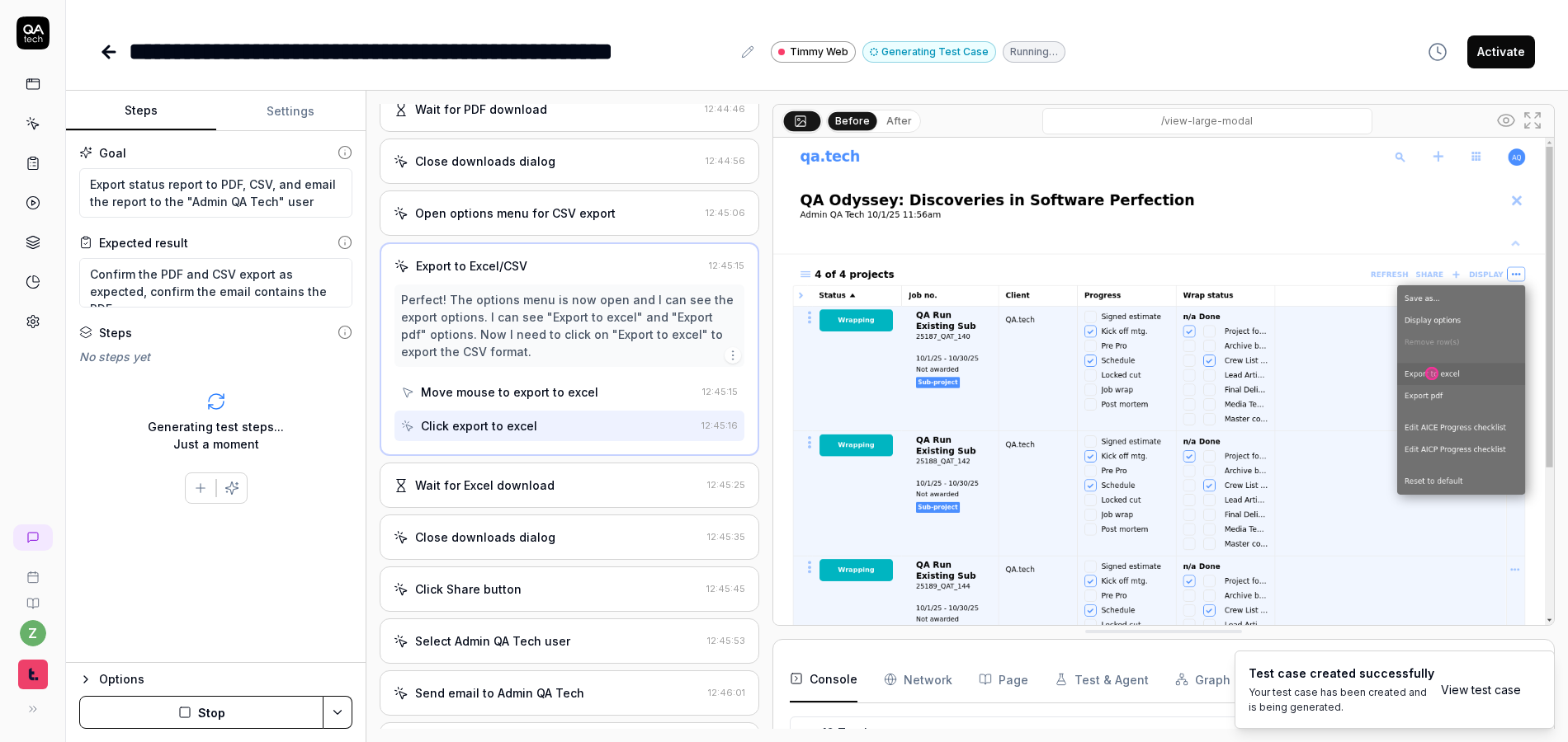
click at [504, 496] on div "Wait for Excel download 12:45:25" at bounding box center [569, 484] width 379 height 45
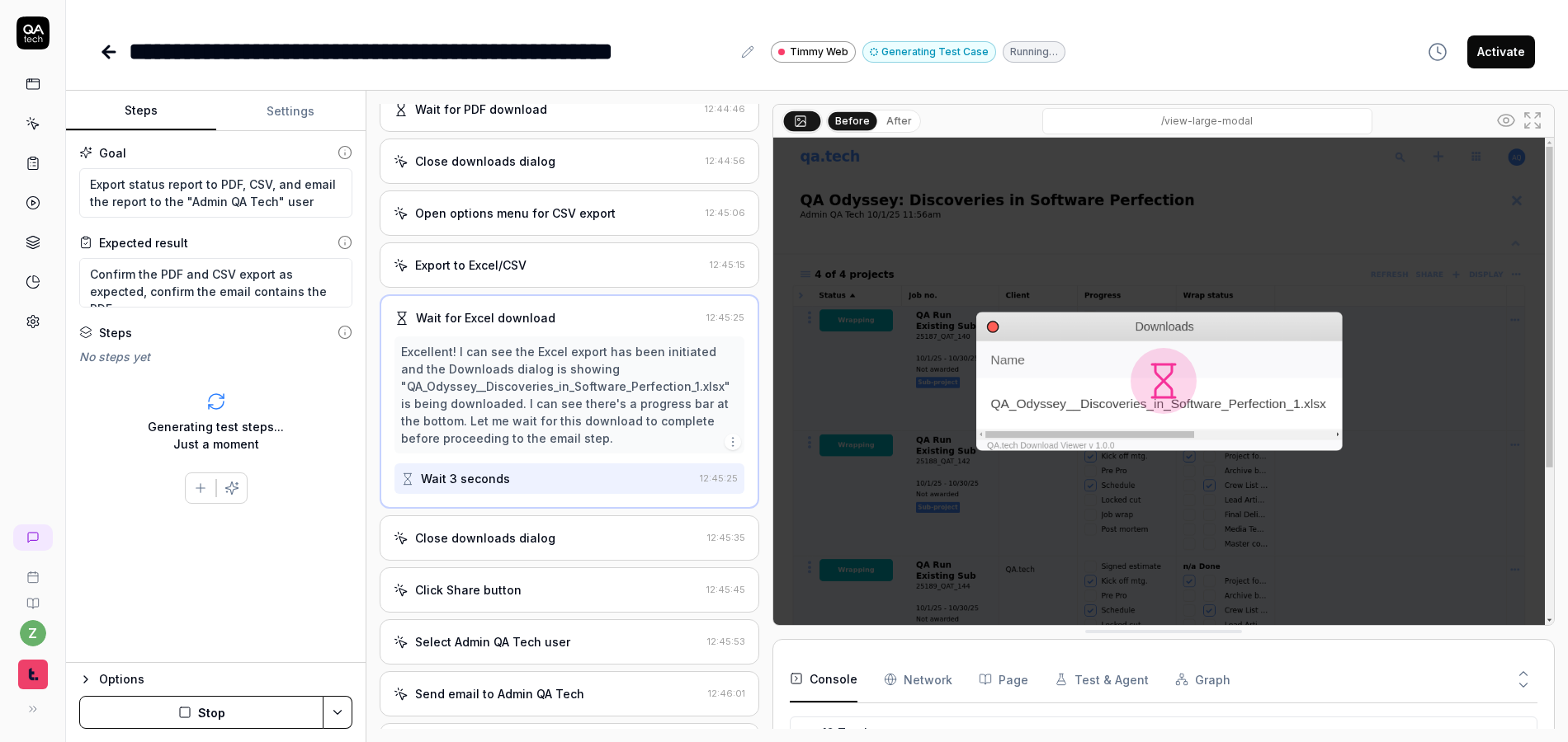
click at [535, 543] on div "Close downloads dialog" at bounding box center [485, 538] width 140 height 17
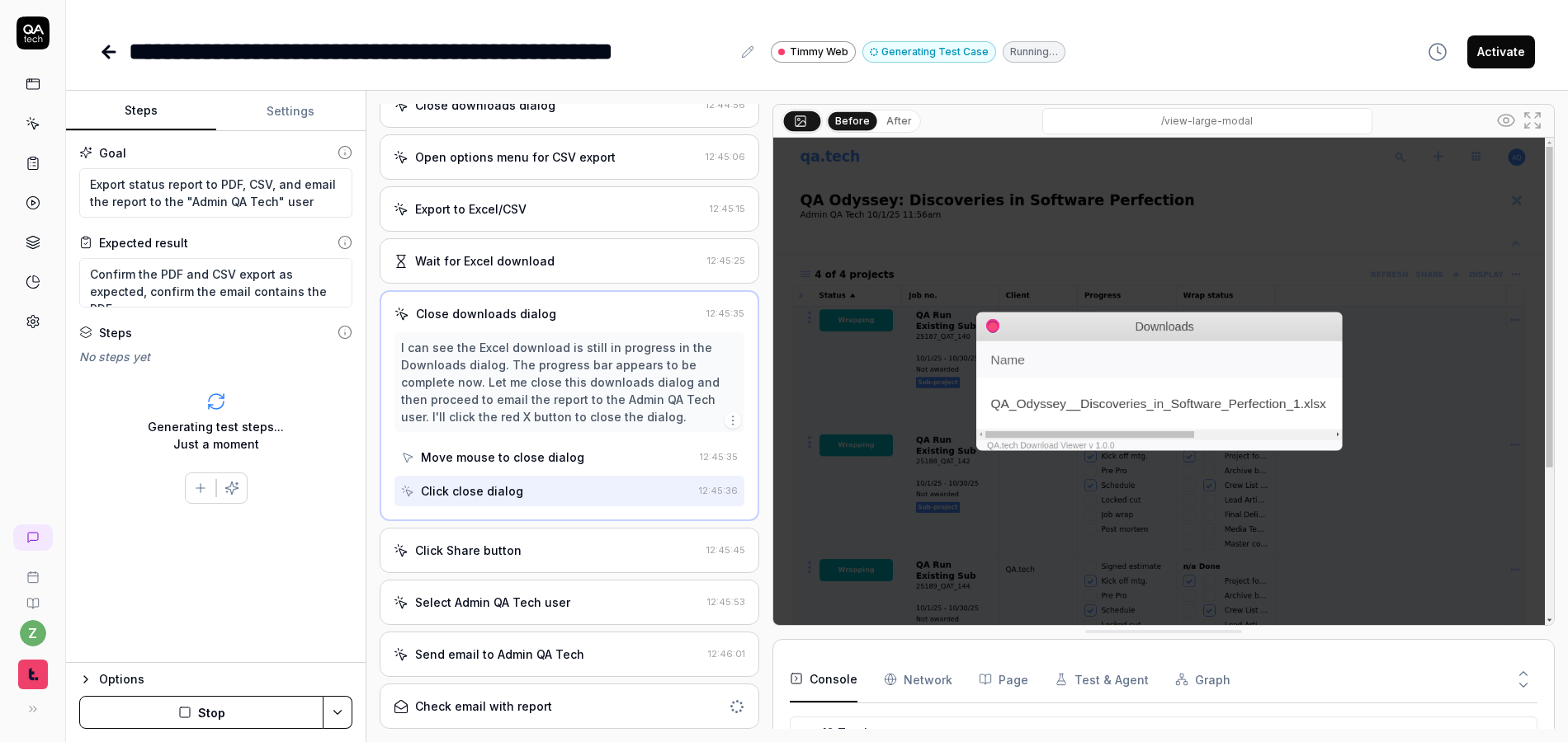
click at [493, 549] on div "Click Share button" at bounding box center [468, 551] width 106 height 17
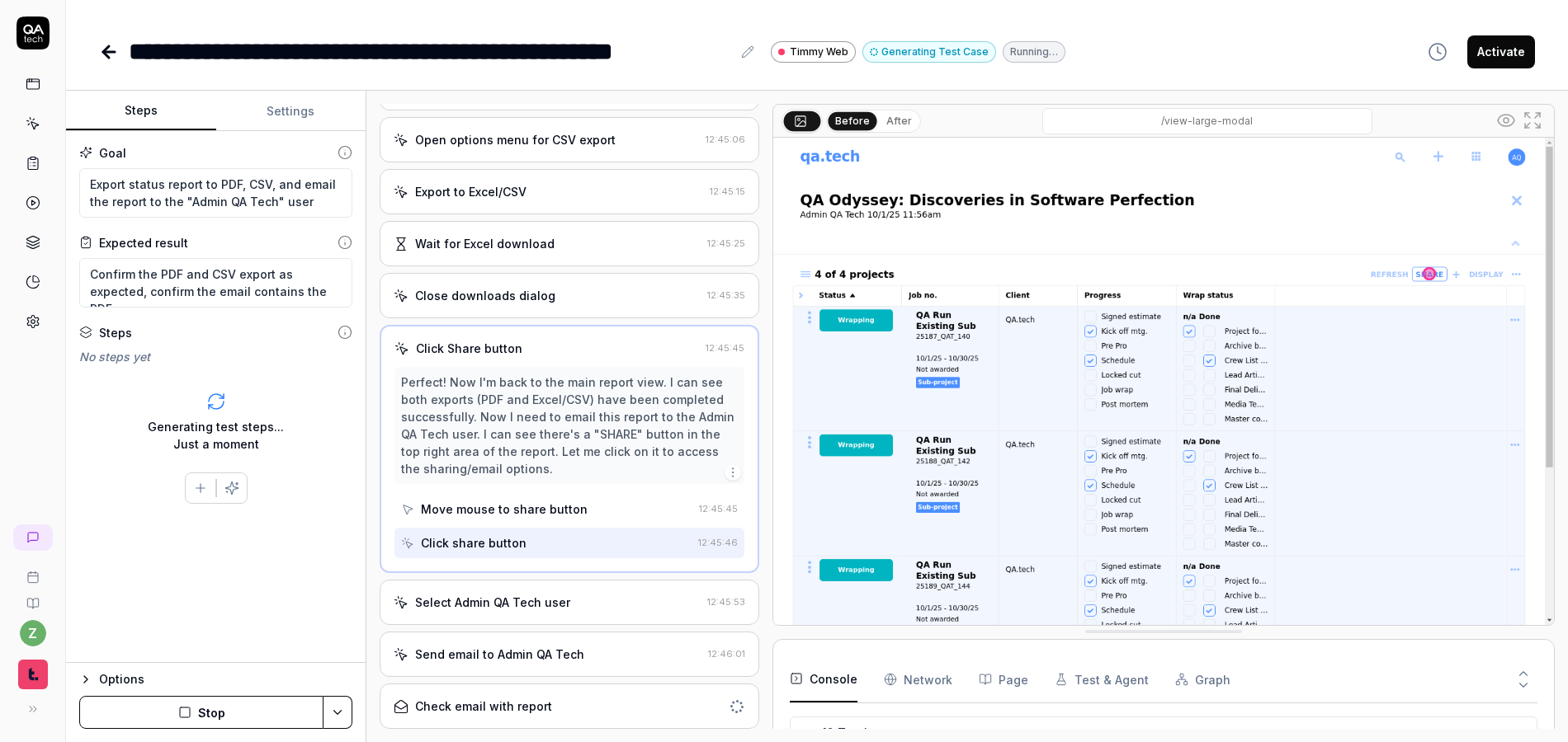
click at [519, 602] on div "Select Admin QA Tech user" at bounding box center [492, 603] width 155 height 17
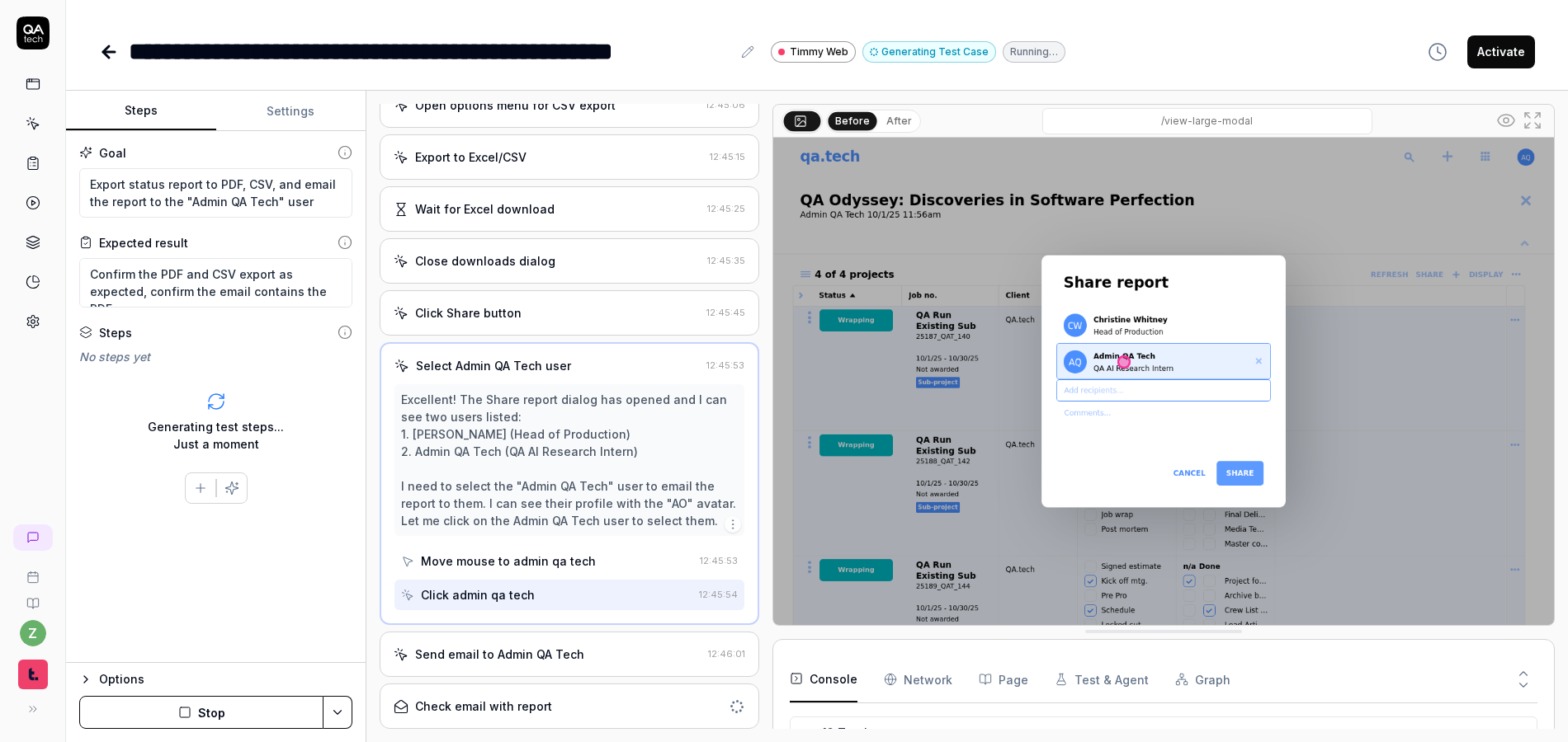
click at [522, 653] on div "Send email to Admin QA Tech" at bounding box center [499, 654] width 169 height 17
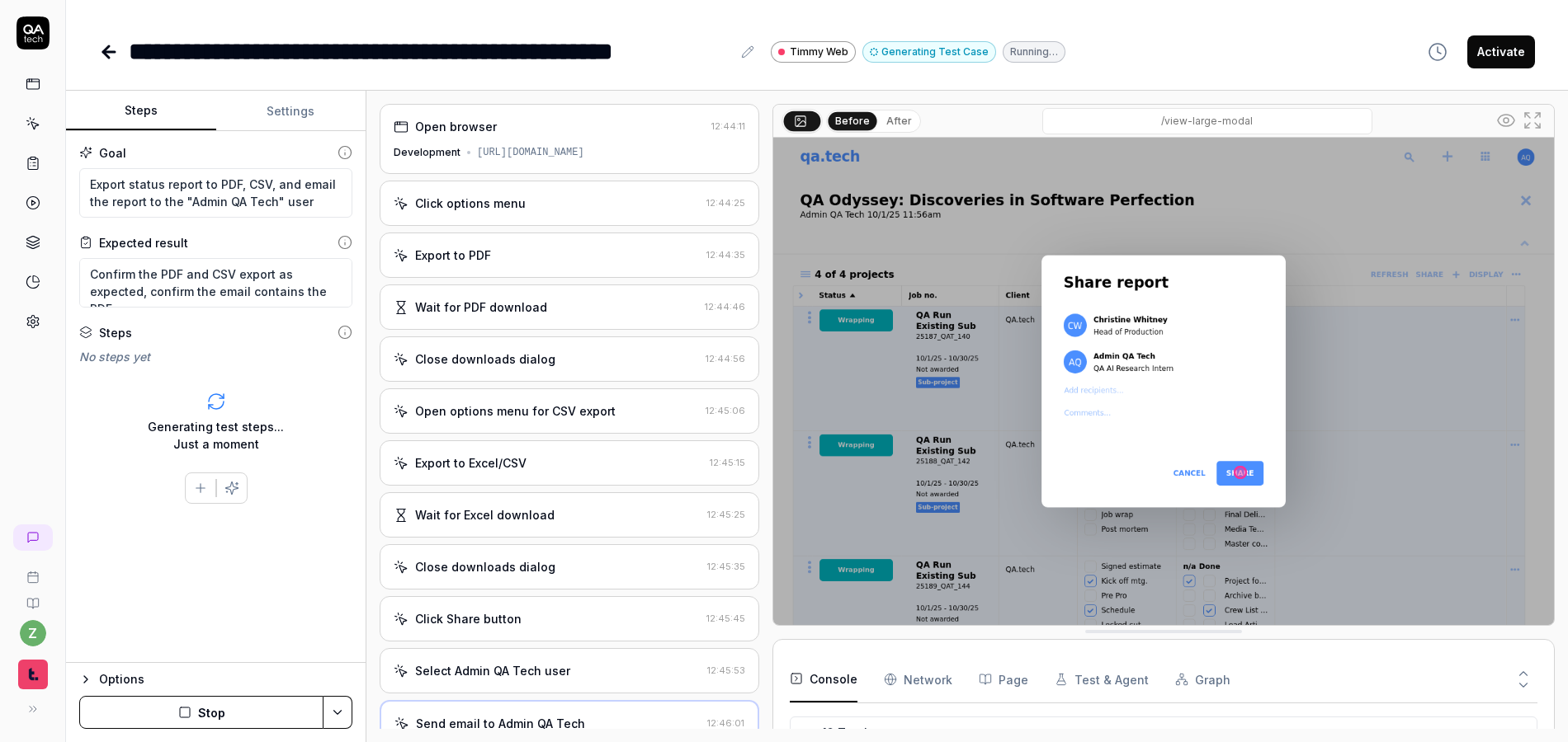
click at [524, 298] on div "Wait for PDF download" at bounding box center [480, 307] width 132 height 17
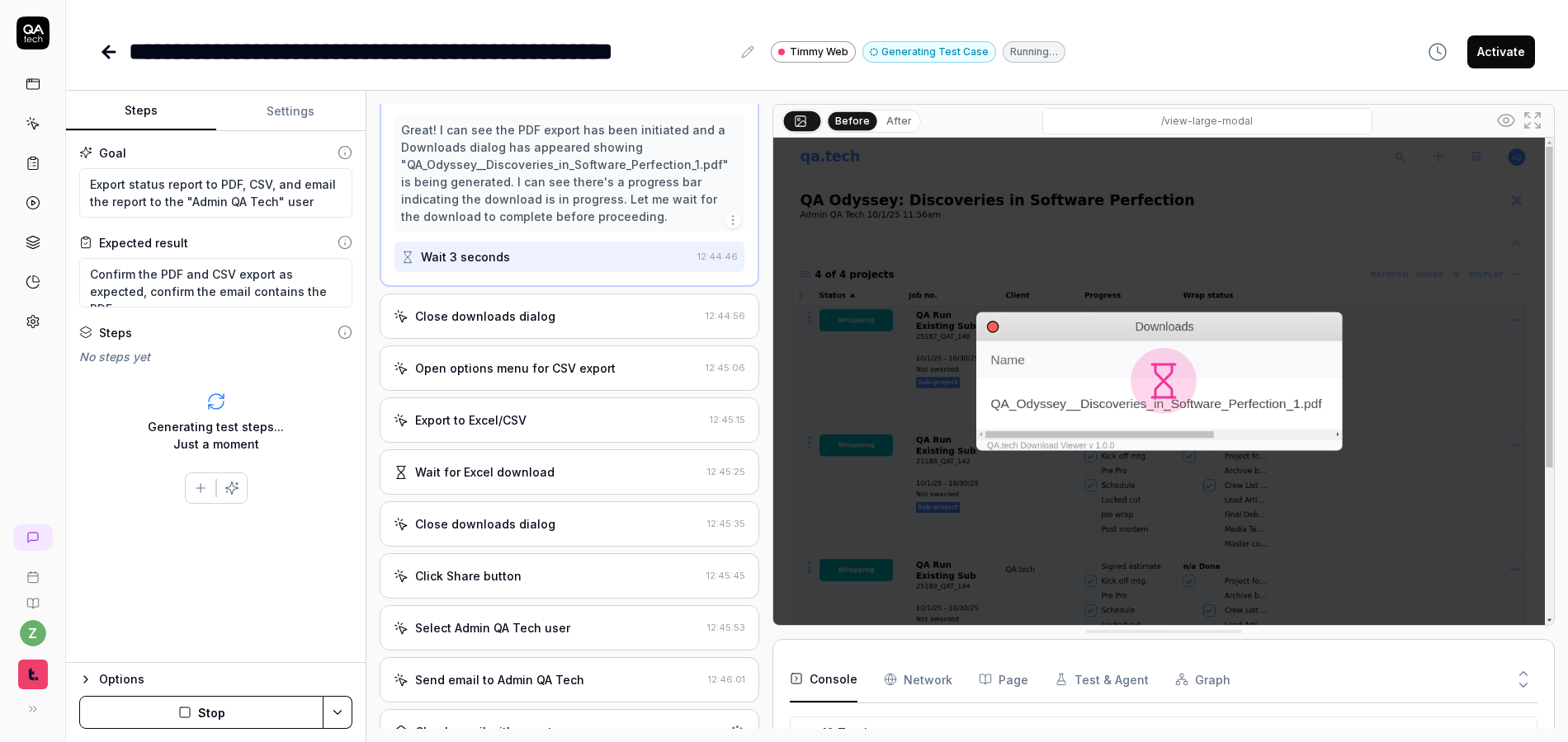
scroll to position [238, 0]
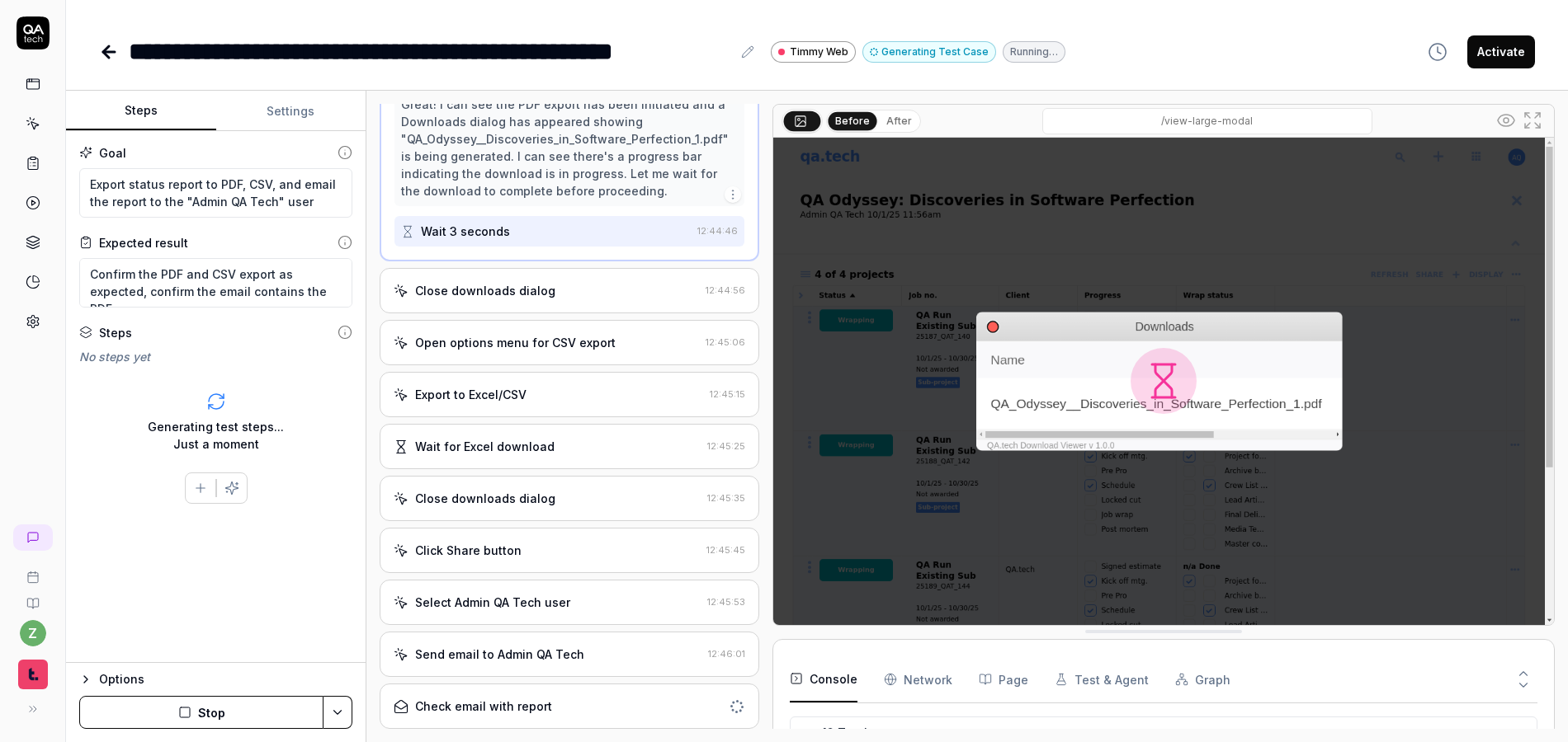
click at [530, 704] on div "Check email with report" at bounding box center [483, 706] width 137 height 17
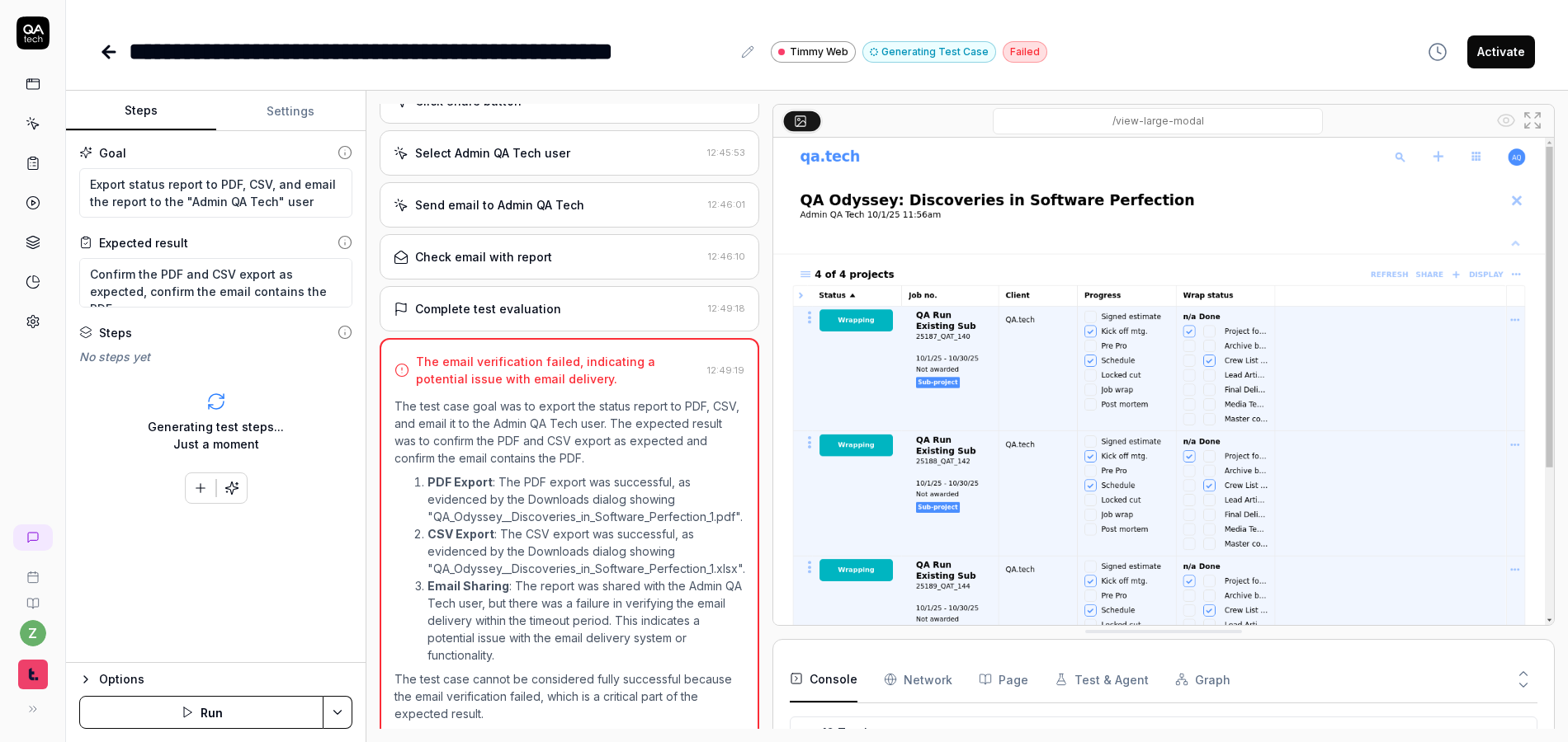
scroll to position [542, 0]
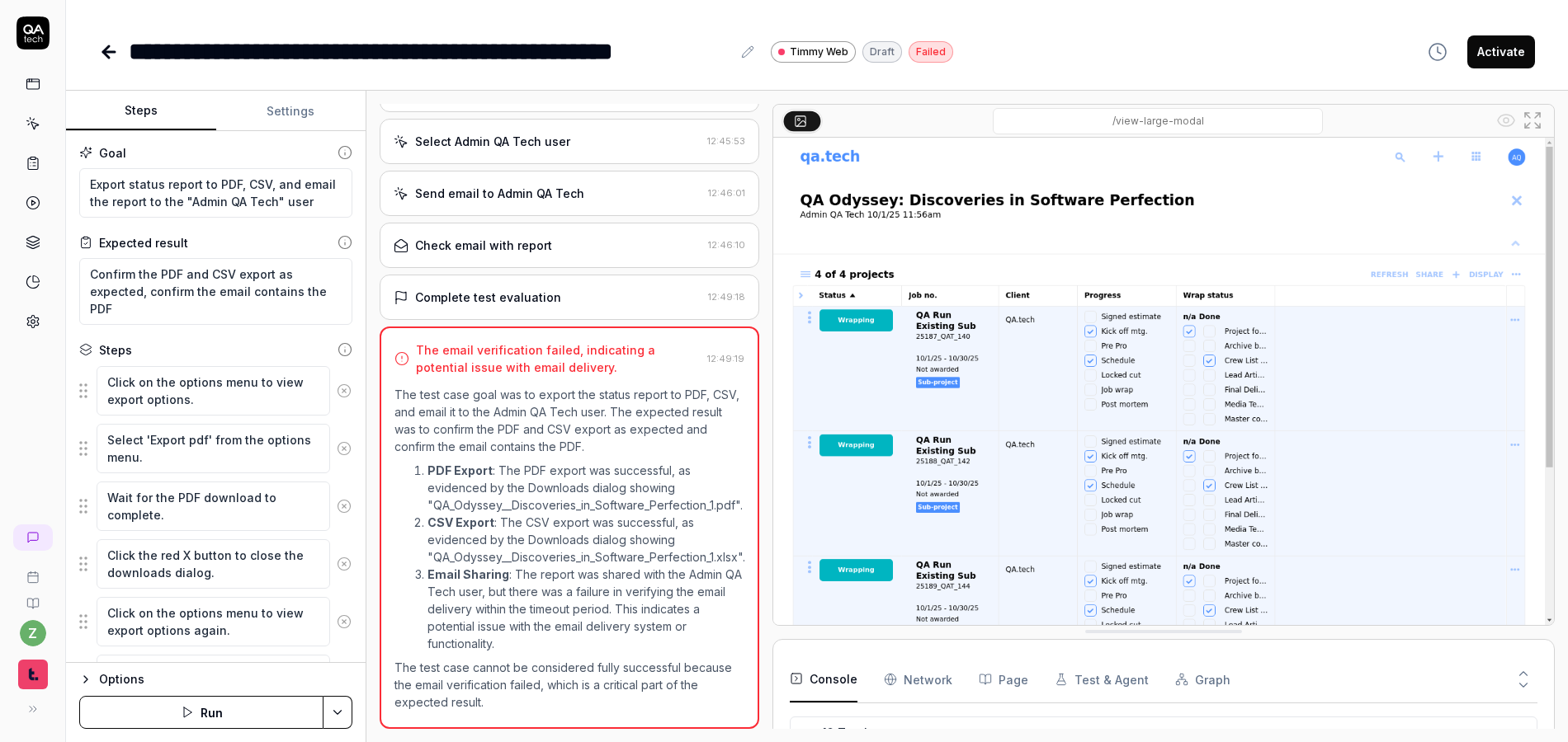
click at [276, 718] on button "Run" at bounding box center [201, 712] width 244 height 33
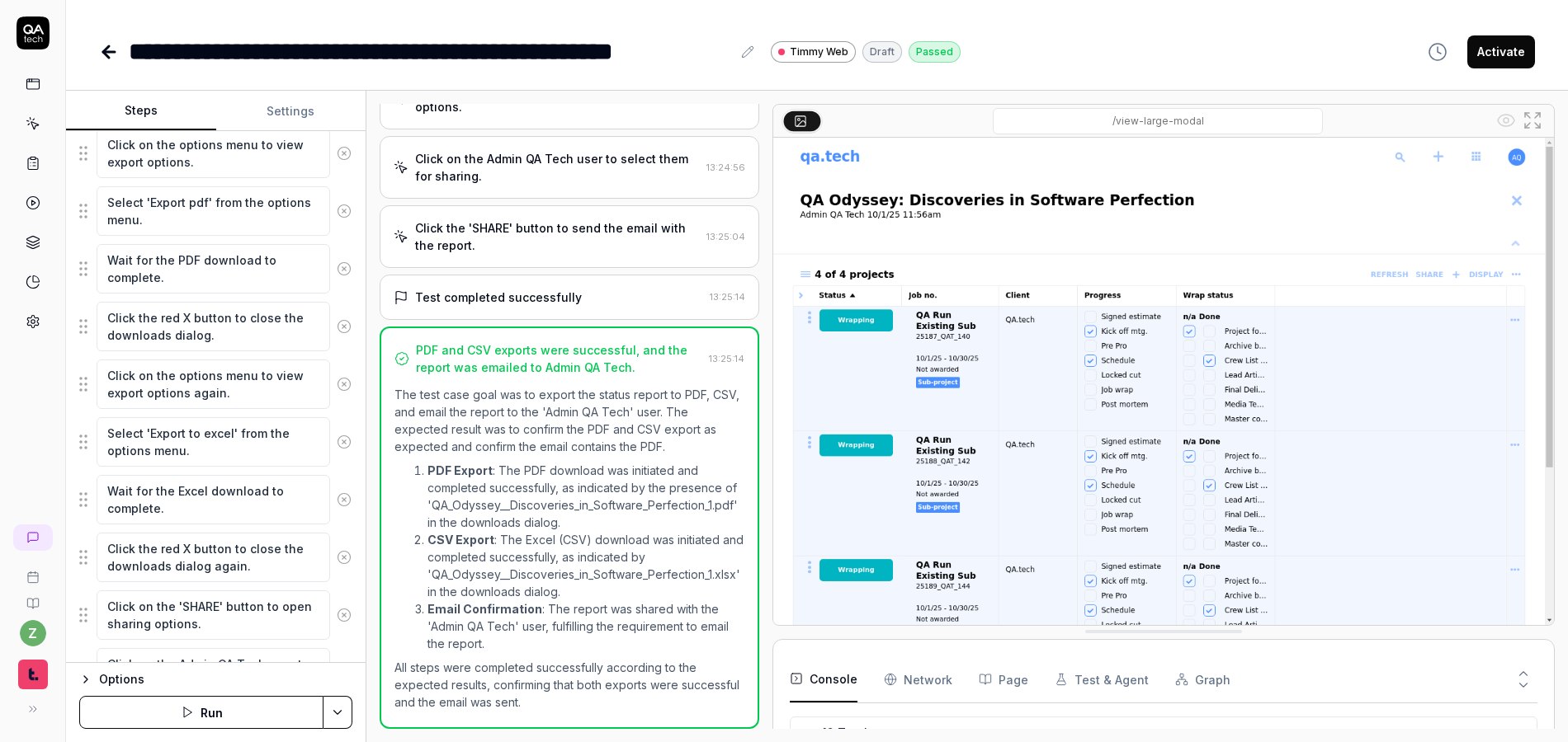
scroll to position [382, 0]
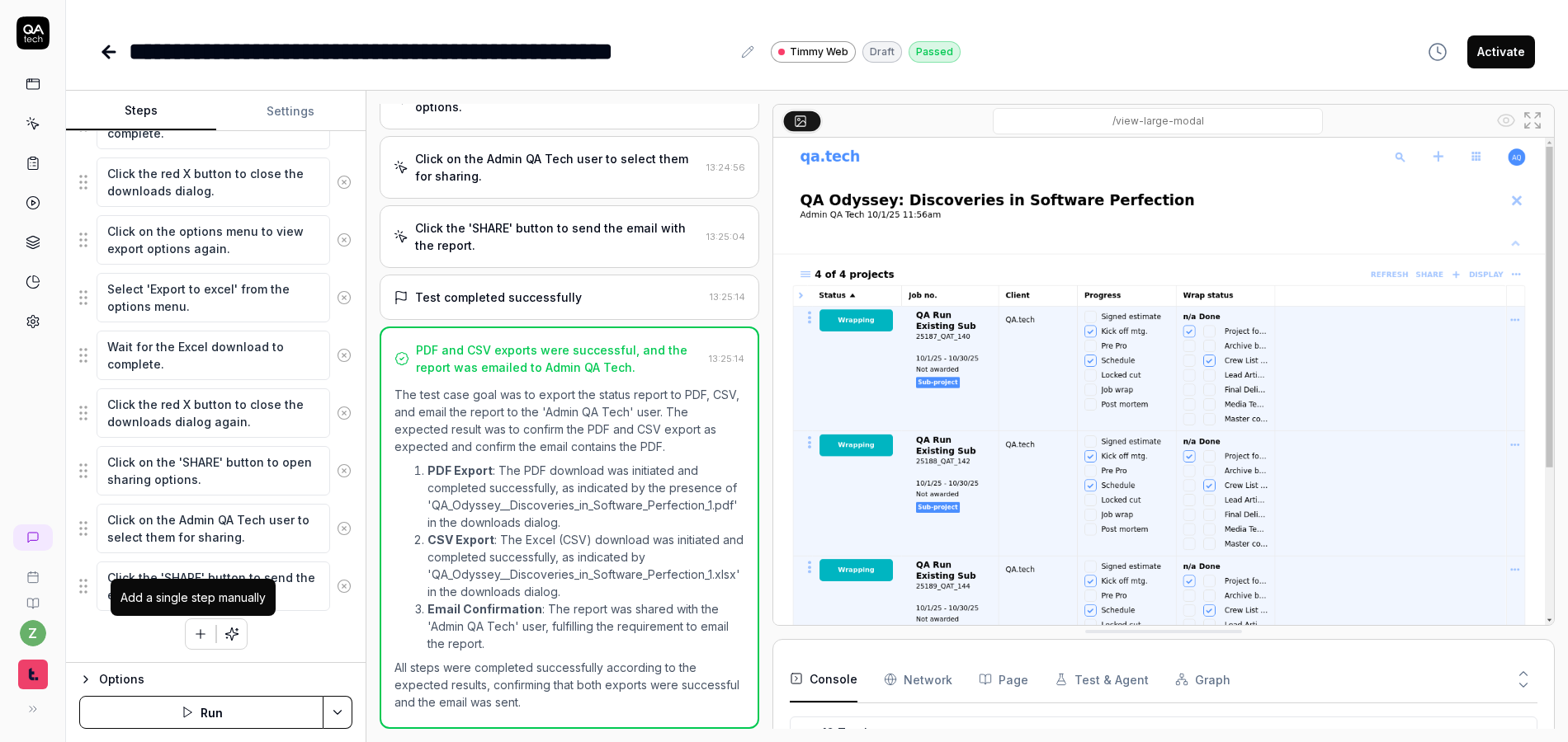
click at [193, 634] on icon "button" at bounding box center [200, 634] width 14 height 14
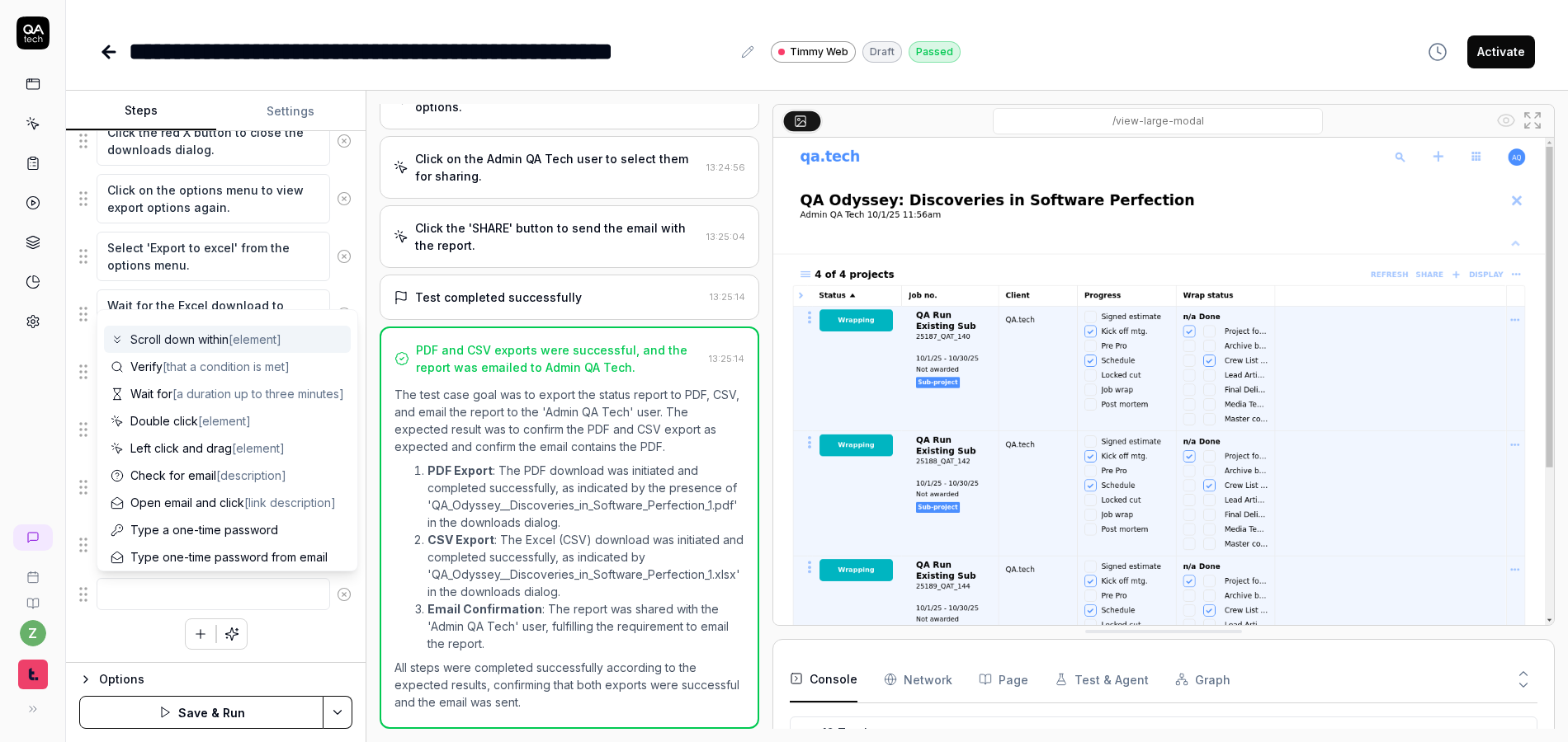
scroll to position [161, 0]
click at [238, 496] on span "Open email and click [link description]" at bounding box center [233, 496] width 206 height 17
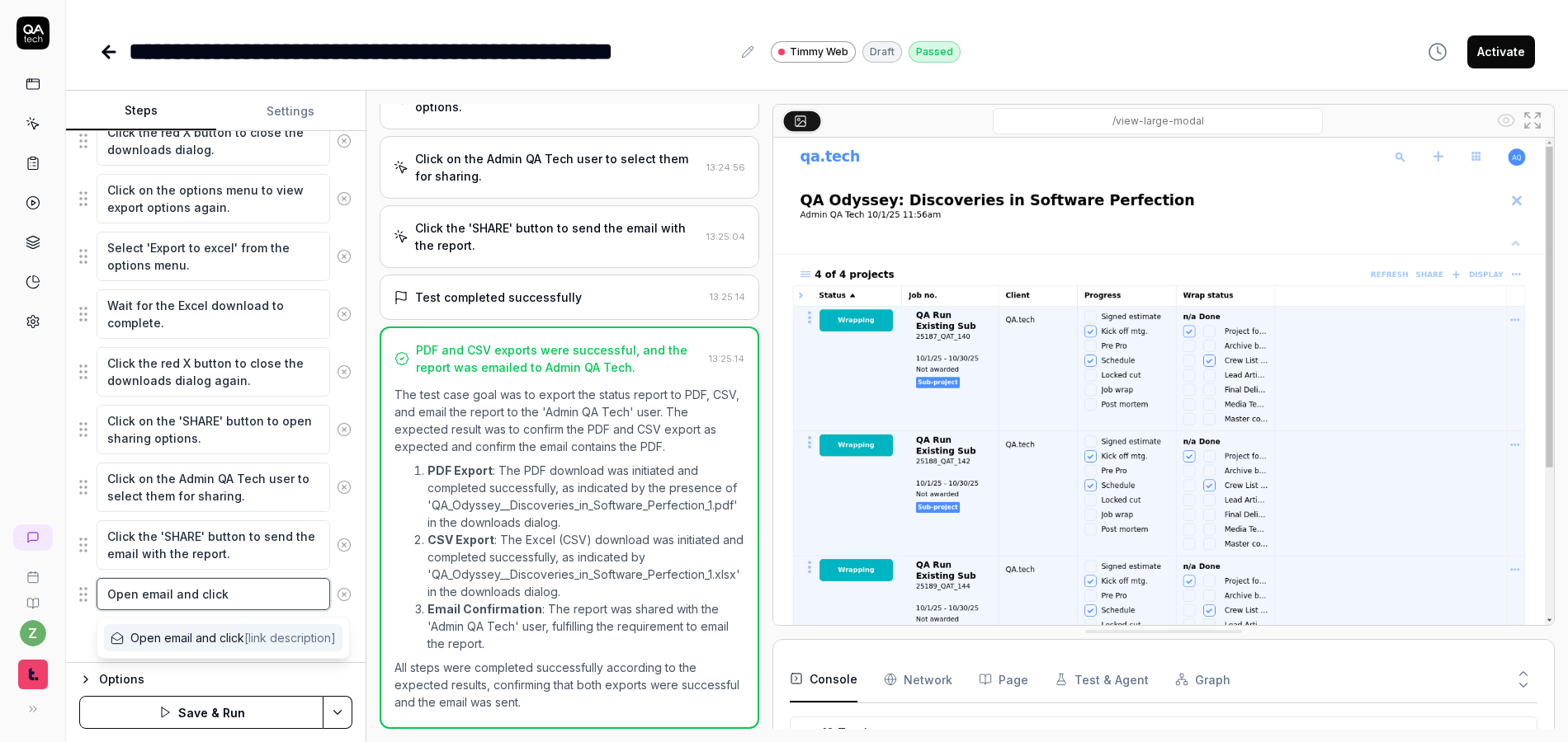
scroll to position [0, 0]
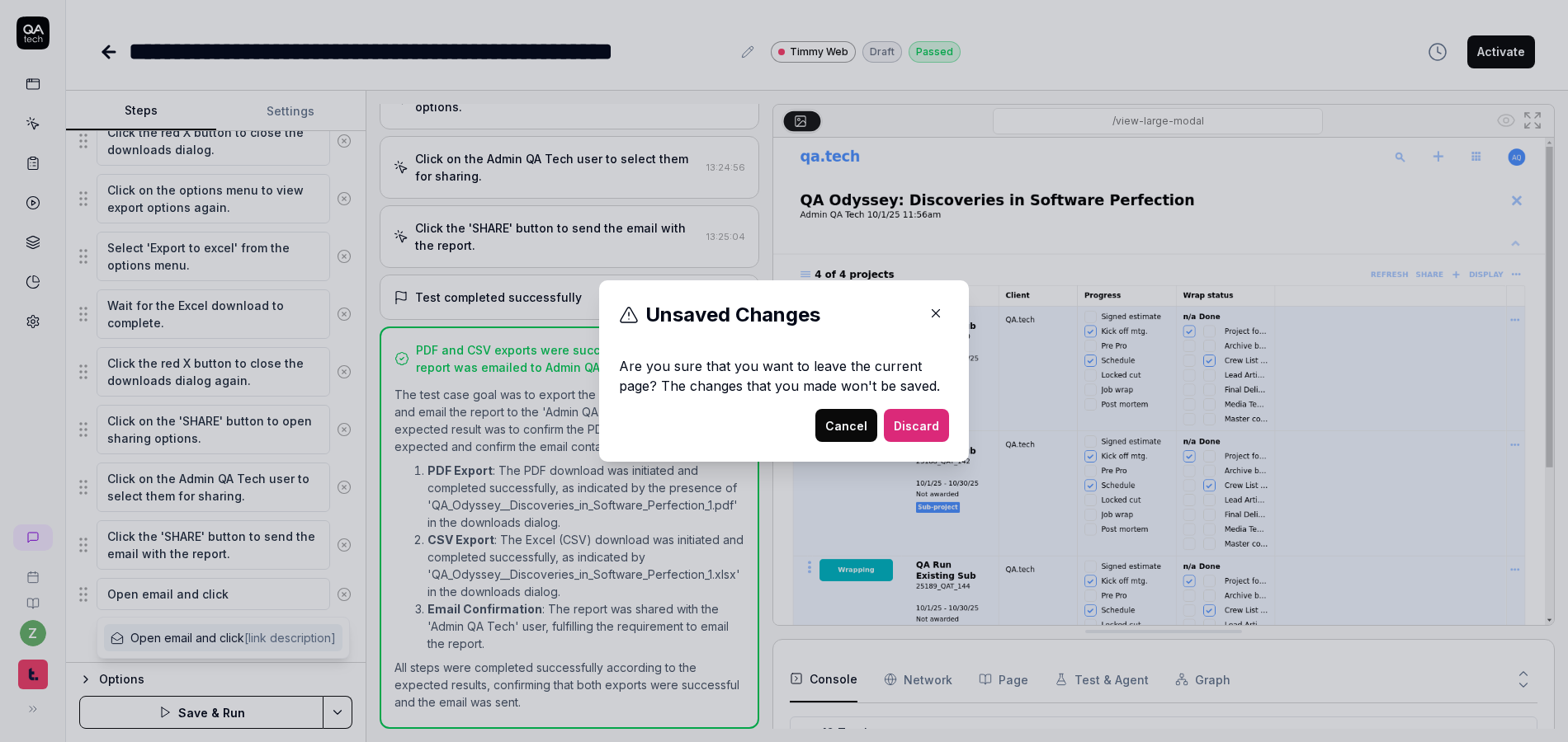
click at [832, 419] on button "Cancel" at bounding box center [846, 425] width 62 height 33
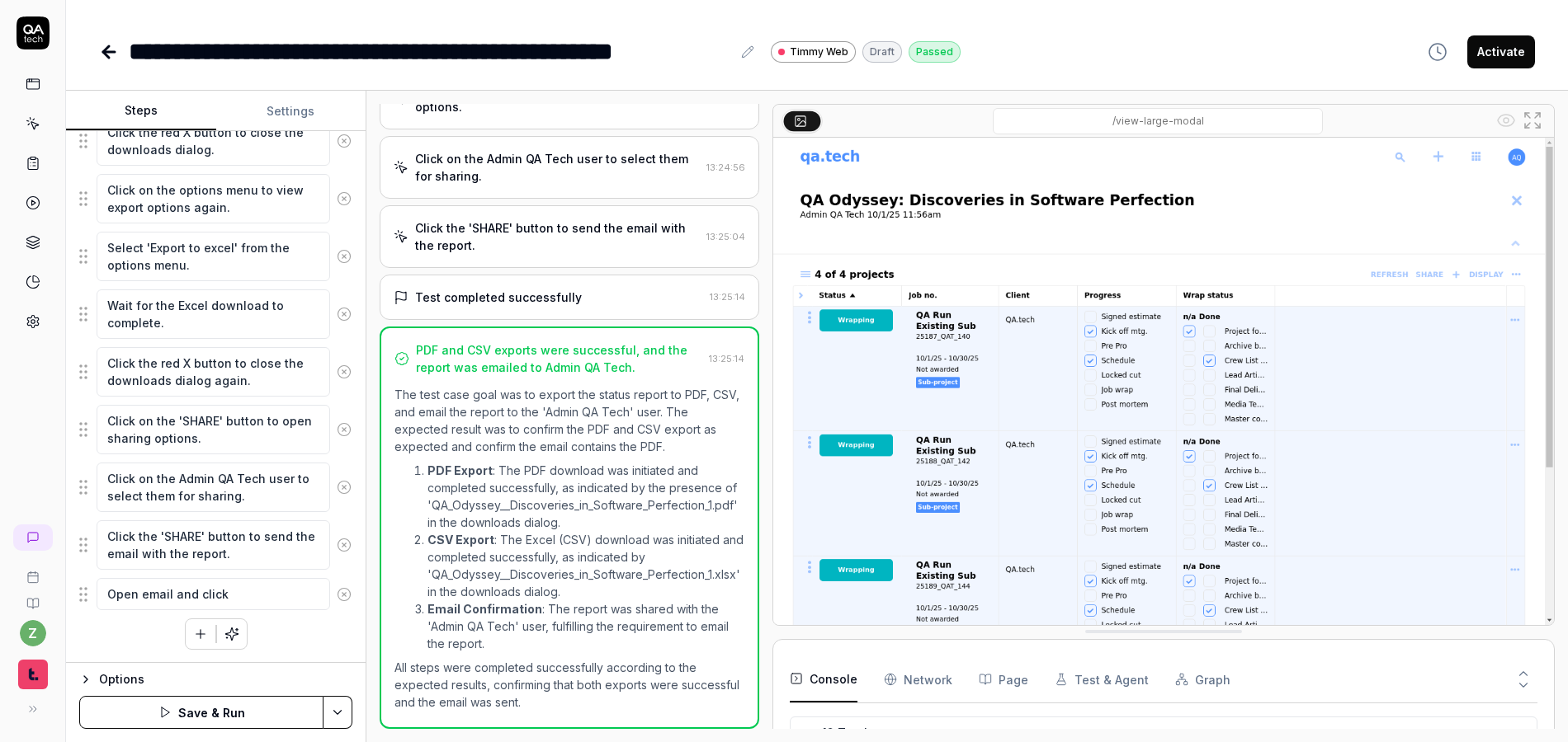
click at [338, 590] on circle at bounding box center [344, 594] width 13 height 13
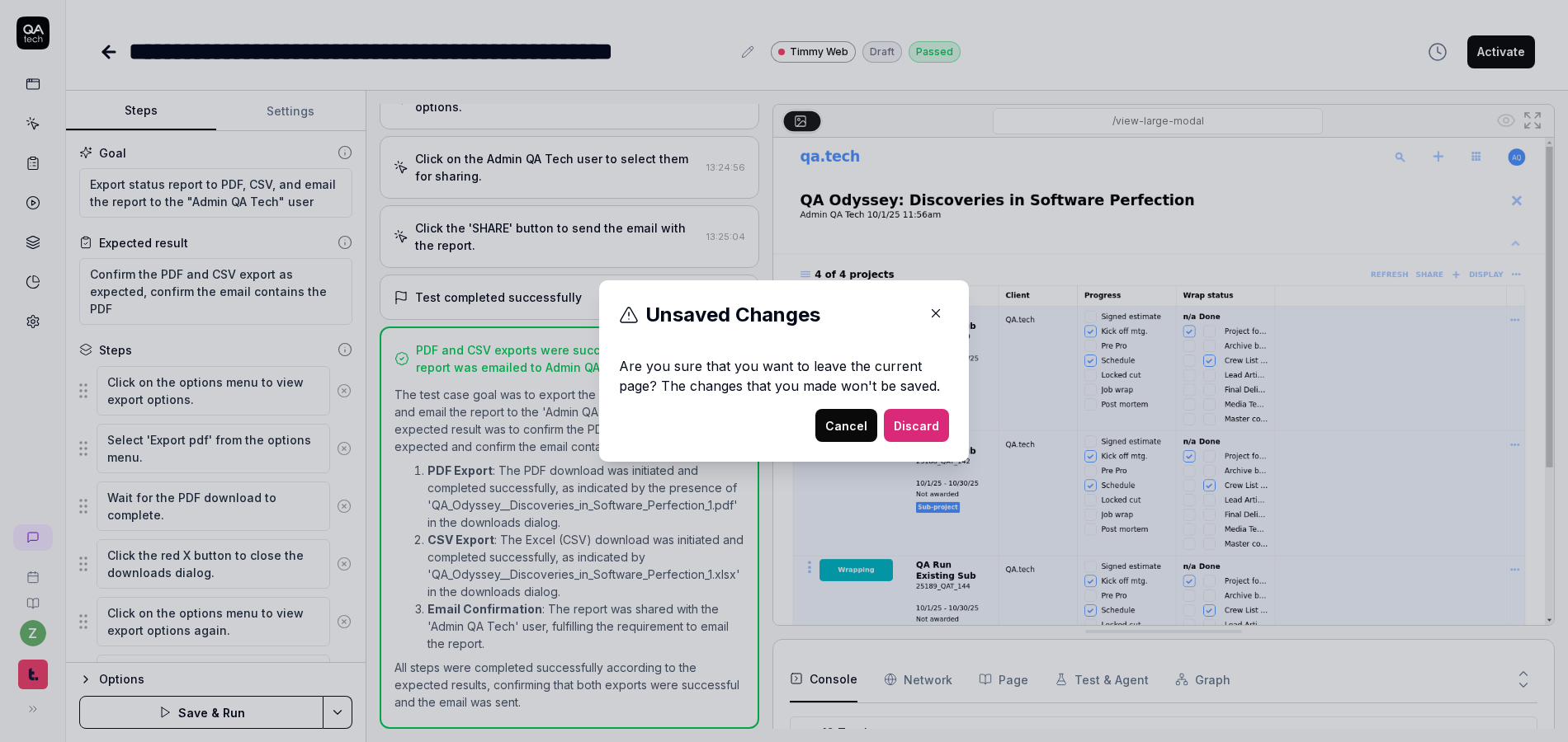
click at [923, 309] on button "button" at bounding box center [935, 313] width 26 height 26
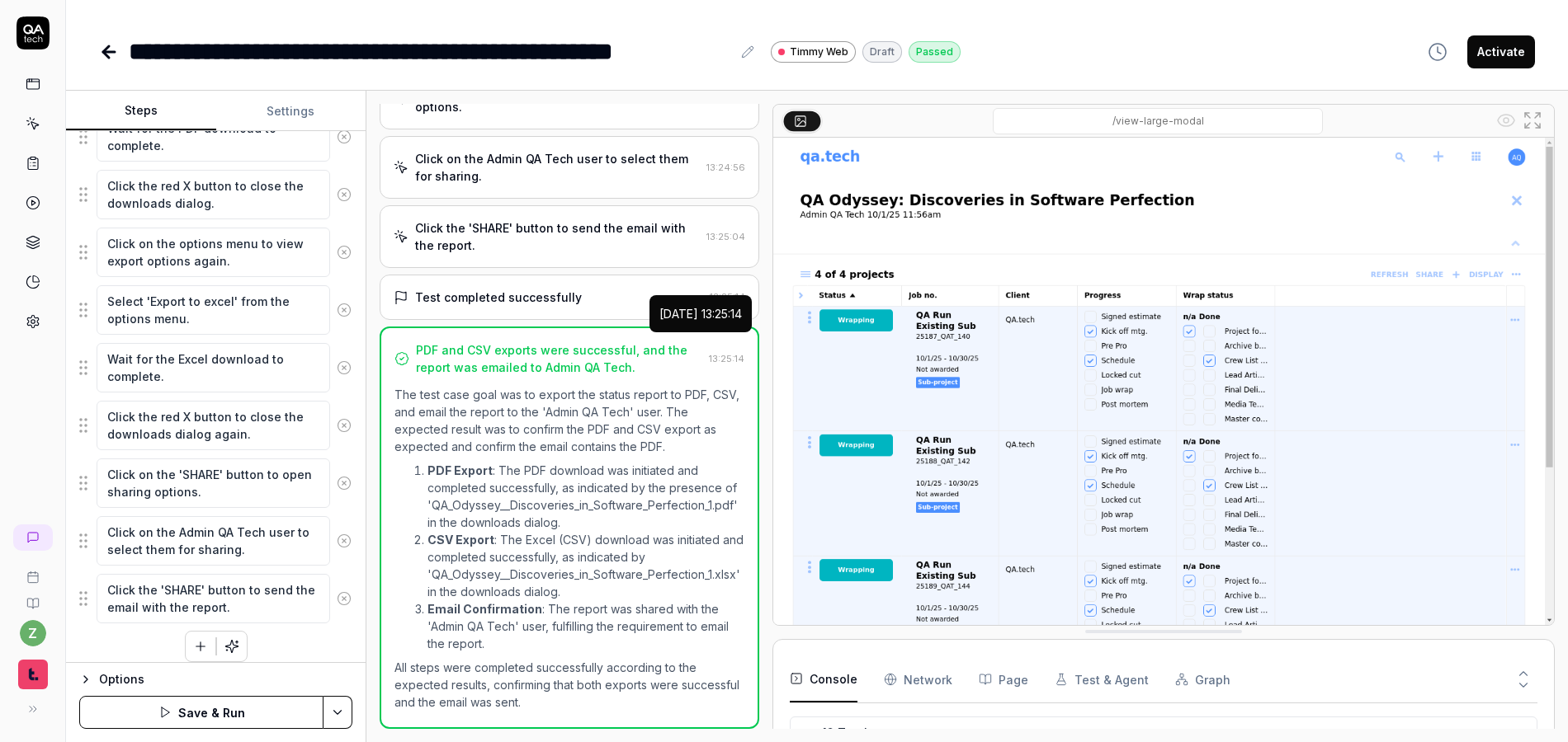
scroll to position [382, 0]
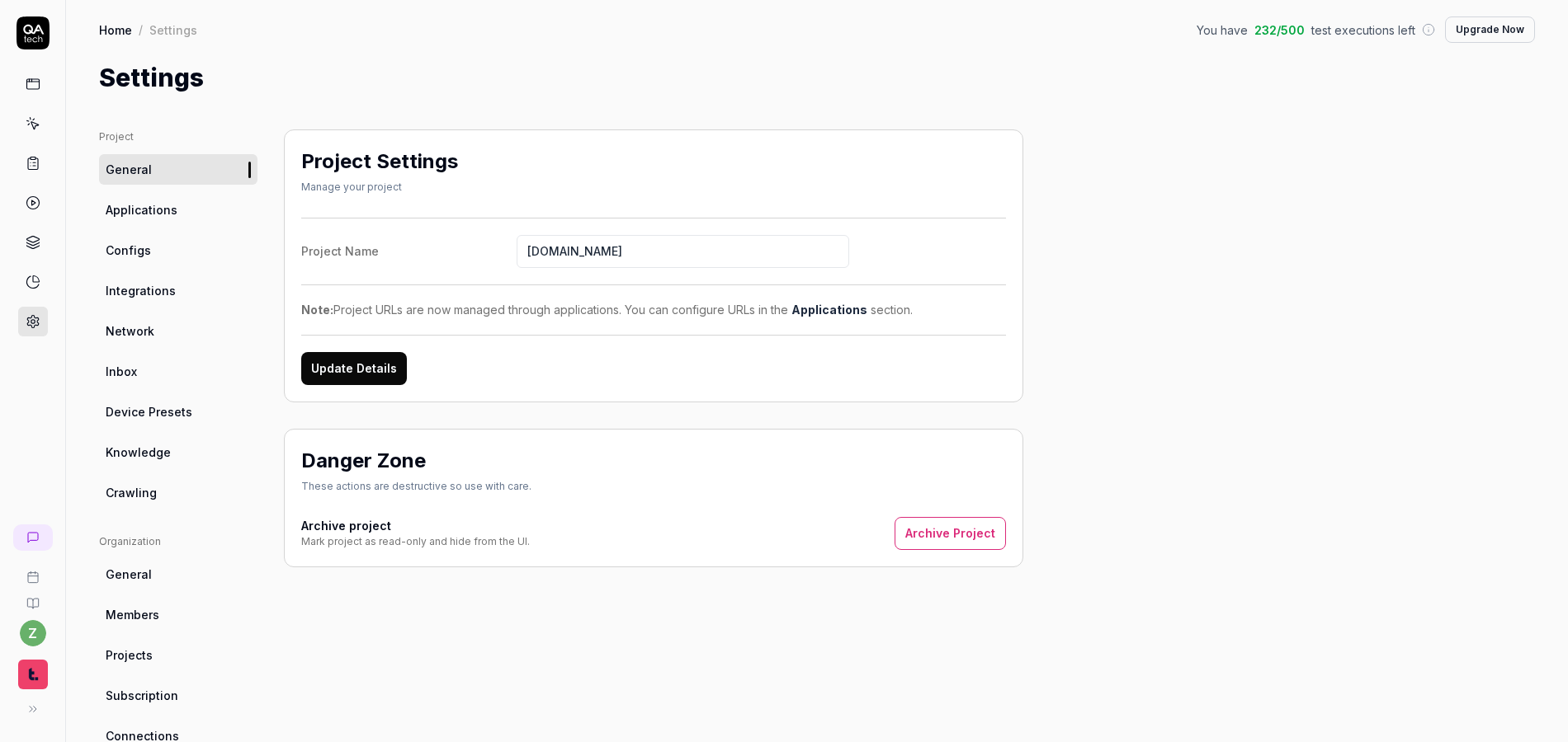
click at [155, 378] on link "Inbox" at bounding box center [178, 371] width 158 height 31
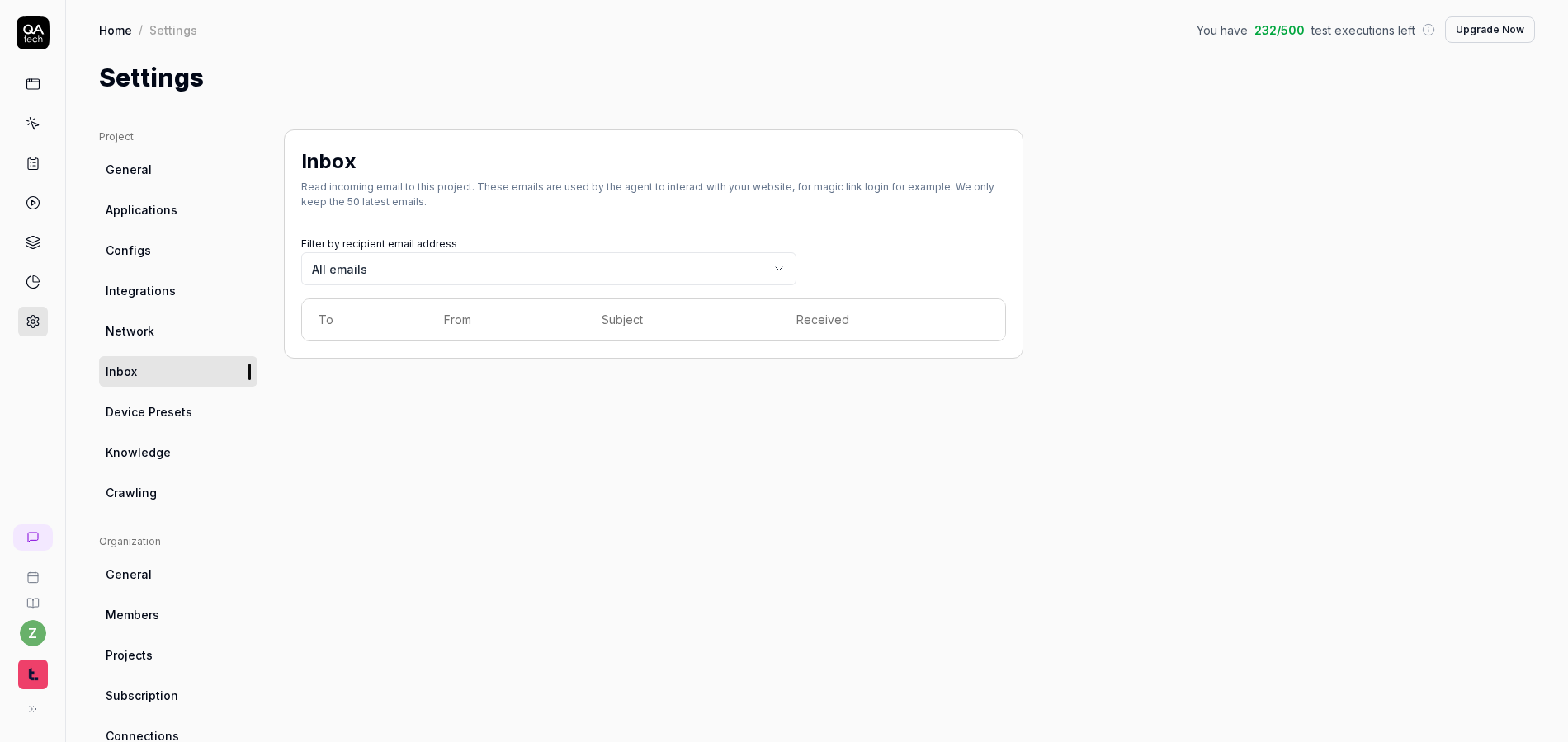
click at [405, 274] on body "z Home / Settings You have 232 / 500 test executions left Upgrade Now Home / Se…" at bounding box center [784, 371] width 1568 height 742
click at [452, 272] on body "z Home / Settings You have 232 / 500 test executions left Upgrade Now Home / Se…" at bounding box center [784, 371] width 1568 height 742
drag, startPoint x: 421, startPoint y: 321, endPoint x: 384, endPoint y: 370, distance: 61.4
click at [421, 322] on th "To" at bounding box center [365, 320] width 126 height 42
click at [152, 164] on link "General" at bounding box center [178, 169] width 158 height 31
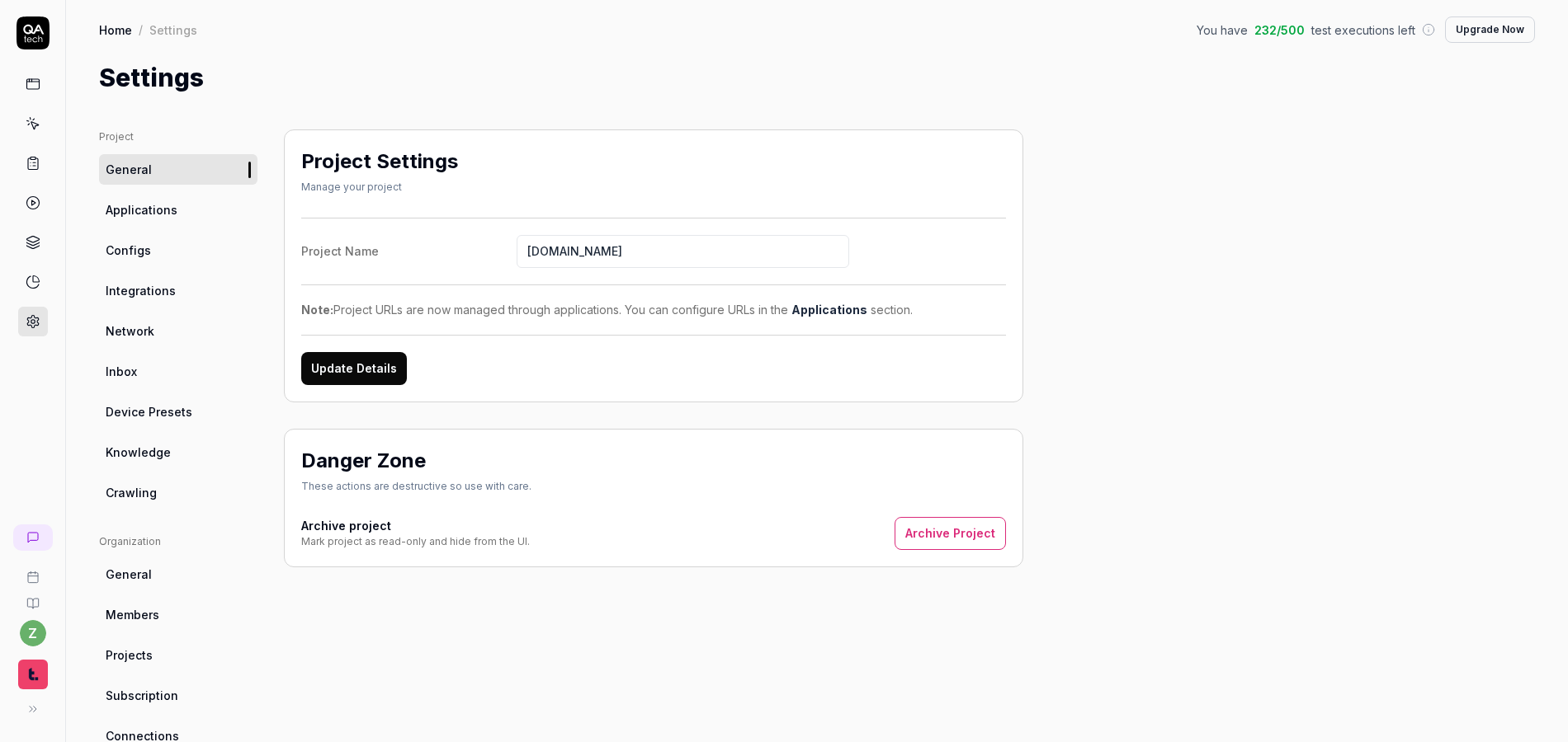
click at [154, 266] on ul "Project General Applications Configs Integrations Network Inbox Device Presets …" at bounding box center [178, 318] width 158 height 378
click at [158, 263] on link "Configs" at bounding box center [178, 251] width 158 height 31
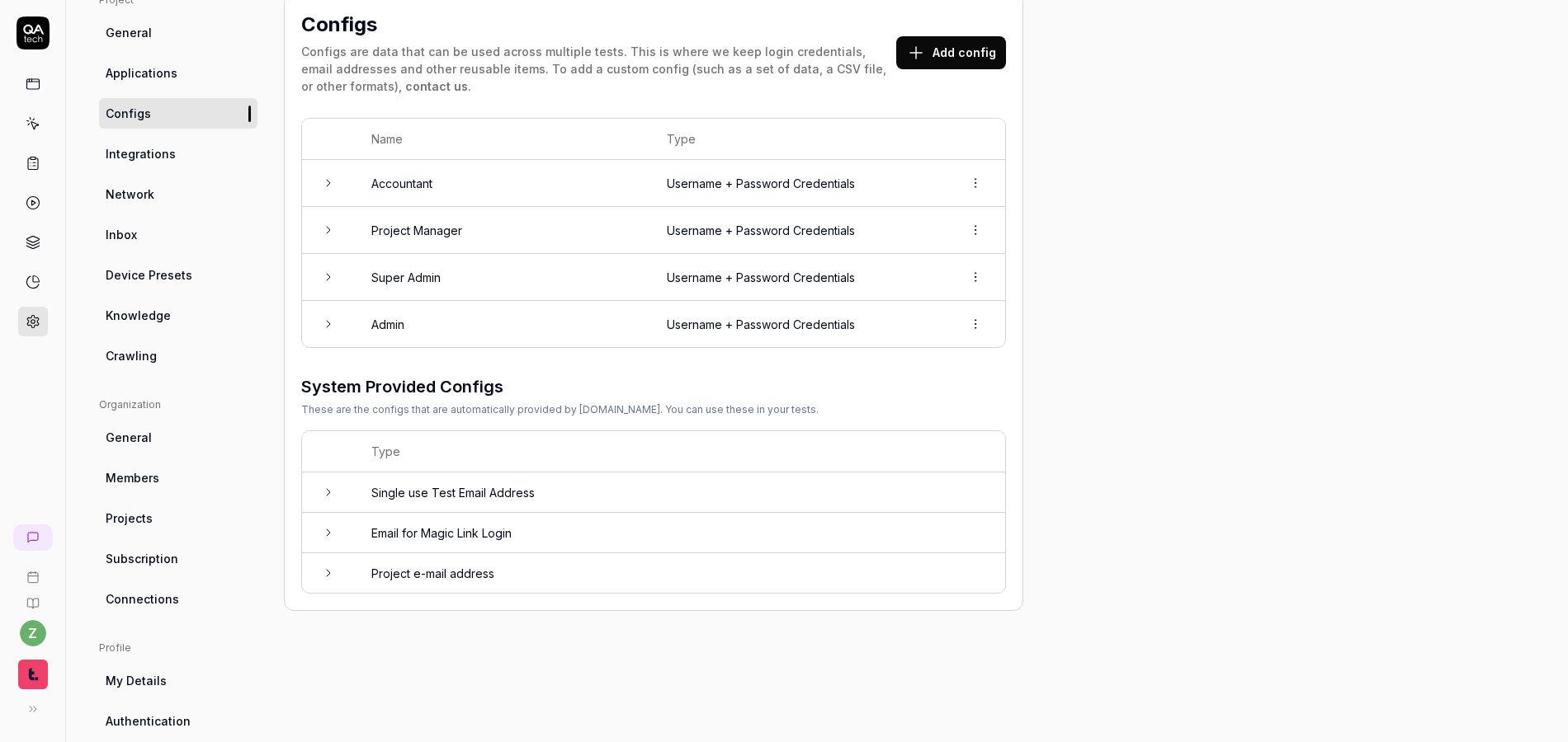
scroll to position [245, 0]
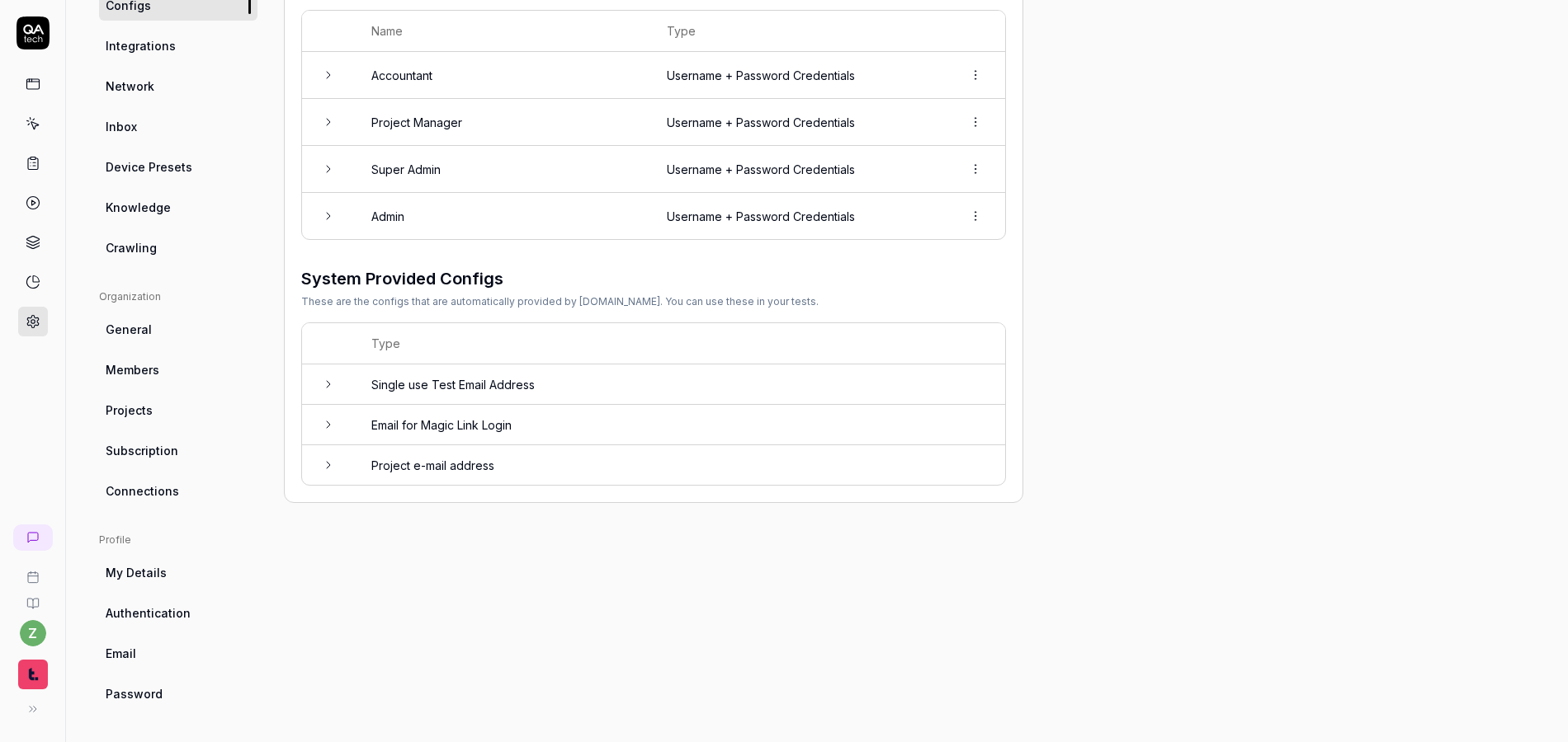
click at [327, 419] on icon at bounding box center [329, 425] width 14 height 14
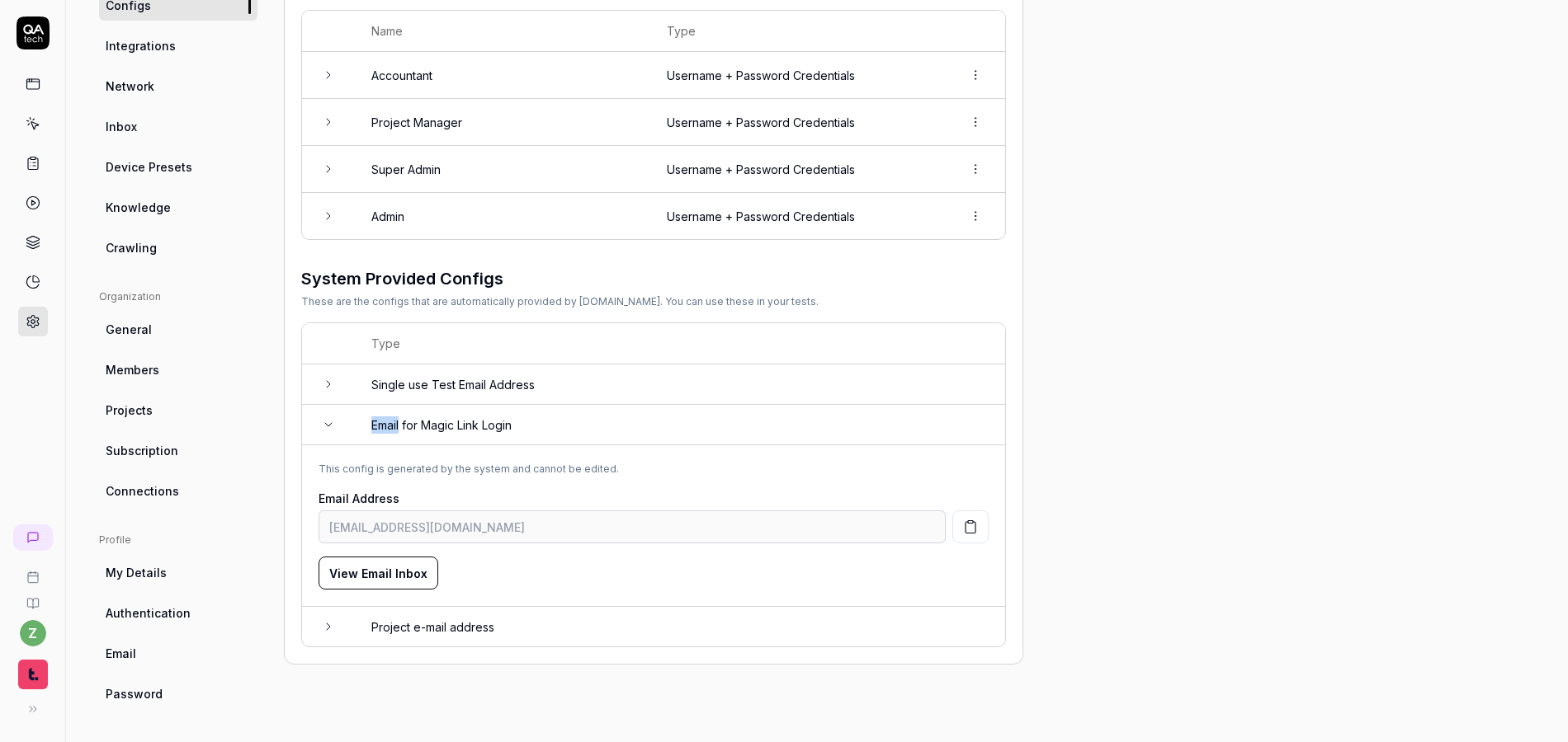
click at [327, 419] on icon at bounding box center [329, 425] width 14 height 14
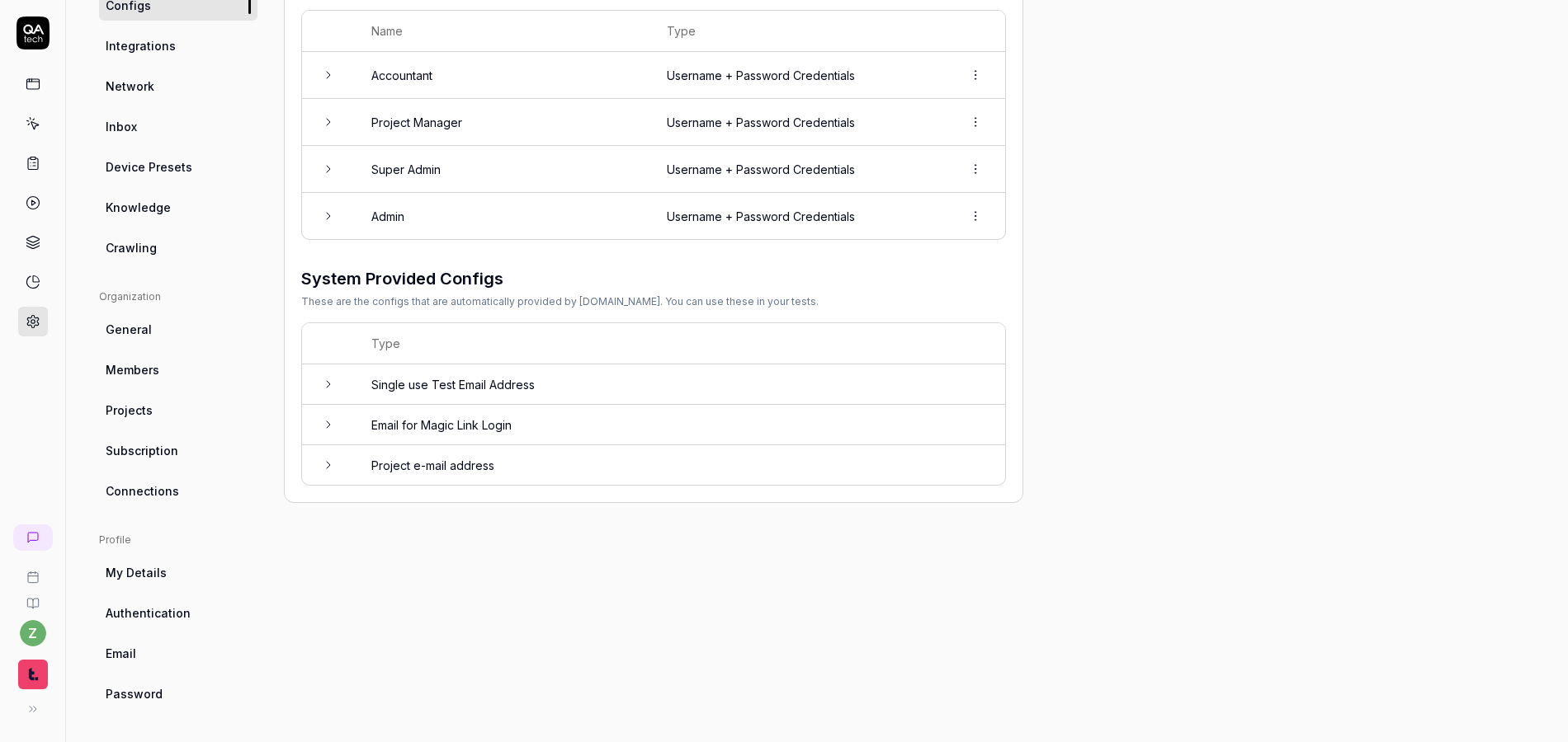
click at [323, 474] on td at bounding box center [328, 465] width 53 height 40
click at [965, 571] on icon "button" at bounding box center [970, 567] width 14 height 14
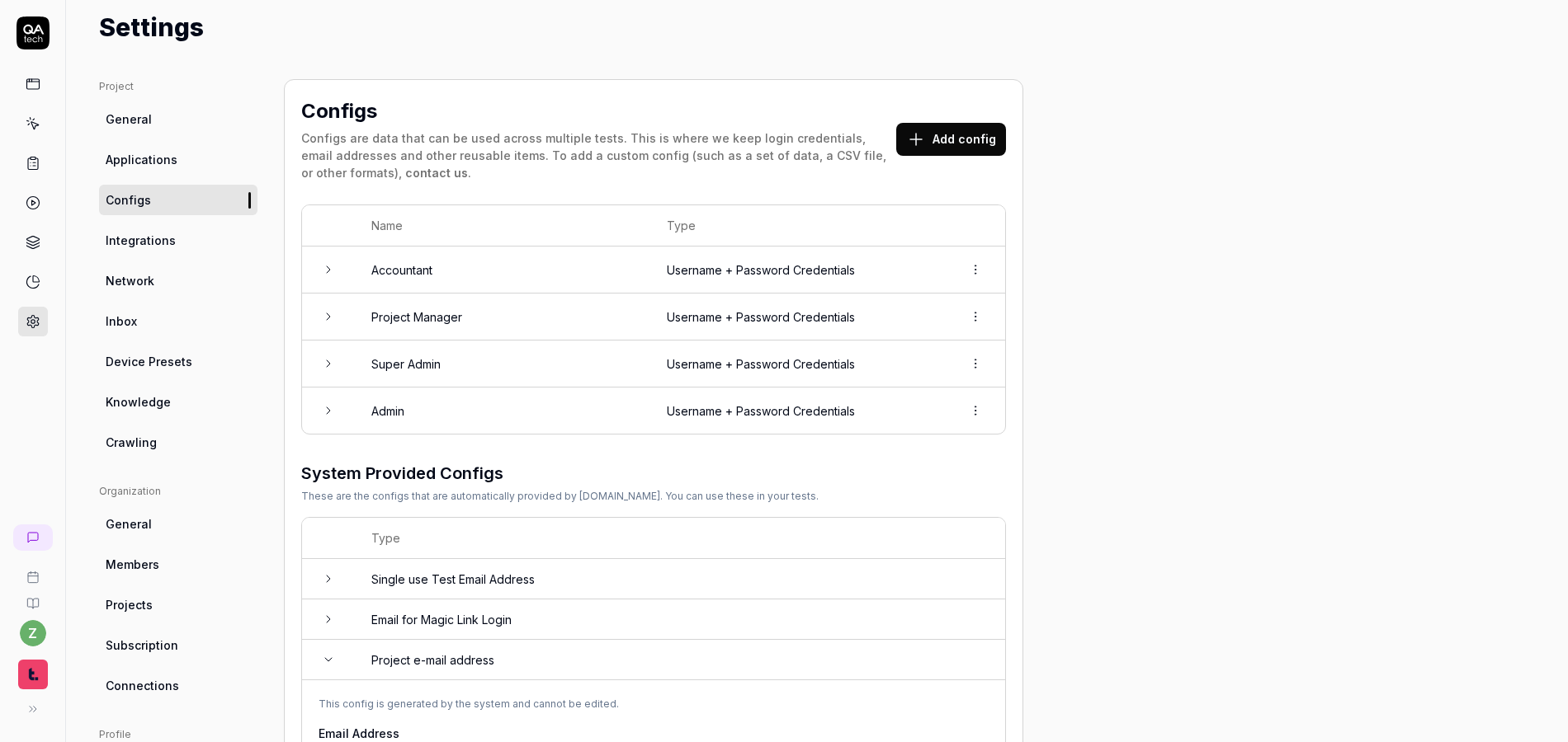
scroll to position [47, 0]
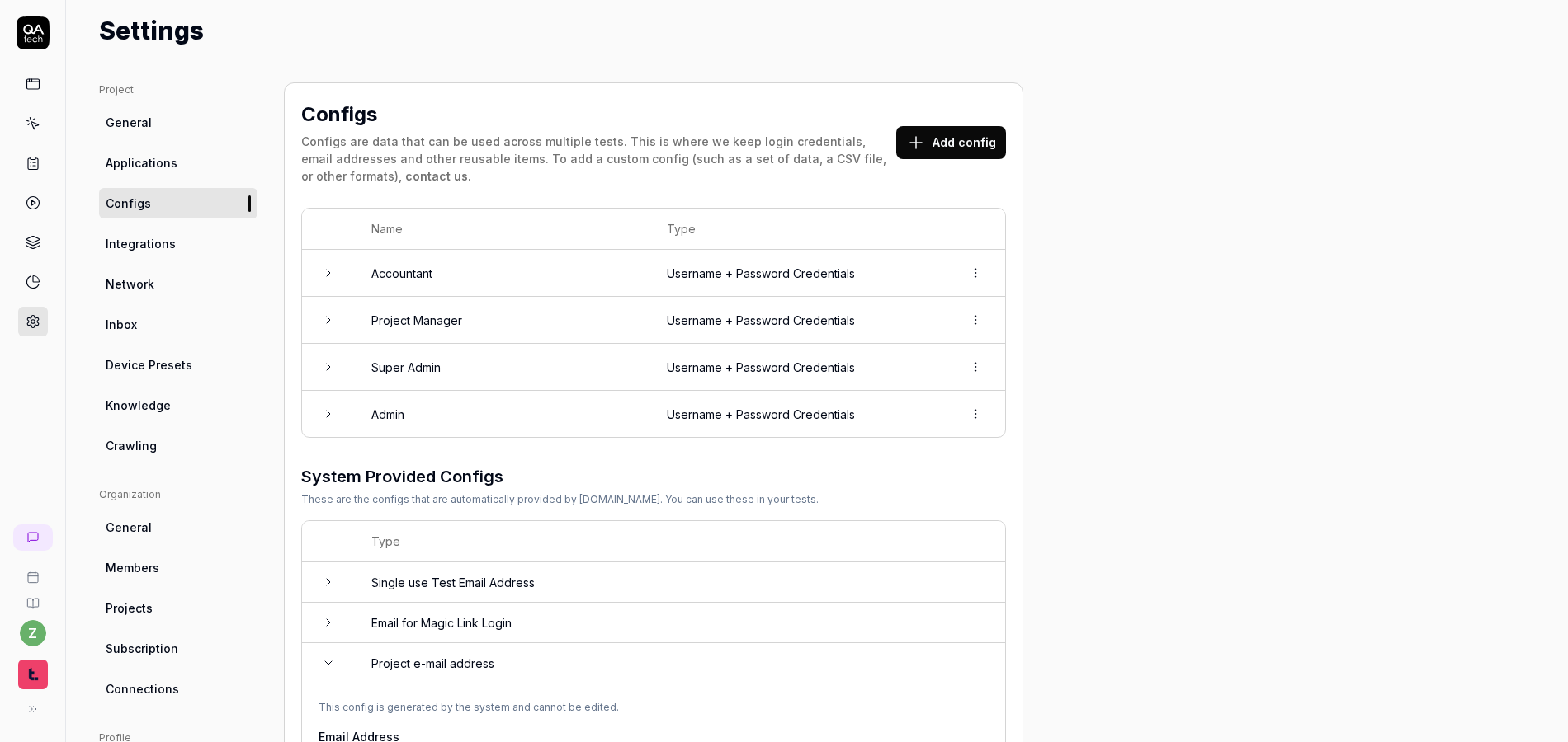
click at [152, 331] on link "Inbox" at bounding box center [178, 325] width 158 height 31
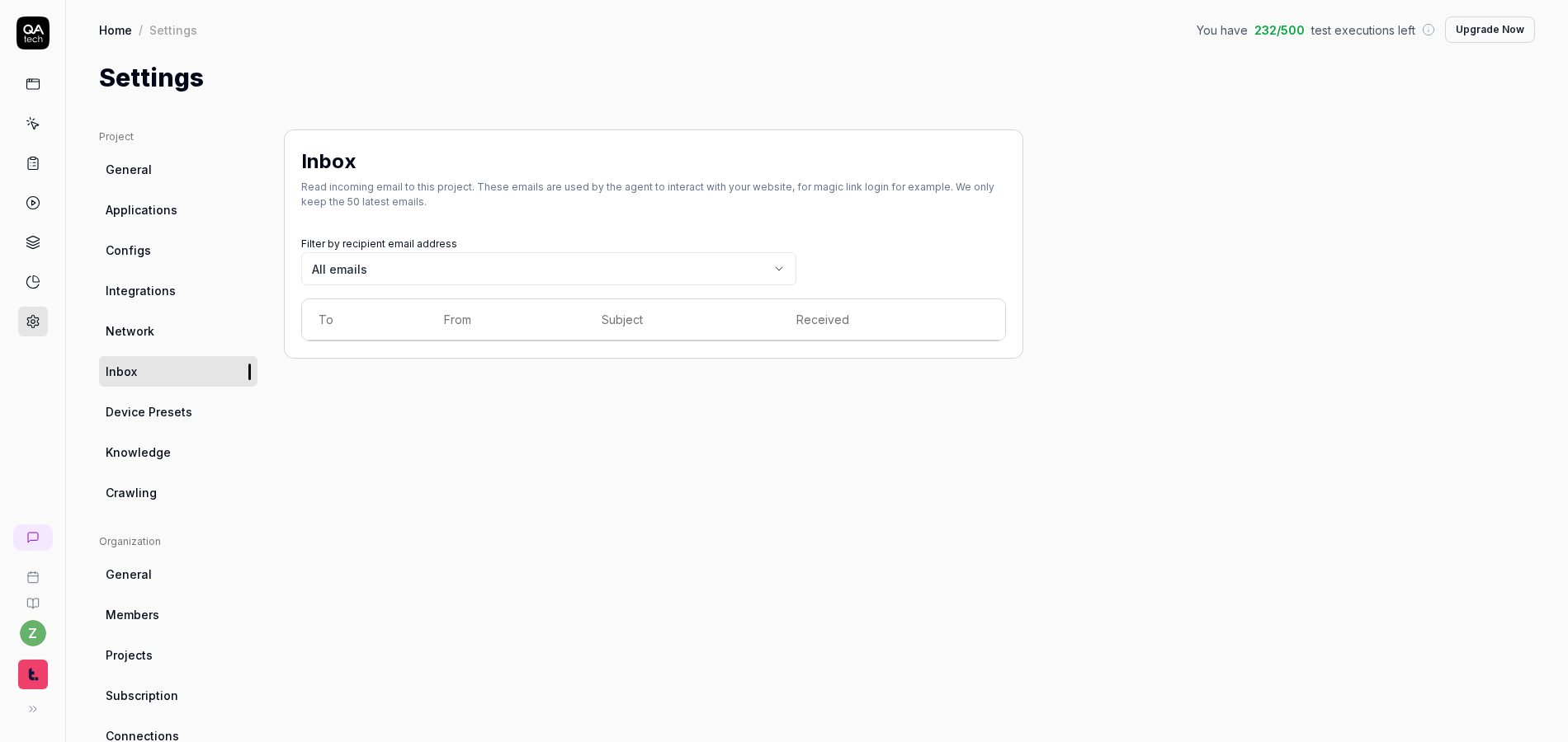
click at [603, 278] on body "z Home / Settings You have 232 / 500 test executions left Upgrade Now Home / Se…" at bounding box center [784, 371] width 1568 height 742
click at [610, 233] on html "z Home / Settings You have 232 / 500 test executions left Upgrade Now Home / Se…" at bounding box center [784, 371] width 1568 height 742
click at [610, 233] on div "Filter by recipient email address All emails" at bounding box center [548, 259] width 495 height 53
click at [395, 361] on span "[EMAIL_ADDRESS][DOMAIN_NAME]" at bounding box center [414, 359] width 190 height 17
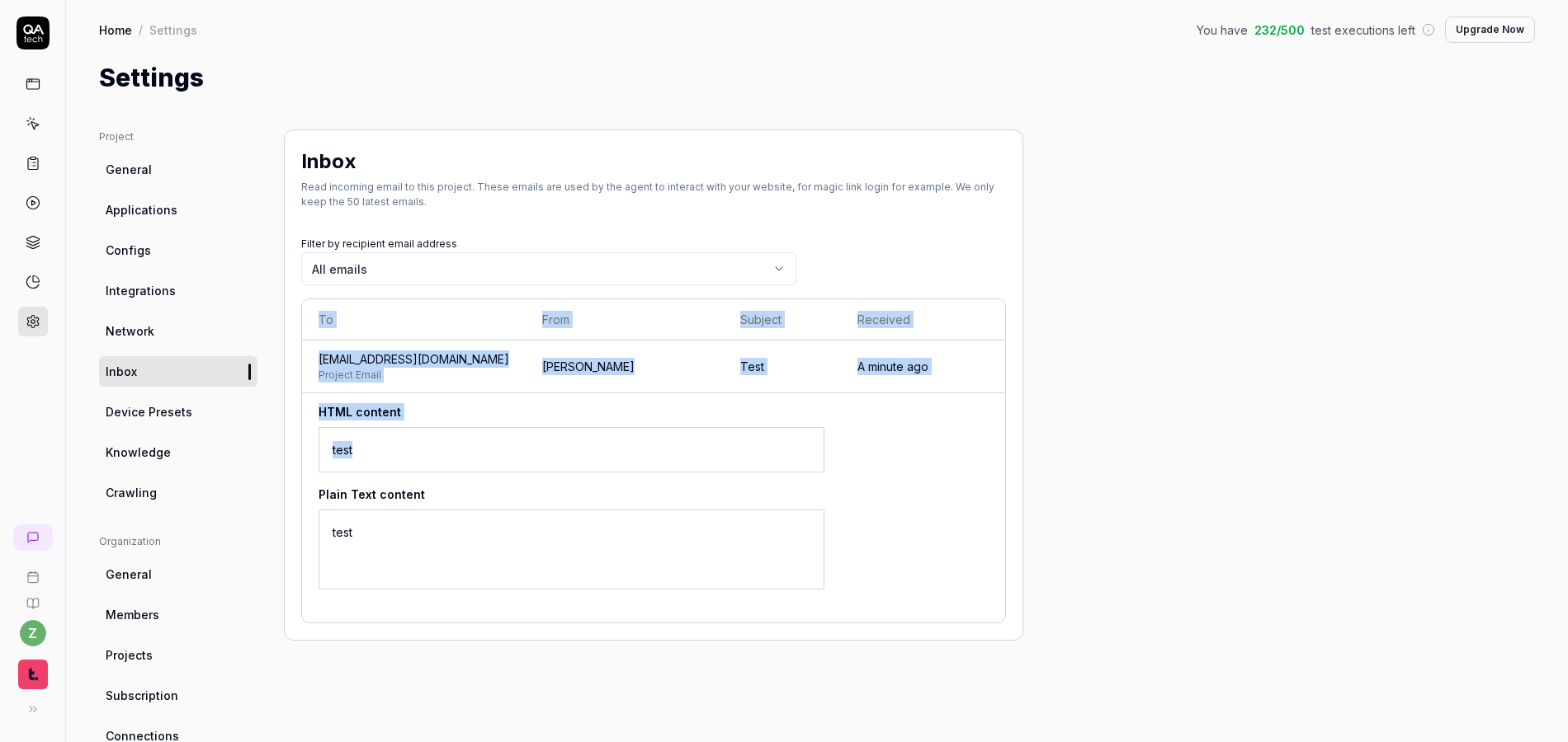
drag, startPoint x: 480, startPoint y: 447, endPoint x: 297, endPoint y: 444, distance: 183.0
click at [297, 444] on div "Inbox Read incoming email to this project. These emails are used by the agent t…" at bounding box center [654, 385] width 740 height 512
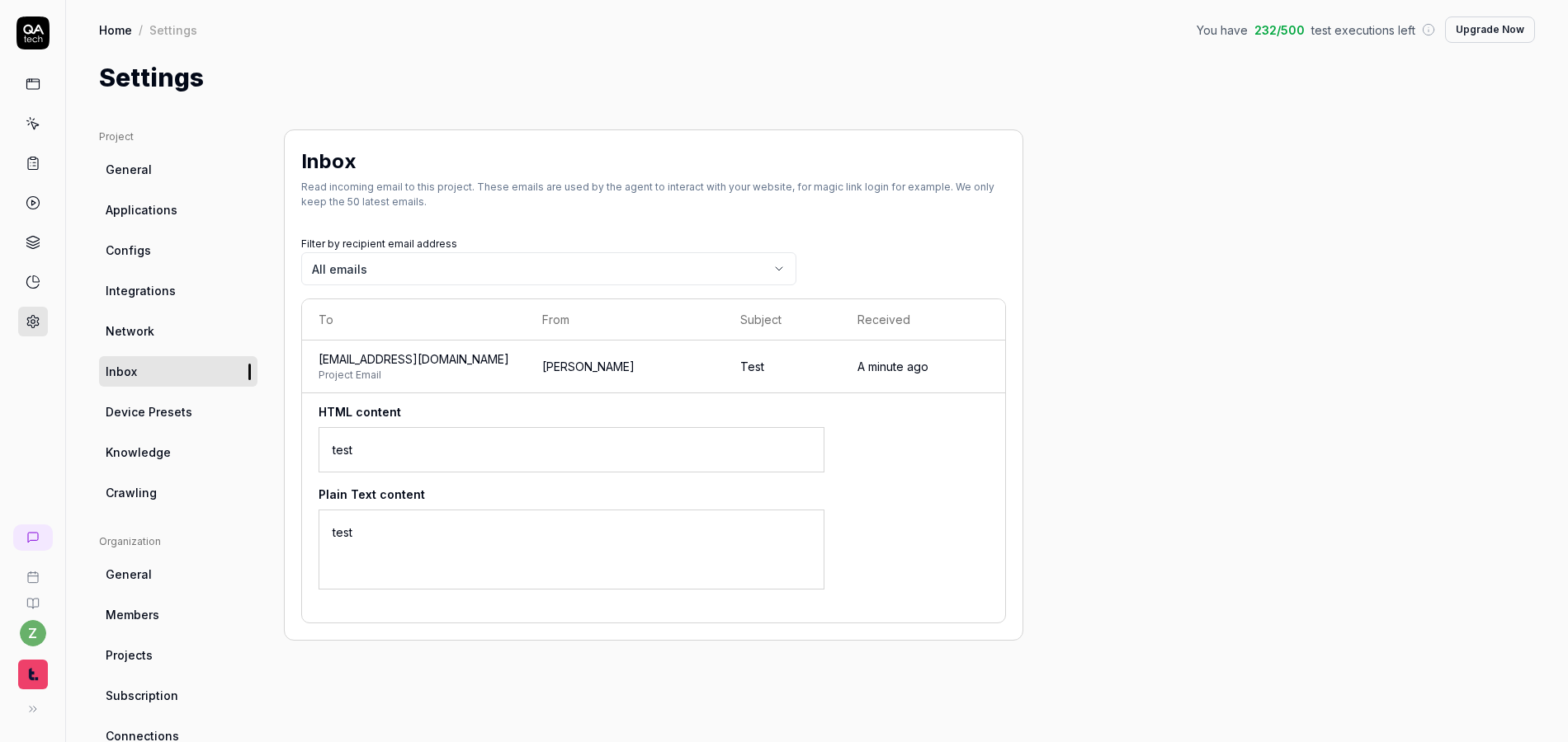
click at [469, 529] on div "test" at bounding box center [571, 550] width 506 height 80
drag, startPoint x: 351, startPoint y: 539, endPoint x: 304, endPoint y: 533, distance: 47.4
click at [304, 534] on td "HTML content test Plain Text content test" at bounding box center [571, 508] width 539 height 229
click at [407, 530] on div "test" at bounding box center [571, 550] width 506 height 80
click at [167, 374] on link "Inbox" at bounding box center [178, 371] width 158 height 31
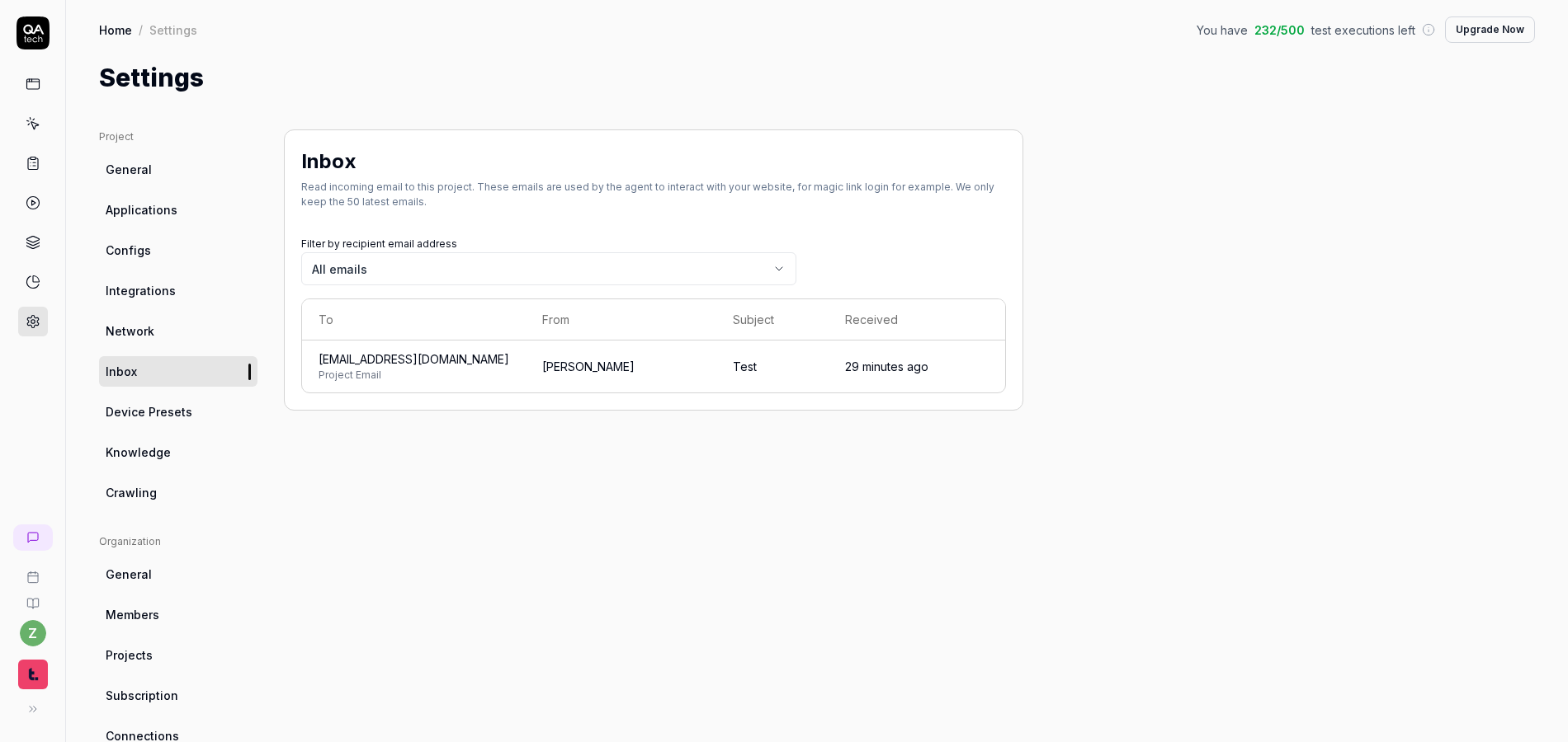
click at [540, 265] on body "z Home / Settings You have 232 / 500 test executions left Upgrade Now Home / Se…" at bounding box center [784, 371] width 1568 height 742
drag, startPoint x: 402, startPoint y: 435, endPoint x: 428, endPoint y: 343, distance: 95.6
click at [399, 434] on div "Inbox Read incoming email to this project. These emails are used by the agent t…" at bounding box center [654, 541] width 740 height 825
click at [504, 262] on body "z Home / Settings You have 232 / 500 test executions left Upgrade Now Home / Se…" at bounding box center [784, 371] width 1568 height 742
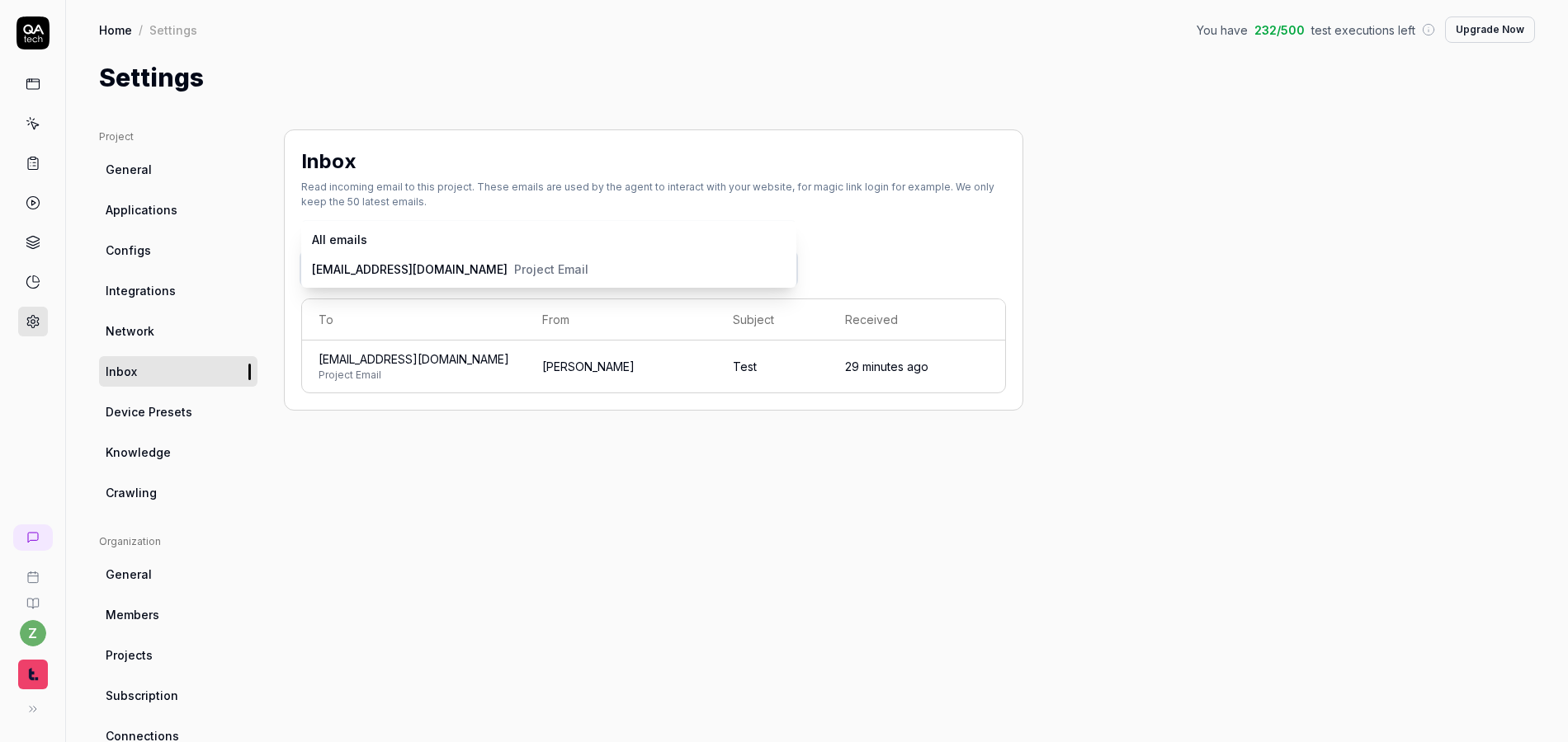
click at [435, 459] on html "z Home / Settings You have 232 / 500 test executions left Upgrade Now Home / Se…" at bounding box center [784, 371] width 1568 height 742
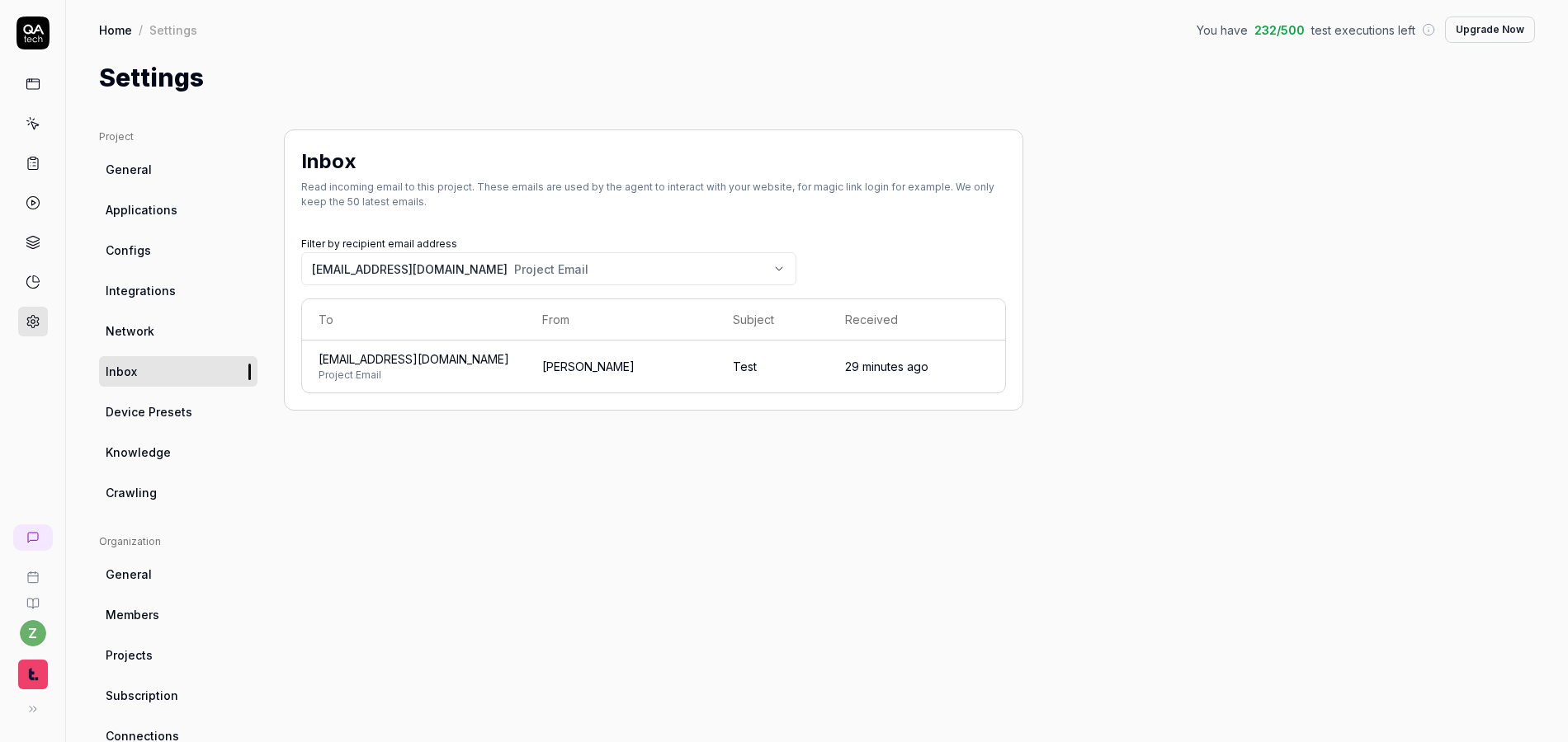
click at [179, 367] on link "Inbox" at bounding box center [178, 371] width 158 height 31
click at [490, 267] on body "z Home / Settings You have 232 / 500 test executions left Upgrade Now Home / Se…" at bounding box center [784, 371] width 1568 height 742
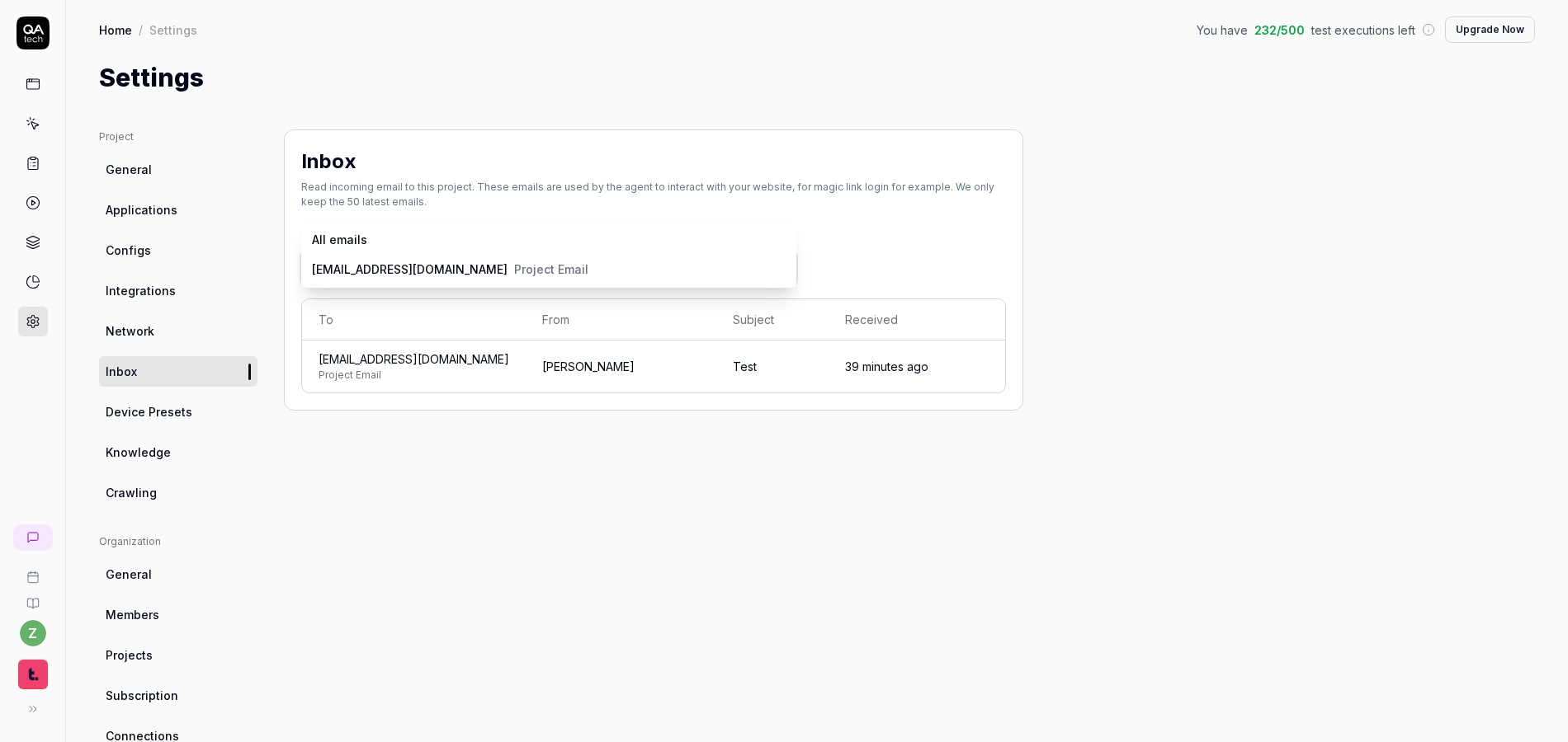
click at [564, 167] on html "z Home / Settings You have 232 / 500 test executions left Upgrade Now Home / Se…" at bounding box center [784, 371] width 1568 height 742
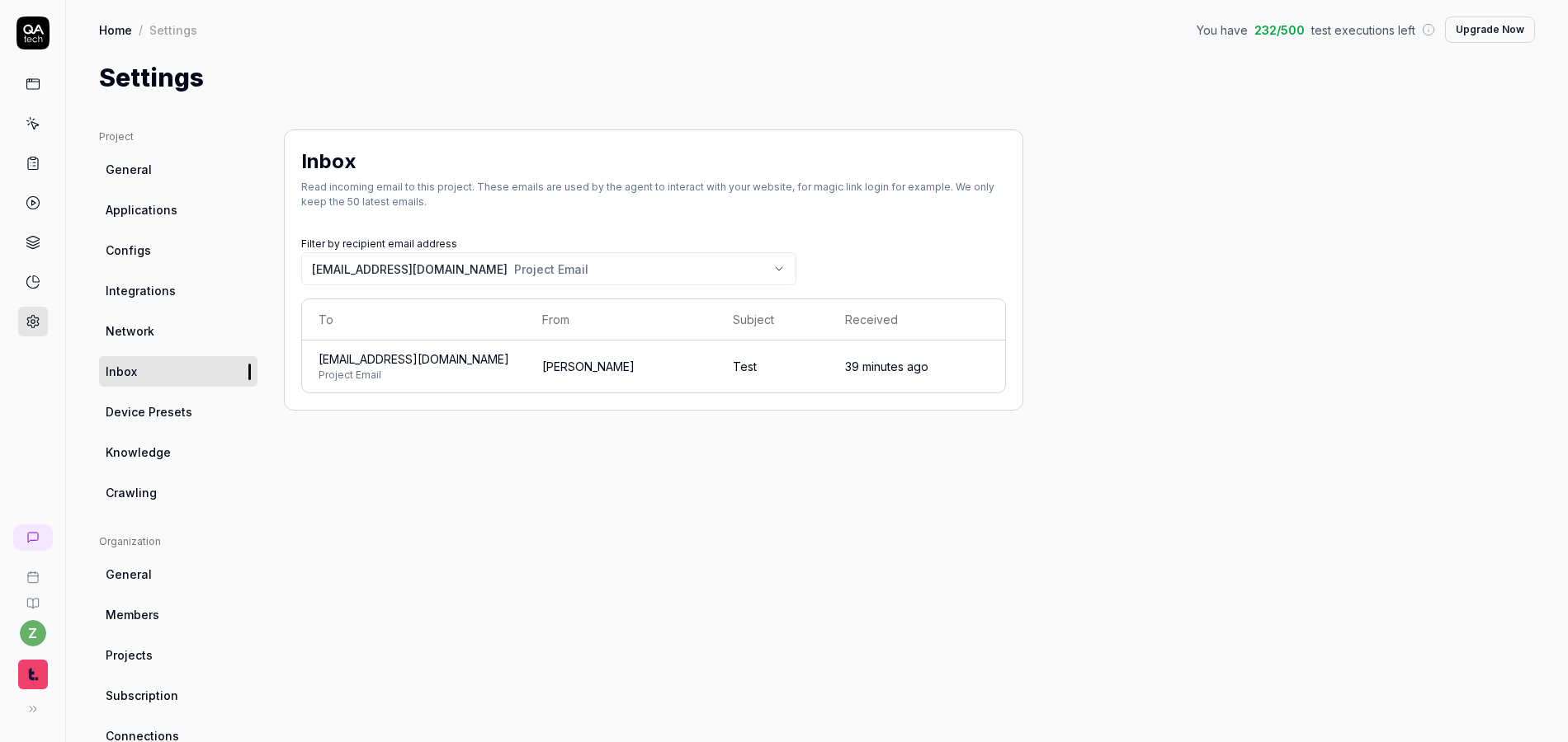
click at [570, 162] on div "Inbox" at bounding box center [653, 161] width 705 height 30
click at [128, 28] on link "Home" at bounding box center [115, 29] width 33 height 16
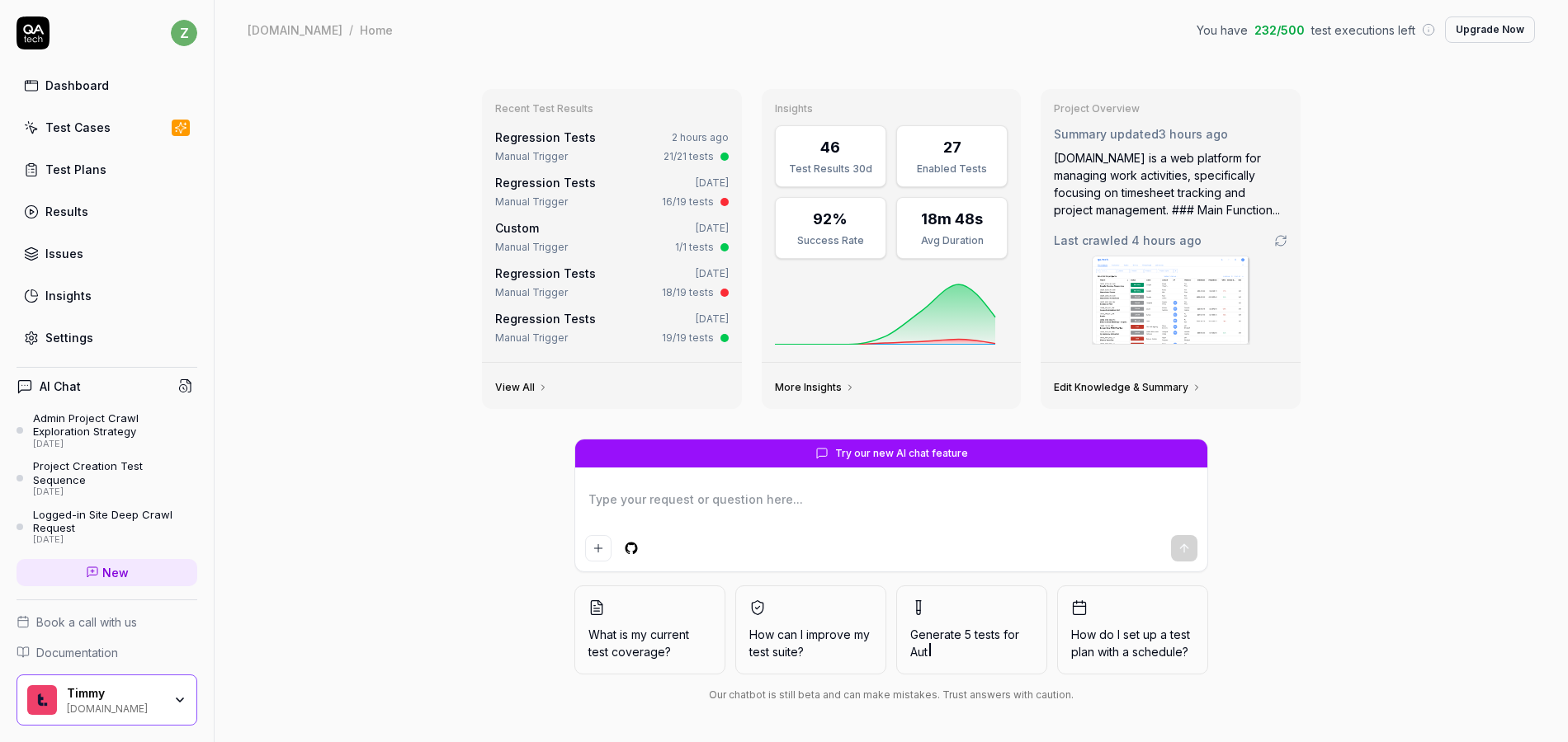
click at [75, 89] on div "Dashboard" at bounding box center [77, 85] width 64 height 17
type textarea "*"
click at [89, 126] on div "Test Cases" at bounding box center [77, 127] width 65 height 17
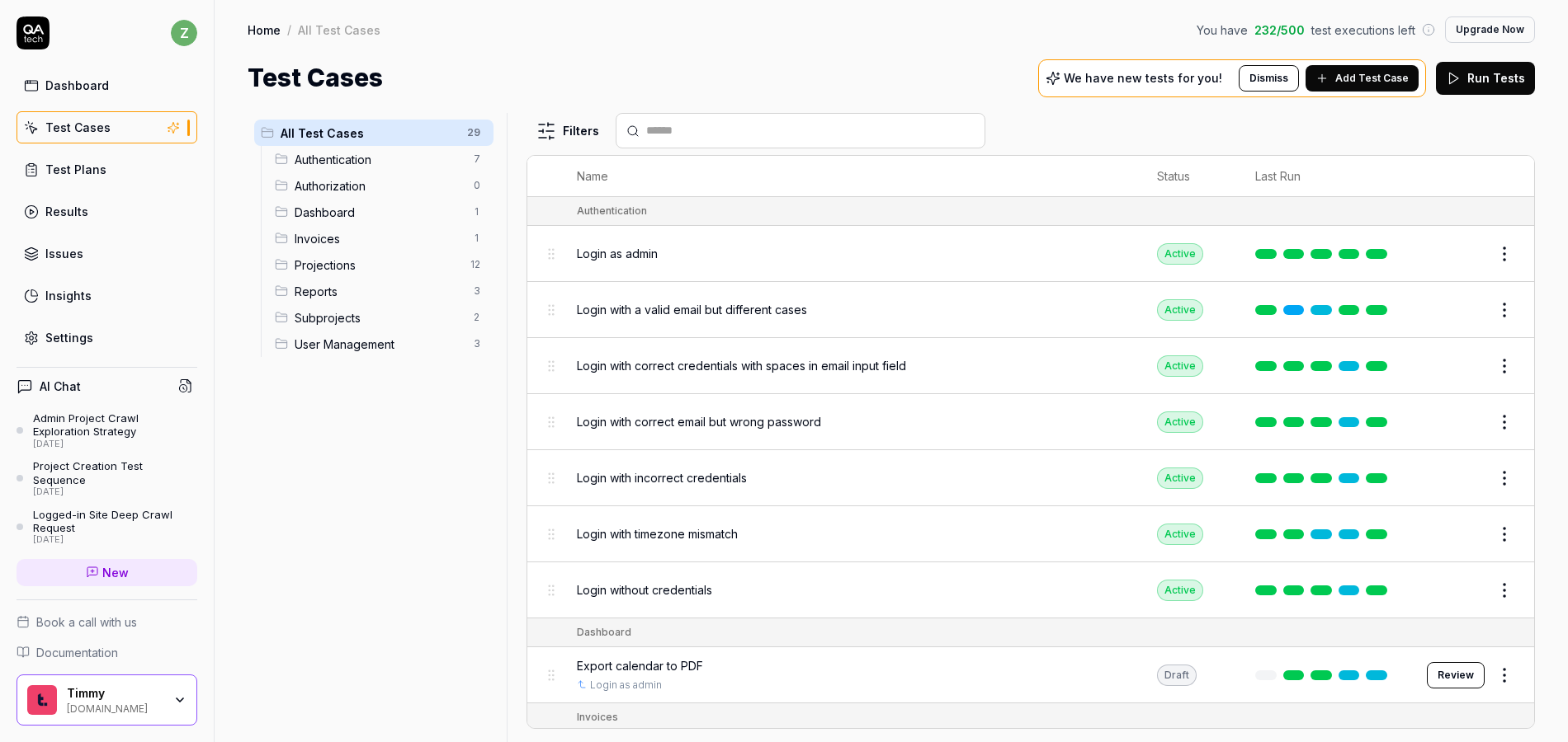
click at [477, 136] on html "z Dashboard Test Cases Test Plans Results Issues Insights Settings AI Chat Admi…" at bounding box center [784, 371] width 1568 height 742
click at [439, 162] on div "Add Scenario" at bounding box center [417, 165] width 130 height 37
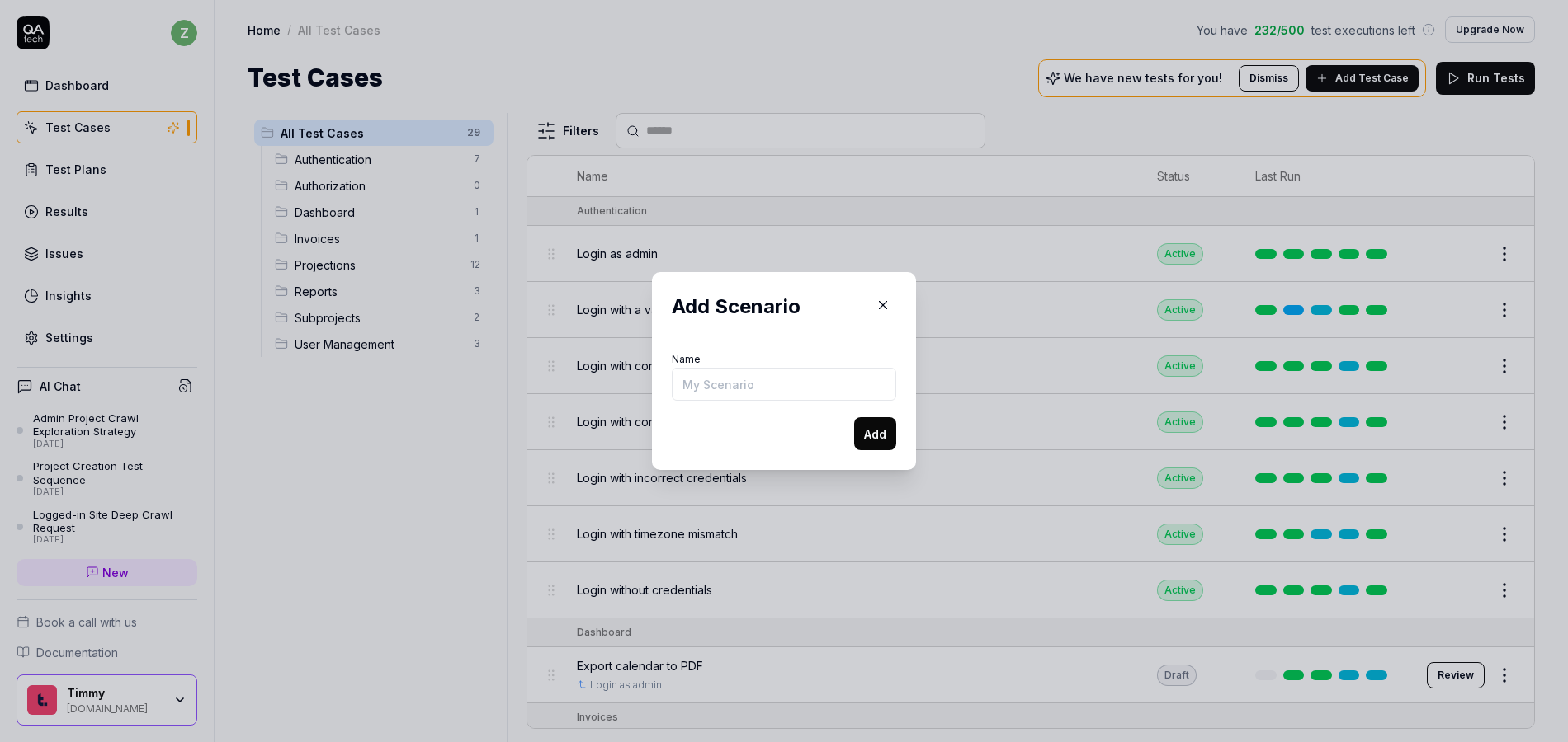
click at [876, 303] on icon "button" at bounding box center [883, 304] width 14 height 14
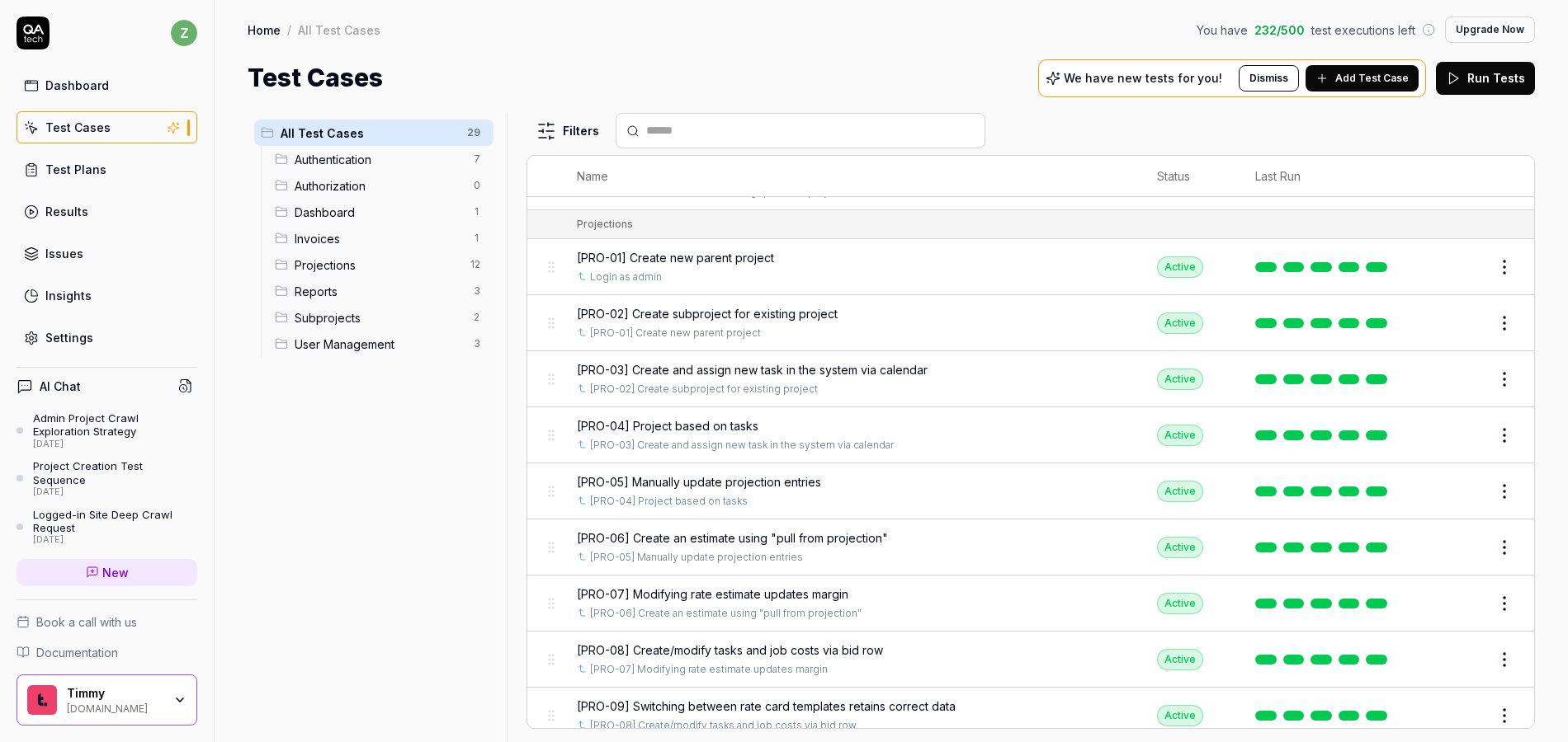
scroll to position [594, 0]
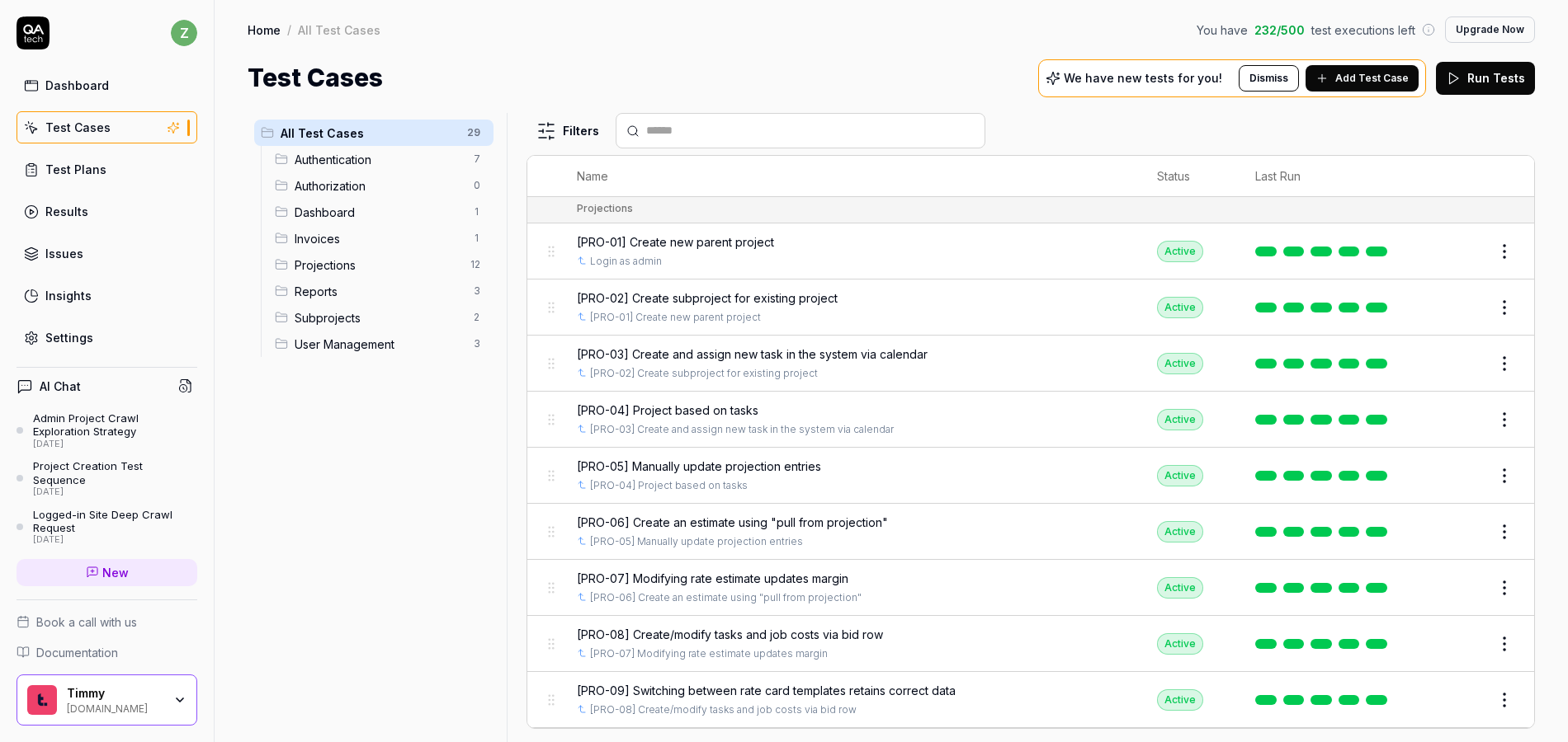
click at [344, 240] on span "Invoices" at bounding box center [378, 239] width 169 height 17
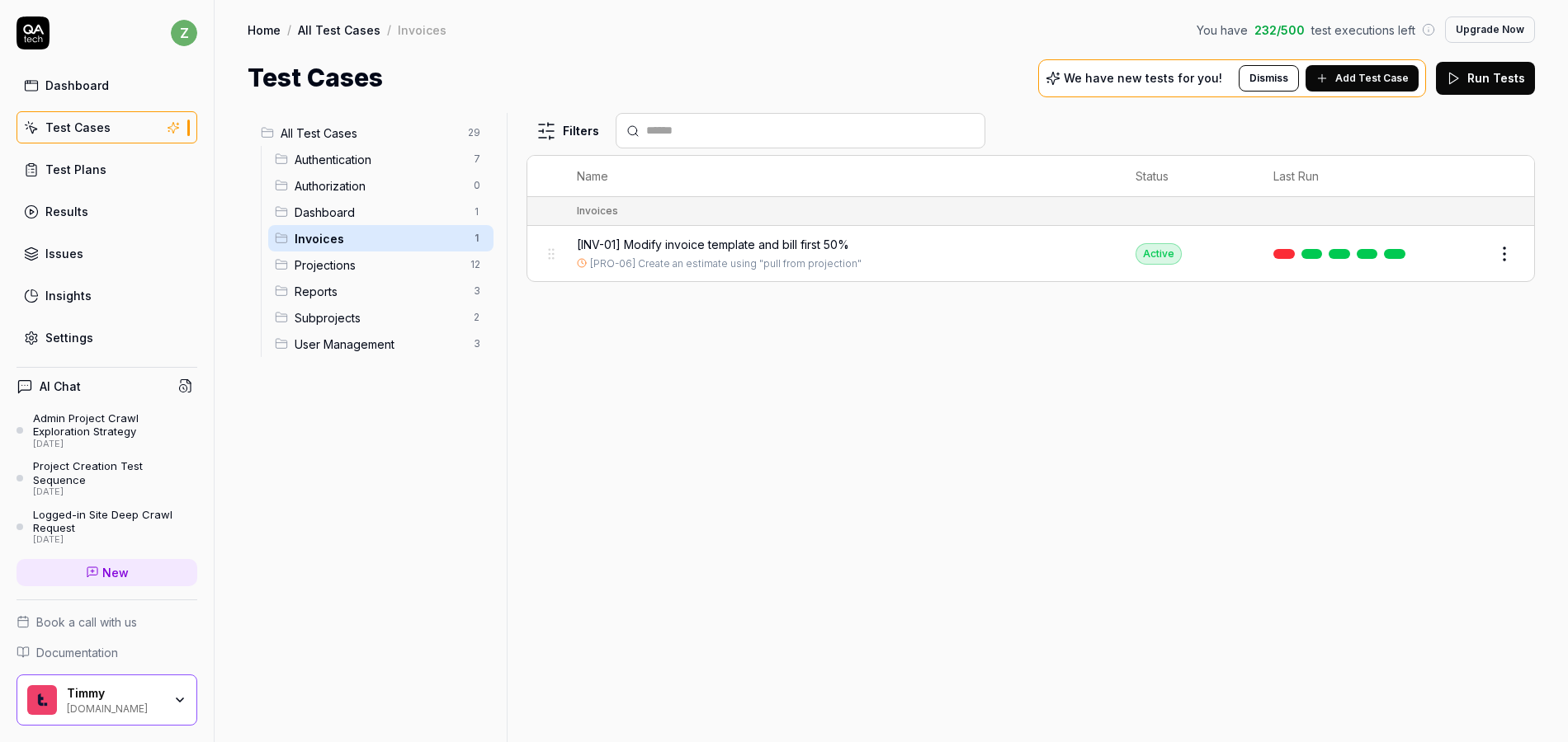
scroll to position [0, 0]
click at [322, 289] on span "Reports" at bounding box center [378, 292] width 169 height 17
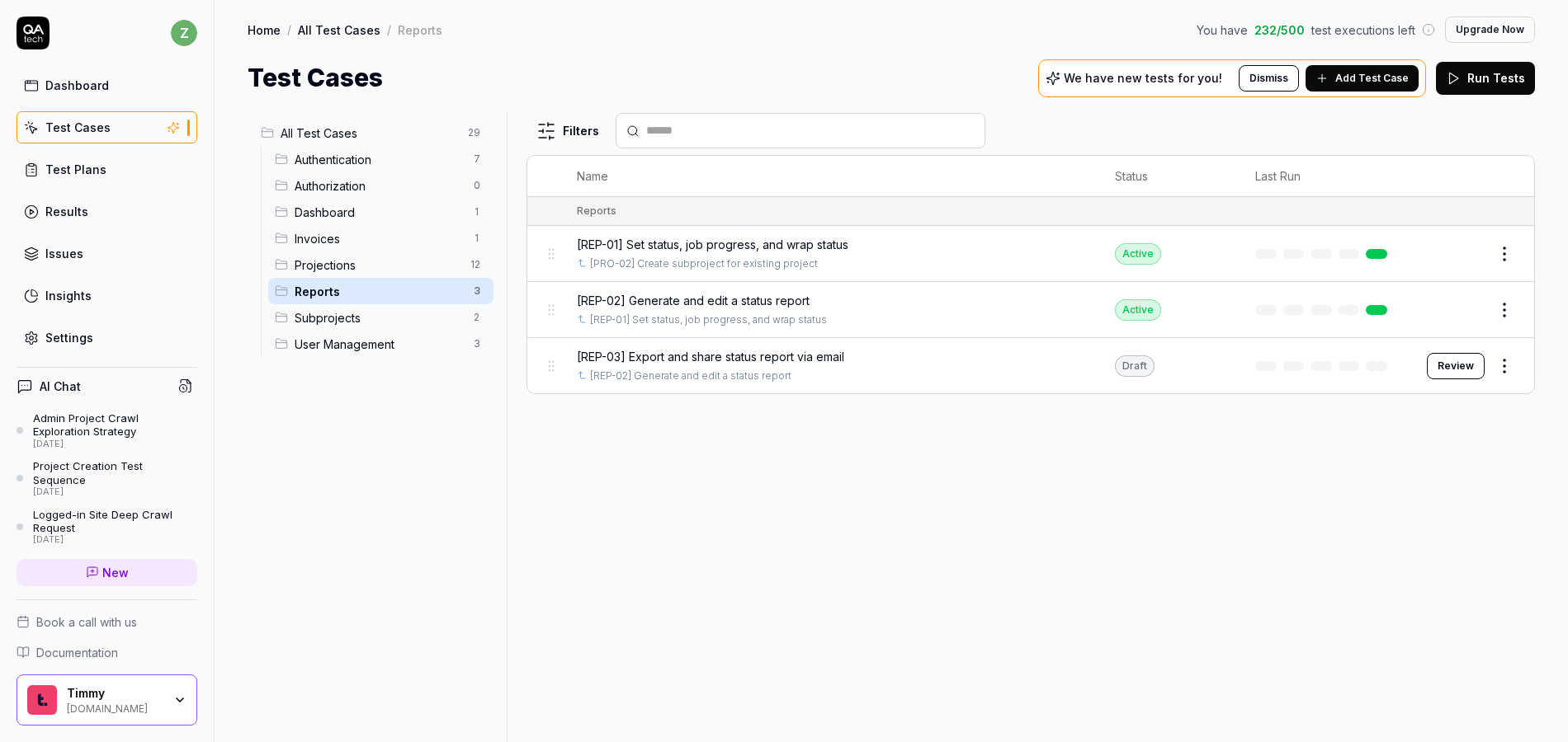
click at [331, 294] on span "Reports" at bounding box center [378, 292] width 169 height 17
click at [297, 285] on span "Reports" at bounding box center [378, 292] width 169 height 17
click at [342, 287] on span "Reports" at bounding box center [378, 292] width 169 height 17
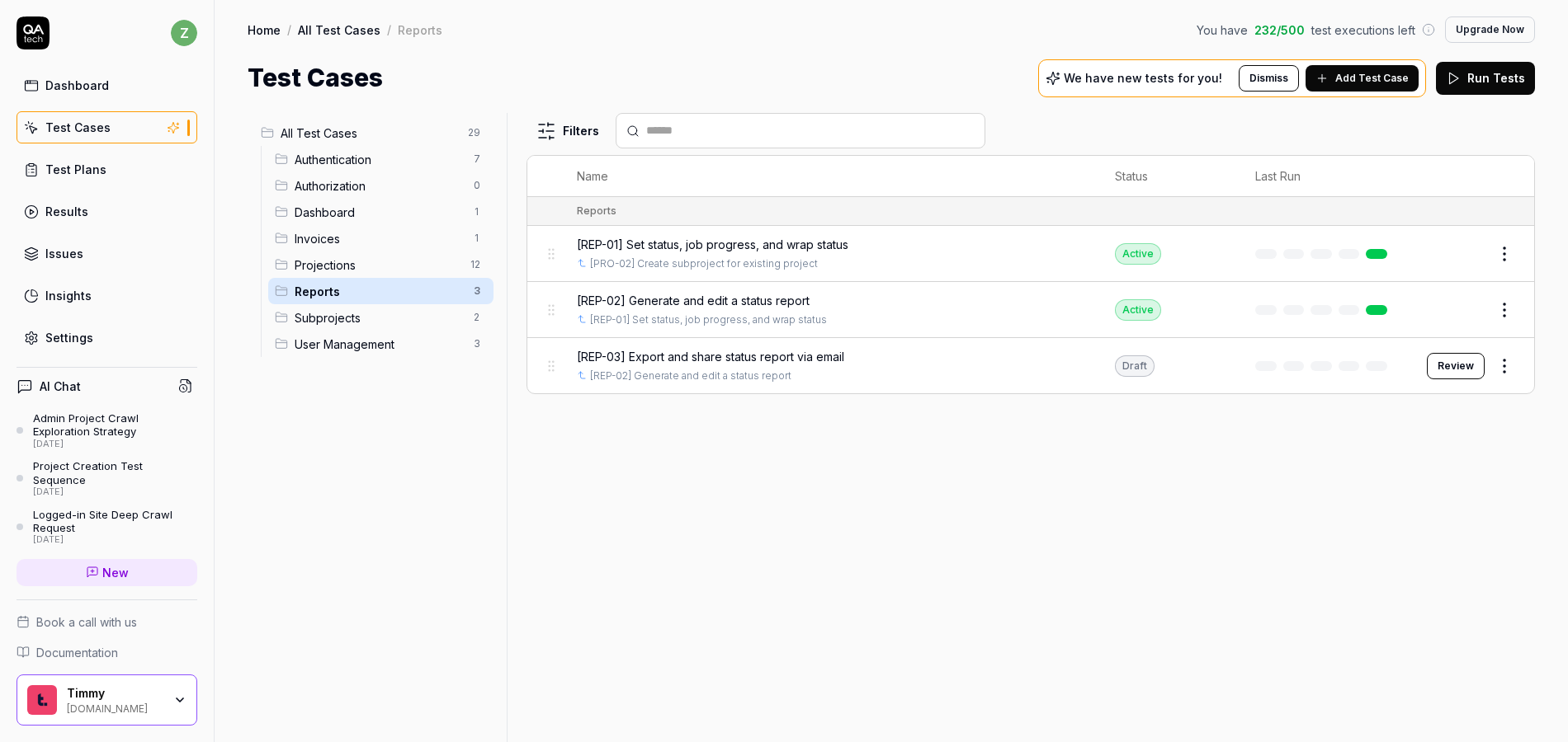
click at [308, 294] on span "Reports" at bounding box center [378, 292] width 169 height 17
click at [438, 405] on div "All Test Cases 29 Authentication 7 Authorization 0 Dashboard 1 Invoices 1 Proje…" at bounding box center [373, 417] width 253 height 609
click at [471, 291] on html "z Dashboard Test Cases Test Plans Results Issues Insights Settings AI Chat Admi…" at bounding box center [784, 371] width 1568 height 742
click at [412, 326] on div "Rename Scenario" at bounding box center [406, 323] width 166 height 37
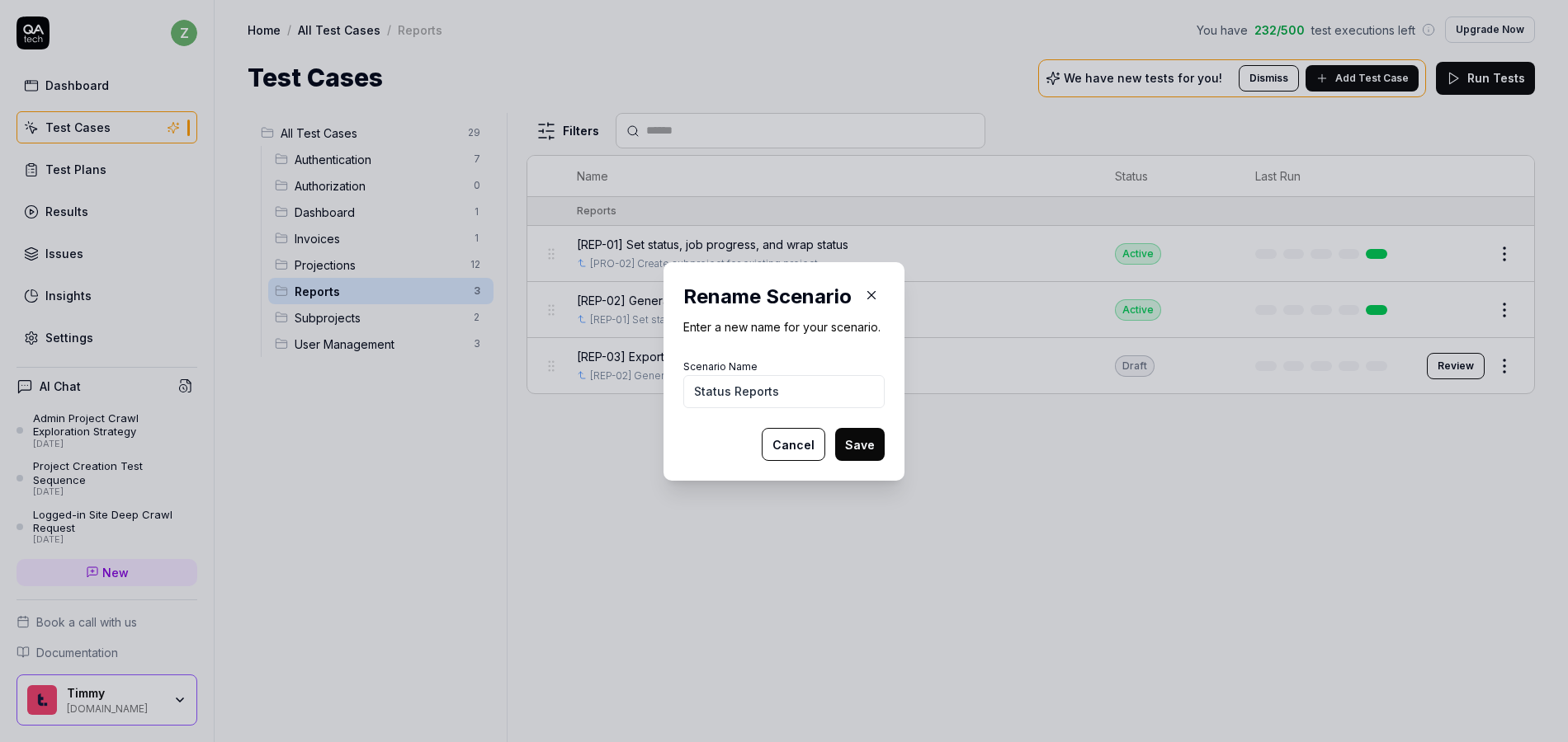
type input "Status Reports"
click at [862, 436] on button "Save" at bounding box center [860, 445] width 49 height 33
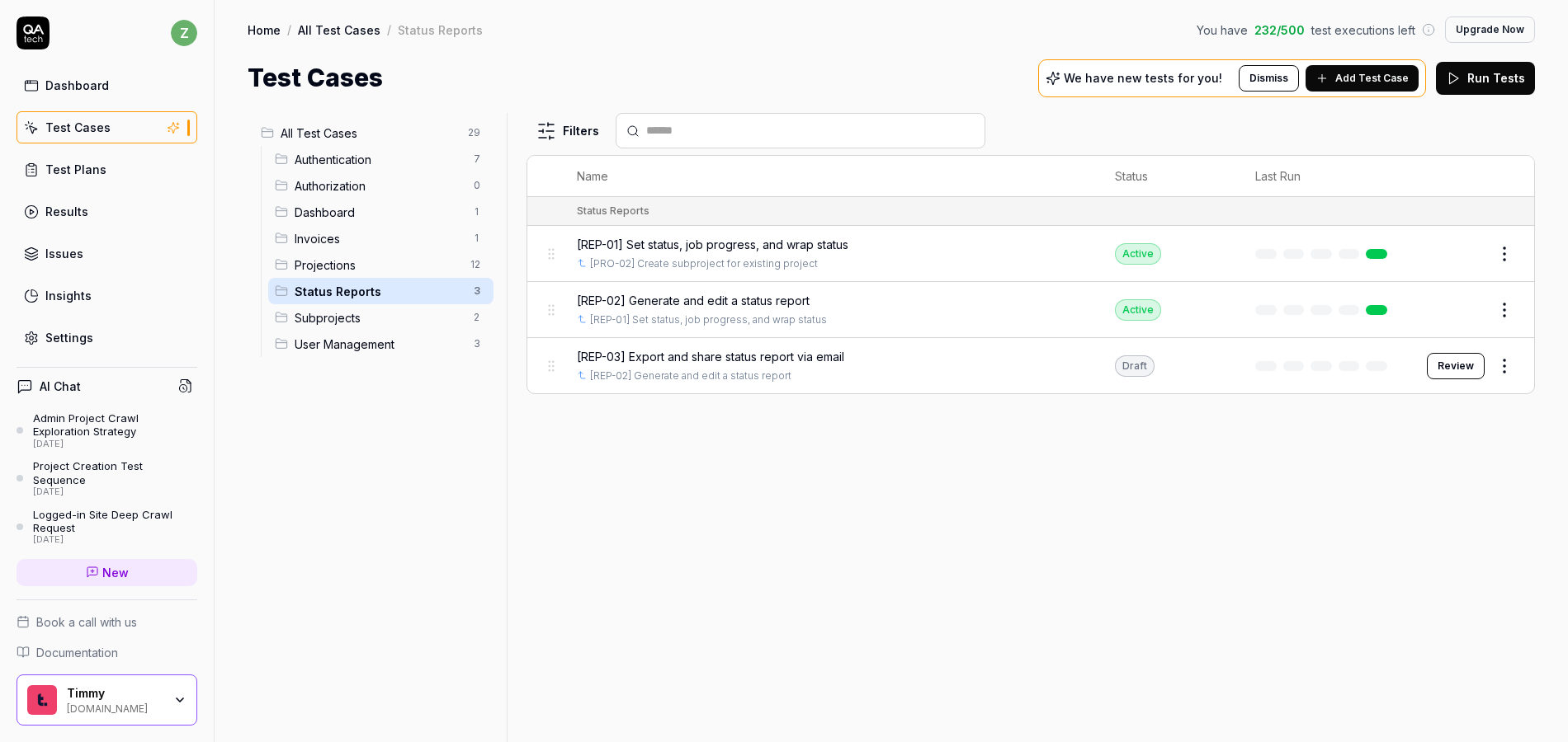
click at [474, 132] on html "z Dashboard Test Cases Test Plans Results Issues Insights Settings AI Chat Admi…" at bounding box center [784, 371] width 1568 height 742
click at [438, 159] on div "Add Scenario" at bounding box center [417, 165] width 130 height 37
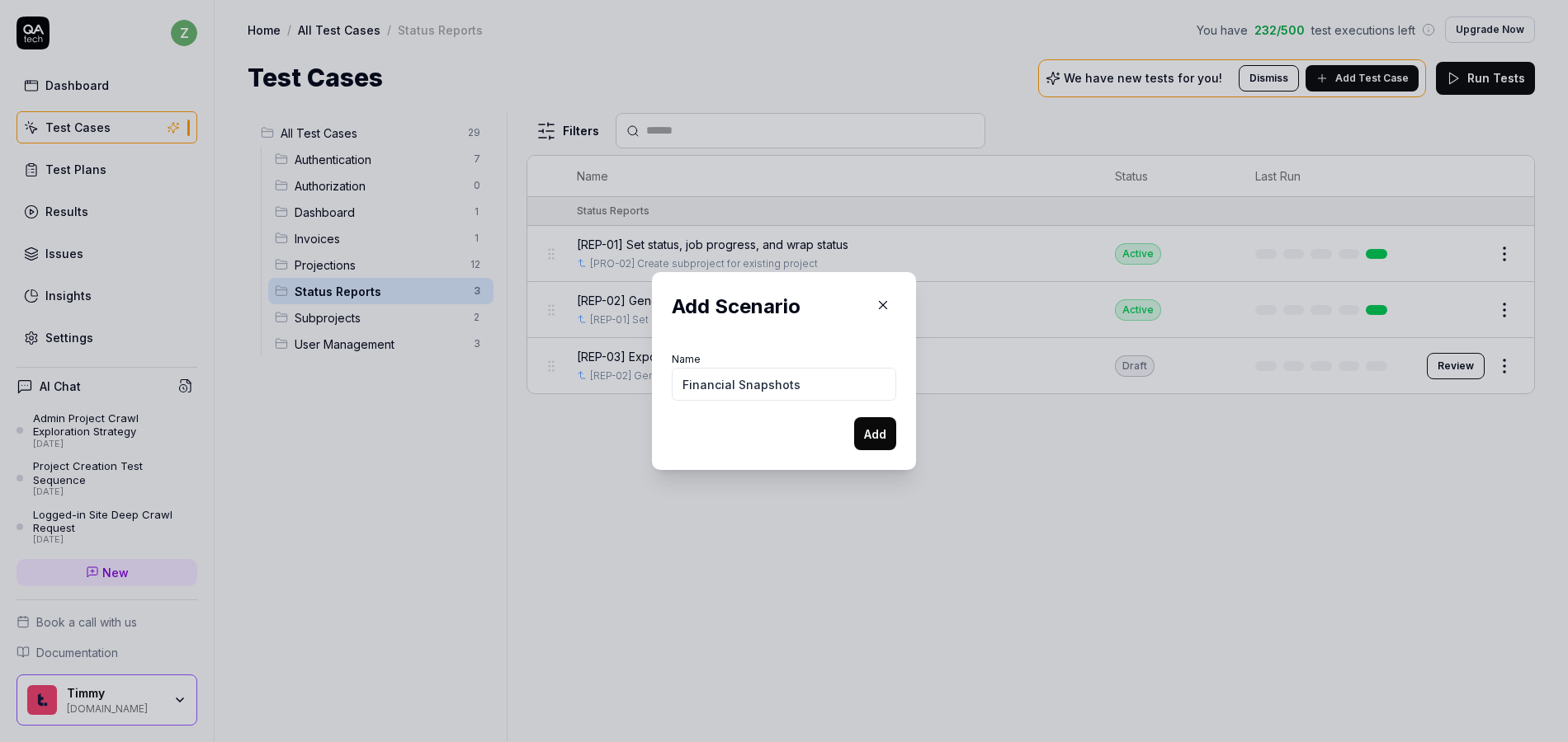
type input "Financial Snapshots"
click at [855, 417] on button "Add" at bounding box center [875, 433] width 42 height 33
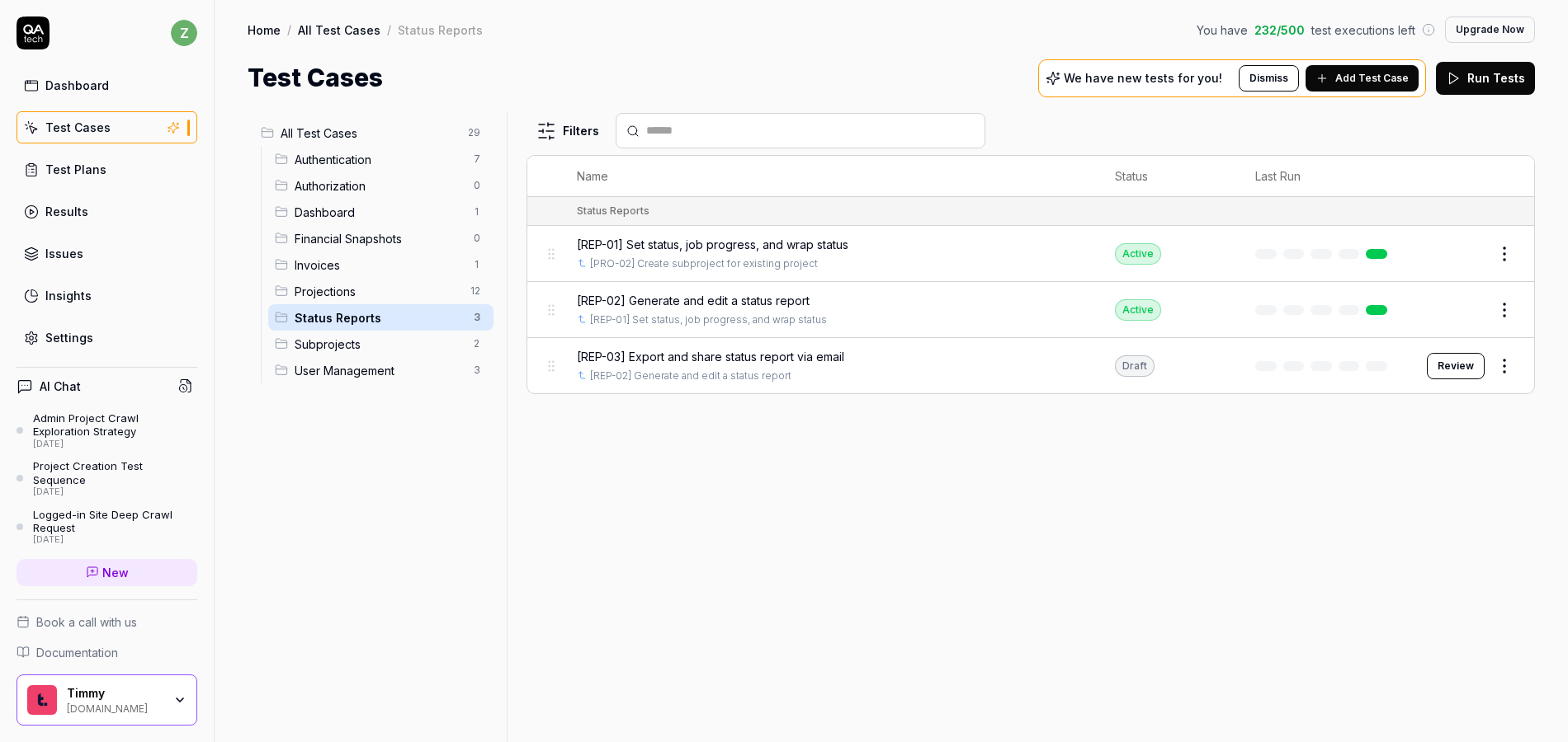
click at [345, 241] on span "Financial Snapshots" at bounding box center [378, 239] width 169 height 17
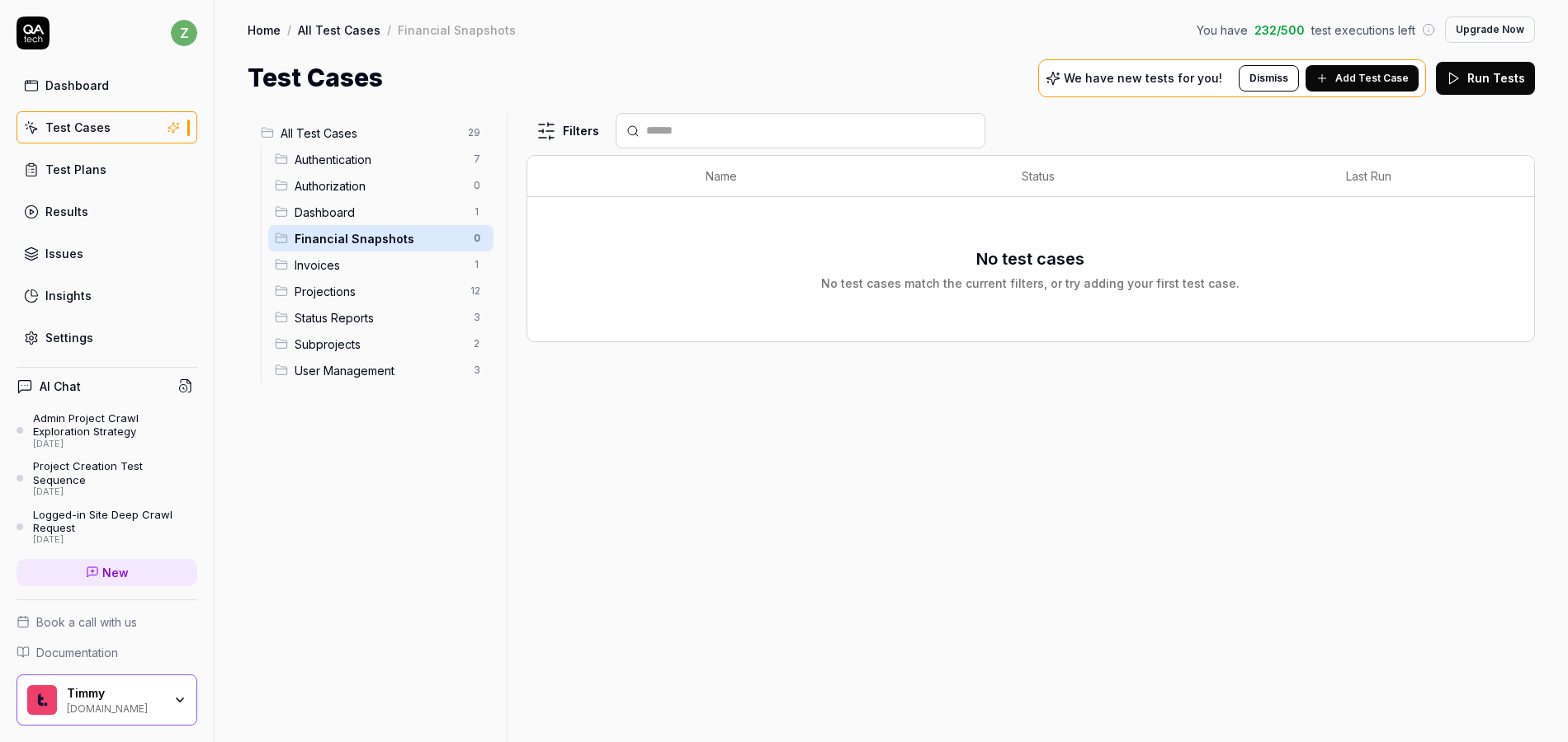
click at [474, 234] on html "z Dashboard Test Cases Test Plans Results Issues Insights Settings AI Chat Admi…" at bounding box center [784, 371] width 1568 height 742
click at [394, 265] on div "Rename Scenario" at bounding box center [406, 270] width 166 height 37
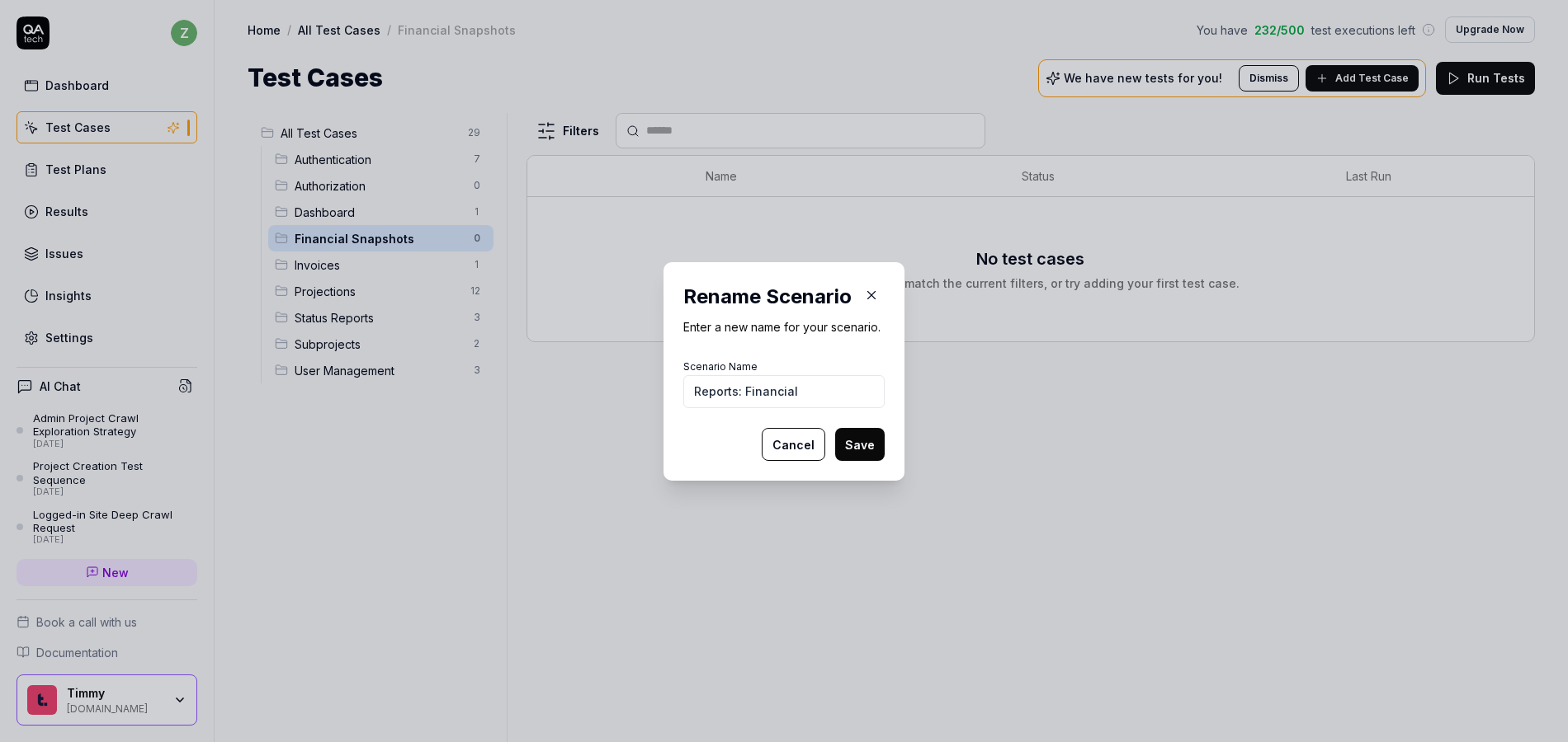
type input "Reports: Financial"
click at [862, 450] on button "Save" at bounding box center [860, 445] width 49 height 33
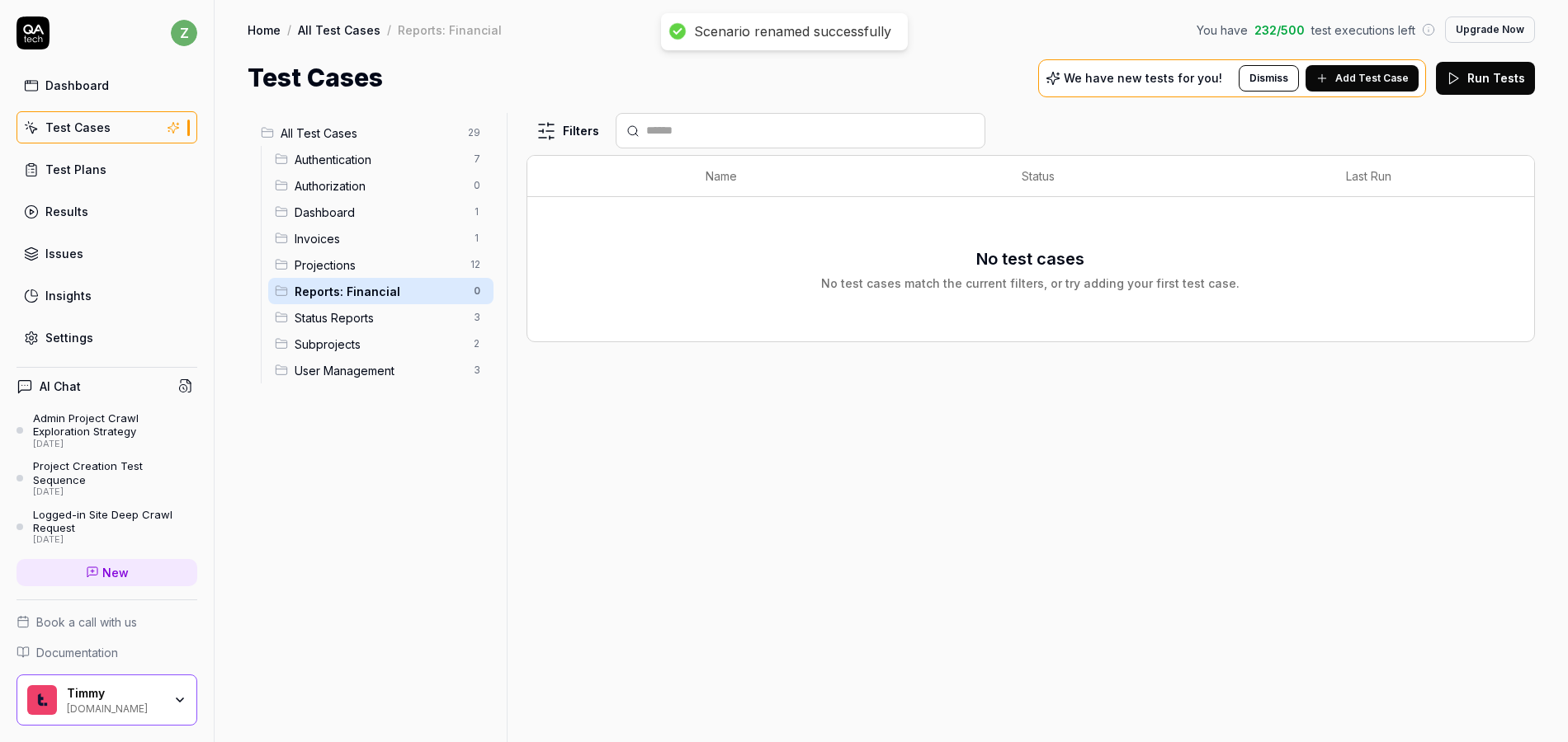
click at [474, 320] on html "Scenario renamed successfully z Dashboard Test Cases Test Plans Results Issues …" at bounding box center [784, 371] width 1568 height 742
click at [397, 351] on div "Rename Scenario" at bounding box center [406, 349] width 166 height 37
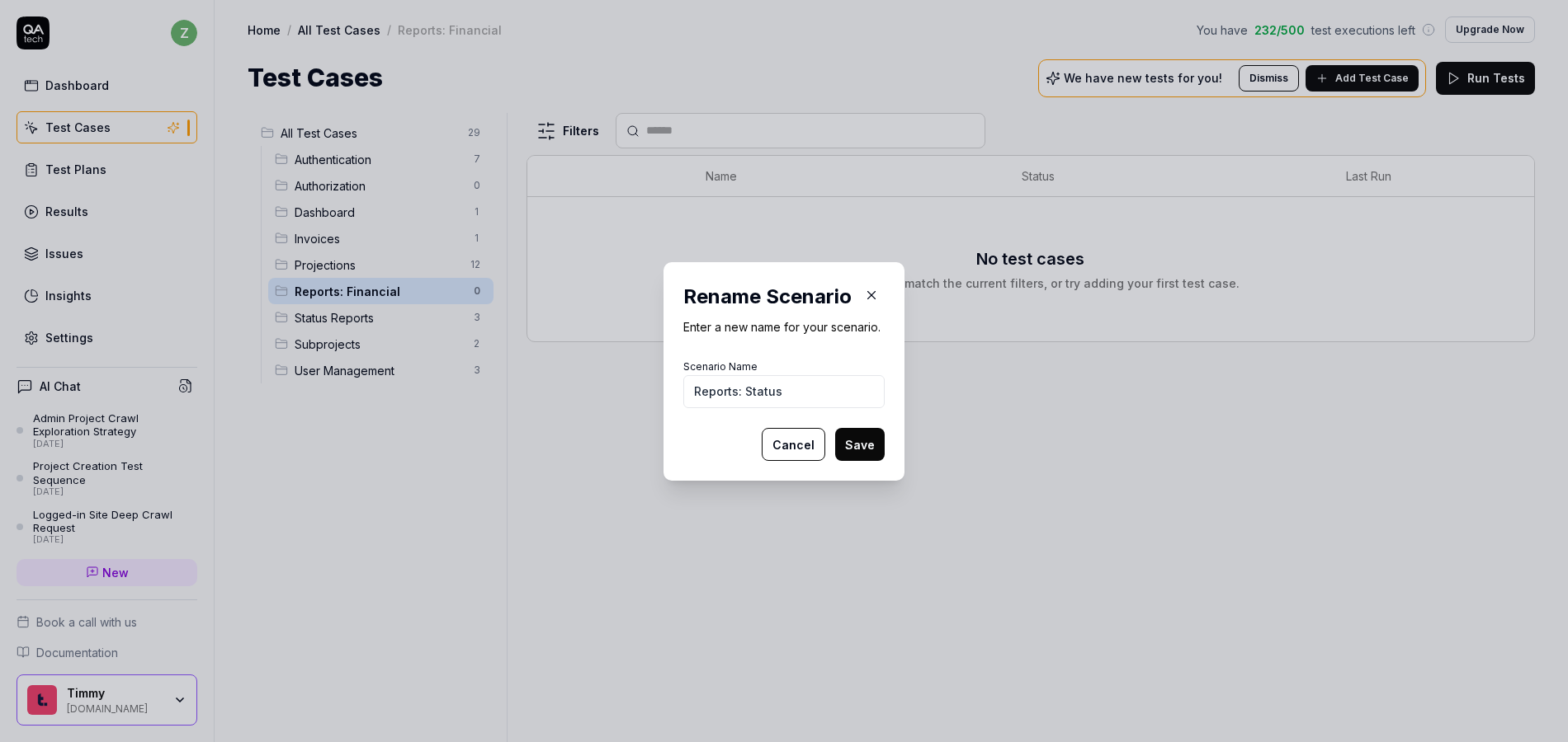
type input "Reports: Status"
click at [835, 428] on button "Save" at bounding box center [860, 445] width 49 height 33
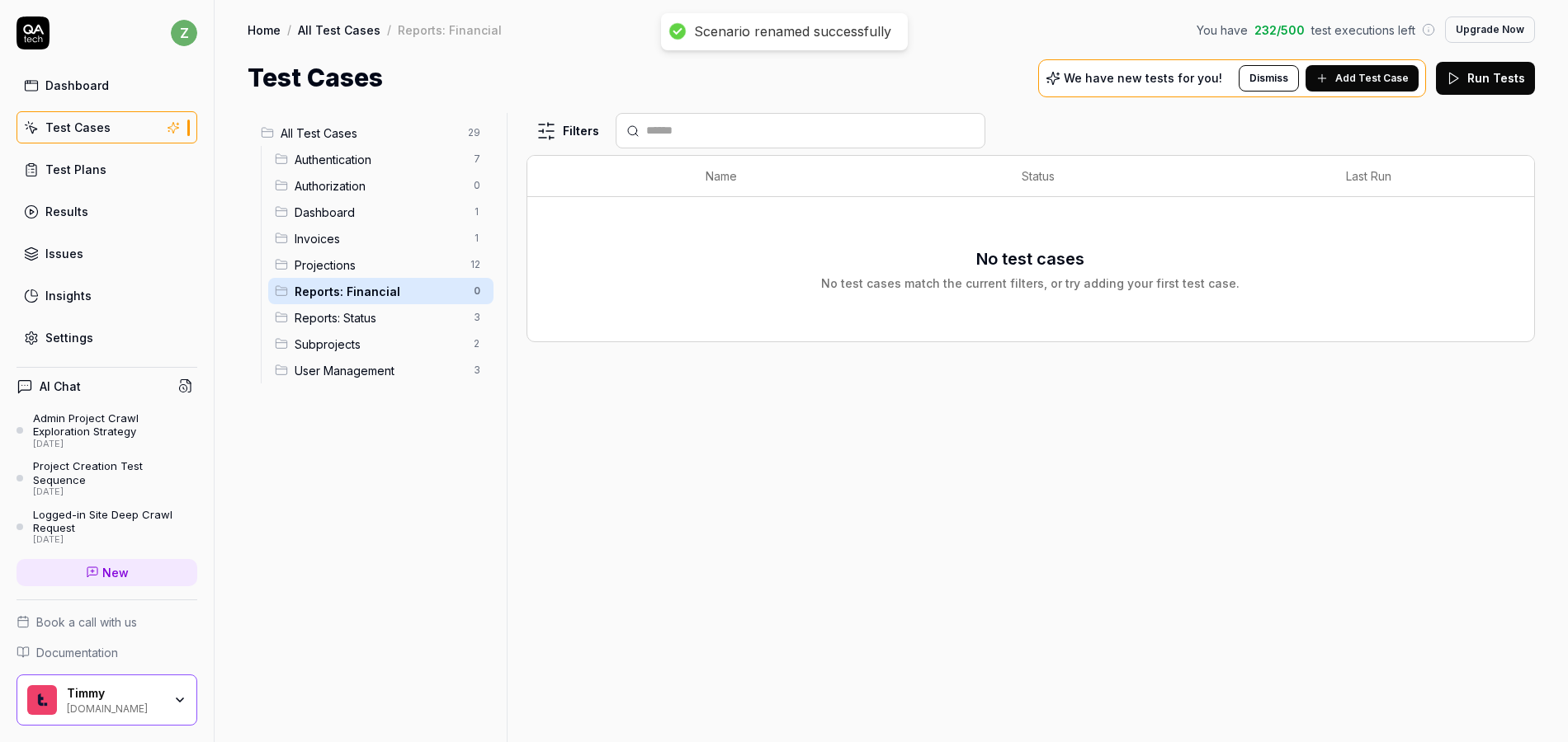
click at [1386, 79] on span "Add Test Case" at bounding box center [1372, 77] width 73 height 14
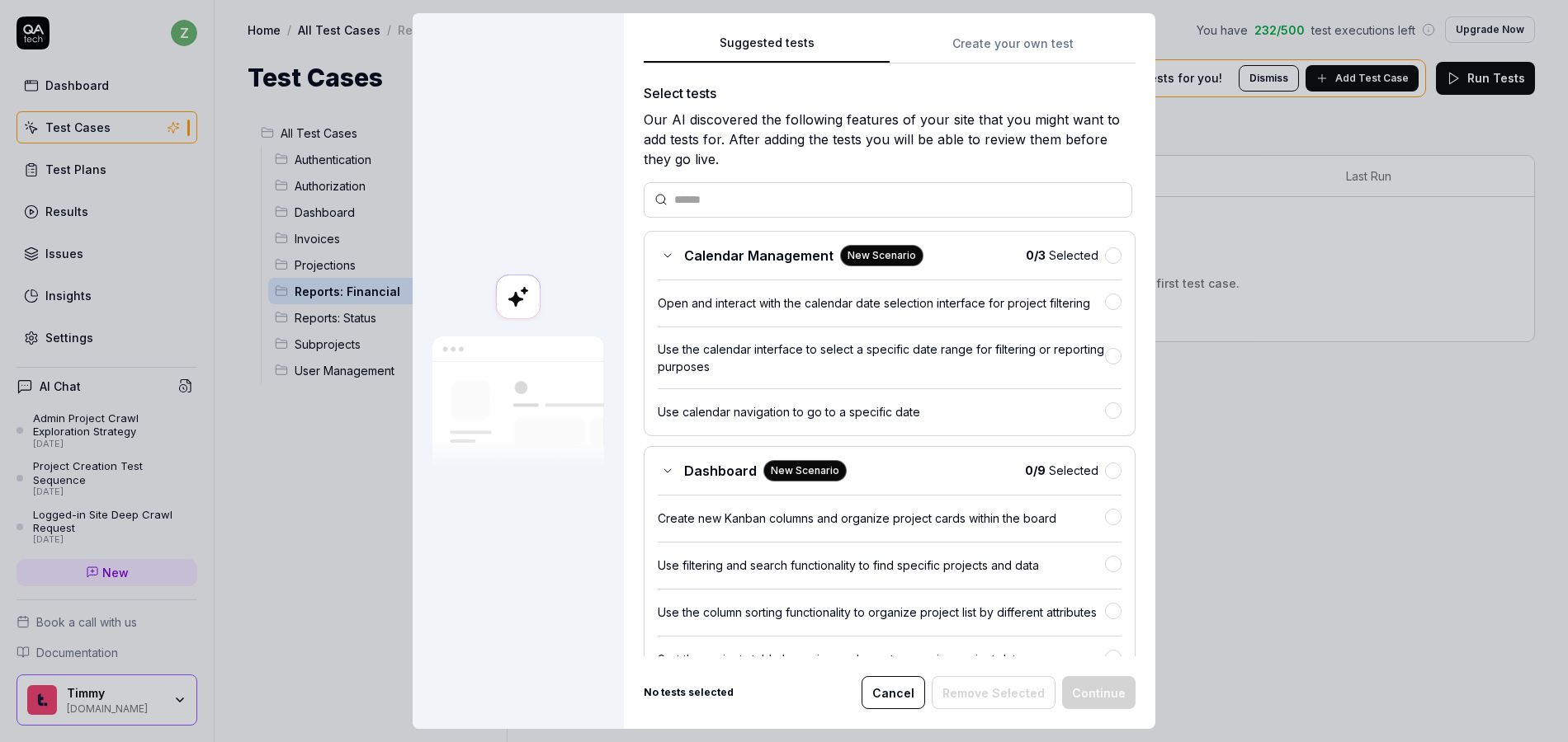
click at [980, 37] on button "Create your own test" at bounding box center [1012, 48] width 246 height 30
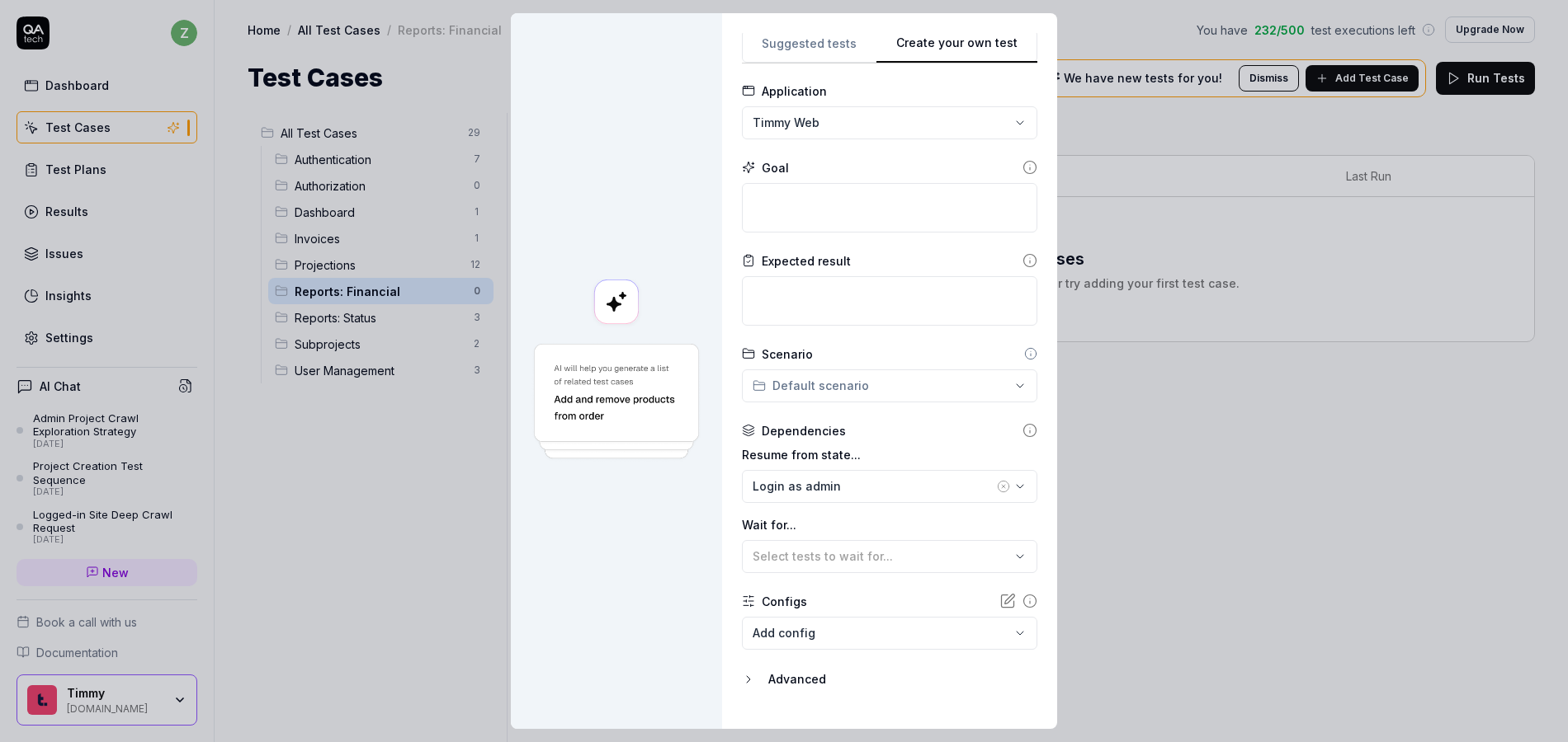
scroll to position [110, 0]
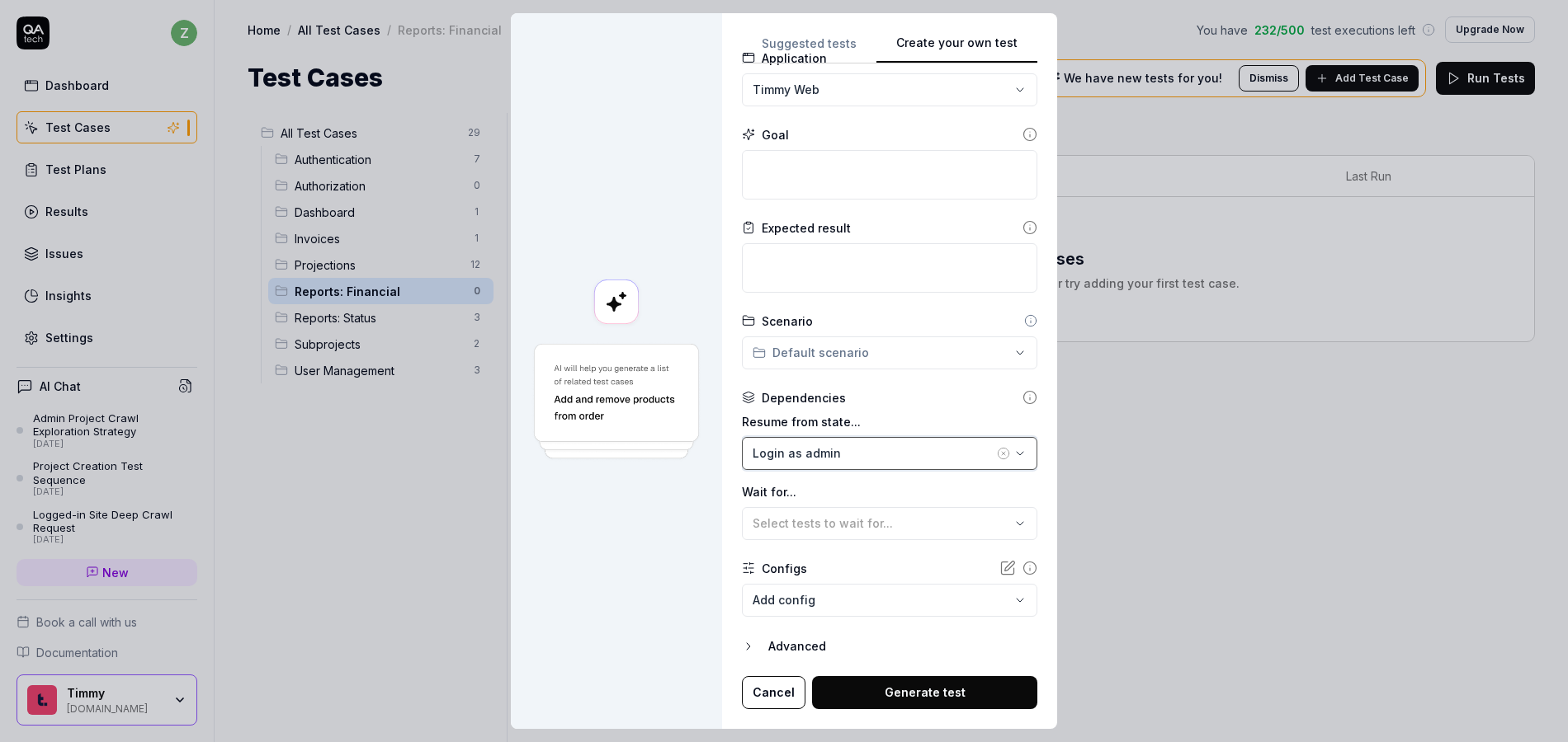
click at [824, 460] on div "Login as admin" at bounding box center [872, 453] width 241 height 17
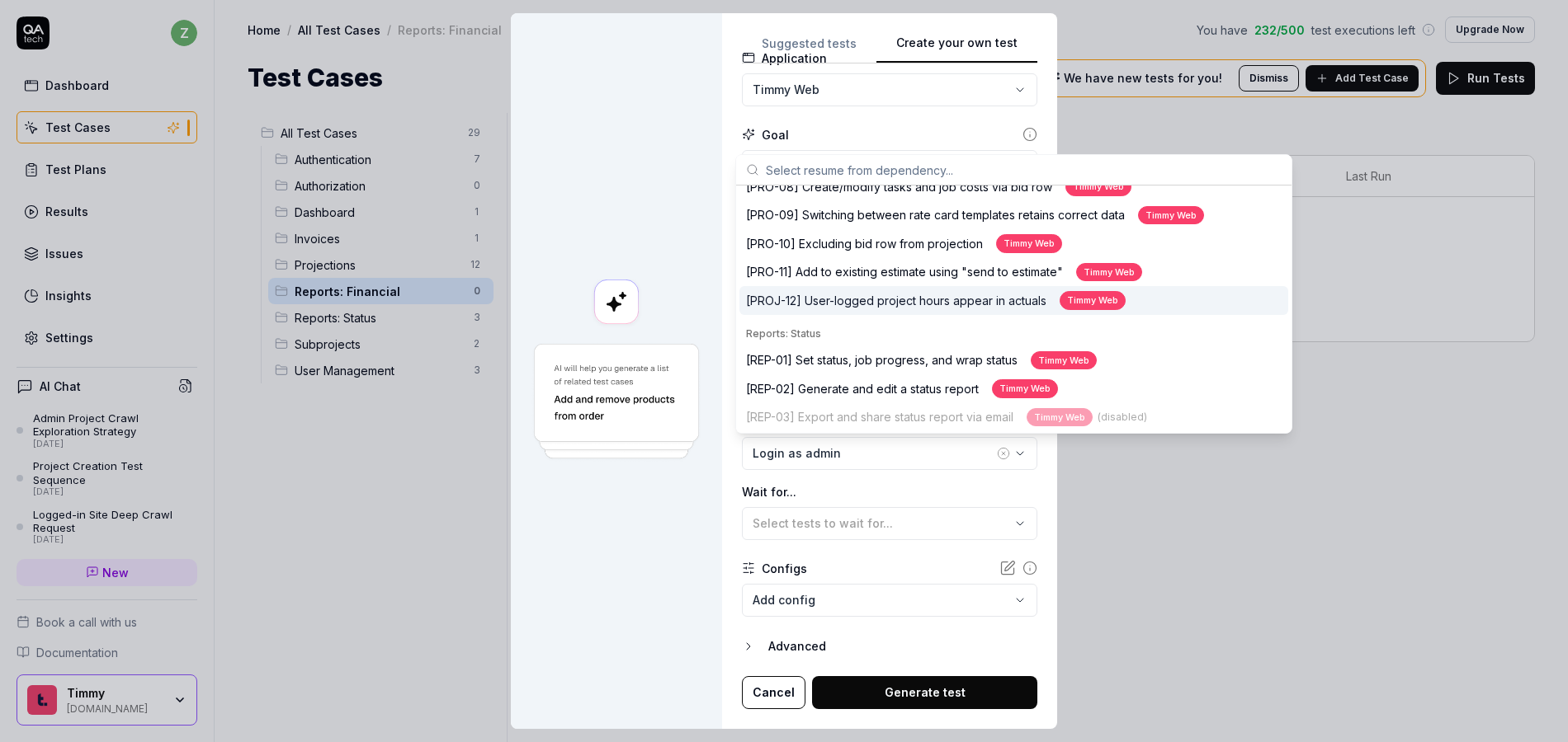
scroll to position [665, 0]
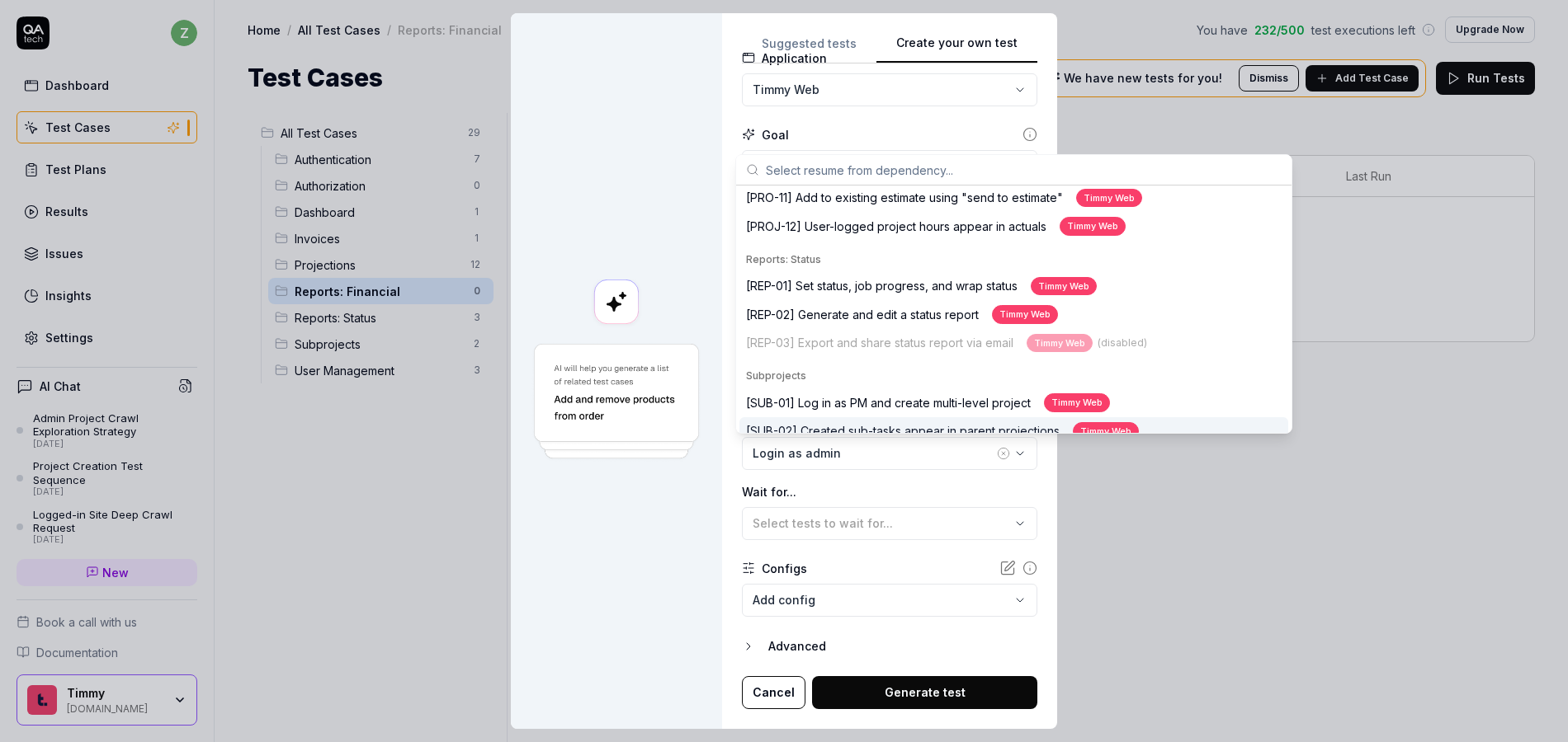
click at [668, 513] on div at bounding box center [616, 371] width 211 height 716
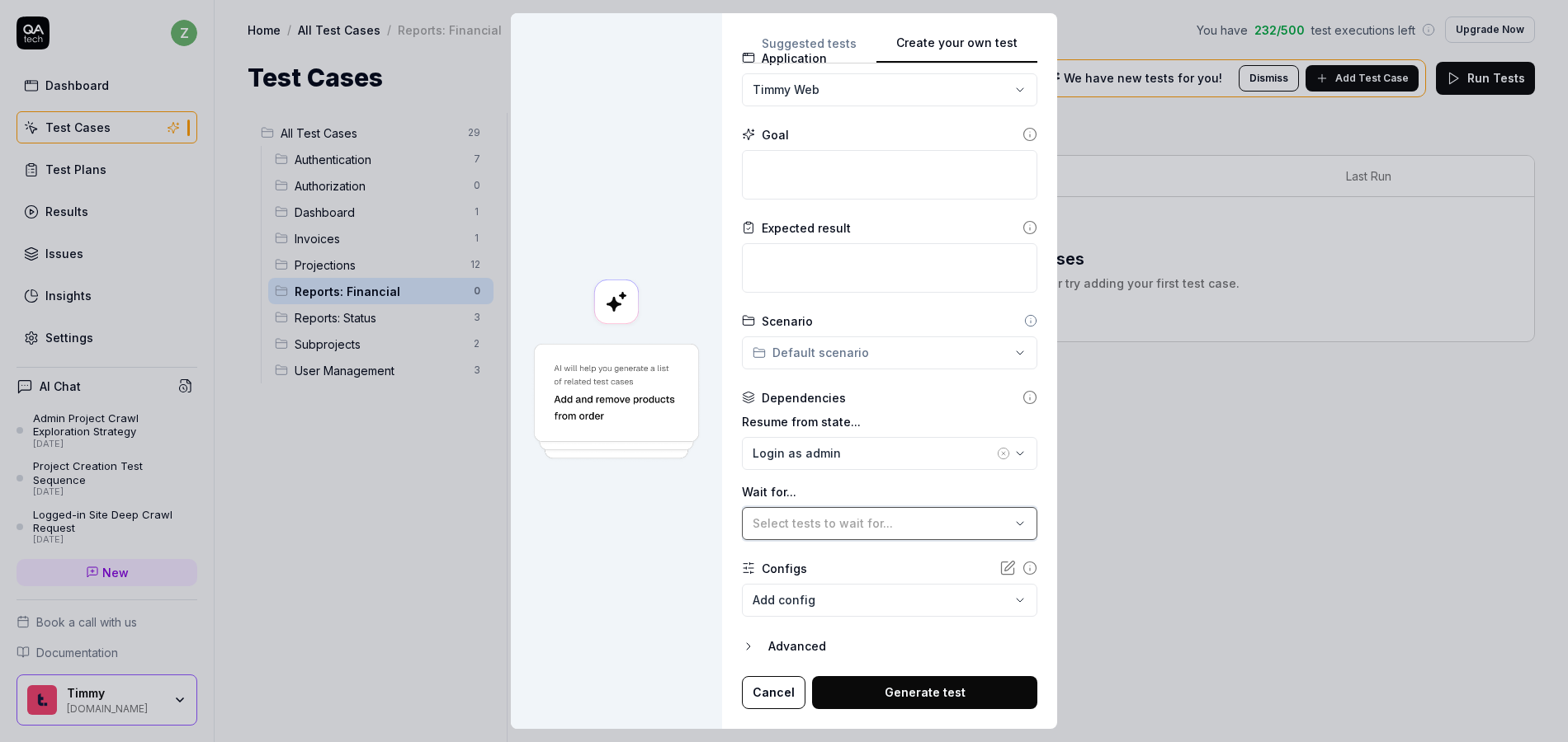
click at [847, 522] on span "Select tests to wait for..." at bounding box center [822, 524] width 140 height 14
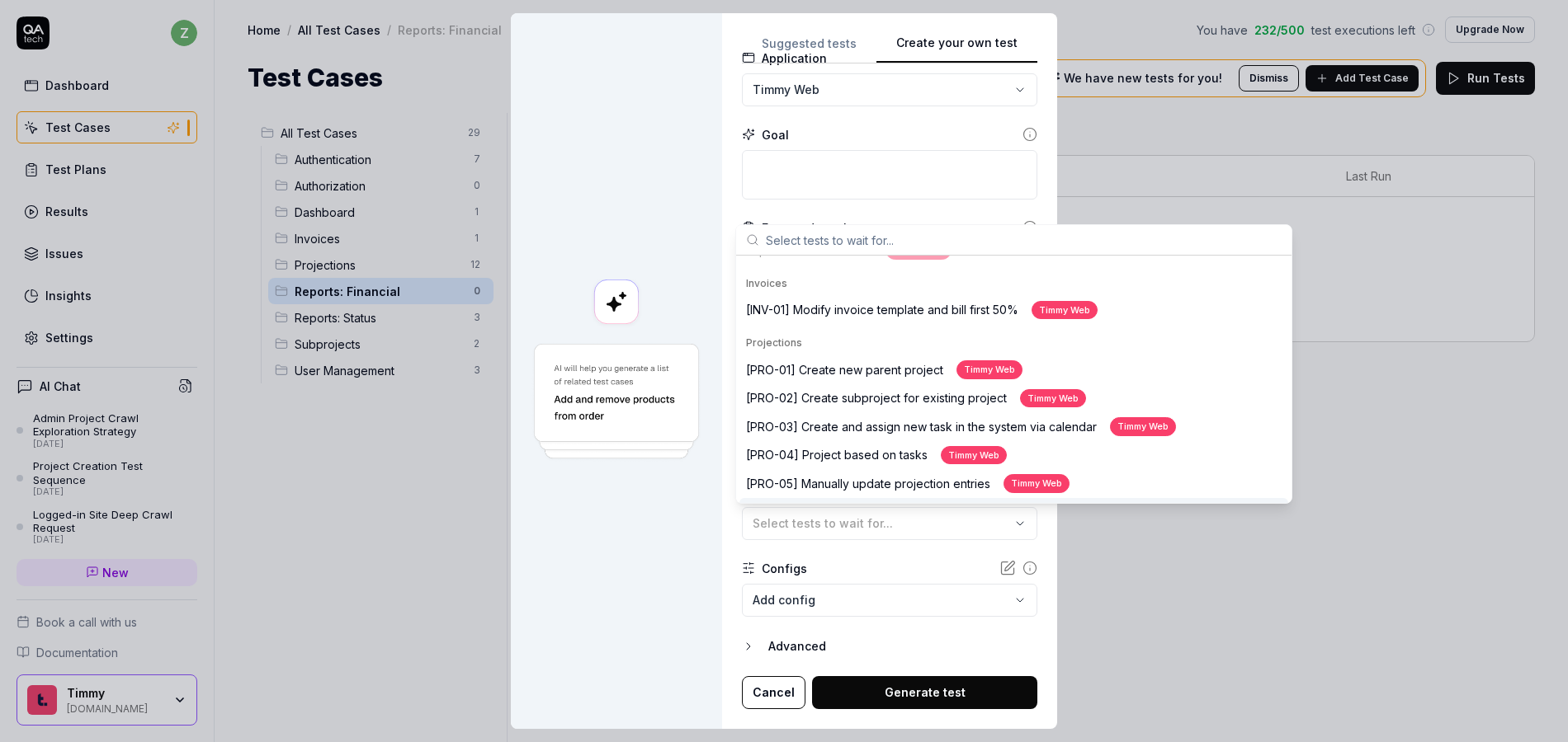
scroll to position [175, 0]
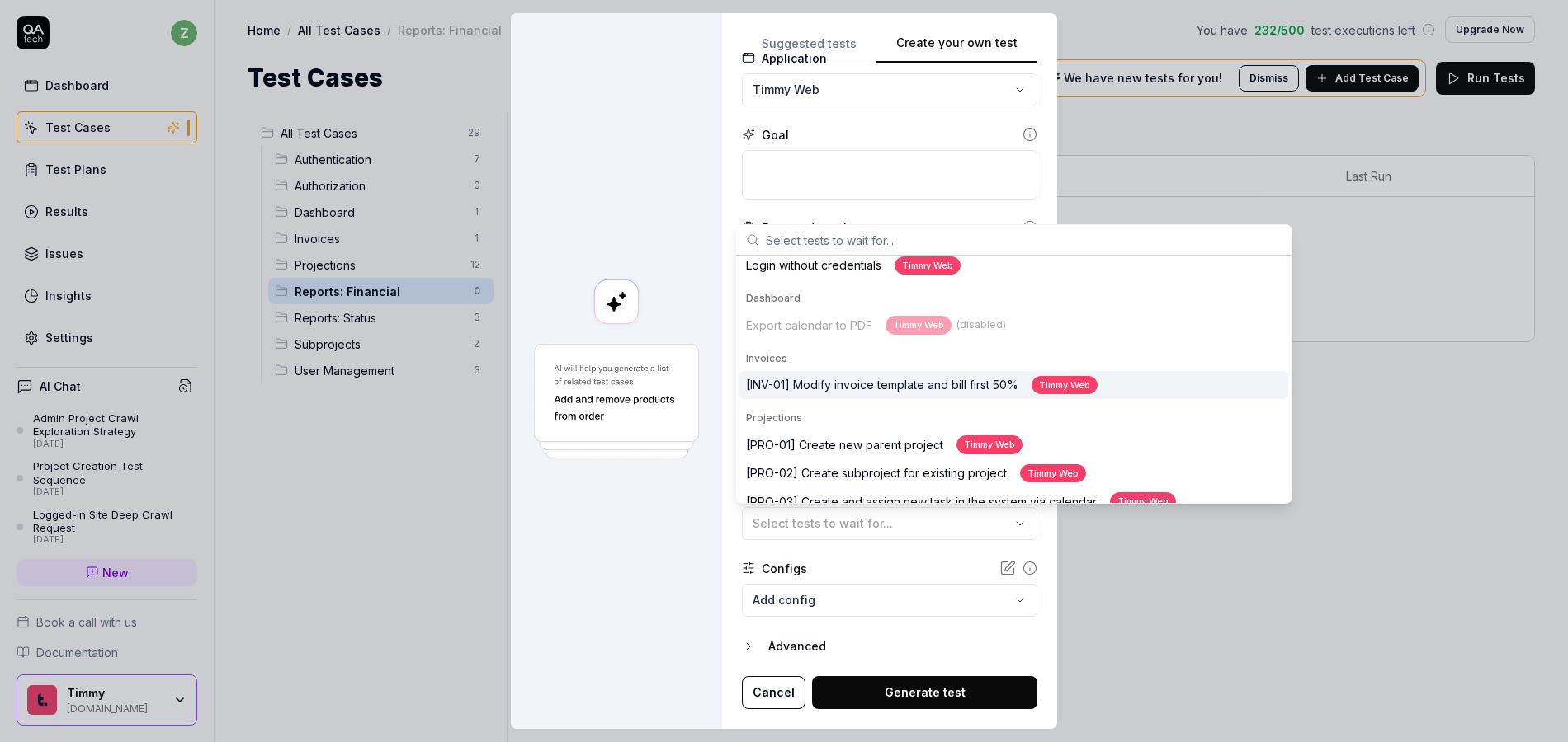
click at [835, 378] on div "[INV-01] Modify invoice template and bill first 50% Timmy Web" at bounding box center [921, 386] width 351 height 19
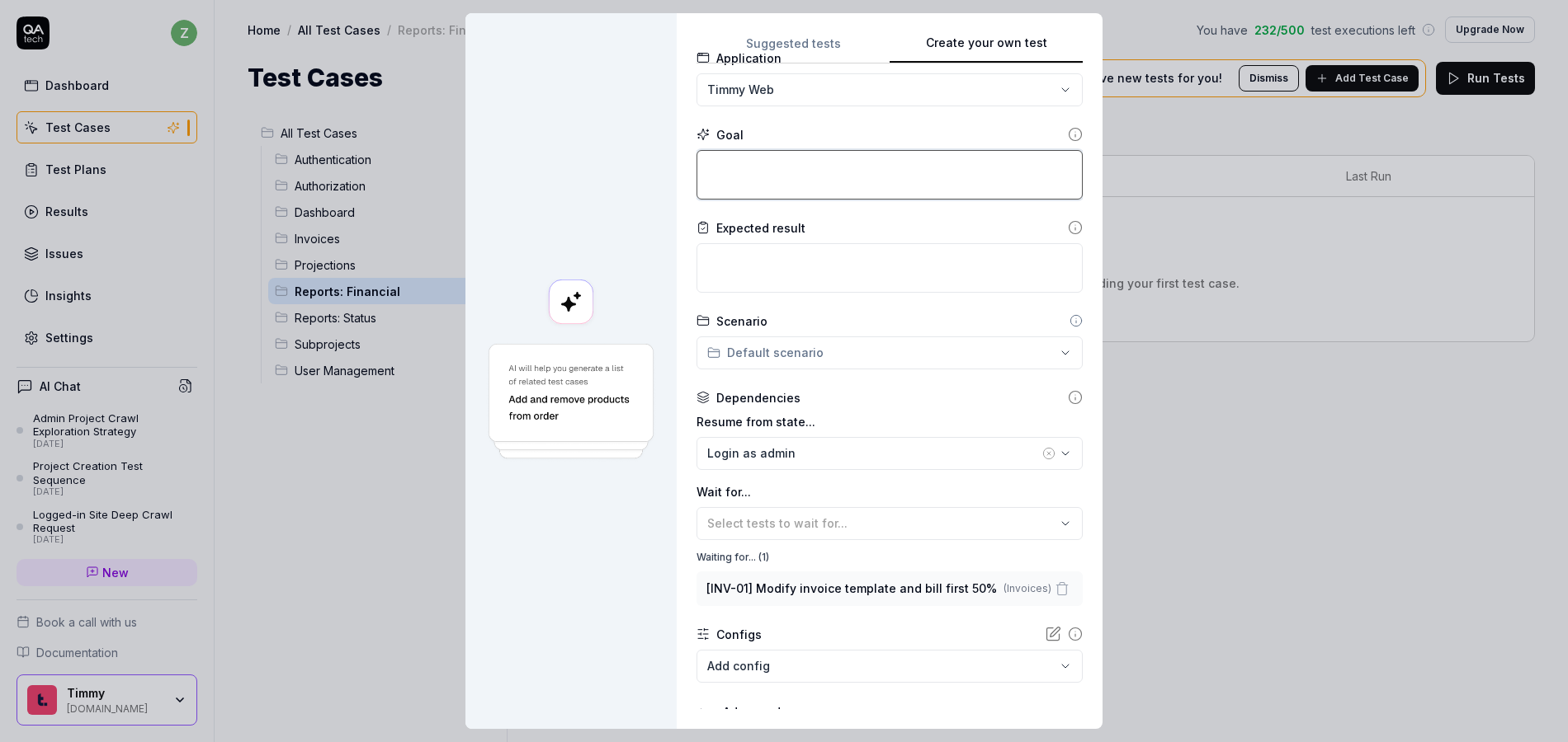
click at [853, 187] on textarea at bounding box center [889, 175] width 386 height 49
type textarea "*"
type textarea "G"
type textarea "*"
type textarea "Ge"
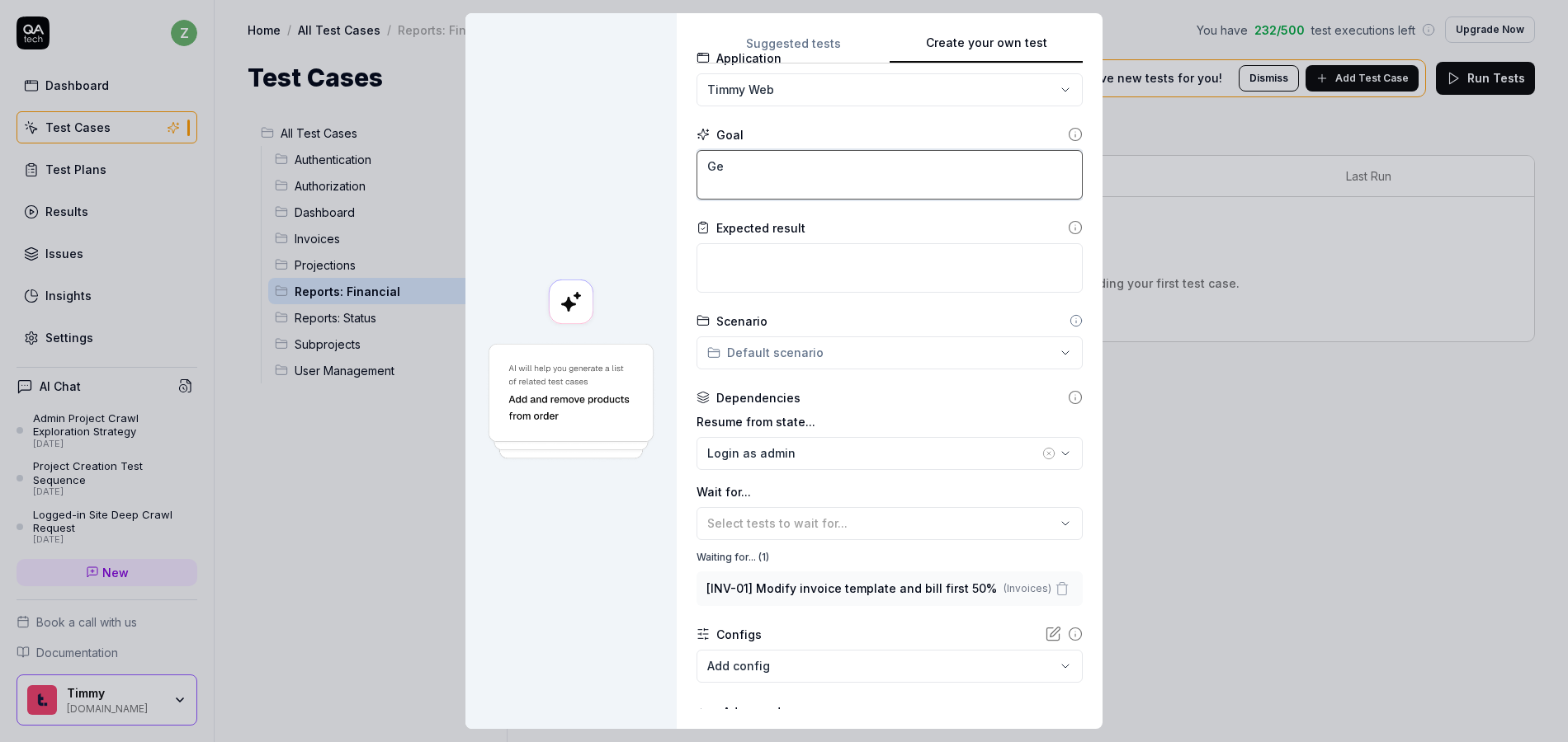
type textarea "*"
type textarea "Gen"
type textarea "*"
type textarea "Gene"
type textarea "*"
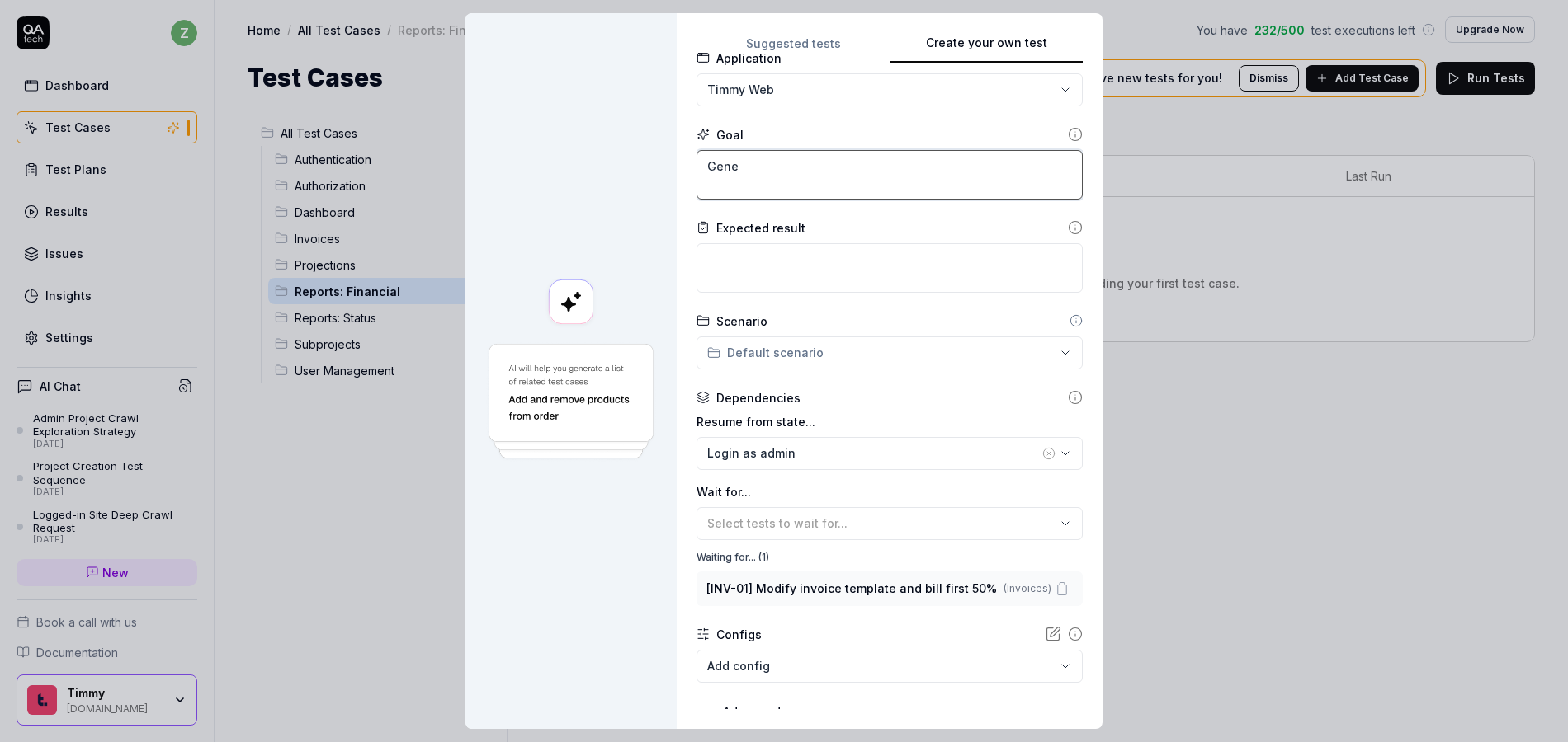
type textarea "Gener"
type textarea "*"
type textarea "Genera"
type textarea "*"
type textarea "Generat"
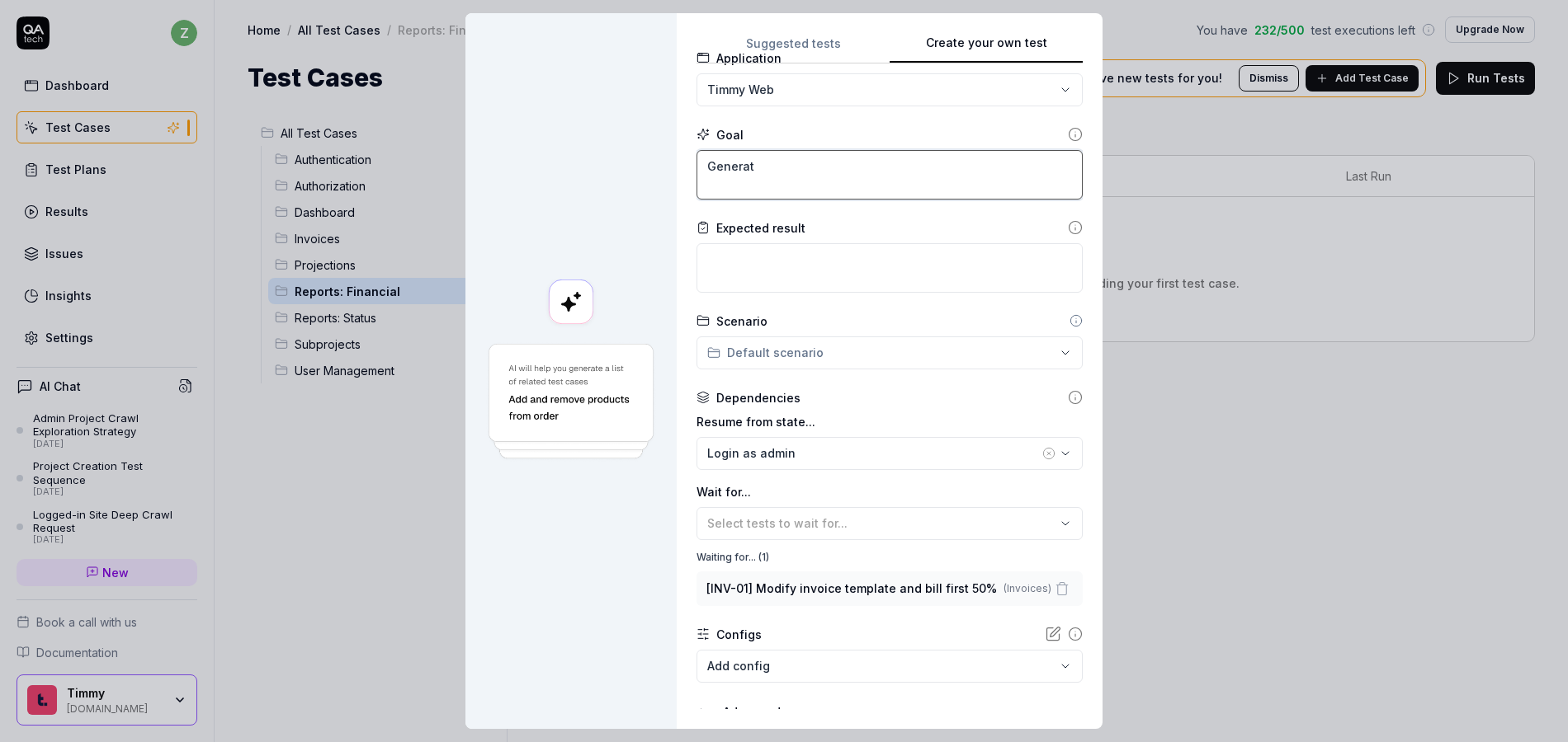
type textarea "*"
type textarea "Generate"
type textarea "*"
type textarea "Generate"
type textarea "*"
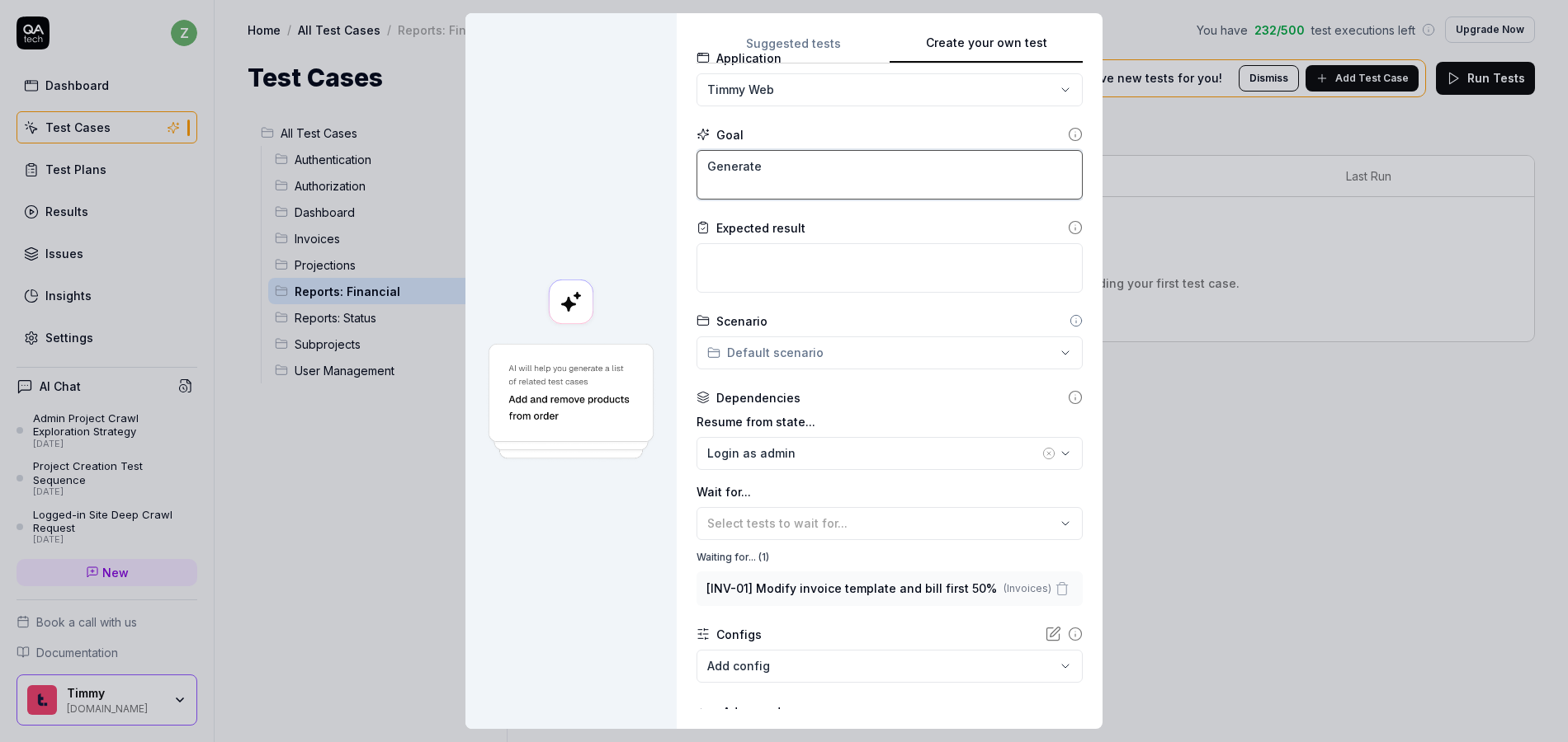
type textarea "Generate a"
type textarea "*"
type textarea "Generate a"
type textarea "*"
type textarea "Generate a f"
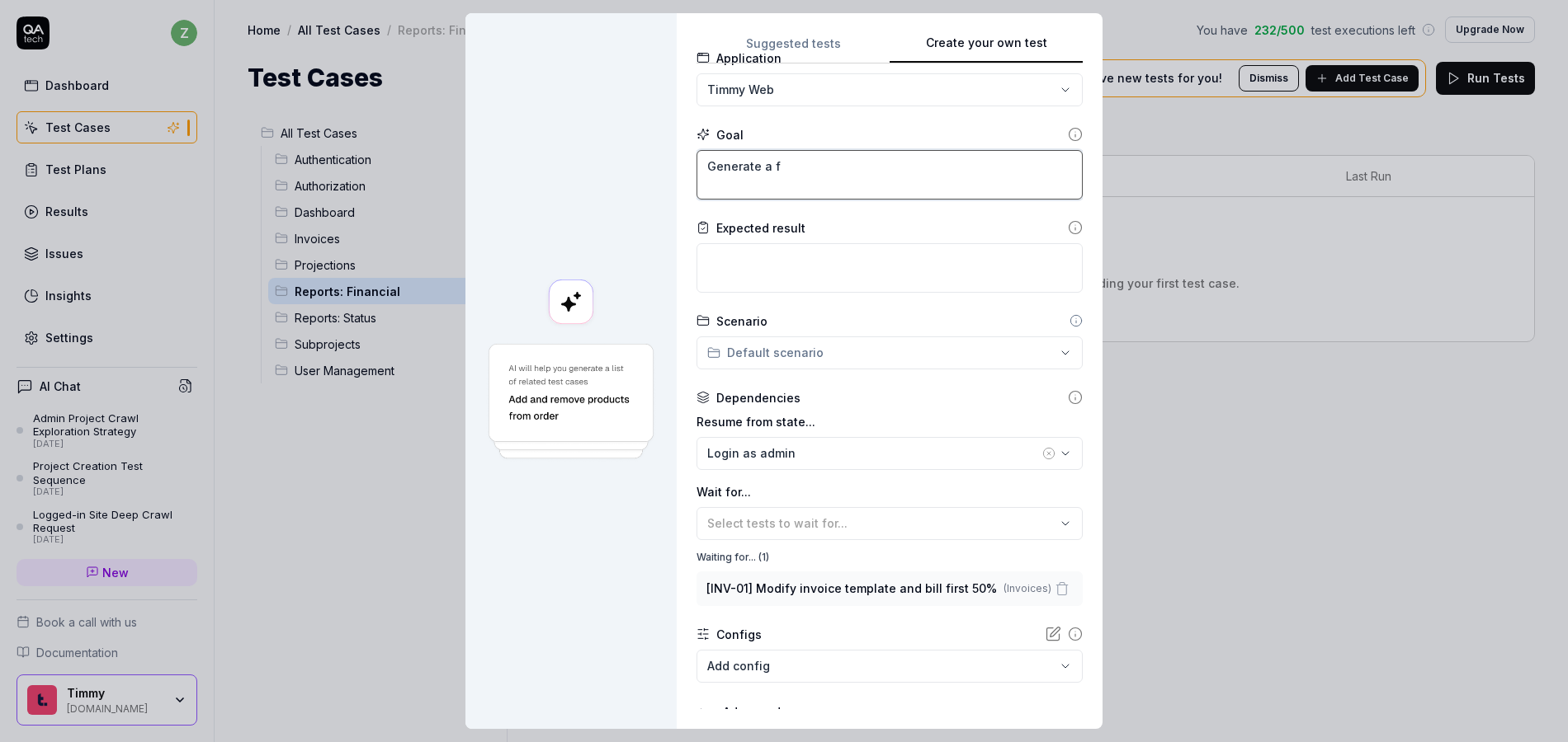
type textarea "*"
type textarea "Generate a fi"
type textarea "*"
type textarea "Generate a fin"
type textarea "*"
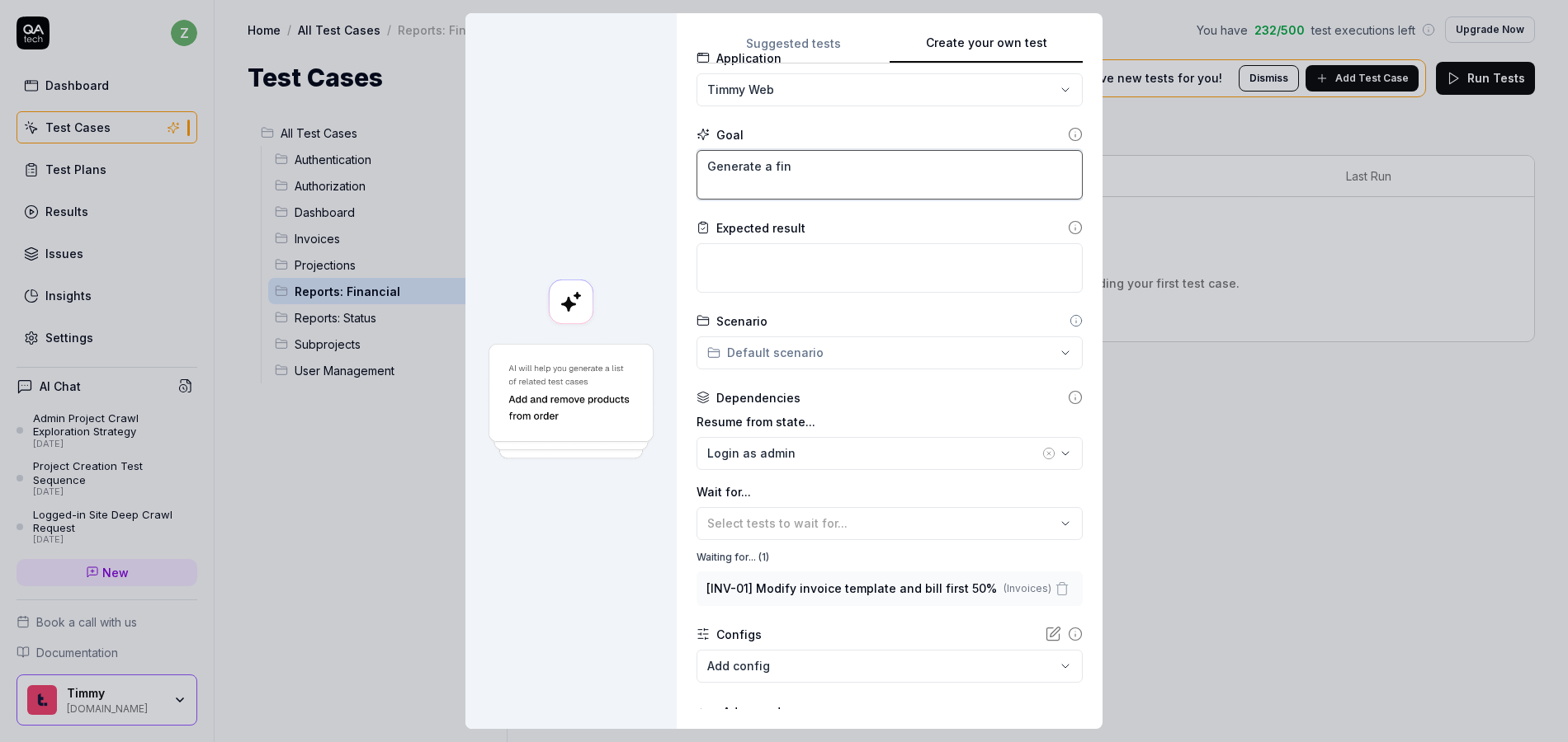
type textarea "Generate a fina"
type textarea "*"
type textarea "Generate a [PERSON_NAME]"
type textarea "*"
type textarea "Generate a financ"
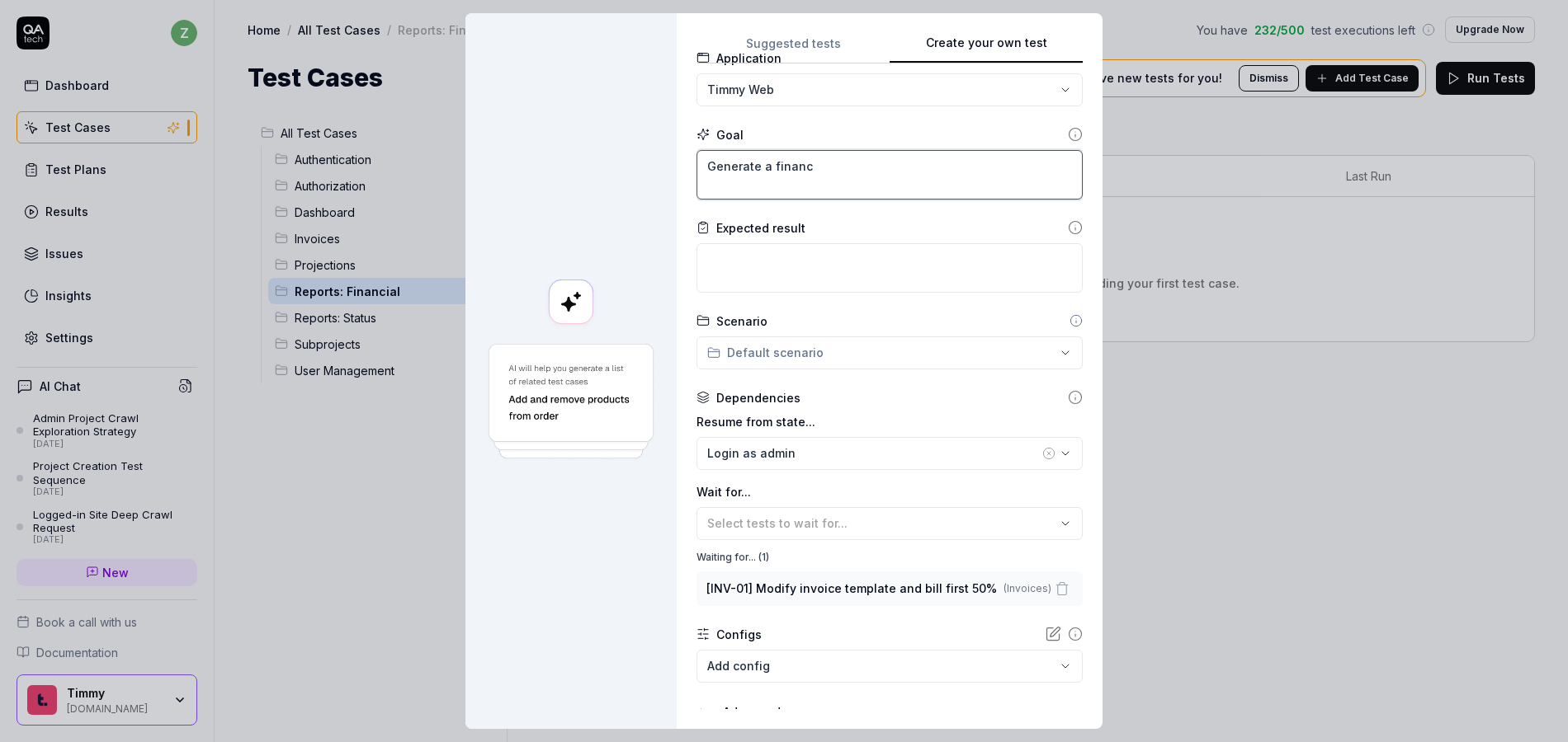
type textarea "*"
type textarea "Generate a financi"
type textarea "*"
type textarea "Generate a financia"
type textarea "*"
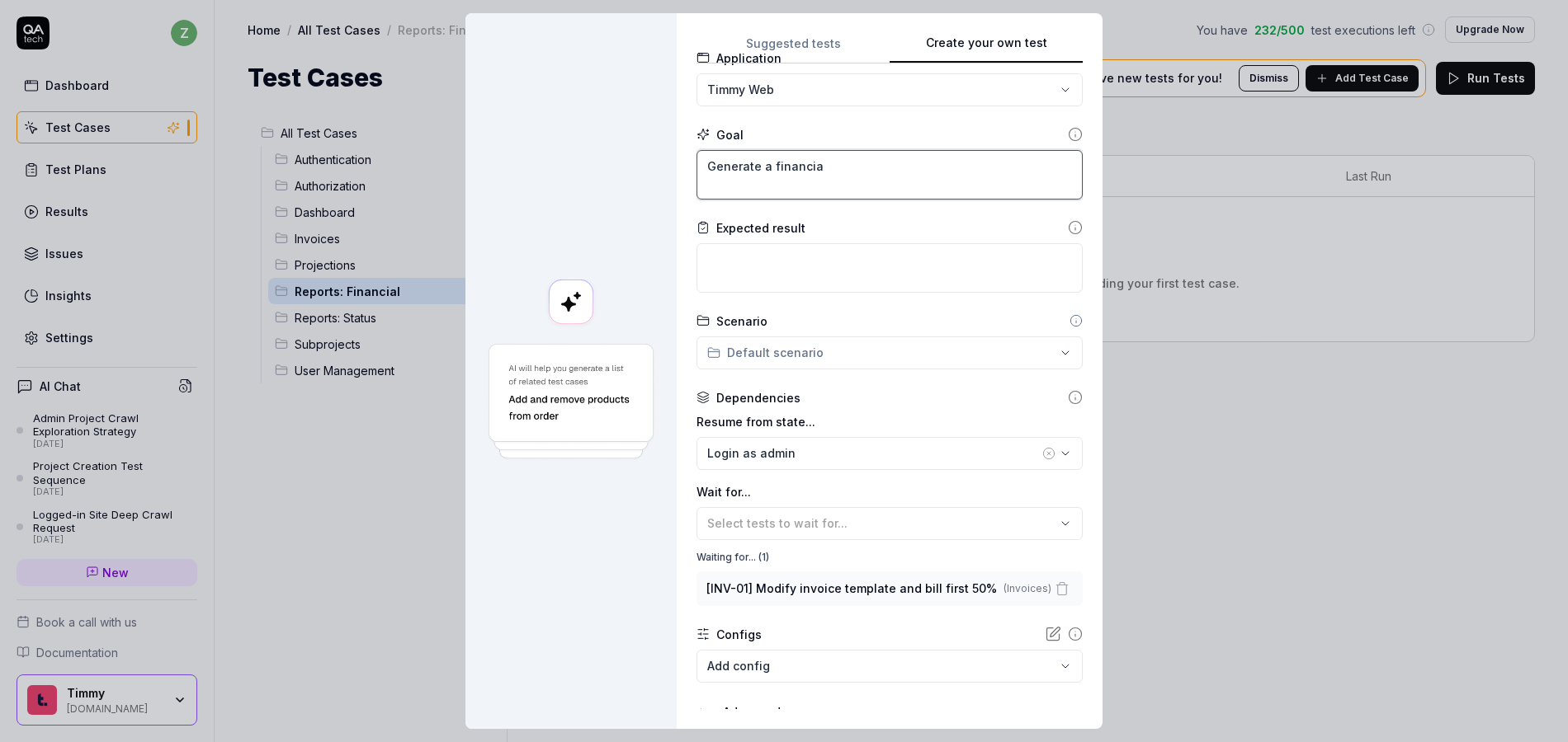
type textarea "Generate a financial"
type textarea "*"
type textarea "Generate a financial"
type textarea "*"
type textarea "Generate a financial s"
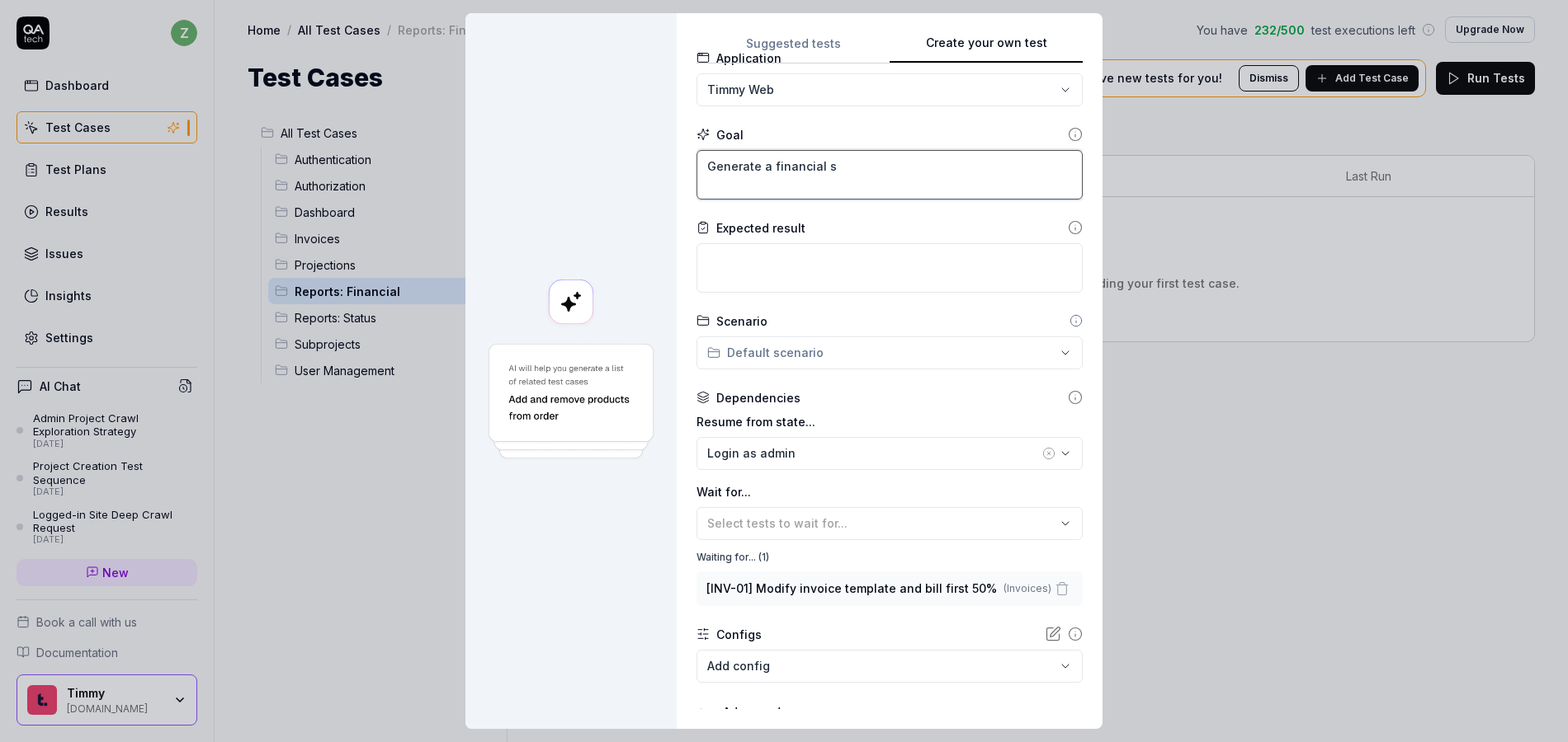
type textarea "*"
type textarea "Generate a financial sna"
type textarea "*"
type textarea "Generate a financial snap"
type textarea "*"
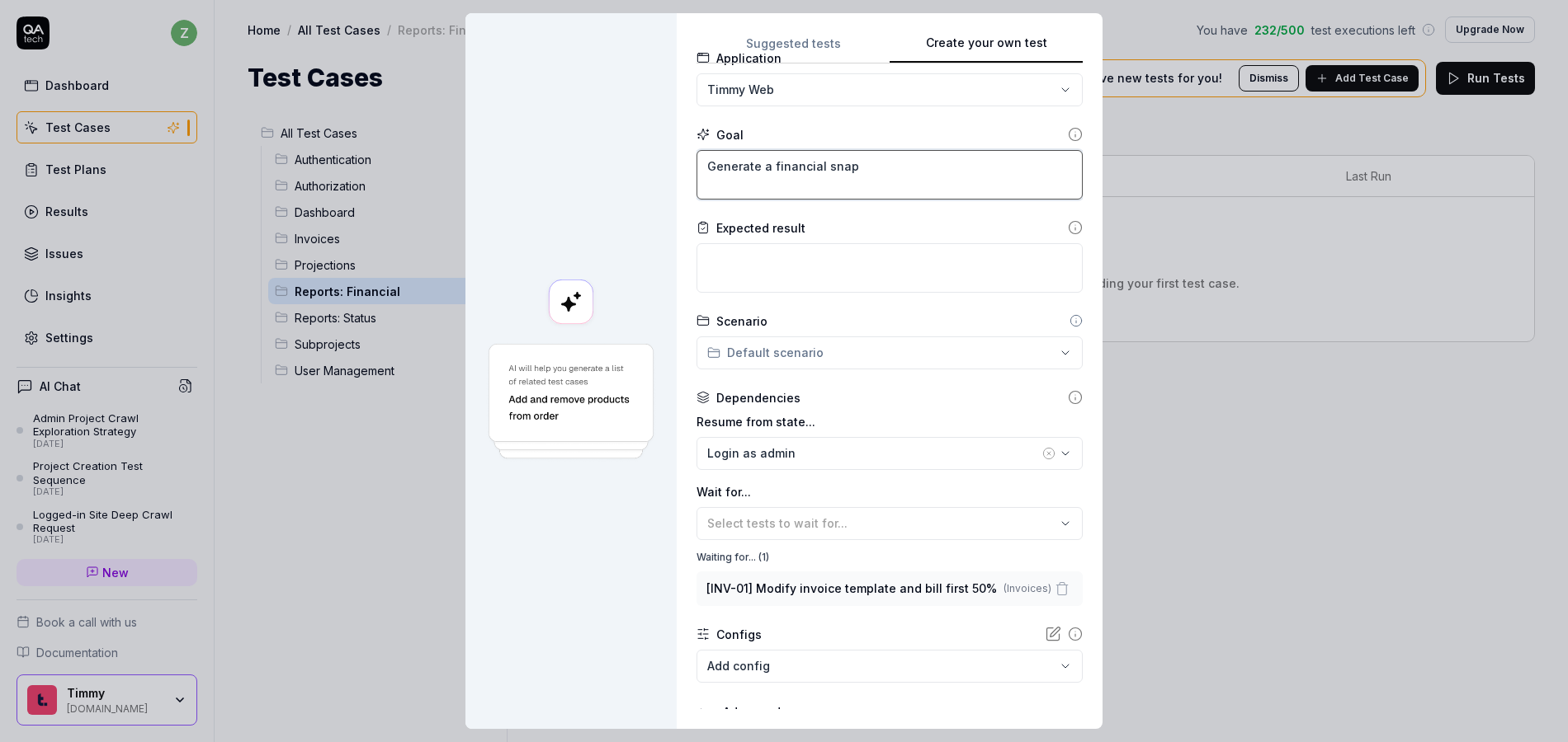
type textarea "Generate a financial snaps"
type textarea "*"
type textarea "Generate a financial snapsh"
type textarea "*"
type textarea "Generate a financial snapsho"
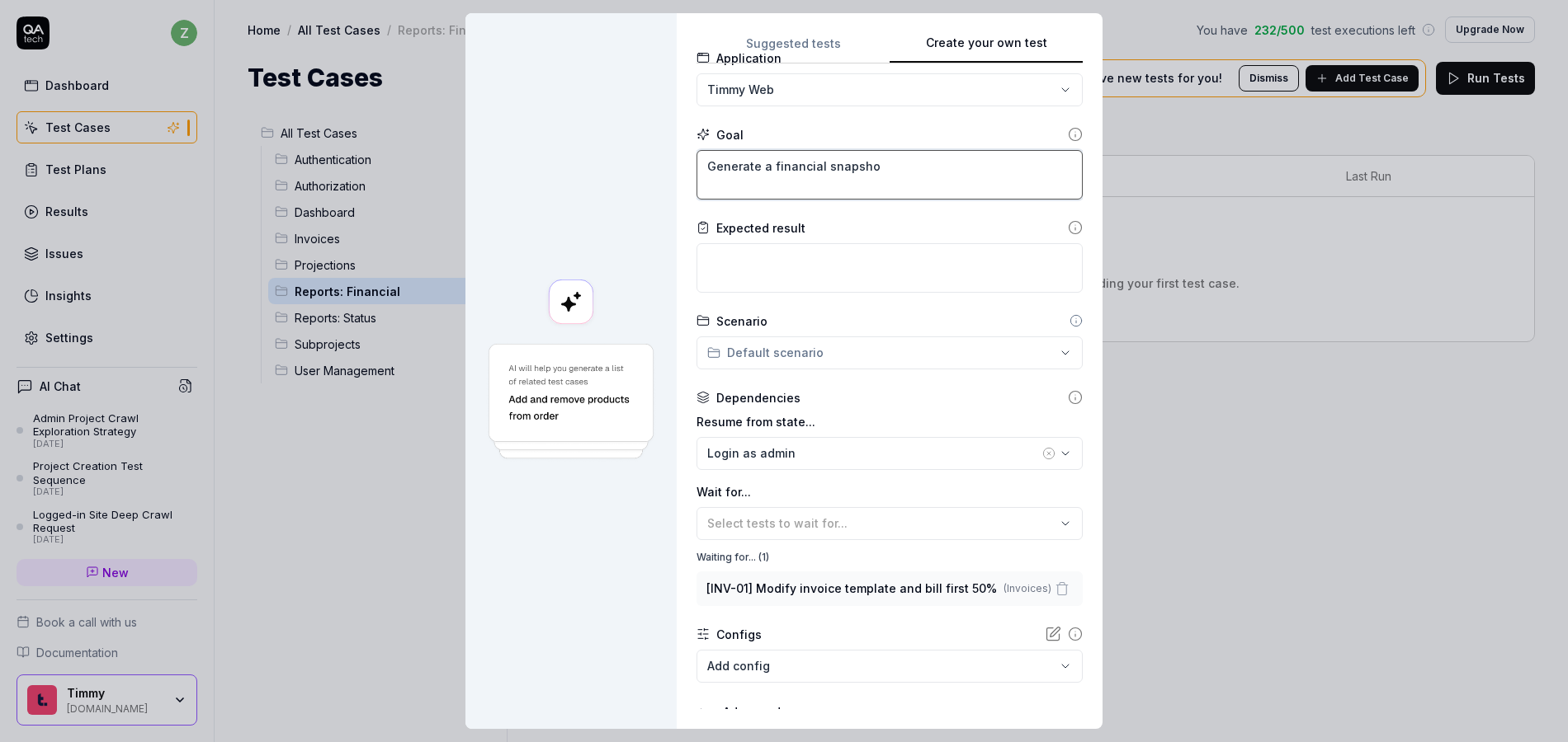
type textarea "*"
type textarea "Generate a financial snapshot"
type textarea "*"
type textarea "Generate a financial snapshot"
type textarea "*"
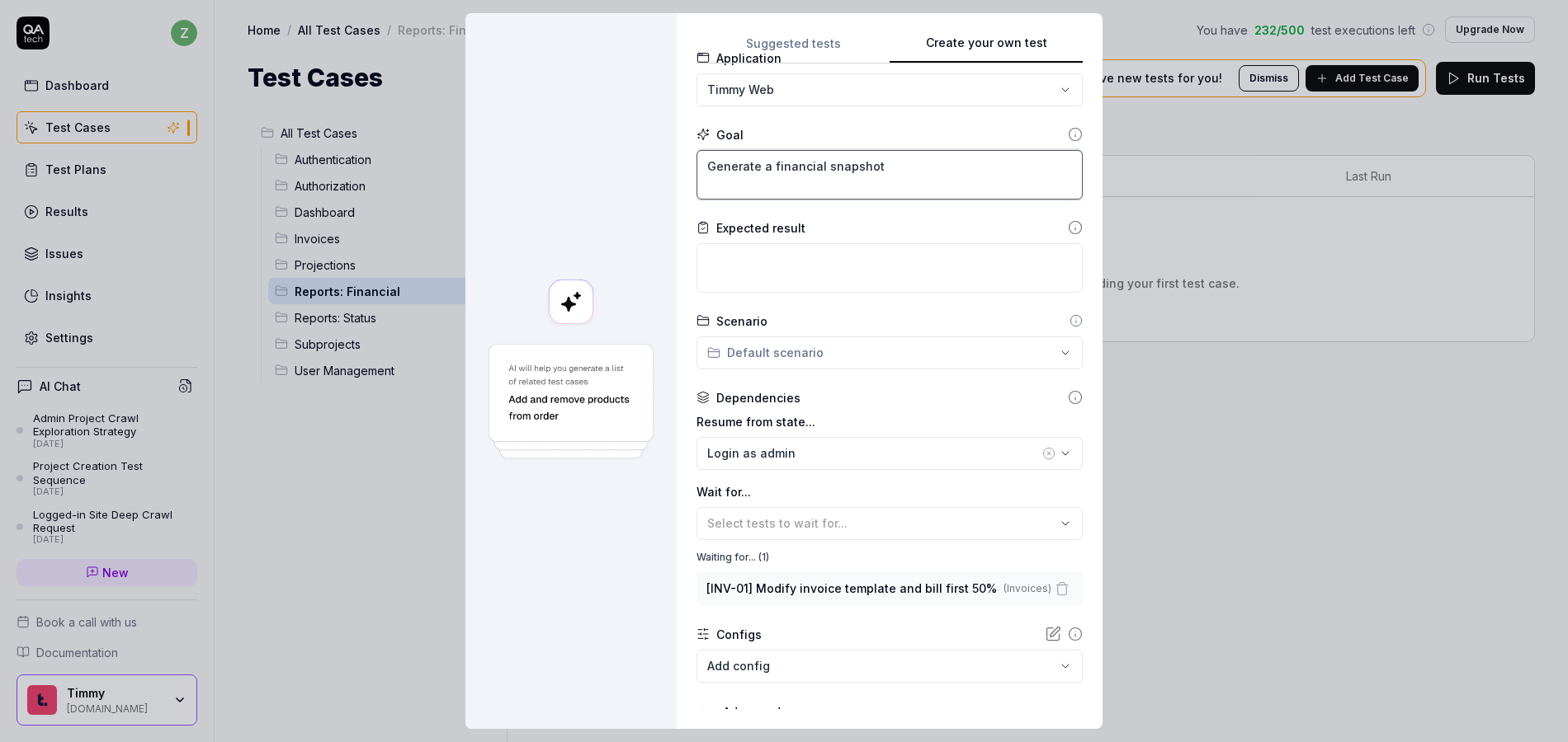
type textarea "Generate a financial snapshot o"
type textarea "*"
type textarea "Generate a financial snapshot of"
type textarea "*"
type textarea "Generate a financial snapshot of"
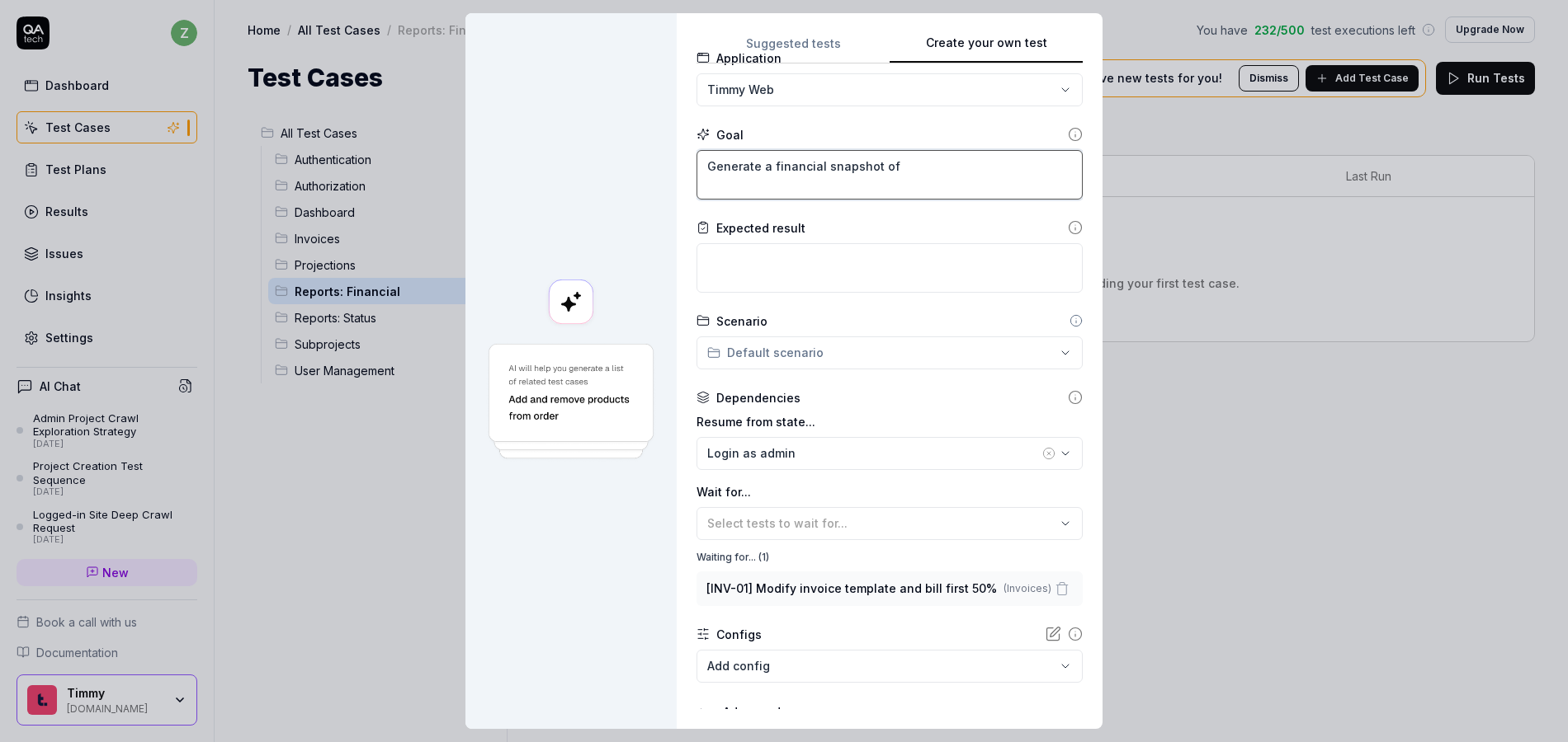
type textarea "*"
type textarea "Generate a financial snapshot of a"
type textarea "*"
type textarea "Generate a financial snapshot of al"
type textarea "*"
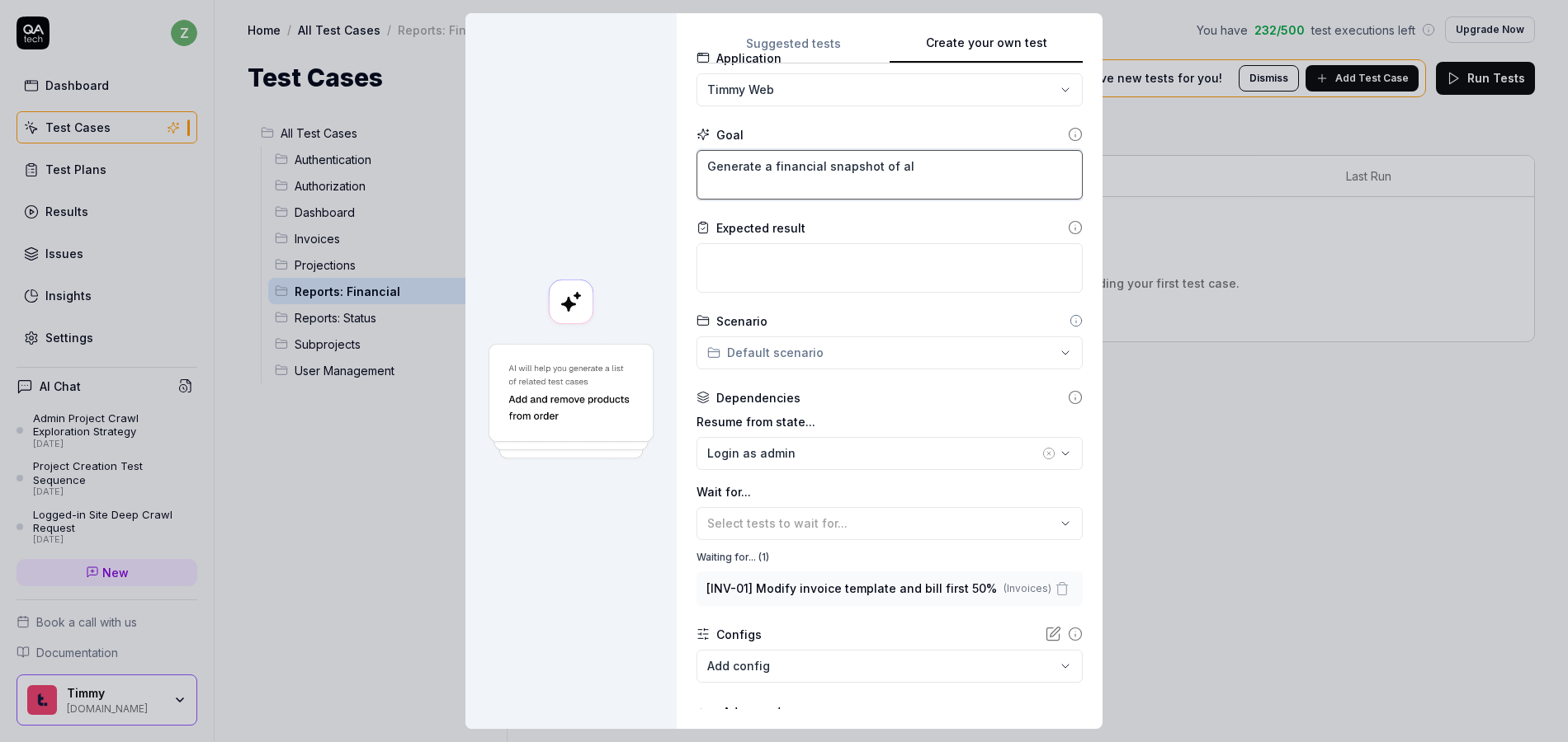
type textarea "Generate a financial snapshot of all"
type textarea "*"
type textarea "Generate a financial snapshot of all"
type textarea "*"
type textarea "Generate a financial snapshot of all A"
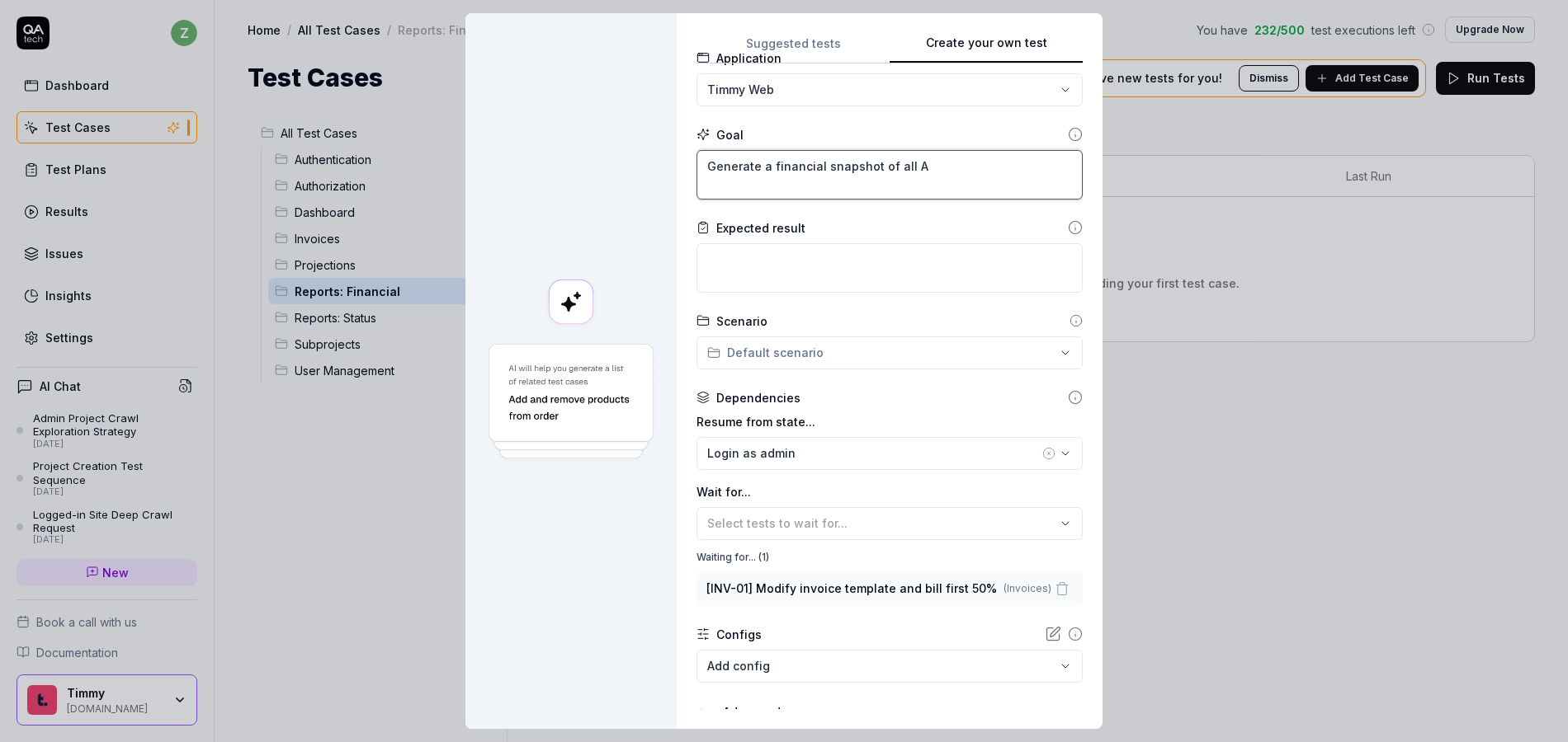
type textarea "*"
type textarea "Generate a financial snapshot of all Ad"
type textarea "*"
type textarea "Generate a financial snapshot of all Adm"
type textarea "*"
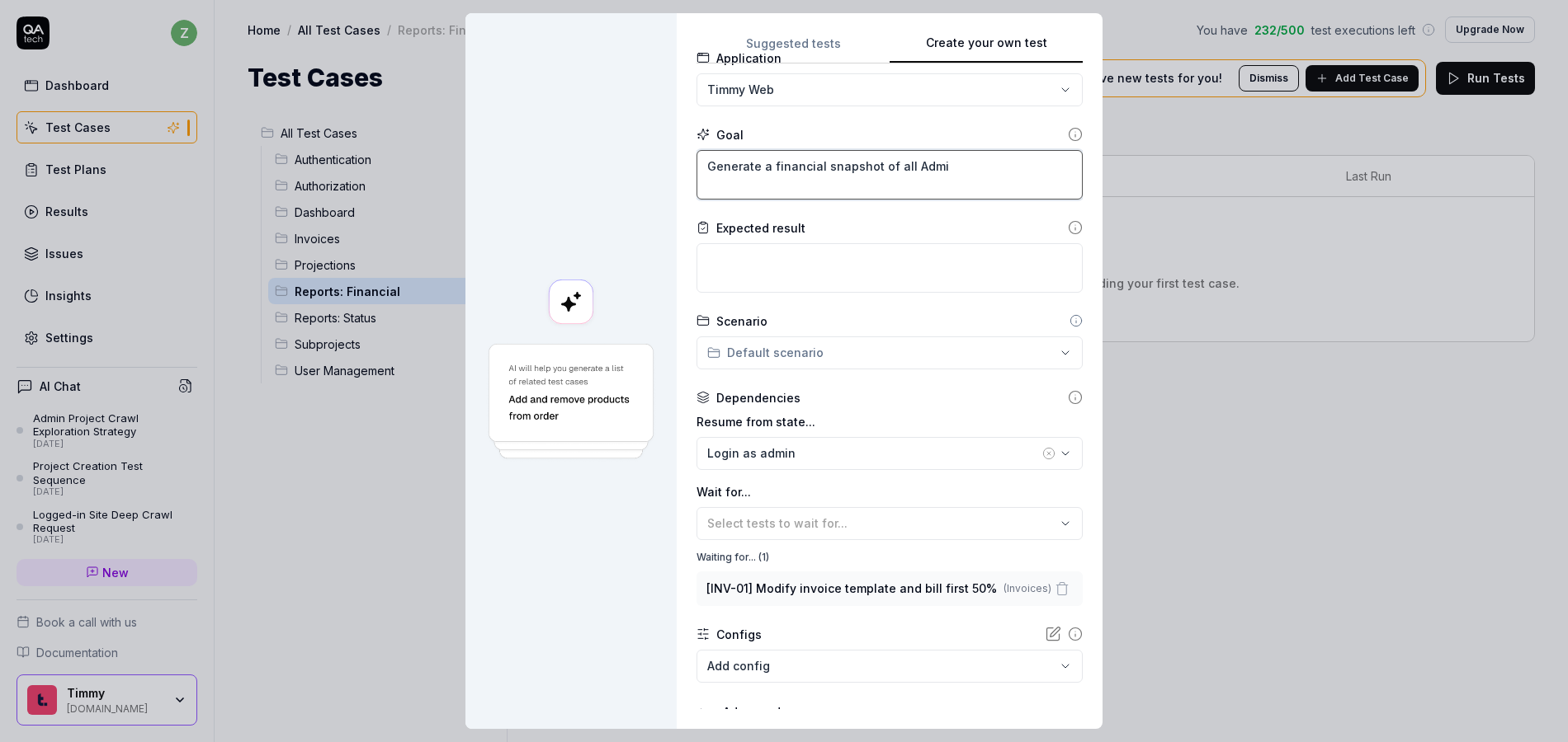
type textarea "Generate a financial snapshot of all Admin"
type textarea "*"
type textarea "Generate a financial snapshot of all Admin Q"
type textarea "*"
type textarea "Generate a financial snapshot of all Admin QA"
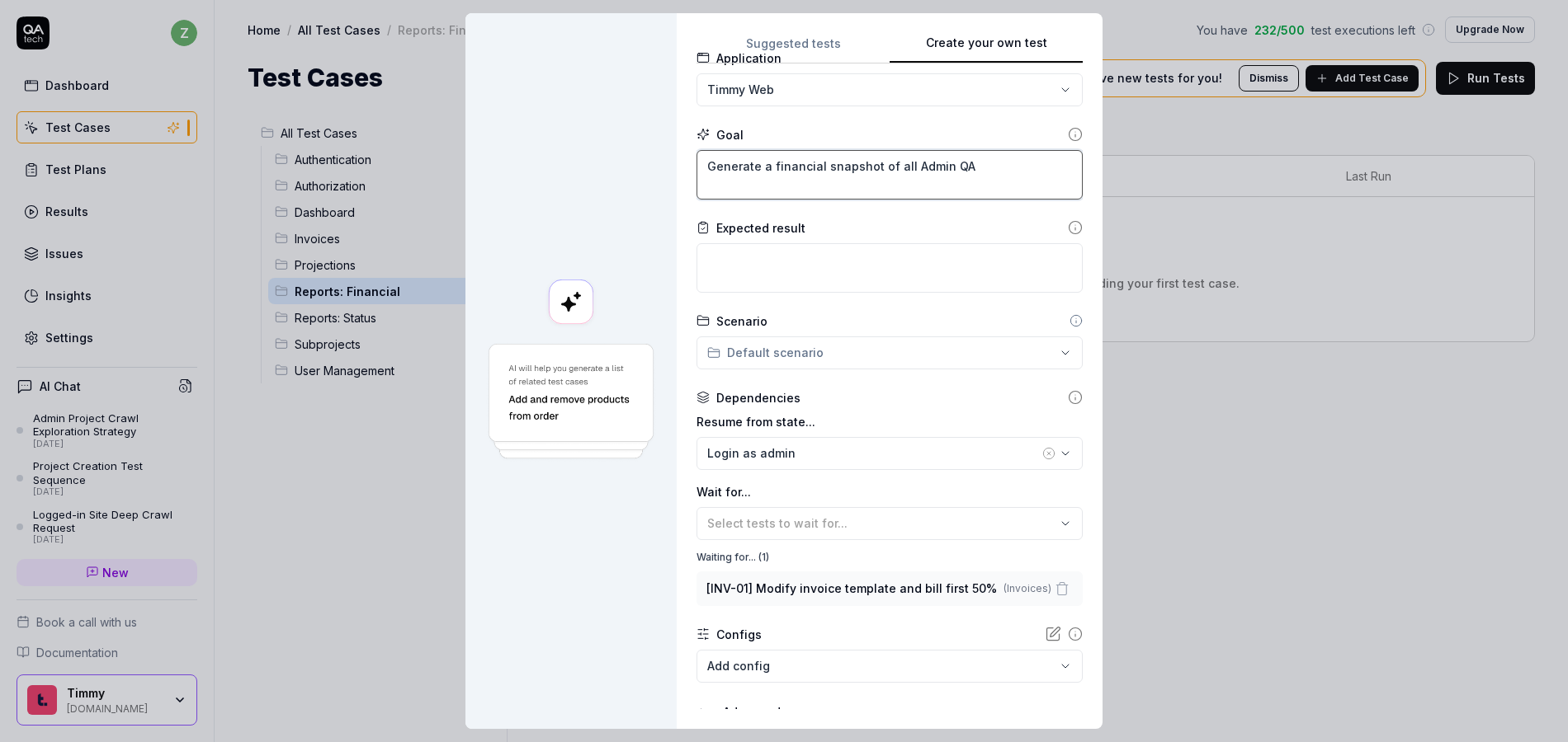
type textarea "*"
type textarea "Generate a financial snapshot of all Admin QA"
type textarea "*"
type textarea "Generate a financial snapshot of all Admin QA T"
type textarea "*"
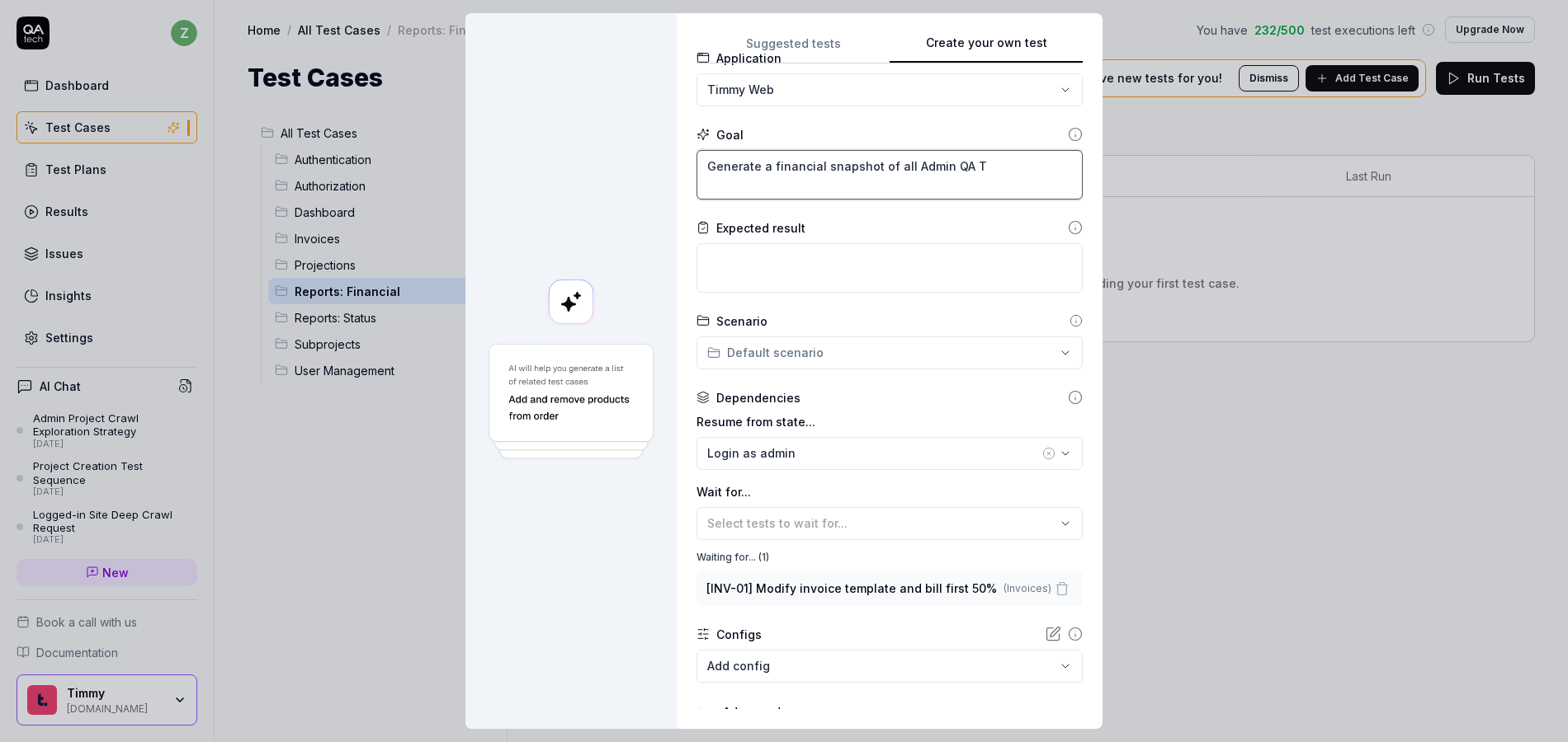
type textarea "Generate a financial snapshot of all Admin QA Te"
type textarea "*"
type textarea "Generate a financial snapshot of all Admin QA Tec"
type textarea "*"
type textarea "Generate a financial snapshot of all Admin QA Tech"
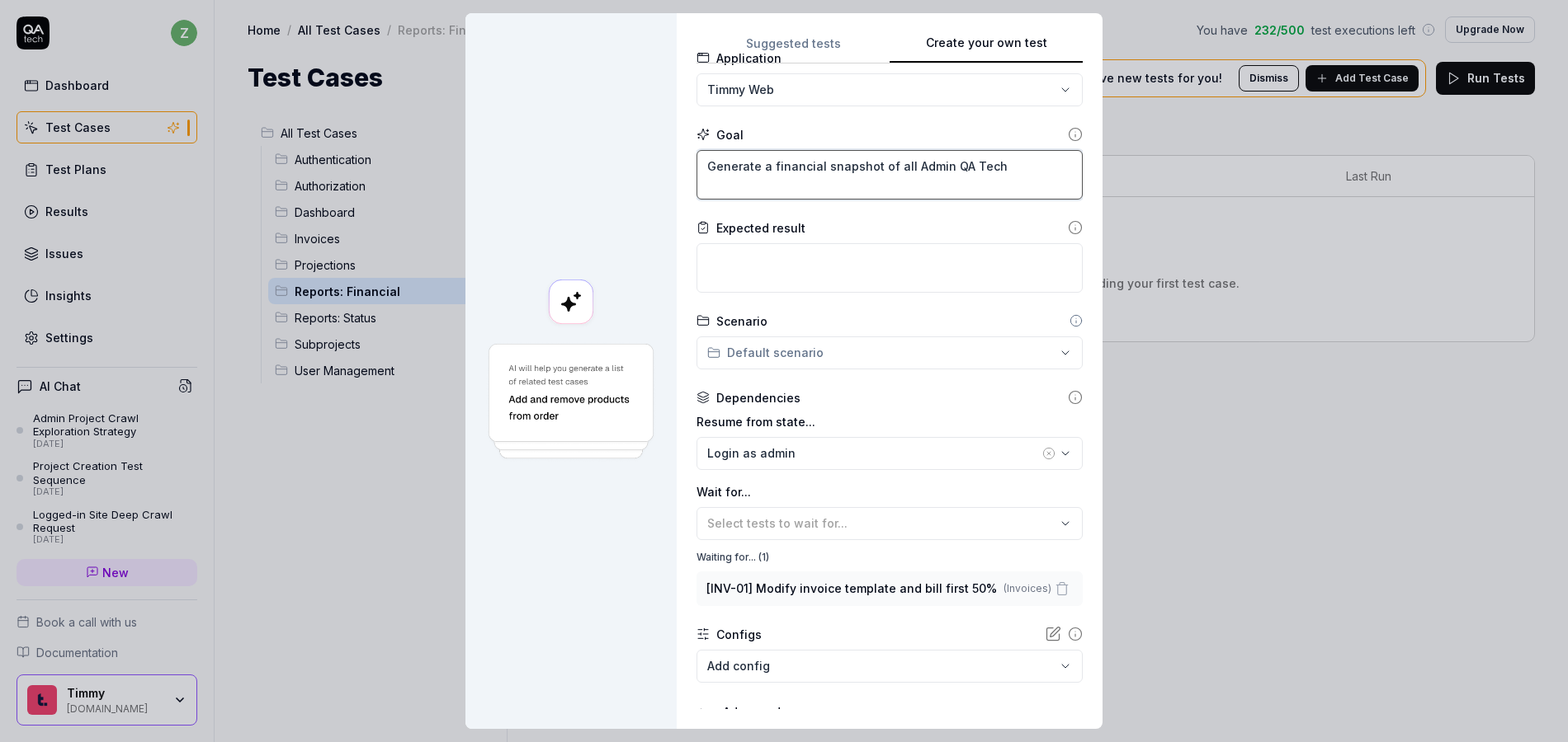
type textarea "*"
type textarea "Generate a financial snapshot of all Admin QA Tech'"
type textarea "*"
type textarea "Generate a financial snapshot of all Admin QA Tech's"
type textarea "*"
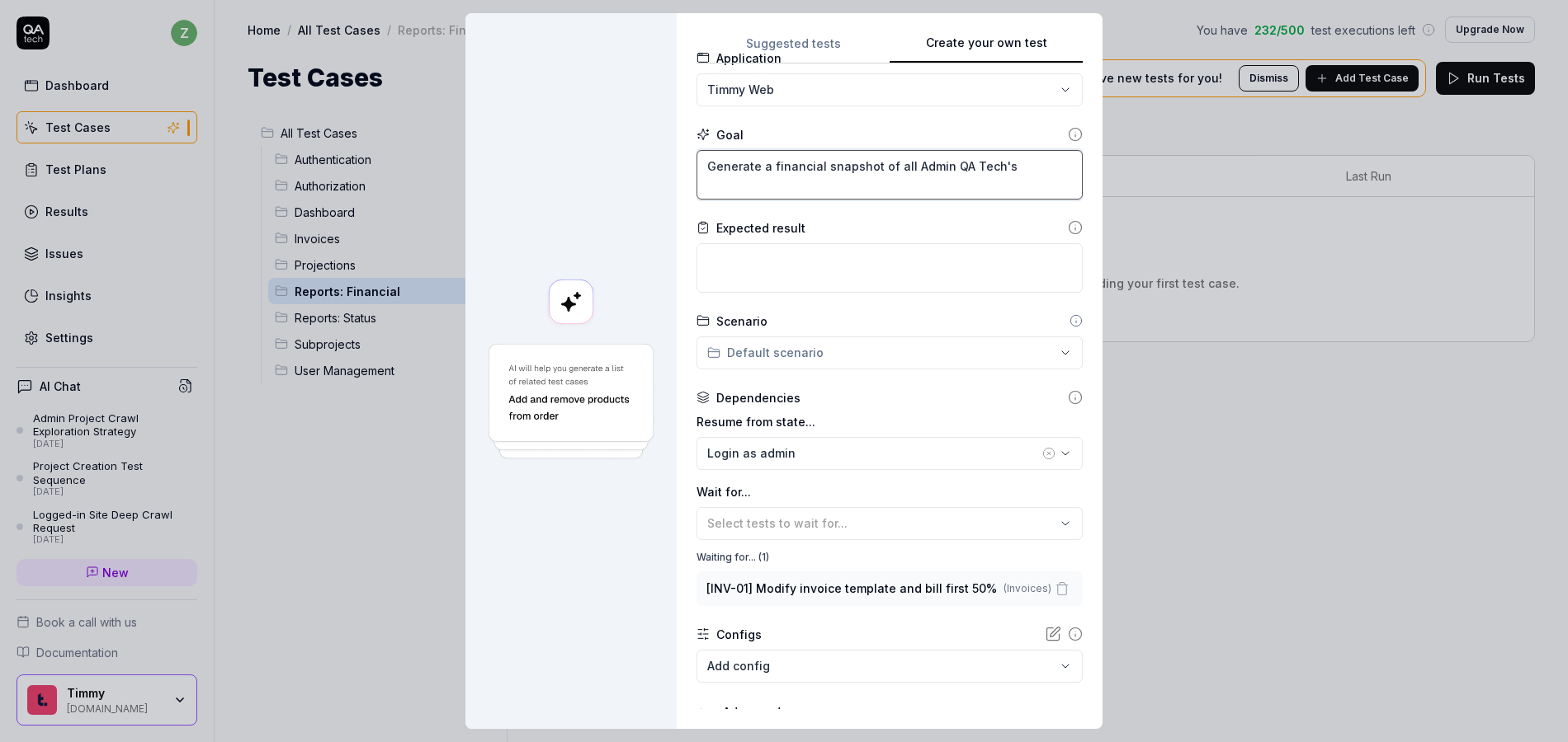
type textarea "Generate a financial snapshot of all Admin QA Tech's"
type textarea "*"
type textarea "Generate a financial snapshot of all Admin QA Tech's p"
type textarea "*"
type textarea "Generate a financial snapshot of all Admin QA Tech's pr"
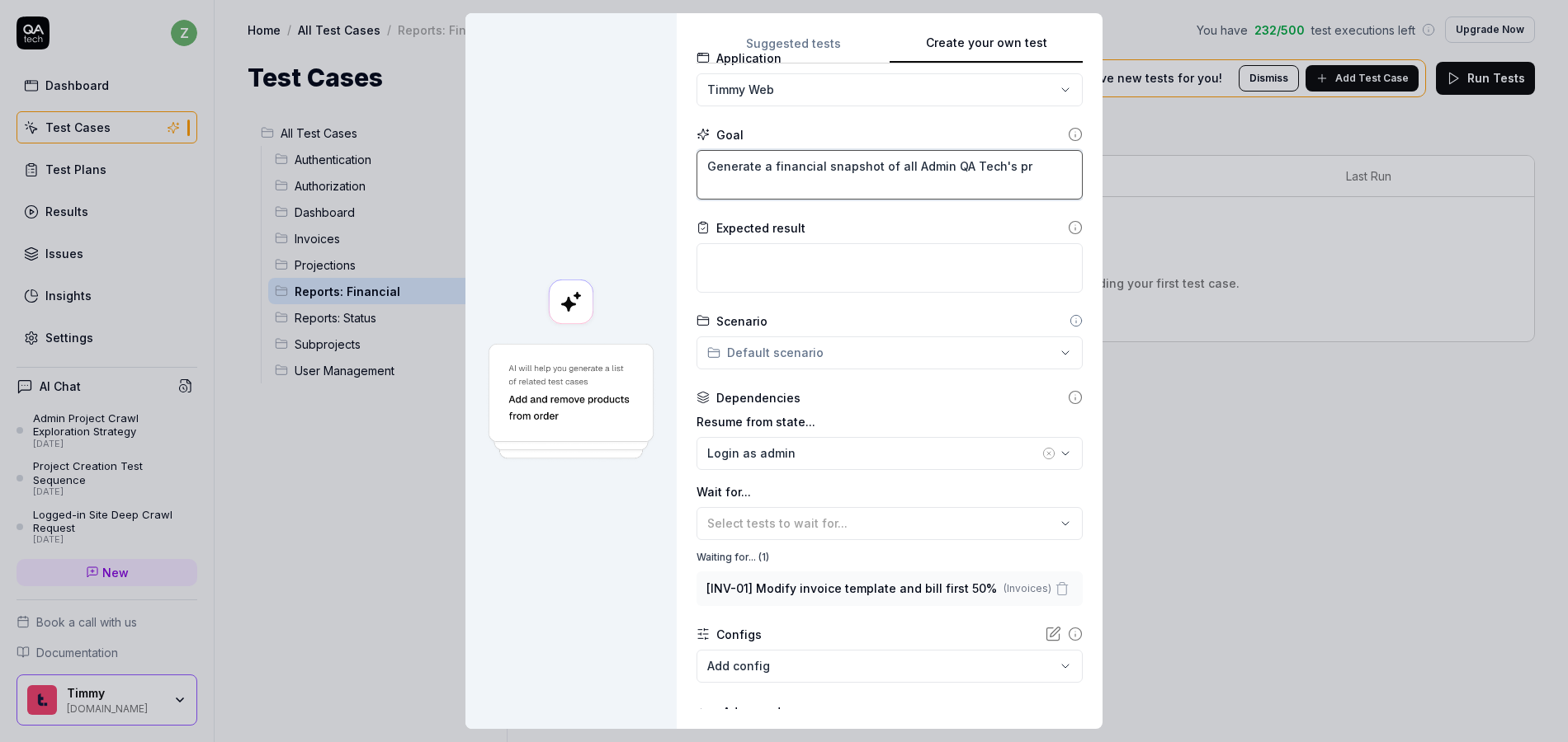
type textarea "*"
type textarea "Generate a financial snapshot of all Admin QA Tech's pro"
type textarea "*"
type textarea "Generate a financial snapshot of all Admin QA Tech's proj"
type textarea "*"
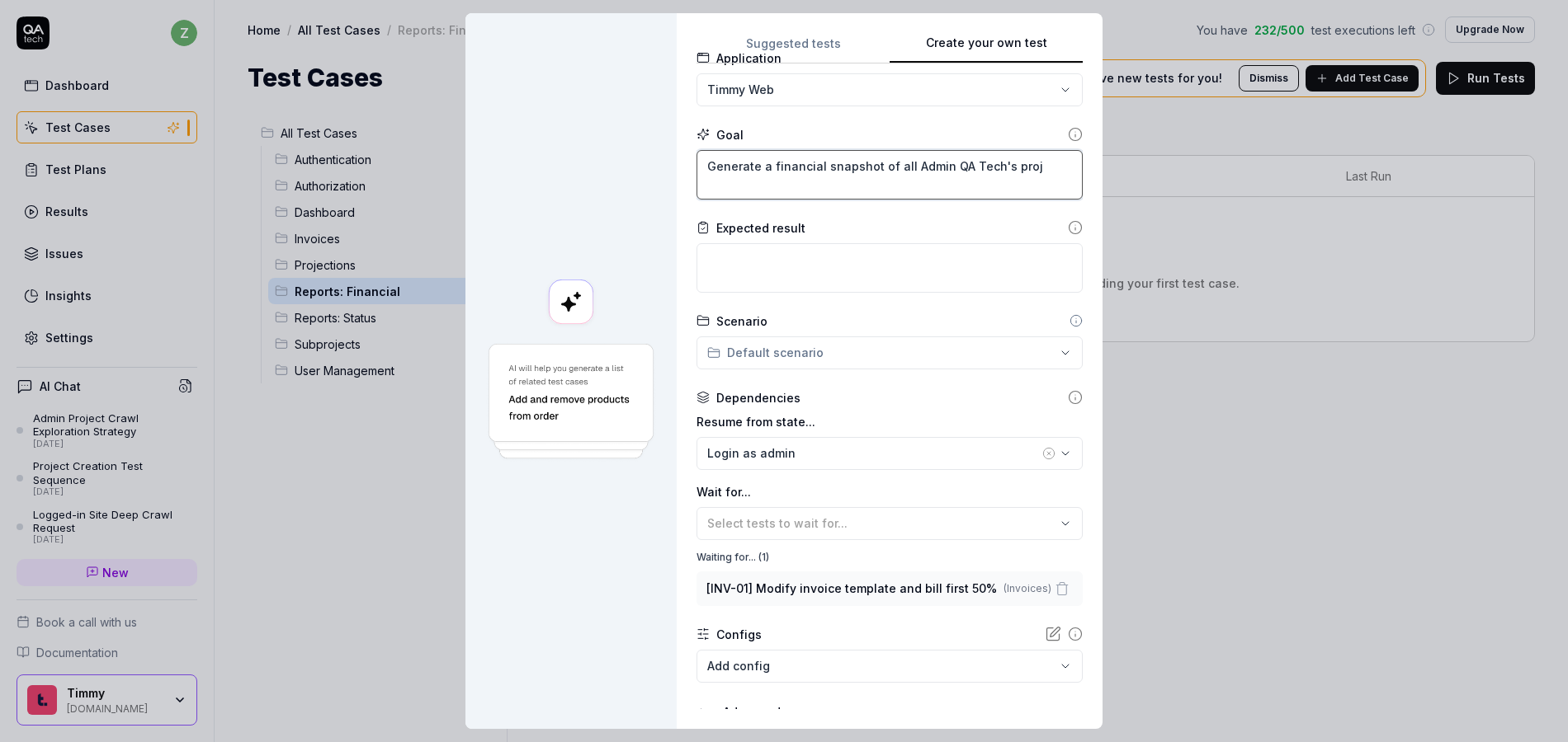
type textarea "Generate a financial snapshot of all Admin QA Tech's proje"
type textarea "*"
type textarea "Generate a financial snapshot of all Admin QA Tech's projec"
type textarea "*"
type textarea "Generate a financial snapshot of all Admin QA Tech's project"
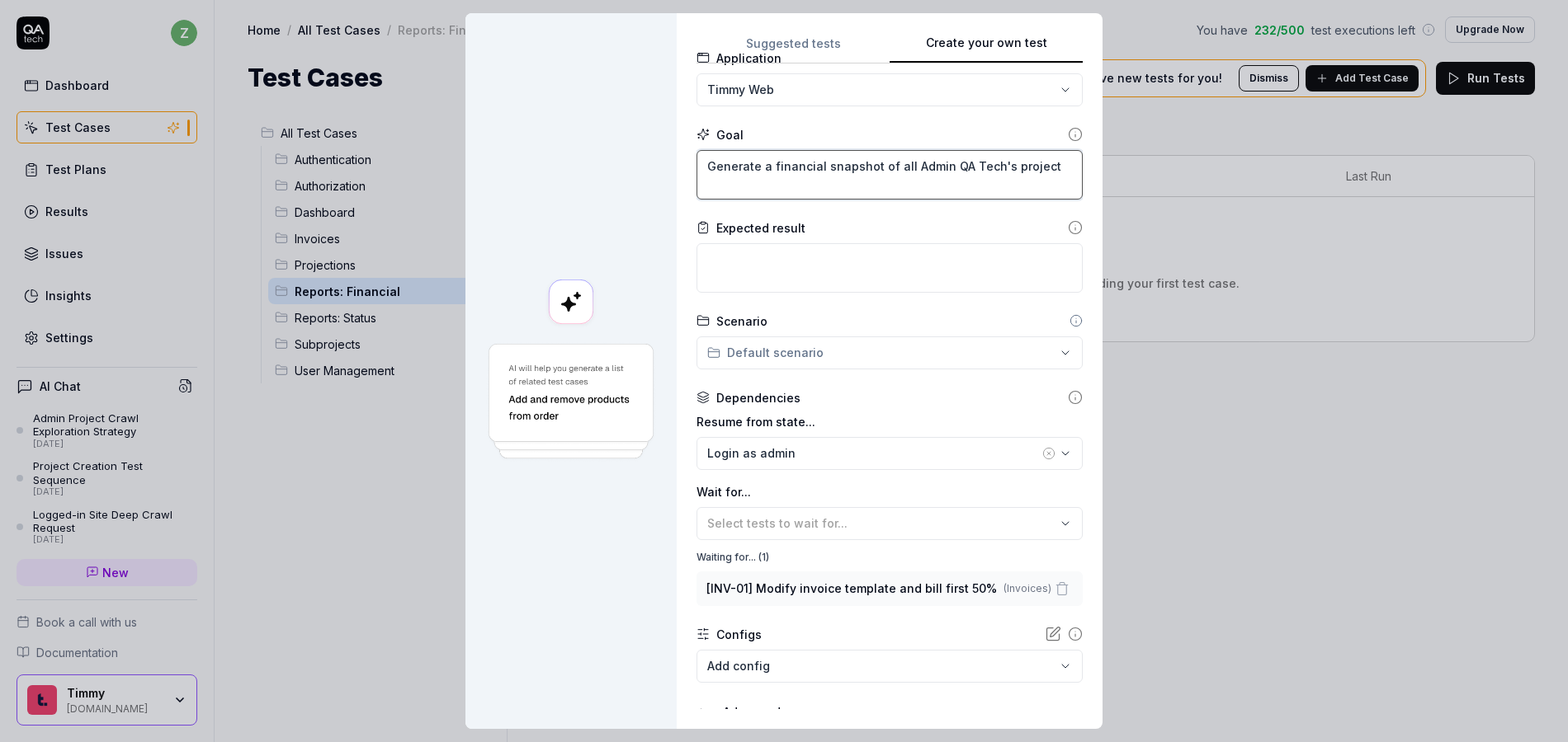
type textarea "*"
type textarea "Generate a financial snapshot of all Admin QA Tech's projects"
type textarea "*"
type textarea "Generate a financial snapshot of all Admin QA Tech's projects,"
type textarea "*"
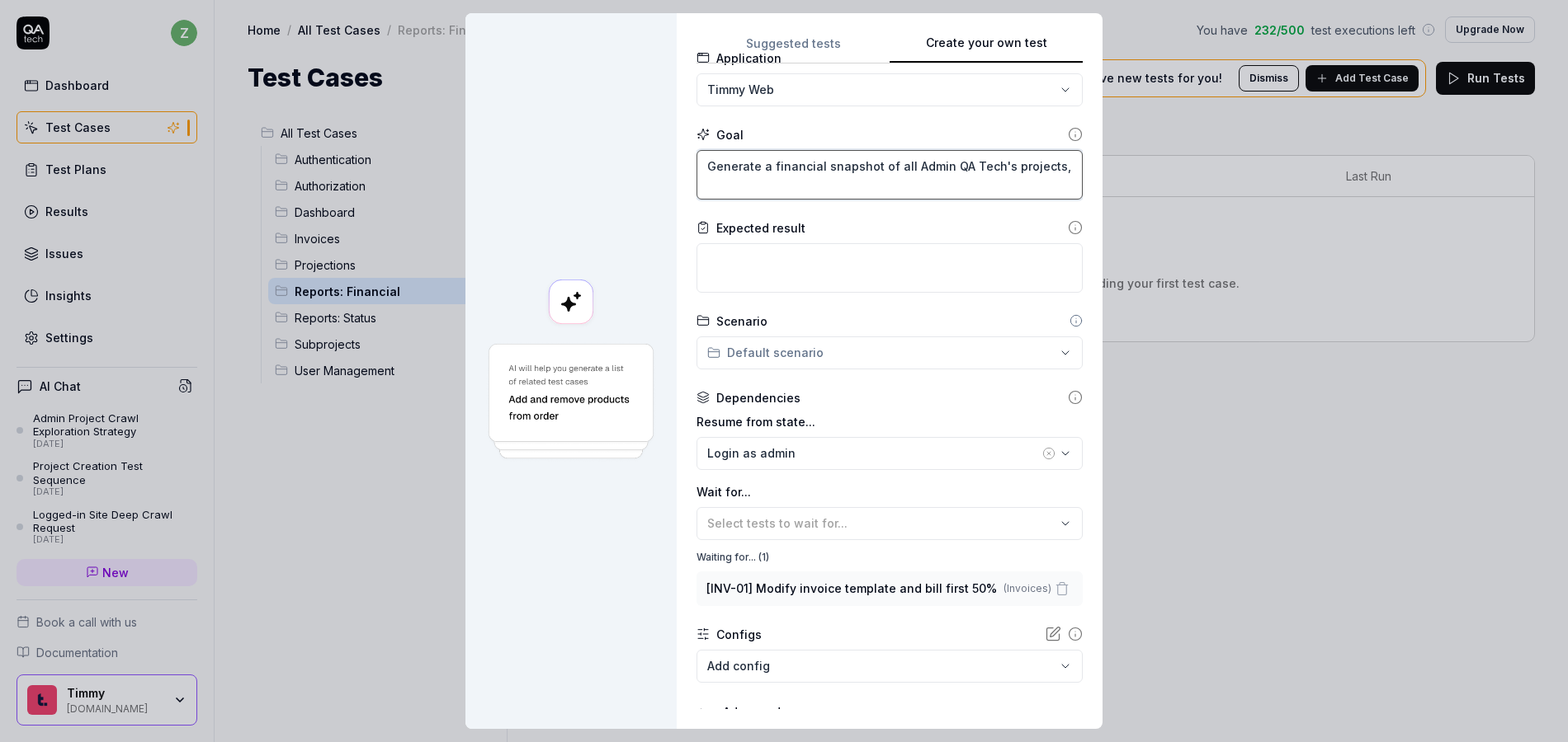
type textarea "Generate a financial snapshot of all Admin QA Tech's projects,"
type textarea "*"
type textarea "Generate a financial snapshot of all Admin QA Tech's projects, th"
type textarea "*"
type textarea "Generate a financial snapshot of all Admin QA Tech's projects, the"
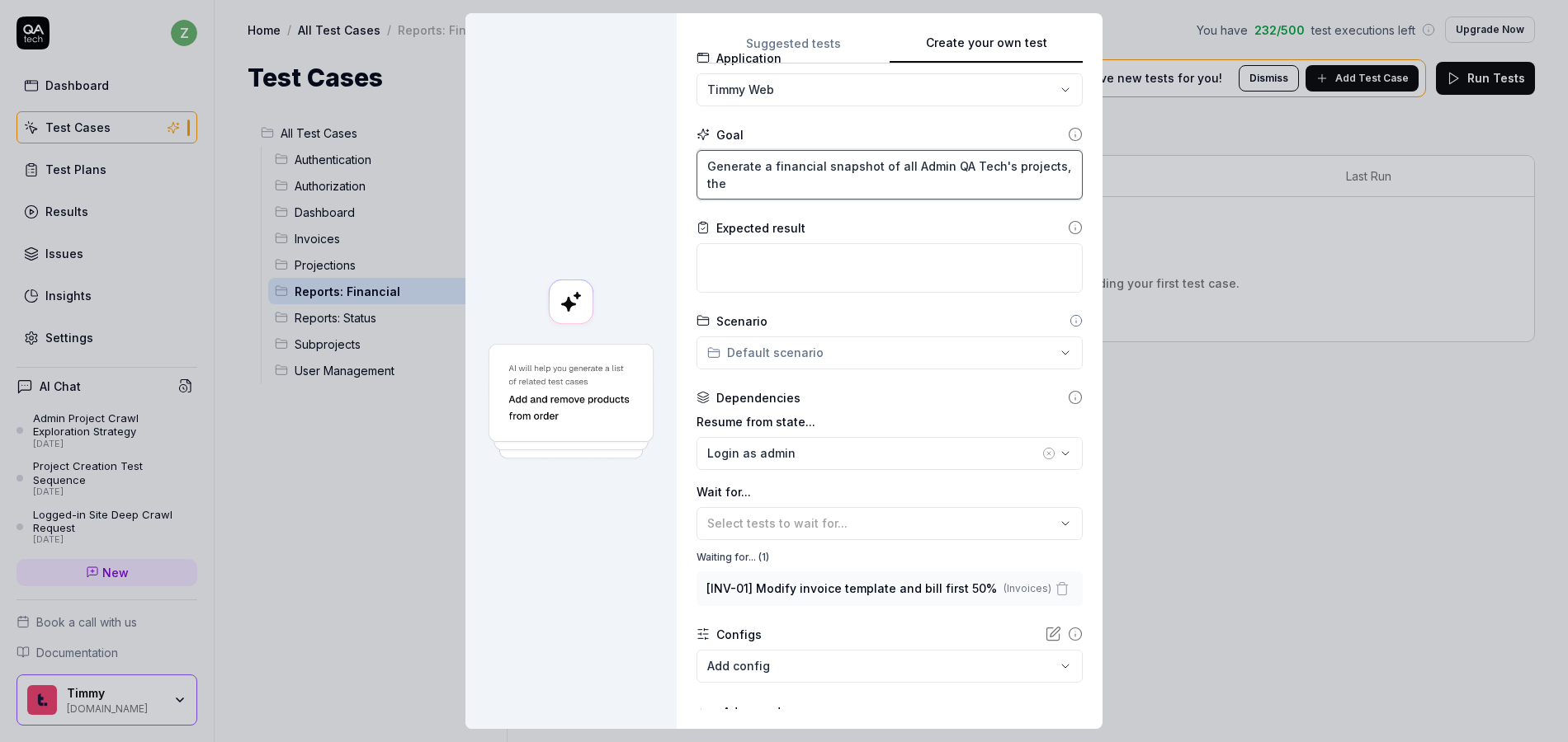
type textarea "*"
type textarea "Generate a financial snapshot of all Admin QA Tech's projects, the"
type textarea "*"
type textarea "Generate a financial snapshot of all Admin QA Tech's projects, the n"
type textarea "*"
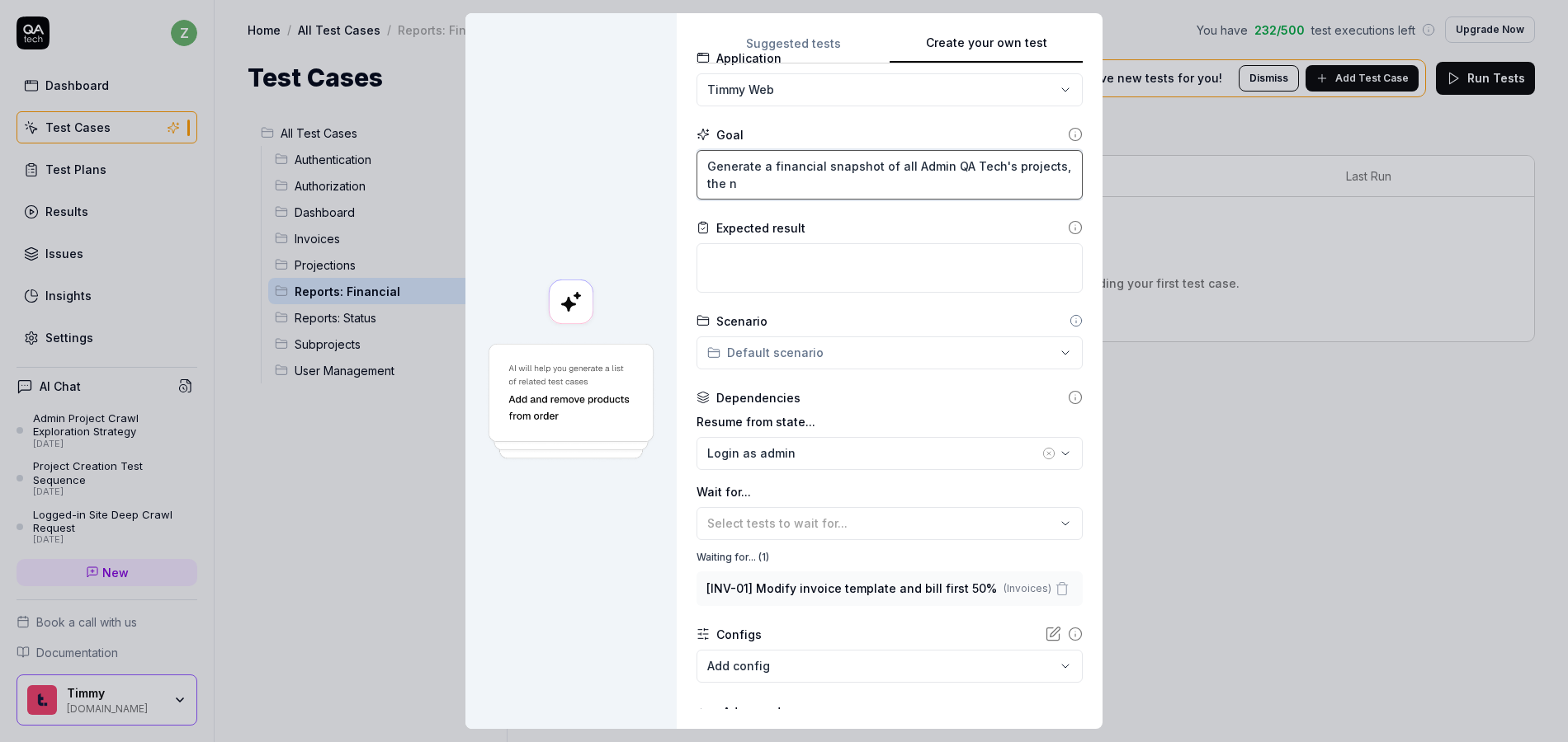
type textarea "Generate a financial snapshot of all Admin QA Tech's projects, the nm"
type textarea "*"
type textarea "Generate a financial snapshot of all Admin QA Tech's projects, the n"
type textarea "*"
type textarea "Generate a financial snapshot of all Admin QA Tech's projects, the"
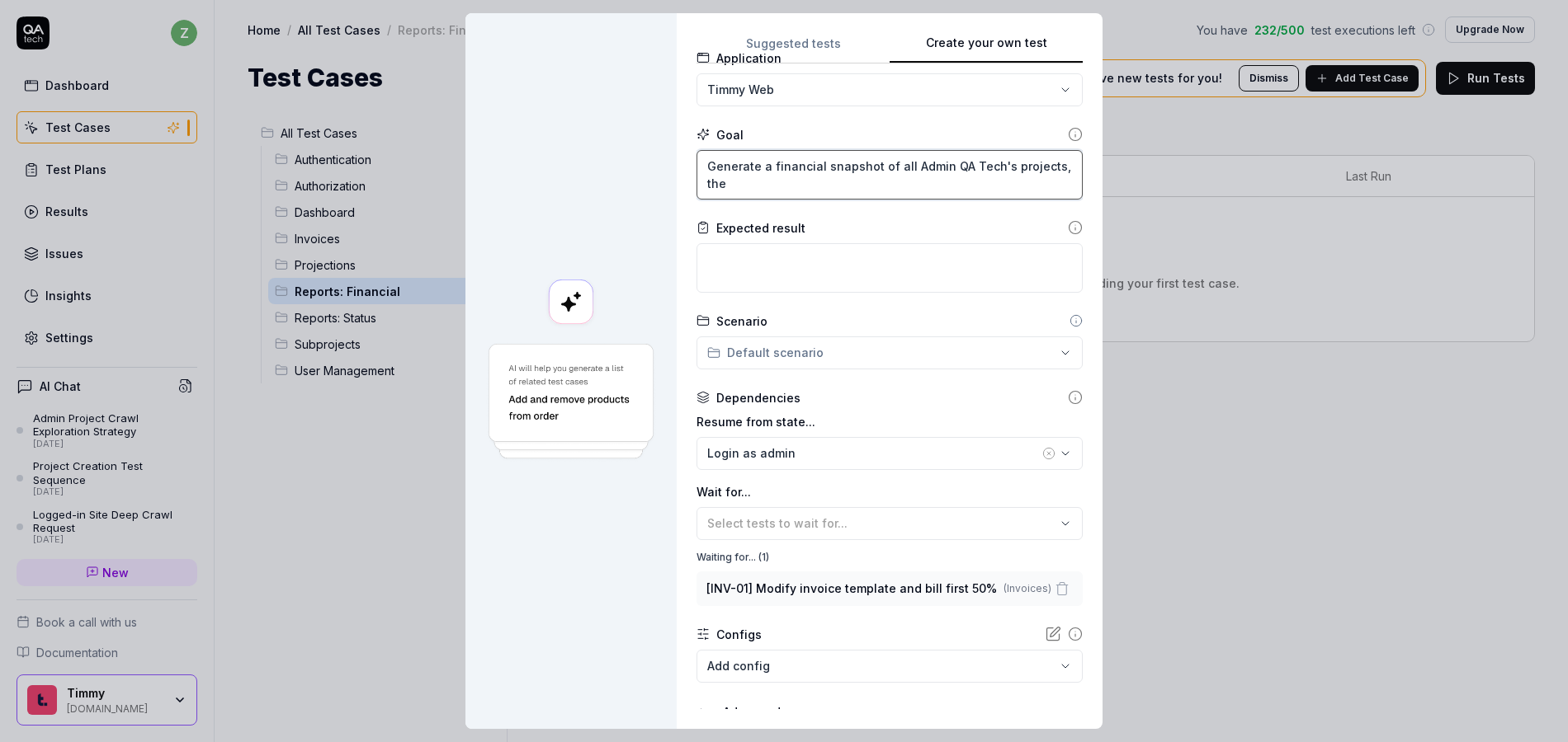
type textarea "*"
type textarea "Generate a financial snapshot of all Admin QA Tech's projects, the"
type textarea "*"
type textarea "Generate a financial snapshot of all Admin QA Tech's projects, then"
type textarea "*"
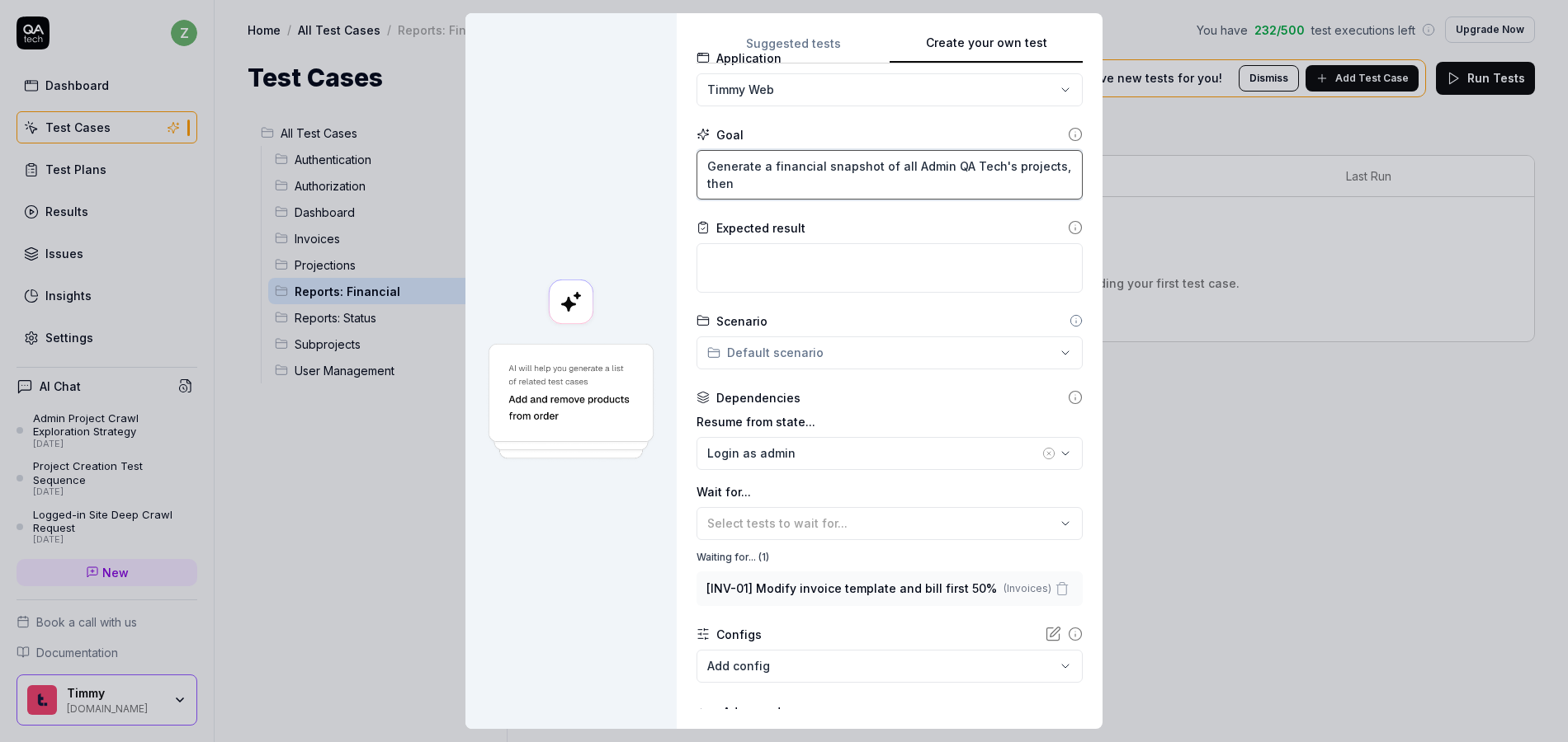
type textarea "Generate a financial snapshot of all Admin QA Tech's projects, then"
drag, startPoint x: 770, startPoint y: 184, endPoint x: 662, endPoint y: 179, distance: 108.1
click at [662, 179] on div "**********" at bounding box center [783, 371] width 637 height 716
type textarea "*"
type textarea "Generate a financial snapshot of all Admin QA Tech's projects, a"
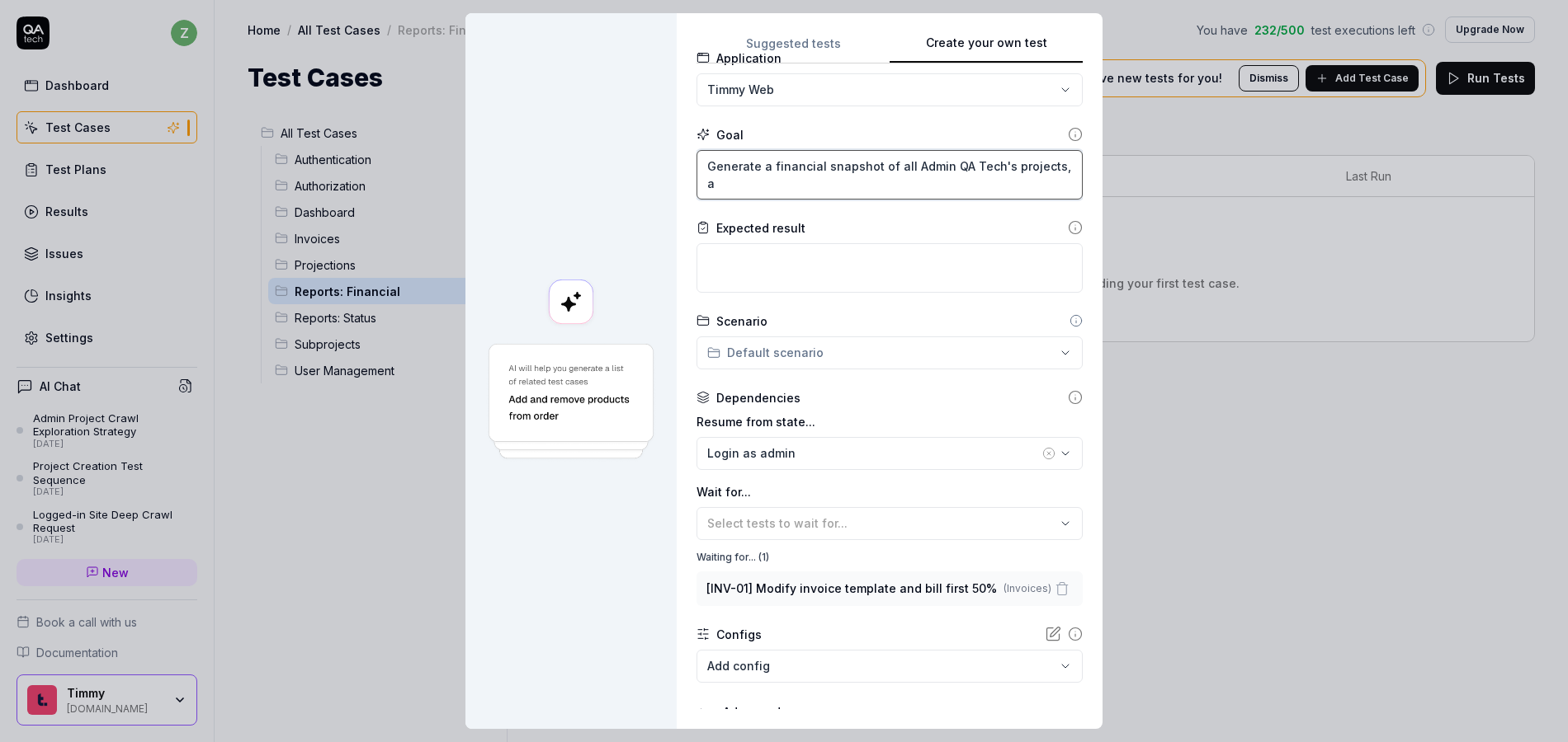
type textarea "*"
type textarea "Generate a financial snapshot of all Admin QA Tech's projects, af"
type textarea "*"
type textarea "Generate a financial snapshot of all Admin QA Tech's projects, aft"
type textarea "*"
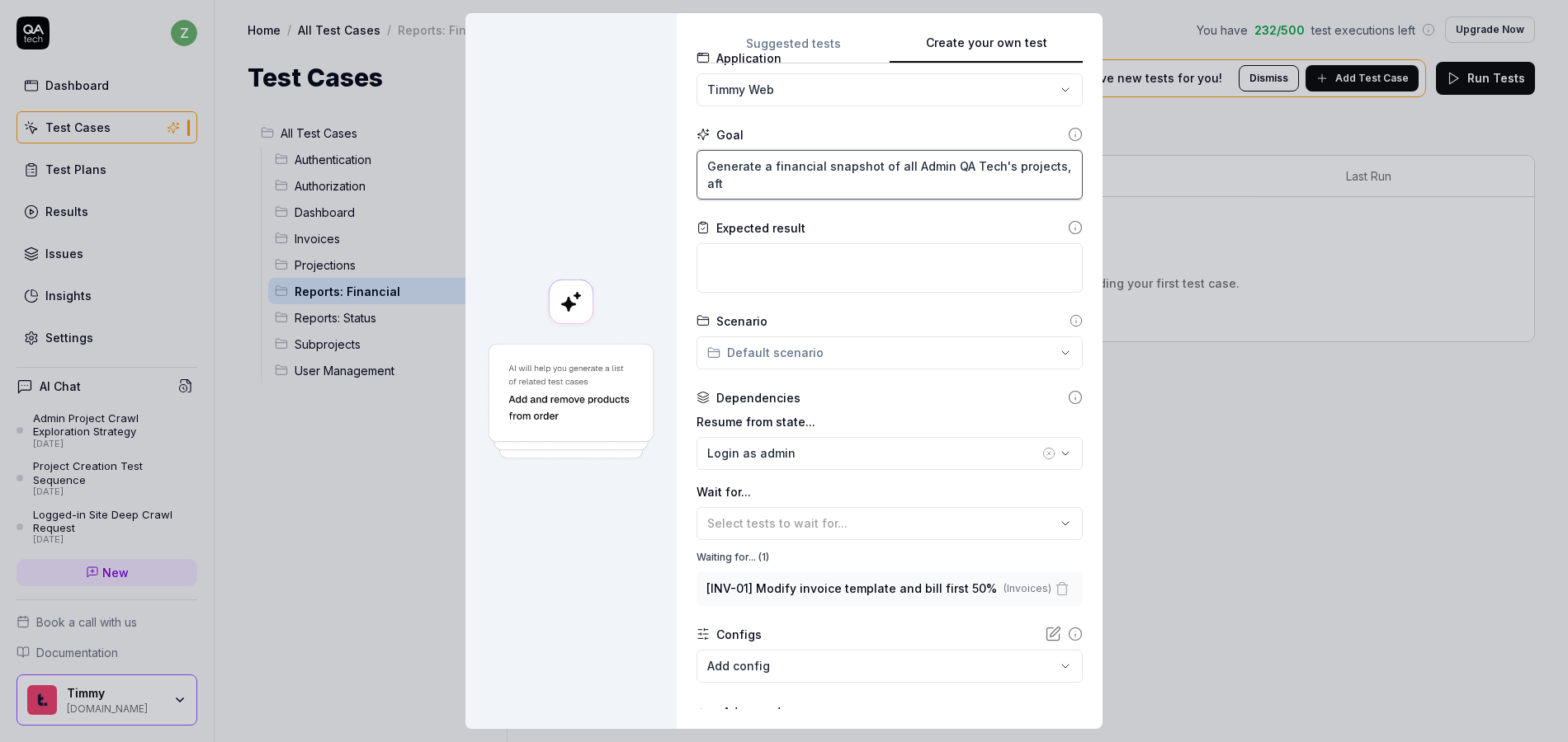
type textarea "Generate a financial snapshot of all Admin QA Tech's projects, afte"
type textarea "*"
type textarea "Generate a financial snapshot of all Admin QA Tech's projects, after"
type textarea "*"
type textarea "Generate a financial snapshot of all Admin QA Tech's projects, after"
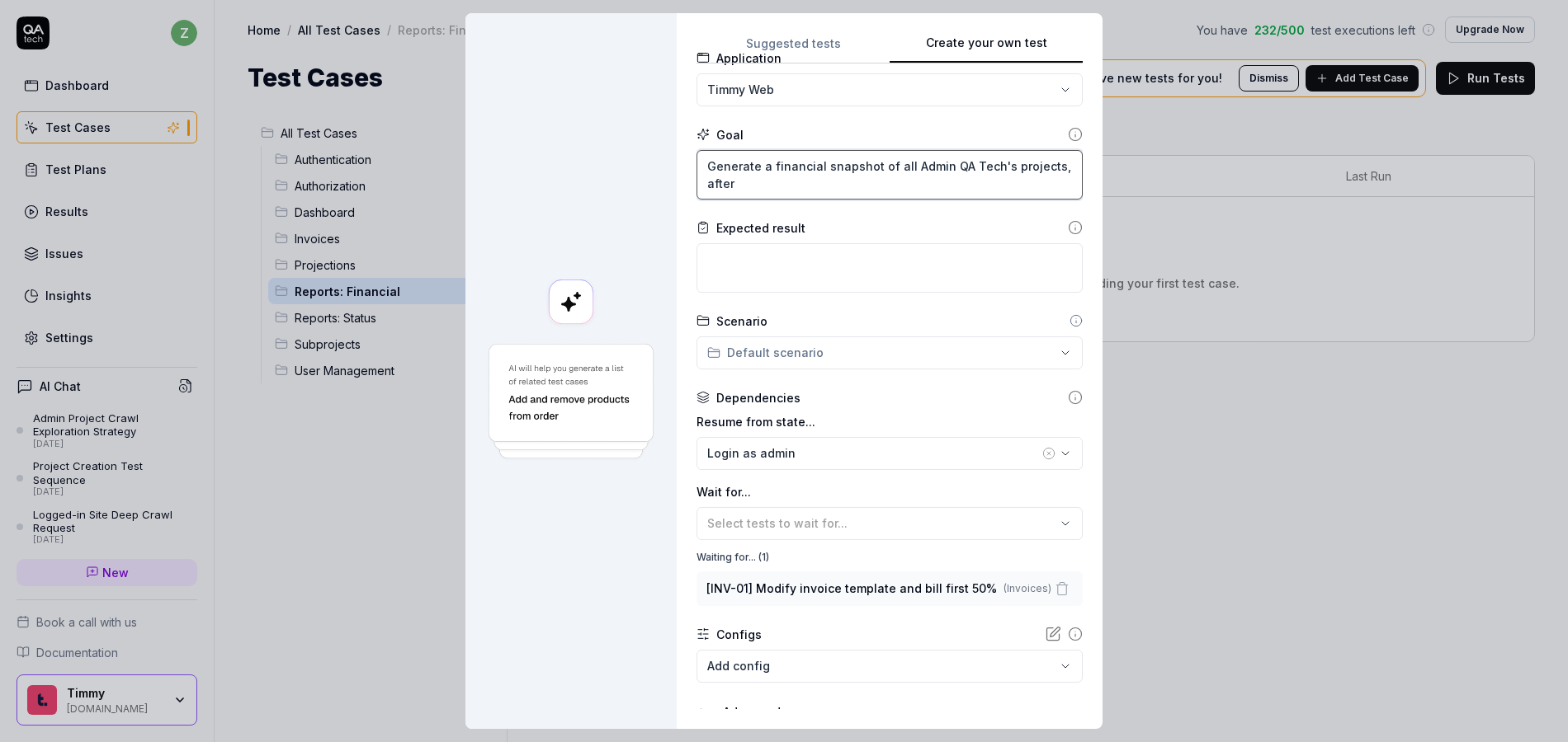
type textarea "*"
type textarea "Generate a financial snapshot of all Admin QA Tech's projects, after c"
type textarea "*"
type textarea "Generate a financial snapshot of all Admin QA Tech's projects, after cr"
type textarea "*"
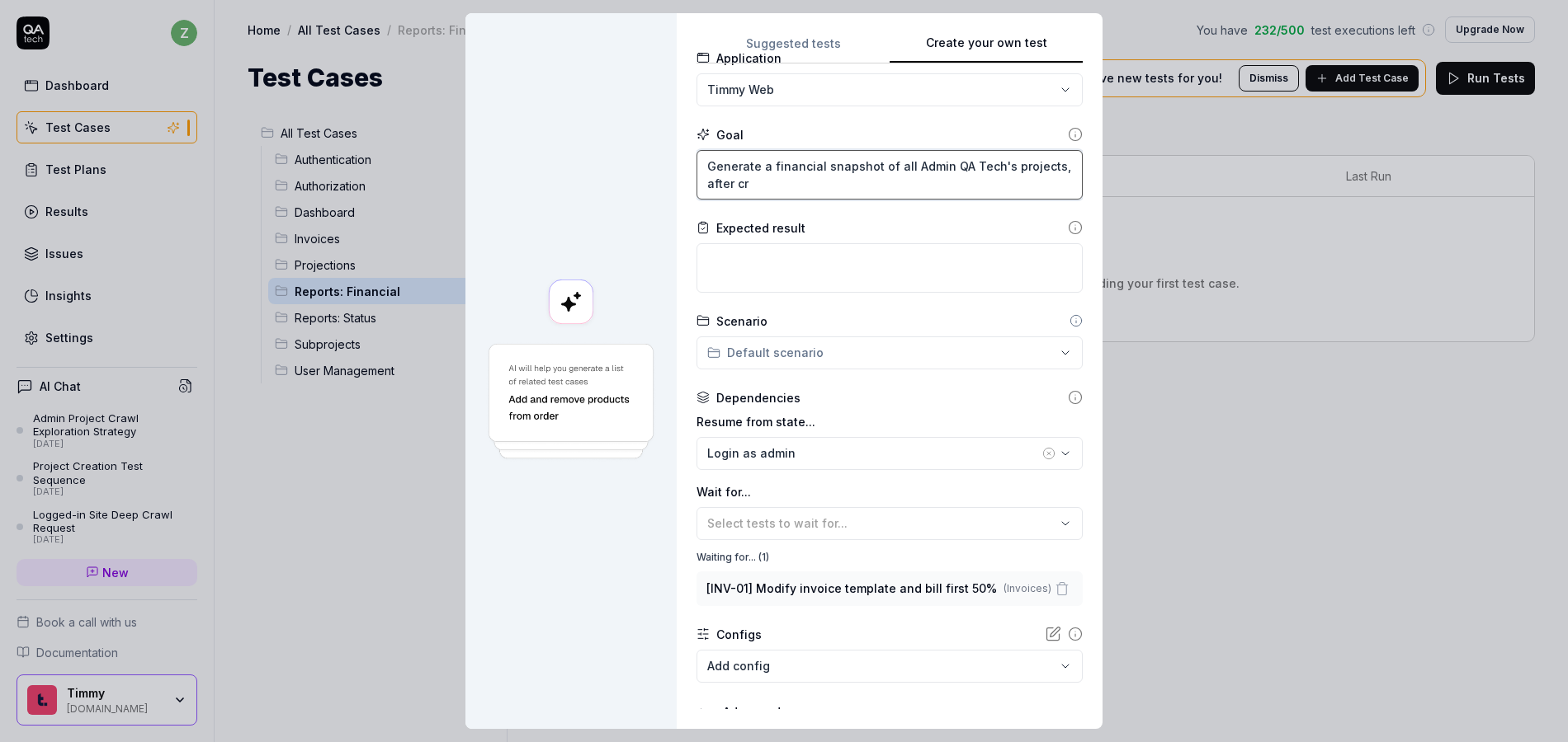
type textarea "Generate a financial snapshot of all Admin QA Tech's projects, after cre"
type textarea "*"
type textarea "Generate a financial snapshot of all Admin QA Tech's projects, after crea"
type textarea "*"
type textarea "Generate a financial snapshot of all Admin QA Tech's projects, after creat"
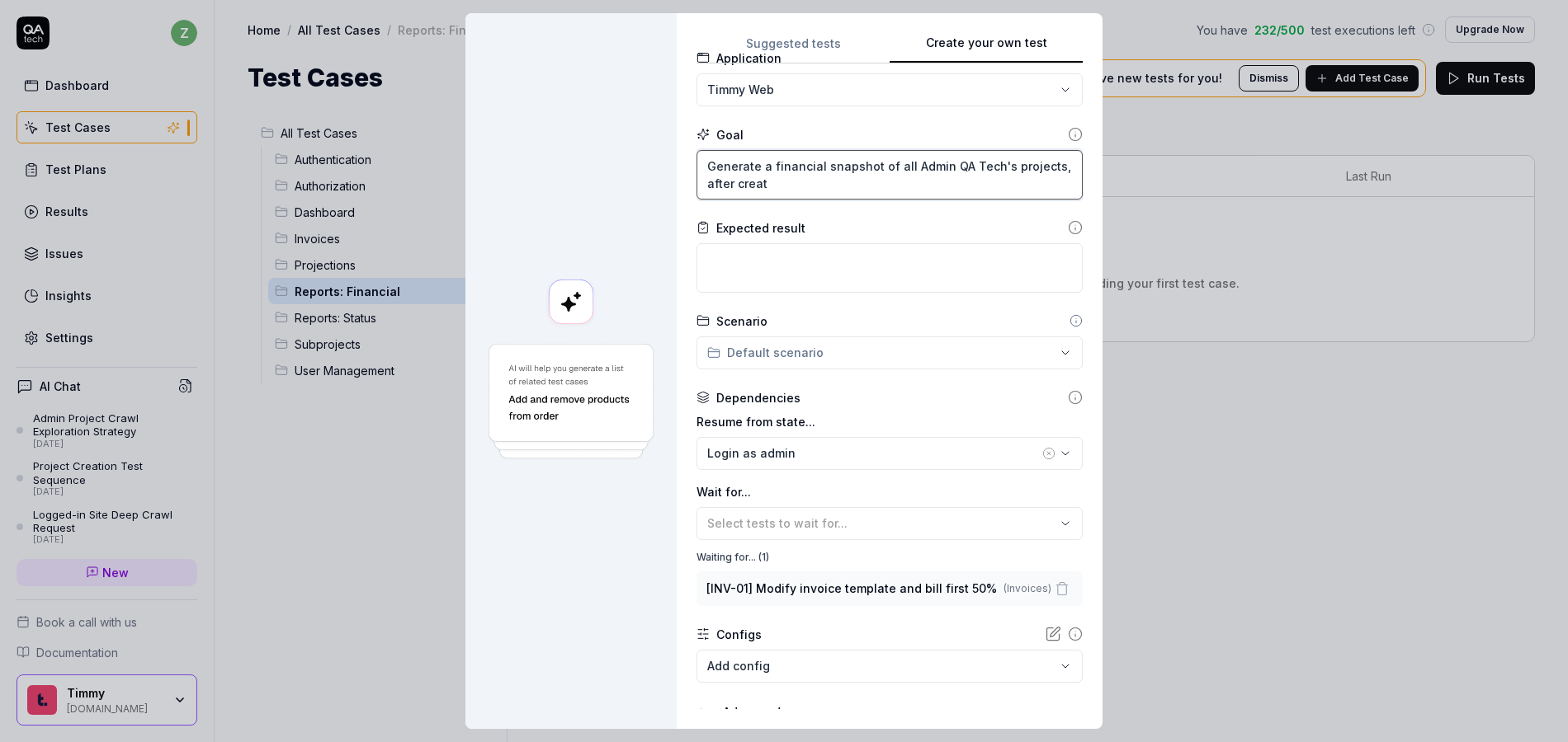
type textarea "*"
type textarea "Generate a financial snapshot of all Admin QA Tech's projects, after creati"
type textarea "*"
type textarea "Generate a financial snapshot of all Admin QA Tech's projects, after creatio"
type textarea "*"
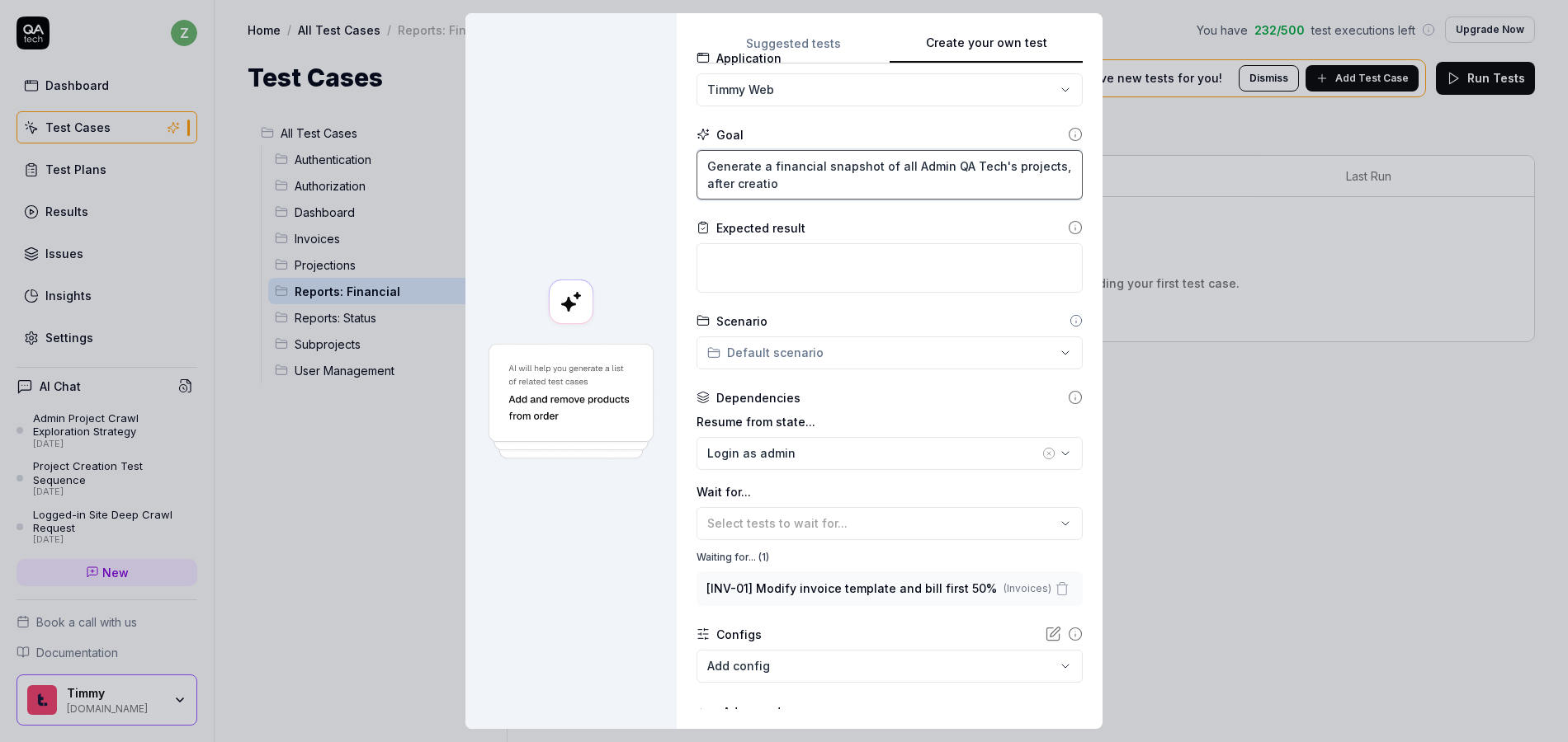
type textarea "Generate a financial snapshot of all Admin QA Tech's projects, after creation"
type textarea "*"
type textarea "Generate a financial snapshot of all Admin QA Tech's projects, after creation"
type textarea "*"
type textarea "Generate a financial snapshot of all Admin QA Tech's projects, after creation t"
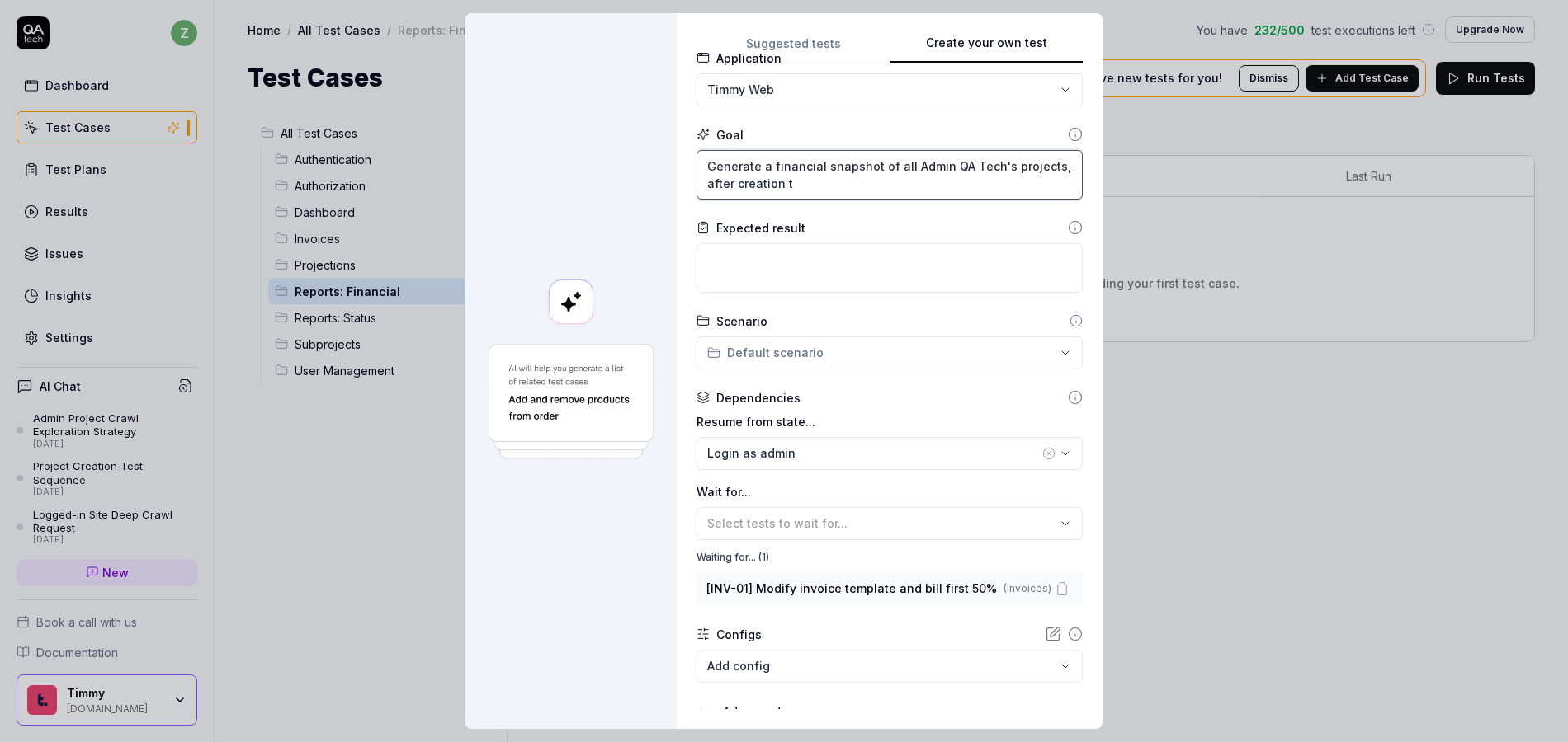
type textarea "*"
type textarea "Generate a financial snapshot of all Admin QA Tech's projects, after creation th"
type textarea "*"
type textarea "Generate a financial snapshot of all Admin QA Tech's projects, after creation t…"
type textarea "*"
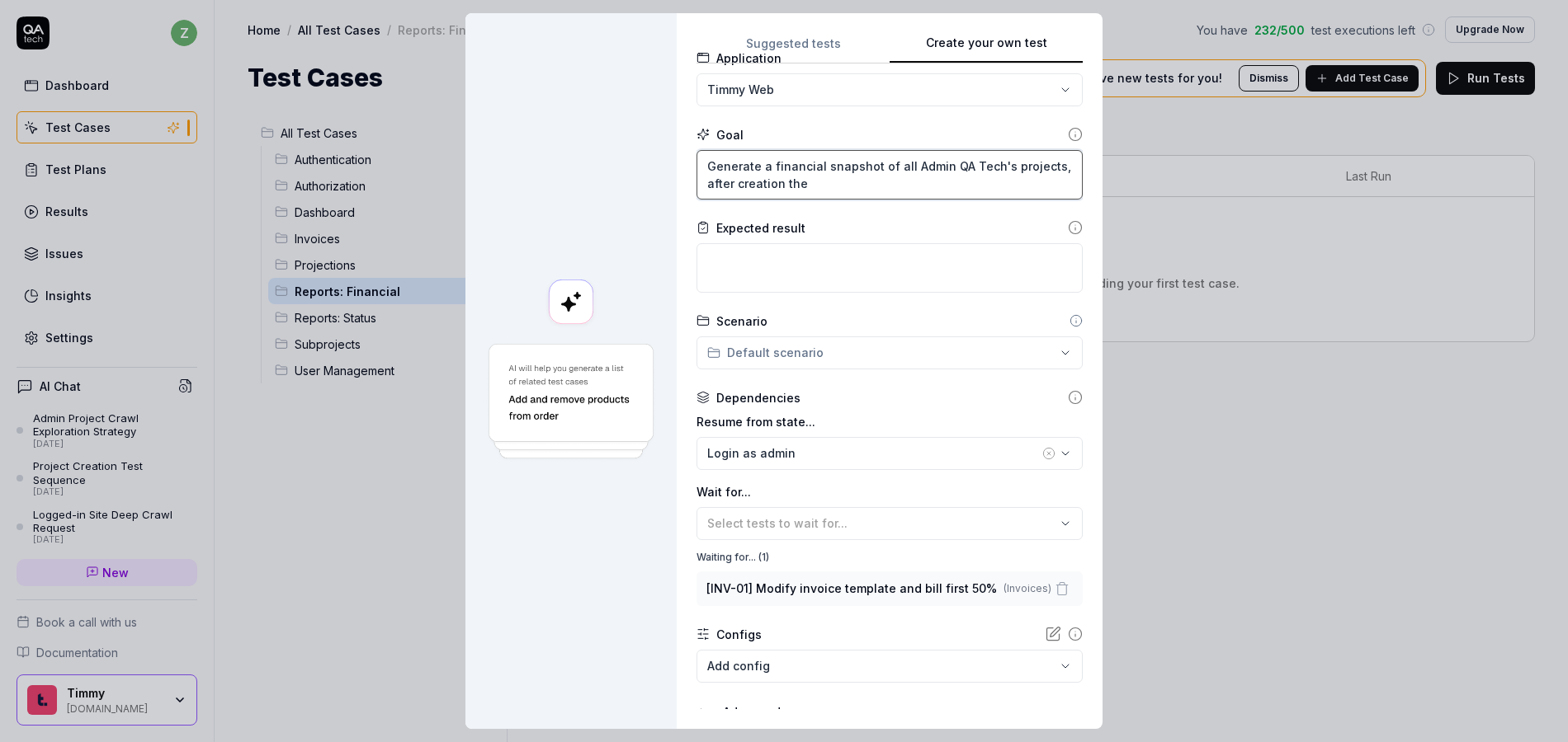
type textarea "Generate a financial snapshot of all Admin QA Tech's projects, after creation t…"
type textarea "*"
type textarea "Generate a financial snapshot of all Admin QA Tech's projects, after creation t…"
type textarea "*"
type textarea "Generate a financial snapshot of all Admin QA Tech's projects, after creation t…"
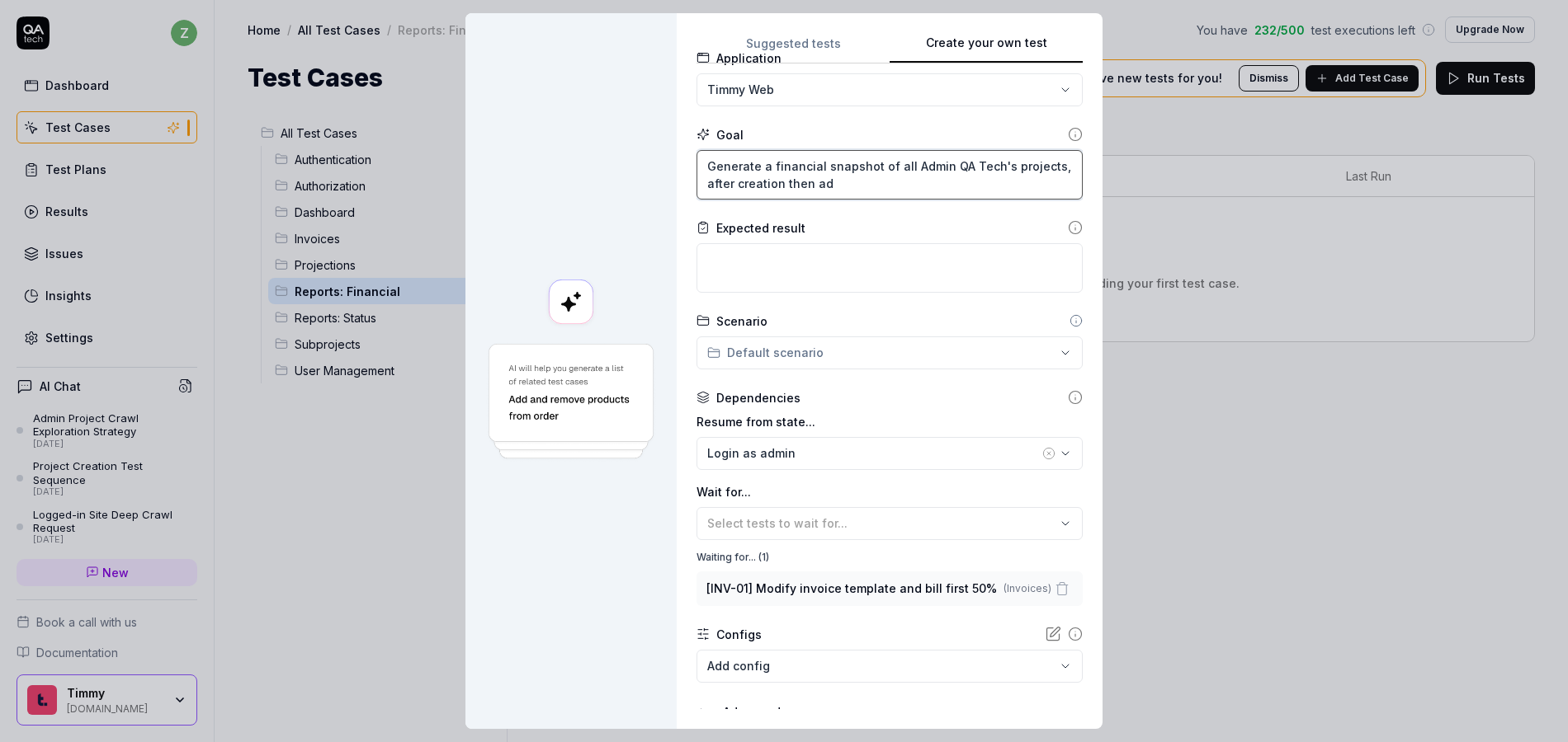
type textarea "*"
type textarea "Generate a financial snapshot of all Admin QA Tech's projects, after creation t…"
type textarea "*"
type textarea "Generate a financial snapshot of all Admin QA Tech's projects, after creation t…"
type textarea "*"
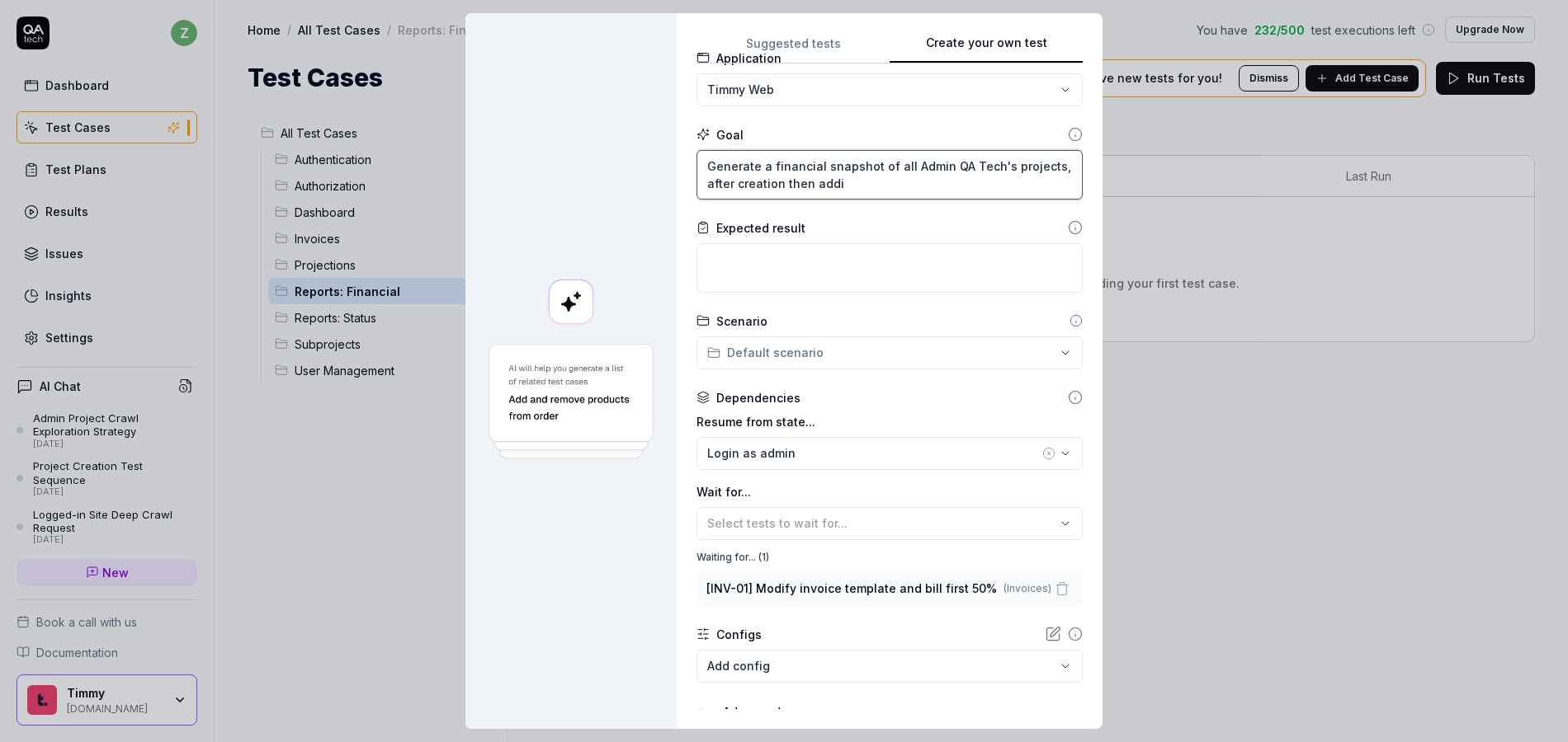
type textarea "Generate a financial snapshot of all Admin QA Tech's projects, after creation t…"
type textarea "*"
type textarea "Generate a financial snapshot of all Admin QA Tech's projects, after creation t…"
type textarea "*"
type textarea "Generate a financial snapshot of all Admin QA Tech's projects, after creation t…"
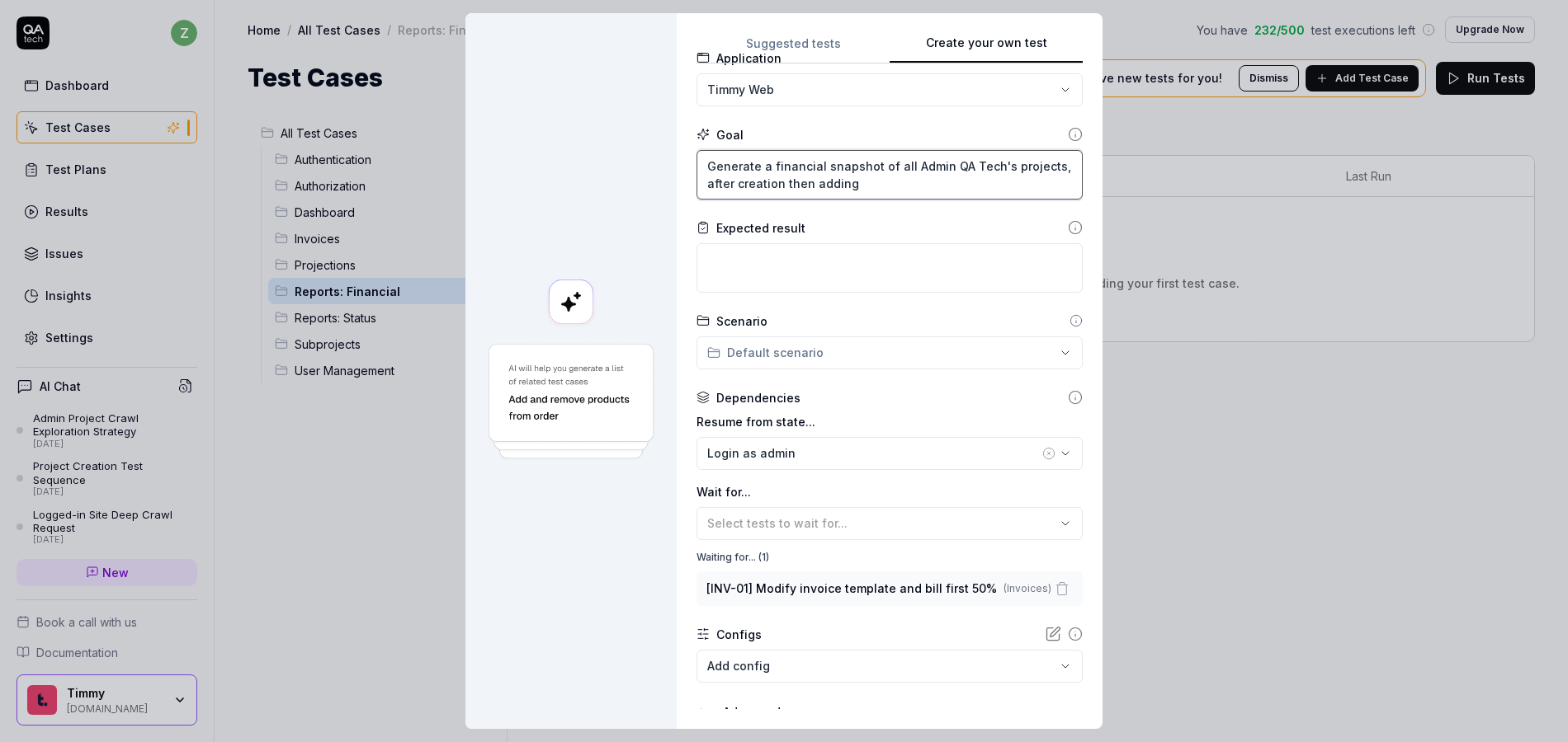
type textarea "*"
type textarea "Generate a financial snapshot of all Admin QA Tech's projects, after creation t…"
type textarea "*"
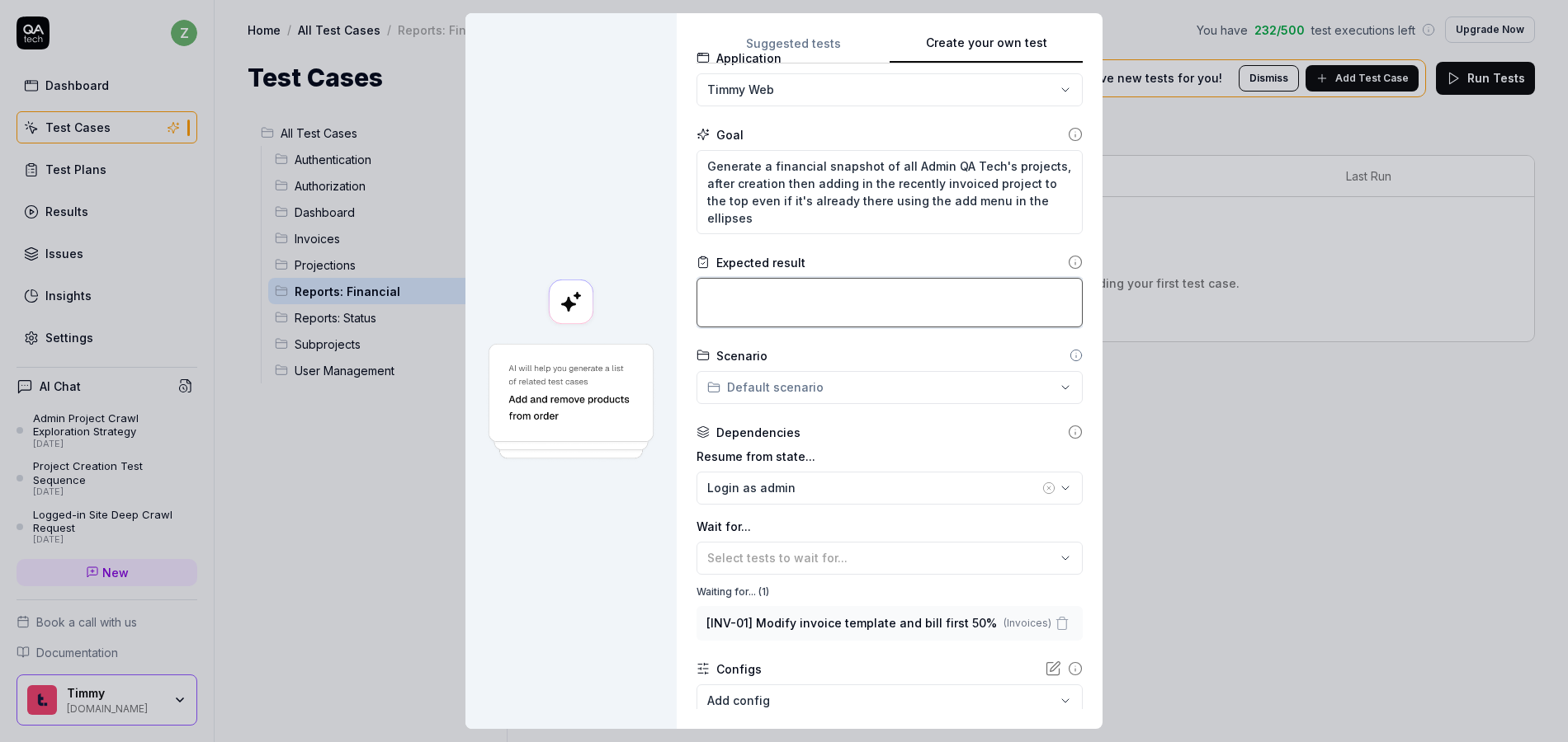
click at [849, 289] on textarea at bounding box center [889, 303] width 386 height 49
click at [830, 224] on textarea "Generate a financial snapshot of all Admin QA Tech's projects, after creation t…" at bounding box center [889, 192] width 386 height 84
drag, startPoint x: 986, startPoint y: 224, endPoint x: 755, endPoint y: 221, distance: 231.0
click at [755, 221] on textarea "Generate a financial snapshot of all Admin QA Tech's projects, after creation t…" at bounding box center [889, 192] width 386 height 84
click at [793, 303] on textarea at bounding box center [889, 303] width 386 height 49
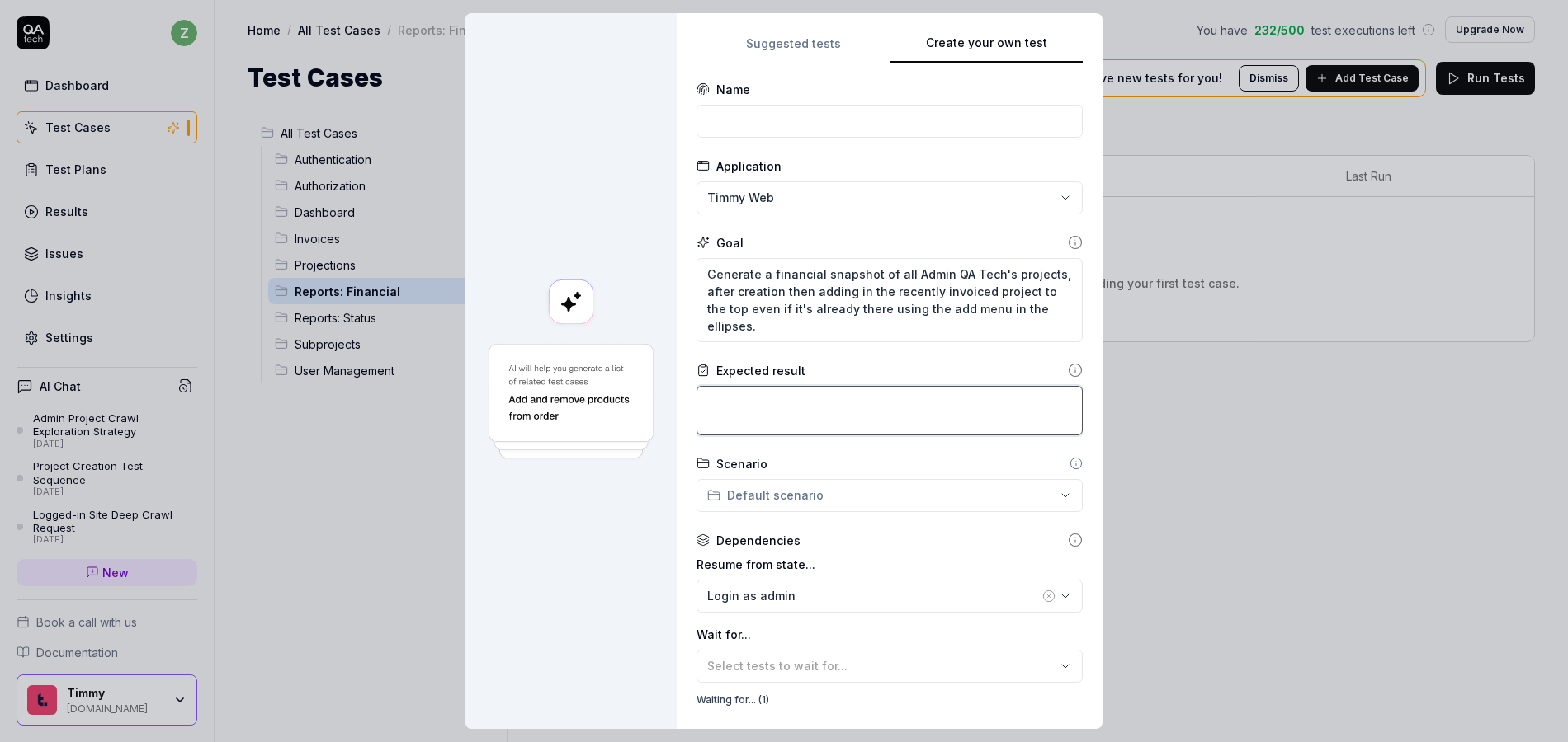
scroll to position [0, 0]
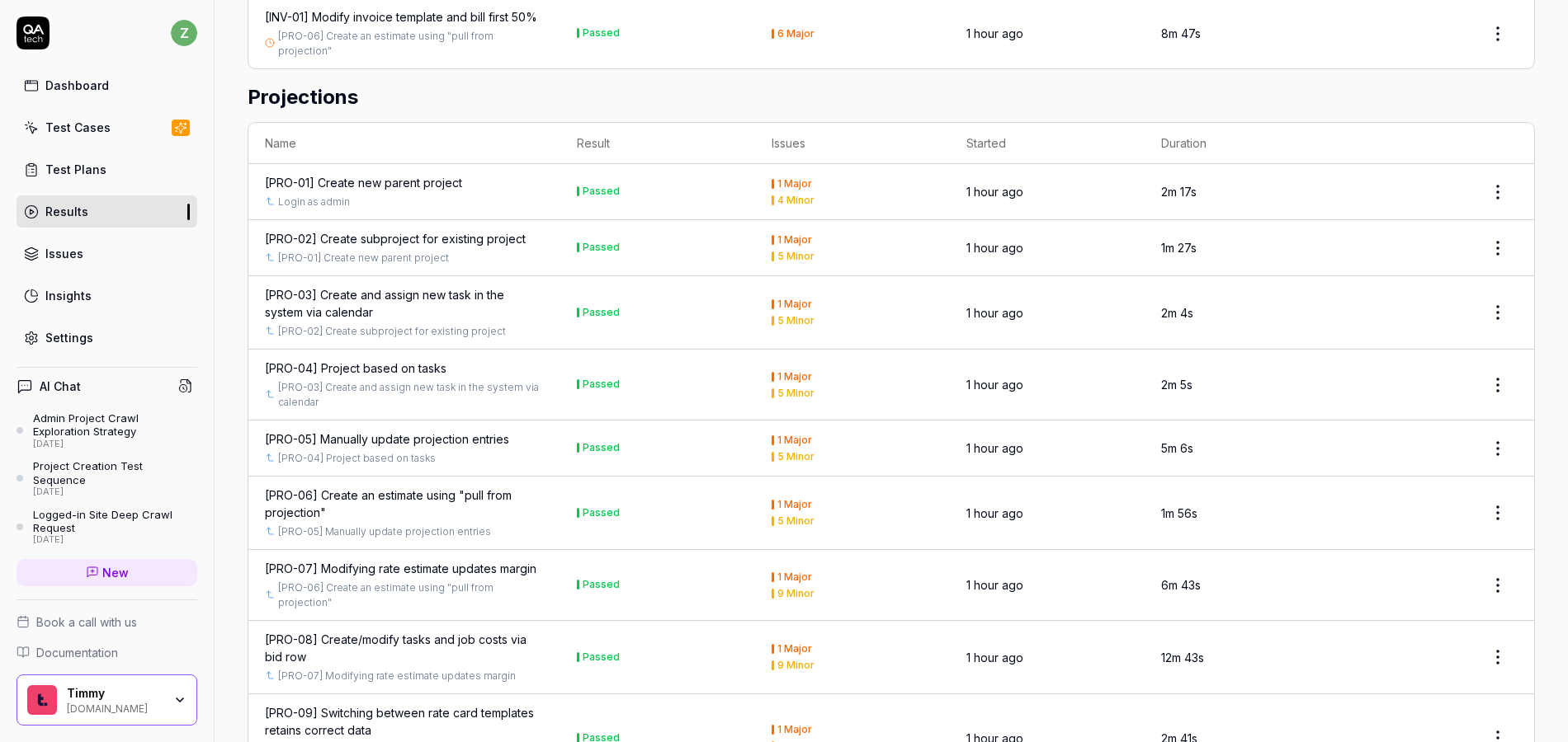
scroll to position [563, 0]
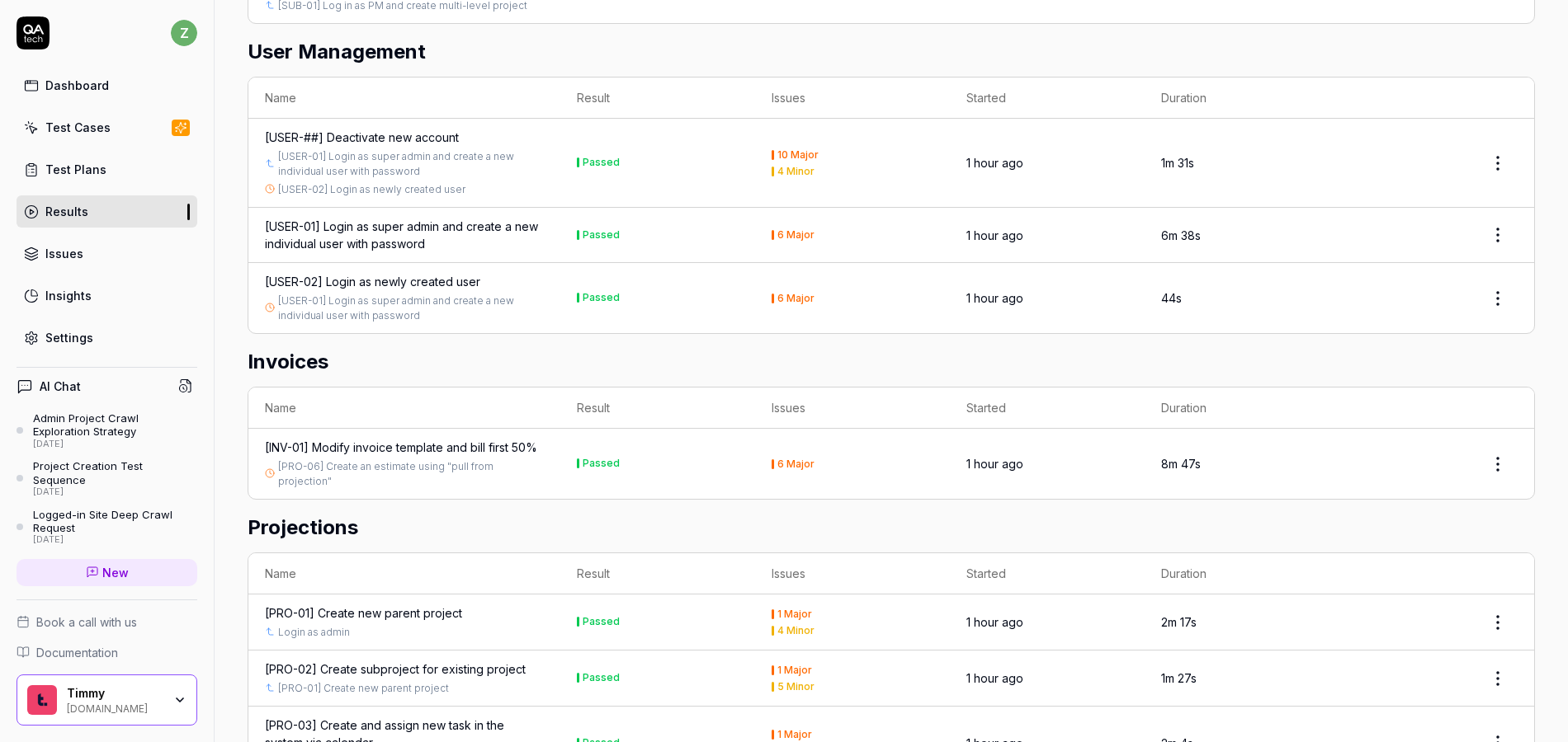
click at [108, 339] on link "Settings" at bounding box center [106, 338] width 181 height 32
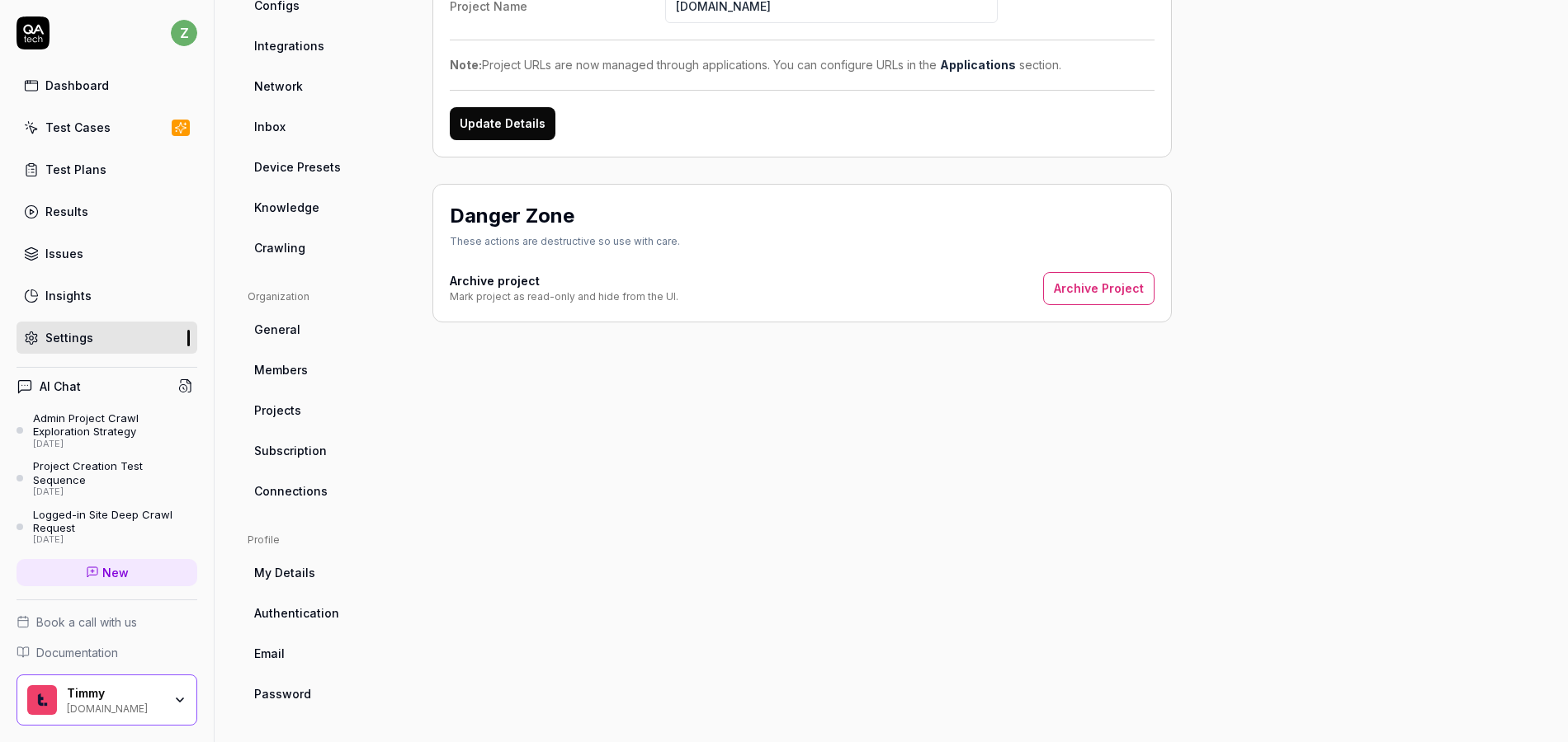
scroll to position [146, 0]
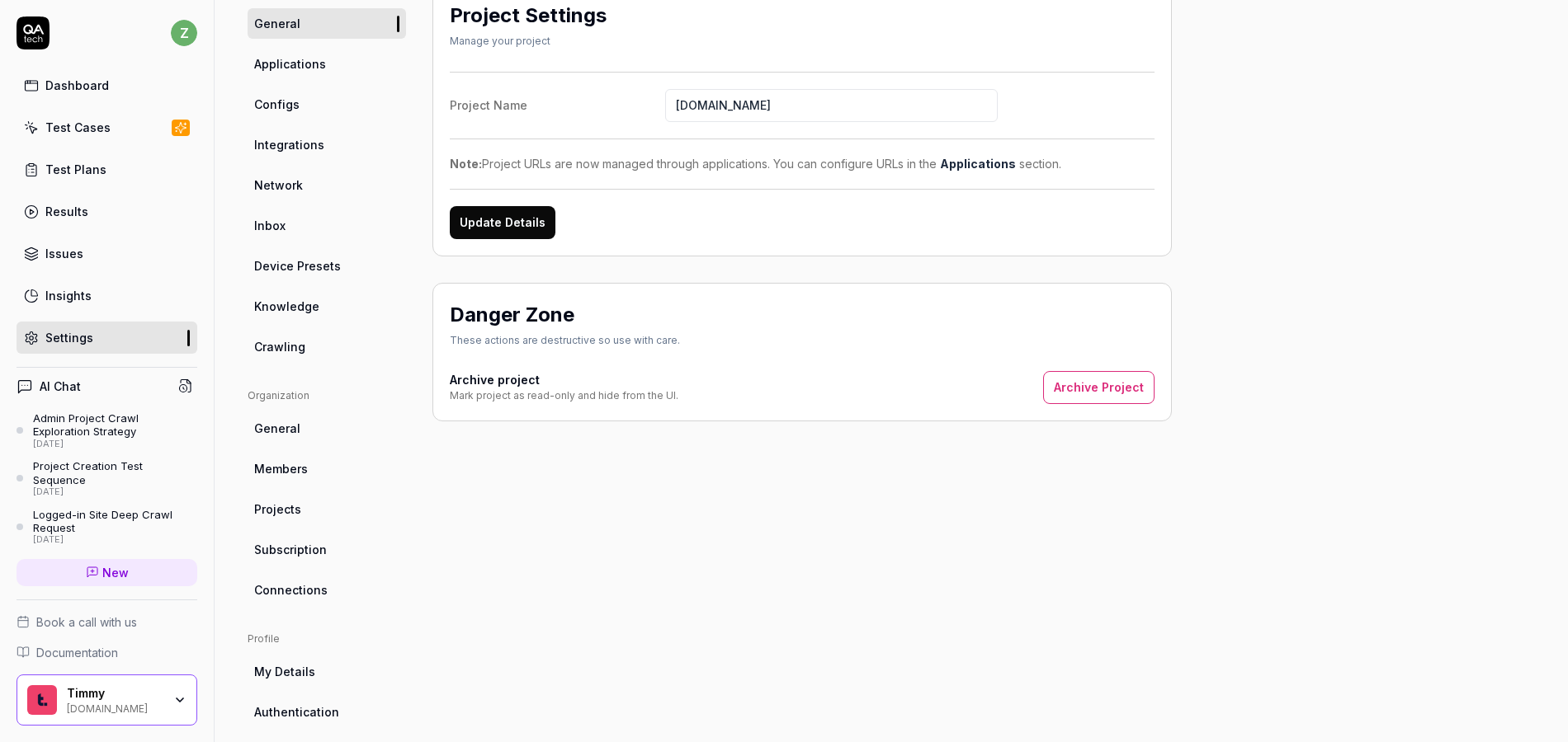
click at [321, 233] on link "Inbox" at bounding box center [327, 225] width 158 height 31
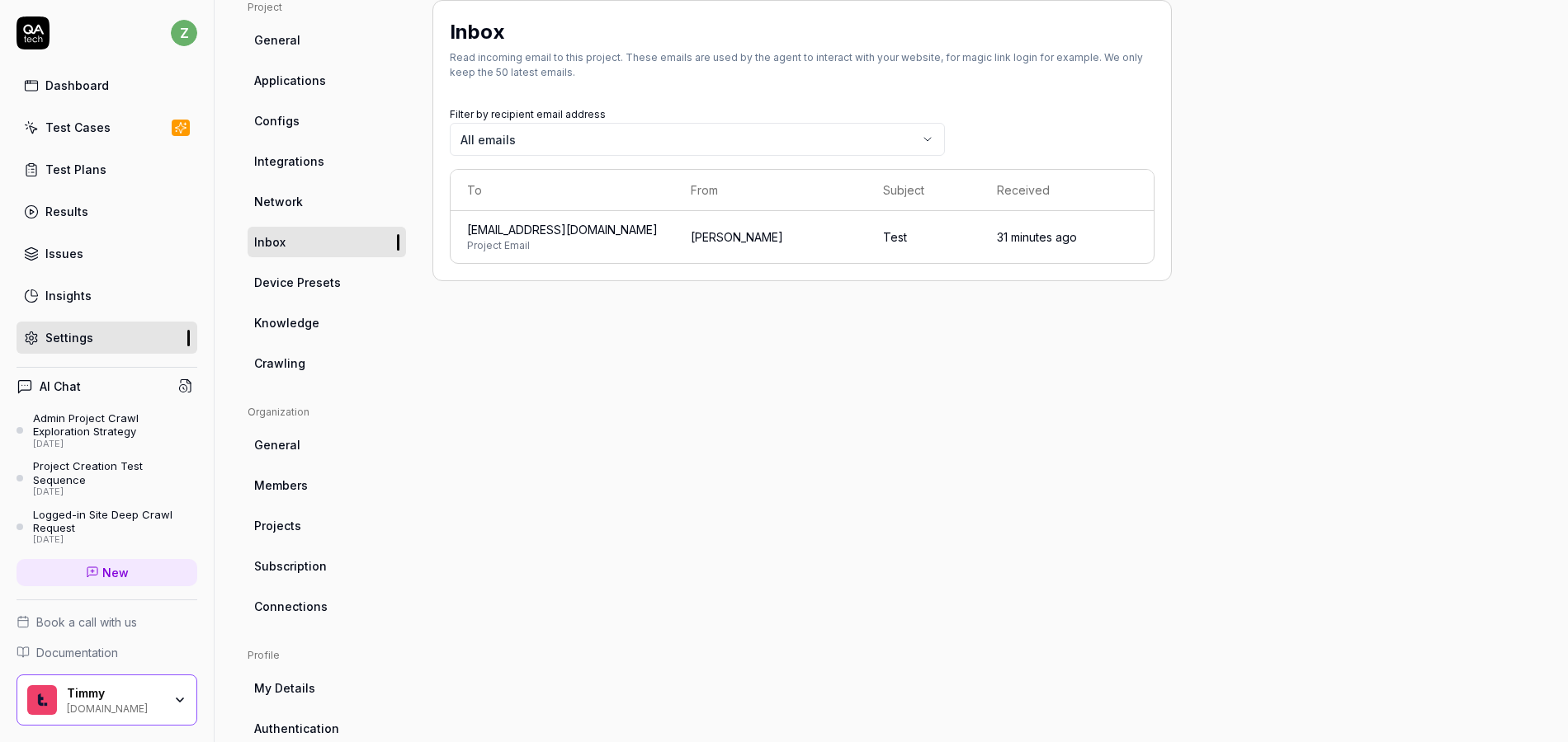
click at [515, 132] on body "z Dashboard Test Cases Test Plans Results Issues Insights Settings AI Chat Admi…" at bounding box center [784, 371] width 1568 height 742
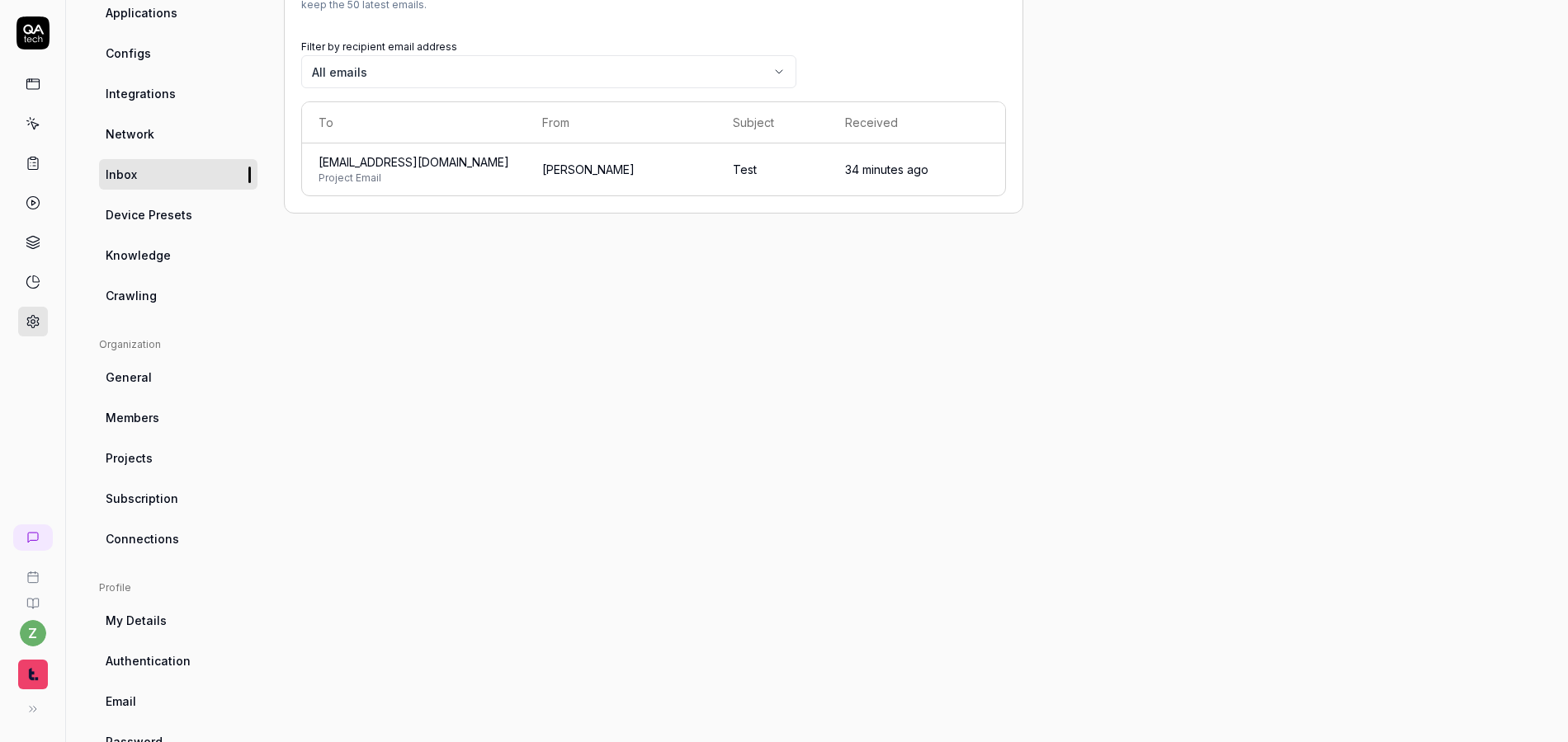
scroll to position [245, 0]
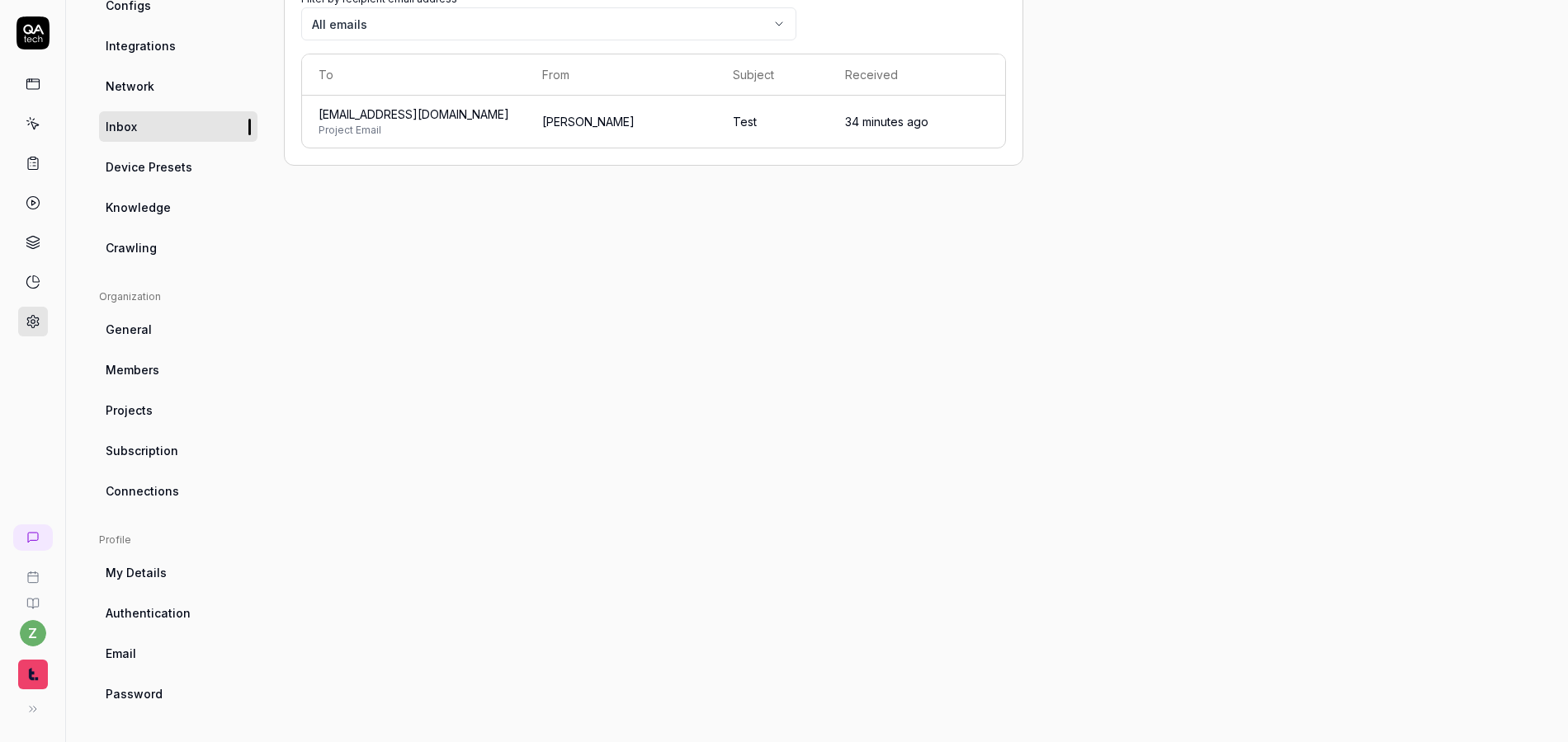
click at [161, 566] on span "My Details" at bounding box center [136, 573] width 61 height 17
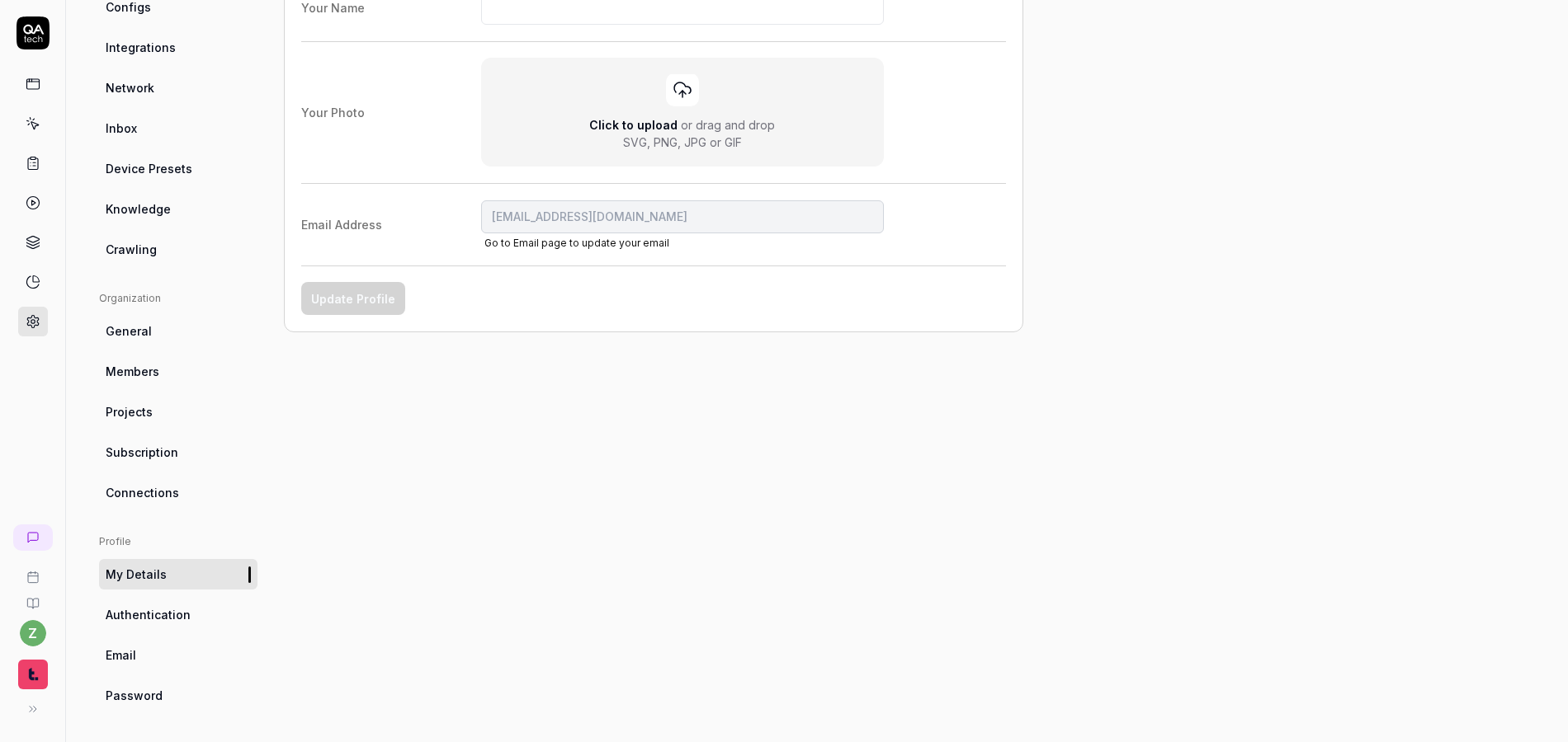
scroll to position [245, 0]
click at [162, 488] on span "Connections" at bounding box center [142, 491] width 73 height 17
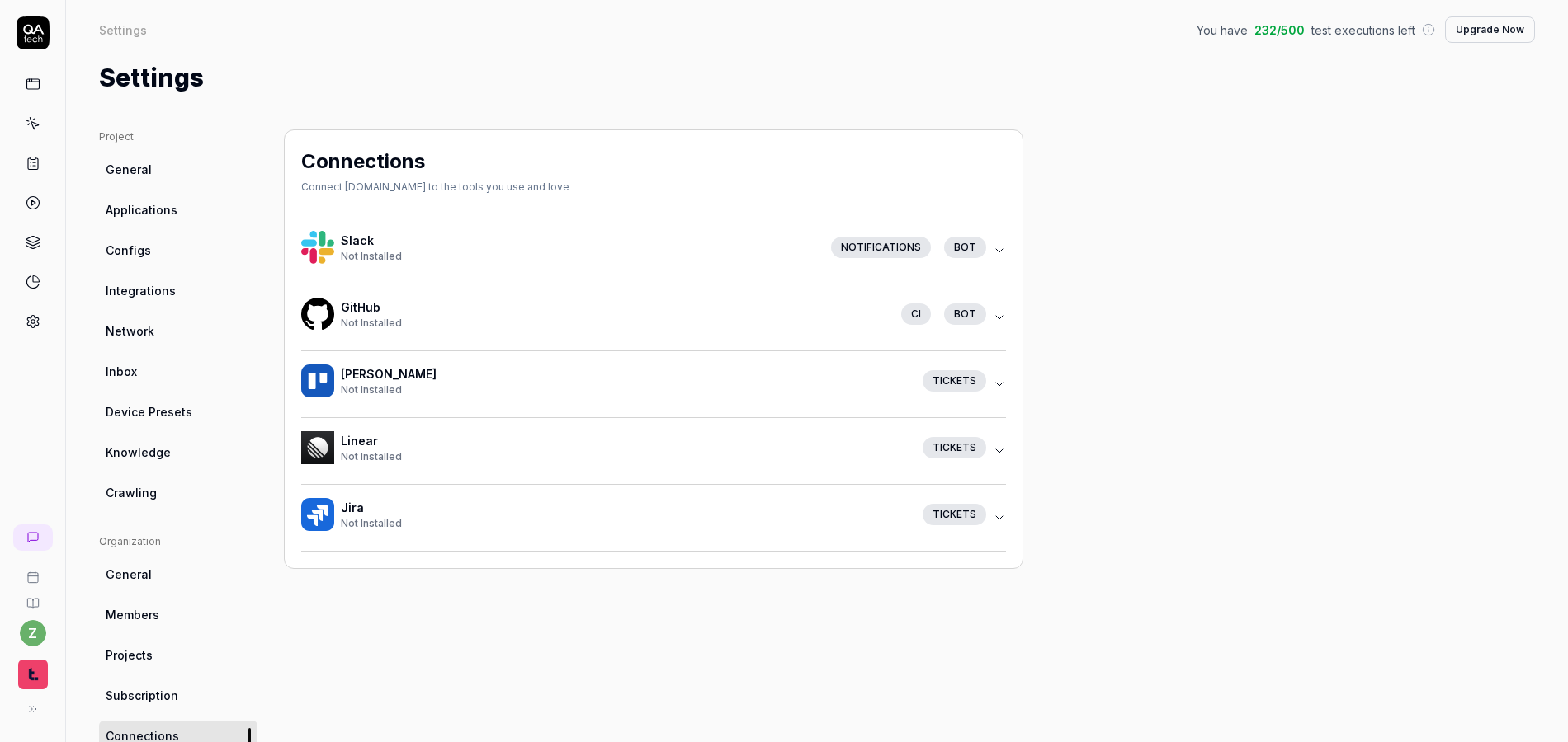
click at [162, 461] on span "Knowledge" at bounding box center [138, 452] width 65 height 17
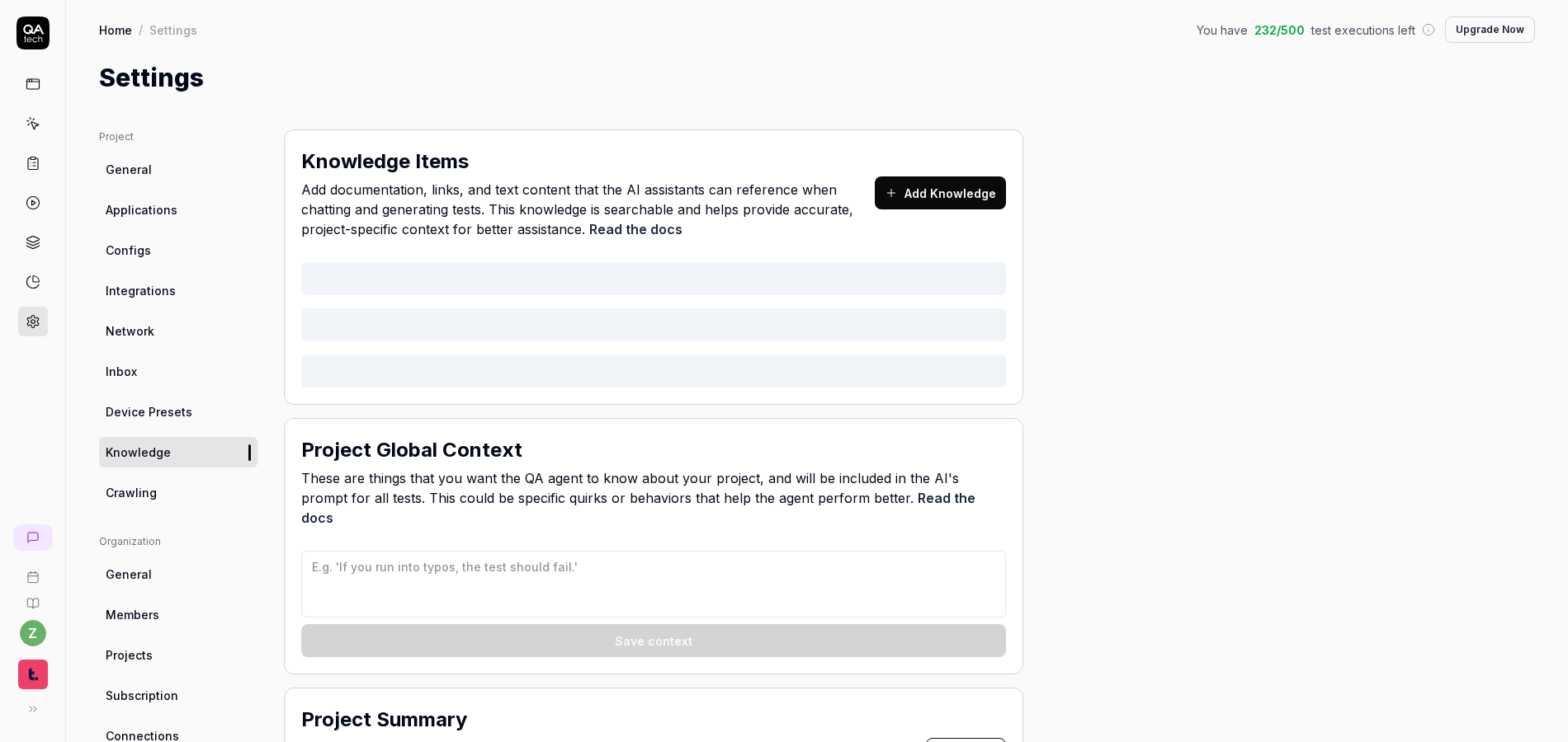
type textarea "If you see any filtering on results that were not part of the current test case…"
type textarea "*"
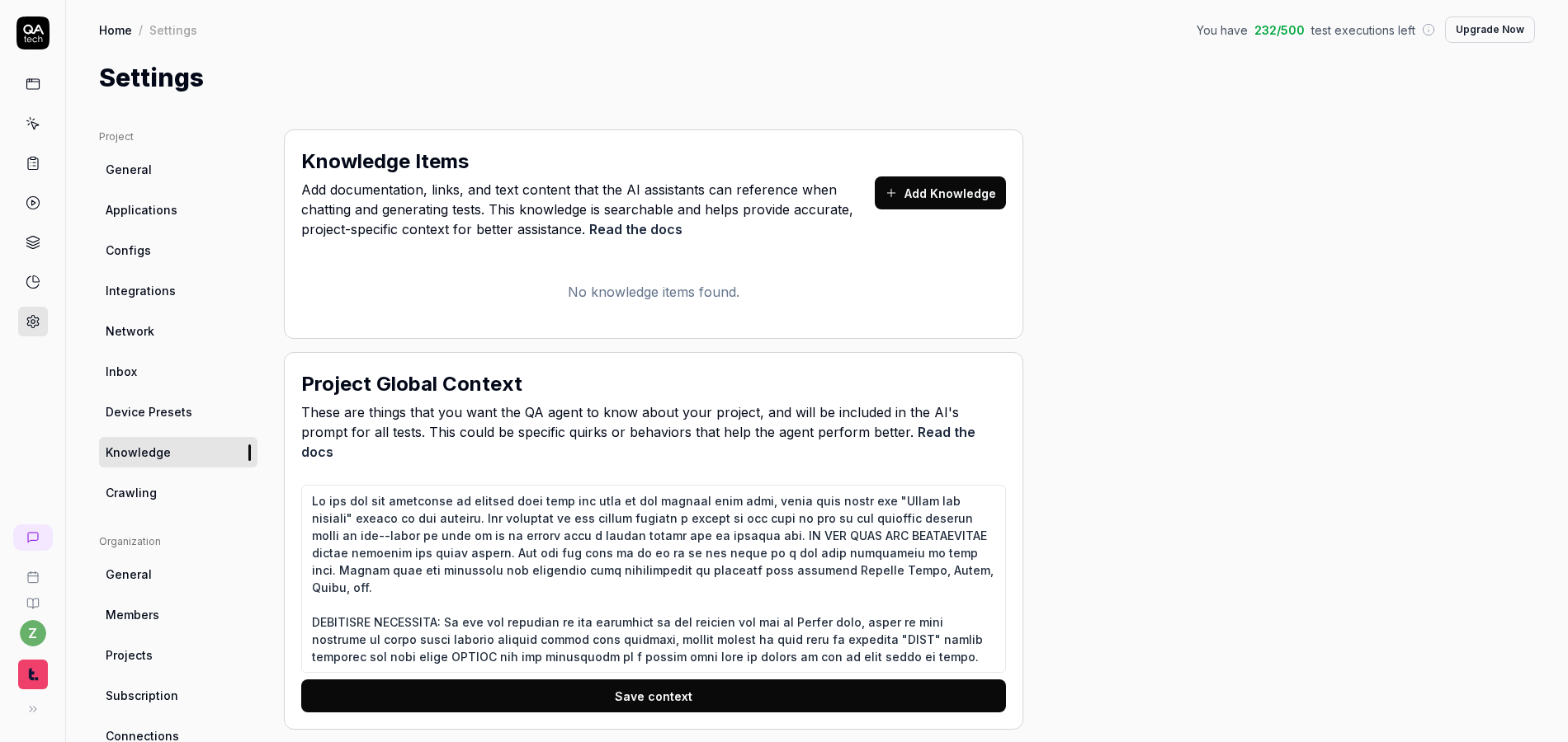
click at [154, 369] on link "Inbox" at bounding box center [178, 371] width 158 height 31
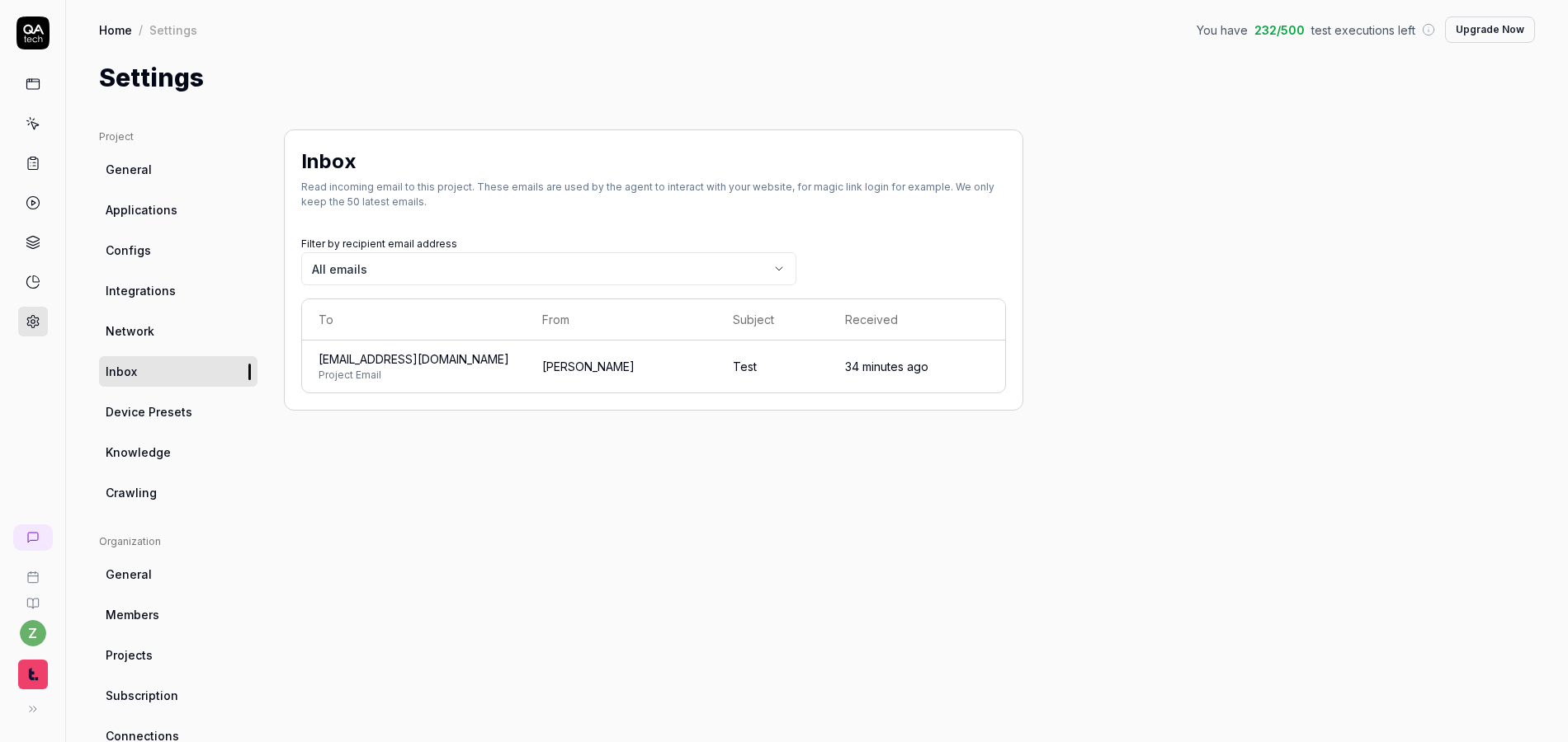
click at [503, 261] on body "z Home / Settings You have 232 / 500 test executions left Upgrade Now Home / Se…" at bounding box center [784, 371] width 1568 height 742
click at [463, 212] on div "Inbox Read incoming email to this project. These emails are used by the agent t…" at bounding box center [653, 182] width 705 height 70
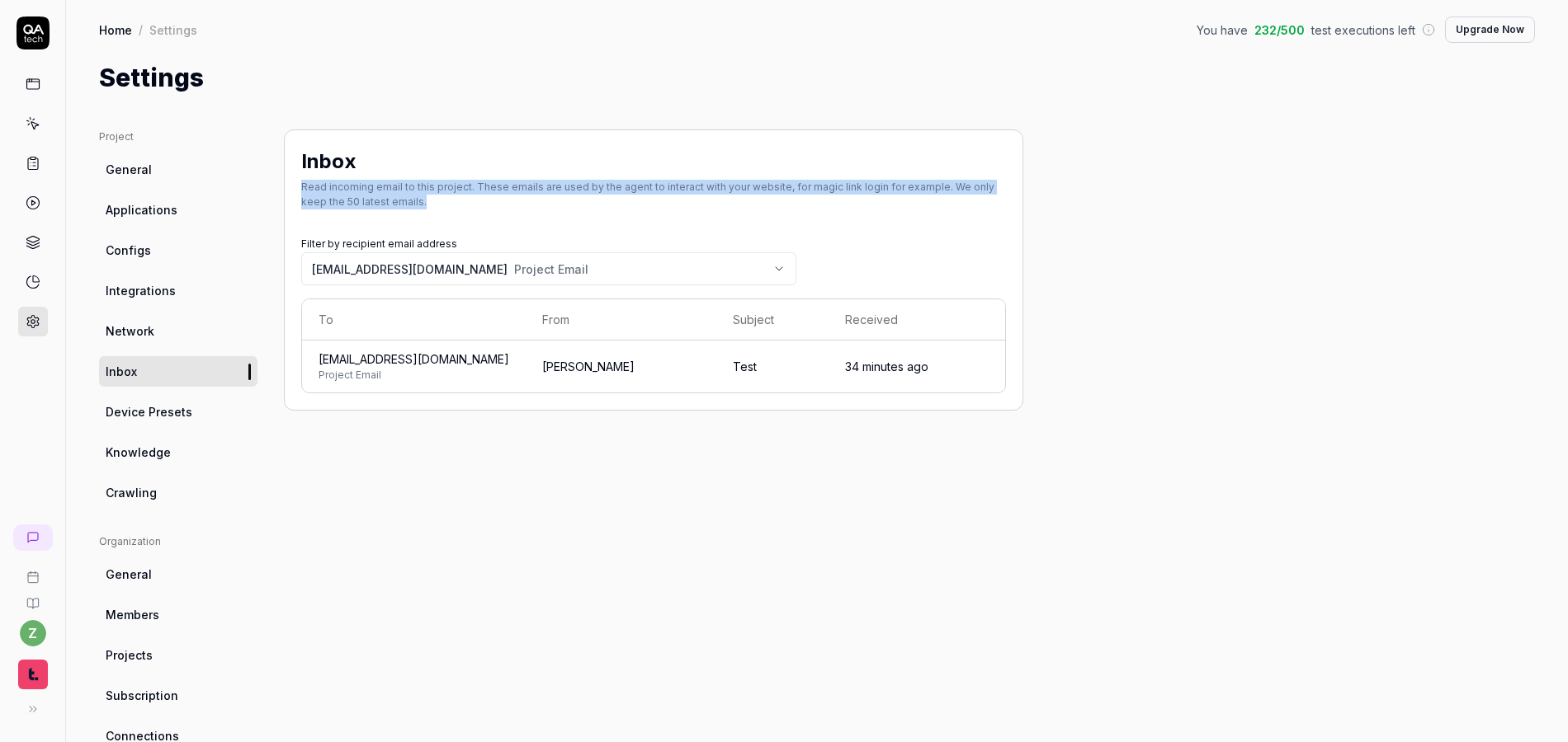
drag, startPoint x: 436, startPoint y: 211, endPoint x: 294, endPoint y: 190, distance: 143.5
click at [294, 190] on div "Inbox Read incoming email to this project. These emails are used by the agent t…" at bounding box center [654, 269] width 740 height 281
click at [426, 193] on div "Read incoming email to this project. These emails are used by the agent to inte…" at bounding box center [653, 195] width 705 height 30
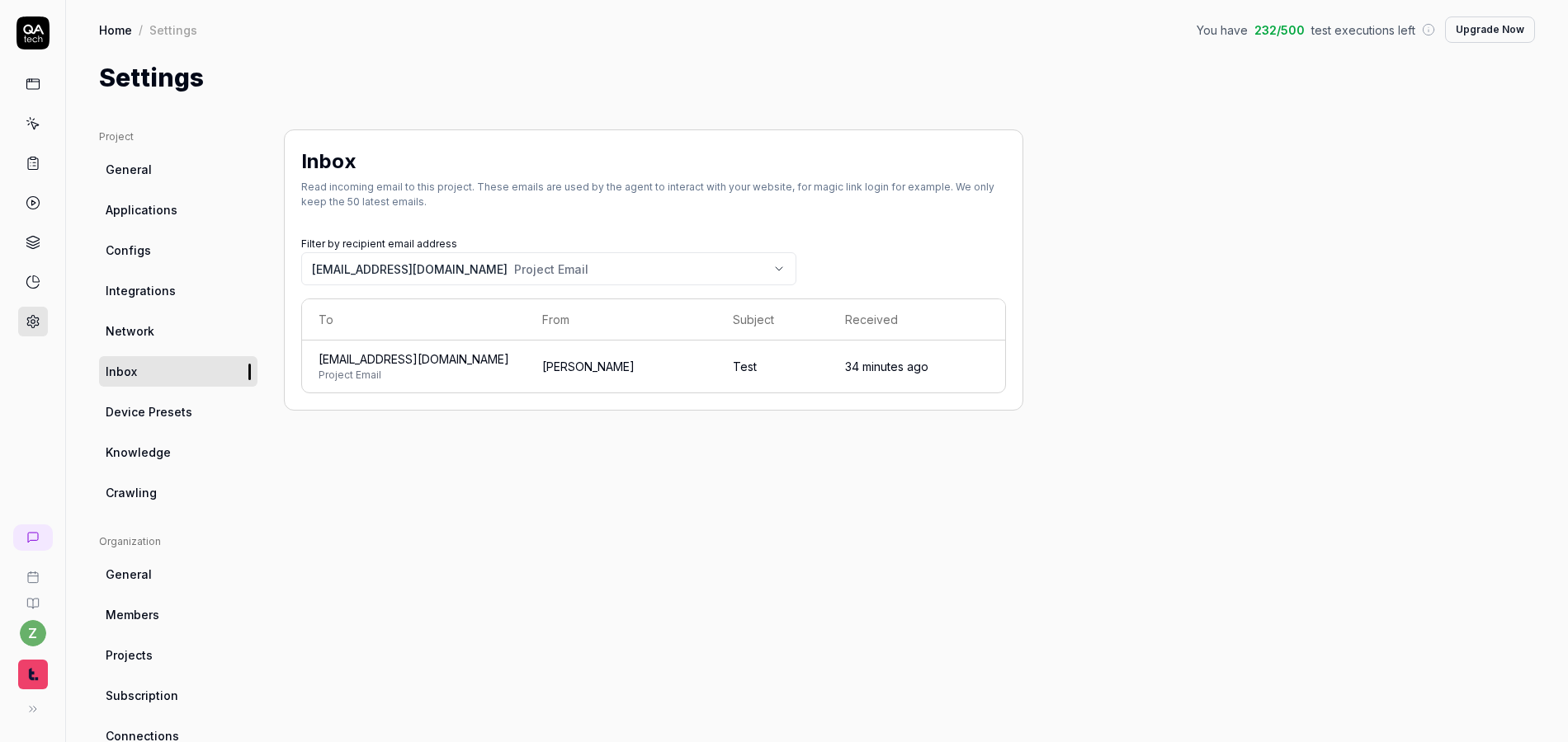
click at [146, 254] on span "Configs" at bounding box center [128, 250] width 45 height 17
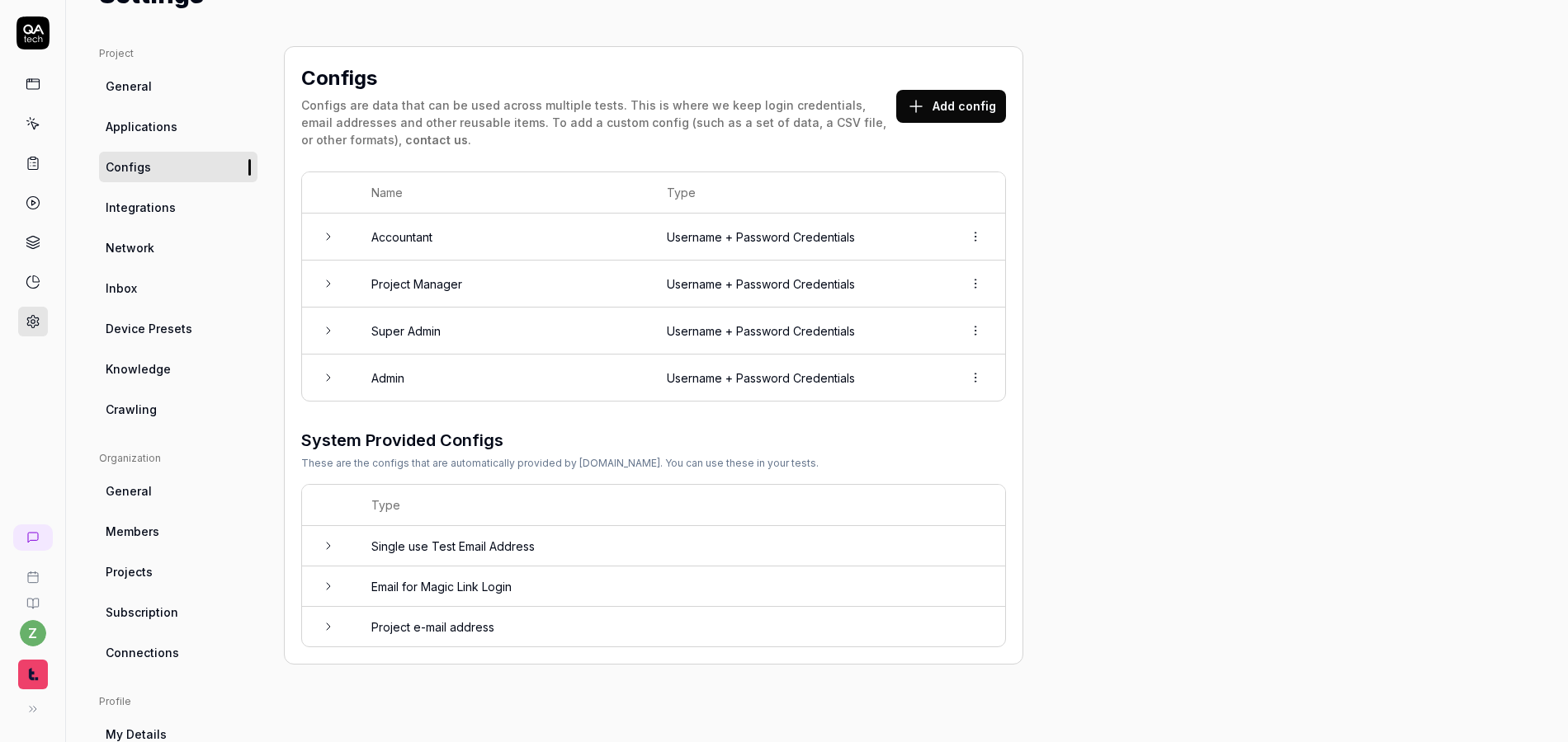
scroll to position [99, 0]
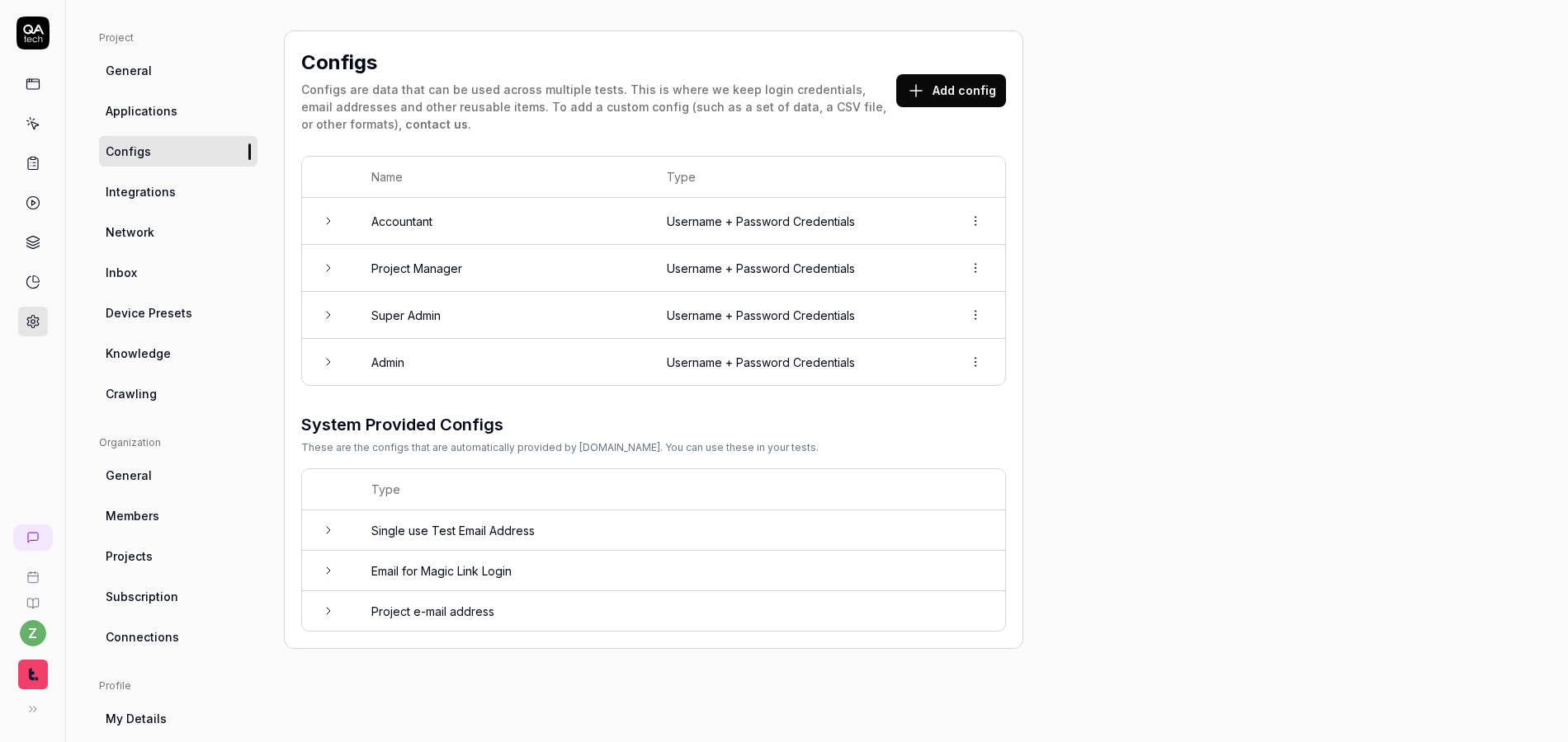
click at [333, 359] on icon at bounding box center [329, 362] width 14 height 14
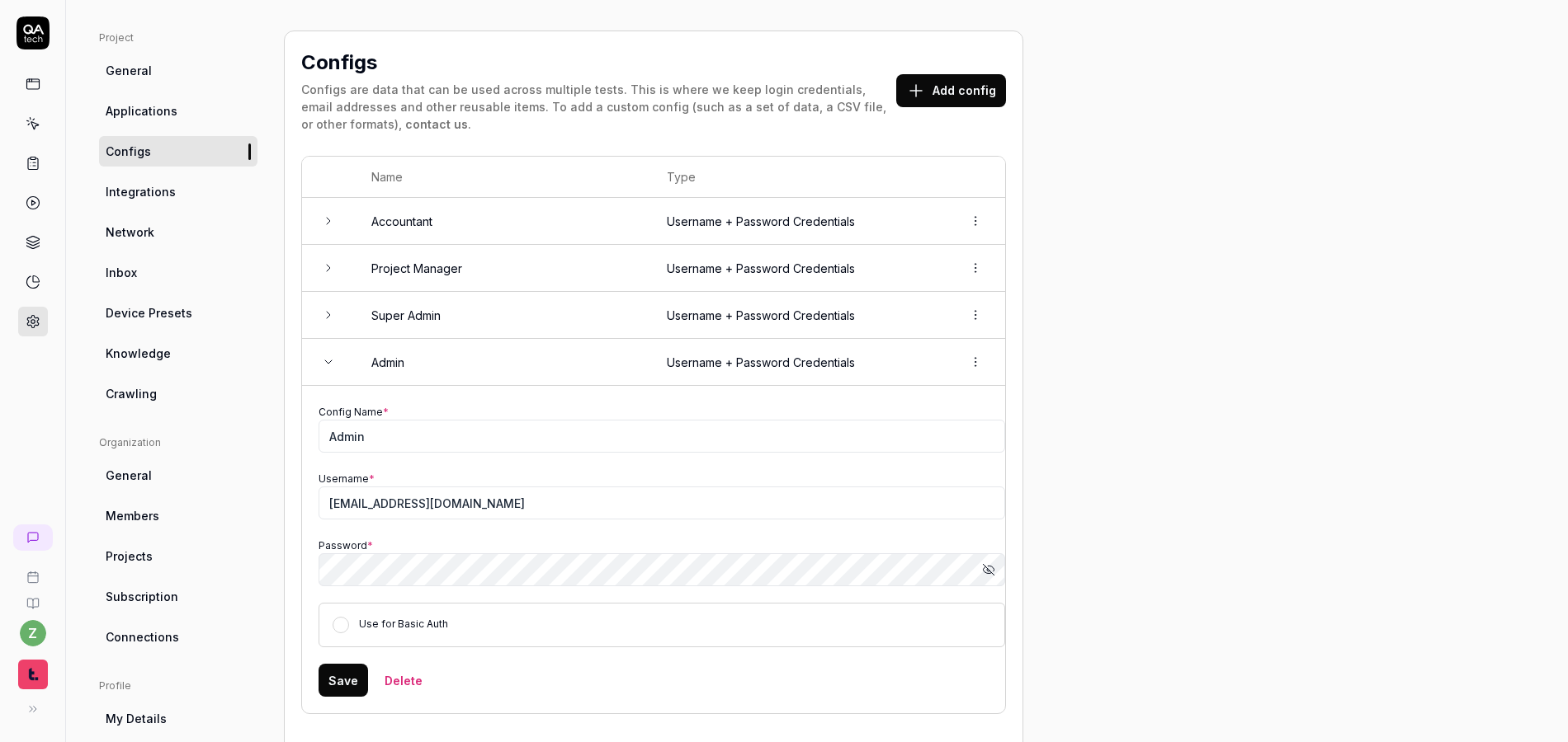
click at [333, 358] on icon at bounding box center [329, 362] width 14 height 14
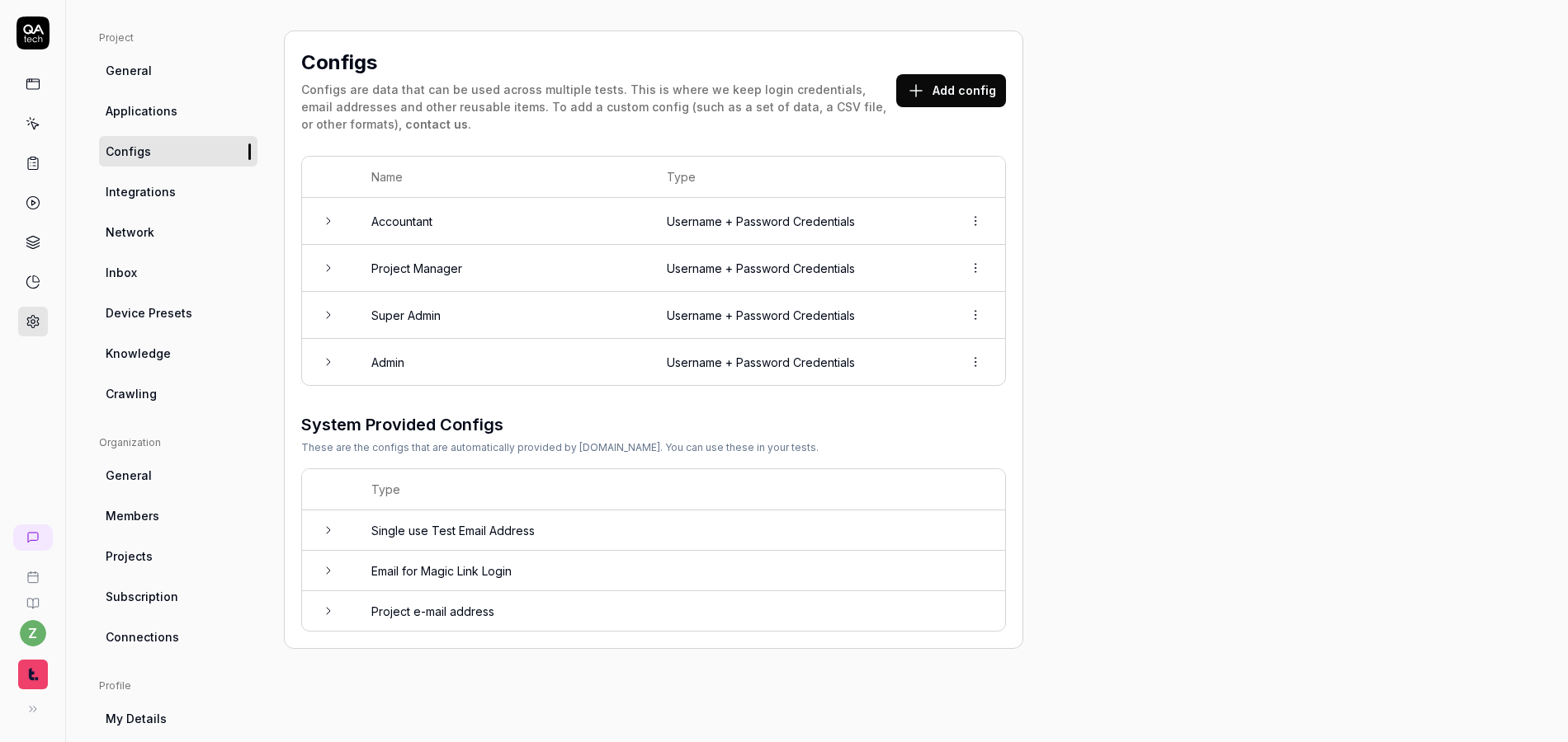
click at [145, 277] on link "Inbox" at bounding box center [178, 273] width 158 height 31
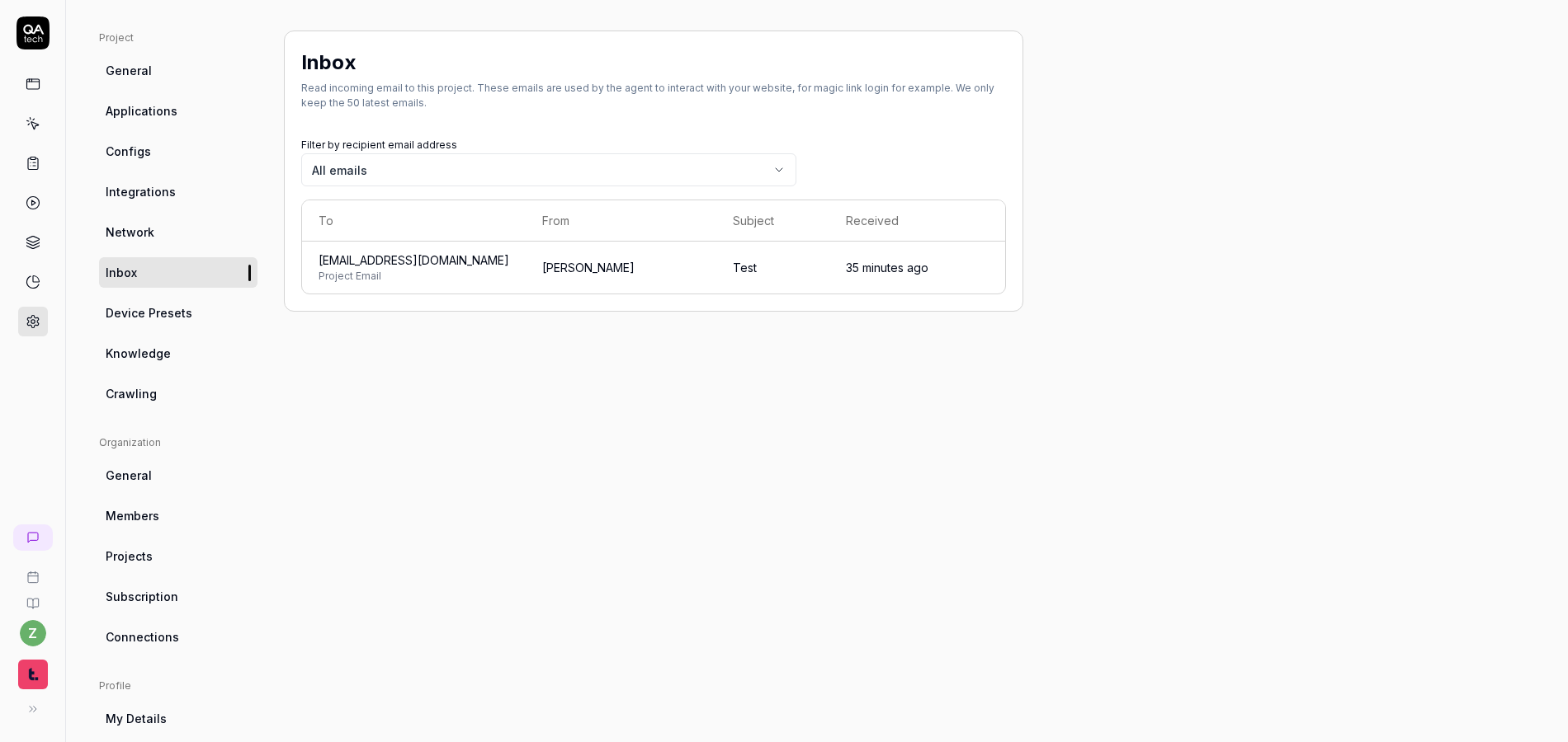
click at [450, 178] on body "z Home / Settings You have 232 / 500 test executions left Upgrade Now Home / Se…" at bounding box center [784, 371] width 1568 height 742
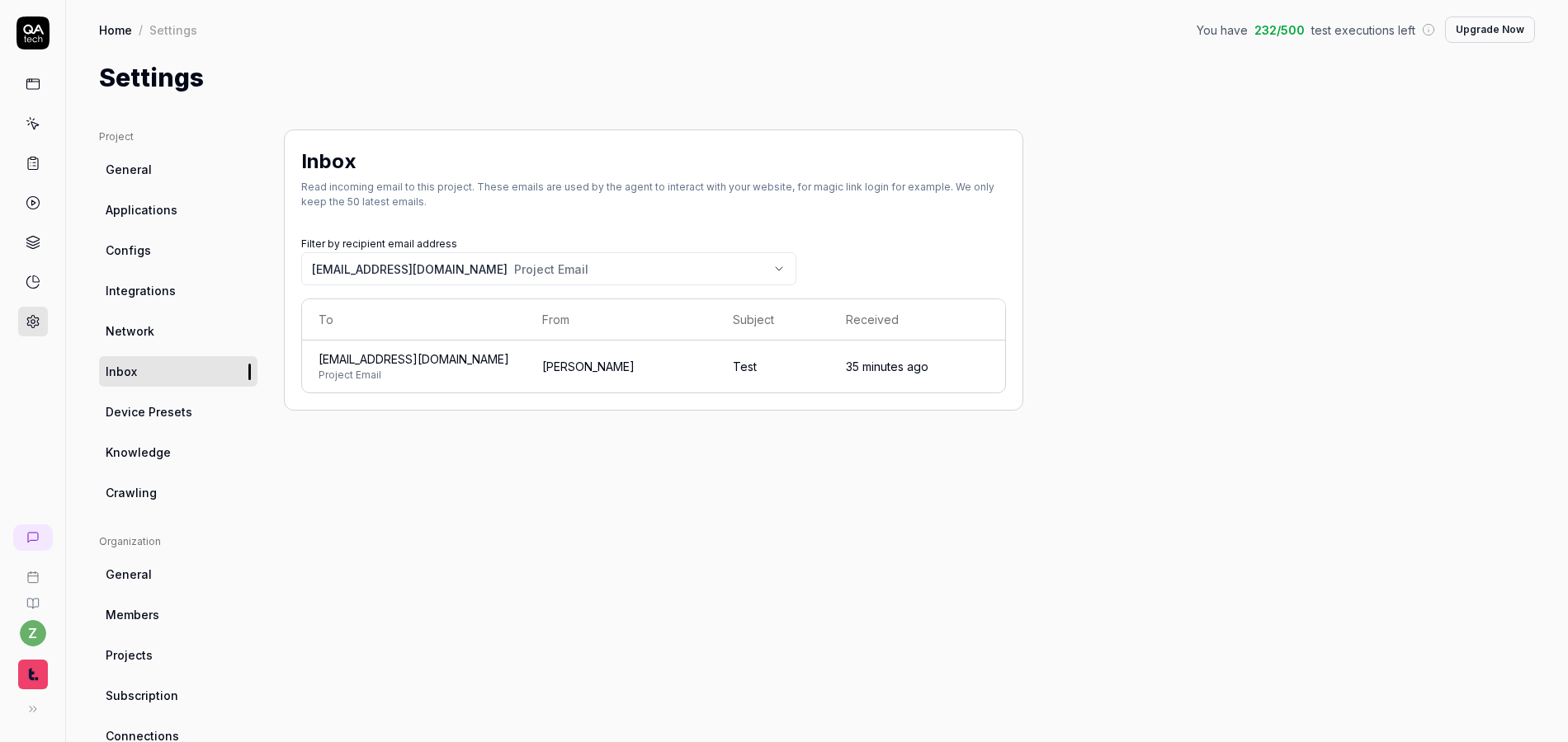
click at [454, 219] on div "Inbox Read incoming email to this project. These emails are used by the agent t…" at bounding box center [654, 269] width 740 height 281
click at [157, 328] on link "Network" at bounding box center [178, 331] width 158 height 31
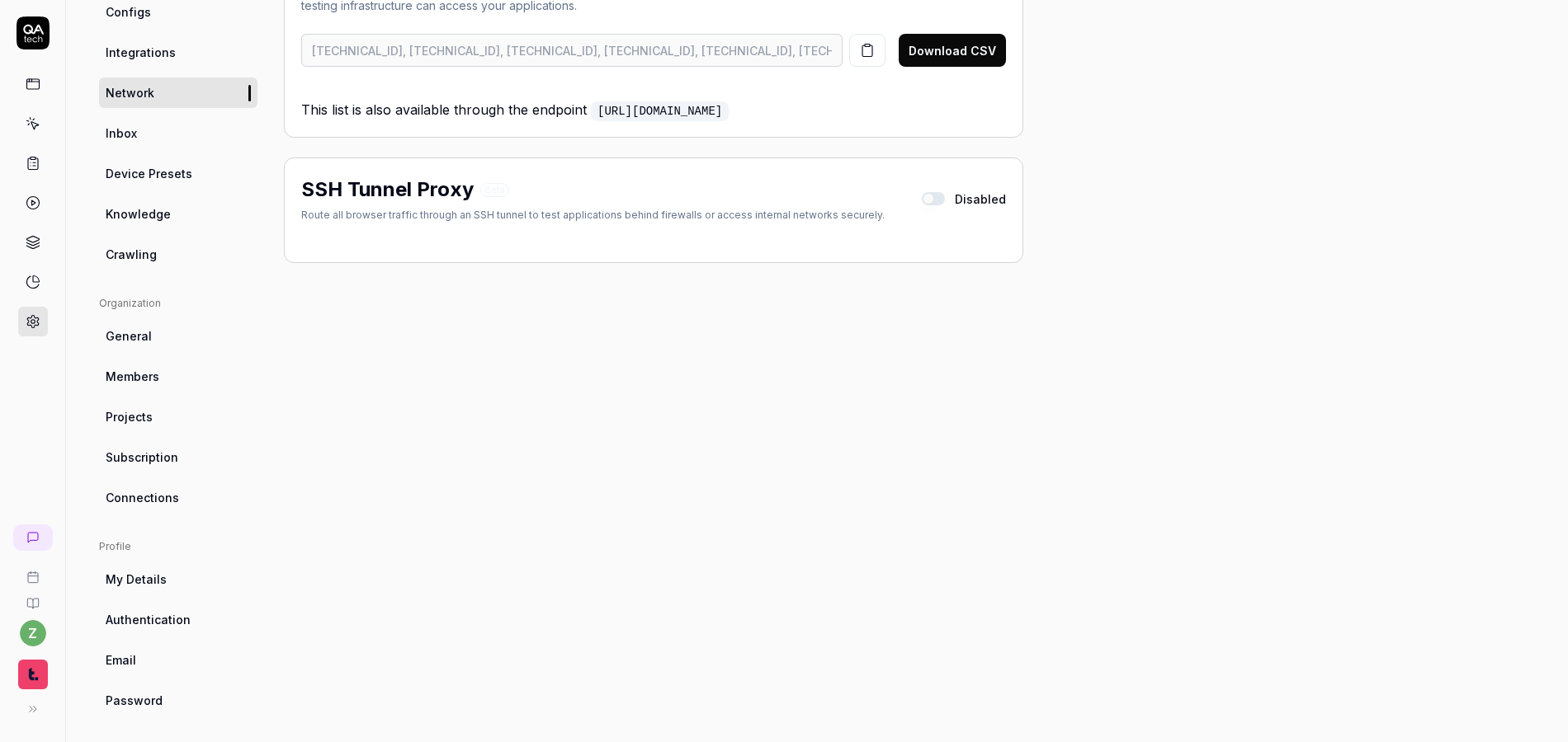
scroll to position [245, 0]
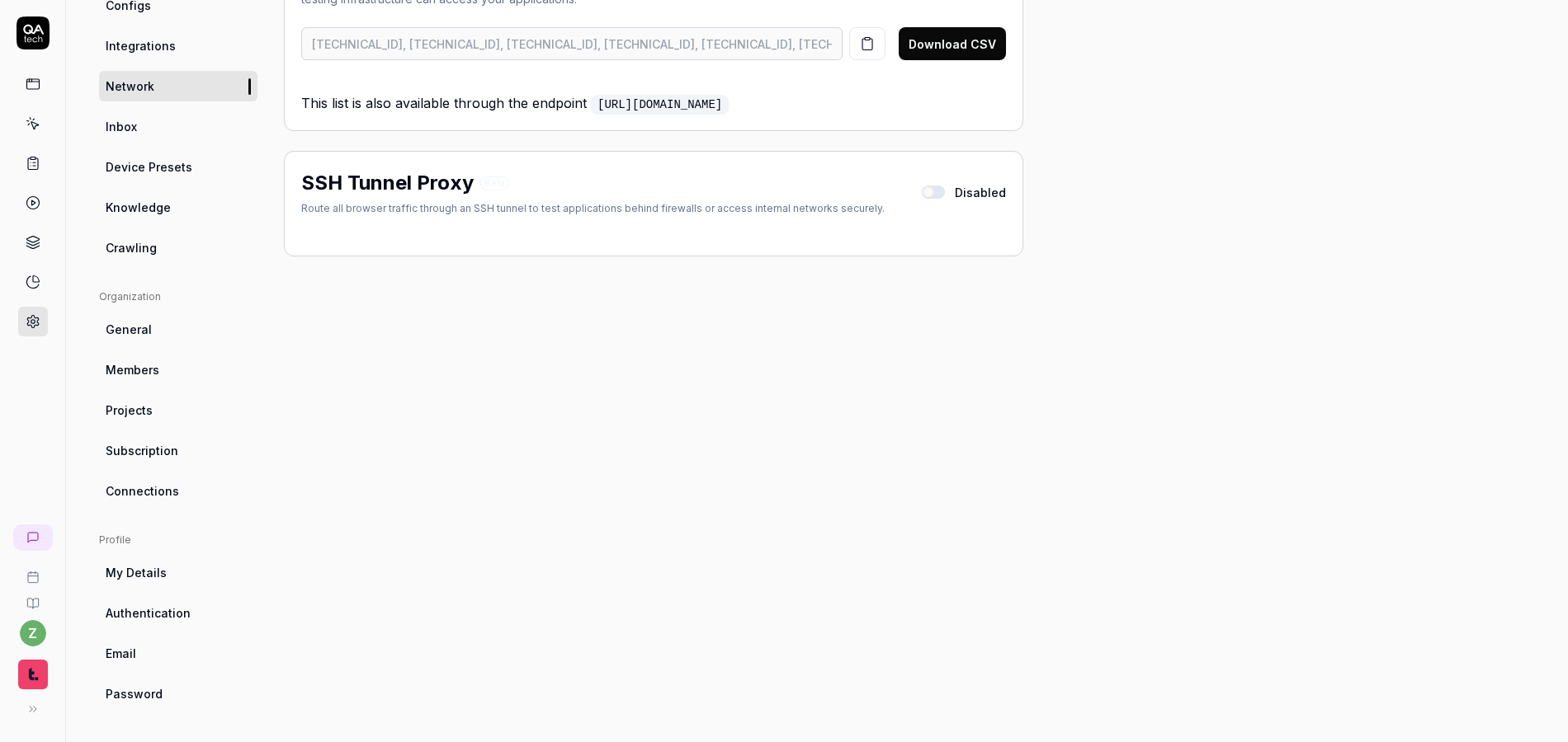
click at [144, 655] on link "Email" at bounding box center [178, 654] width 158 height 31
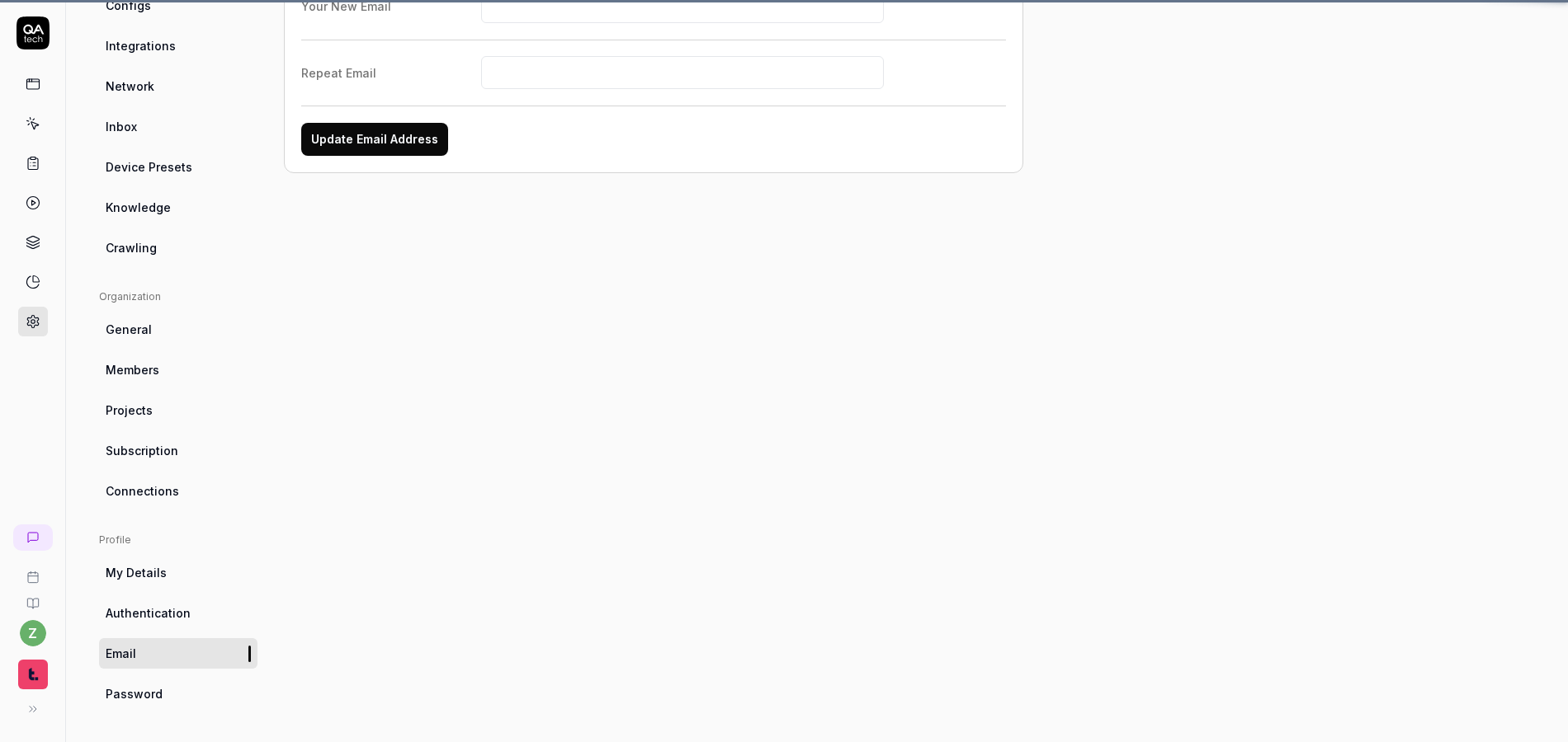
scroll to position [129, 0]
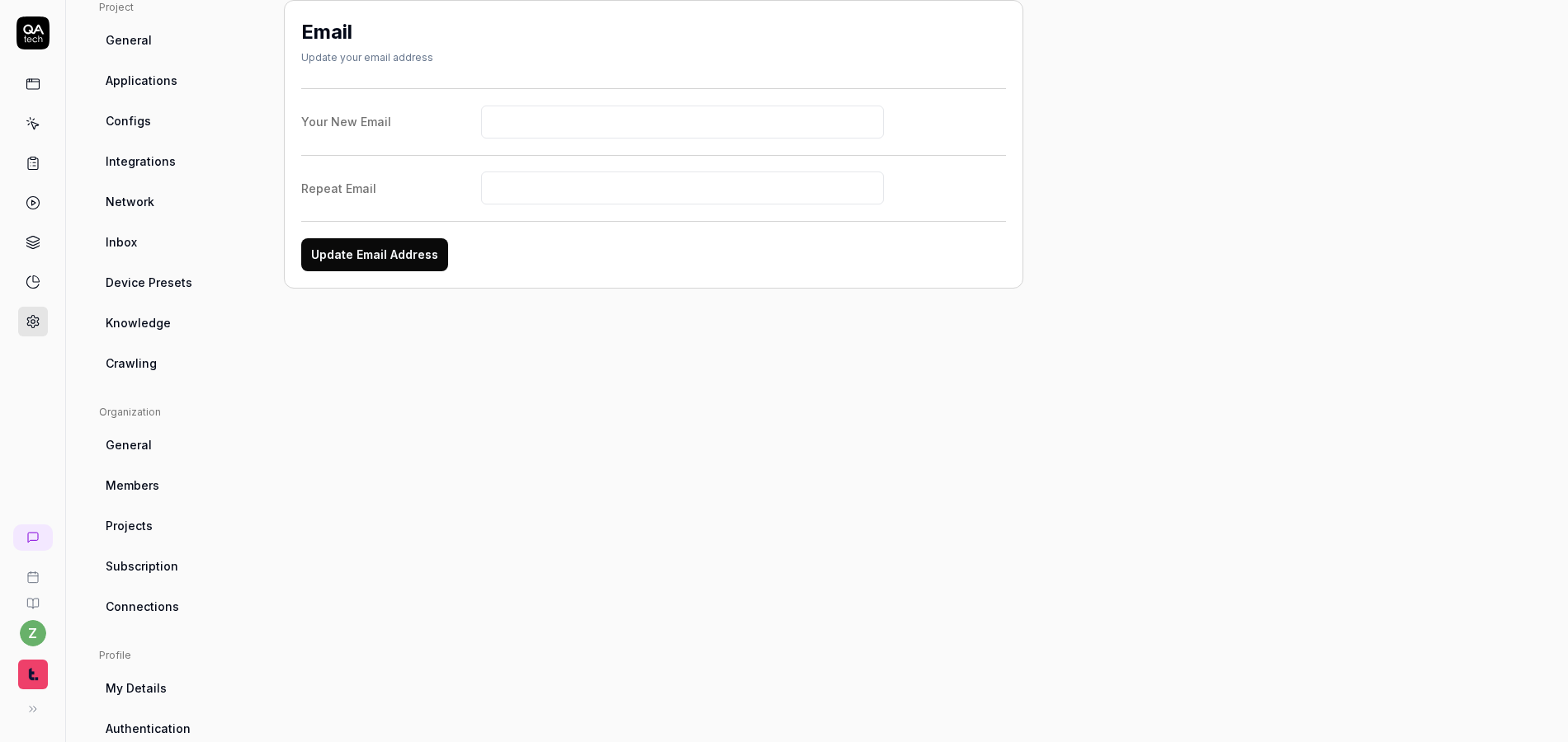
click at [146, 451] on span "General" at bounding box center [128, 445] width 46 height 17
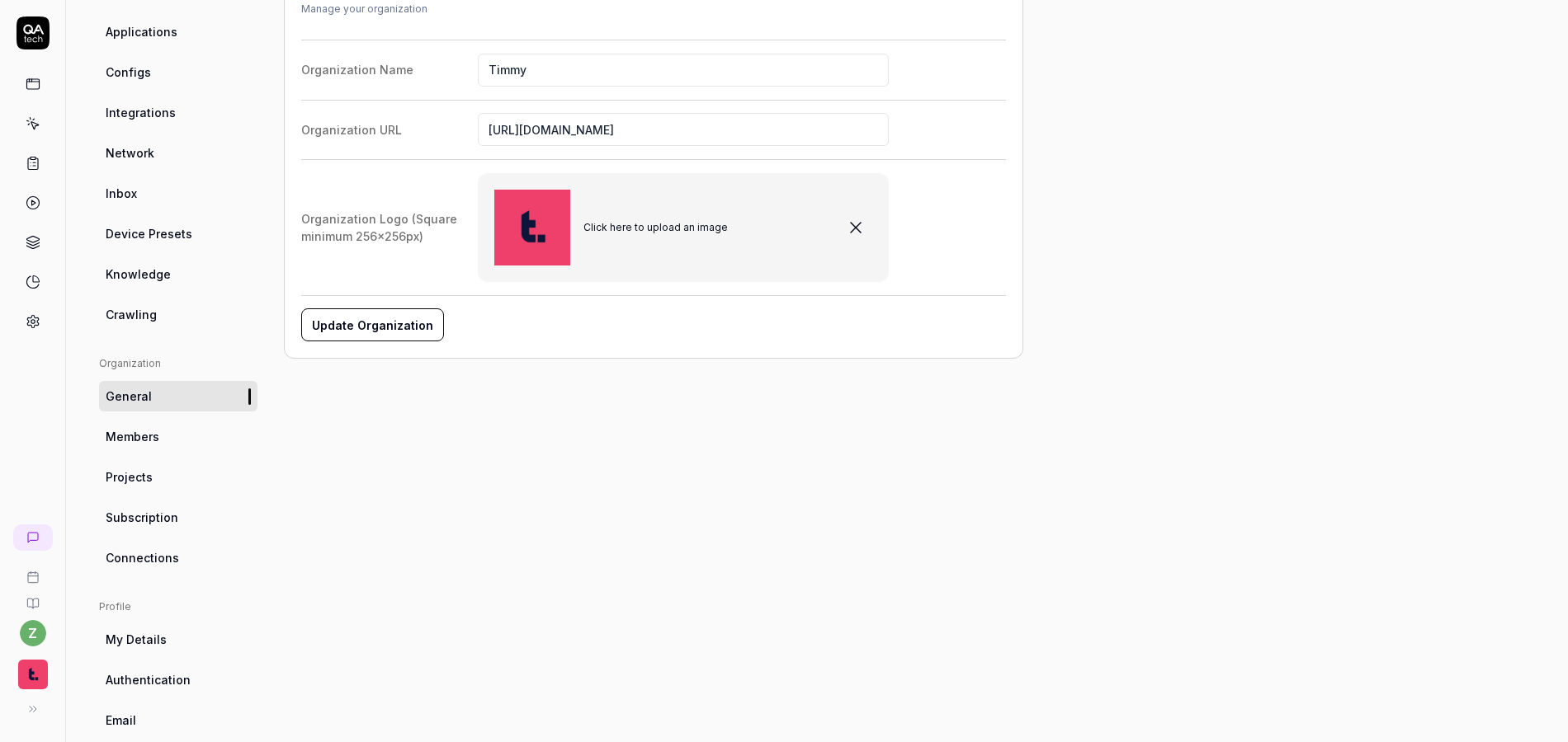
scroll to position [198, 0]
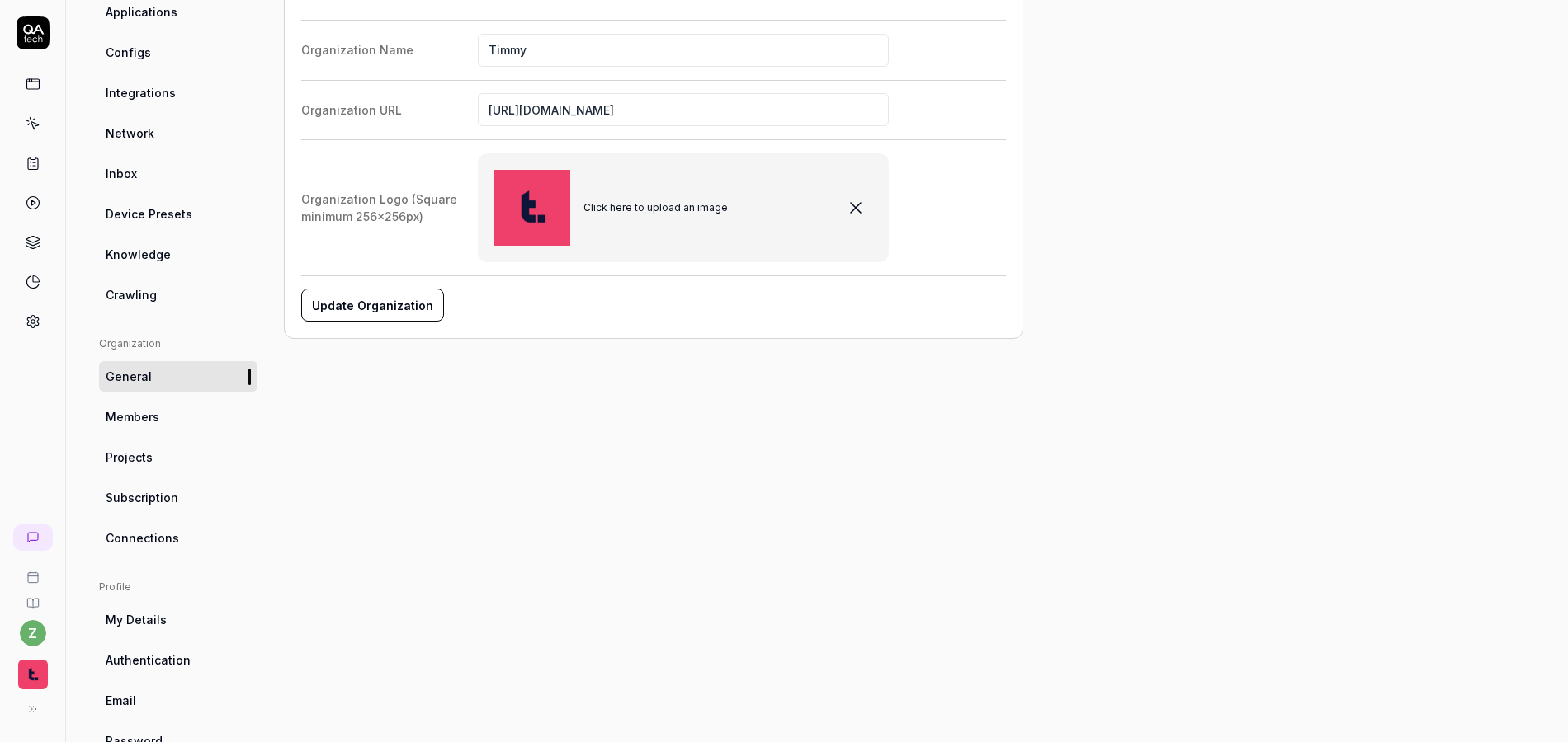
click at [163, 411] on link "Members" at bounding box center [178, 417] width 158 height 31
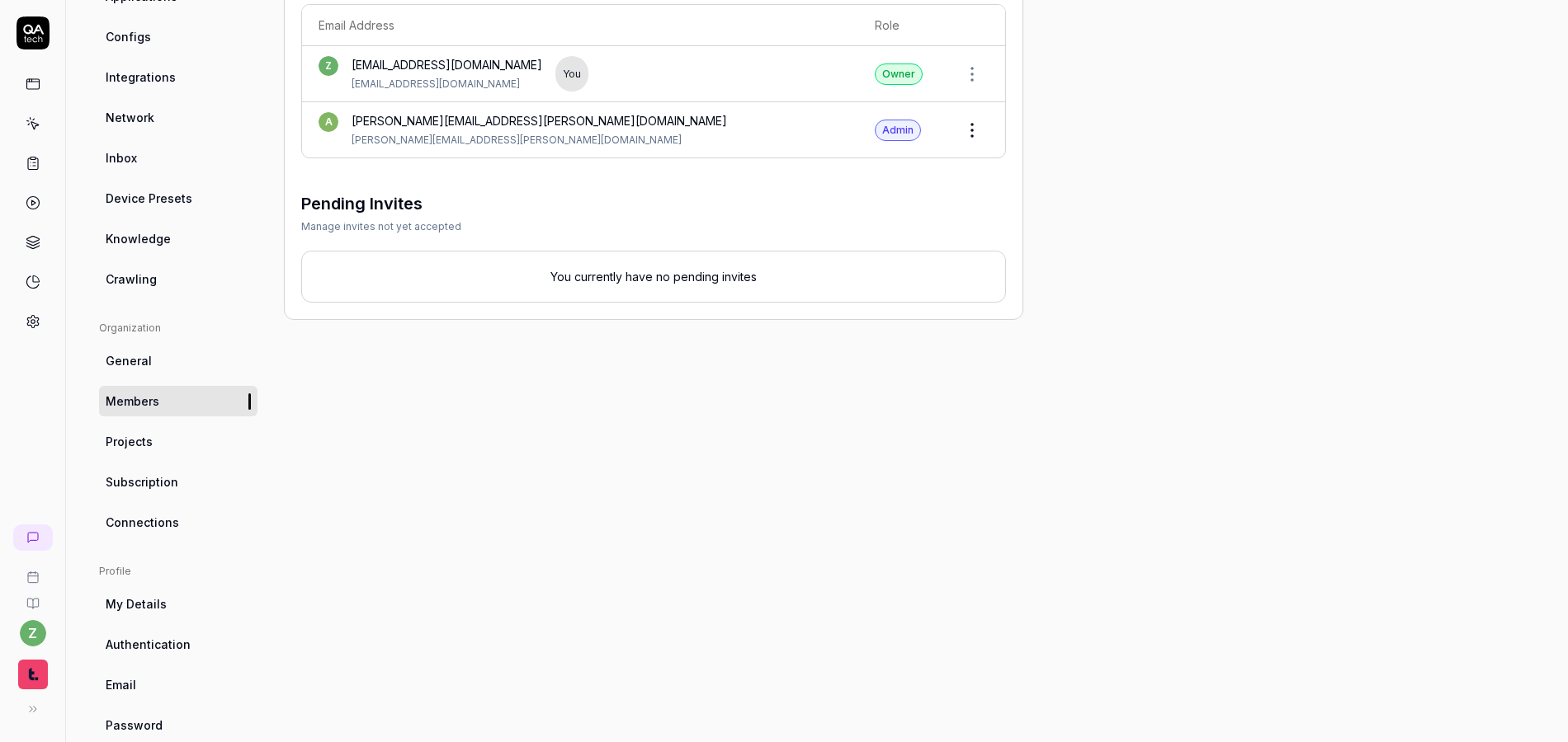
scroll to position [245, 0]
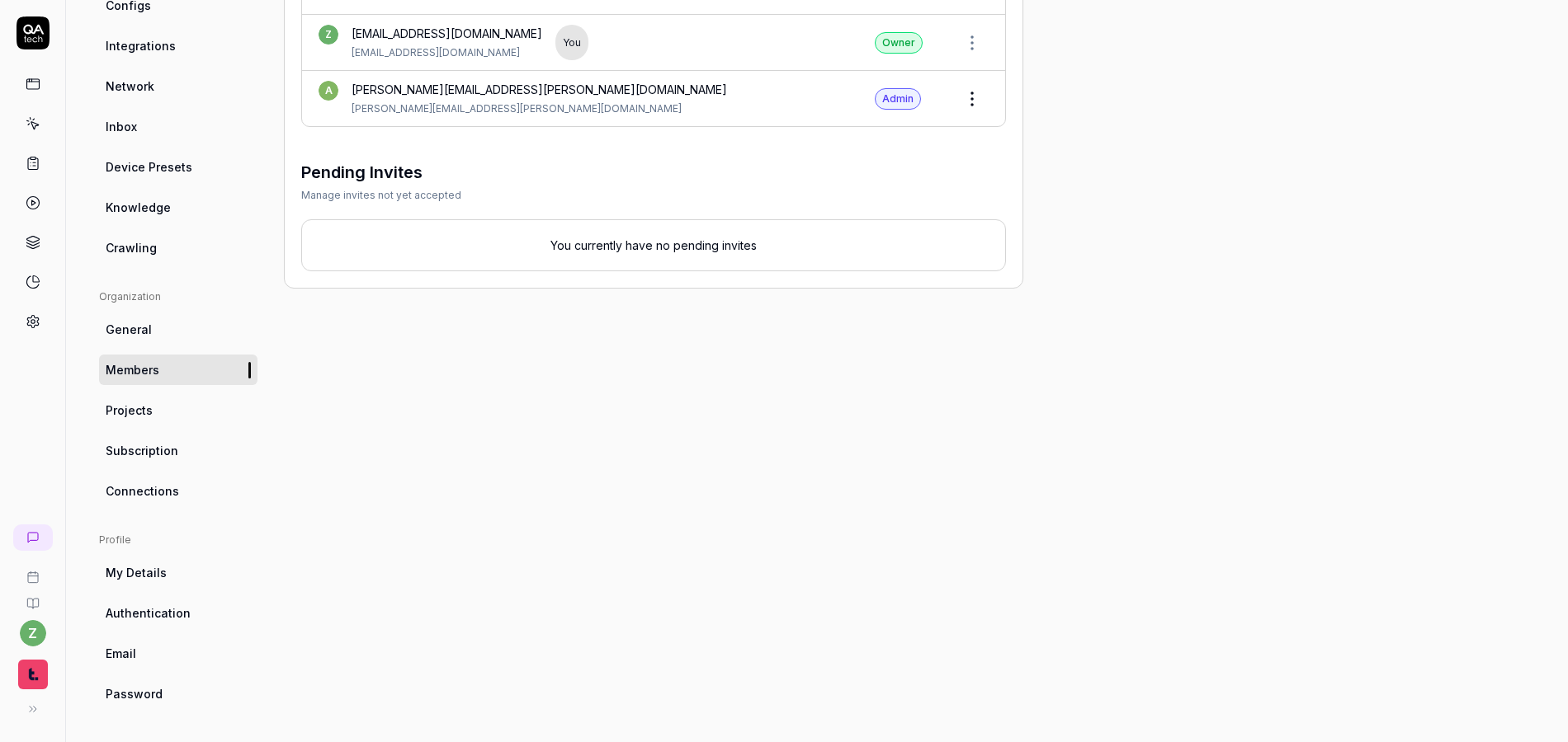
click at [159, 578] on span "My Details" at bounding box center [136, 573] width 61 height 17
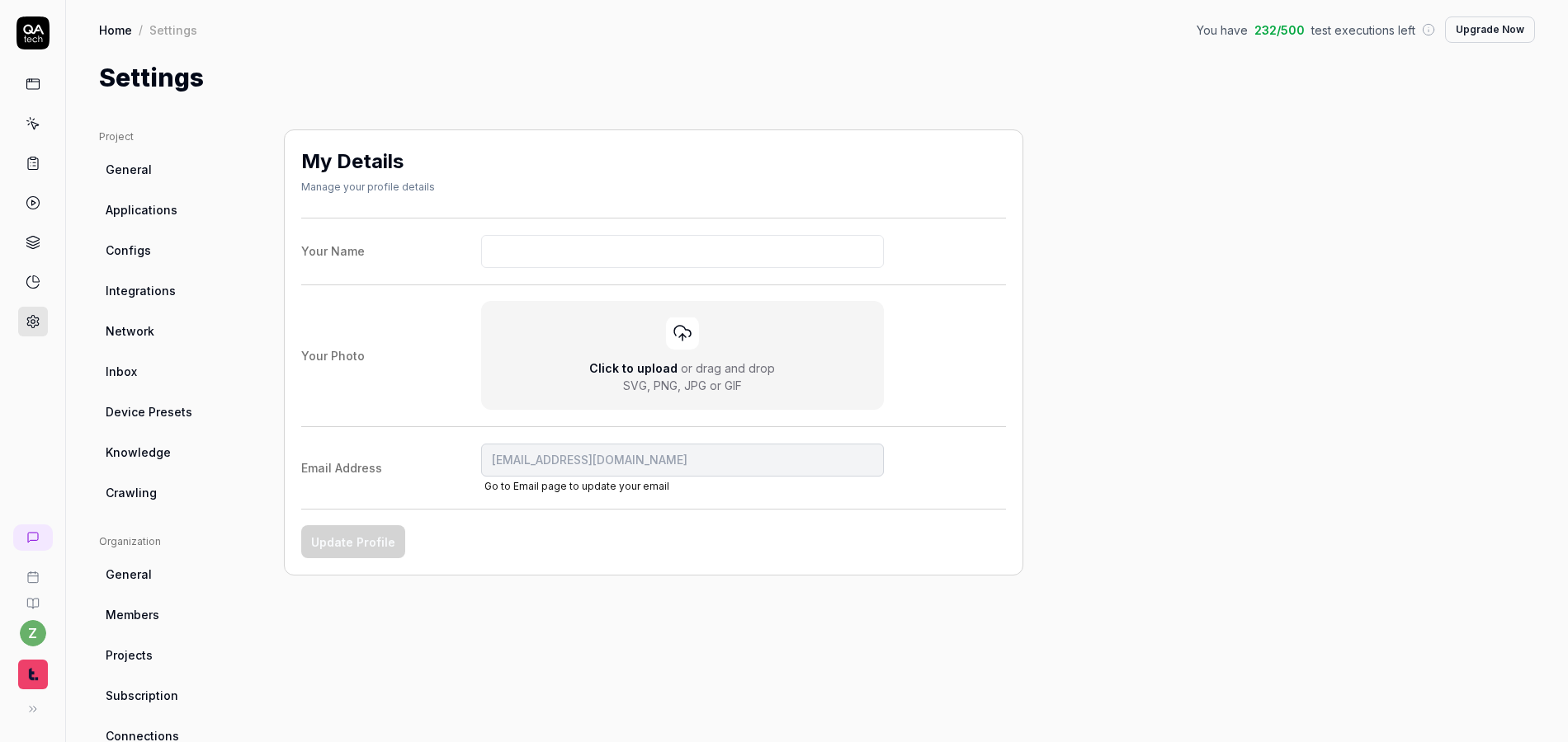
click at [162, 175] on link "General" at bounding box center [178, 169] width 158 height 31
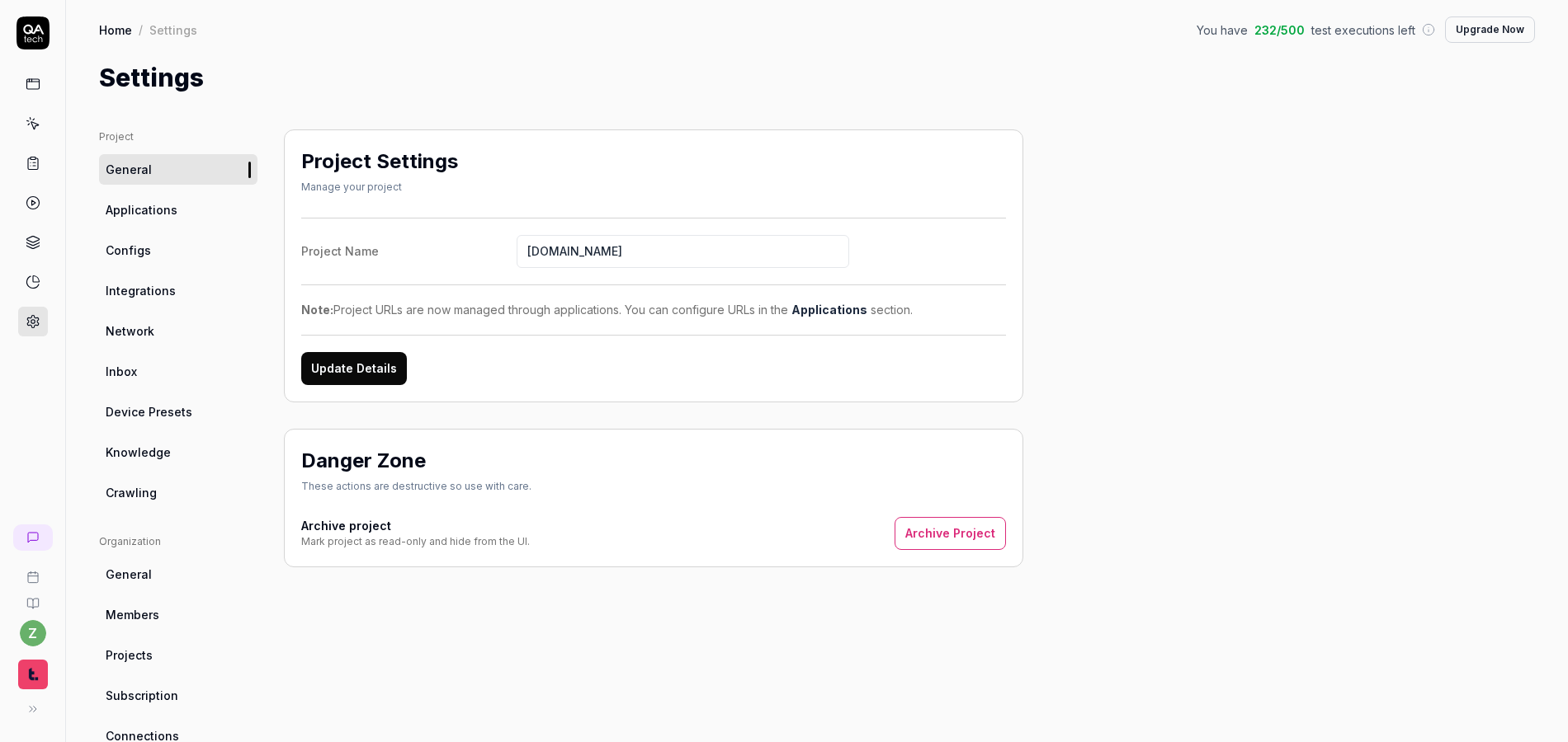
click at [1114, 130] on div "Project General Applications Configs Integrations Network Inbox Device Presets …" at bounding box center [816, 541] width 1436 height 825
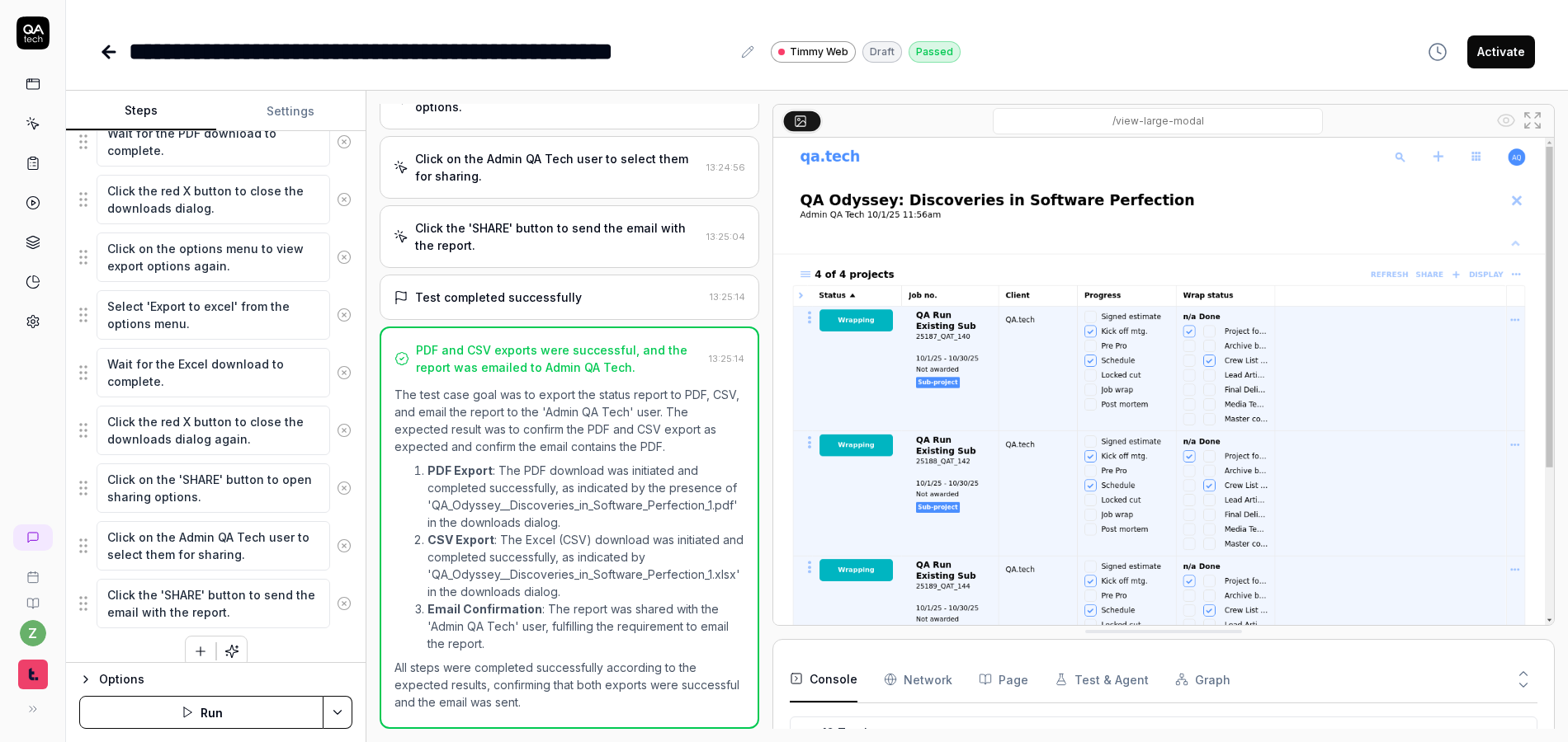
scroll to position [382, 0]
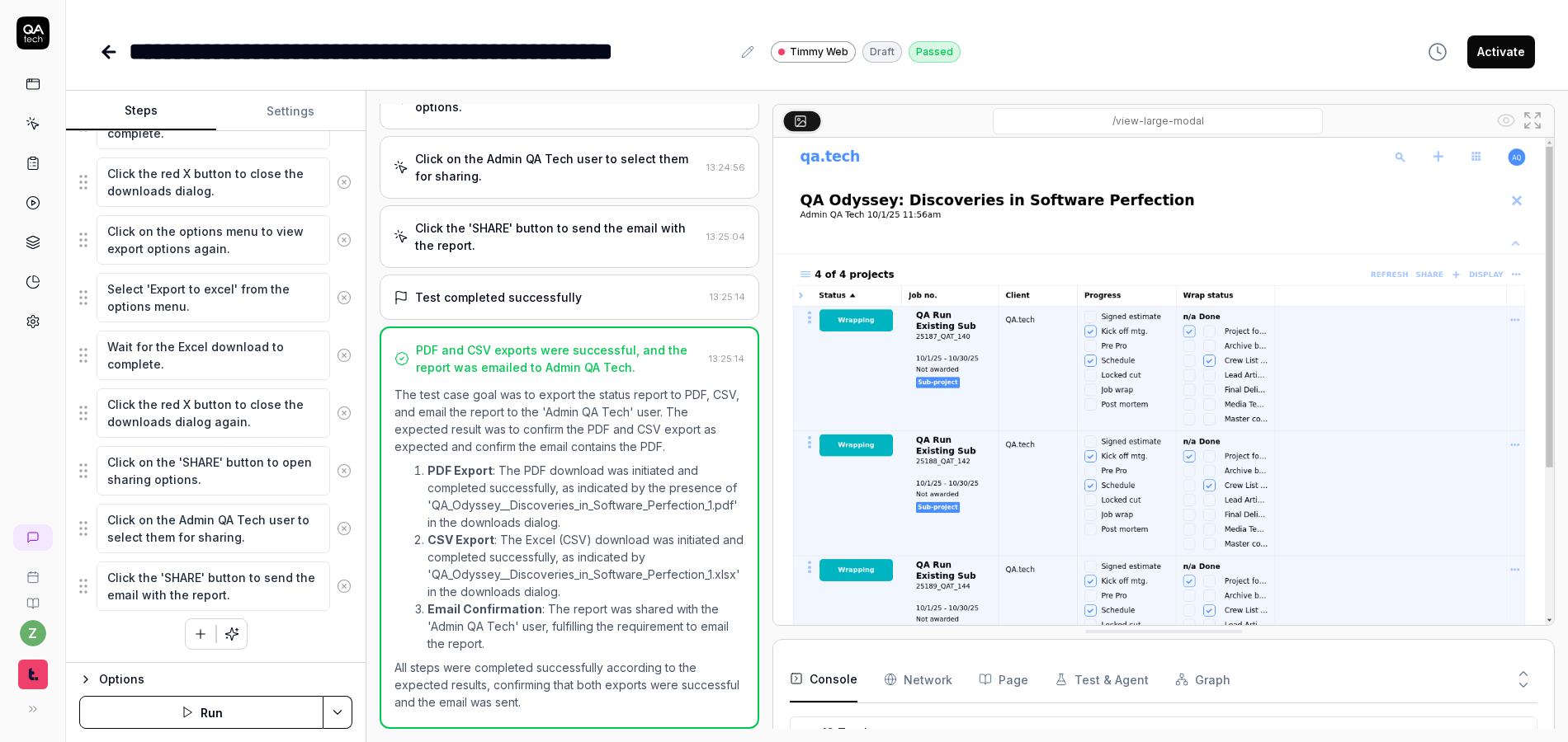
type textarea "*"
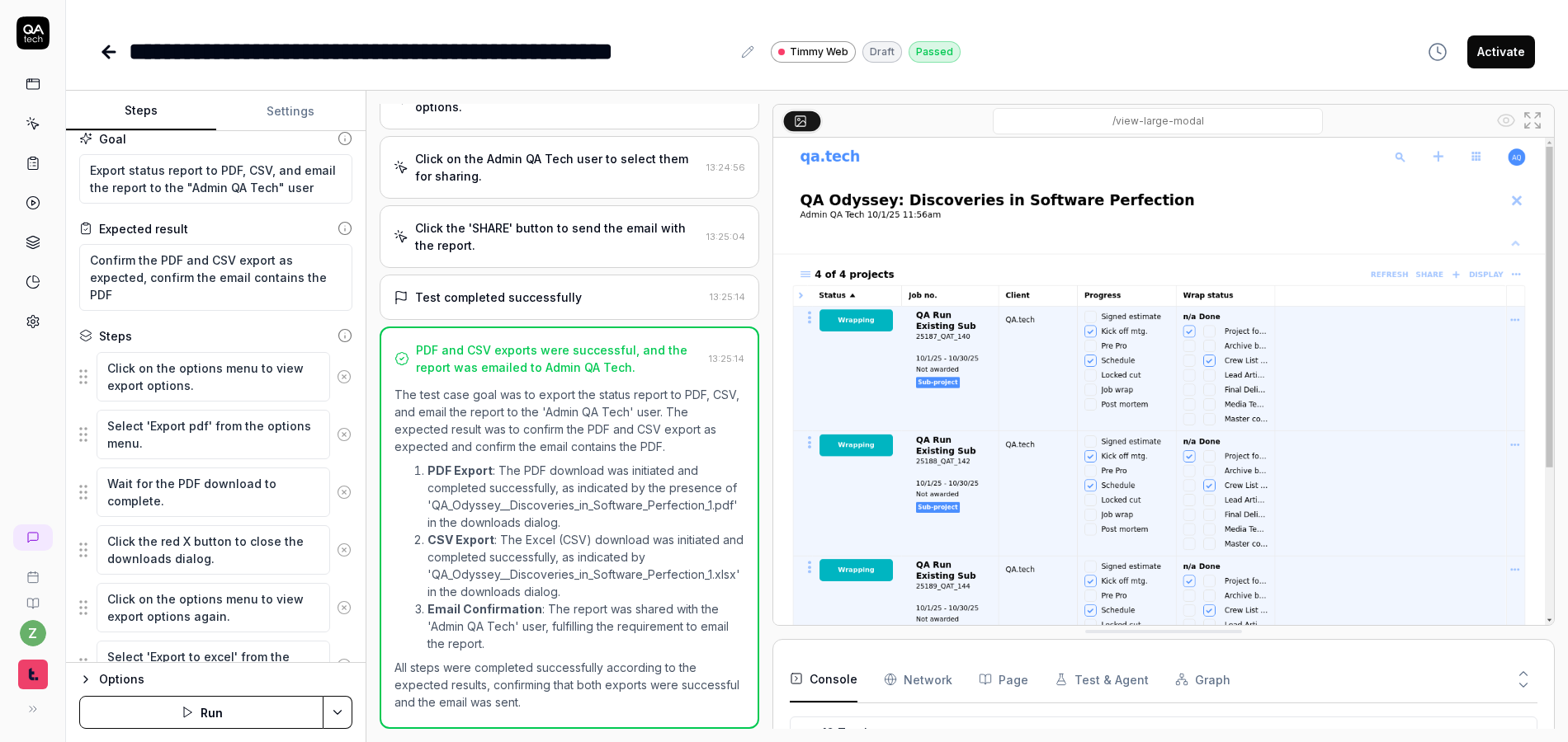
scroll to position [0, 0]
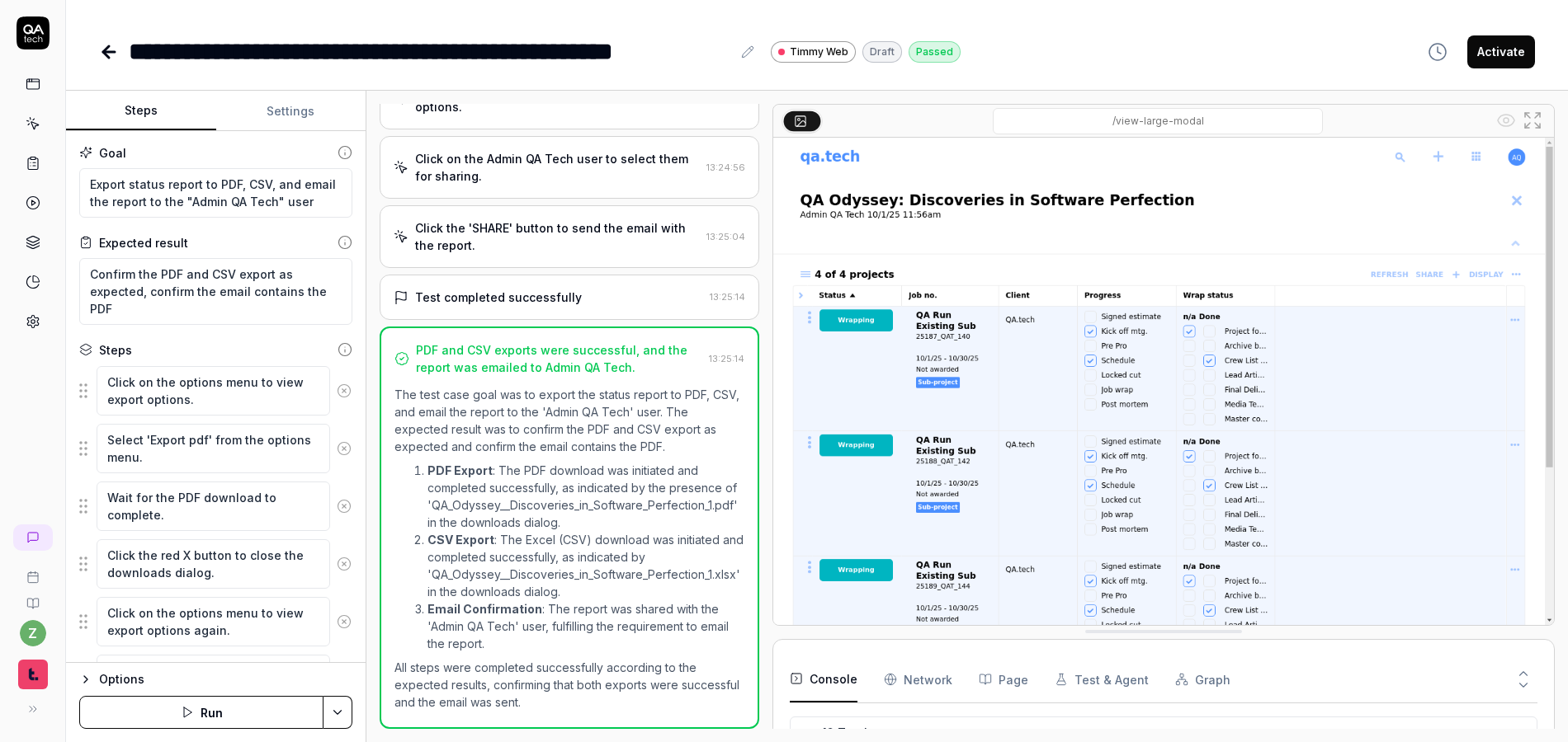
click at [118, 59] on icon at bounding box center [108, 51] width 20 height 20
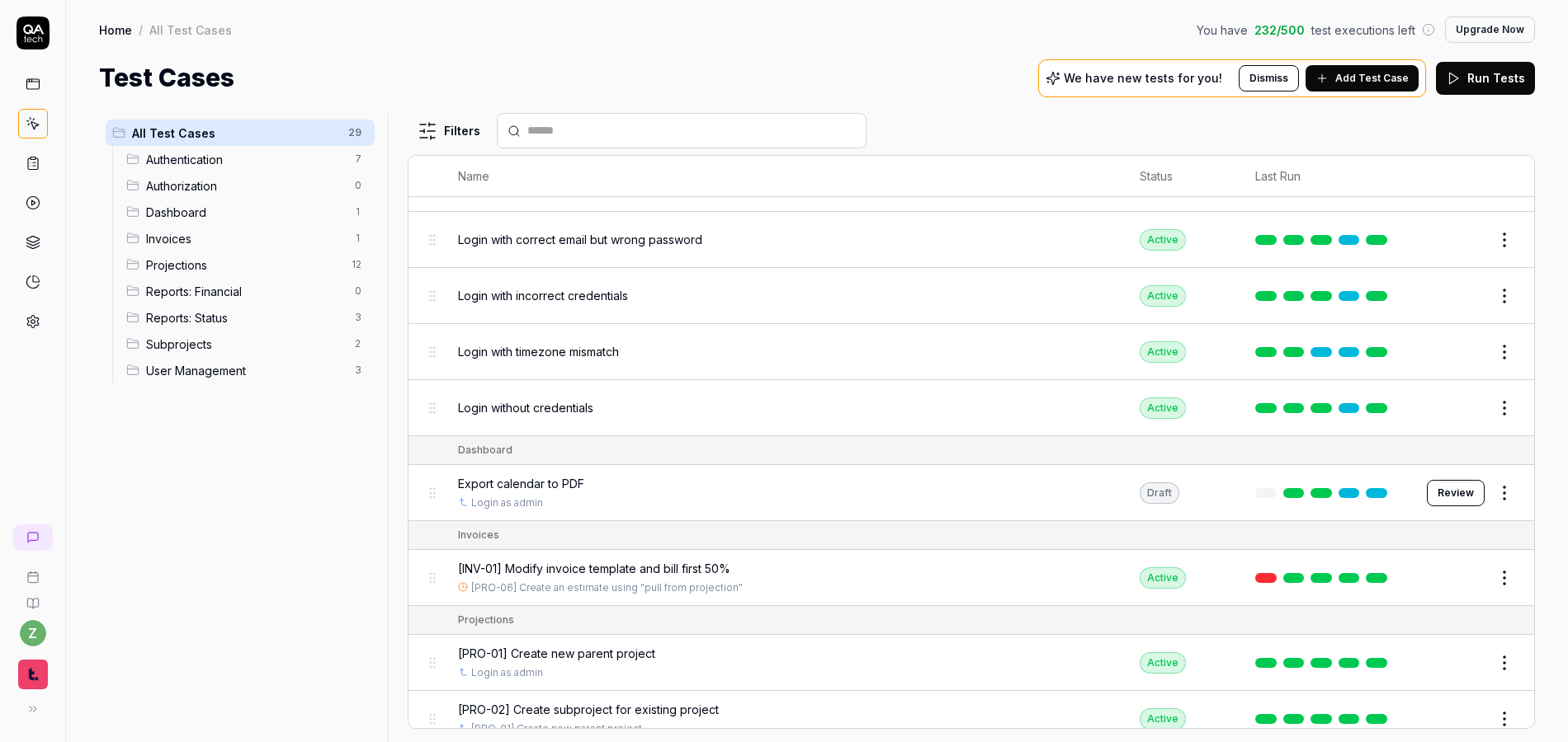
scroll to position [198, 0]
